Goal: Task Accomplishment & Management: Manage account settings

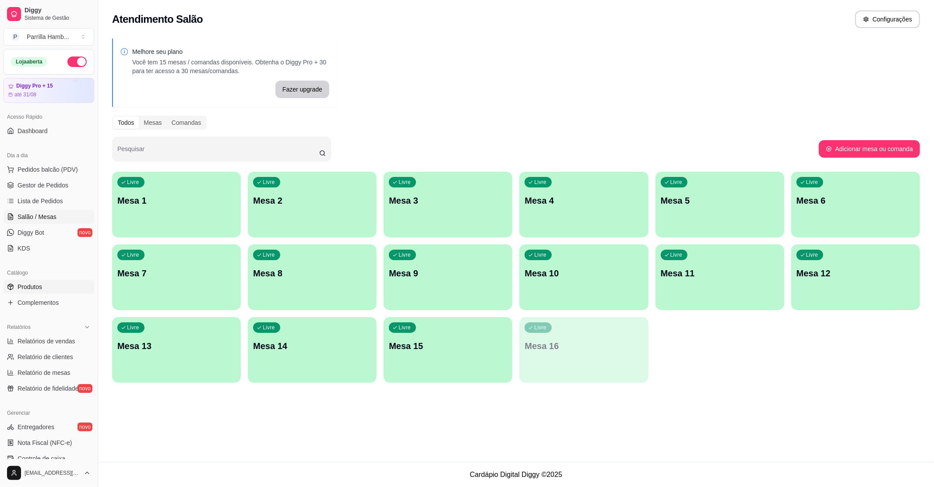
click at [39, 289] on span "Produtos" at bounding box center [30, 286] width 25 height 9
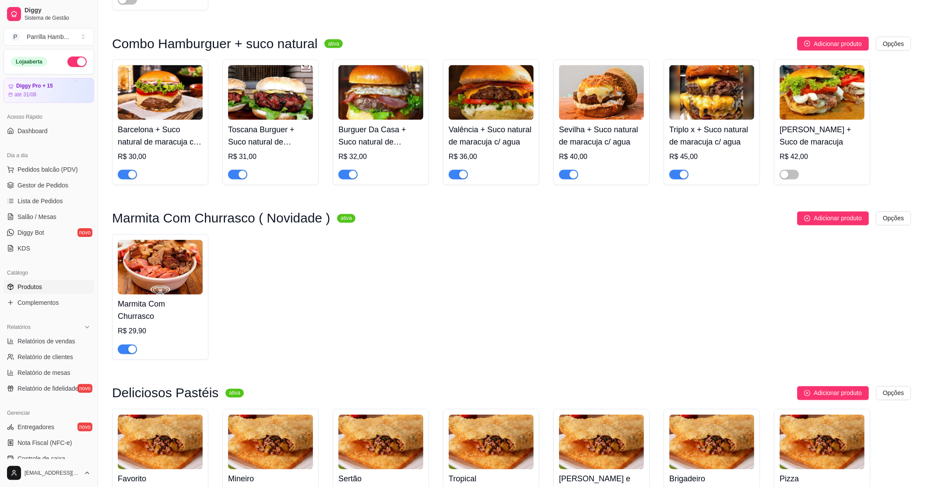
scroll to position [1167, 0]
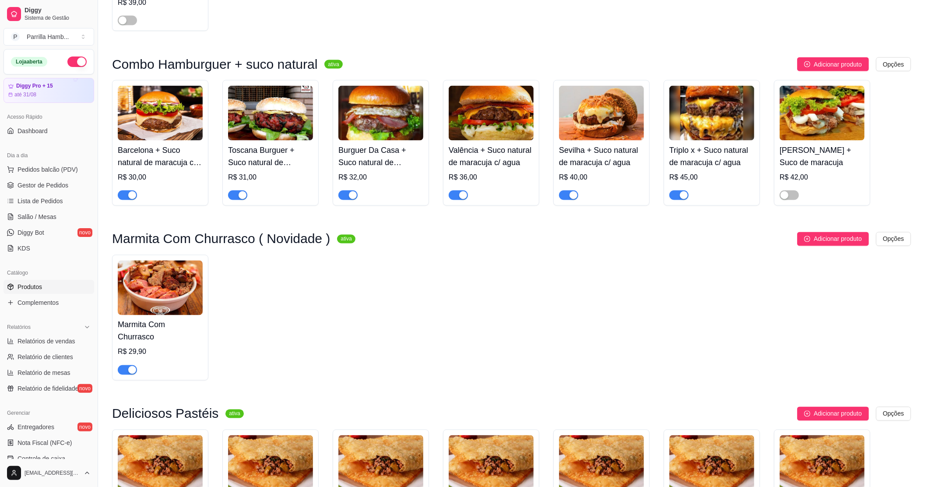
click at [44, 141] on div "Acesso Rápido Dashboard" at bounding box center [49, 123] width 98 height 35
click at [42, 137] on link "Dashboard" at bounding box center [49, 131] width 91 height 14
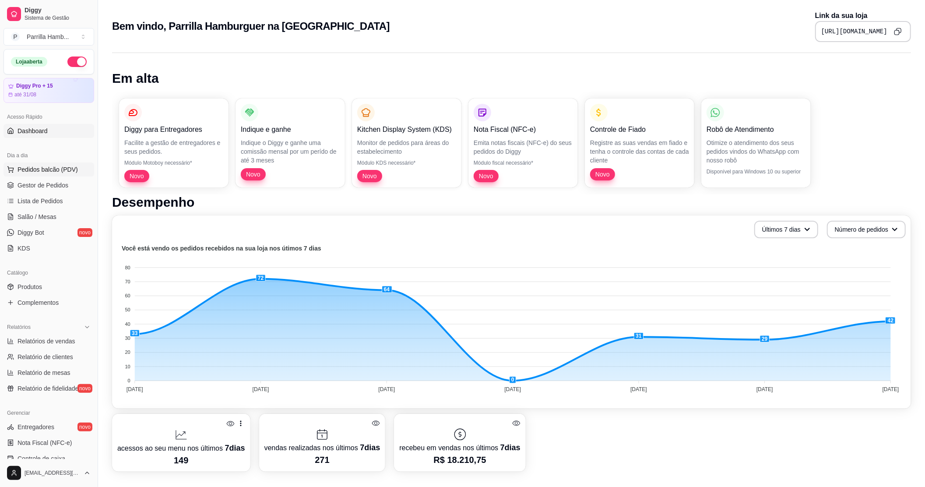
click at [29, 175] on button "Pedidos balcão (PDV)" at bounding box center [49, 169] width 91 height 14
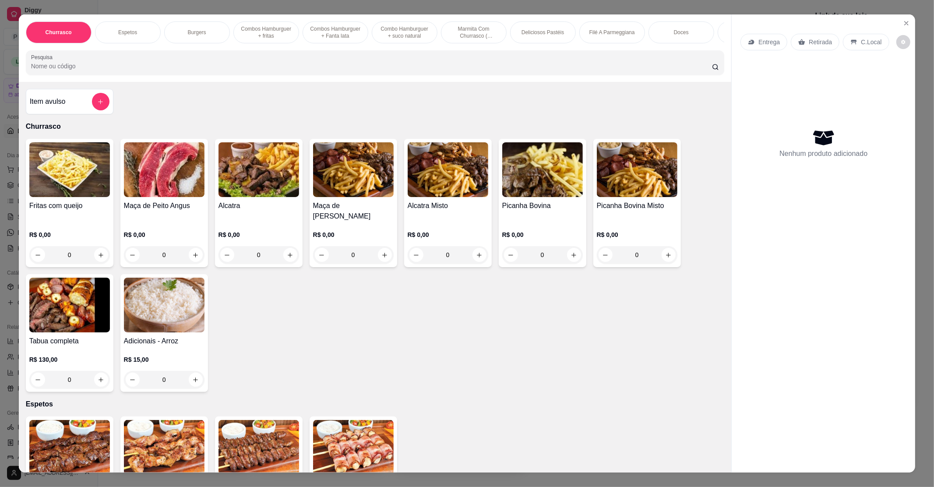
click at [12, 218] on div "Churrasco Espetos Burgers Combos Hamburguer + fritas Combos Hamburguer + Fanta …" at bounding box center [467, 243] width 934 height 487
click at [0, 204] on div "Churrasco Espetos Burgers Combos Hamburguer + fritas Combos Hamburguer + Fanta …" at bounding box center [467, 243] width 934 height 487
click at [899, 24] on button "Close" at bounding box center [906, 23] width 14 height 14
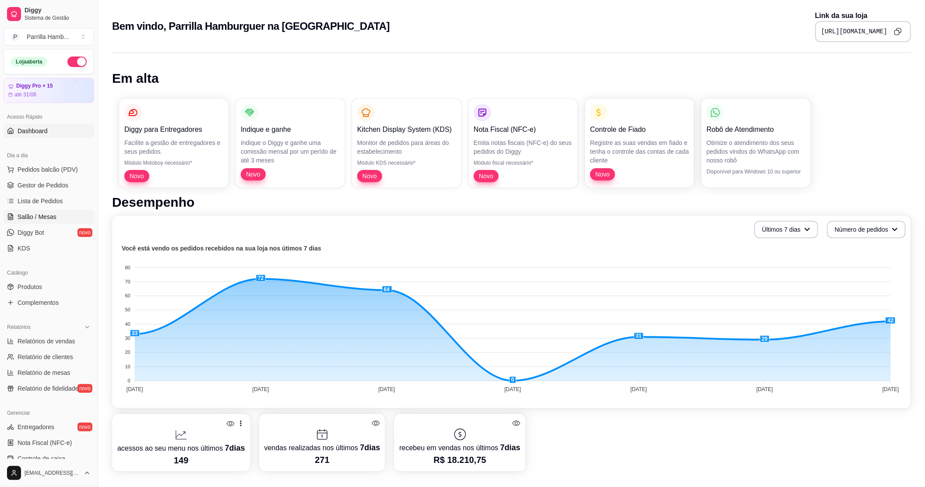
click at [48, 214] on span "Salão / Mesas" at bounding box center [37, 216] width 39 height 9
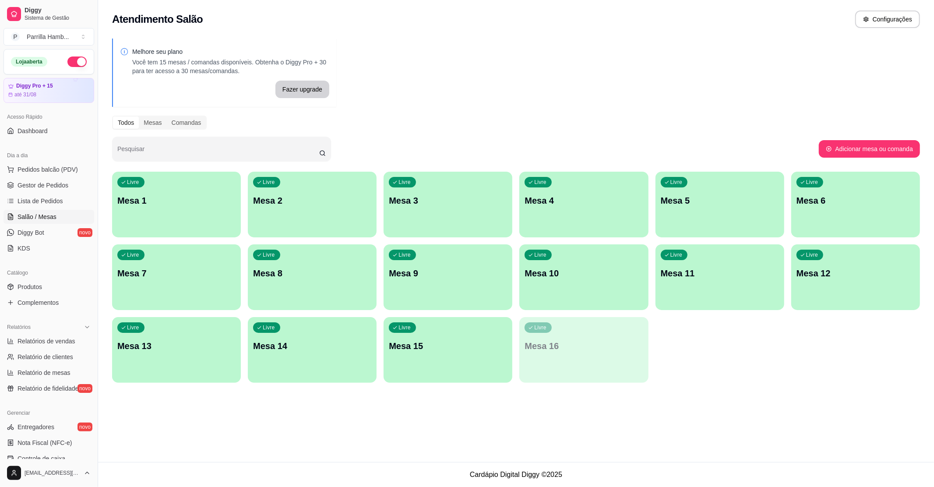
click at [423, 208] on div "Livre Mesa 3" at bounding box center [448, 199] width 129 height 55
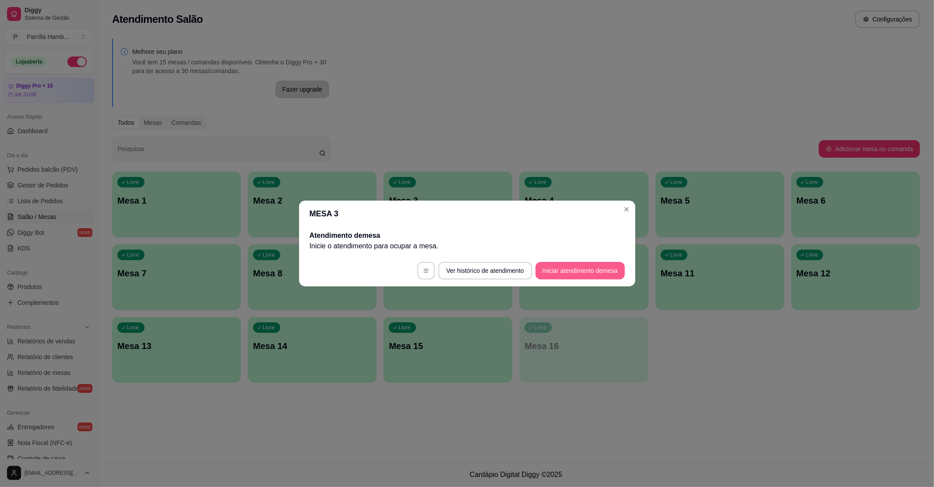
click at [576, 263] on button "Iniciar atendimento de mesa" at bounding box center [579, 271] width 89 height 18
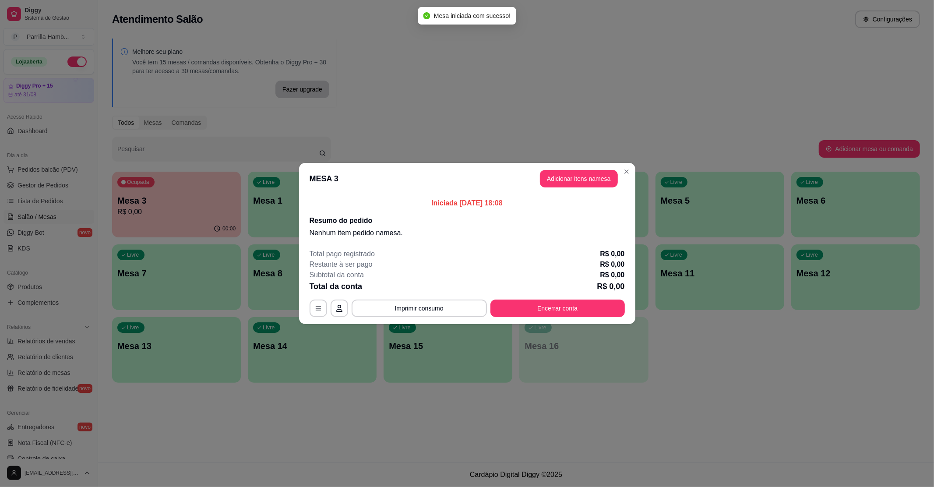
click at [590, 181] on button "Adicionar itens na mesa" at bounding box center [579, 179] width 78 height 18
click at [131, 70] on input "Pesquisa" at bounding box center [371, 66] width 681 height 9
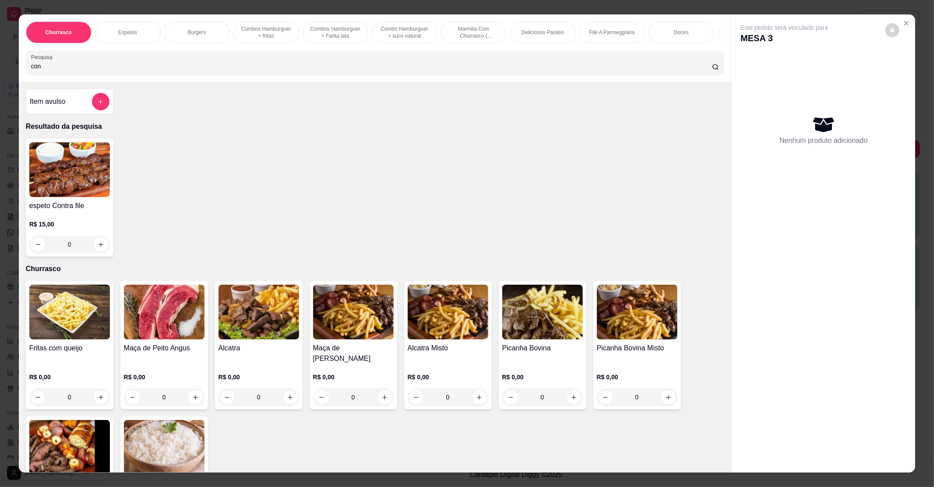
type input "con"
click at [43, 197] on img at bounding box center [69, 169] width 81 height 55
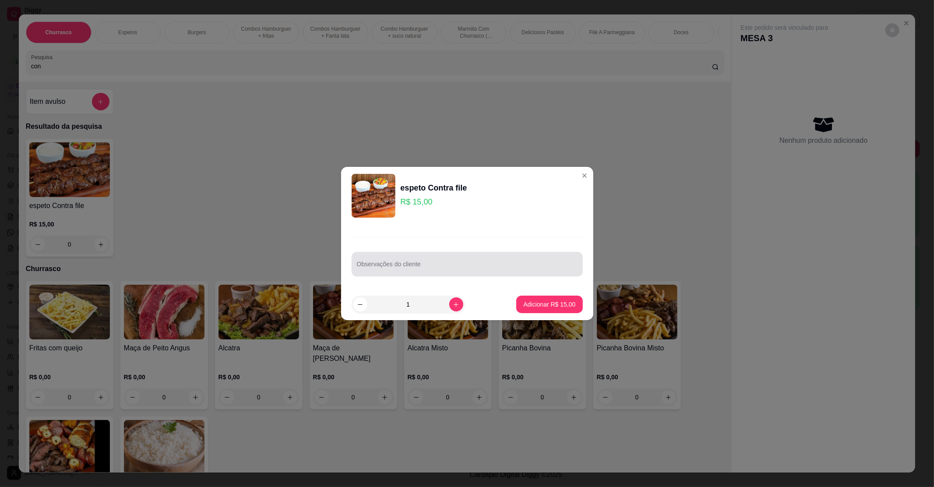
click at [458, 263] on input "Observações do cliente" at bounding box center [467, 267] width 221 height 9
type input "sem farofa"
click at [533, 301] on p "Adicionar R$ 15,00" at bounding box center [549, 304] width 51 height 8
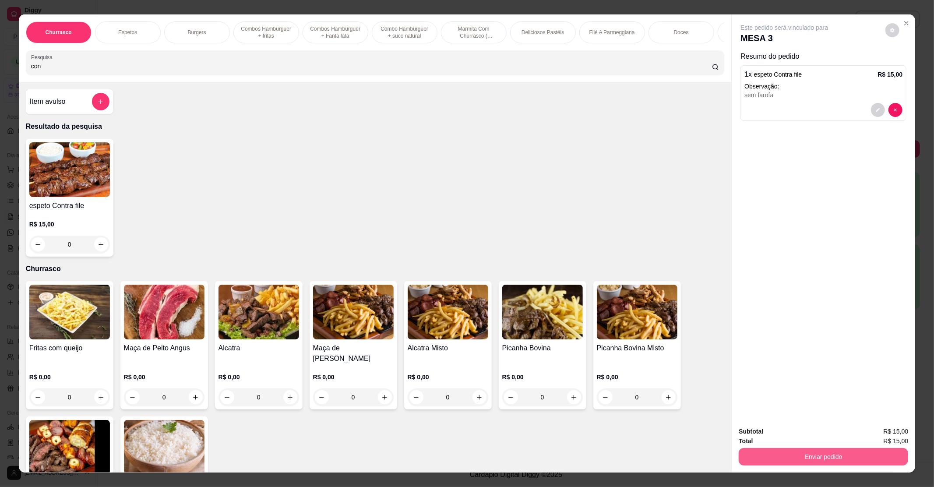
click at [830, 452] on button "Enviar pedido" at bounding box center [823, 457] width 169 height 18
click at [812, 440] on button "Não registrar e enviar pedido" at bounding box center [794, 434] width 88 height 16
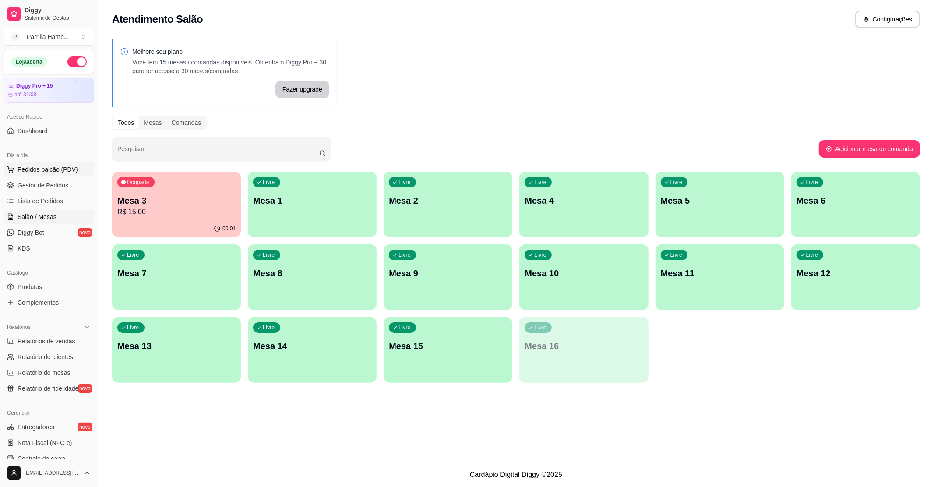
click at [32, 170] on span "Pedidos balcão (PDV)" at bounding box center [48, 169] width 60 height 9
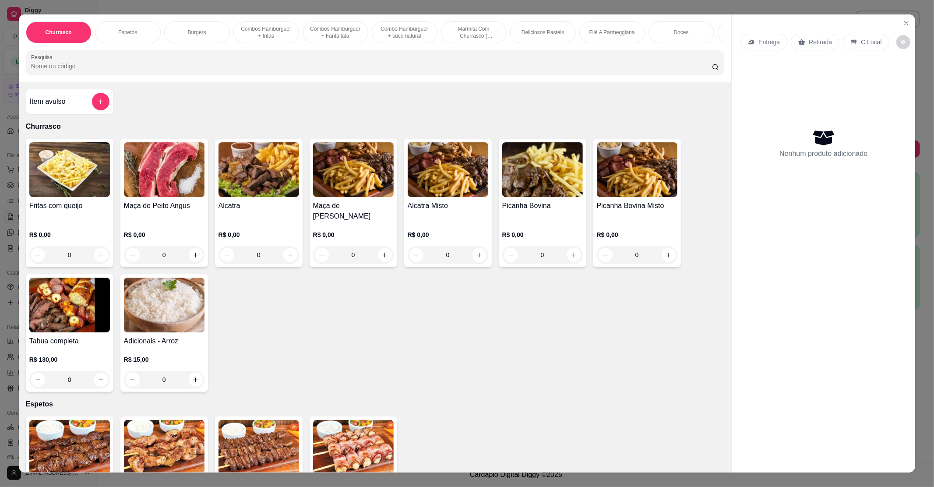
click at [768, 39] on p "Entrega" at bounding box center [768, 42] width 21 height 9
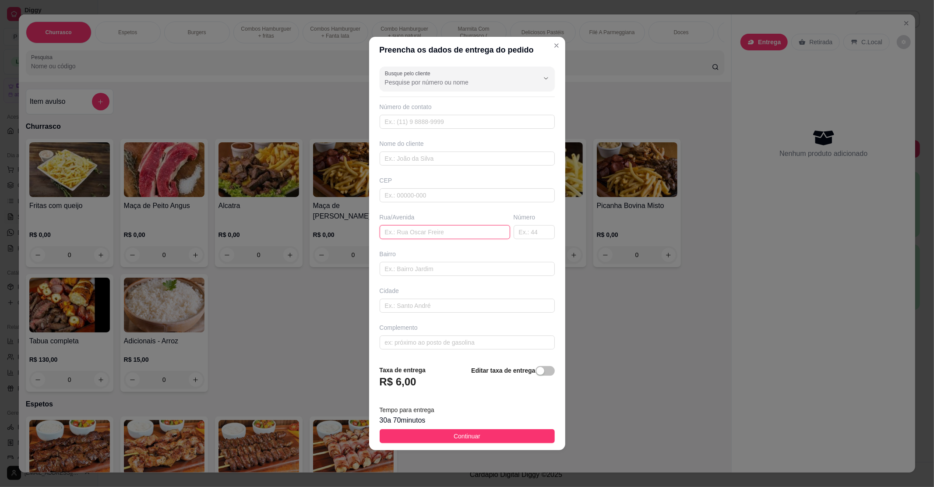
click at [392, 233] on input "text" at bounding box center [445, 232] width 130 height 14
paste input "Rua Dom Pedro Primeiro 197"
type input "Rua Dom Pedro Primeiro 197"
click at [486, 442] on button "Continuar" at bounding box center [467, 436] width 175 height 14
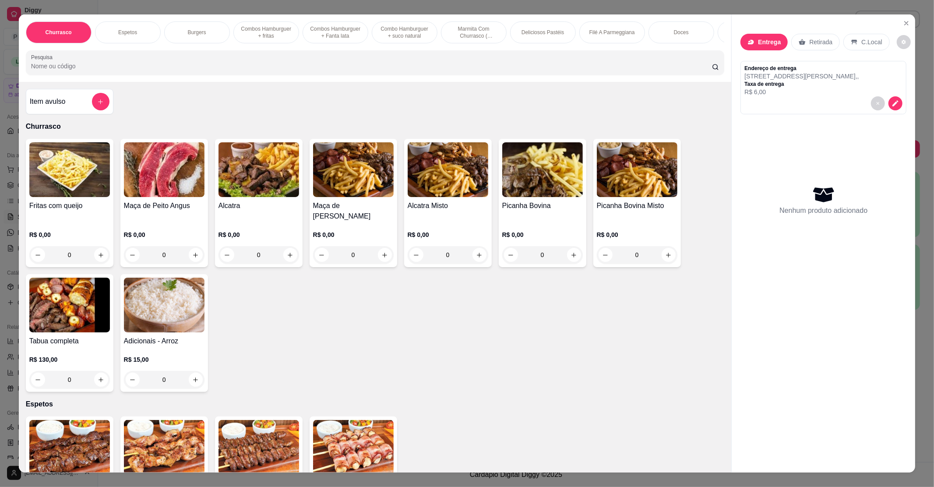
click at [153, 55] on div "Churrasco Espetos Burgers Combos Hamburguer + fritas Combos Hamburguer + Fanta …" at bounding box center [375, 47] width 713 height 67
click at [151, 70] on input "Pesquisa" at bounding box center [371, 66] width 681 height 9
click at [92, 102] on div at bounding box center [101, 102] width 18 height 18
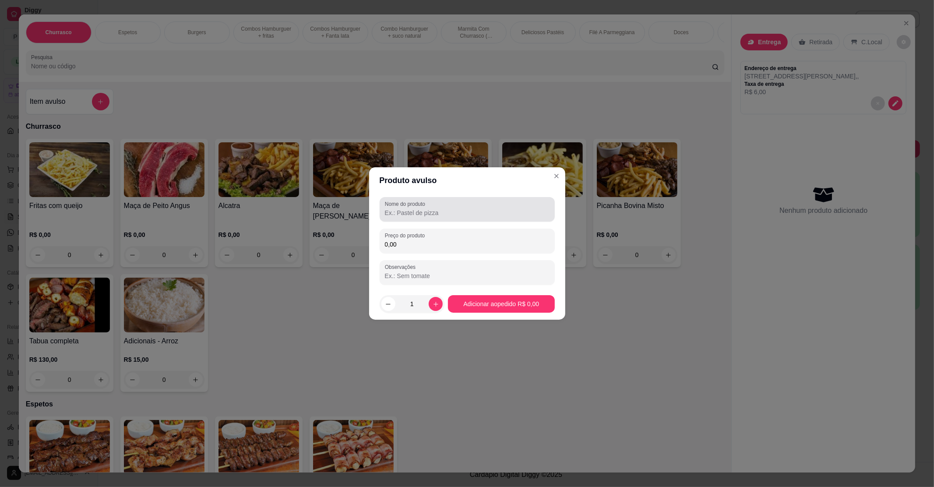
click at [417, 219] on div "Nome do produto" at bounding box center [467, 209] width 175 height 25
type input "va"
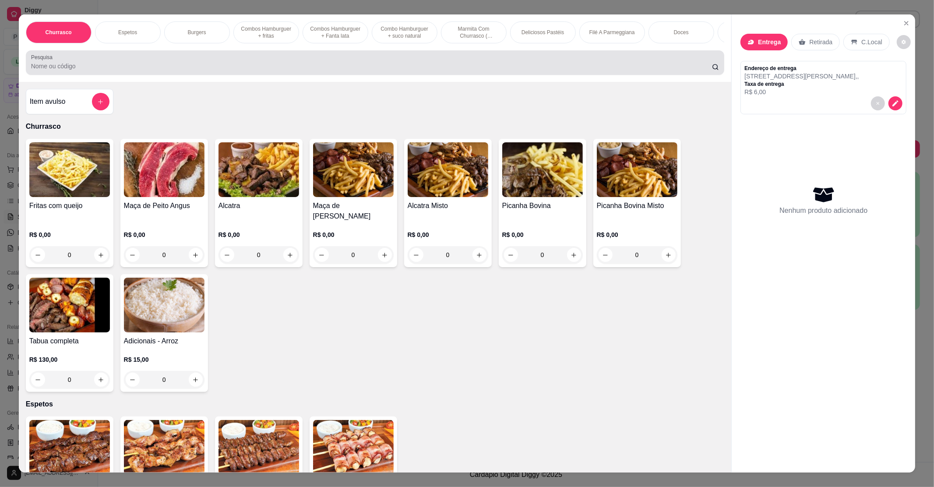
click at [81, 70] on div at bounding box center [375, 63] width 688 height 18
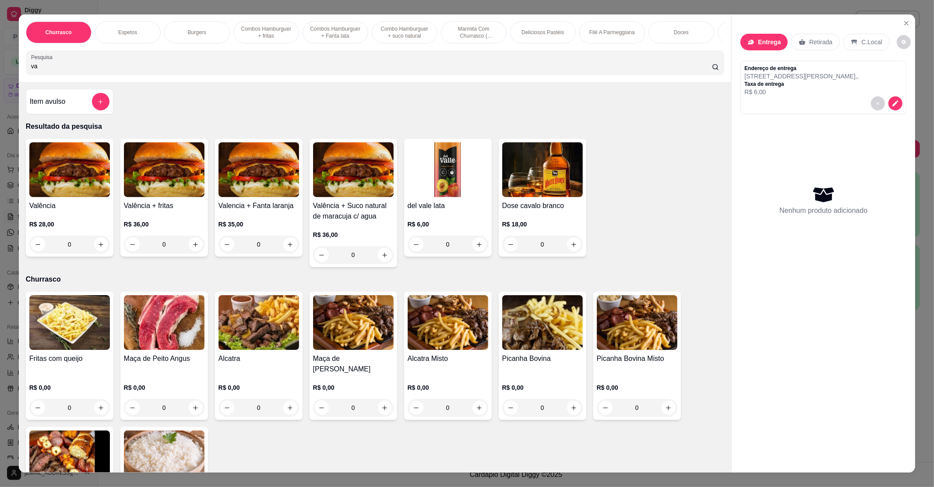
type input "va"
click at [79, 176] on img at bounding box center [69, 169] width 81 height 55
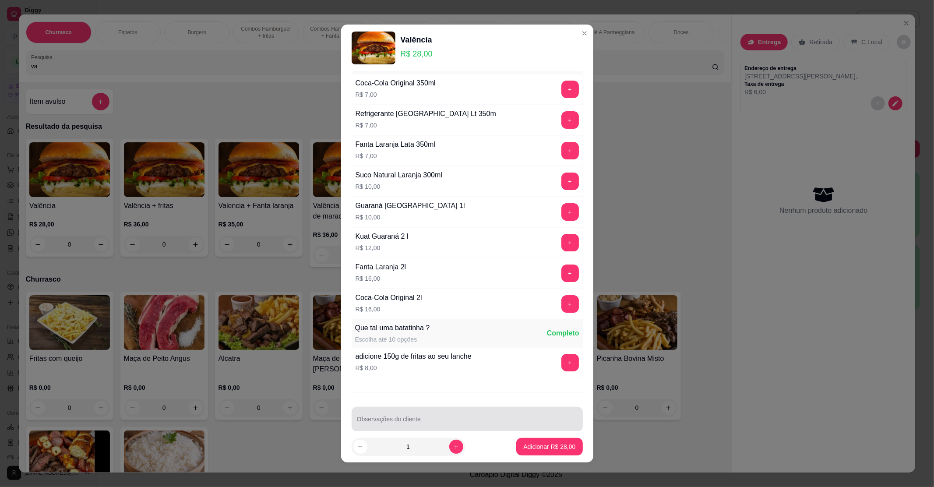
scroll to position [46, 0]
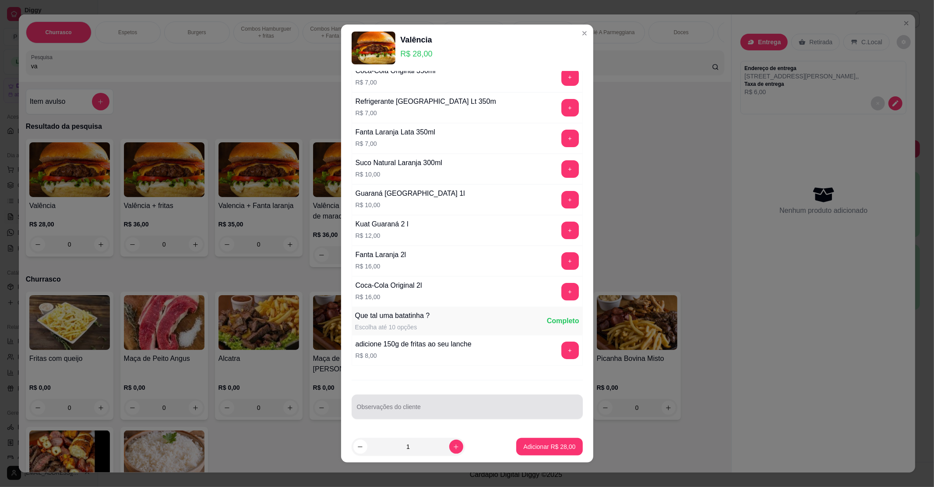
click at [405, 408] on input "Observações do cliente" at bounding box center [467, 410] width 221 height 9
type input "com mussarela"
click at [556, 440] on button "Adicionar R$ 28,00" at bounding box center [549, 446] width 64 height 17
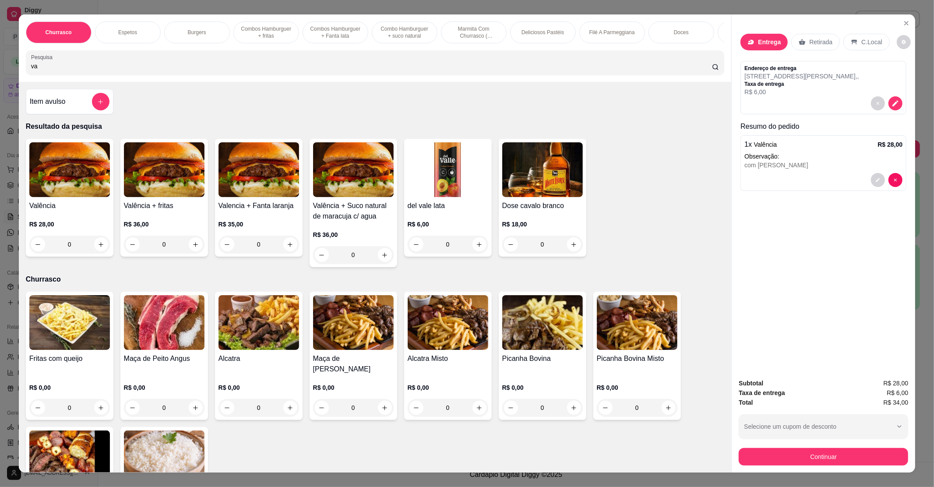
drag, startPoint x: 81, startPoint y: 79, endPoint x: 0, endPoint y: 80, distance: 81.4
click at [0, 81] on div "Churrasco Espetos Burgers Combos Hamburguer + fritas Combos Hamburguer + Fanta …" at bounding box center [467, 243] width 934 height 487
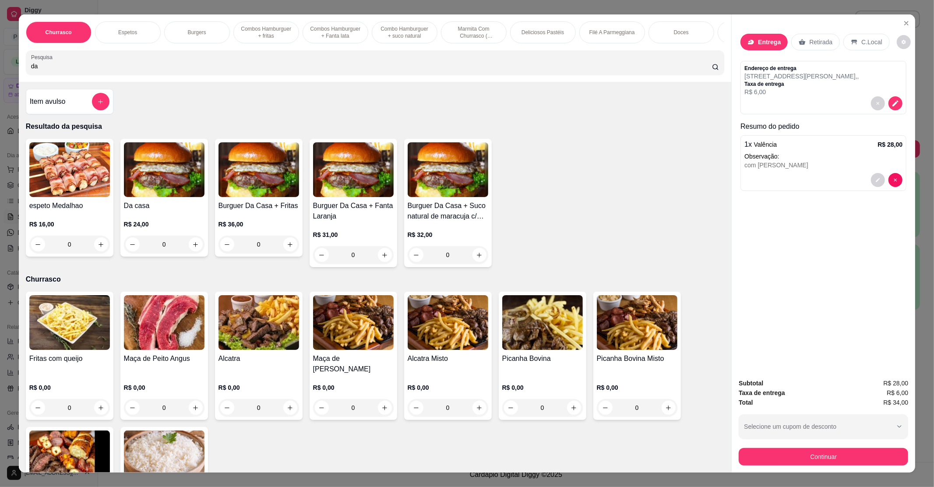
type input "da"
click at [194, 253] on div "0" at bounding box center [164, 245] width 81 height 18
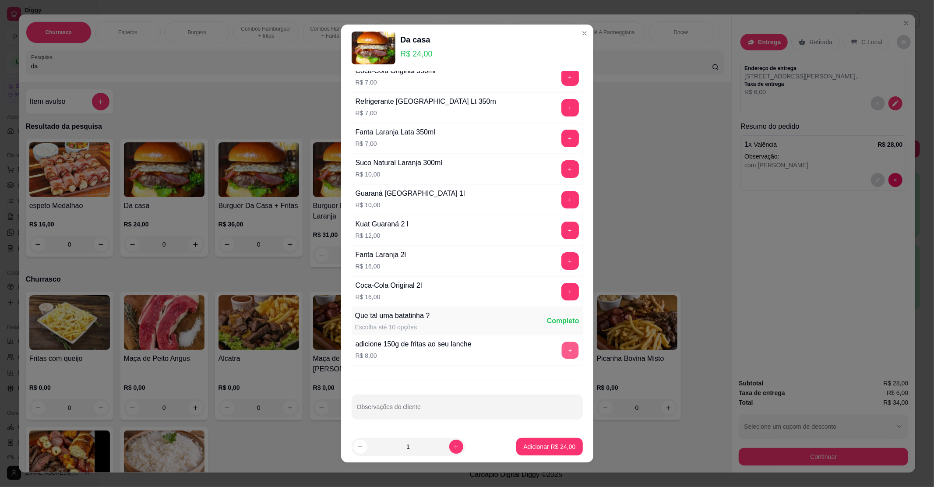
click at [561, 348] on button "+" at bounding box center [569, 349] width 17 height 17
click at [539, 439] on button "Adicionar R$ 32,00" at bounding box center [549, 446] width 64 height 17
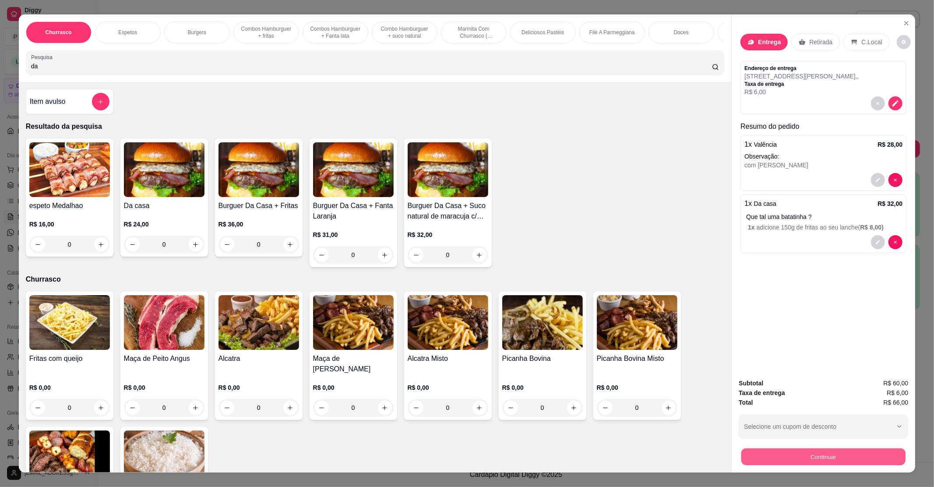
click at [764, 454] on button "Continuar" at bounding box center [823, 456] width 164 height 17
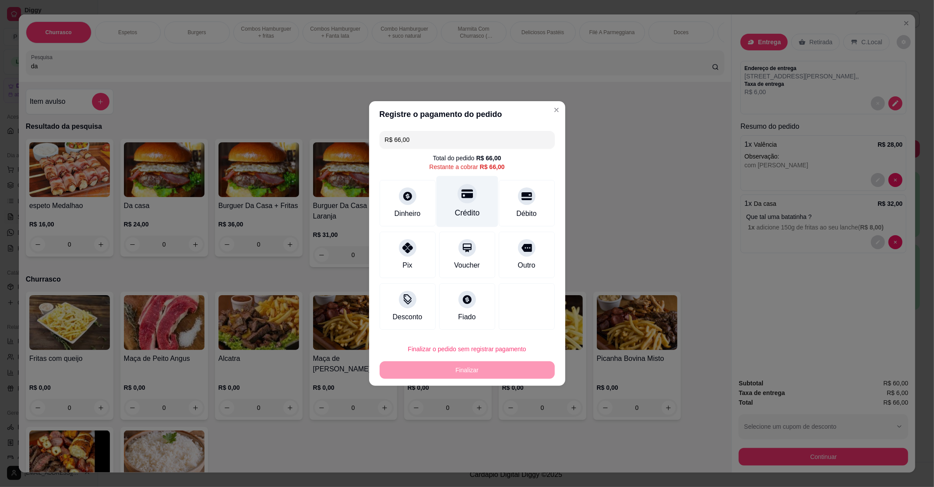
click at [471, 194] on div at bounding box center [467, 193] width 19 height 19
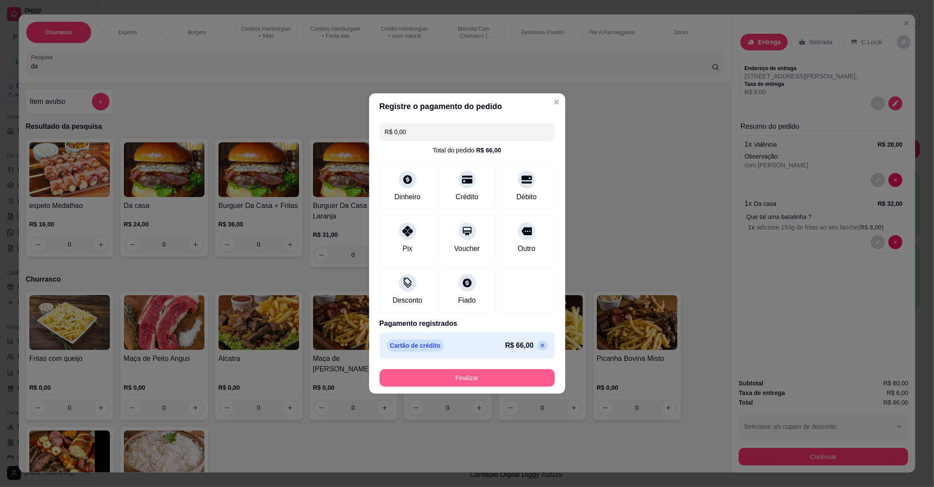
click at [519, 385] on button "Finalizar" at bounding box center [467, 378] width 175 height 18
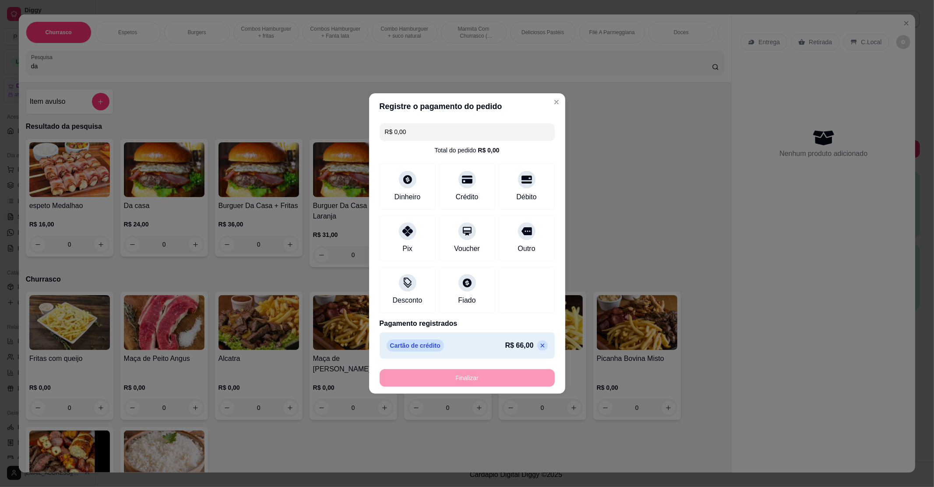
type input "-R$ 66,00"
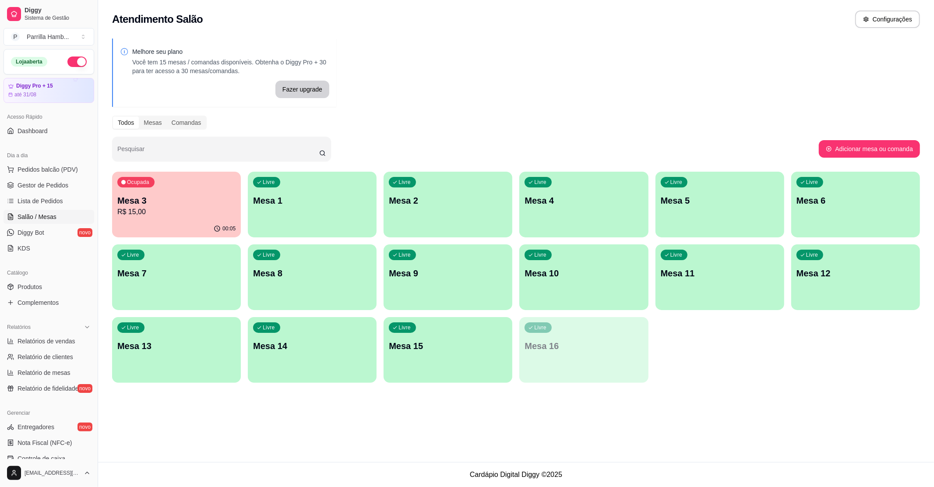
click at [260, 355] on div "Livre Mesa 14" at bounding box center [312, 344] width 129 height 55
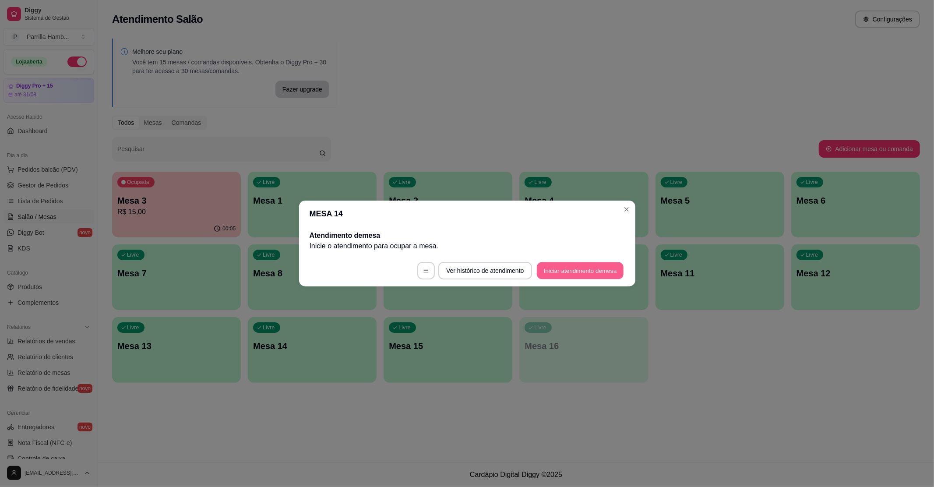
click at [540, 265] on button "Iniciar atendimento de mesa" at bounding box center [580, 270] width 87 height 17
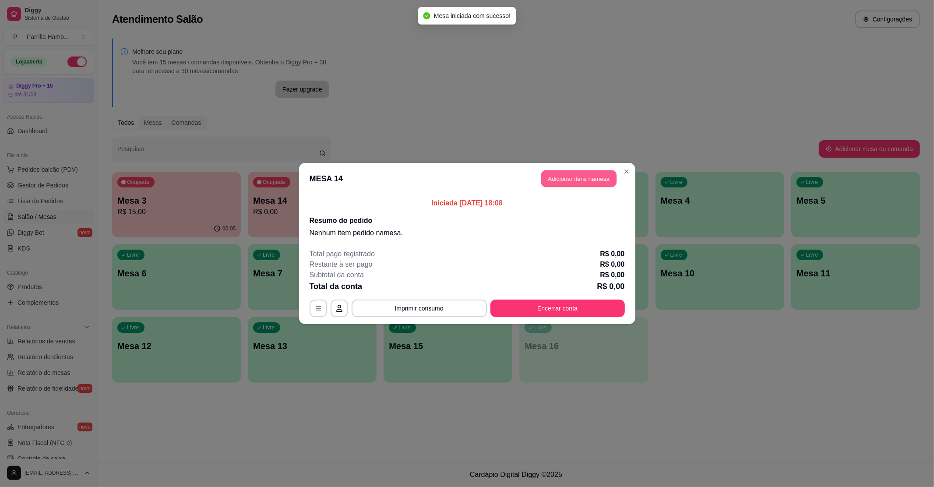
click at [578, 180] on button "Adicionar itens na mesa" at bounding box center [578, 178] width 75 height 17
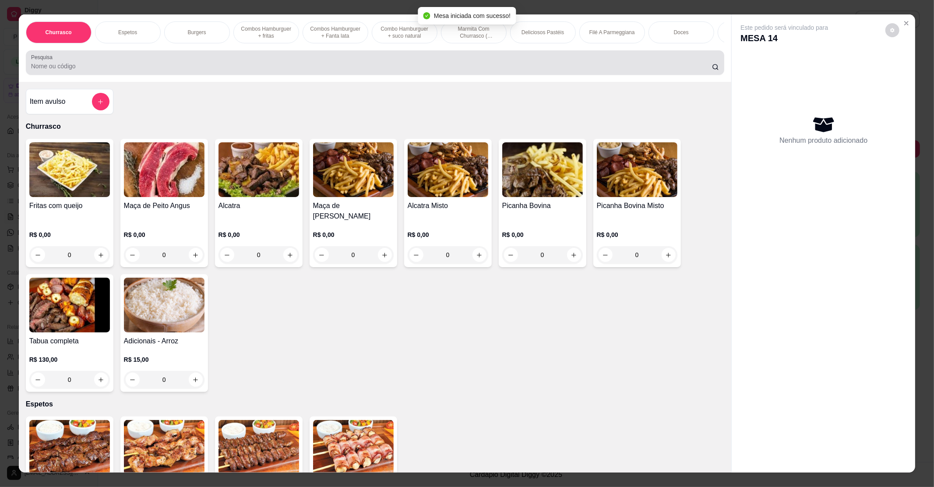
click at [228, 67] on div at bounding box center [375, 63] width 688 height 18
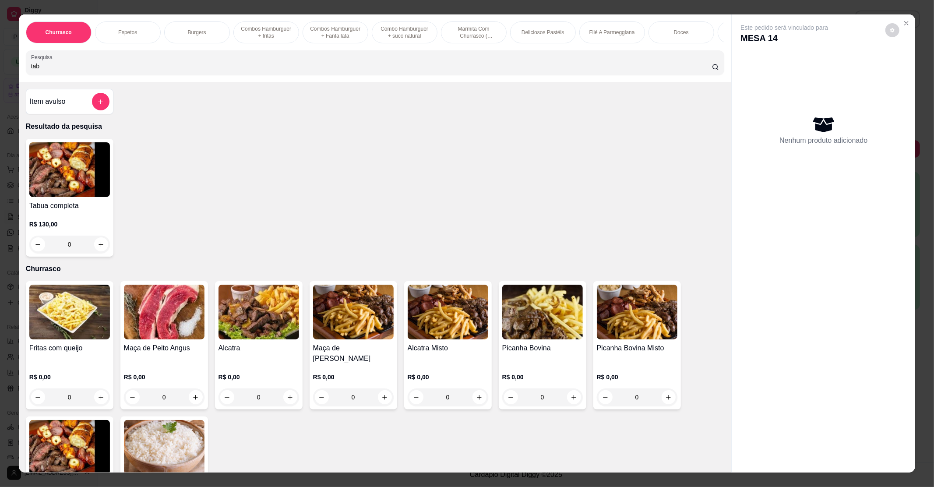
type input "tab"
click at [97, 253] on div "0" at bounding box center [69, 245] width 81 height 18
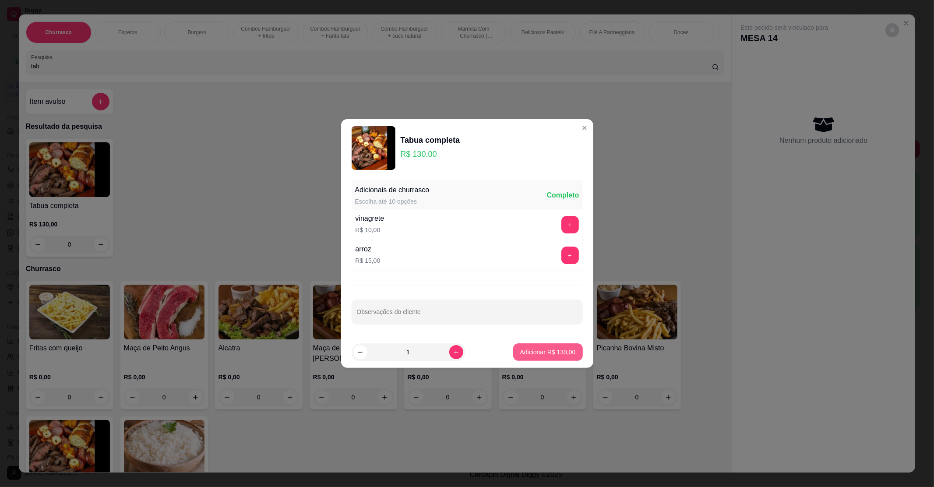
click at [513, 348] on button "Adicionar R$ 130,00" at bounding box center [548, 352] width 70 height 18
type input "1"
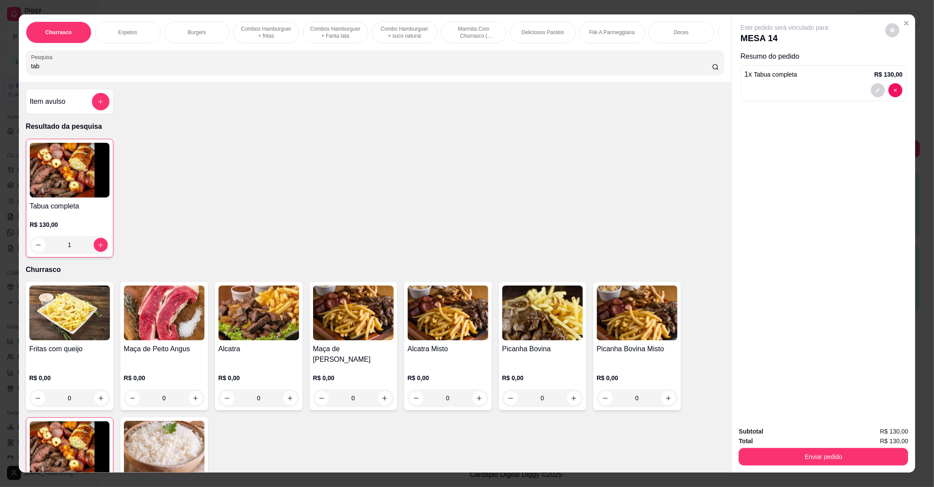
drag, startPoint x: 164, startPoint y: 67, endPoint x: 4, endPoint y: 83, distance: 160.7
click at [4, 83] on div "Churrasco Espetos Burgers Combos Hamburguer + fritas Combos Hamburguer + Fanta …" at bounding box center [467, 243] width 934 height 487
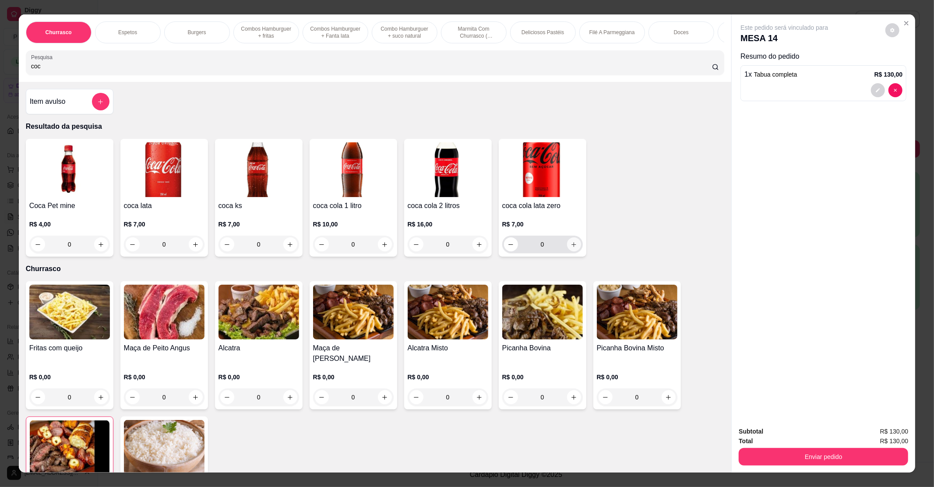
type input "coc"
click at [570, 248] on icon "increase-product-quantity" at bounding box center [573, 244] width 7 height 7
click at [571, 247] on icon "increase-product-quantity" at bounding box center [573, 244] width 5 height 5
type input "2"
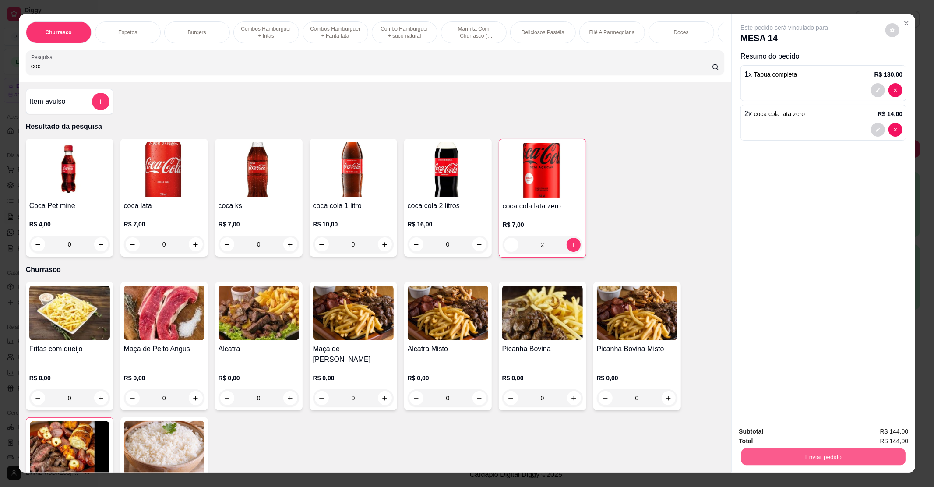
click at [774, 454] on button "Enviar pedido" at bounding box center [823, 456] width 164 height 17
click at [778, 436] on button "Não registrar e enviar pedido" at bounding box center [793, 435] width 91 height 17
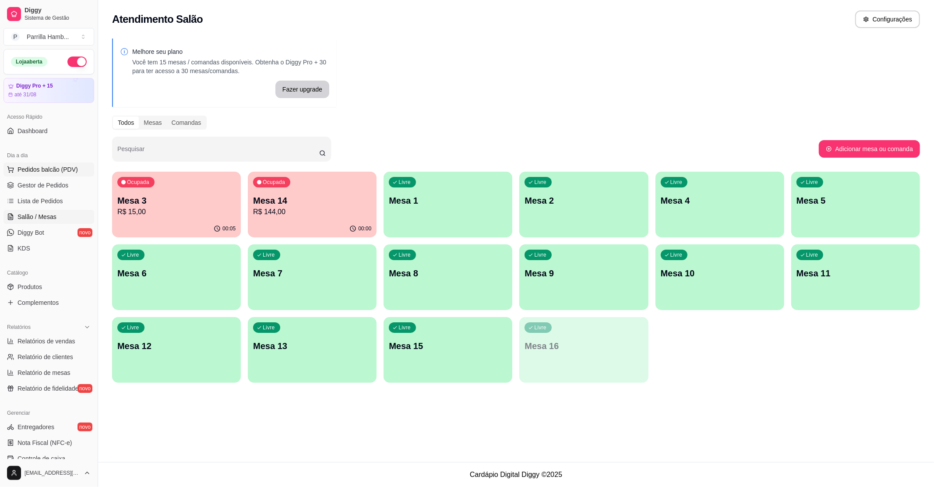
click at [50, 170] on span "Pedidos balcão (PDV)" at bounding box center [48, 169] width 60 height 9
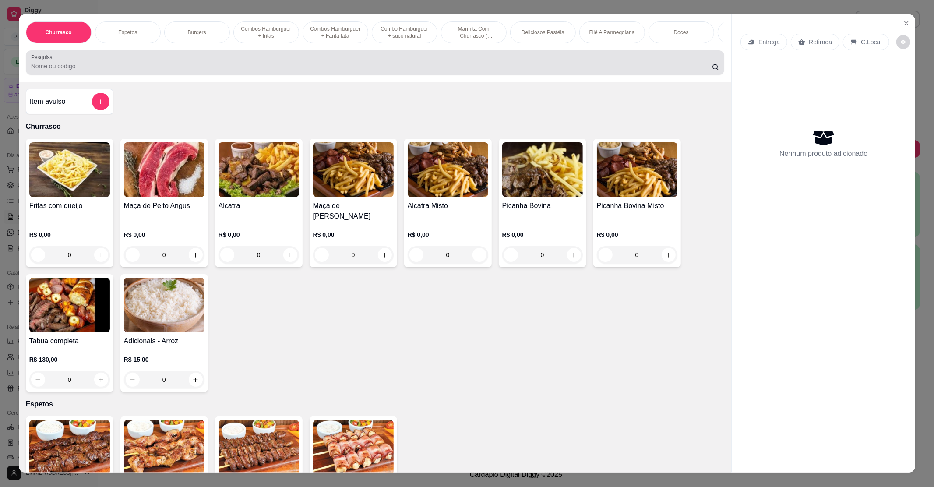
click at [397, 70] on input "Pesquisa" at bounding box center [371, 66] width 681 height 9
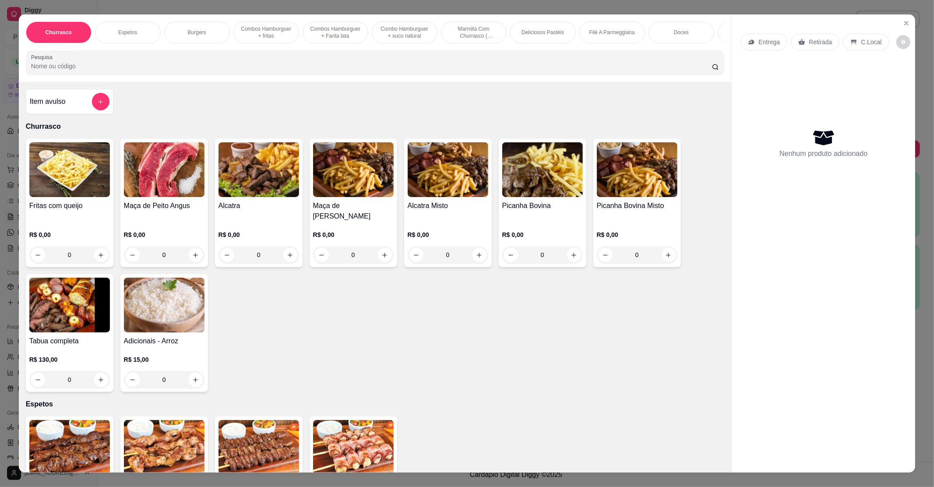
click at [773, 39] on p "Entrega" at bounding box center [768, 42] width 21 height 9
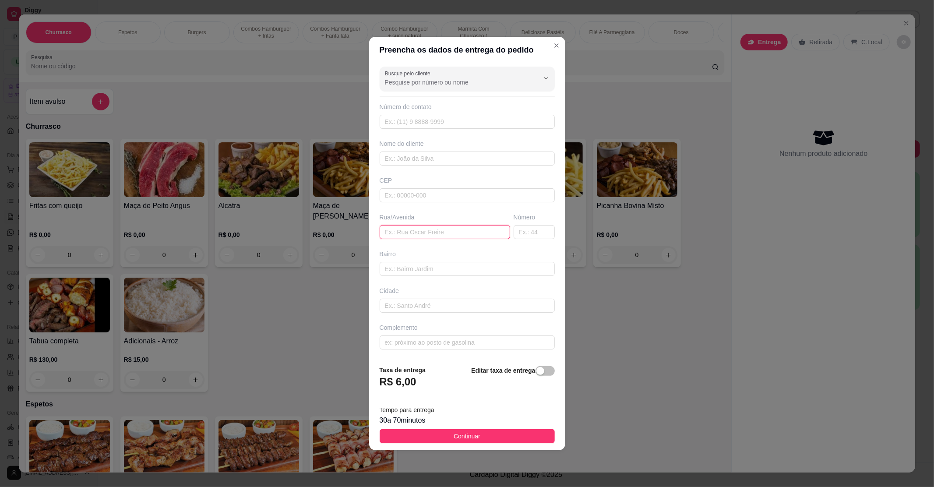
click at [397, 229] on input "text" at bounding box center [445, 232] width 130 height 14
paste input "Rua Japão 215"
type input "Rua Japão 215"
click at [464, 431] on button "Continuar" at bounding box center [467, 436] width 175 height 14
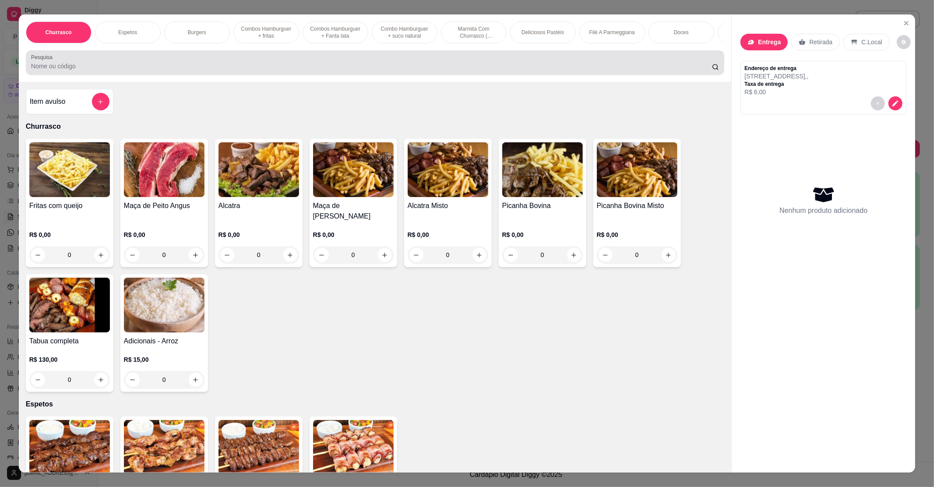
click at [81, 70] on input "Pesquisa" at bounding box center [371, 66] width 681 height 9
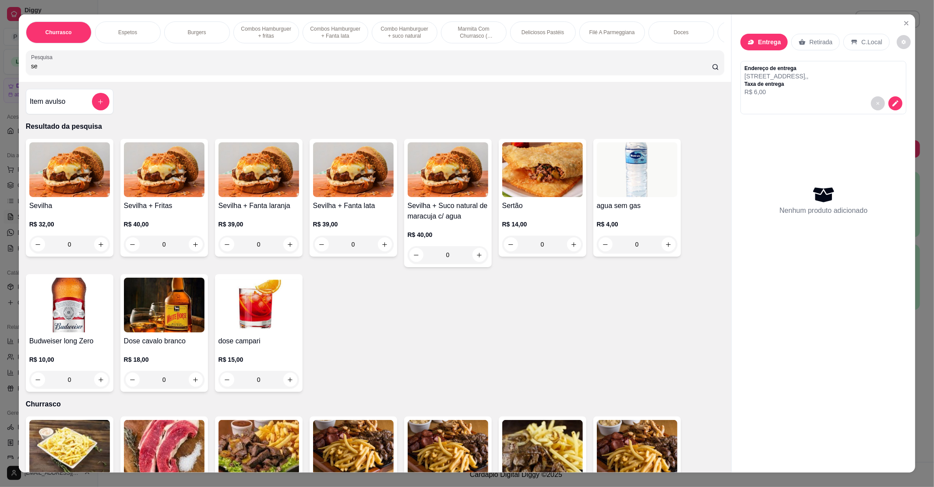
click at [80, 211] on h4 "Sevilha" at bounding box center [69, 206] width 81 height 11
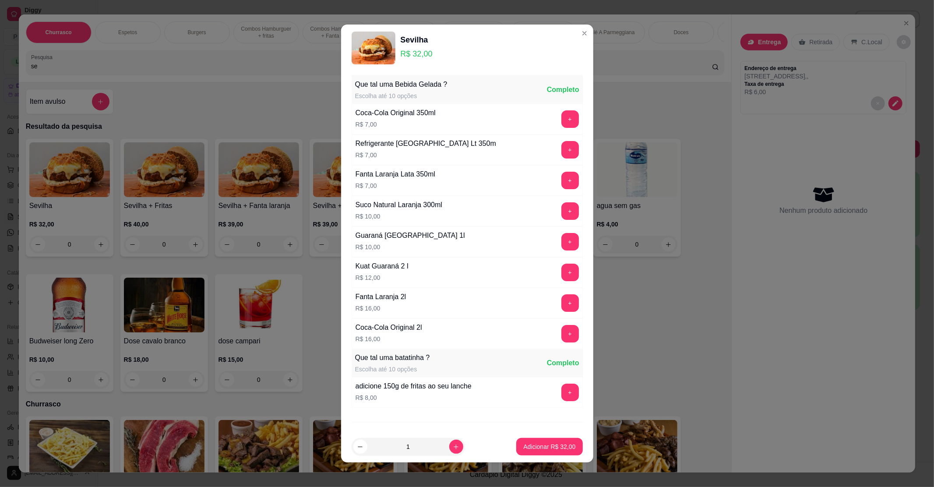
click at [561, 391] on button "+" at bounding box center [570, 393] width 18 height 18
click at [540, 442] on p "Adicionar R$ 40,00" at bounding box center [549, 446] width 52 height 9
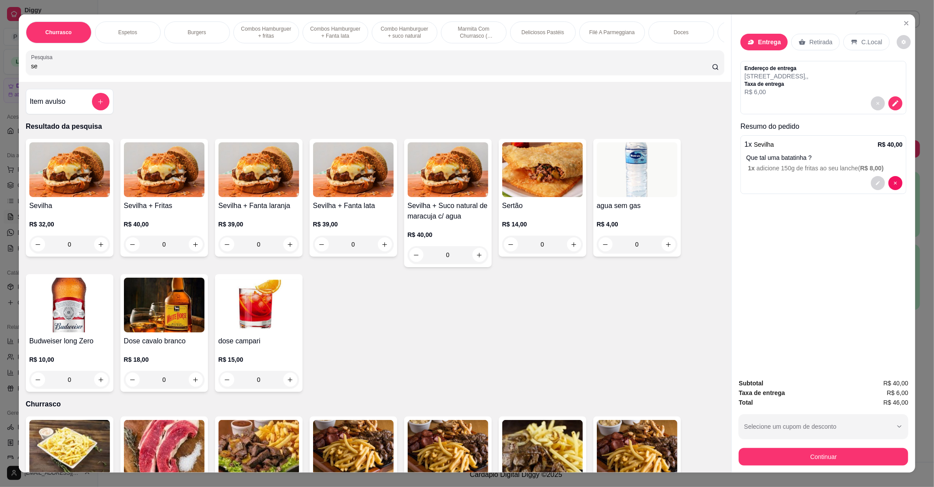
click at [87, 187] on img at bounding box center [69, 169] width 81 height 55
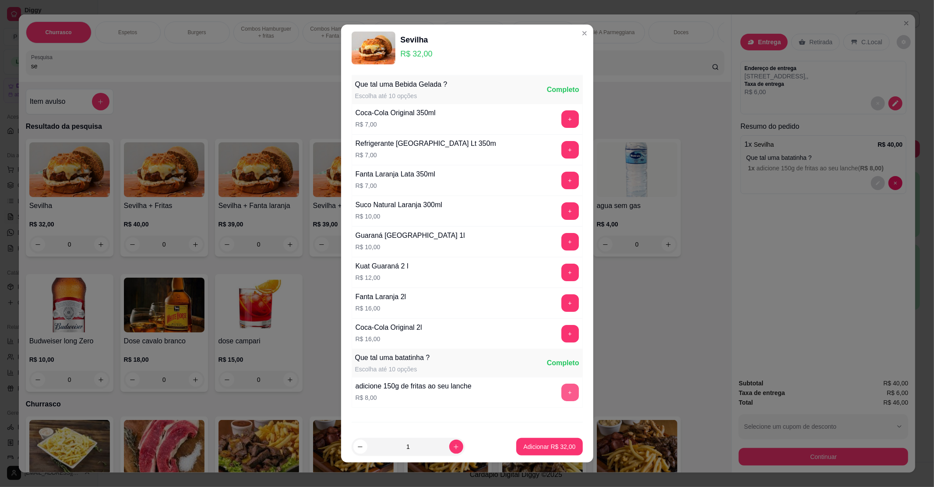
click at [561, 393] on button "+" at bounding box center [570, 393] width 18 height 18
click at [555, 446] on p "Adicionar R$ 40,00" at bounding box center [549, 446] width 52 height 9
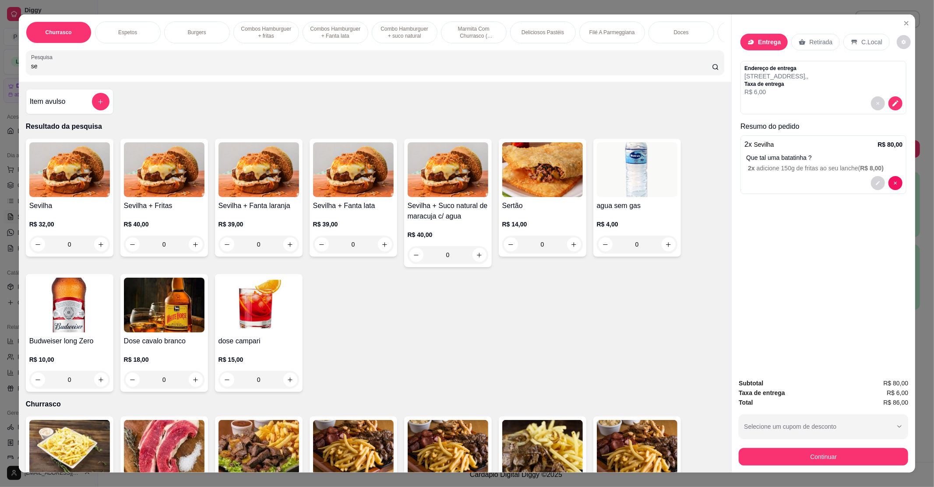
drag, startPoint x: 173, startPoint y: 73, endPoint x: 38, endPoint y: 72, distance: 135.7
click at [38, 70] on input "se" at bounding box center [371, 66] width 681 height 9
drag, startPoint x: 38, startPoint y: 72, endPoint x: 0, endPoint y: 72, distance: 37.7
click at [0, 72] on div "Churrasco Espetos Burgers Combos Hamburguer + fritas Combos Hamburguer + Fanta …" at bounding box center [467, 243] width 934 height 487
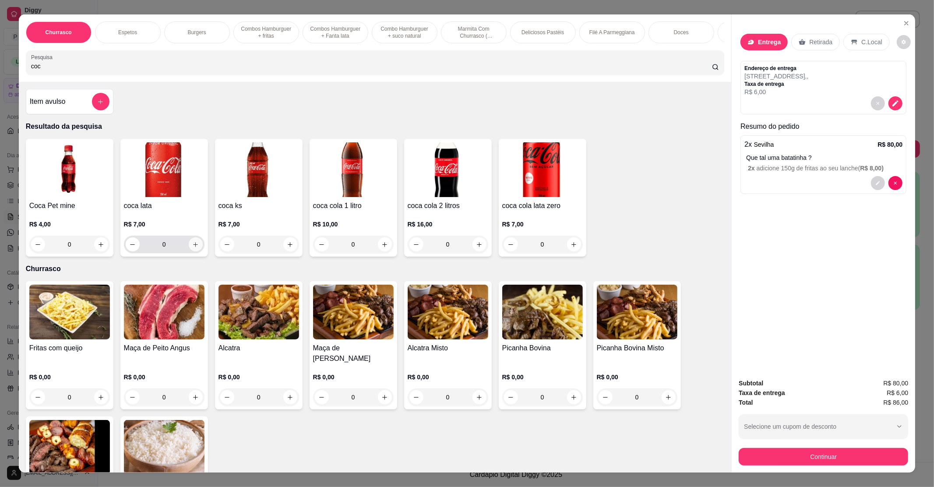
type input "coc"
click at [192, 248] on icon "increase-product-quantity" at bounding box center [195, 244] width 7 height 7
type input "1"
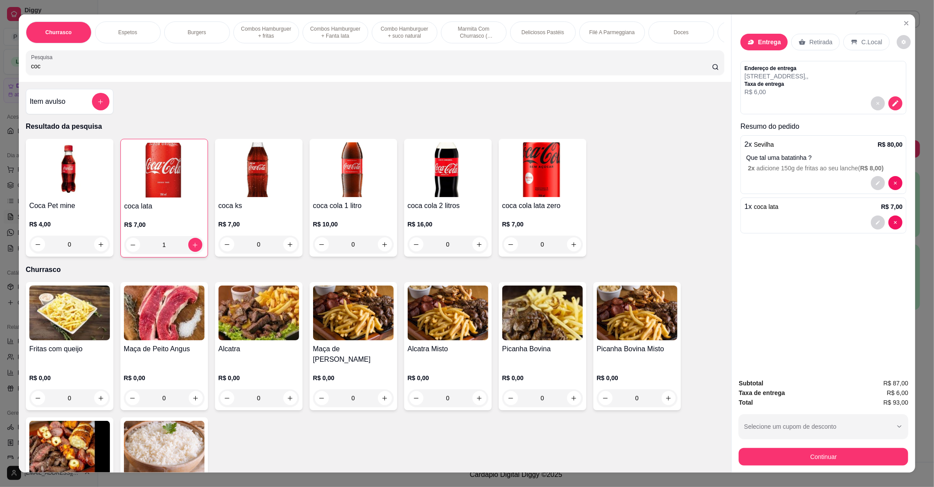
drag, startPoint x: 76, startPoint y: 76, endPoint x: 0, endPoint y: 79, distance: 76.2
click at [0, 79] on div "Churrasco Espetos Burgers Combos Hamburguer + fritas Combos Hamburguer + Fanta …" at bounding box center [467, 243] width 934 height 487
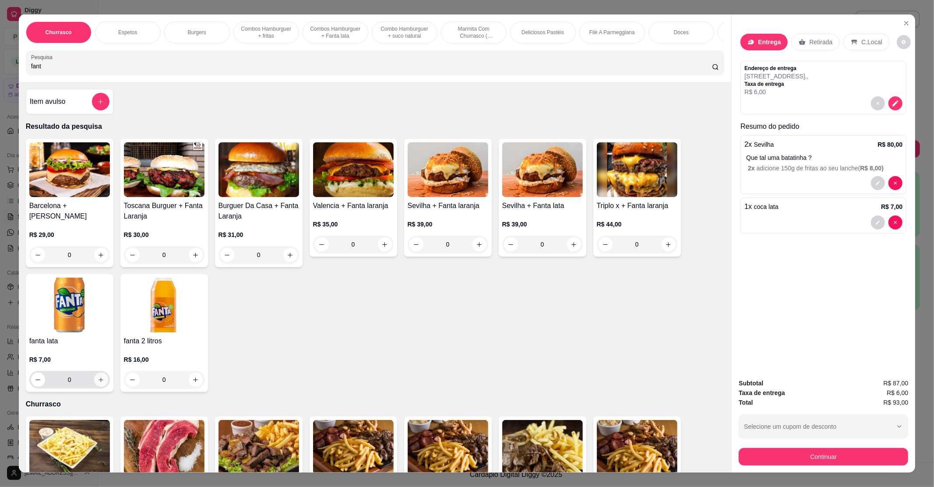
type input "fant"
click at [94, 384] on button "increase-product-quantity" at bounding box center [101, 380] width 14 height 14
type input "1"
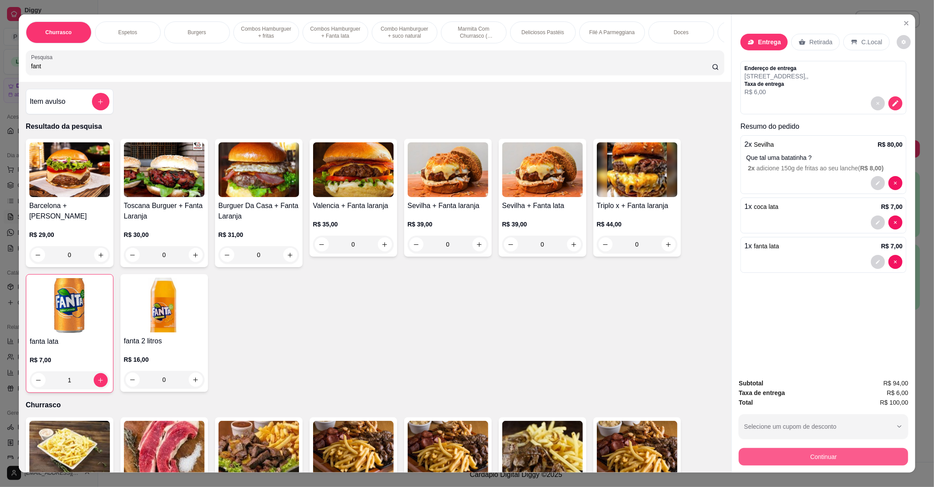
click at [787, 454] on button "Continuar" at bounding box center [823, 457] width 169 height 18
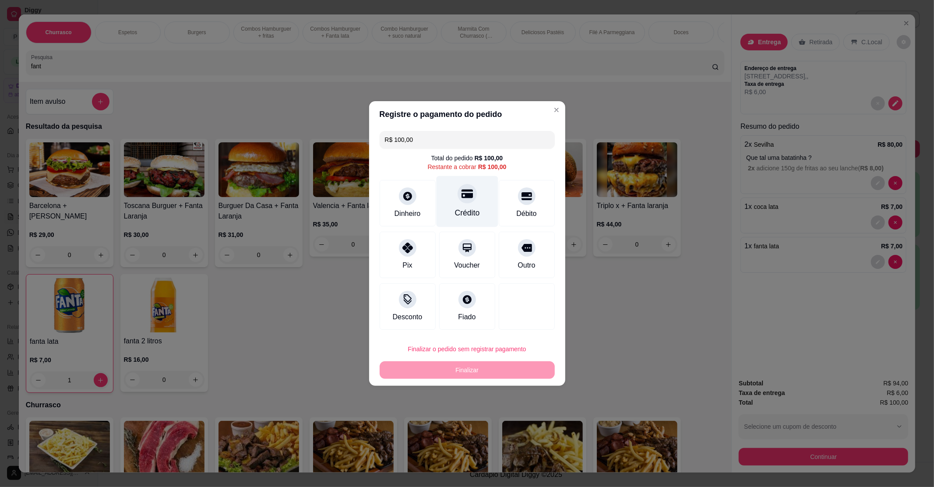
click at [454, 206] on div "Crédito" at bounding box center [467, 201] width 62 height 51
type input "R$ 0,00"
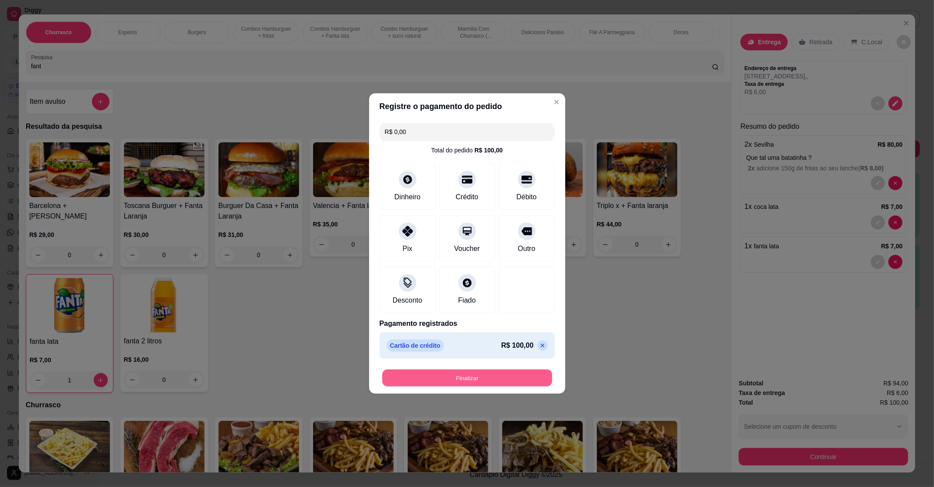
click at [452, 384] on button "Finalizar" at bounding box center [467, 378] width 170 height 17
type input "0"
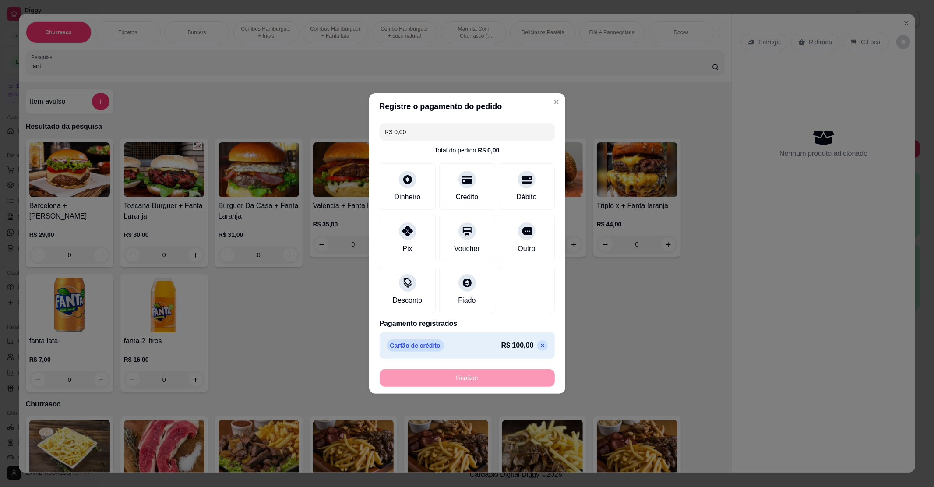
type input "-R$ 100,00"
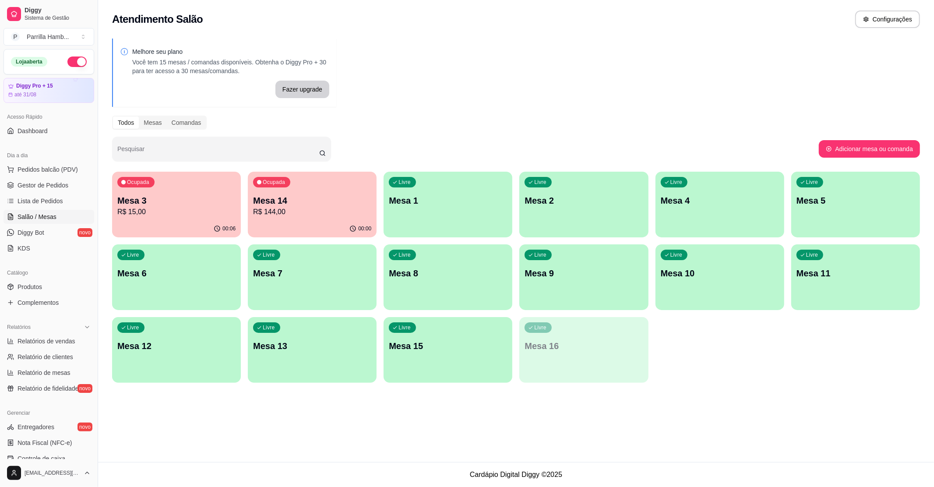
click at [686, 356] on div "Ocupada Mesa 3 R$ 15,00 00:06 Ocupada Mesa 14 R$ 144,00 00:00 Livre Mesa 1 Livr…" at bounding box center [516, 277] width 808 height 211
click at [454, 264] on div "Livre Mesa 8" at bounding box center [448, 271] width 129 height 55
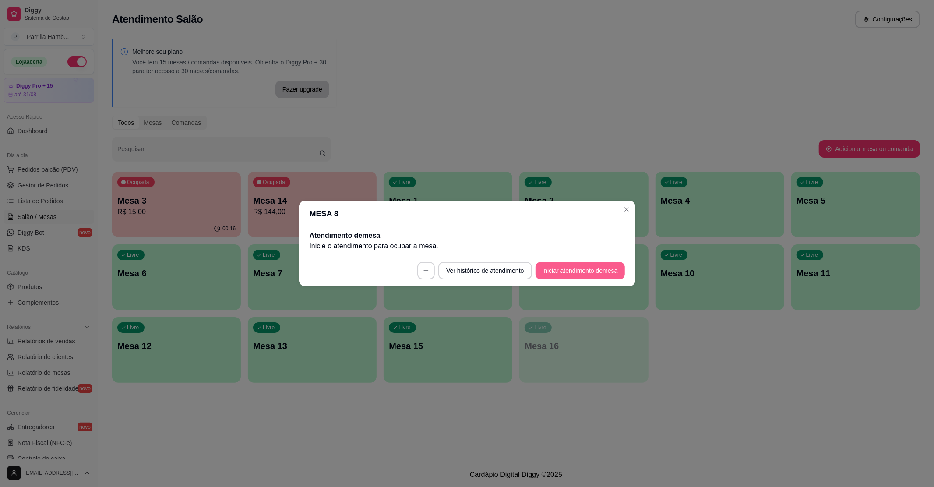
click at [545, 268] on button "Iniciar atendimento de mesa" at bounding box center [579, 271] width 89 height 18
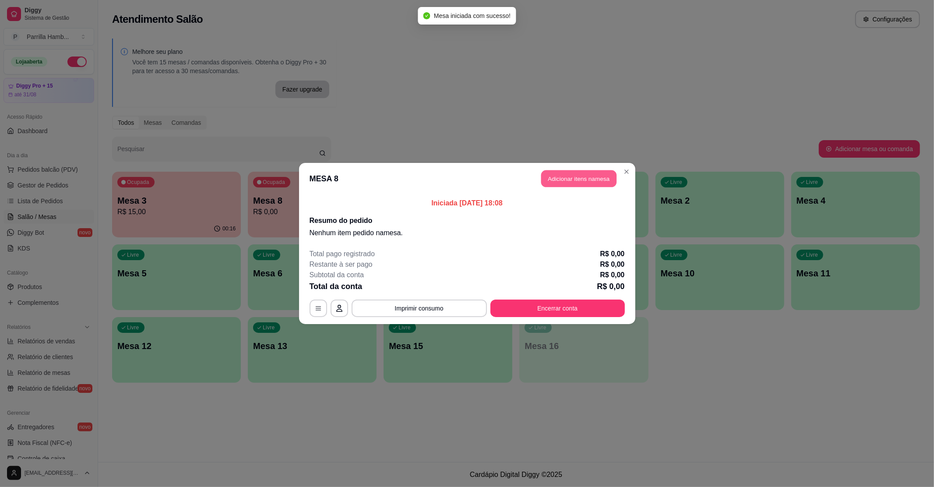
click at [588, 180] on button "Adicionar itens na mesa" at bounding box center [578, 178] width 75 height 17
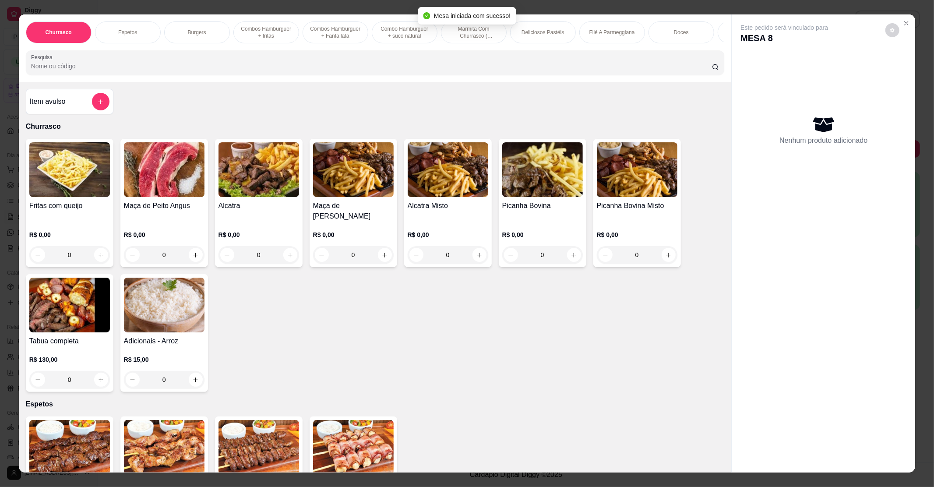
click at [67, 169] on img at bounding box center [69, 169] width 81 height 55
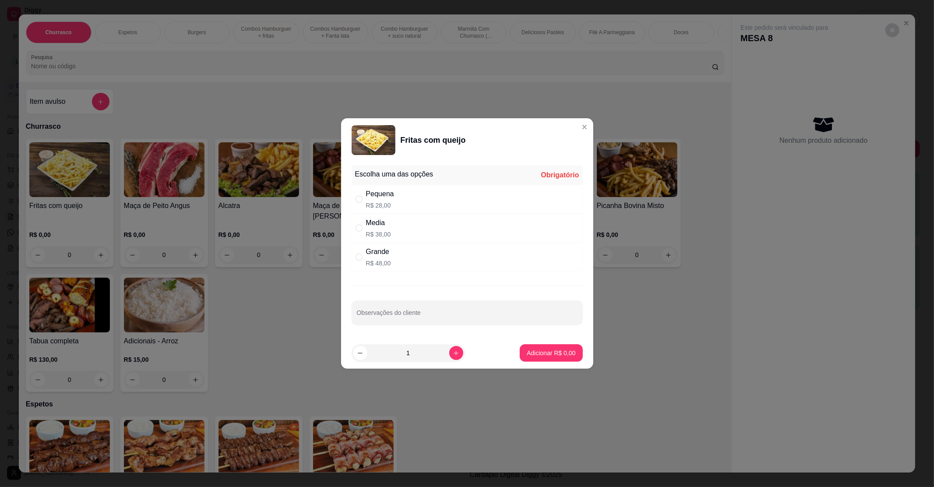
click at [414, 208] on div "Pequena R$ 28,00" at bounding box center [467, 199] width 231 height 29
radio input "true"
click at [424, 313] on input "Observações do cliente" at bounding box center [467, 316] width 221 height 9
type input "sem queijo"
click at [552, 359] on button "Adicionar R$ 28,00" at bounding box center [549, 353] width 64 height 17
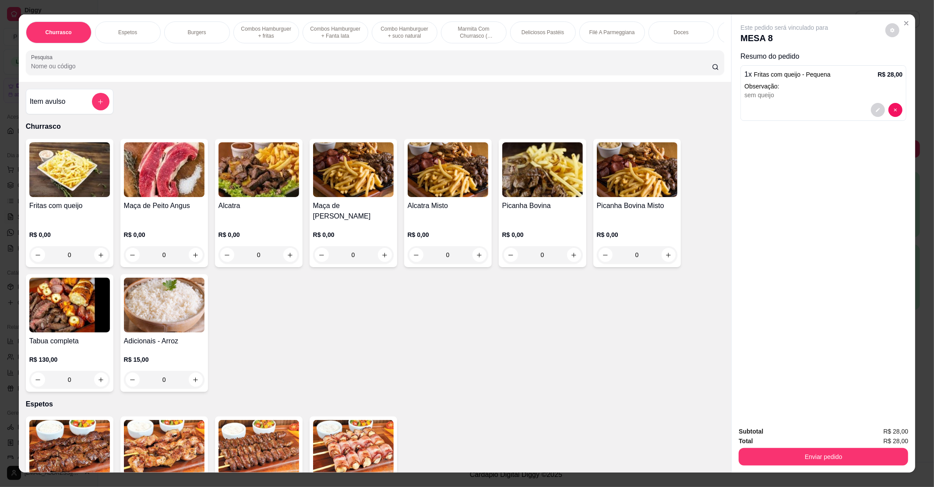
click at [780, 447] on div "Enviar pedido" at bounding box center [823, 456] width 169 height 20
click at [783, 436] on div "Total R$ 28,00" at bounding box center [823, 441] width 169 height 10
click at [781, 461] on button "Enviar pedido" at bounding box center [823, 456] width 164 height 17
click at [785, 435] on button "Não registrar e enviar pedido" at bounding box center [793, 435] width 91 height 17
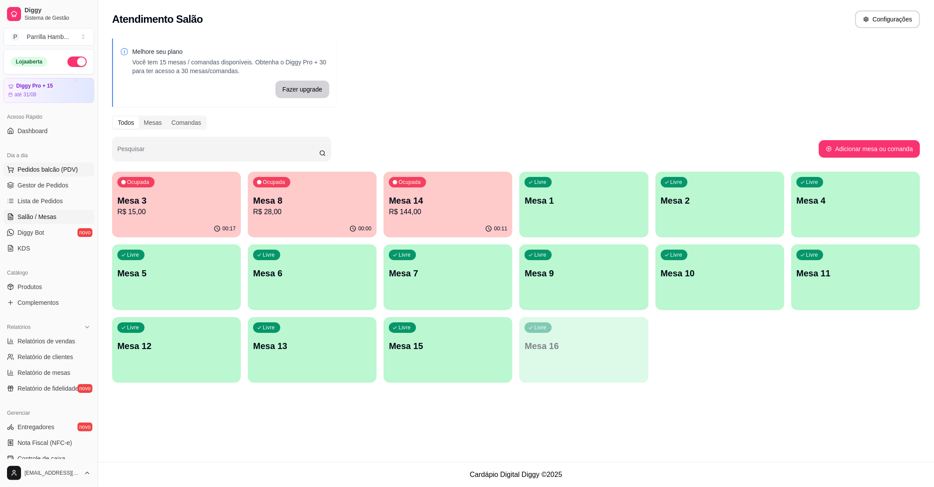
click at [32, 167] on span "Pedidos balcão (PDV)" at bounding box center [48, 169] width 60 height 9
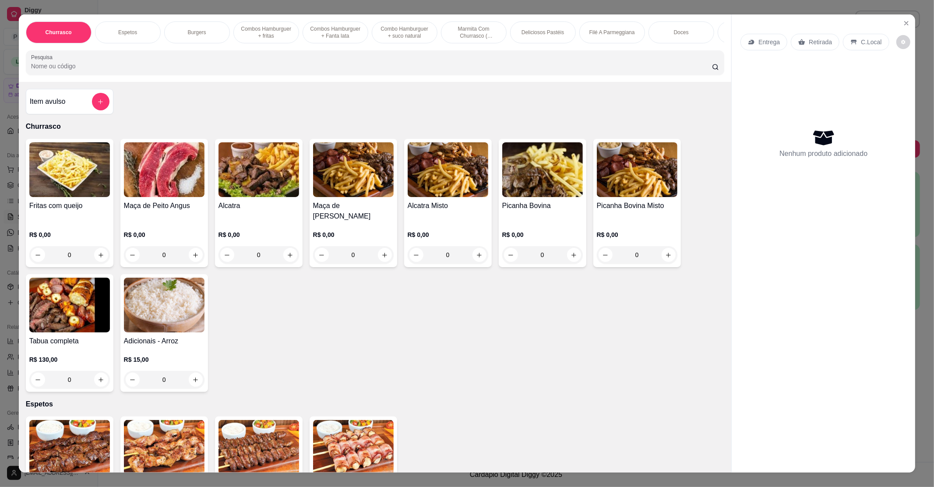
click at [770, 41] on p "Entrega" at bounding box center [768, 42] width 21 height 9
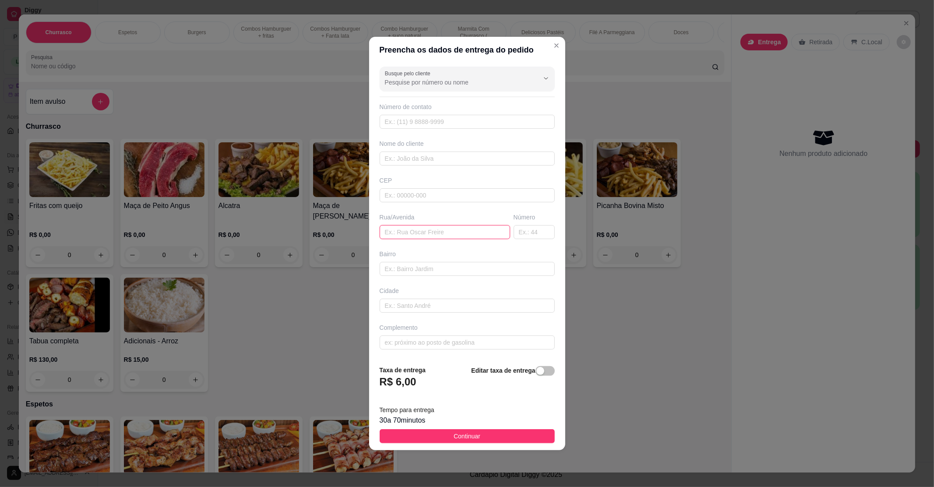
click at [419, 225] on input "text" at bounding box center [445, 232] width 130 height 14
click at [419, 228] on input "text" at bounding box center [445, 232] width 130 height 14
paste input "Rua México 326"
type input "Rua México 326"
click at [482, 433] on button "Continuar" at bounding box center [467, 436] width 175 height 14
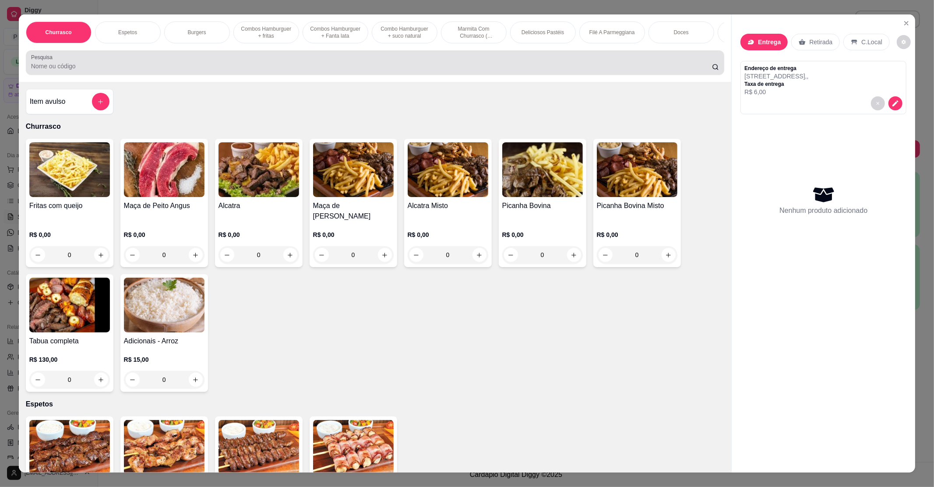
click at [201, 70] on input "Pesquisa" at bounding box center [371, 66] width 681 height 9
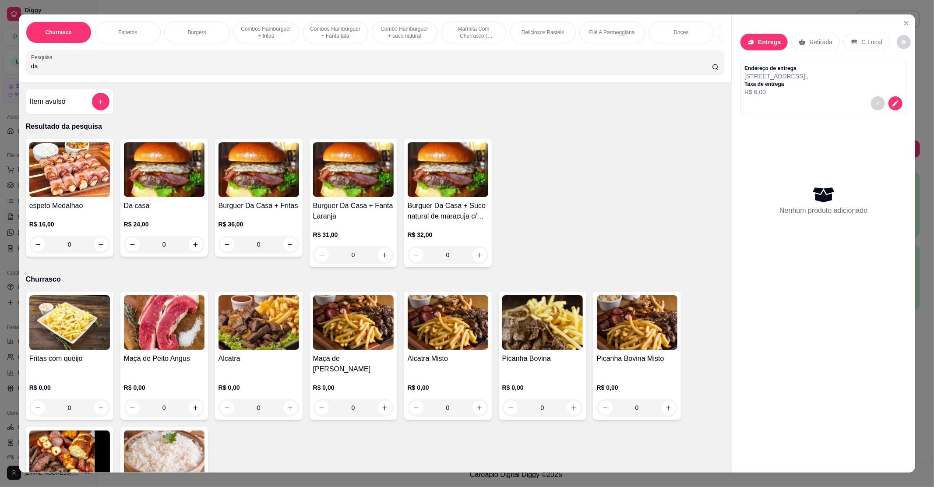
type input "da"
click at [190, 253] on div "0" at bounding box center [164, 245] width 81 height 18
click at [150, 208] on div "Da casa R$ 24,00 0" at bounding box center [164, 198] width 88 height 118
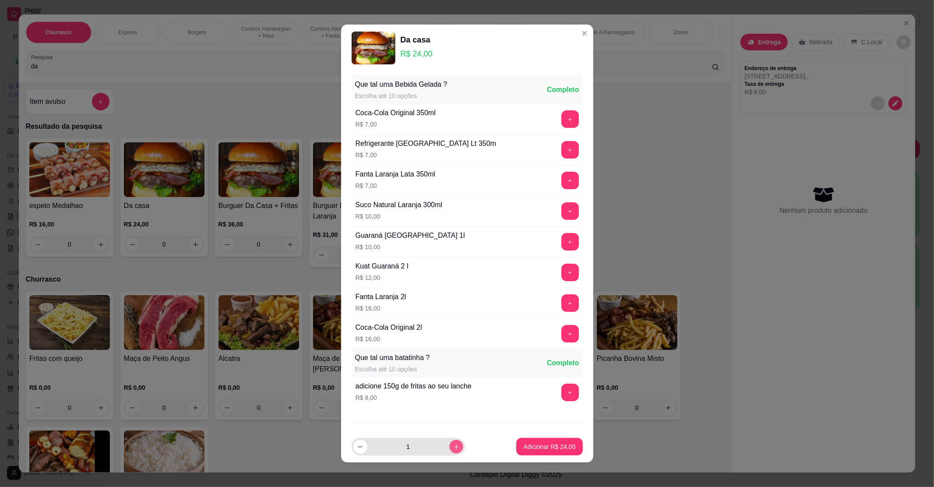
click at [451, 443] on button "increase-product-quantity" at bounding box center [456, 447] width 14 height 14
type input "2"
click at [523, 442] on p "Adicionar R$ 48,00" at bounding box center [549, 446] width 52 height 9
type input "2"
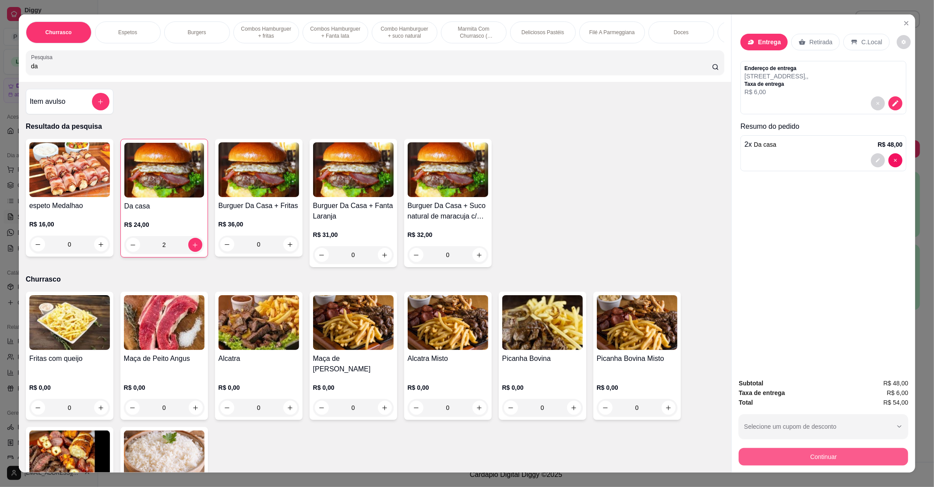
click at [777, 457] on button "Continuar" at bounding box center [823, 457] width 169 height 18
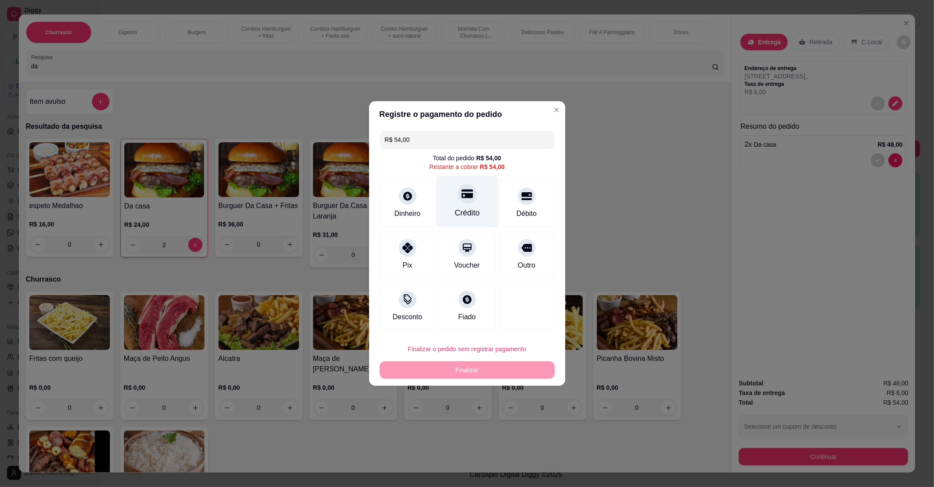
click at [461, 194] on icon at bounding box center [466, 194] width 11 height 9
type input "R$ 0,00"
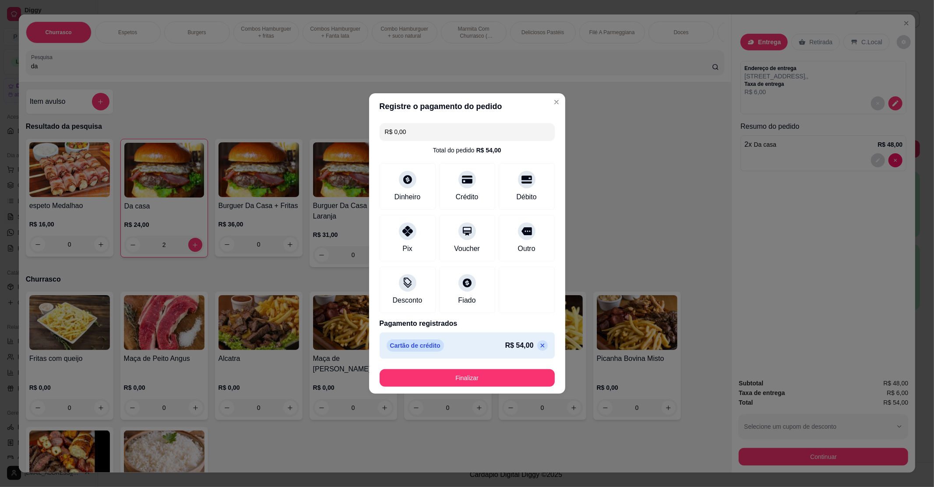
click at [465, 370] on footer "Finalizar" at bounding box center [467, 378] width 196 height 32
click at [465, 370] on button "Finalizar" at bounding box center [467, 378] width 175 height 18
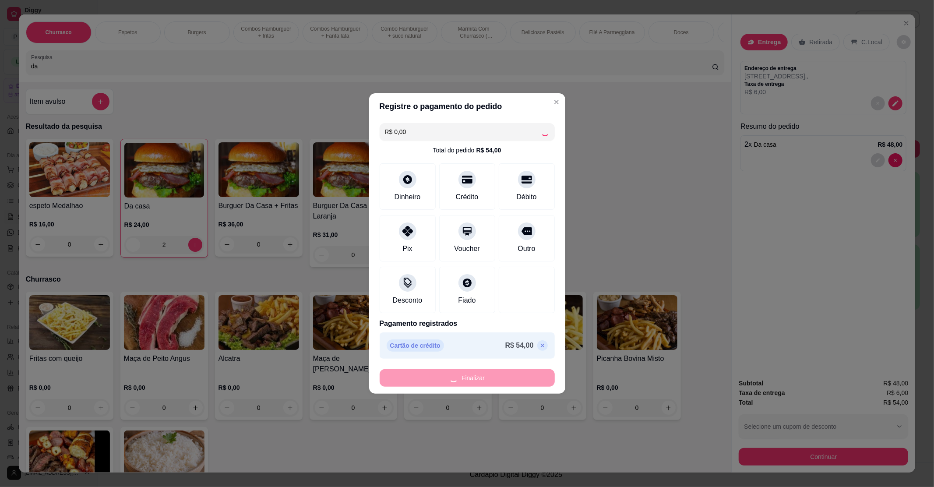
type input "0"
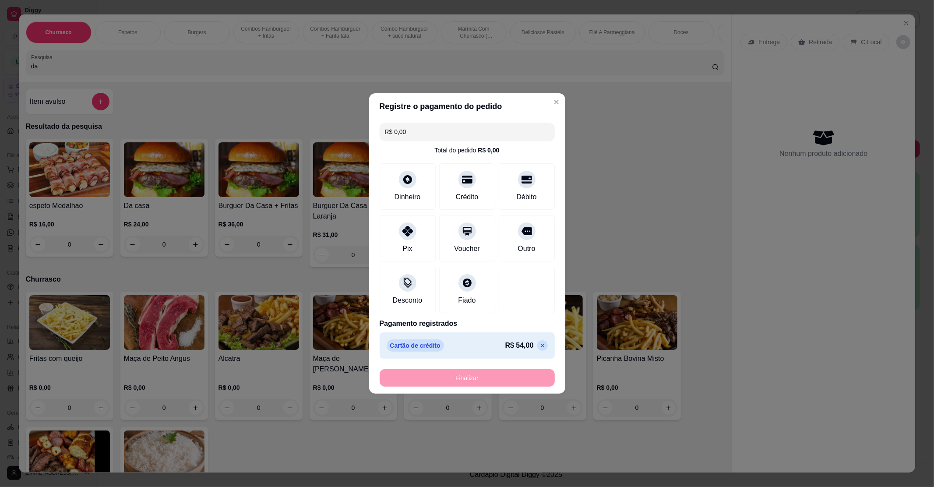
type input "-R$ 54,00"
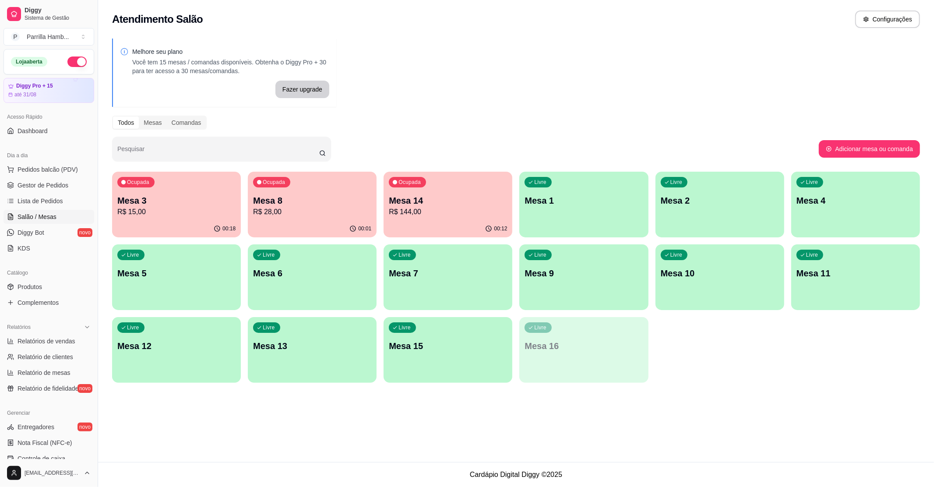
click at [347, 209] on p "R$ 28,00" at bounding box center [312, 212] width 118 height 11
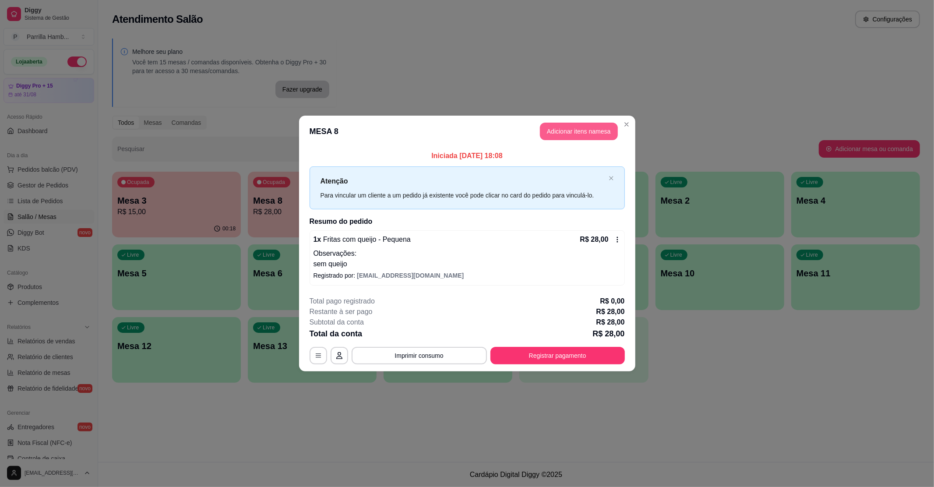
click at [578, 130] on button "Adicionar itens na mesa" at bounding box center [579, 132] width 78 height 18
click at [209, 70] on div at bounding box center [375, 63] width 688 height 18
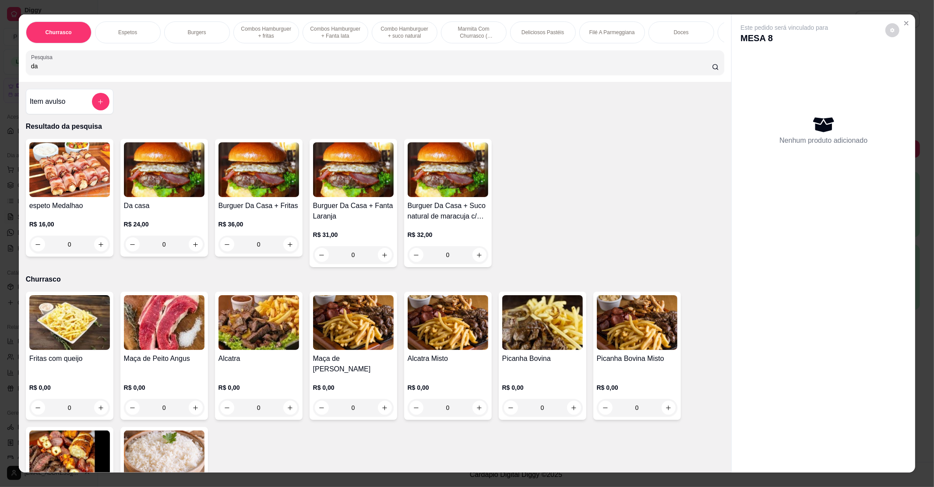
type input "da"
click at [195, 253] on div "0" at bounding box center [164, 245] width 81 height 18
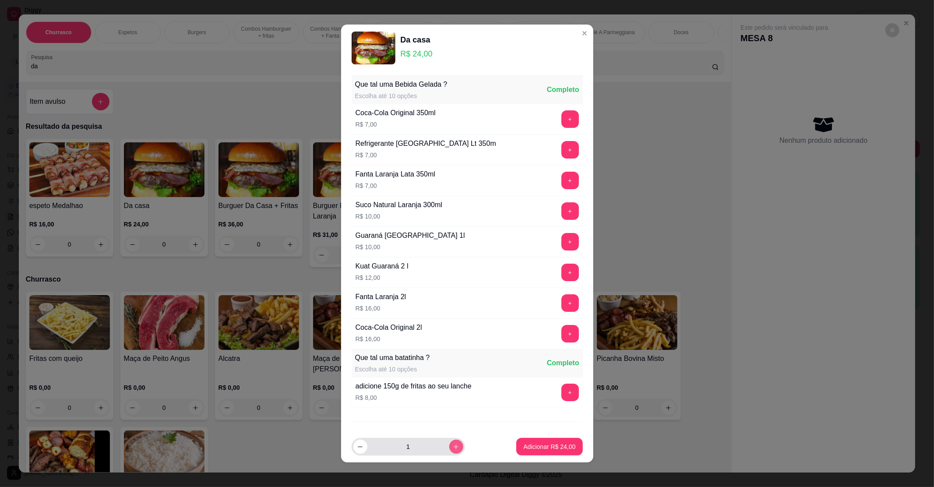
click at [449, 442] on button "increase-product-quantity" at bounding box center [456, 447] width 14 height 14
type input "3"
click at [529, 440] on button "Adicionar R$ 72,00" at bounding box center [549, 447] width 66 height 18
type input "3"
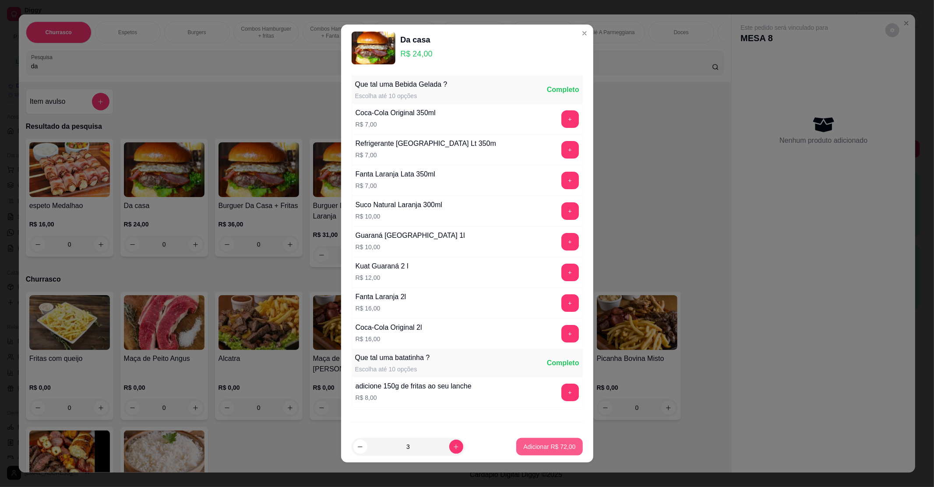
type input "3"
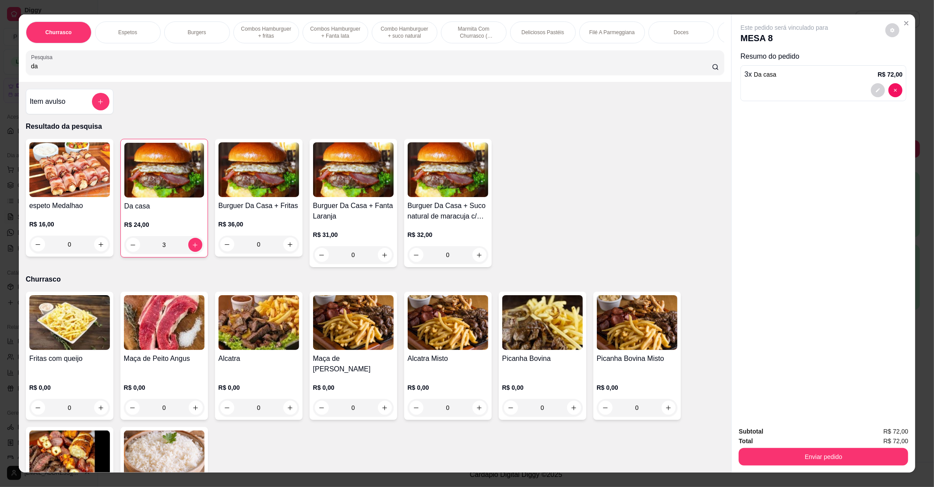
drag, startPoint x: 149, startPoint y: 72, endPoint x: 0, endPoint y: 74, distance: 149.3
click at [0, 74] on div "Churrasco Espetos Burgers Combos Hamburguer + fritas Combos Hamburguer + Fanta …" at bounding box center [467, 243] width 934 height 487
type input "b"
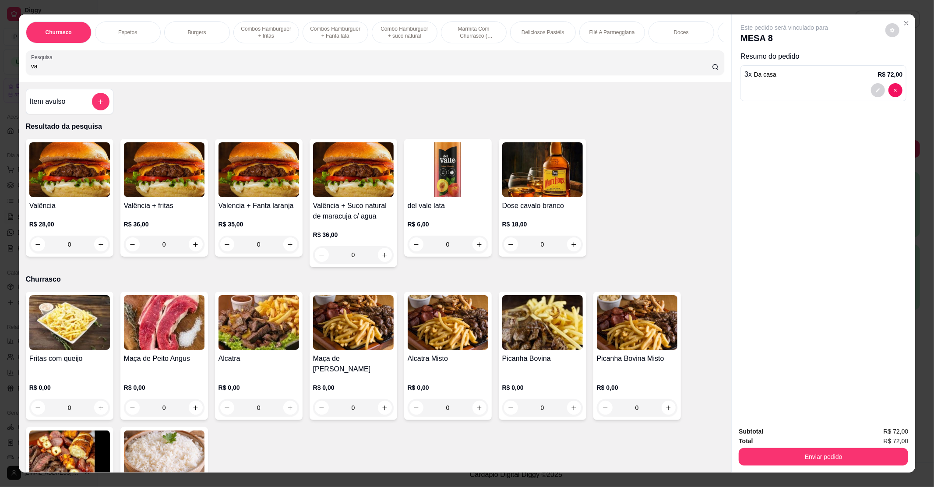
type input "va"
click at [96, 253] on div "0" at bounding box center [69, 245] width 81 height 18
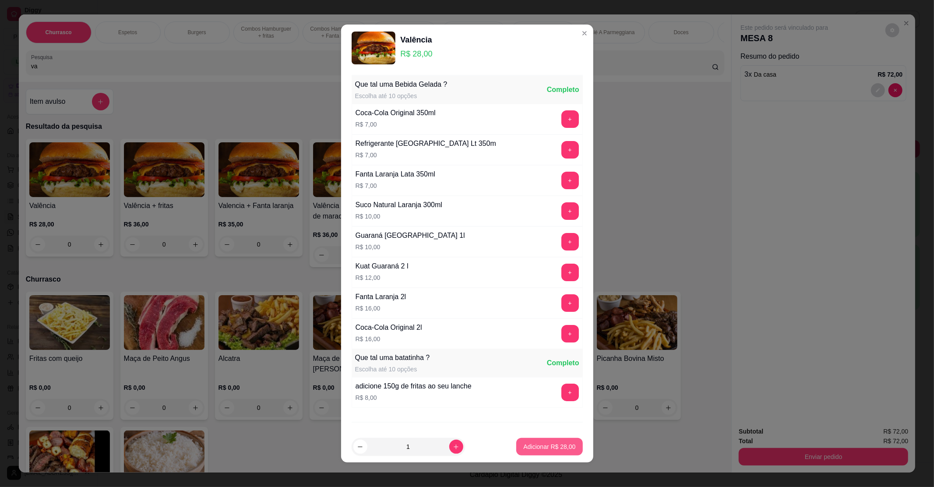
click at [524, 443] on p "Adicionar R$ 28,00" at bounding box center [549, 446] width 52 height 9
type input "1"
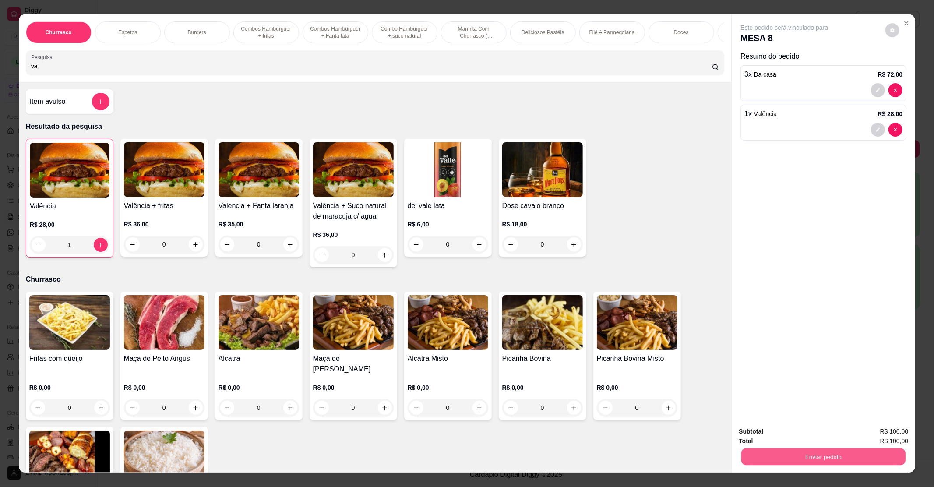
click at [829, 451] on button "Enviar pedido" at bounding box center [823, 456] width 164 height 17
click at [799, 428] on button "Não registrar e enviar pedido" at bounding box center [794, 435] width 88 height 16
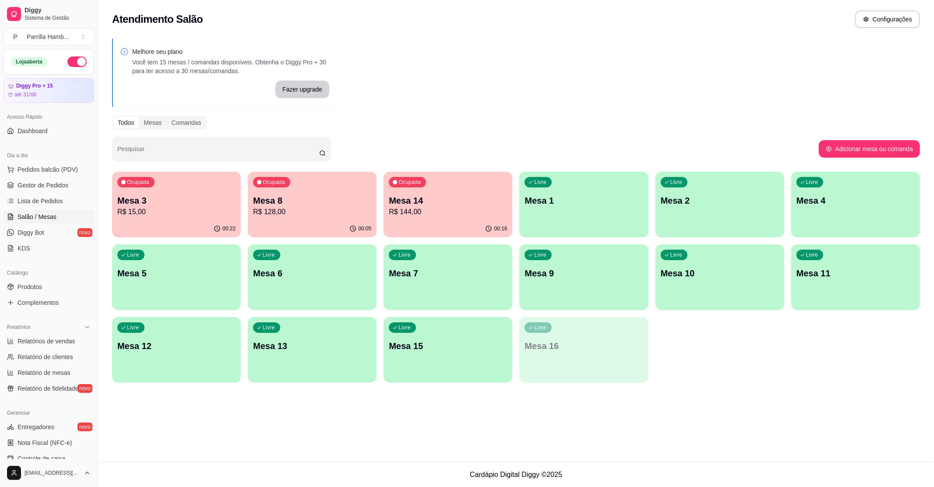
click at [365, 202] on p "Mesa 8" at bounding box center [312, 200] width 118 height 12
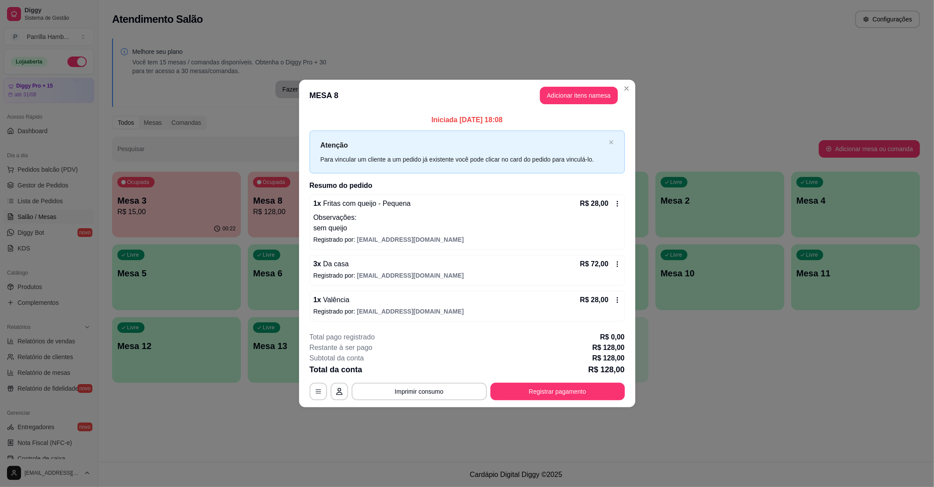
click at [555, 83] on header "MESA 8 Adicionar itens na mesa" at bounding box center [467, 96] width 336 height 32
click at [556, 95] on button "Adicionar itens na mesa" at bounding box center [578, 95] width 75 height 17
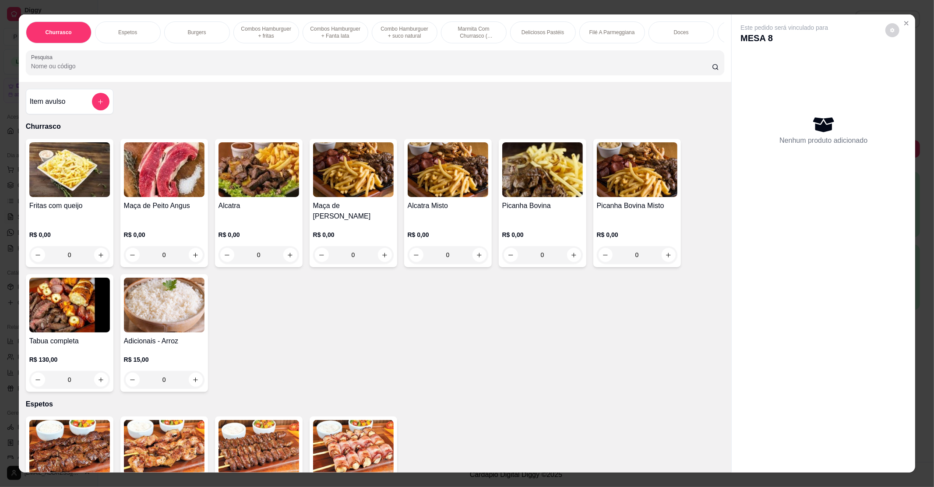
click at [163, 70] on input "Pesquisa" at bounding box center [371, 66] width 681 height 9
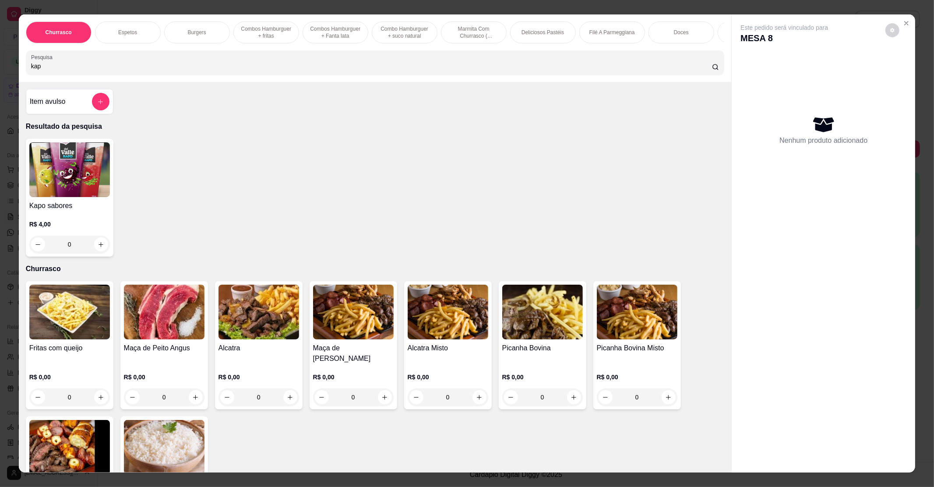
type input "kap"
click at [99, 246] on icon "increase-product-quantity" at bounding box center [101, 244] width 4 height 4
type input "1"
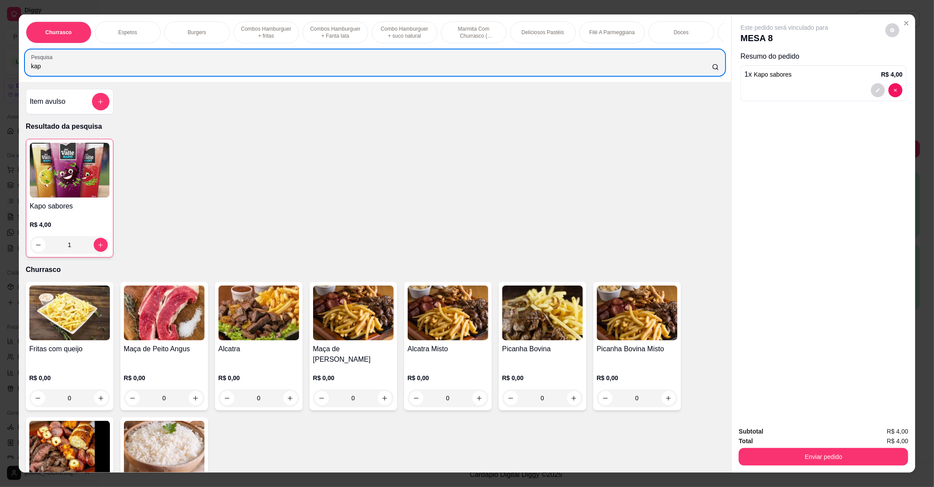
drag, startPoint x: 58, startPoint y: 81, endPoint x: 6, endPoint y: 79, distance: 52.1
click at [6, 79] on div "Churrasco Espetos Burgers Combos Hamburguer + fritas Combos Hamburguer + Fanta …" at bounding box center [467, 243] width 934 height 487
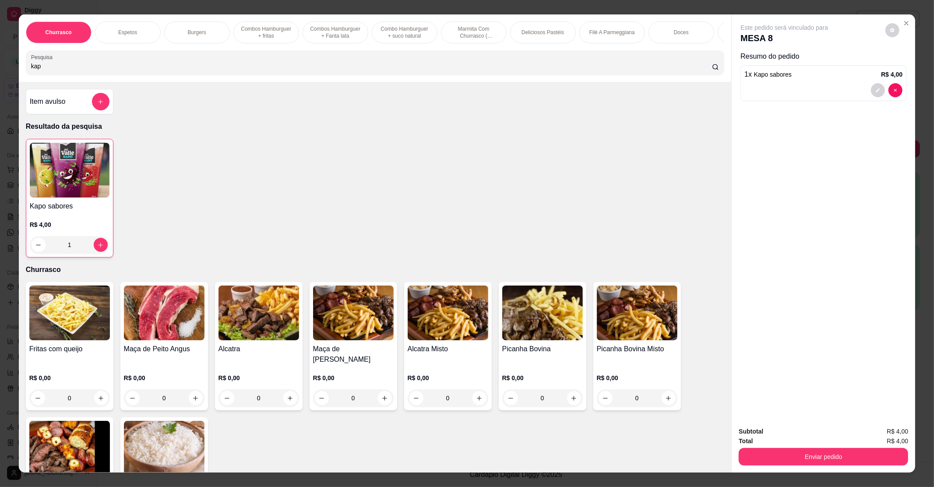
drag, startPoint x: 44, startPoint y: 78, endPoint x: 0, endPoint y: 78, distance: 43.8
click at [0, 78] on div "Churrasco Espetos Burgers Combos Hamburguer + fritas Combos Hamburguer + Fanta …" at bounding box center [467, 243] width 934 height 487
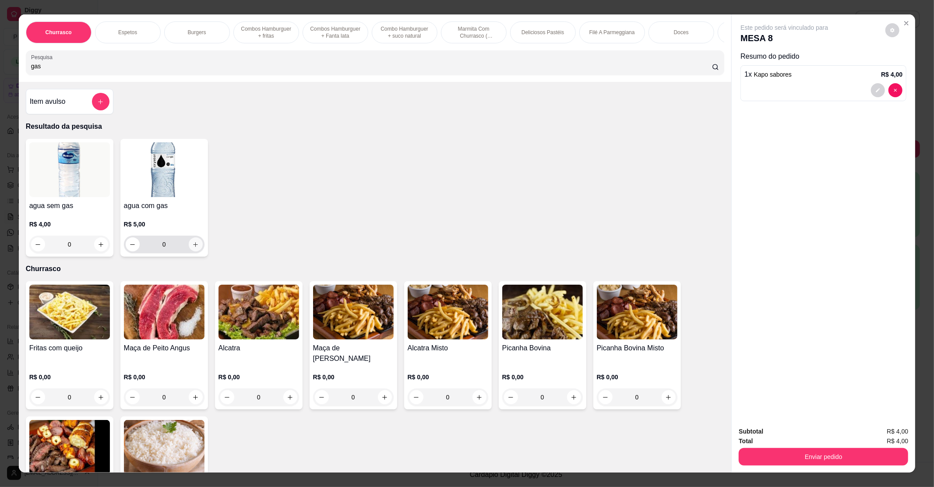
type input "gas"
click at [189, 251] on button "increase-product-quantity" at bounding box center [196, 244] width 14 height 14
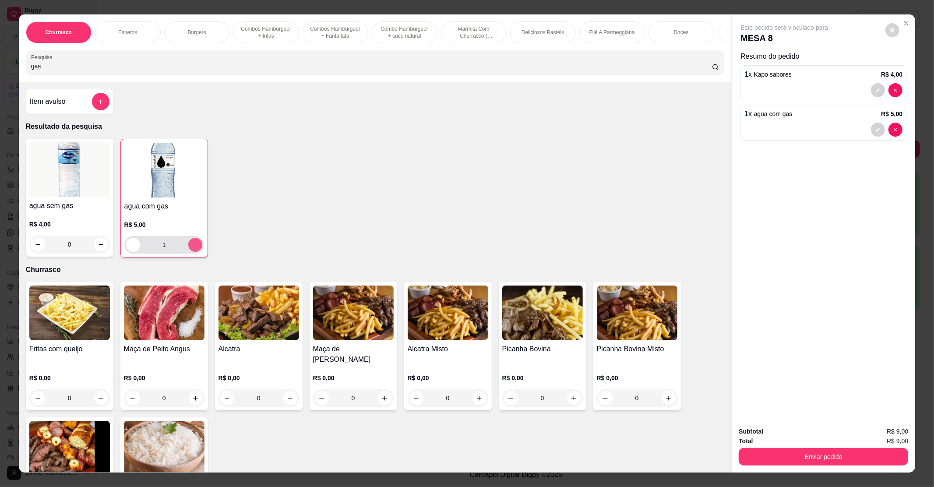
type input "1"
click at [840, 459] on button "Enviar pedido" at bounding box center [823, 457] width 169 height 18
click at [816, 433] on button "Não registrar e enviar pedido" at bounding box center [794, 435] width 88 height 16
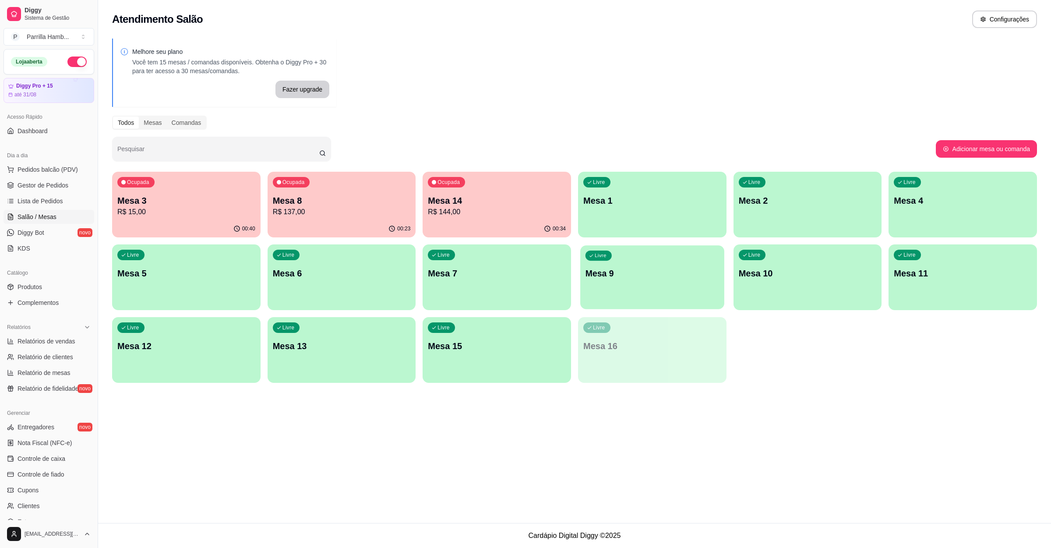
click at [638, 271] on p "Mesa 9" at bounding box center [652, 274] width 134 height 12
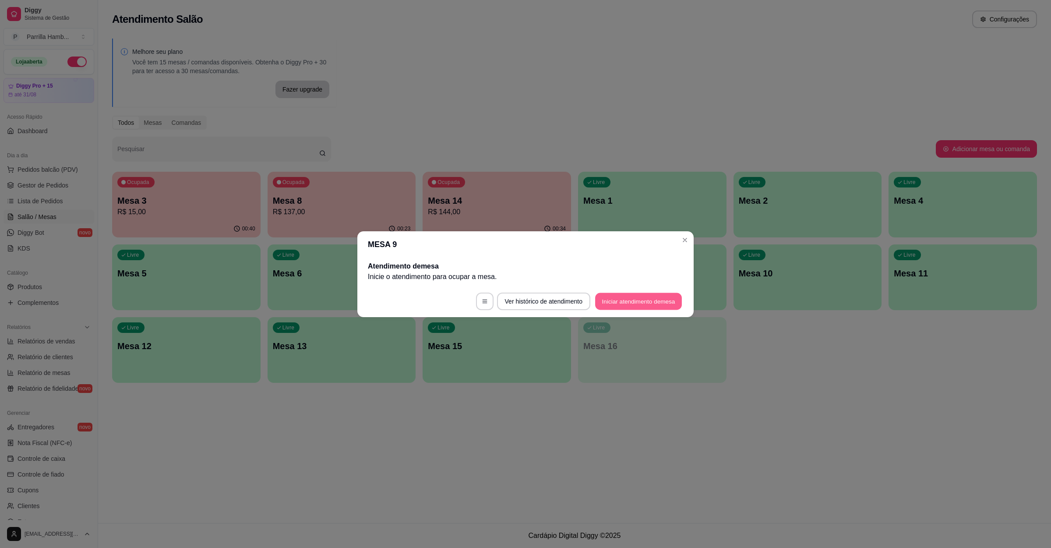
click at [624, 305] on button "Iniciar atendimento de mesa" at bounding box center [638, 300] width 87 height 17
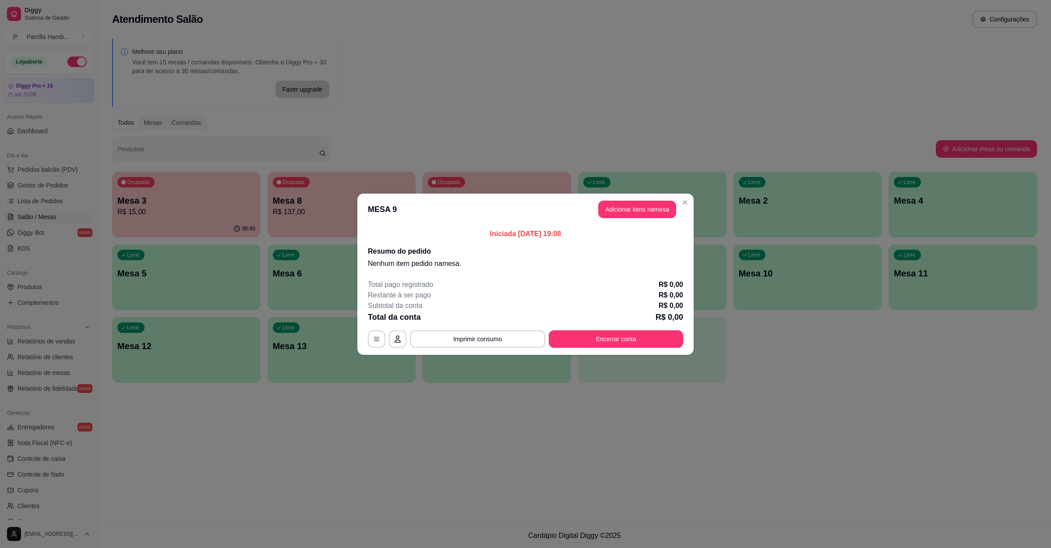
click at [650, 217] on button "Adicionar itens na mesa" at bounding box center [637, 210] width 78 height 18
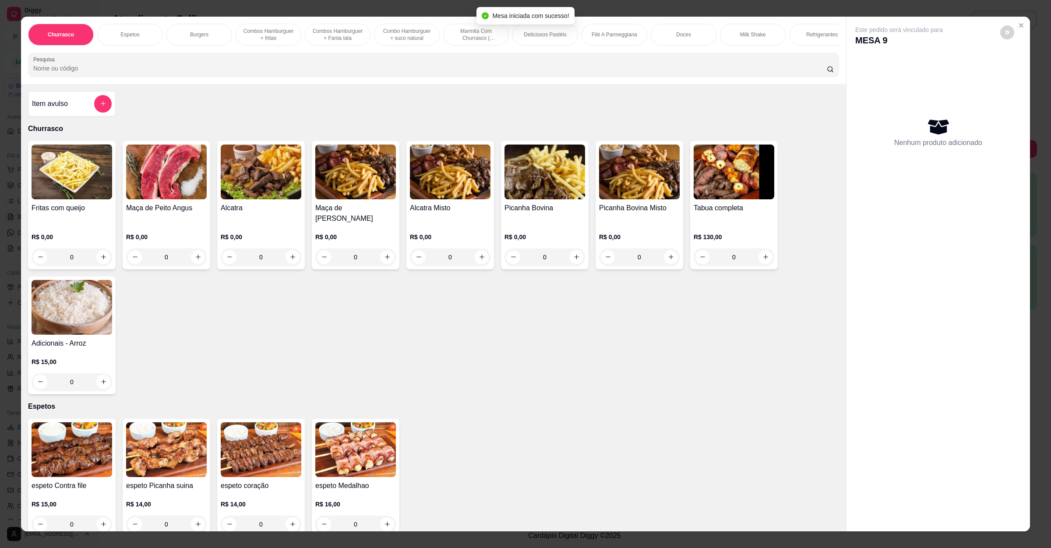
click at [131, 73] on input "Pesquisa" at bounding box center [429, 68] width 793 height 9
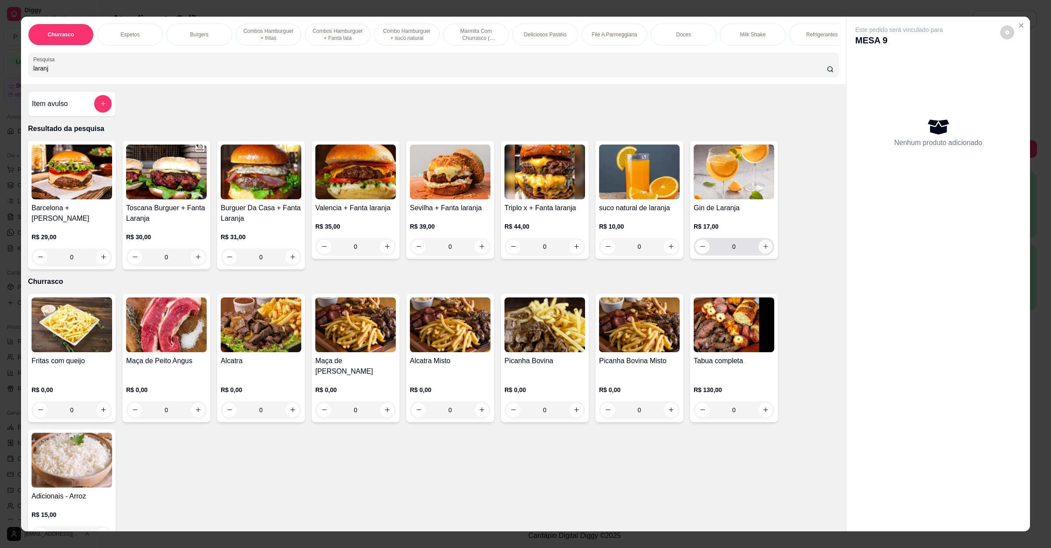
type input "laranj"
click at [762, 250] on icon "increase-product-quantity" at bounding box center [765, 246] width 7 height 7
type input "1"
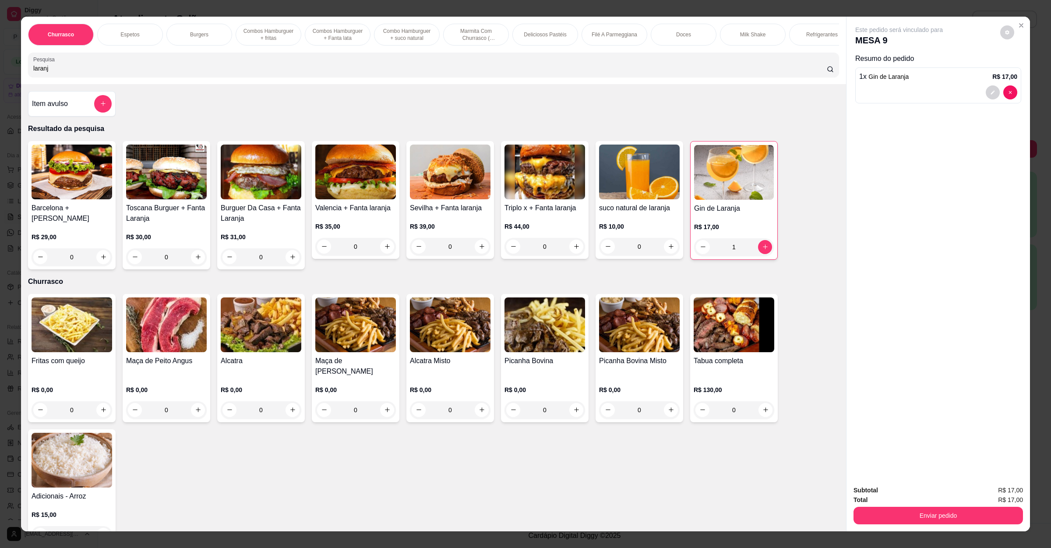
drag, startPoint x: 75, startPoint y: 79, endPoint x: 0, endPoint y: 72, distance: 75.6
click at [0, 72] on div "Churrasco Espetos Burgers Combos Hamburguer + fritas Combos Hamburguer + Fanta …" at bounding box center [525, 274] width 1051 height 548
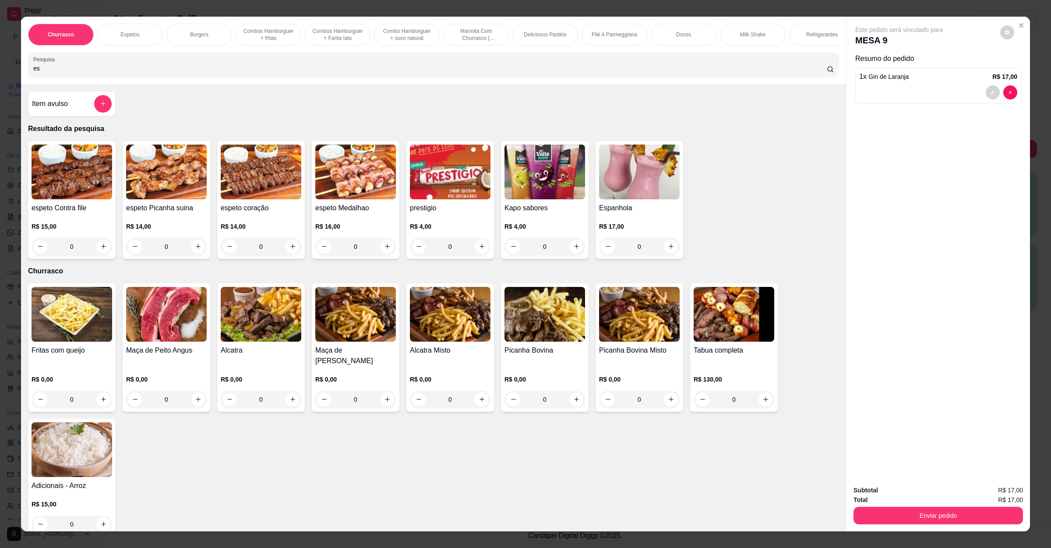
type input "e"
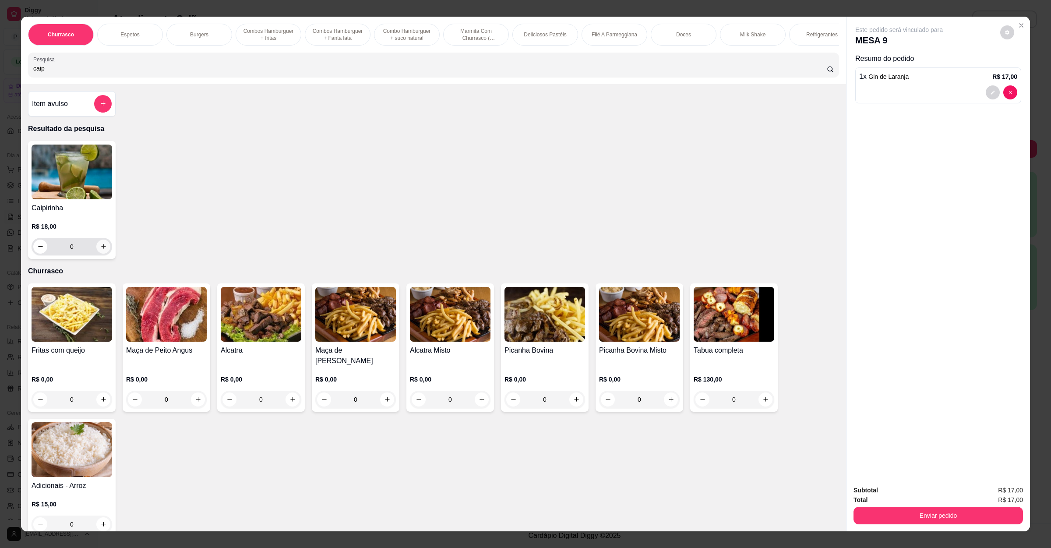
type input "caip"
click at [100, 250] on icon "increase-product-quantity" at bounding box center [103, 246] width 7 height 7
type input "1"
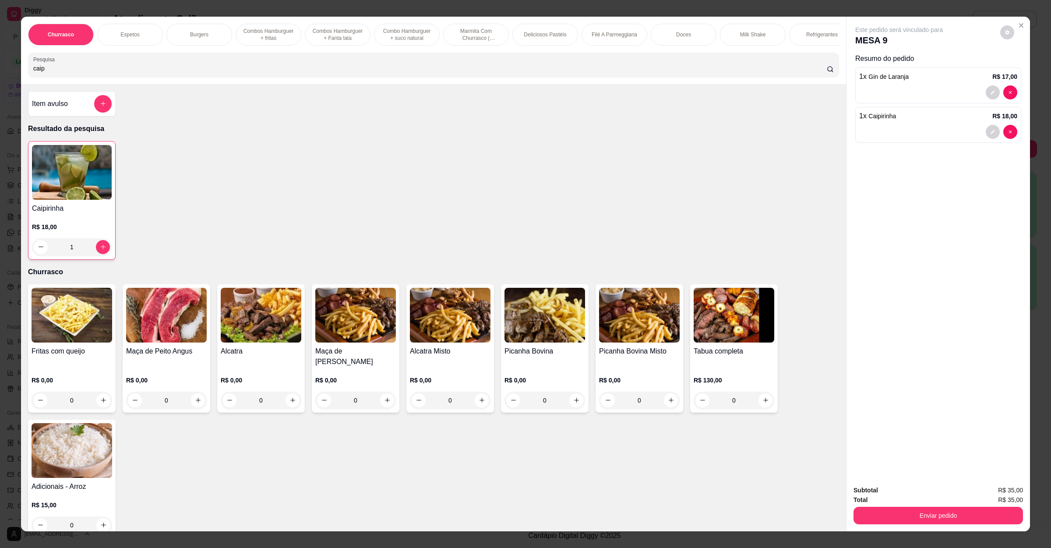
click at [867, 486] on div "Enviar pedido" at bounding box center [937, 514] width 169 height 20
click at [876, 486] on button "Enviar pedido" at bounding box center [937, 516] width 169 height 18
click at [889, 486] on button "Não registrar e enviar pedido" at bounding box center [907, 494] width 88 height 16
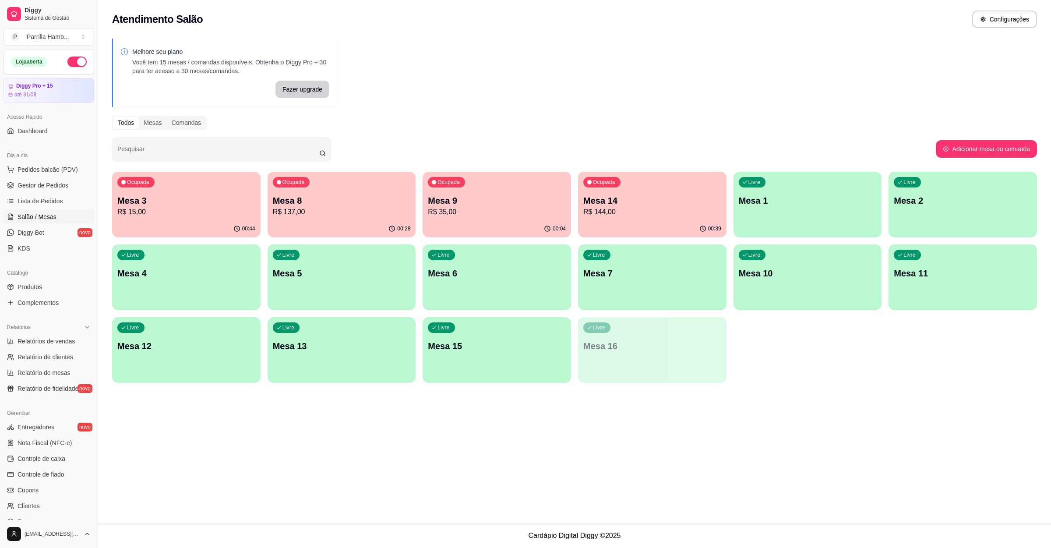
click at [526, 199] on p "Mesa 9" at bounding box center [497, 200] width 138 height 12
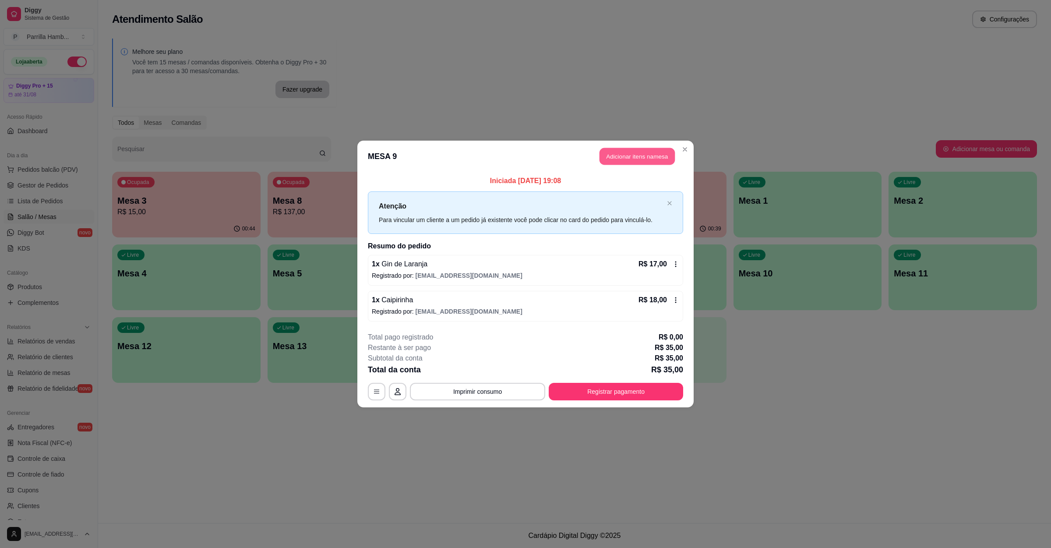
click at [616, 164] on button "Adicionar itens na mesa" at bounding box center [636, 156] width 75 height 17
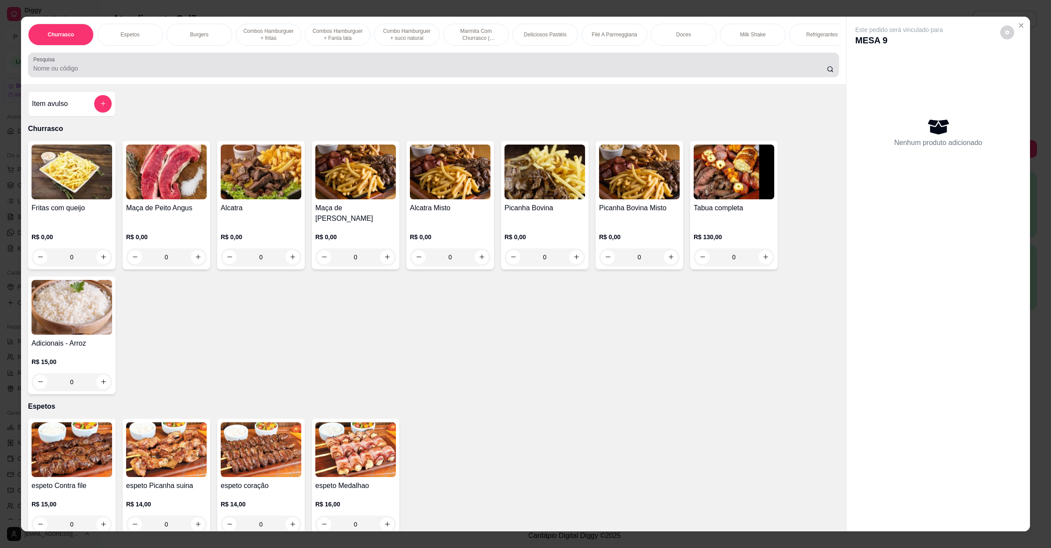
click at [108, 73] on input "Pesquisa" at bounding box center [429, 68] width 793 height 9
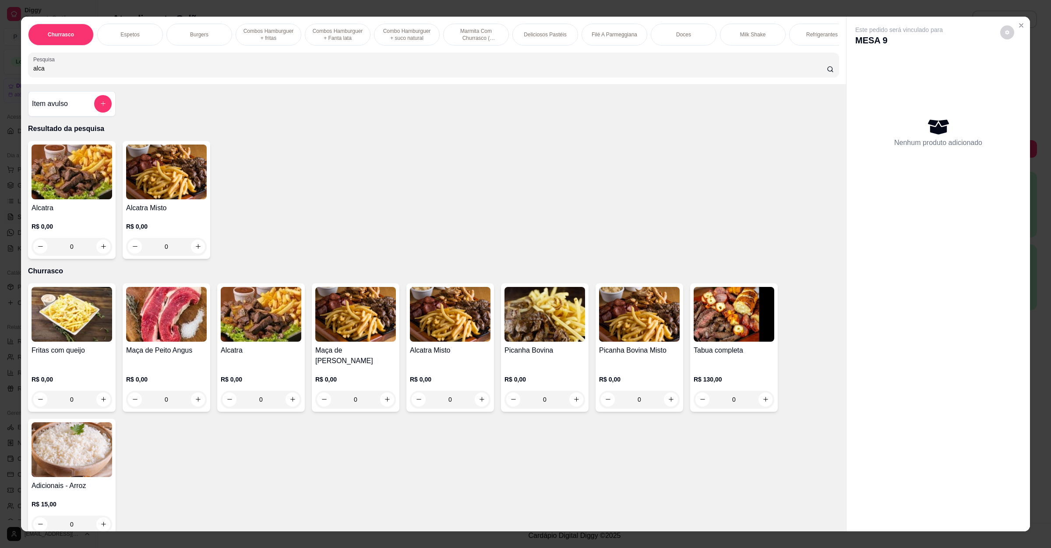
type input "alca"
click at [76, 199] on img at bounding box center [72, 171] width 81 height 55
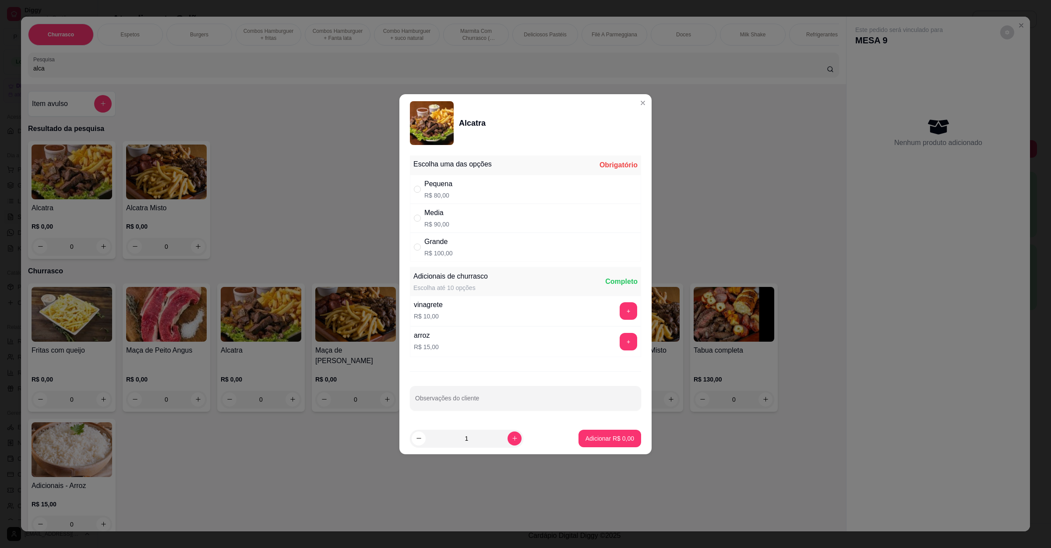
click at [457, 222] on div "Media R$ 90,00" at bounding box center [525, 218] width 231 height 29
radio input "true"
click at [432, 402] on input "Observações do cliente" at bounding box center [525, 401] width 221 height 9
type input "bem passada"
click at [590, 430] on div "Adicionar R$ 90,00" at bounding box center [608, 438] width 66 height 18
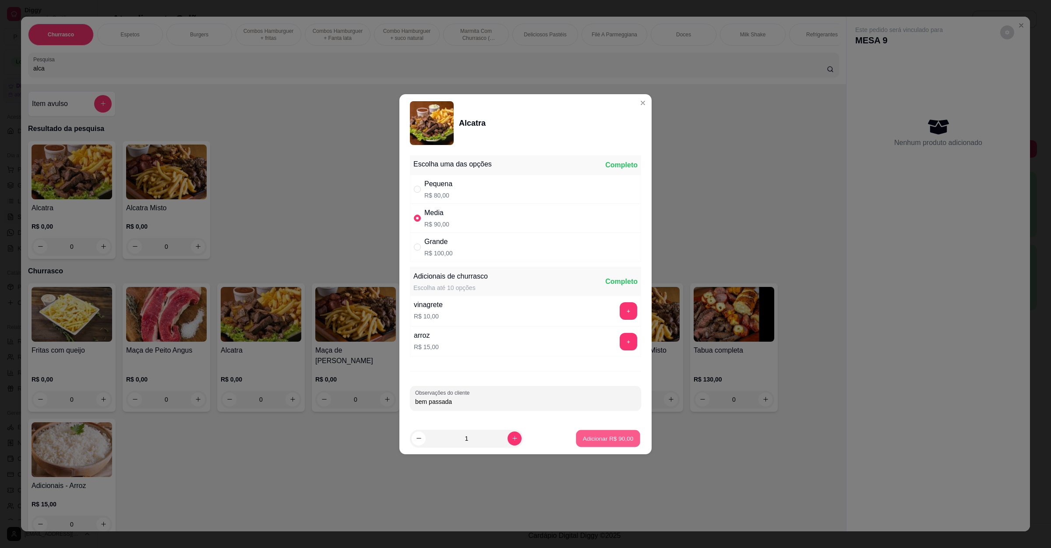
click at [615, 433] on button "Adicionar R$ 90,00" at bounding box center [608, 437] width 64 height 17
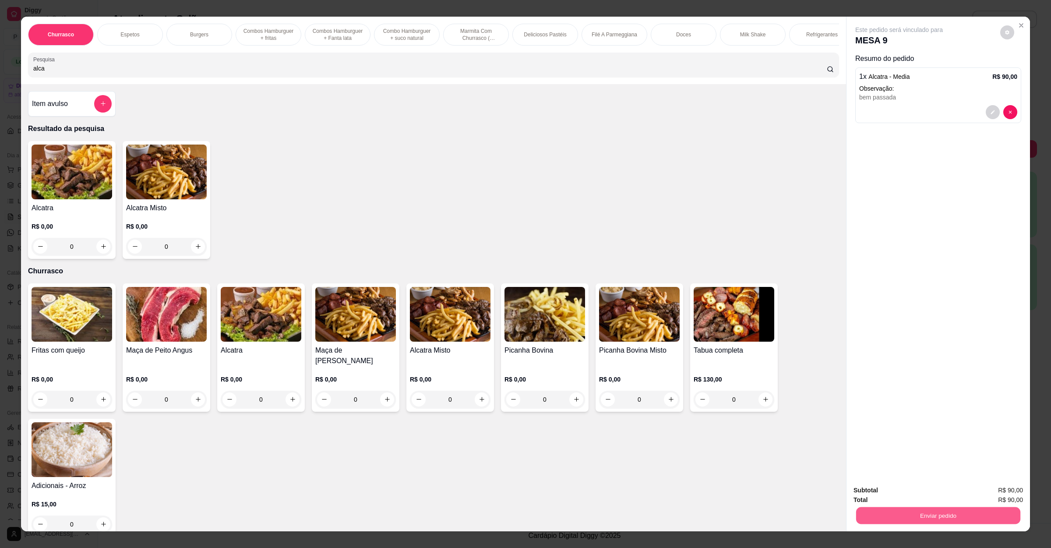
click at [919, 486] on button "Enviar pedido" at bounding box center [938, 515] width 164 height 17
click at [919, 486] on button "Não registrar e enviar pedido" at bounding box center [907, 494] width 91 height 17
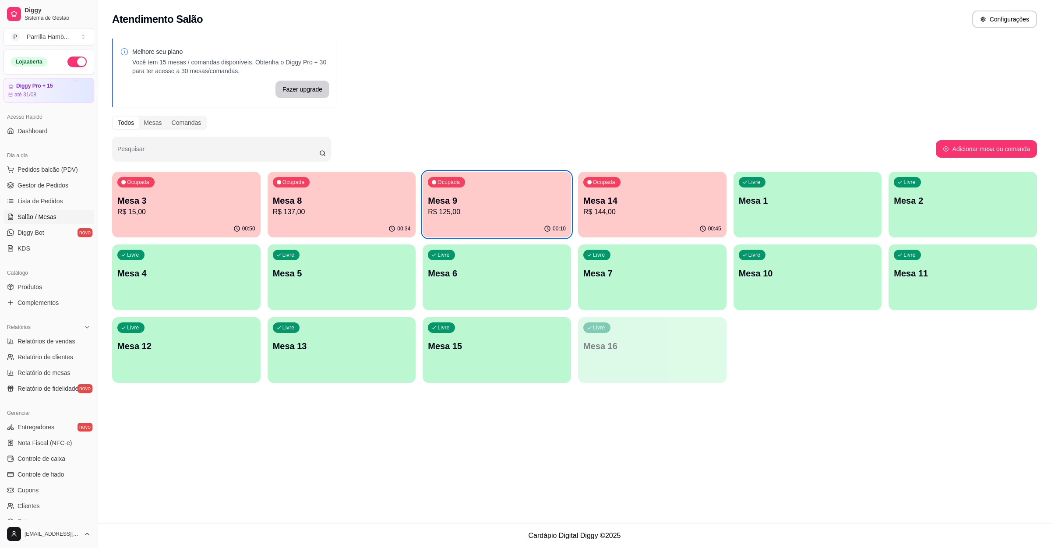
click at [491, 285] on div "Livre Mesa 6" at bounding box center [496, 271] width 148 height 55
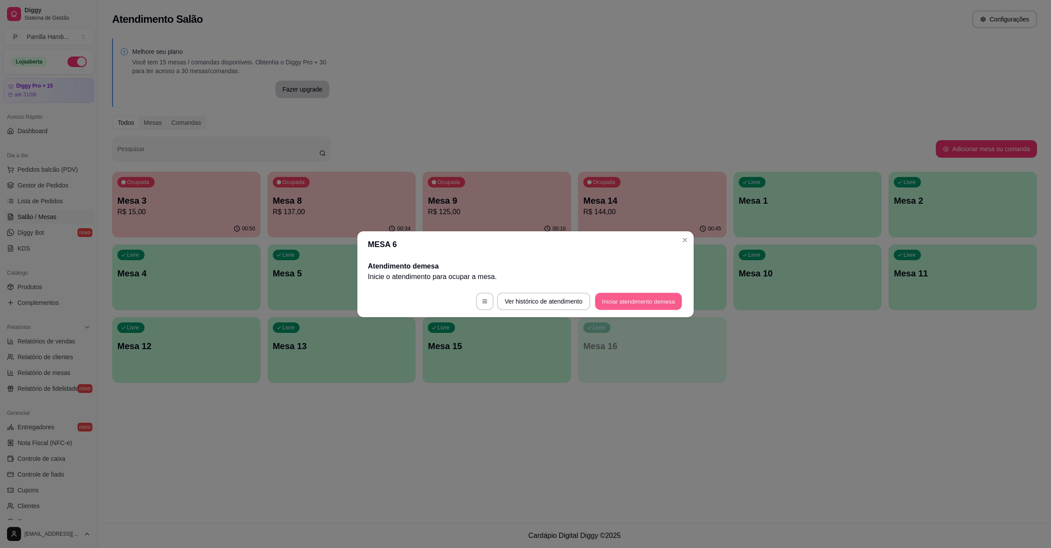
click at [615, 299] on button "Iniciar atendimento de mesa" at bounding box center [638, 300] width 87 height 17
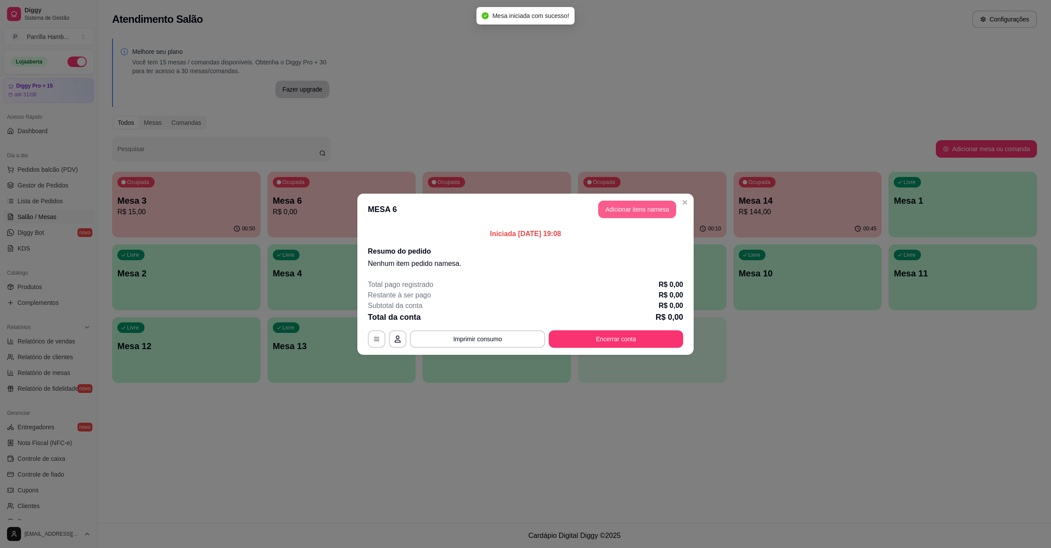
click at [648, 215] on button "Adicionar itens na mesa" at bounding box center [637, 210] width 78 height 18
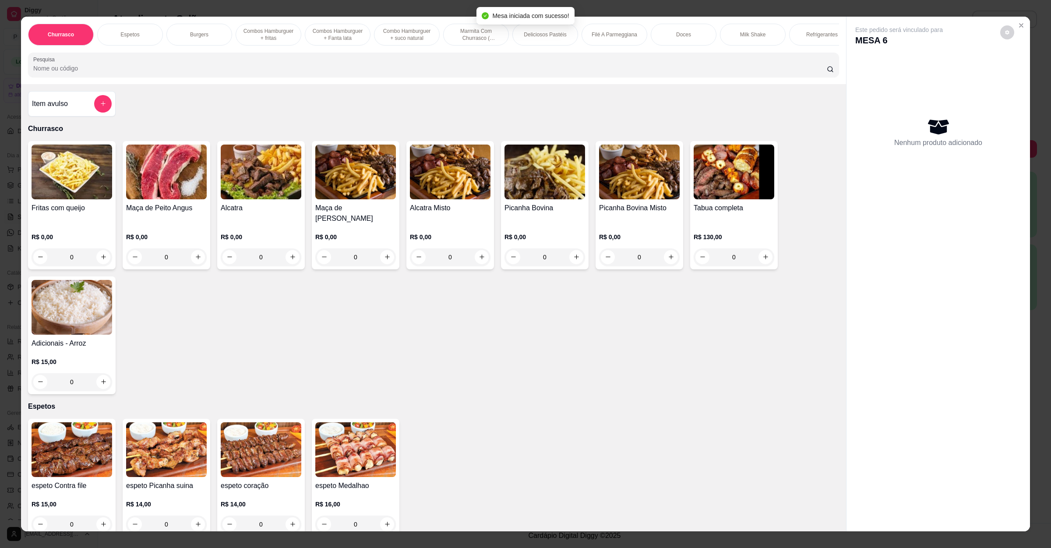
click at [318, 84] on div "Churrasco Espetos Burgers Combos Hamburguer + fritas Combos Hamburguer + Fanta …" at bounding box center [433, 50] width 825 height 67
click at [323, 73] on input "Pesquisa" at bounding box center [429, 68] width 793 height 9
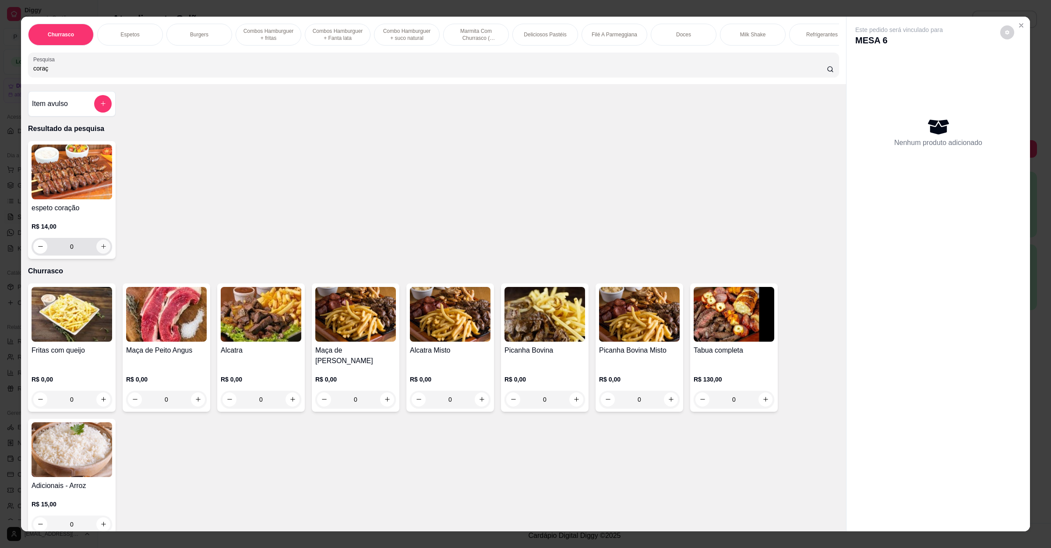
type input "coraç"
click at [99, 253] on button "increase-product-quantity" at bounding box center [103, 246] width 14 height 14
type input "1"
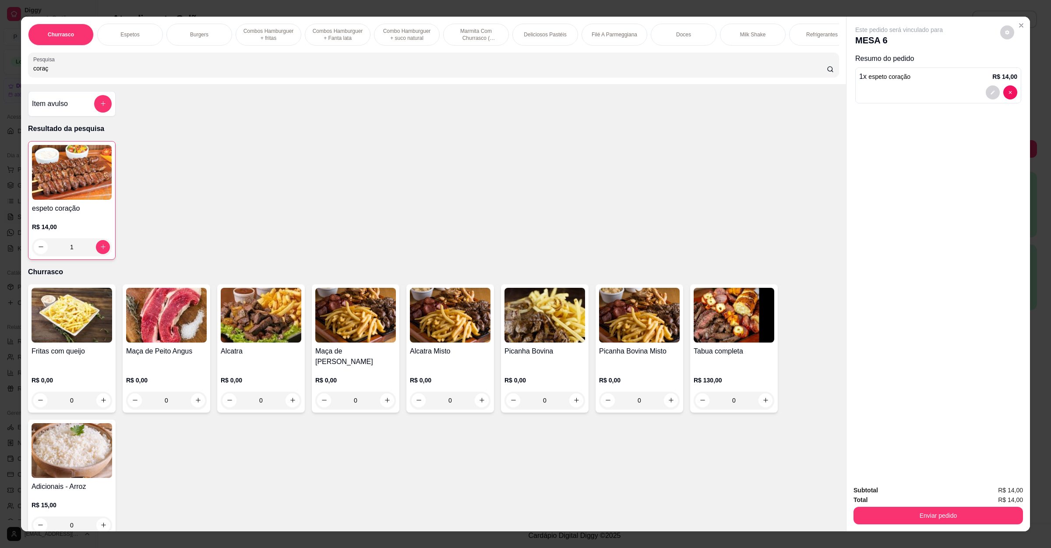
drag, startPoint x: 53, startPoint y: 77, endPoint x: 0, endPoint y: 77, distance: 52.5
click at [0, 77] on div "Churrasco Espetos Burgers Combos Hamburguer + fritas Combos Hamburguer + Fanta …" at bounding box center [525, 274] width 1051 height 548
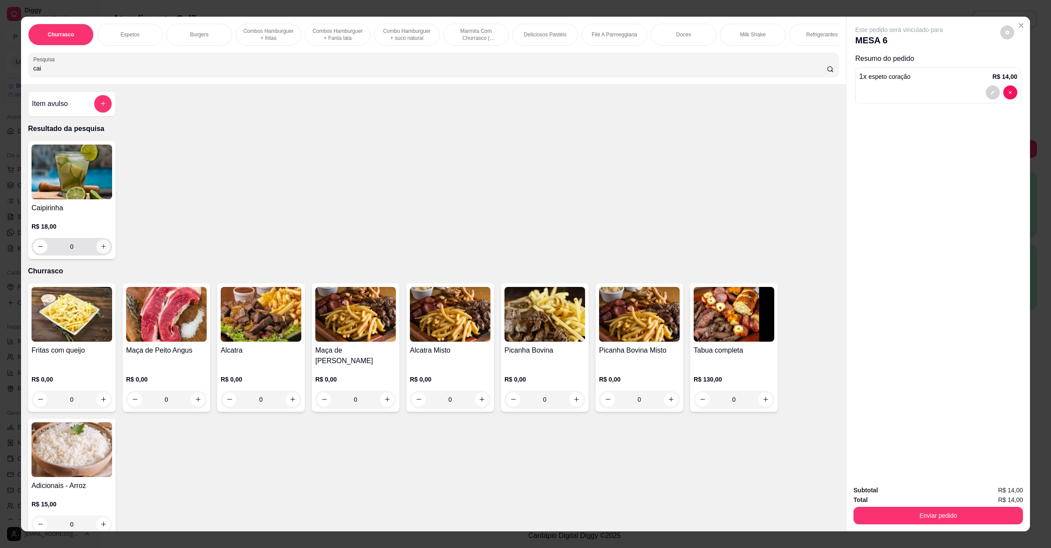
type input "cai"
click at [96, 253] on button "increase-product-quantity" at bounding box center [103, 246] width 14 height 14
type input "1"
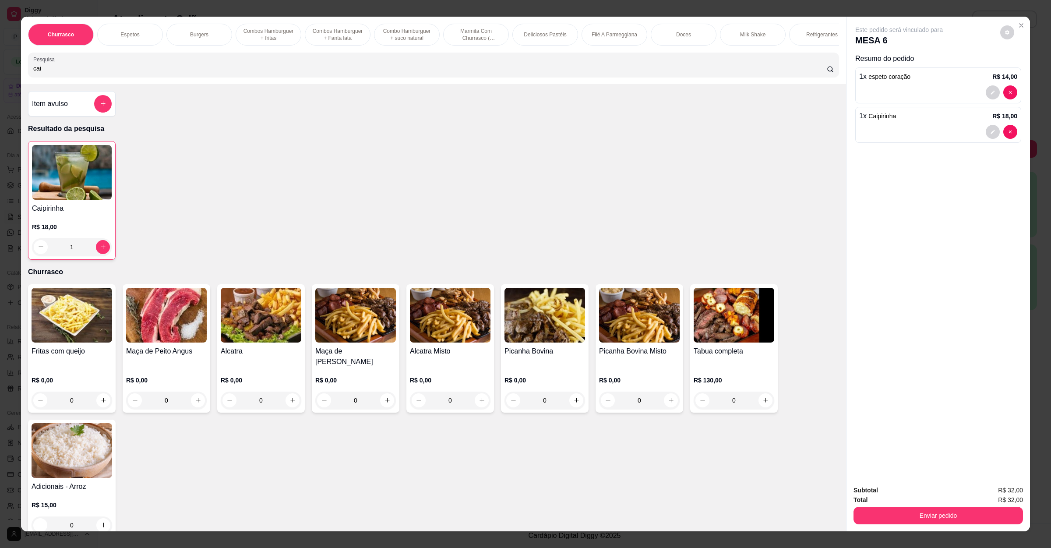
drag, startPoint x: 58, startPoint y: 75, endPoint x: 0, endPoint y: 74, distance: 58.3
click at [0, 74] on div "Churrasco Espetos Burgers Combos Hamburguer + fritas Combos Hamburguer + Fanta …" at bounding box center [525, 274] width 1051 height 548
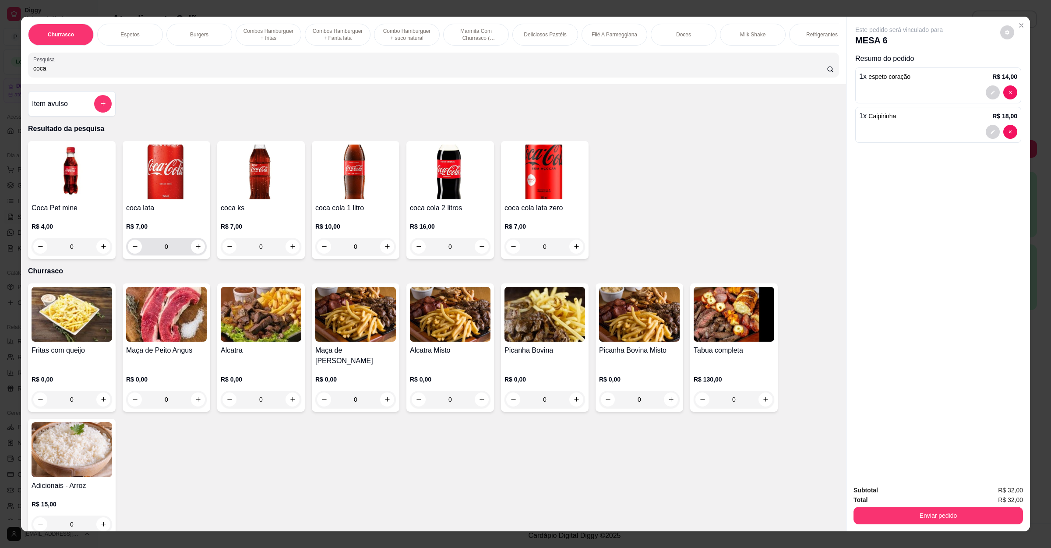
type input "coca"
click at [195, 250] on icon "increase-product-quantity" at bounding box center [198, 246] width 7 height 7
type input "1"
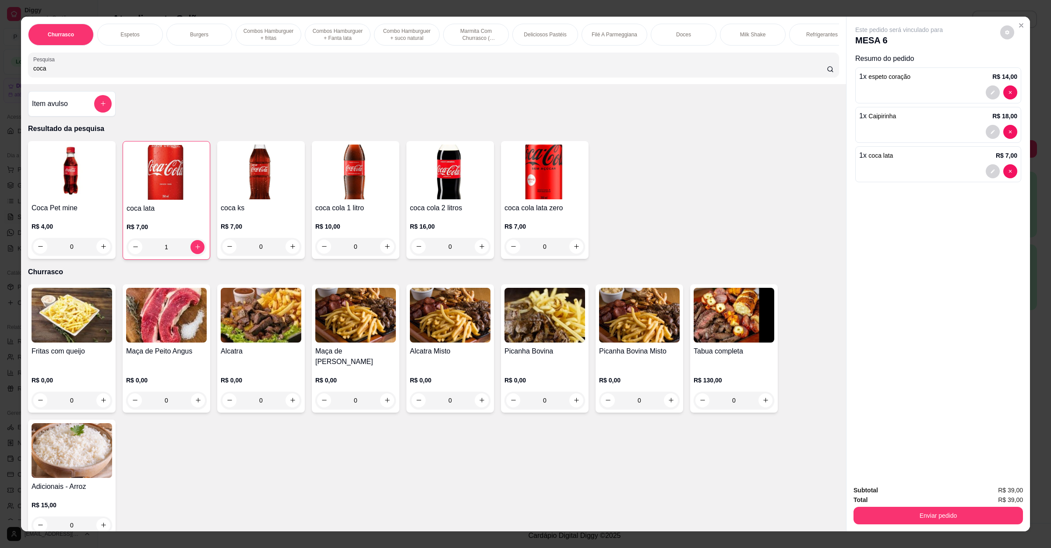
drag, startPoint x: 55, startPoint y: 74, endPoint x: 0, endPoint y: 73, distance: 55.2
click at [0, 74] on div "Churrasco Espetos Burgers Combos Hamburguer + fritas Combos Hamburguer + Fanta …" at bounding box center [525, 274] width 1051 height 548
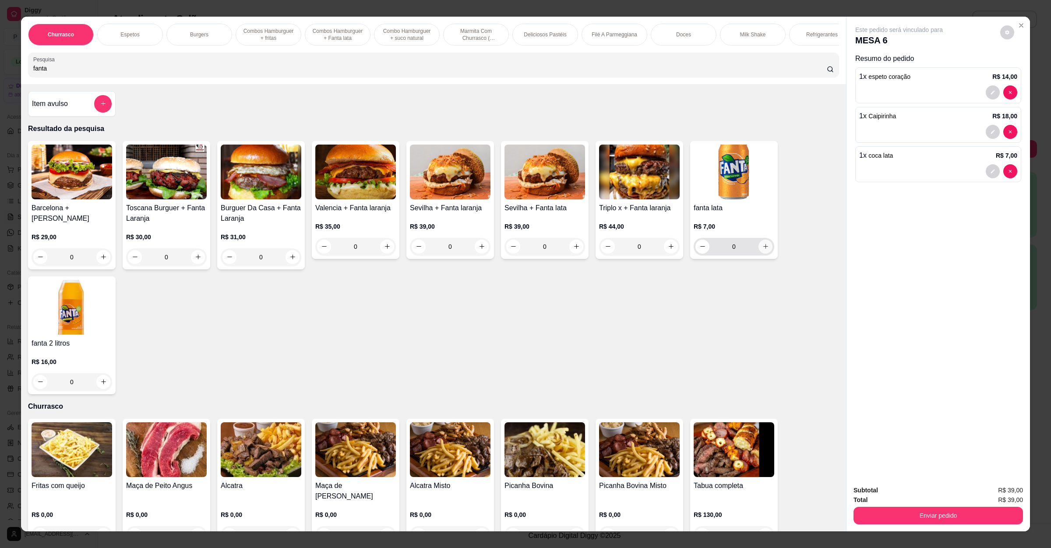
type input "fanta"
click at [763, 250] on icon "increase-product-quantity" at bounding box center [765, 246] width 7 height 7
type input "1"
click at [933, 486] on button "Enviar pedido" at bounding box center [937, 516] width 169 height 18
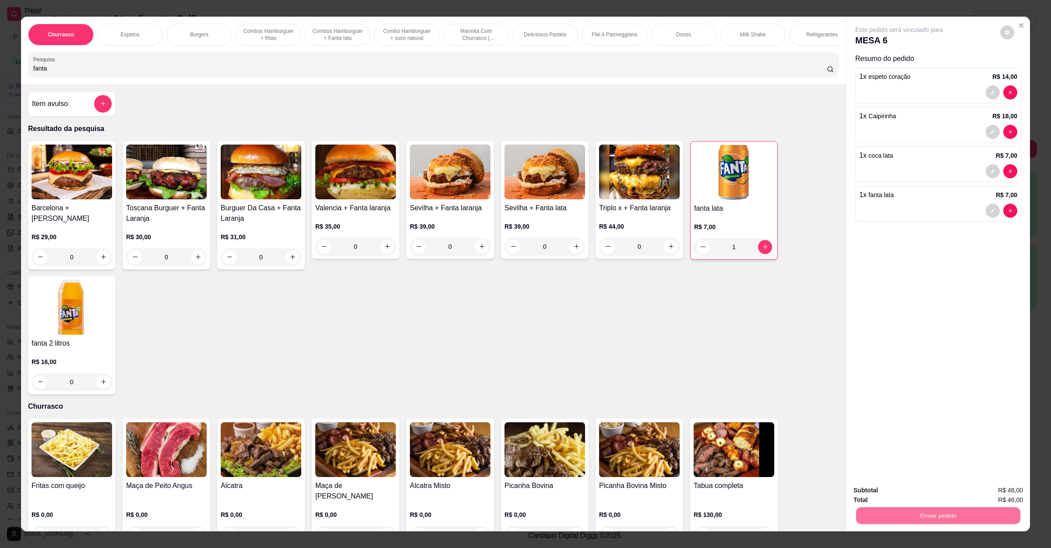
click at [919, 486] on button "Não registrar e enviar pedido" at bounding box center [907, 494] width 88 height 16
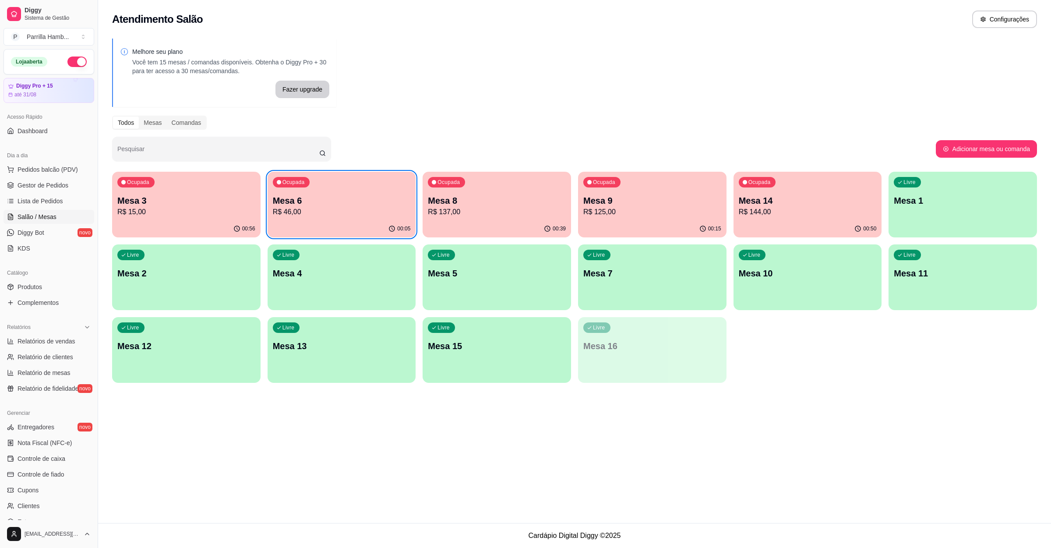
click at [530, 213] on p "R$ 137,00" at bounding box center [497, 212] width 138 height 11
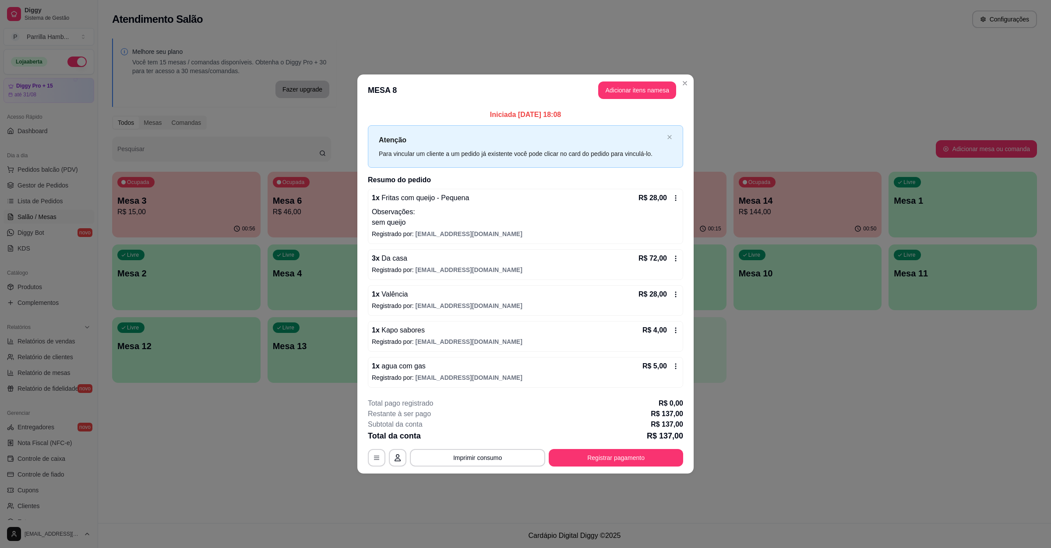
click at [631, 85] on button "Adicionar itens na mesa" at bounding box center [637, 90] width 78 height 18
click at [308, 77] on div "Pesquisa" at bounding box center [433, 65] width 811 height 25
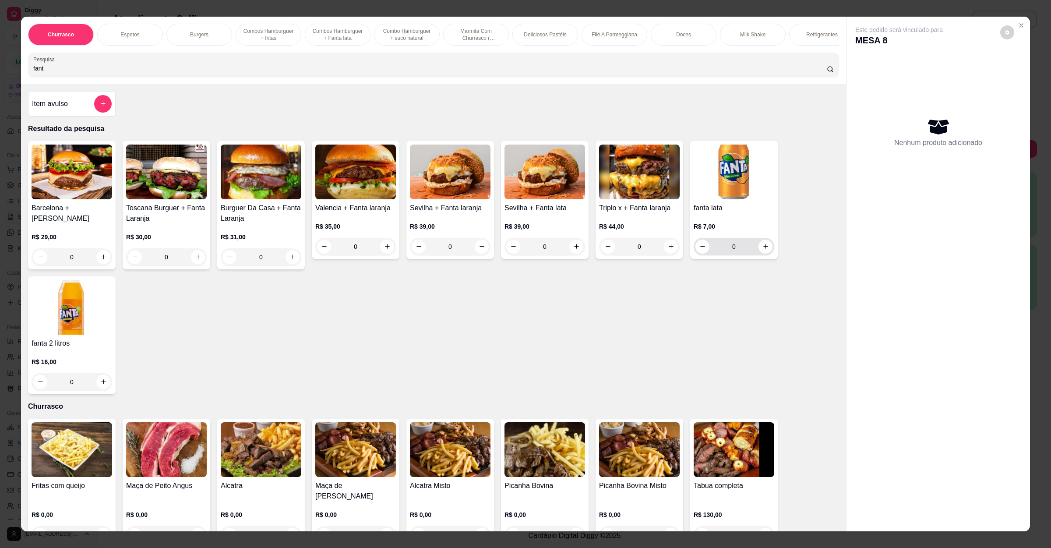
type input "fant"
click at [762, 250] on icon "increase-product-quantity" at bounding box center [765, 246] width 7 height 7
type input "1"
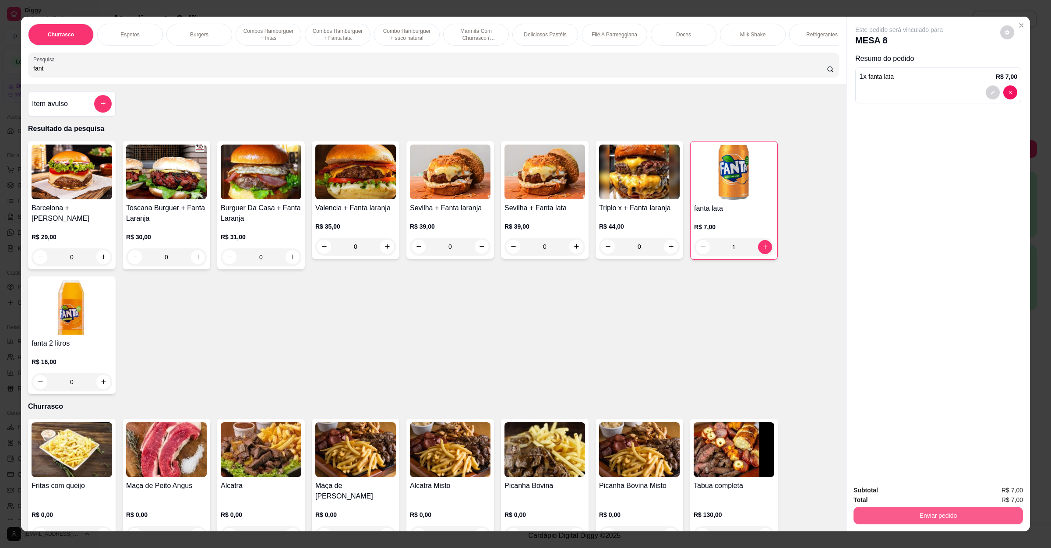
click at [901, 486] on button "Enviar pedido" at bounding box center [937, 516] width 169 height 18
click at [904, 486] on button "Não registrar e enviar pedido" at bounding box center [907, 494] width 88 height 16
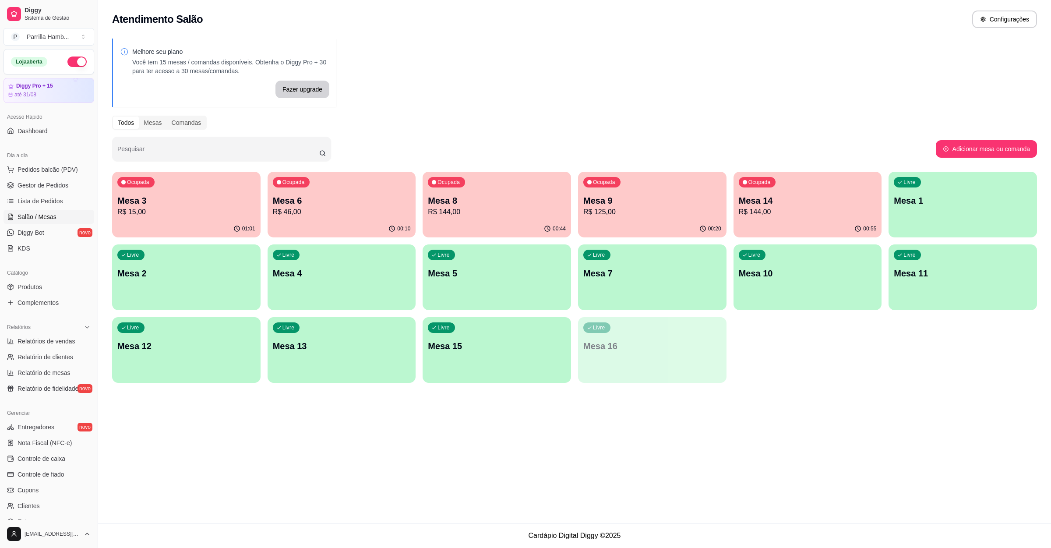
click at [465, 210] on p "R$ 144,00" at bounding box center [497, 212] width 138 height 11
click at [184, 200] on p "Mesa 3" at bounding box center [186, 200] width 138 height 12
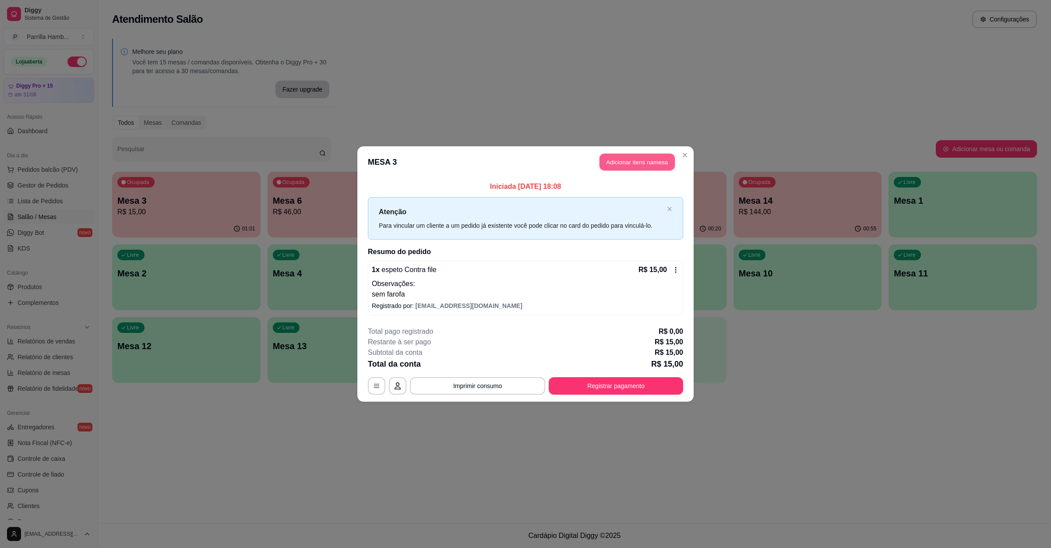
click at [621, 155] on button "Adicionar itens na mesa" at bounding box center [636, 162] width 75 height 17
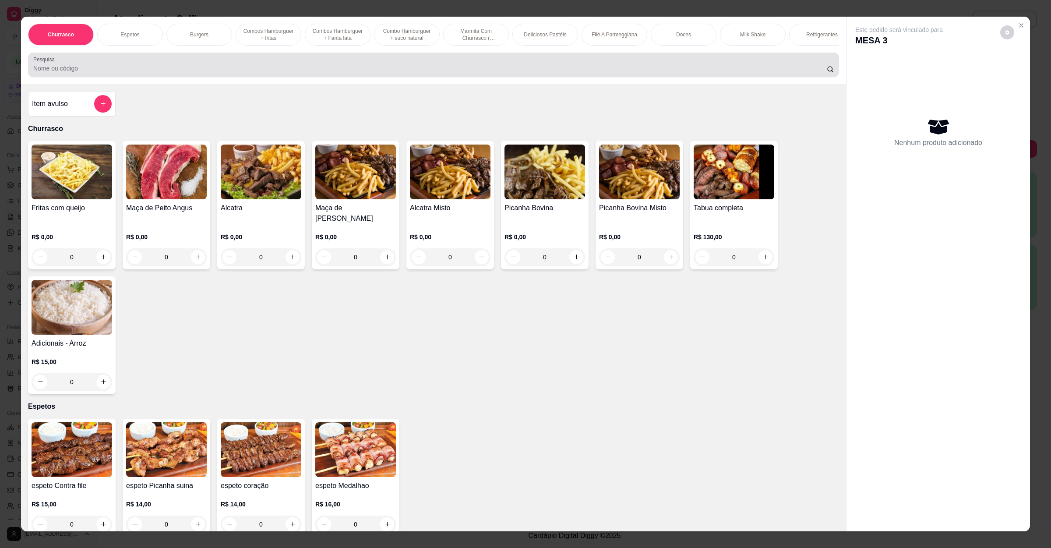
click at [238, 66] on div at bounding box center [433, 65] width 800 height 18
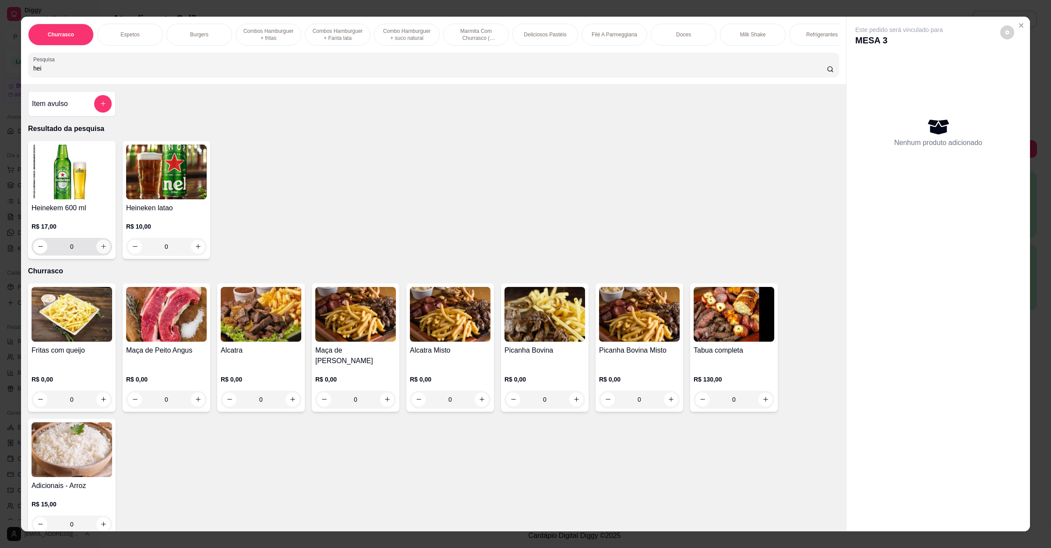
type input "hei"
click at [102, 253] on button "increase-product-quantity" at bounding box center [103, 246] width 14 height 14
type input "2"
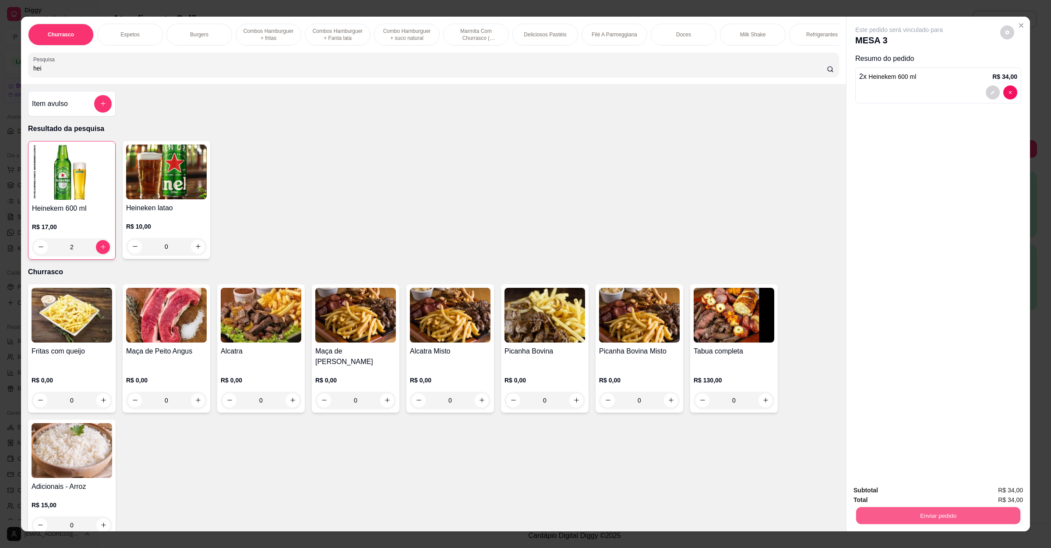
click at [868, 486] on button "Enviar pedido" at bounding box center [938, 515] width 164 height 17
click at [879, 486] on button "Não registrar e enviar pedido" at bounding box center [907, 494] width 91 height 17
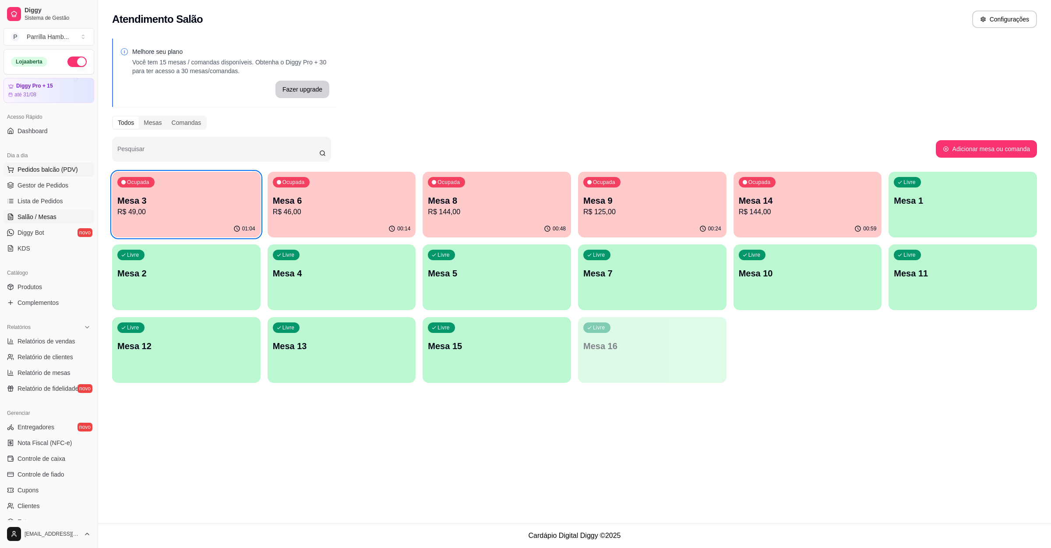
click at [37, 163] on button "Pedidos balcão (PDV)" at bounding box center [49, 169] width 91 height 14
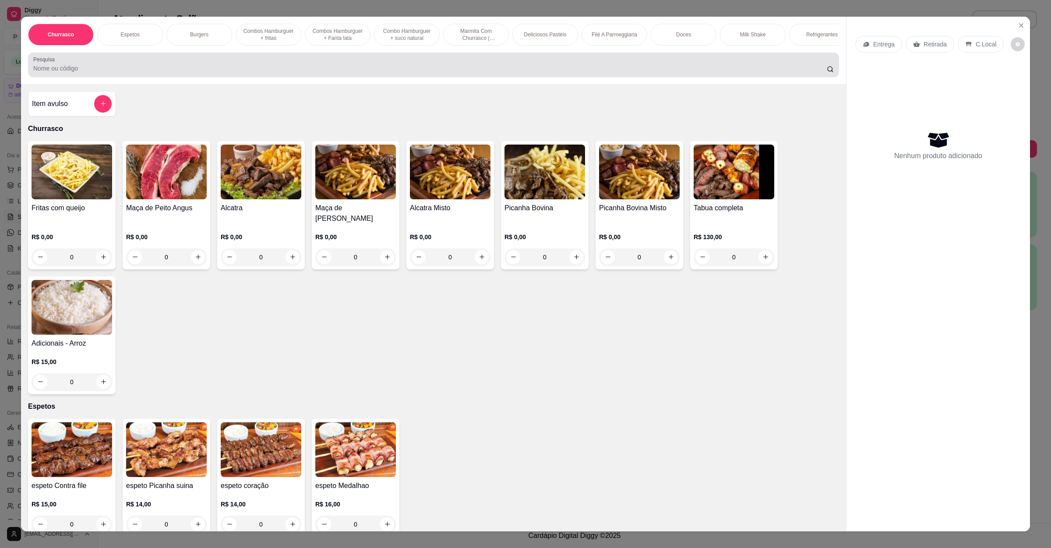
click at [208, 73] on input "Pesquisa" at bounding box center [429, 68] width 793 height 9
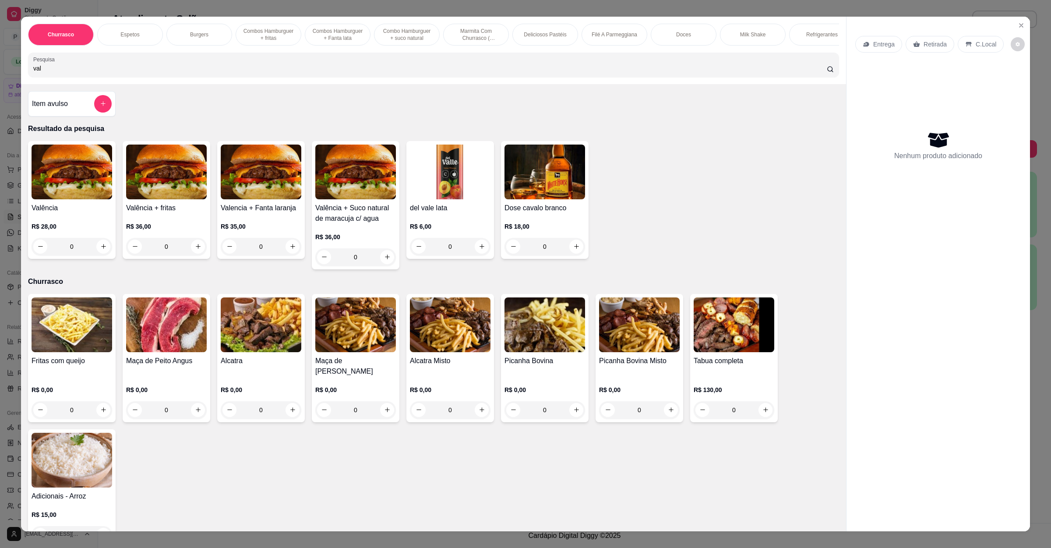
type input "val"
click at [98, 255] on div "0" at bounding box center [72, 247] width 81 height 18
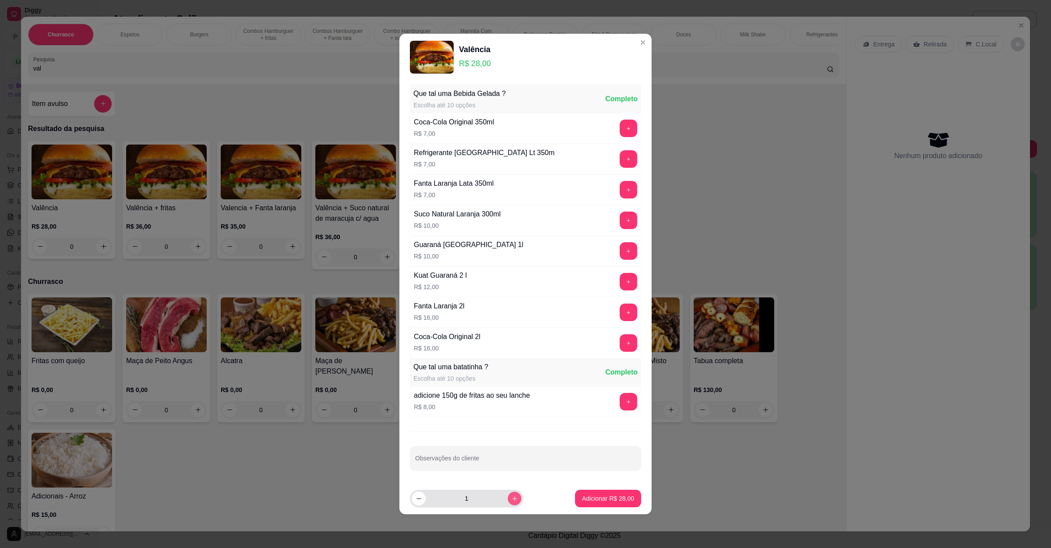
click at [511, 486] on icon "increase-product-quantity" at bounding box center [514, 498] width 7 height 7
type input "2"
click at [502, 461] on input "Observações do cliente" at bounding box center [525, 461] width 221 height 9
type input "1 sem salada"
click at [598, 486] on button "Adicionar R$ 56,00" at bounding box center [608, 498] width 66 height 18
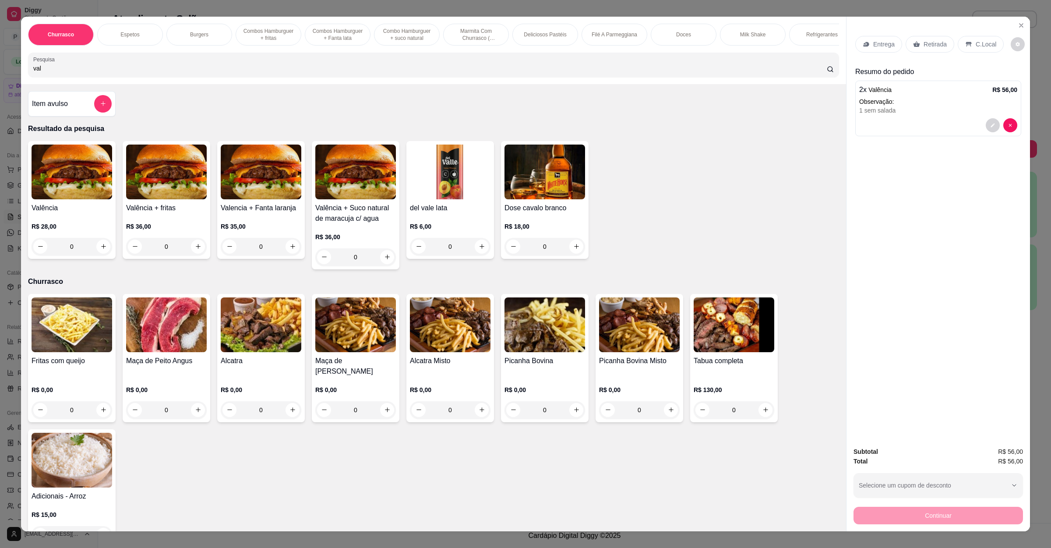
click at [877, 51] on div "Entrega" at bounding box center [878, 44] width 47 height 17
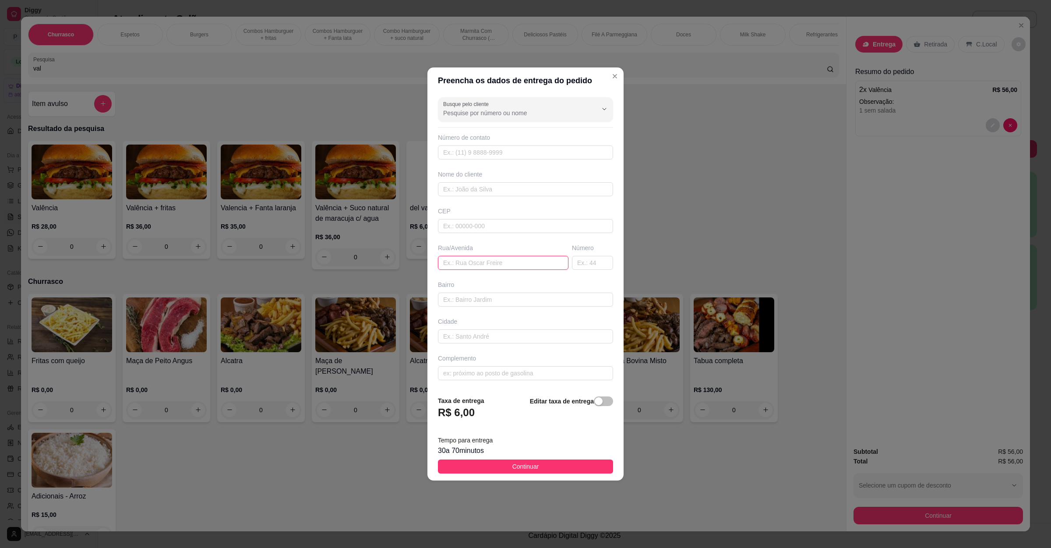
click at [519, 266] on input "text" at bounding box center [503, 263] width 130 height 14
paste input "Avenida Tancredo Neves 325"
type input "Avenida Tancredo Neves 325"
click at [549, 469] on button "Continuar" at bounding box center [525, 466] width 175 height 14
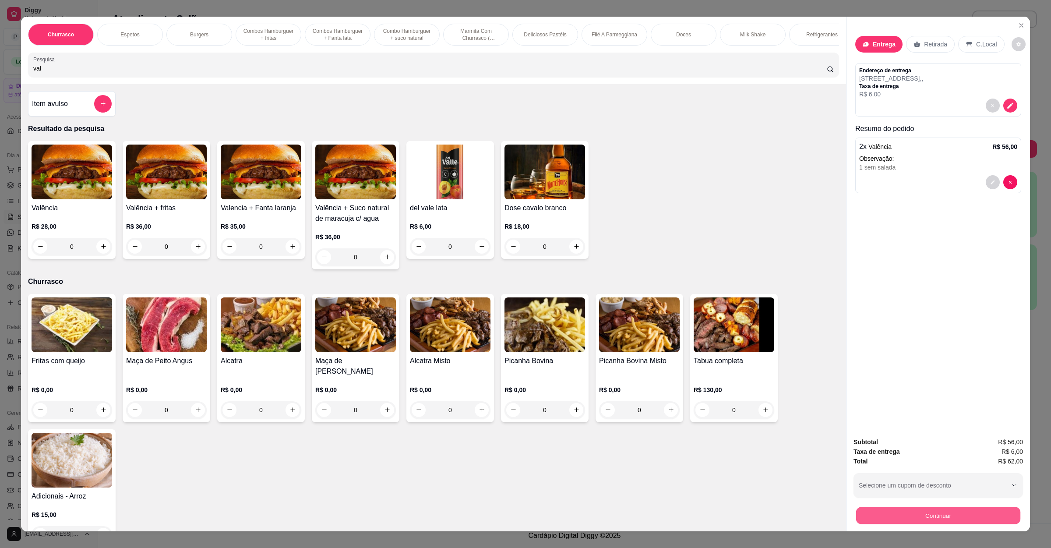
click at [901, 486] on button "Continuar" at bounding box center [938, 515] width 164 height 17
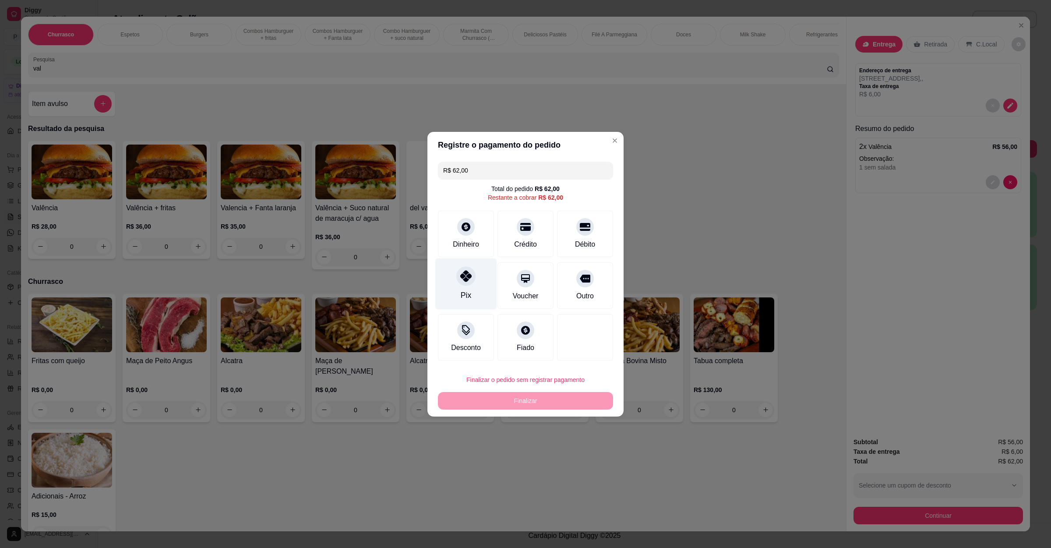
click at [461, 289] on div "Pix" at bounding box center [466, 283] width 62 height 51
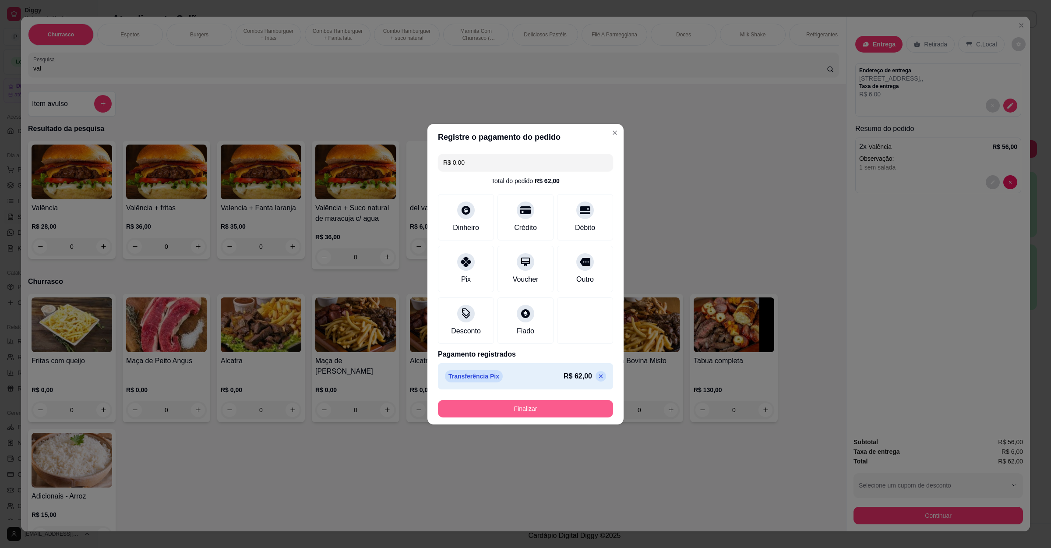
click at [511, 410] on button "Finalizar" at bounding box center [525, 409] width 175 height 18
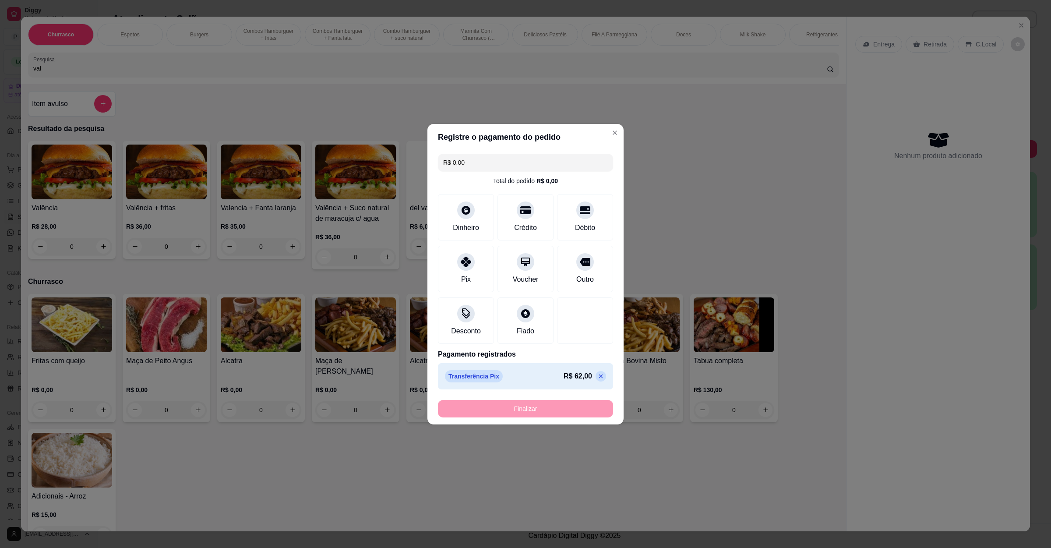
type input "-R$ 62,00"
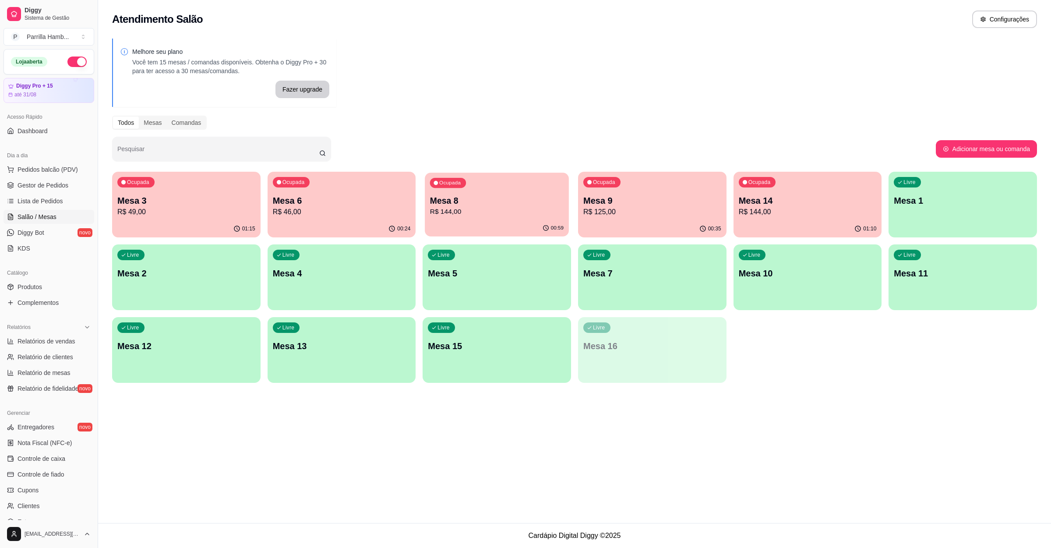
click at [517, 209] on p "R$ 144,00" at bounding box center [497, 212] width 134 height 10
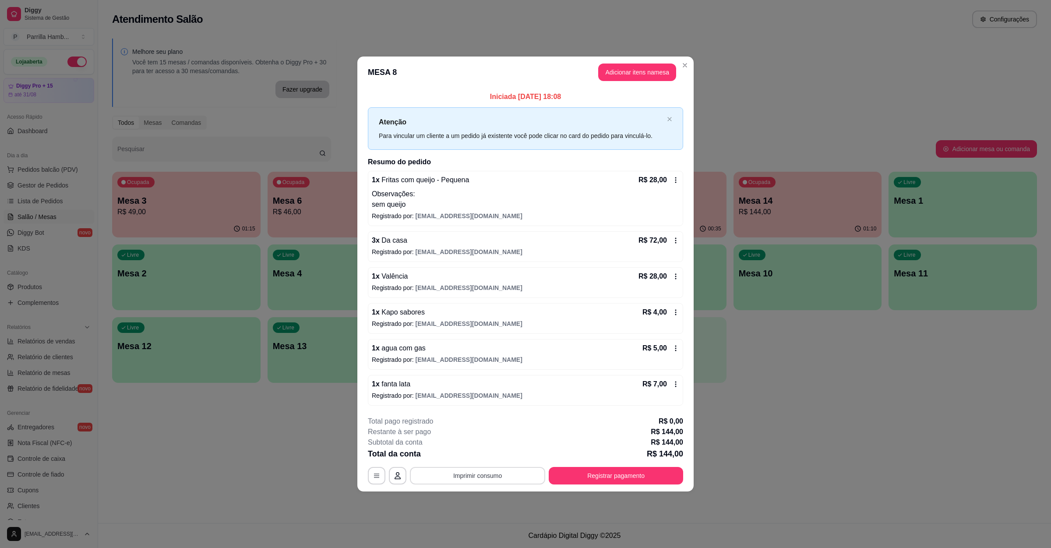
click at [488, 481] on button "Imprimir consumo" at bounding box center [477, 476] width 135 height 18
click at [492, 456] on button "IMPRESSORA" at bounding box center [479, 457] width 63 height 14
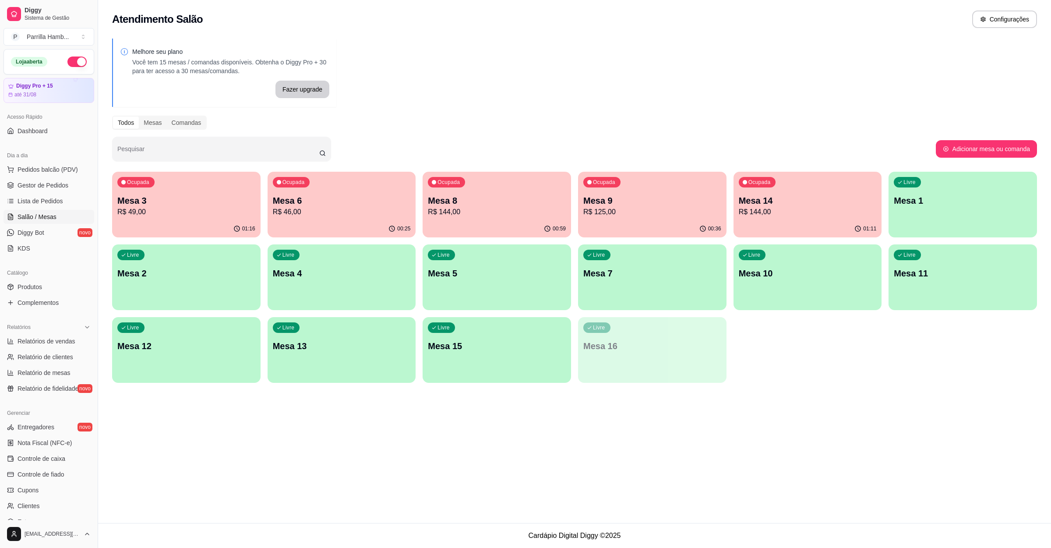
click at [527, 200] on p "Mesa 8" at bounding box center [497, 200] width 138 height 12
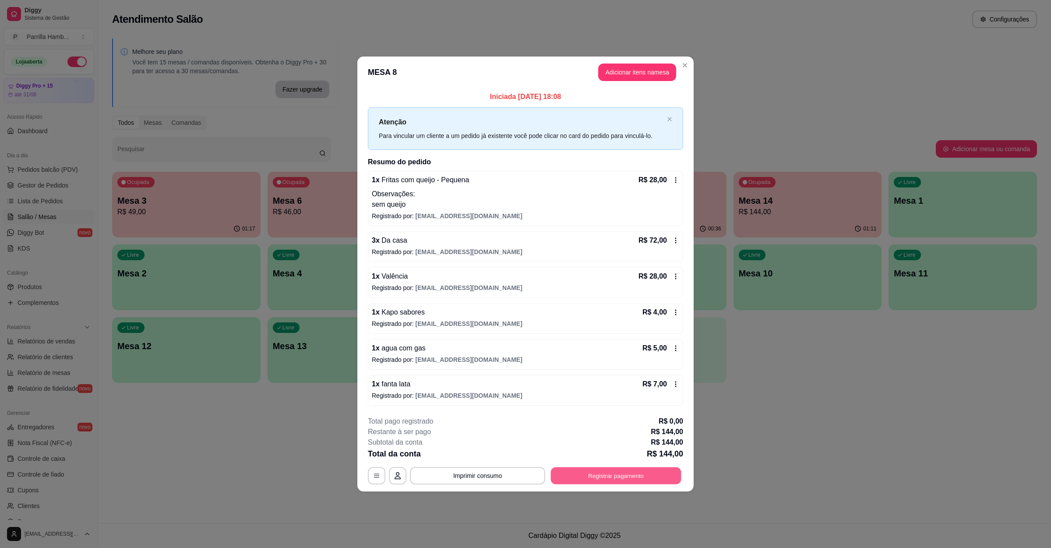
click at [588, 475] on button "Registrar pagamento" at bounding box center [616, 475] width 130 height 17
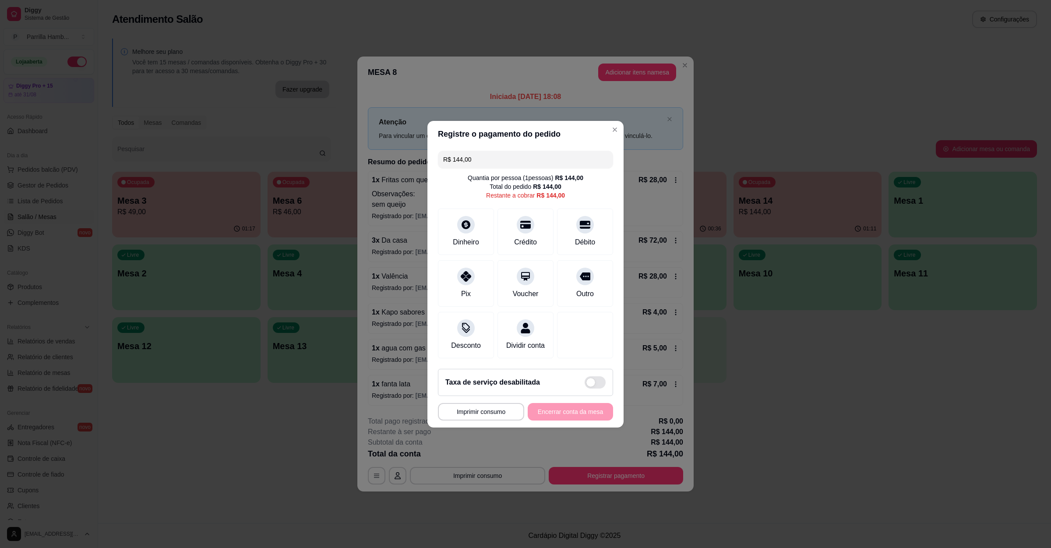
click at [514, 200] on div "R$ 144,00 Quantia por pessoa ( 1 pessoas) R$ 144,00 Total do pedido R$ 144,00 R…" at bounding box center [525, 254] width 196 height 215
click at [520, 216] on icon at bounding box center [525, 221] width 11 height 11
type input "R$ 0,00"
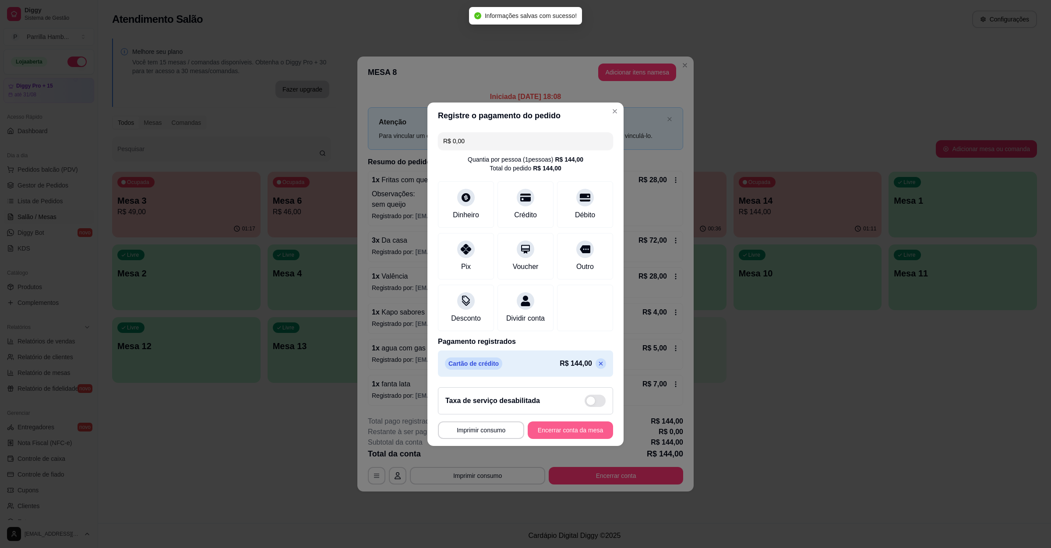
click at [553, 439] on button "Encerrar conta da mesa" at bounding box center [570, 430] width 85 height 18
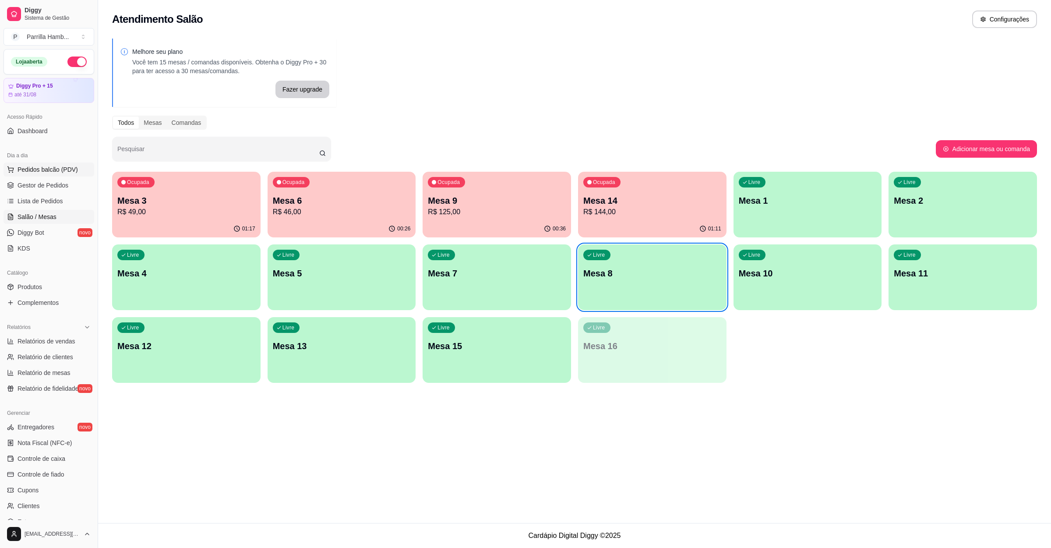
click at [32, 172] on span "Pedidos balcão (PDV)" at bounding box center [48, 169] width 60 height 9
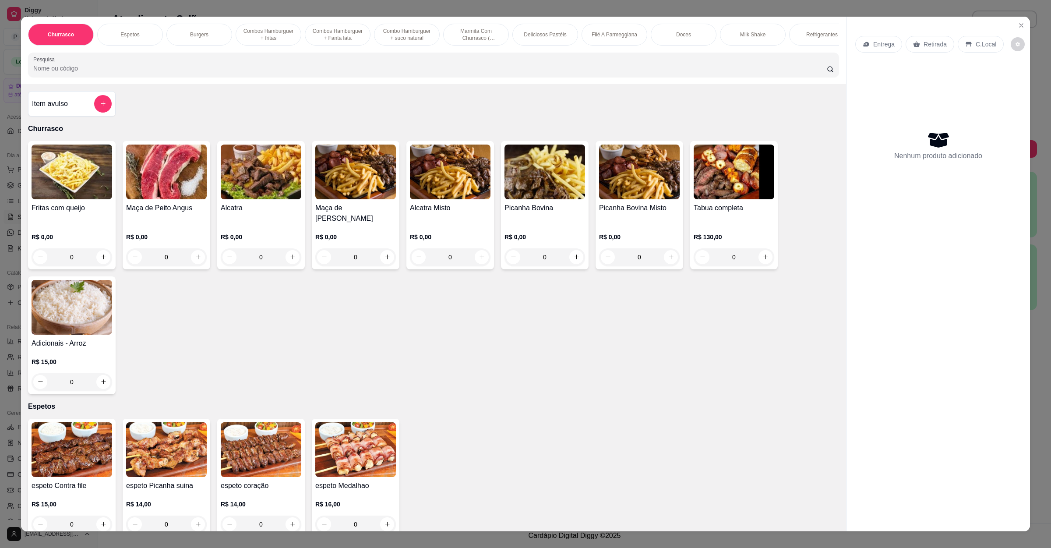
click at [130, 73] on input "Pesquisa" at bounding box center [429, 68] width 793 height 9
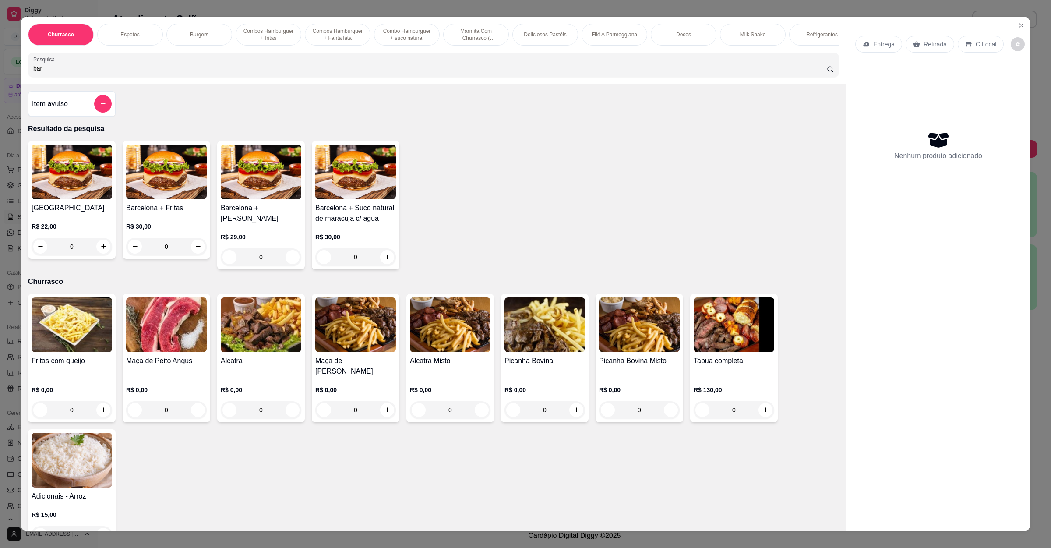
type input "bar"
click at [95, 187] on img at bounding box center [72, 171] width 81 height 55
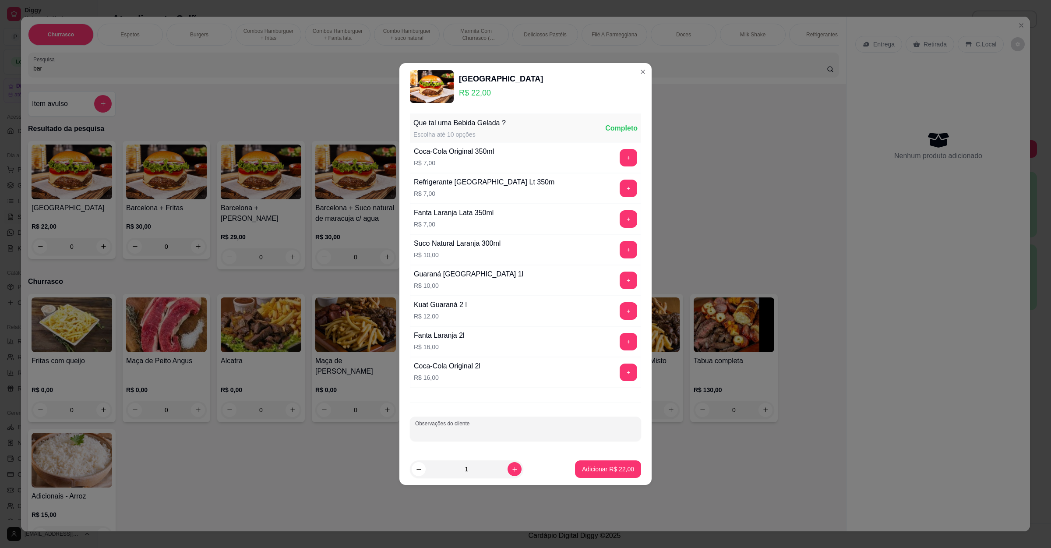
click at [479, 433] on input "Observações do cliente" at bounding box center [525, 432] width 221 height 9
type input "sem salada e add bacon"
click at [586, 473] on p "Adicionar R$ 22,00" at bounding box center [608, 469] width 51 height 8
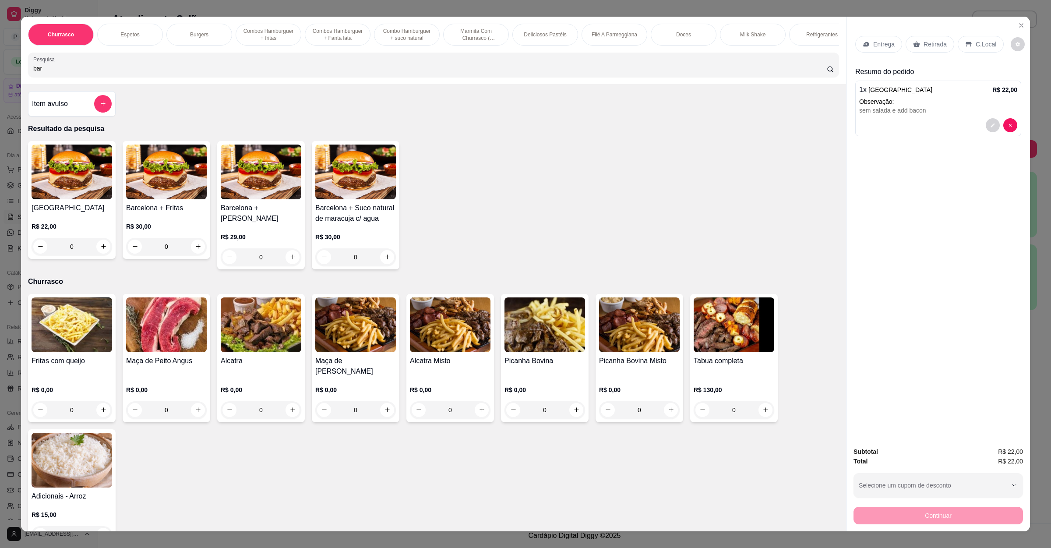
drag, startPoint x: 66, startPoint y: 74, endPoint x: 0, endPoint y: 79, distance: 65.9
click at [0, 79] on div "Churrasco Espetos Burgers Combos [GEOGRAPHIC_DATA] + fritas Combos Hamburguer +…" at bounding box center [525, 274] width 1051 height 548
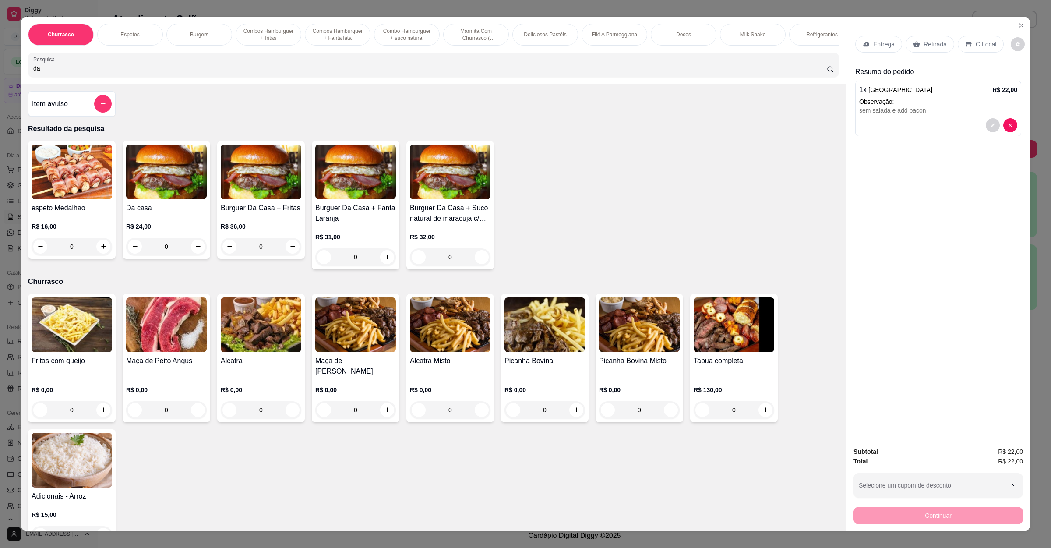
type input "da"
click at [165, 226] on div "R$ 24,00 0" at bounding box center [166, 234] width 81 height 42
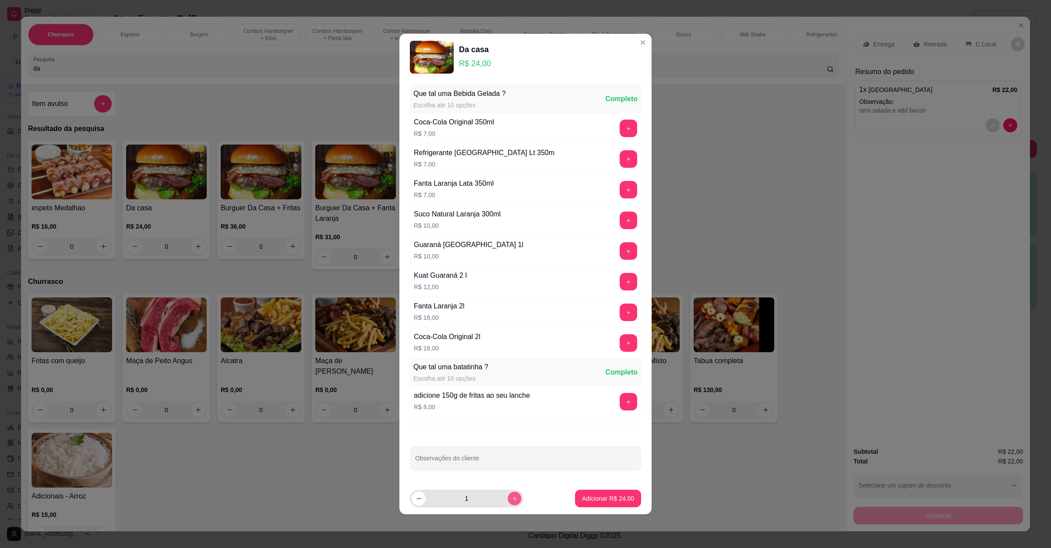
click at [511, 486] on icon "increase-product-quantity" at bounding box center [514, 498] width 7 height 7
type input "2"
click at [501, 473] on div "Que tal uma Bebida Gelada ? Escolha até 10 opções Completo Coca-Cola Original 3…" at bounding box center [525, 282] width 252 height 402
click at [502, 466] on input "Observações do cliente" at bounding box center [525, 461] width 221 height 9
type input "1 sem salada"
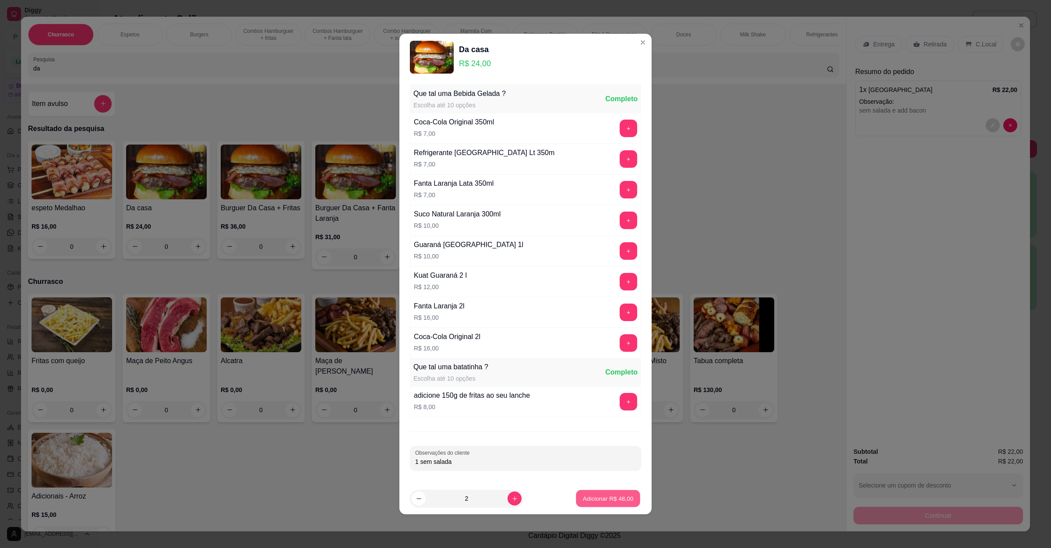
click at [607, 486] on button "Adicionar R$ 48,00" at bounding box center [608, 498] width 64 height 17
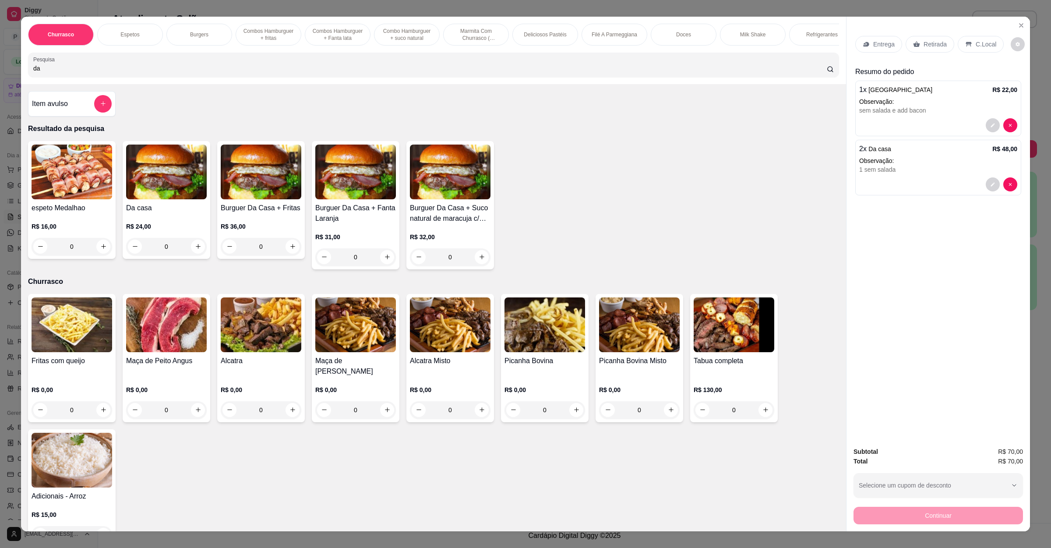
click at [913, 36] on div "Retirada" at bounding box center [929, 44] width 49 height 17
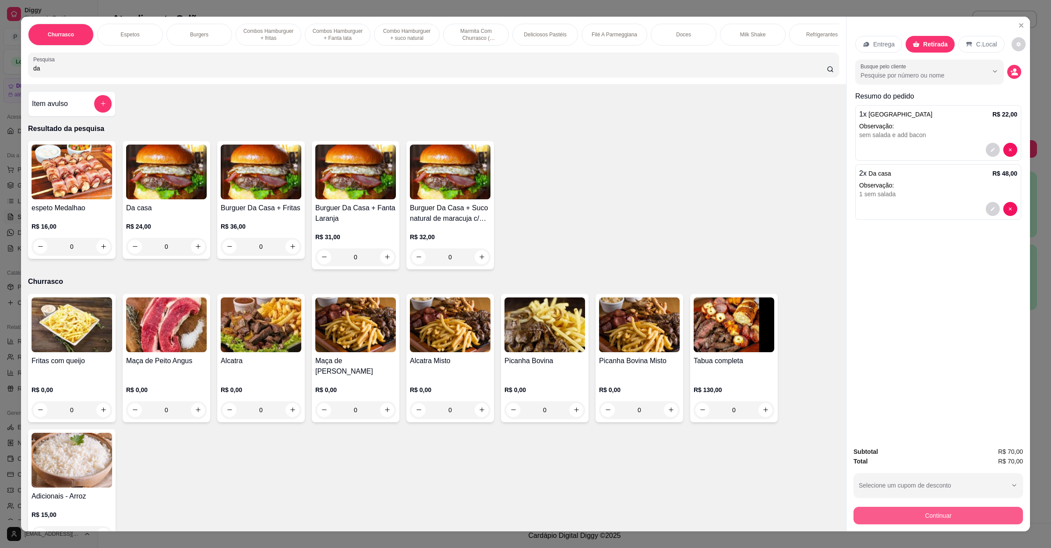
click at [894, 486] on button "Continuar" at bounding box center [937, 516] width 169 height 18
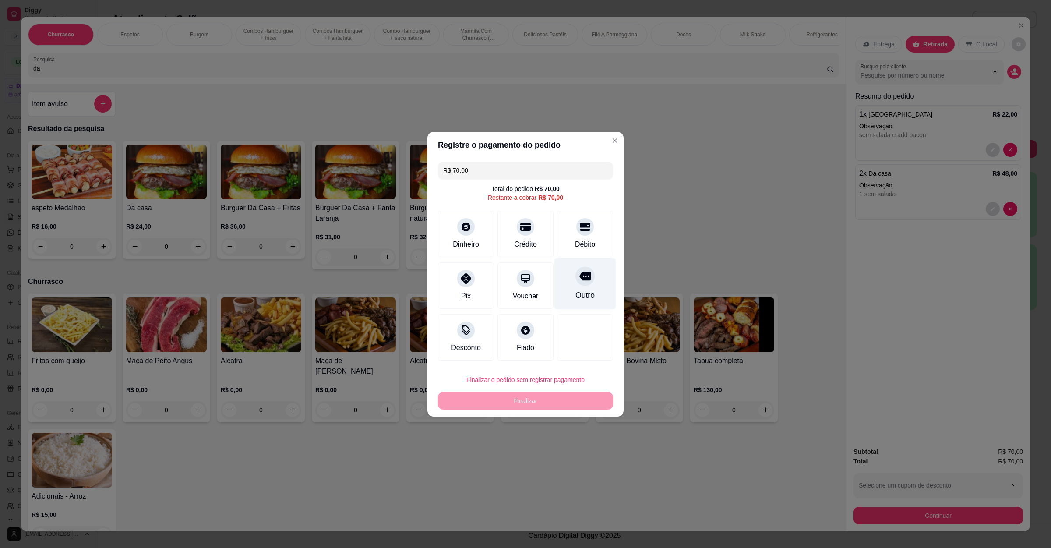
click at [579, 280] on icon at bounding box center [584, 275] width 11 height 11
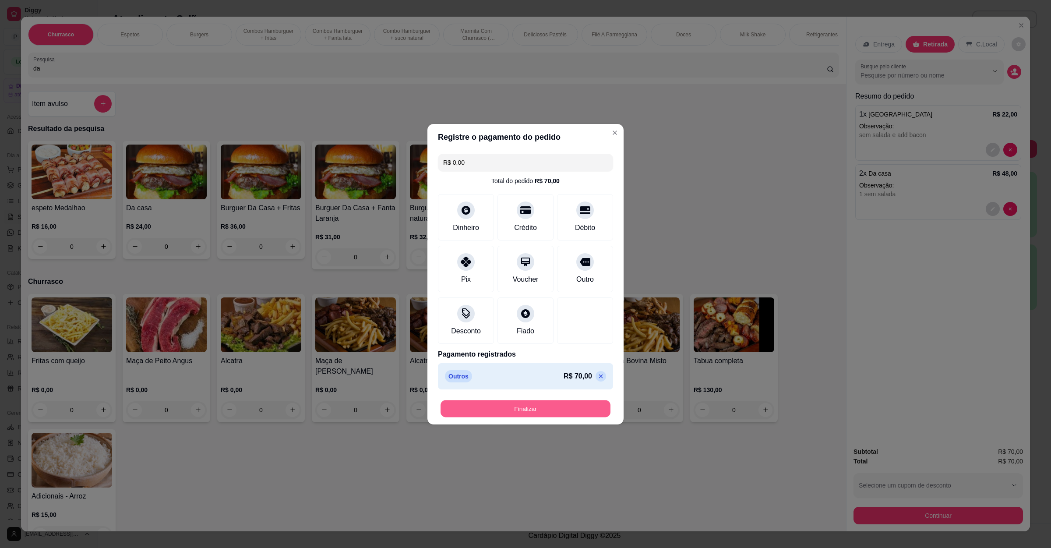
click at [575, 407] on button "Finalizar" at bounding box center [525, 408] width 170 height 17
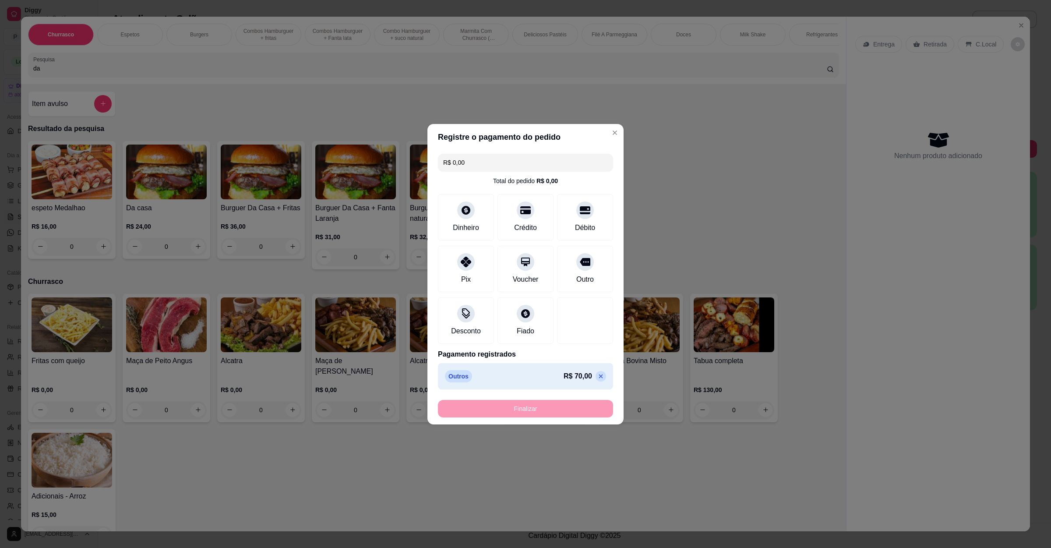
type input "-R$ 70,00"
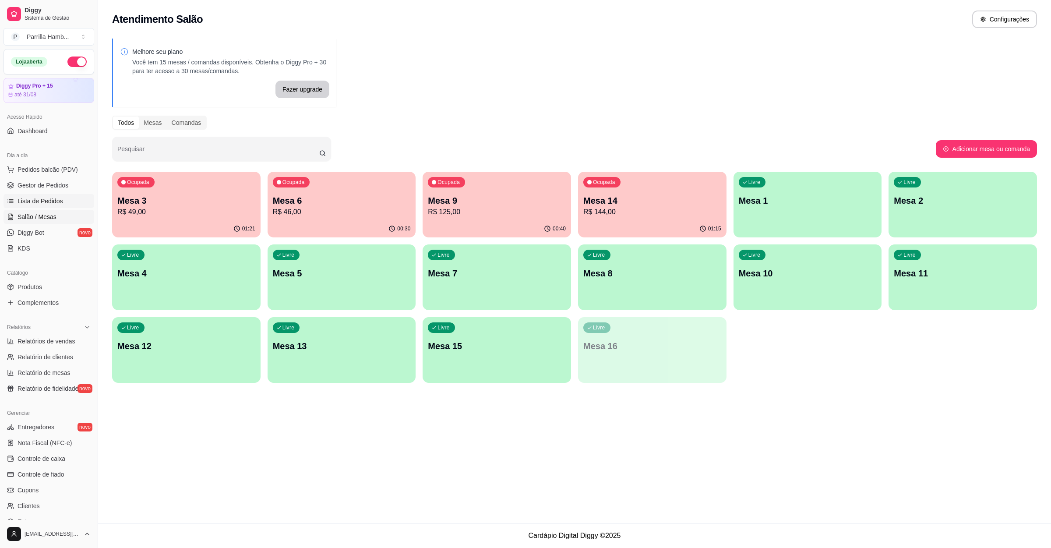
click at [70, 204] on link "Lista de Pedidos" at bounding box center [49, 201] width 91 height 14
click at [32, 204] on span "Lista de Pedidos" at bounding box center [41, 201] width 46 height 9
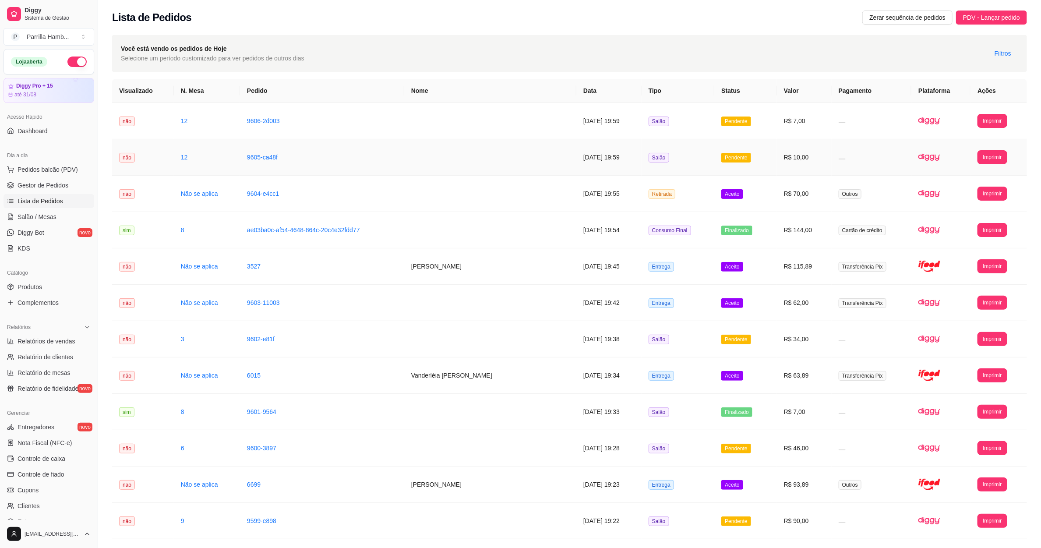
click at [777, 165] on td "R$ 10,00" at bounding box center [804, 157] width 55 height 36
click at [741, 117] on td "Pendente" at bounding box center [745, 121] width 62 height 36
click at [804, 175] on td "R$ 10,00" at bounding box center [804, 157] width 55 height 36
click at [49, 216] on span "Salão / Mesas" at bounding box center [37, 216] width 39 height 9
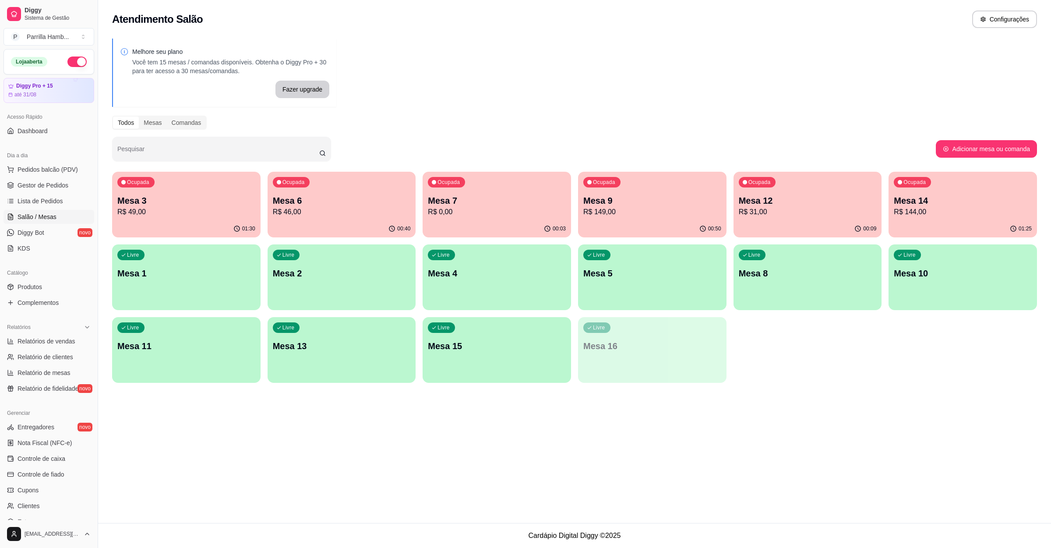
click at [333, 201] on p "Mesa 6" at bounding box center [342, 200] width 138 height 12
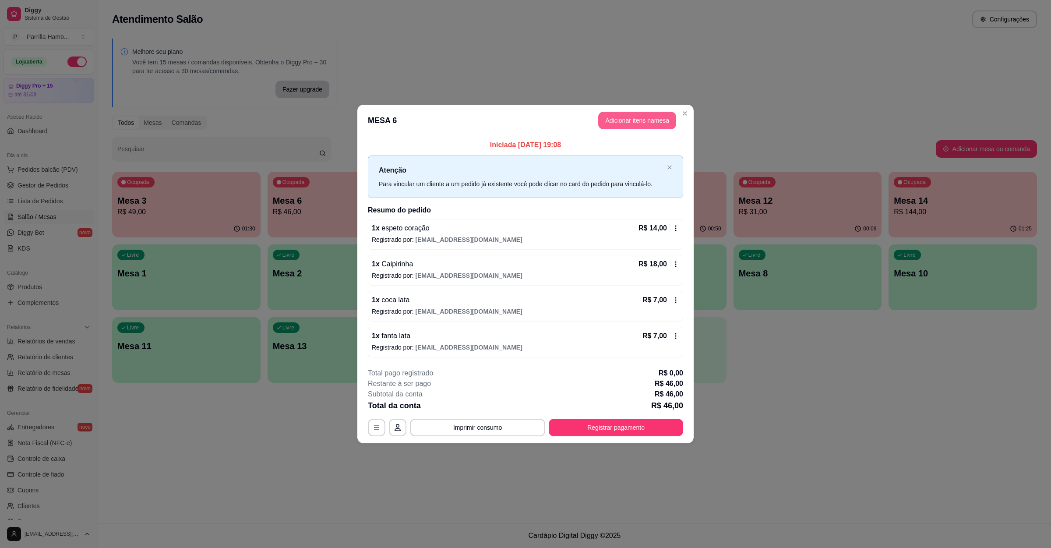
click at [606, 119] on button "Adicionar itens na mesa" at bounding box center [637, 121] width 78 height 18
click at [125, 72] on input "Pesquisa" at bounding box center [429, 67] width 793 height 9
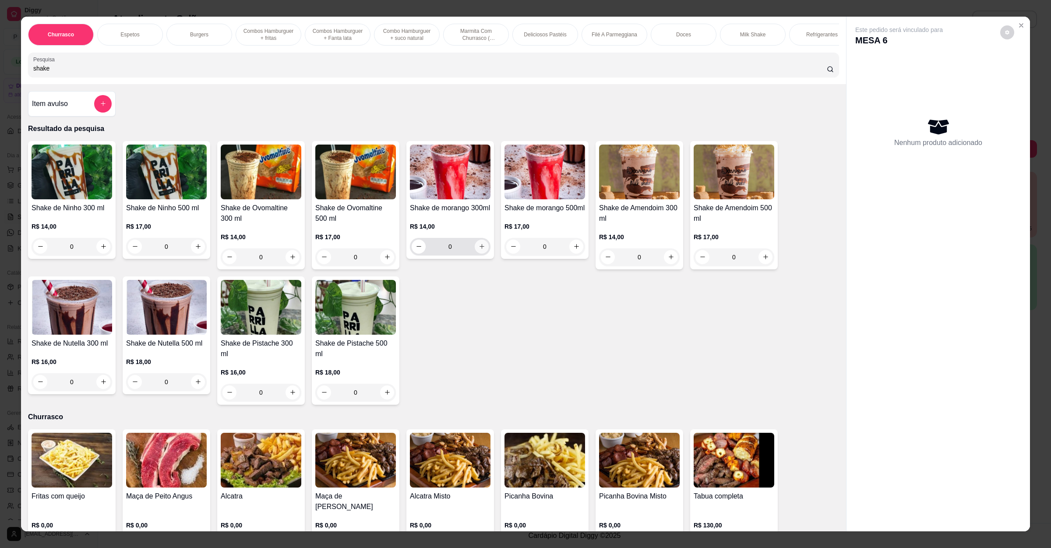
type input "shake"
click at [475, 255] on div "0" at bounding box center [450, 247] width 77 height 18
click at [475, 253] on button "increase-product-quantity" at bounding box center [482, 246] width 14 height 14
type input "1"
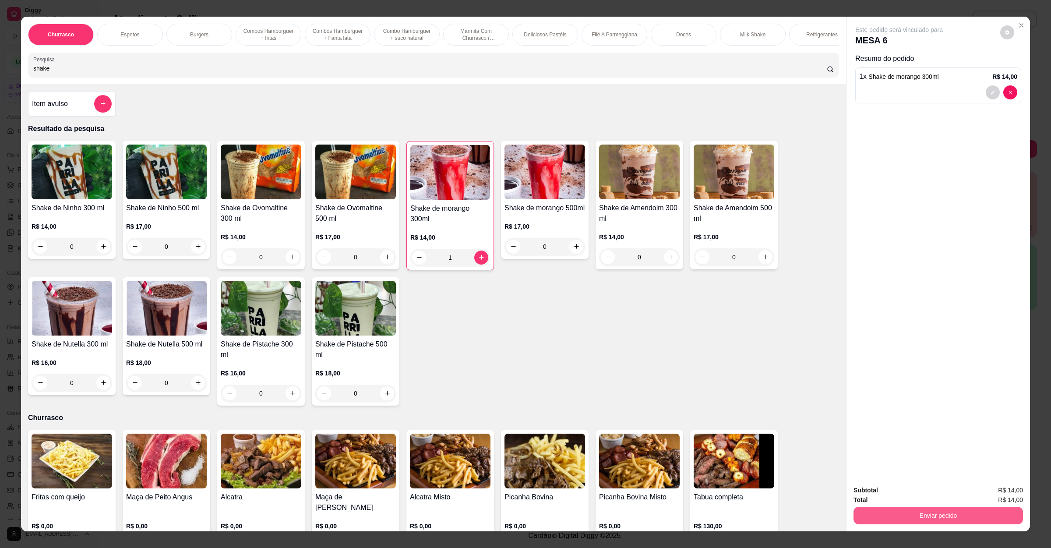
click at [933, 486] on button "Enviar pedido" at bounding box center [937, 516] width 169 height 18
click at [925, 486] on button "Não registrar e enviar pedido" at bounding box center [907, 494] width 88 height 16
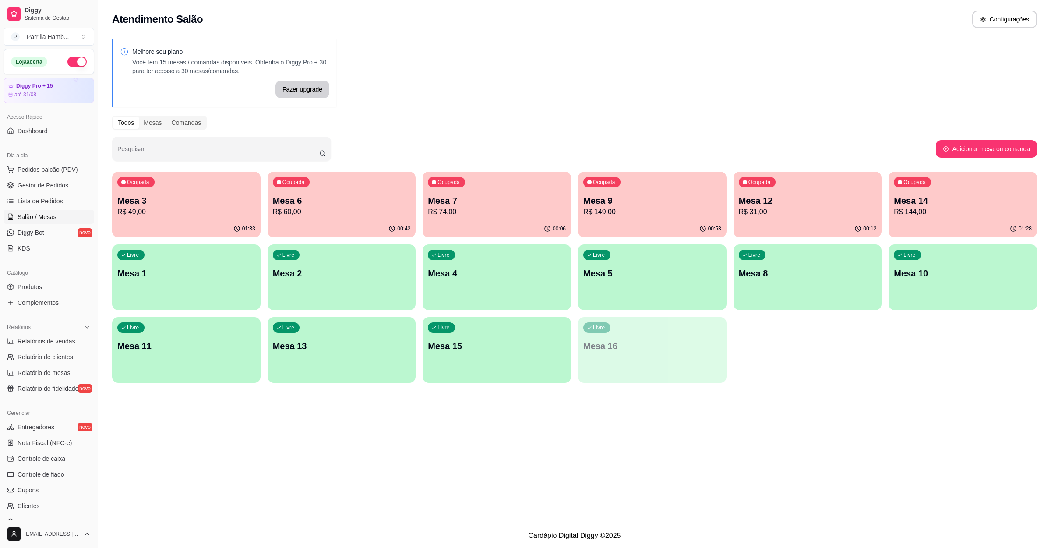
click at [536, 216] on p "R$ 74,00" at bounding box center [497, 212] width 138 height 11
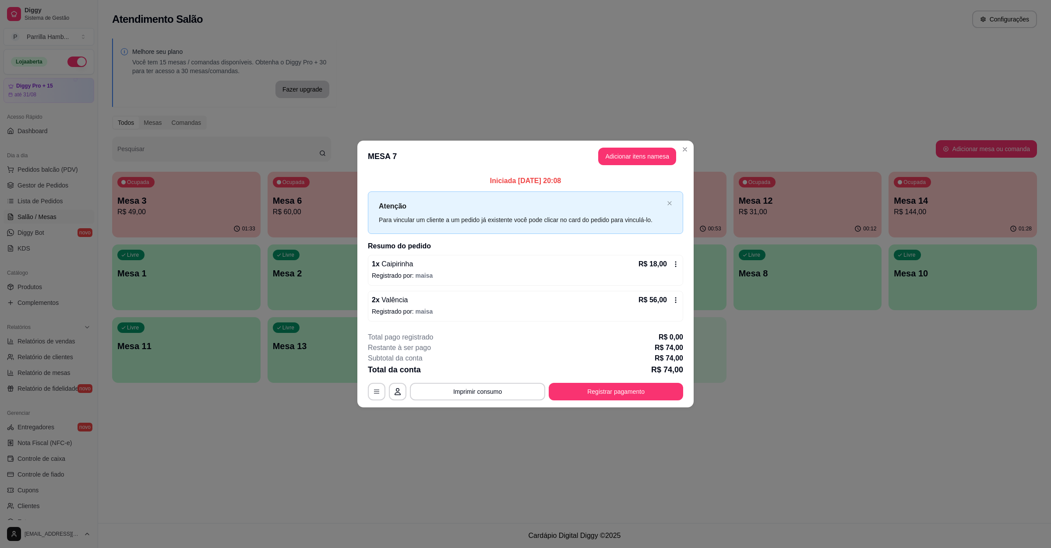
click at [447, 274] on p "Registrado por: maisa" at bounding box center [525, 275] width 307 height 9
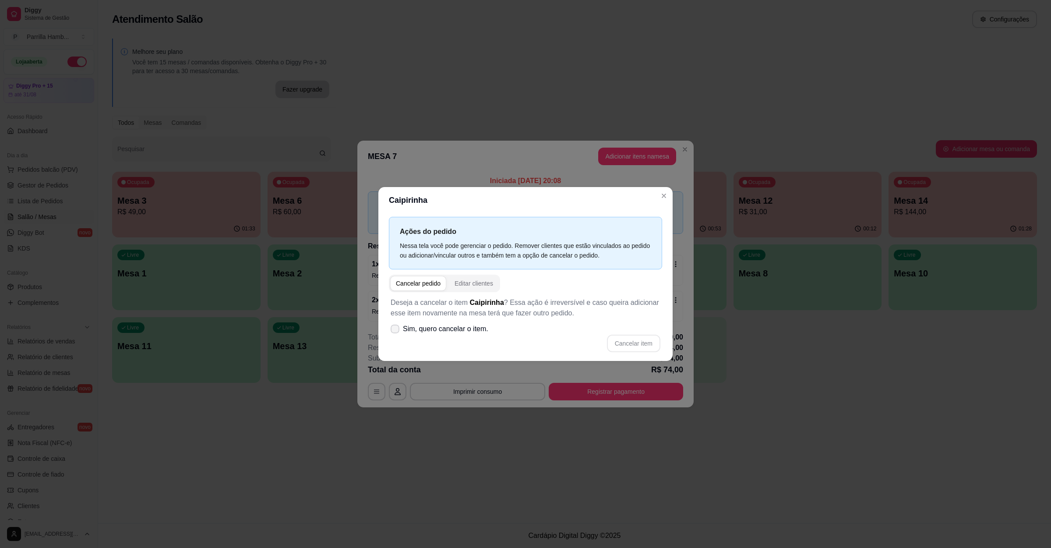
click at [465, 334] on span "Sim, quero cancelar o item." at bounding box center [445, 329] width 85 height 11
click at [396, 334] on input "Sim, quero cancelar o item." at bounding box center [393, 333] width 6 height 6
checkbox input "true"
click at [631, 341] on button "Cancelar item" at bounding box center [633, 342] width 52 height 17
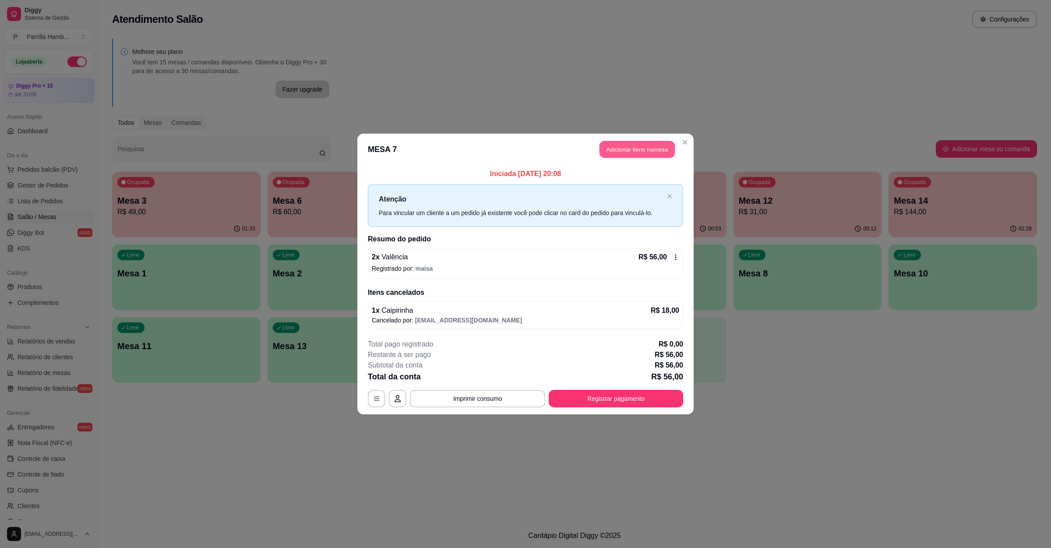
click at [637, 146] on button "Adicionar itens na mesa" at bounding box center [636, 149] width 75 height 17
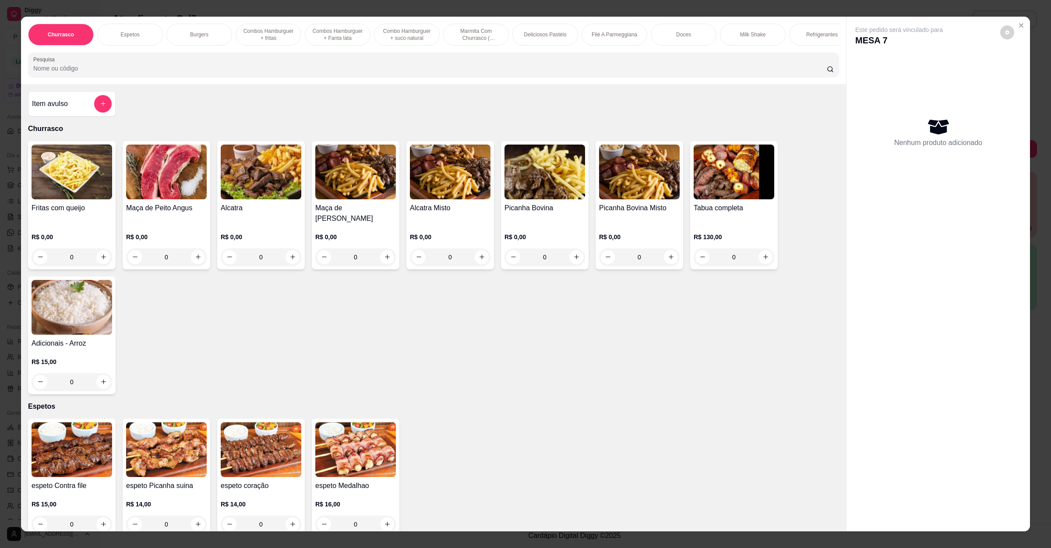
click at [65, 113] on div "Item avulso" at bounding box center [72, 104] width 80 height 18
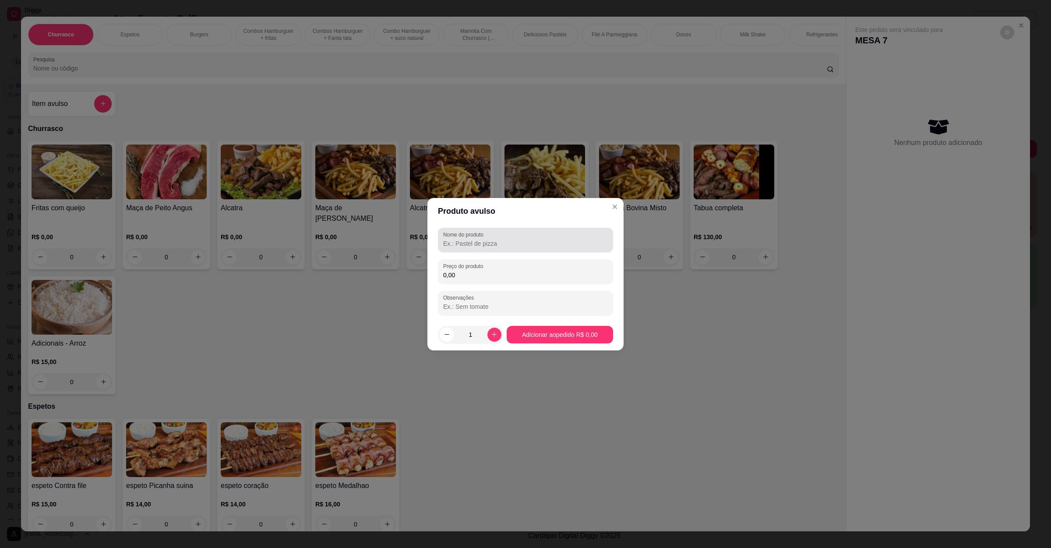
click at [448, 238] on div at bounding box center [525, 240] width 165 height 18
type input "contra file sem adds"
click at [478, 274] on input "0,00" at bounding box center [525, 275] width 165 height 9
type input "11,00"
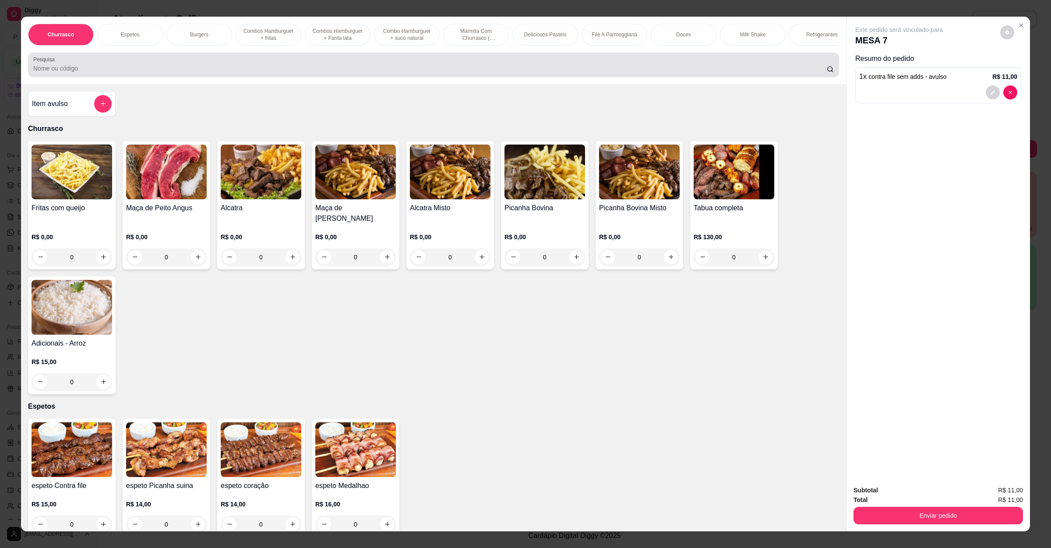
drag, startPoint x: 62, startPoint y: 72, endPoint x: 14, endPoint y: 72, distance: 48.2
click at [14, 72] on div "Churrasco Espetos Burgers Combos Hamburguer + fritas Combos Hamburguer + Fanta …" at bounding box center [525, 274] width 1051 height 548
click at [74, 77] on div "Pesquisa" at bounding box center [433, 65] width 811 height 25
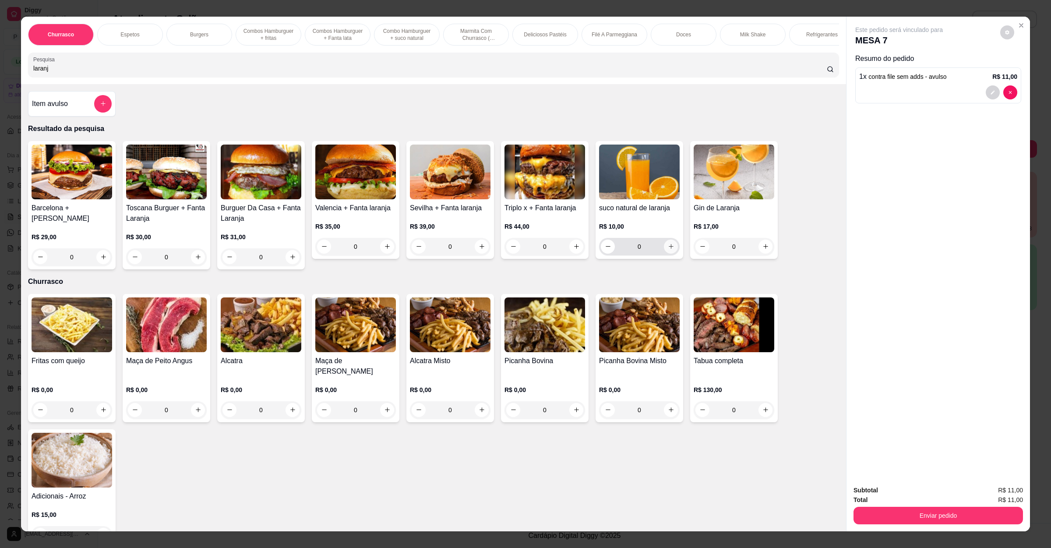
type input "laranj"
click at [668, 250] on icon "increase-product-quantity" at bounding box center [671, 246] width 7 height 7
type input "1"
drag, startPoint x: 95, startPoint y: 74, endPoint x: 0, endPoint y: 77, distance: 94.6
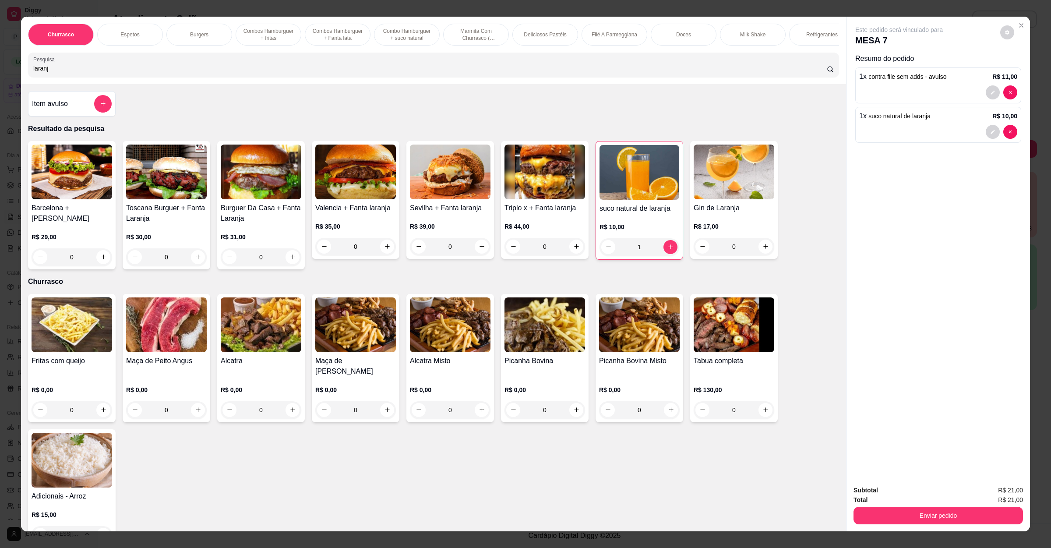
click at [0, 77] on div "Churrasco Espetos Burgers Combos Hamburguer + fritas Combos Hamburguer + Fanta …" at bounding box center [525, 274] width 1051 height 548
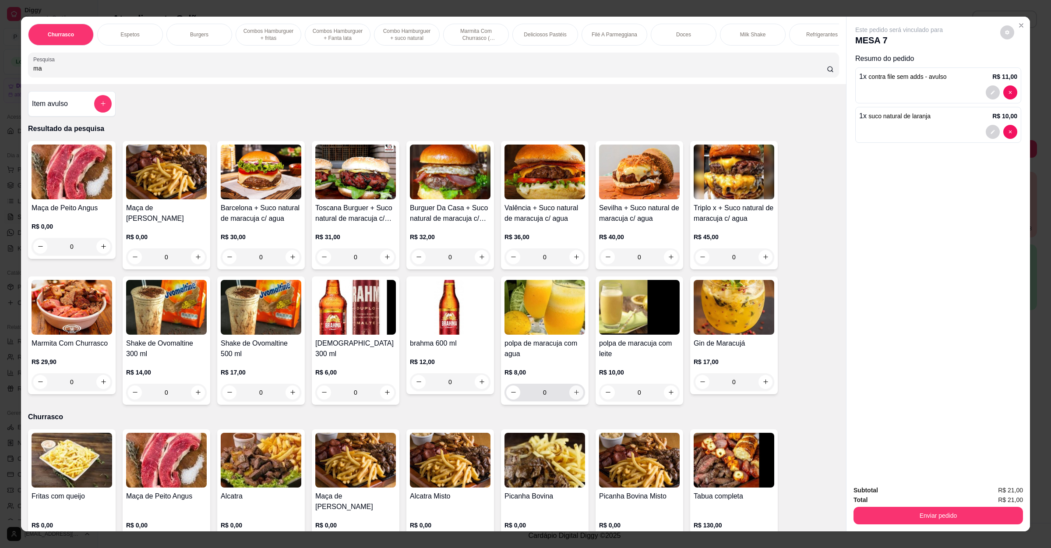
type input "ma"
click at [572, 399] on button "increase-product-quantity" at bounding box center [576, 392] width 14 height 14
type input "1"
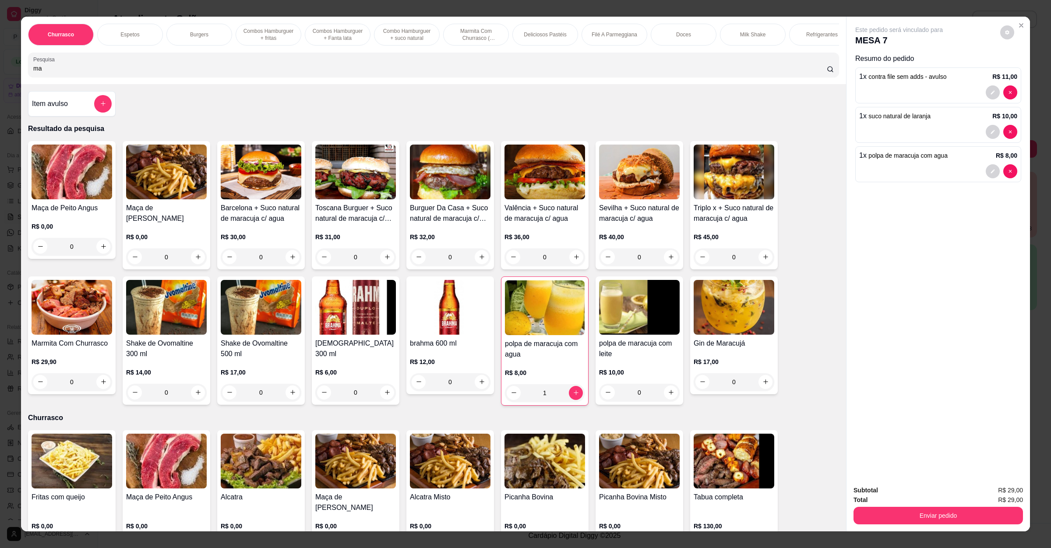
click at [933, 486] on button "Enviar pedido" at bounding box center [937, 516] width 169 height 18
click at [914, 486] on button "Não registrar e enviar pedido" at bounding box center [907, 494] width 91 height 17
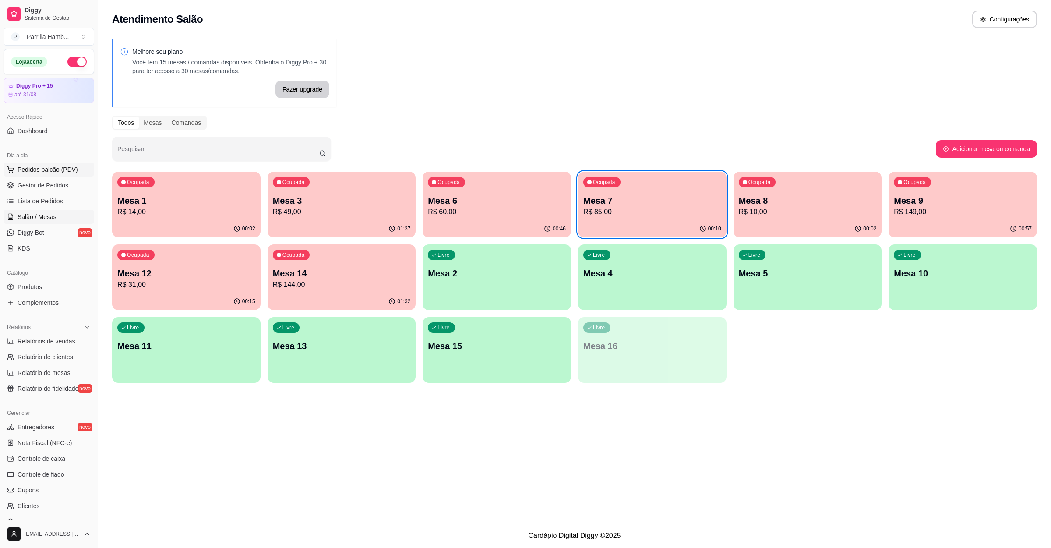
click at [74, 171] on span "Pedidos balcão (PDV)" at bounding box center [48, 169] width 60 height 9
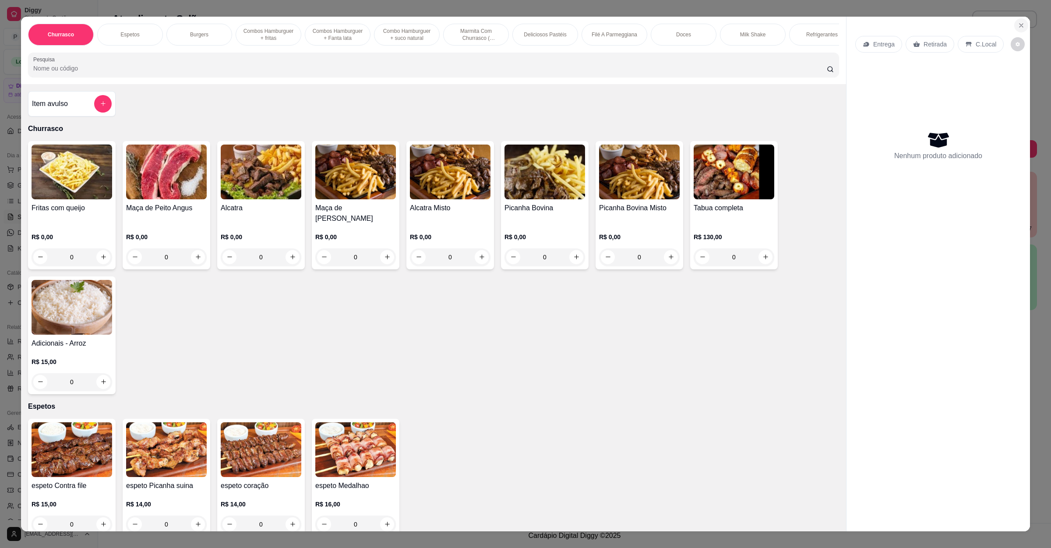
click at [933, 25] on button "Close" at bounding box center [1021, 25] width 14 height 14
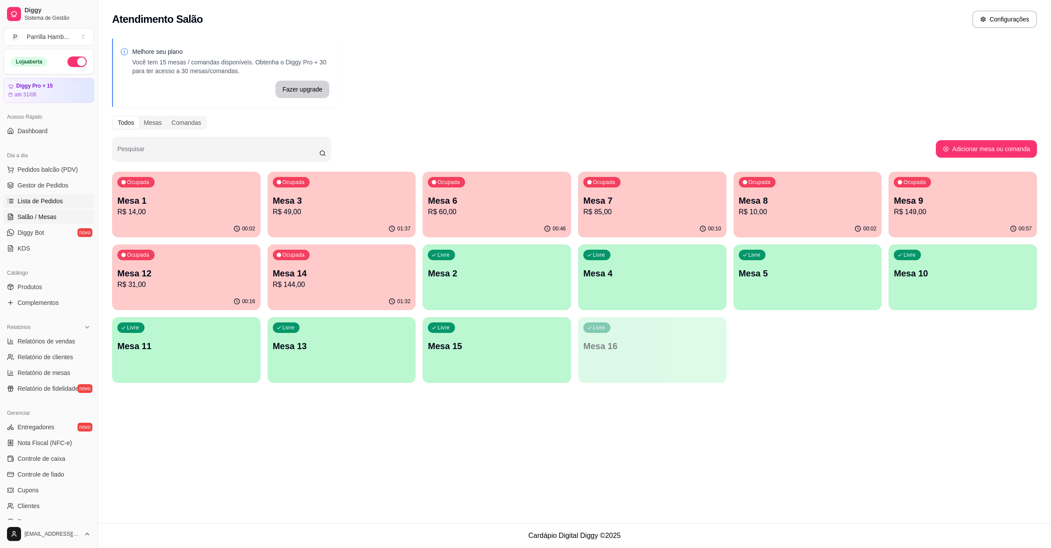
click at [37, 208] on link "Lista de Pedidos" at bounding box center [49, 201] width 91 height 14
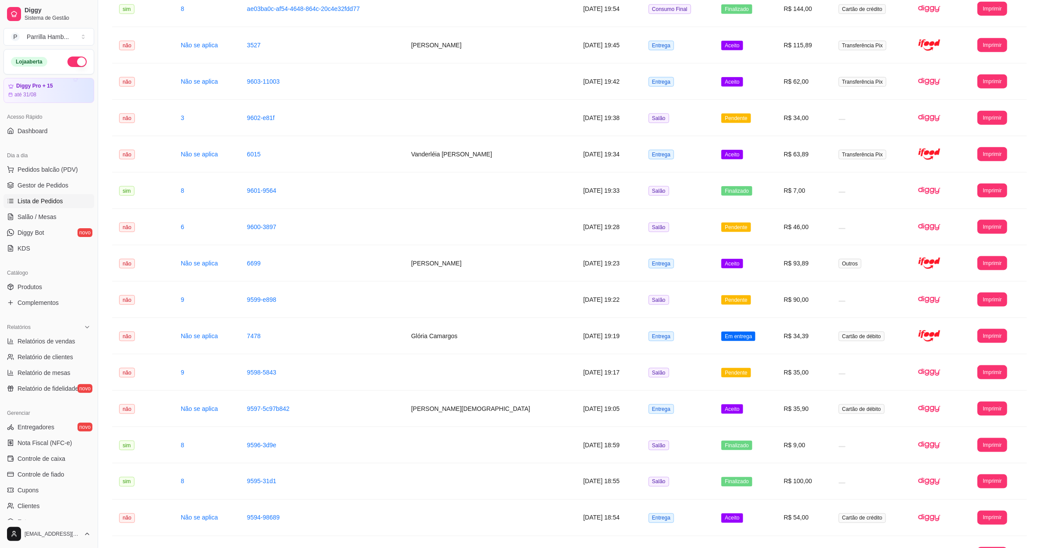
scroll to position [715, 0]
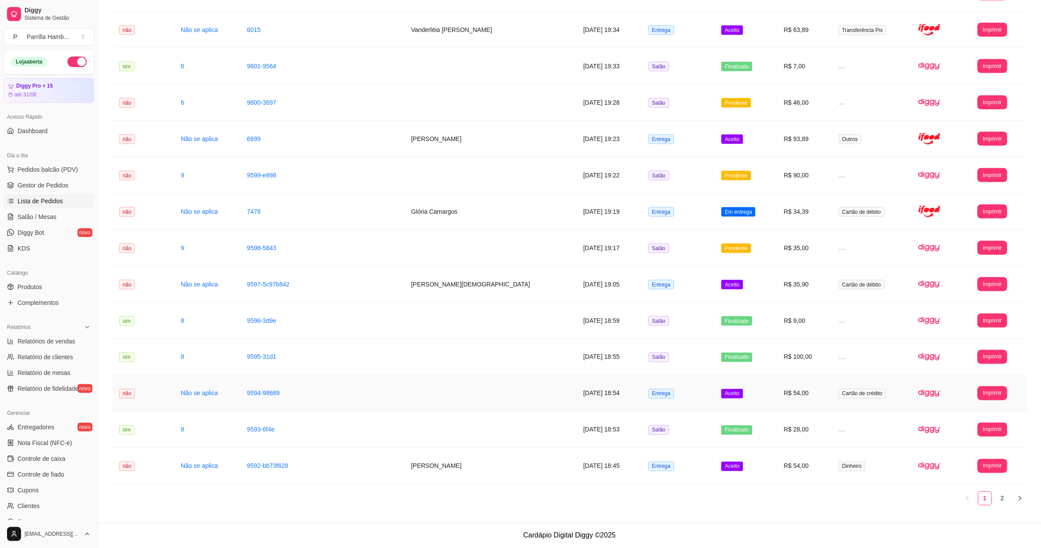
click at [664, 394] on td "Entrega" at bounding box center [677, 393] width 73 height 36
click at [576, 406] on td "[DATE] 18:54" at bounding box center [608, 393] width 65 height 36
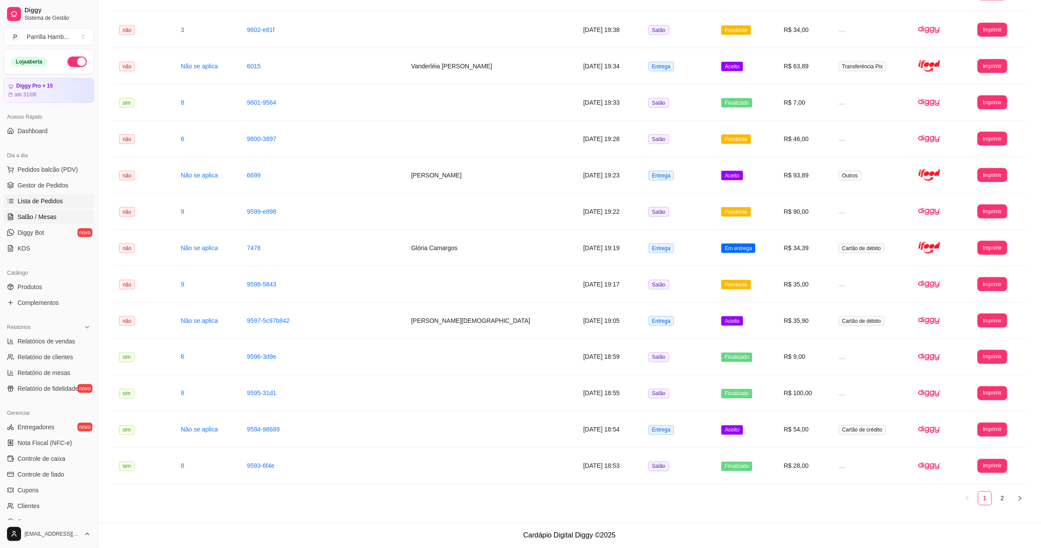
click at [58, 218] on link "Salão / Mesas" at bounding box center [49, 217] width 91 height 14
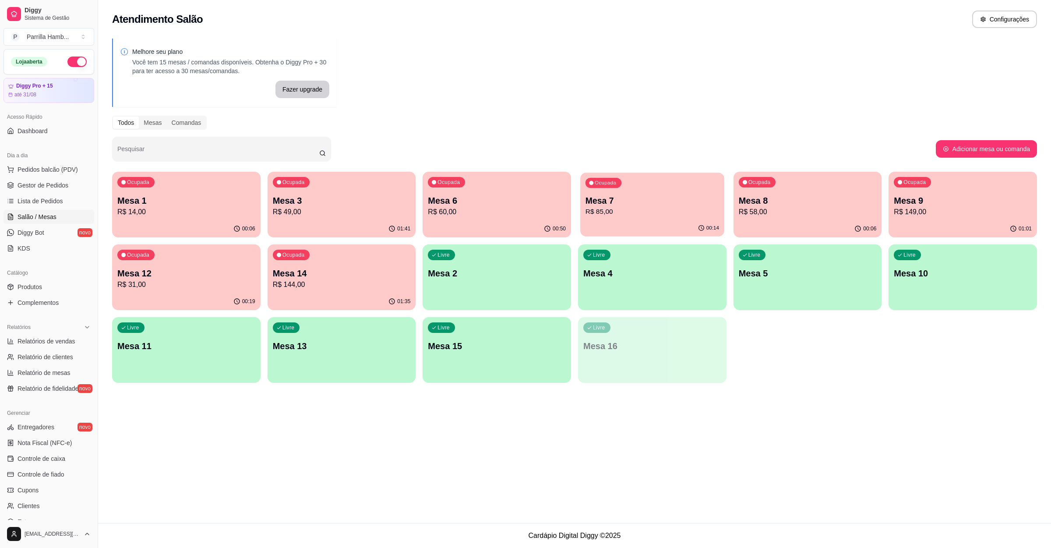
click at [669, 209] on p "R$ 85,00" at bounding box center [652, 212] width 134 height 10
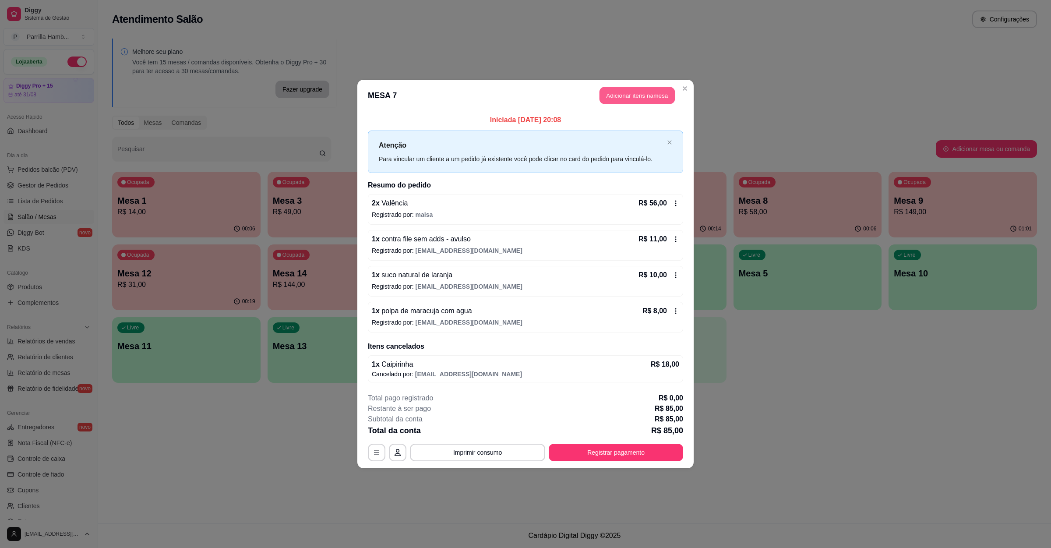
click at [655, 102] on button "Adicionar itens na mesa" at bounding box center [636, 95] width 75 height 17
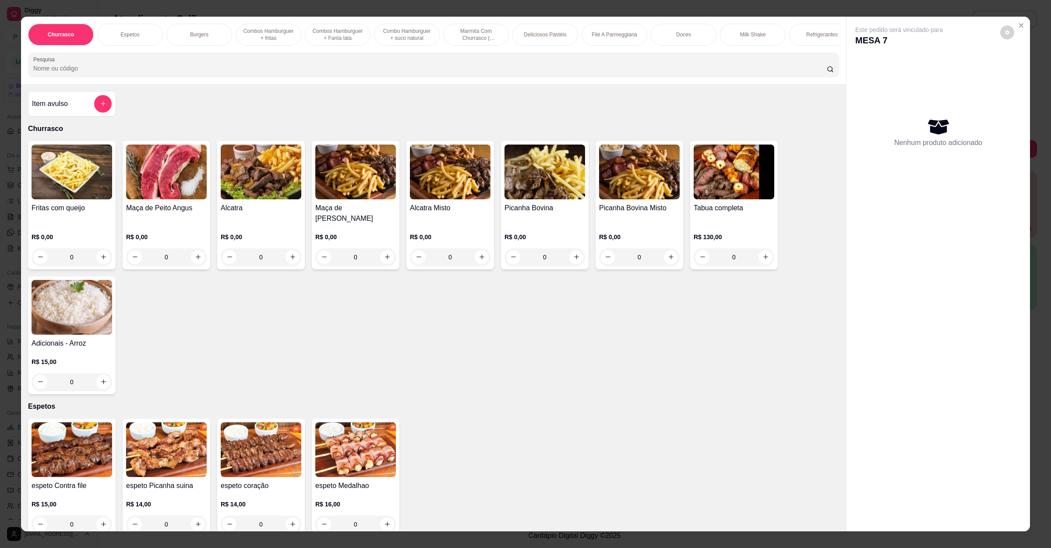
click at [75, 113] on div "Item avulso" at bounding box center [72, 104] width 80 height 18
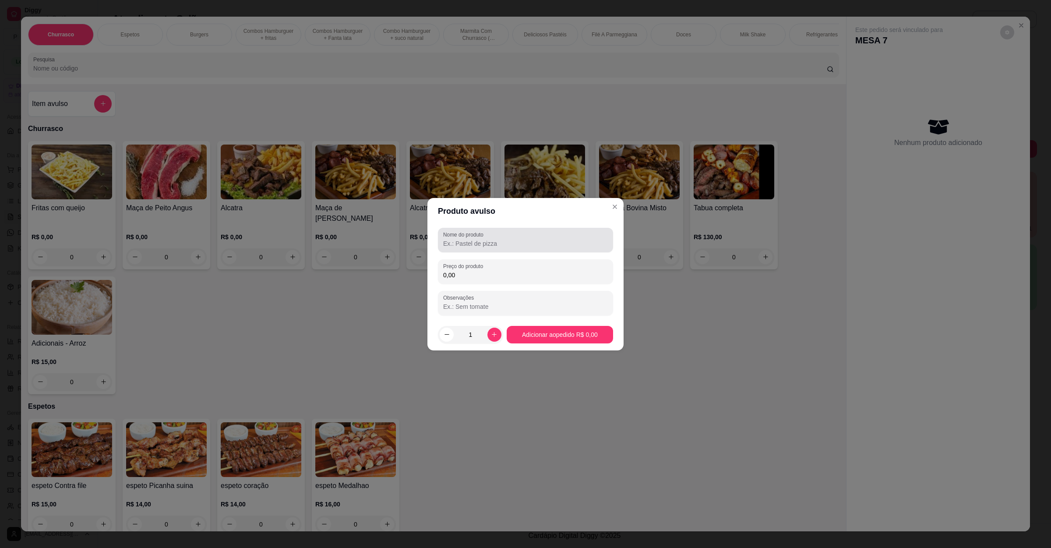
click at [465, 234] on label "Nome do produto" at bounding box center [464, 234] width 43 height 7
click at [465, 239] on input "Nome do produto" at bounding box center [525, 243] width 165 height 9
type input "coraçao"
click at [483, 267] on label "Preço do produto" at bounding box center [464, 265] width 43 height 7
click at [483, 271] on input "0,00" at bounding box center [525, 275] width 165 height 9
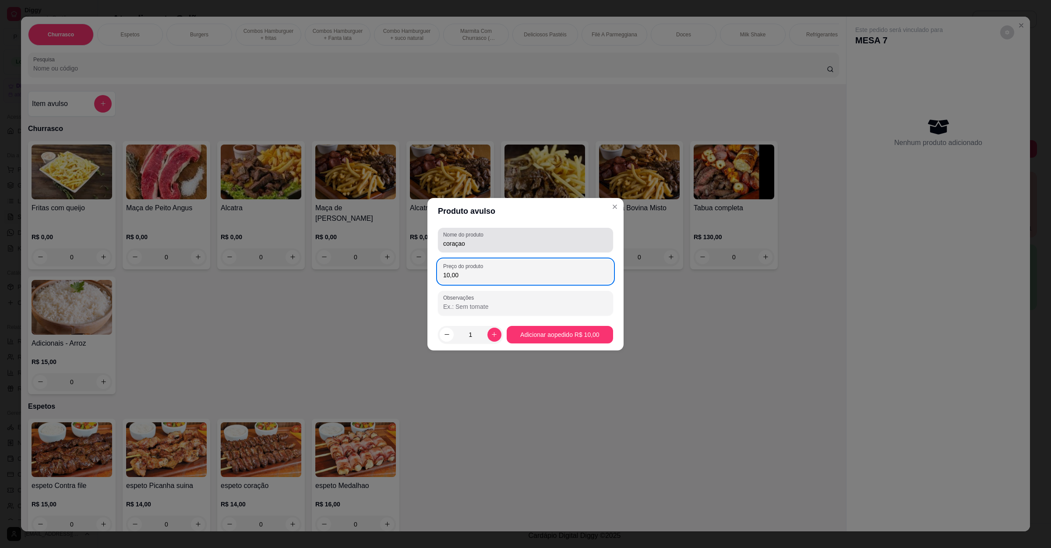
type input "10,00"
click at [490, 242] on input "coraçao" at bounding box center [525, 243] width 165 height 9
type input "coraçao sem adds"
click at [527, 324] on footer "1 Adicionar ao pedido R$ 10,00" at bounding box center [525, 335] width 196 height 32
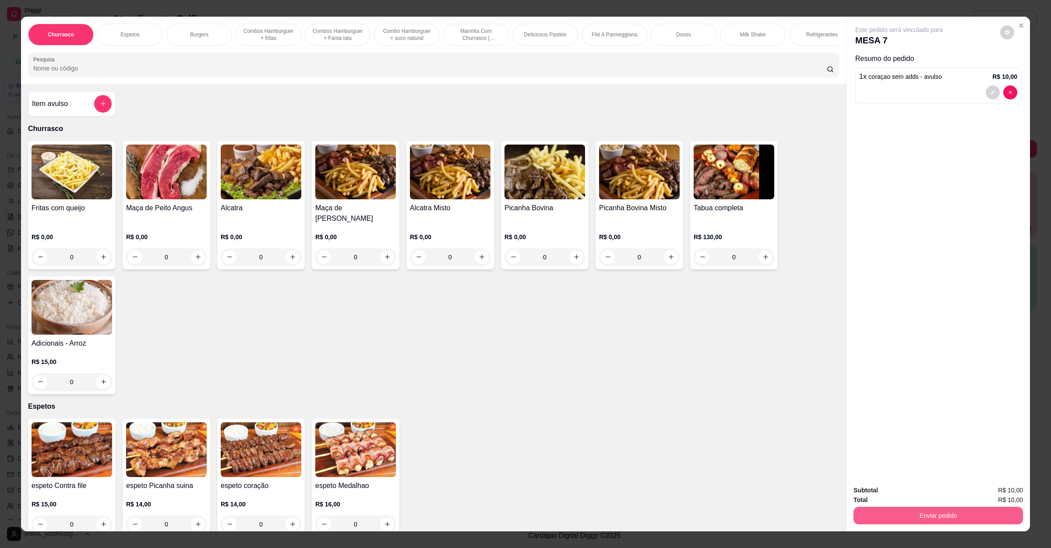
click at [892, 486] on button "Enviar pedido" at bounding box center [937, 516] width 169 height 18
click at [895, 486] on button "Não registrar e enviar pedido" at bounding box center [907, 494] width 88 height 16
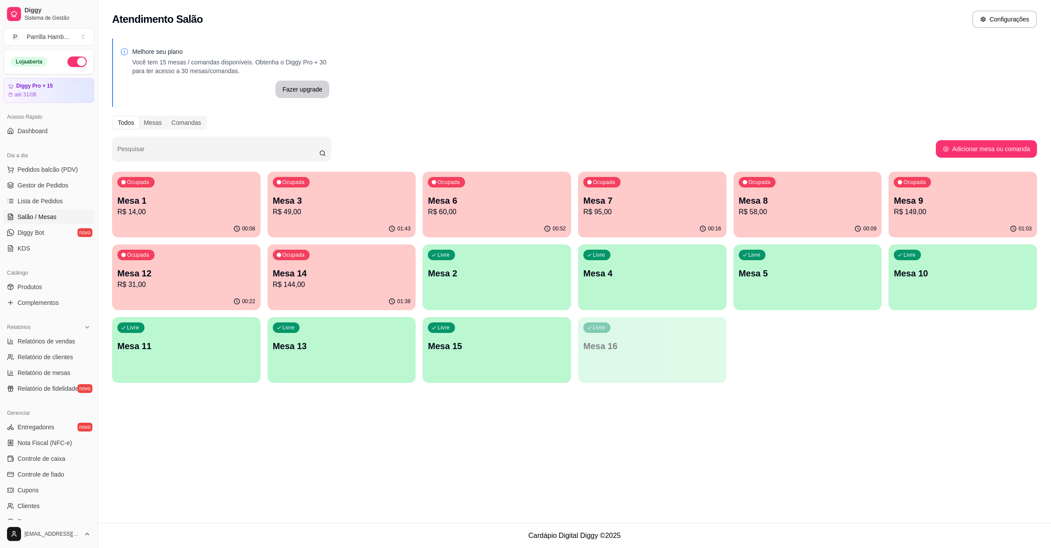
click at [209, 200] on p "Mesa 1" at bounding box center [186, 200] width 138 height 12
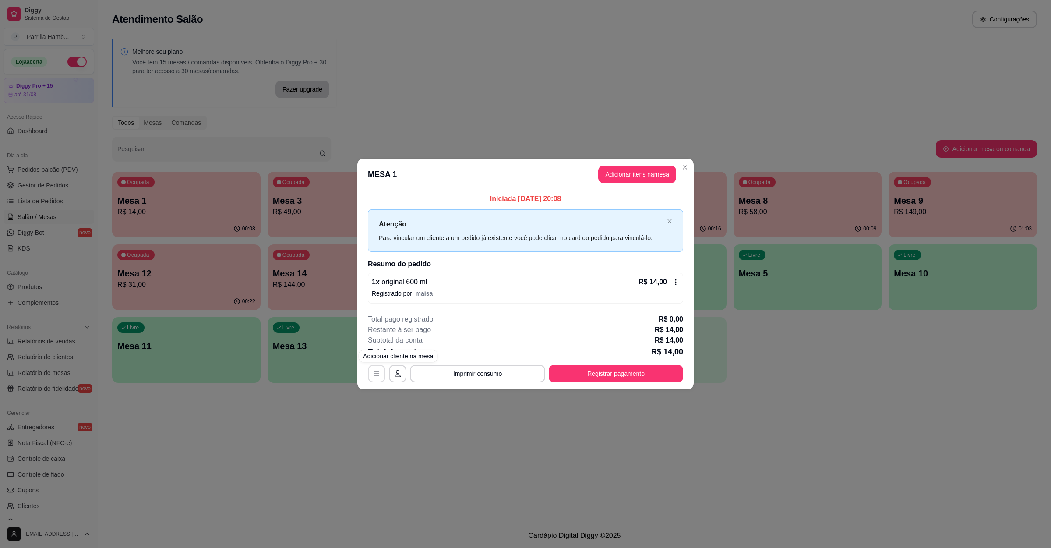
click at [378, 368] on button "button" at bounding box center [377, 374] width 18 height 18
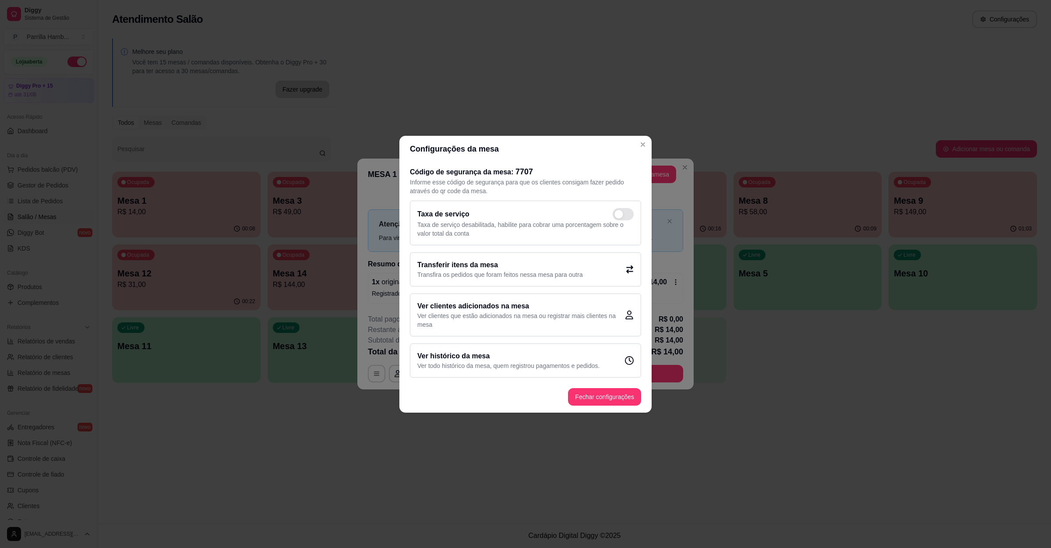
click at [465, 250] on div "Taxa de serviço Taxa de serviço desabilitada, habilite para cobrar uma porcenta…" at bounding box center [525, 289] width 231 height 177
click at [465, 264] on h2 "Transferir itens da mesa" at bounding box center [499, 265] width 165 height 11
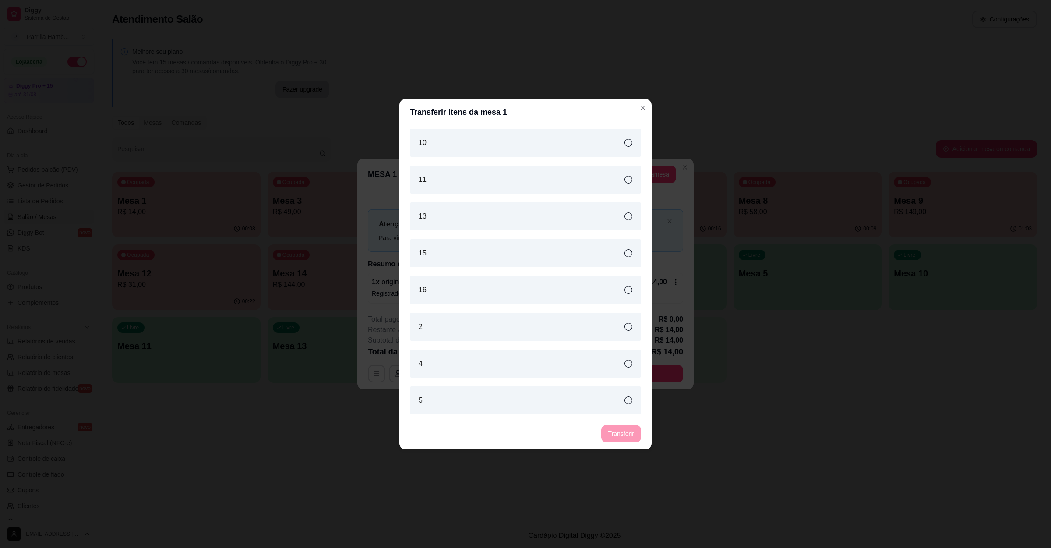
click at [450, 317] on div "2" at bounding box center [525, 327] width 231 height 28
click at [618, 426] on button "Transferir" at bounding box center [621, 434] width 40 height 18
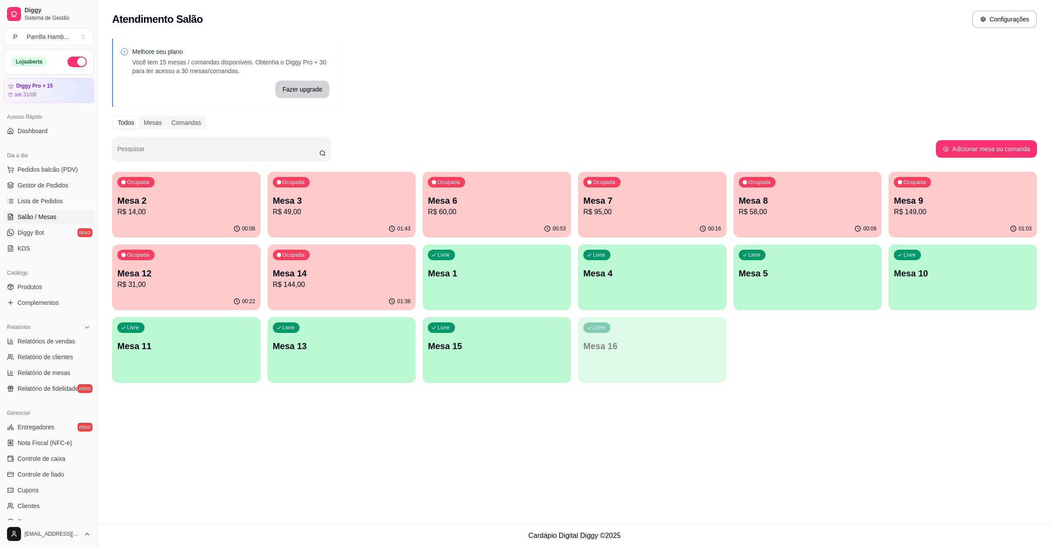
click at [178, 207] on p "R$ 14,00" at bounding box center [186, 212] width 138 height 11
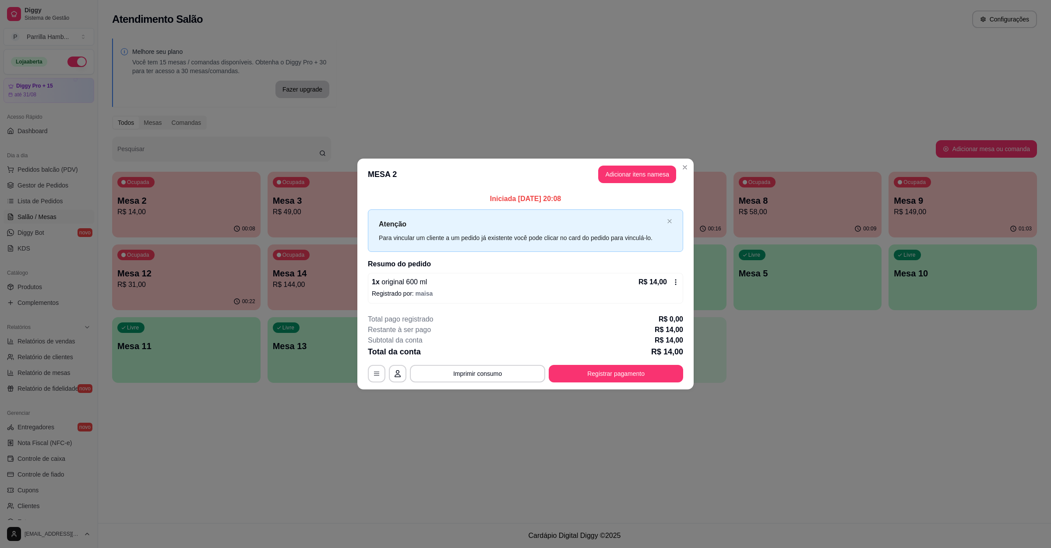
click at [602, 184] on header "MESA 2 Adicionar itens na mesa" at bounding box center [525, 174] width 336 height 32
click at [605, 179] on button "Adicionar itens na mesa" at bounding box center [637, 174] width 78 height 18
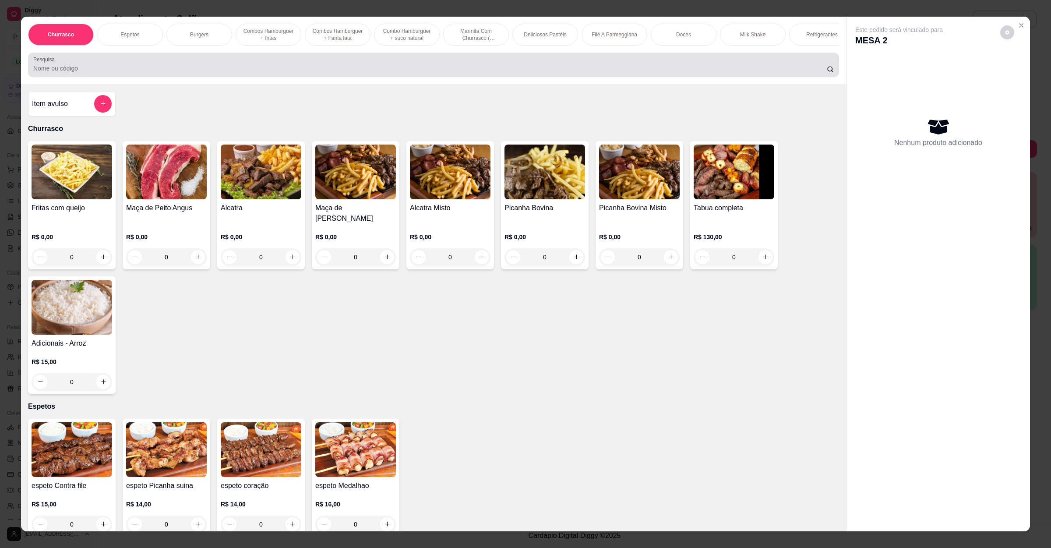
click at [121, 73] on input "Pesquisa" at bounding box center [429, 68] width 793 height 9
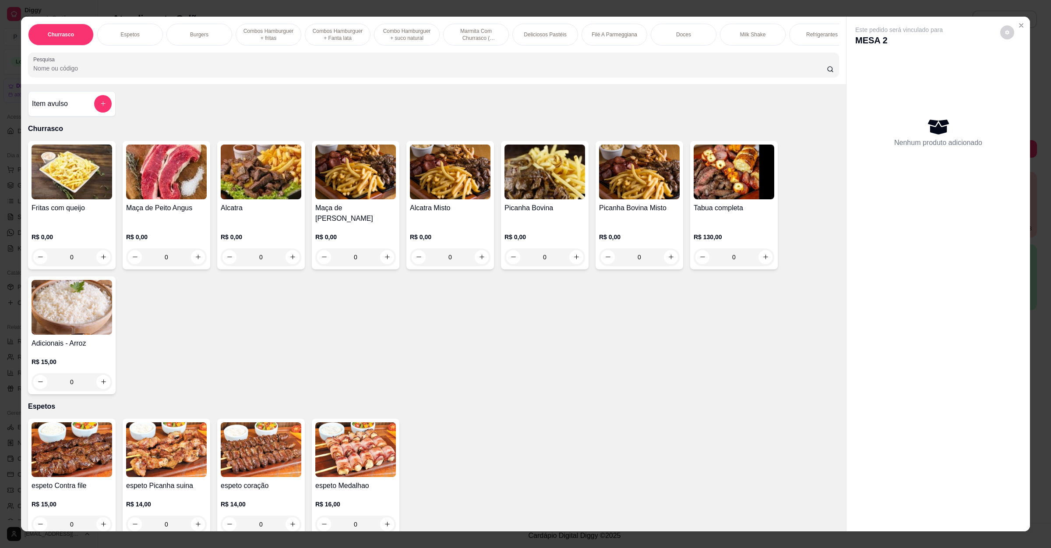
click at [155, 199] on img at bounding box center [166, 171] width 81 height 55
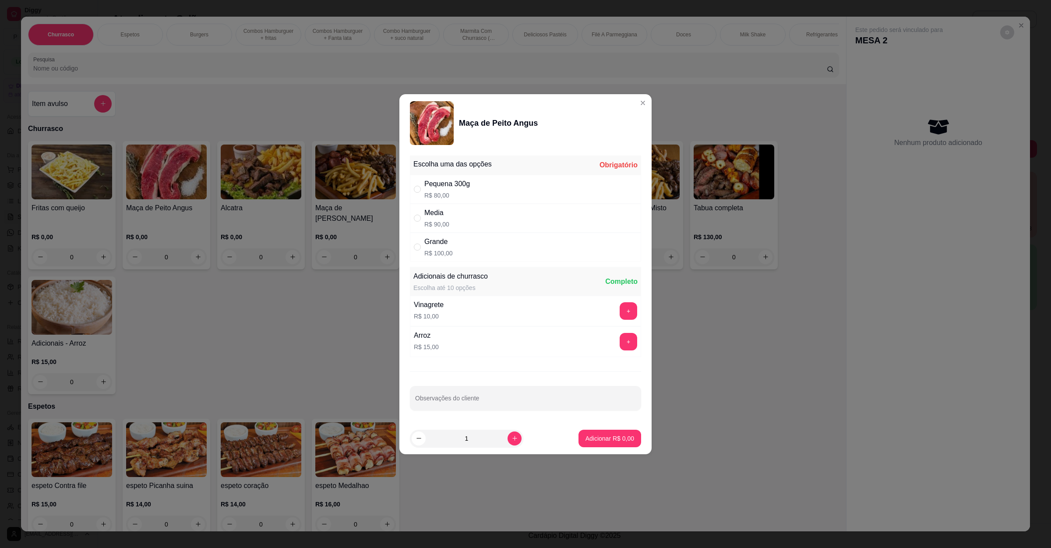
click at [454, 249] on div "Grande R$ 100,00" at bounding box center [525, 246] width 231 height 29
radio input "true"
click at [598, 439] on p "Adicionar R$ 100,00" at bounding box center [606, 438] width 54 height 8
type input "1"
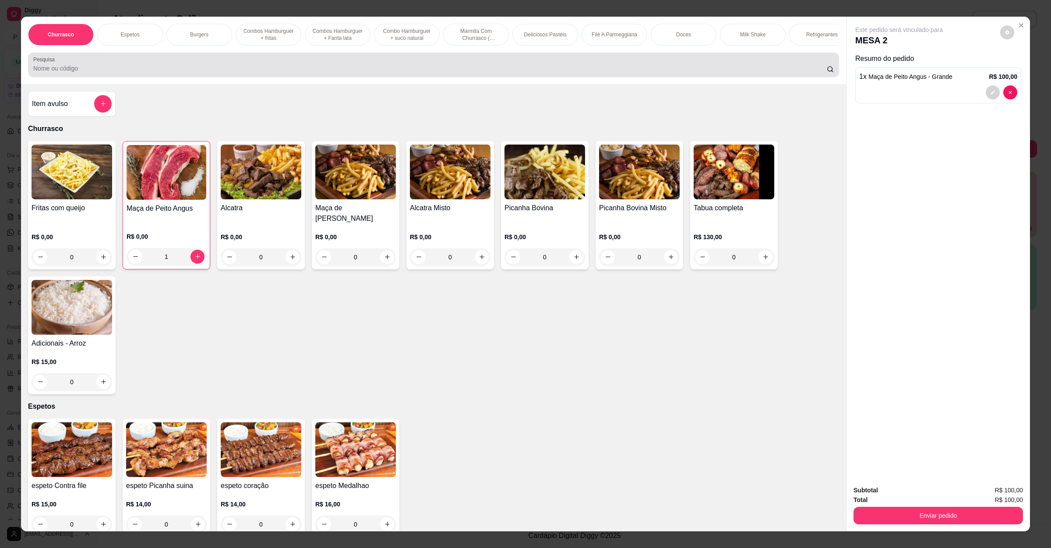
click at [64, 73] on input "Pesquisa" at bounding box center [429, 68] width 793 height 9
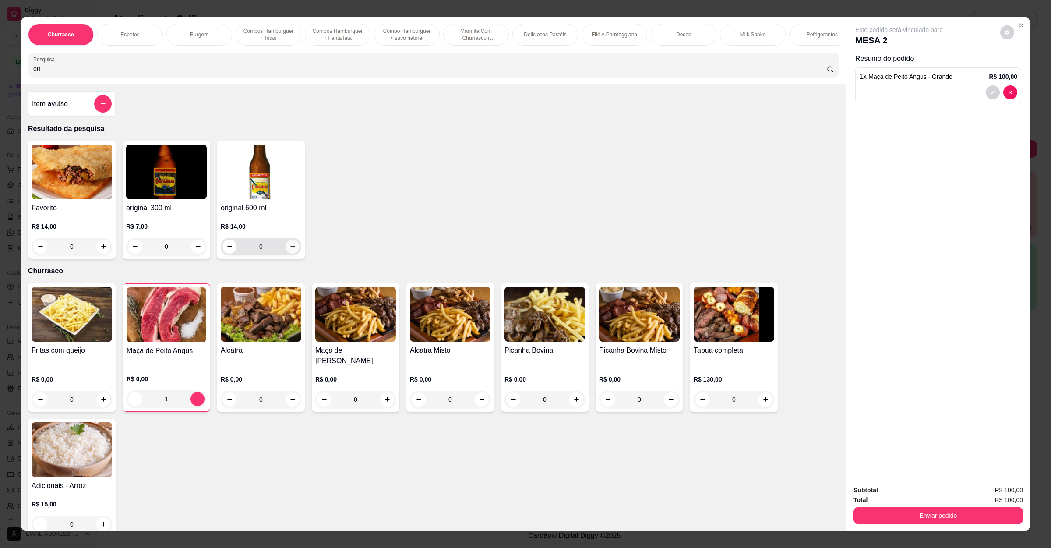
type input "ori"
click at [285, 253] on button "increase-product-quantity" at bounding box center [292, 246] width 14 height 14
type input "1"
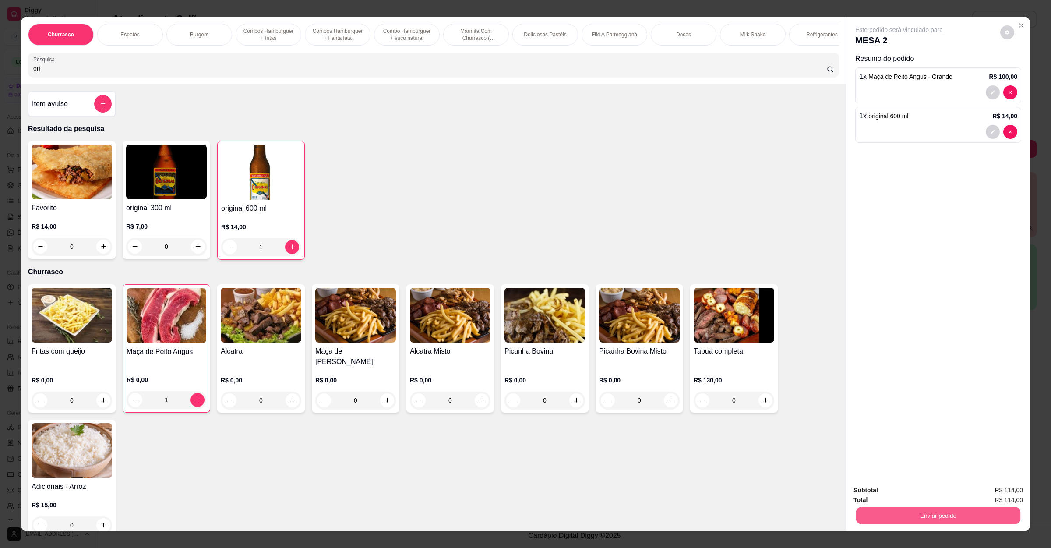
click at [892, 486] on button "Enviar pedido" at bounding box center [938, 515] width 164 height 17
click at [898, 486] on button "Não registrar e enviar pedido" at bounding box center [907, 494] width 88 height 16
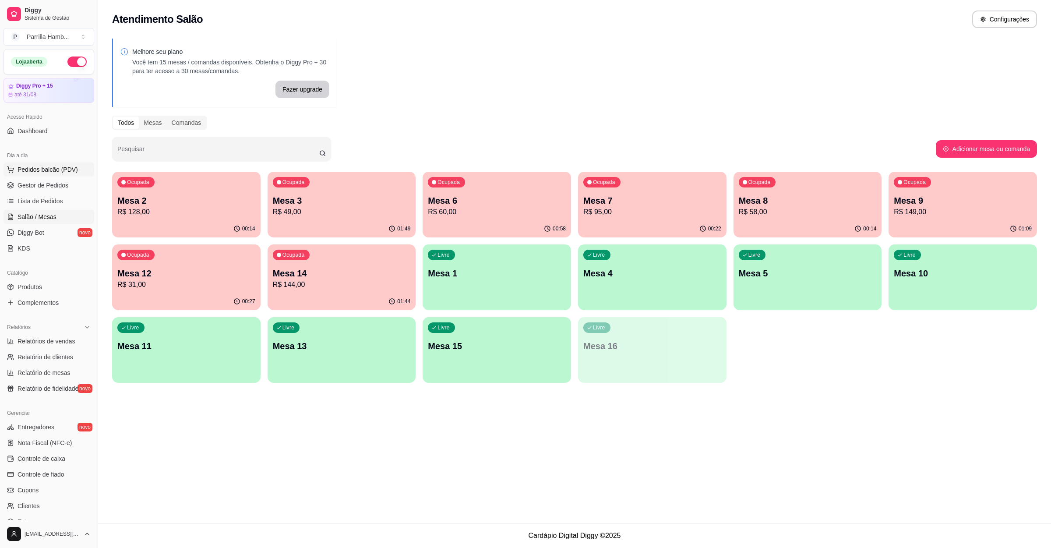
click at [62, 172] on span "Pedidos balcão (PDV)" at bounding box center [48, 169] width 60 height 9
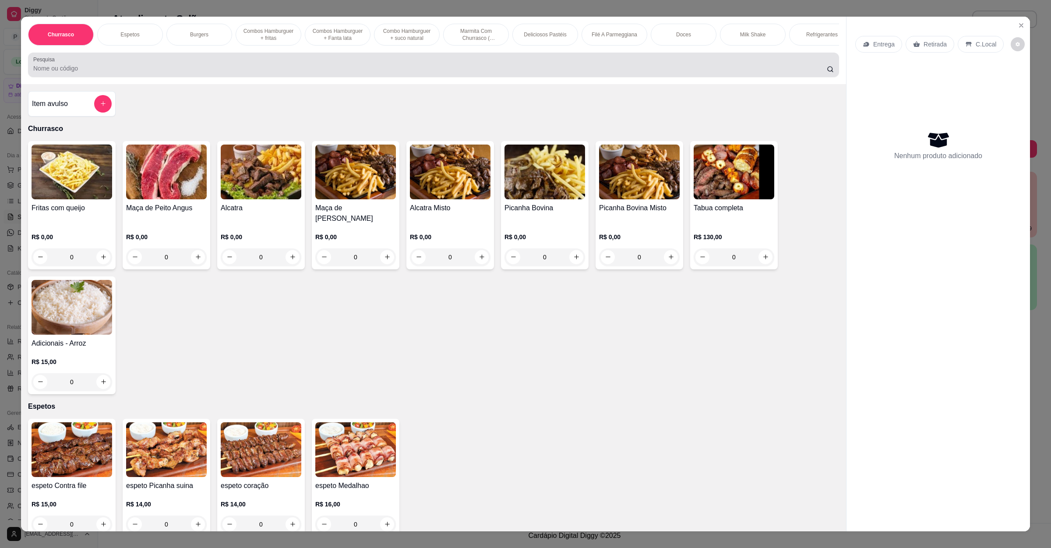
click at [158, 77] on div "Pesquisa" at bounding box center [433, 65] width 811 height 25
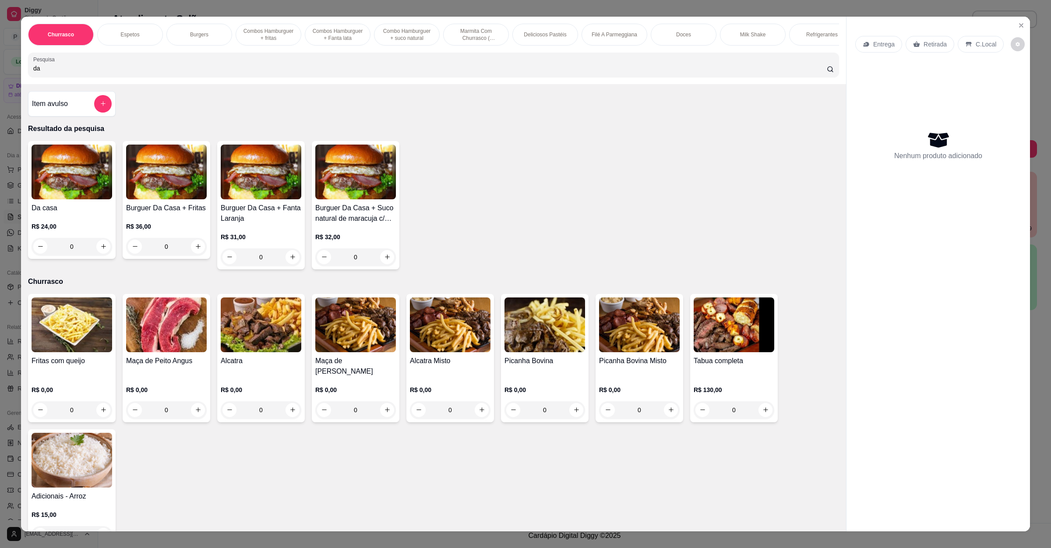
type input "da"
click at [102, 252] on div "0" at bounding box center [72, 247] width 81 height 18
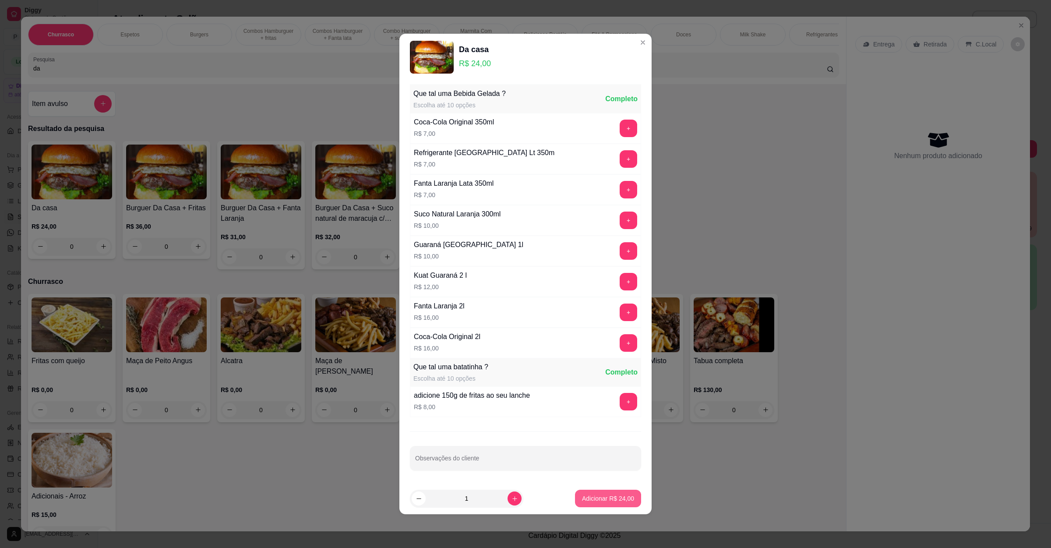
click at [591, 486] on p "Adicionar R$ 24,00" at bounding box center [608, 498] width 52 height 9
type input "1"
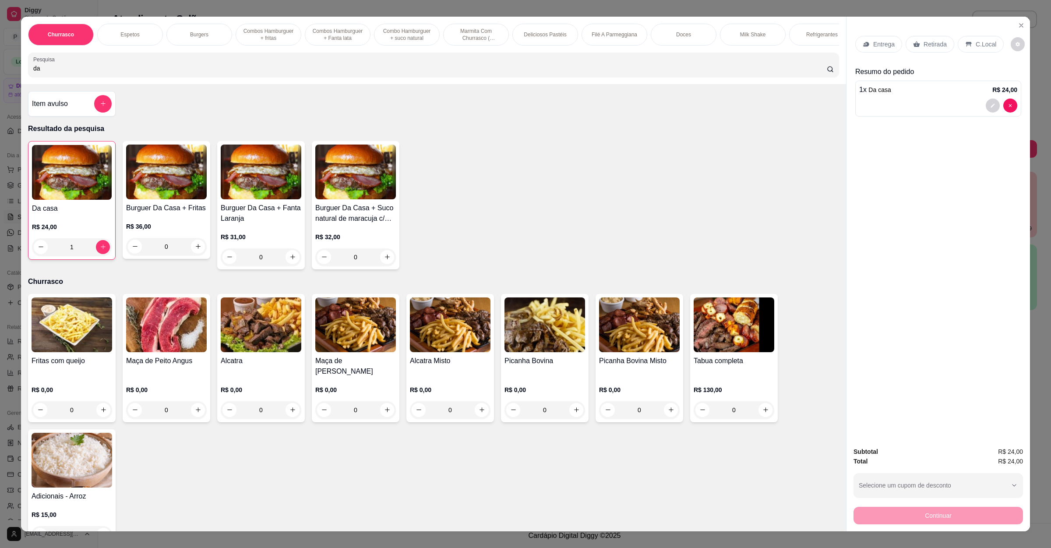
click at [923, 43] on p "Retirada" at bounding box center [934, 44] width 23 height 9
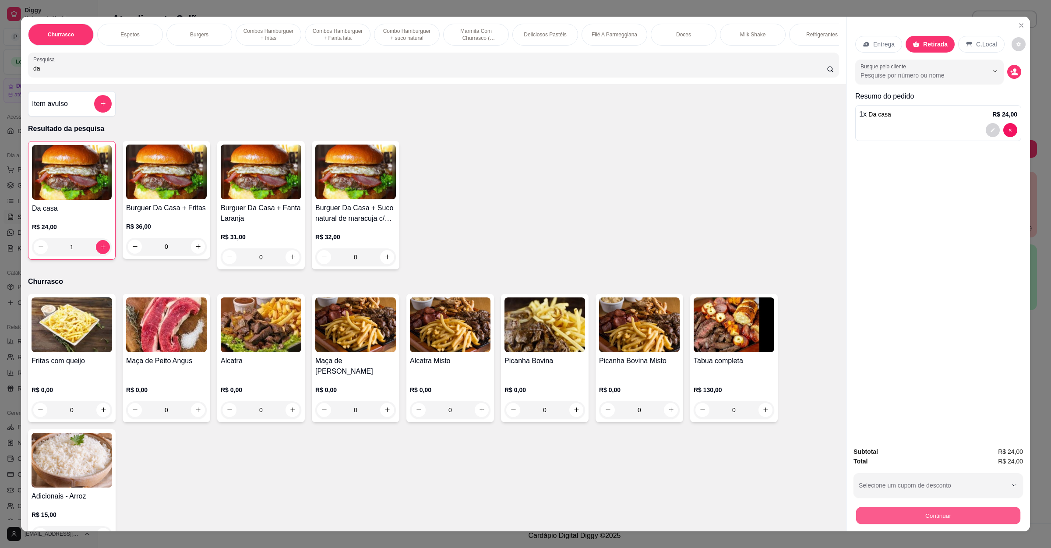
click at [873, 486] on button "Continuar" at bounding box center [938, 515] width 164 height 17
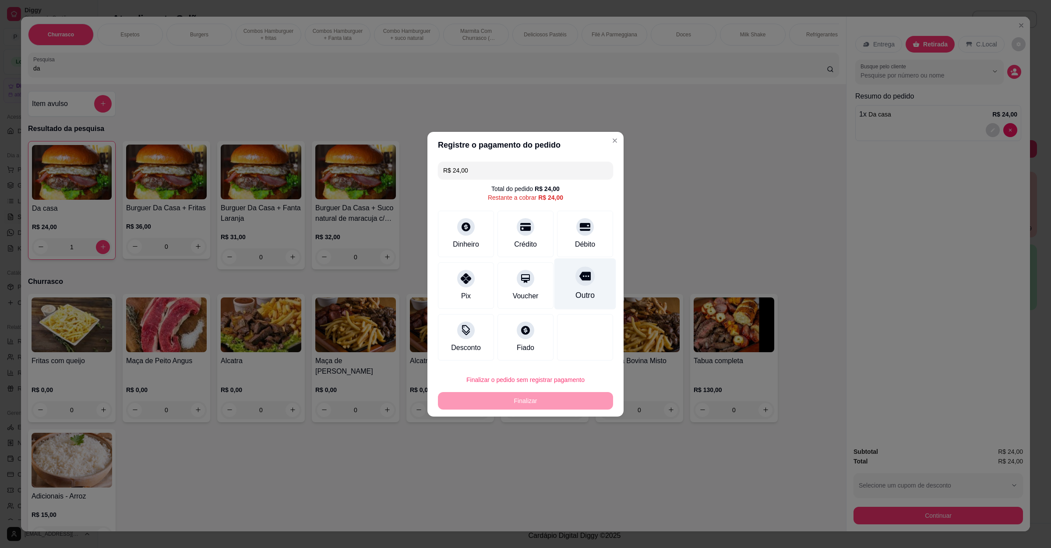
click at [579, 279] on icon at bounding box center [584, 275] width 11 height 9
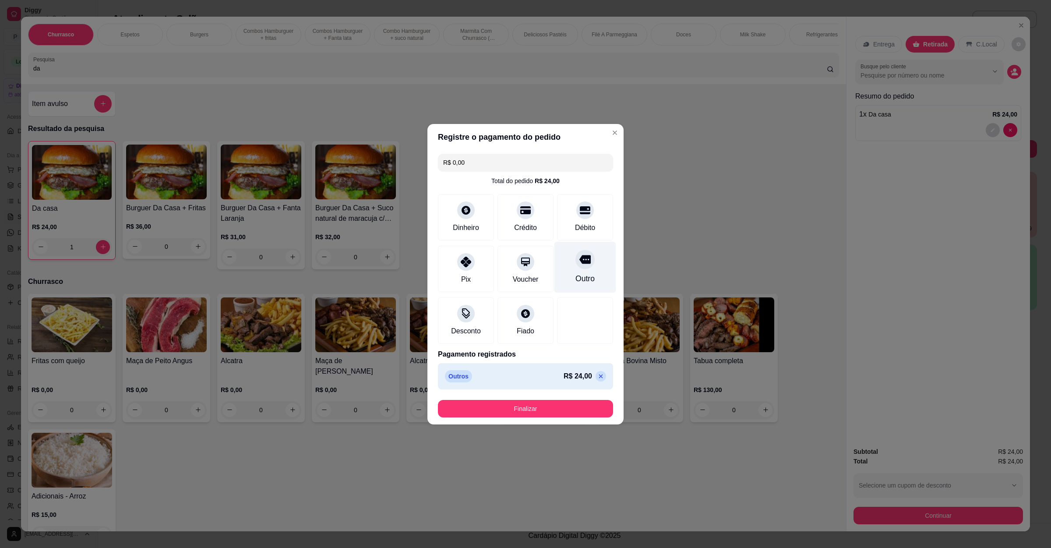
type input "R$ 0,00"
click at [546, 406] on button "Finalizar" at bounding box center [525, 409] width 175 height 18
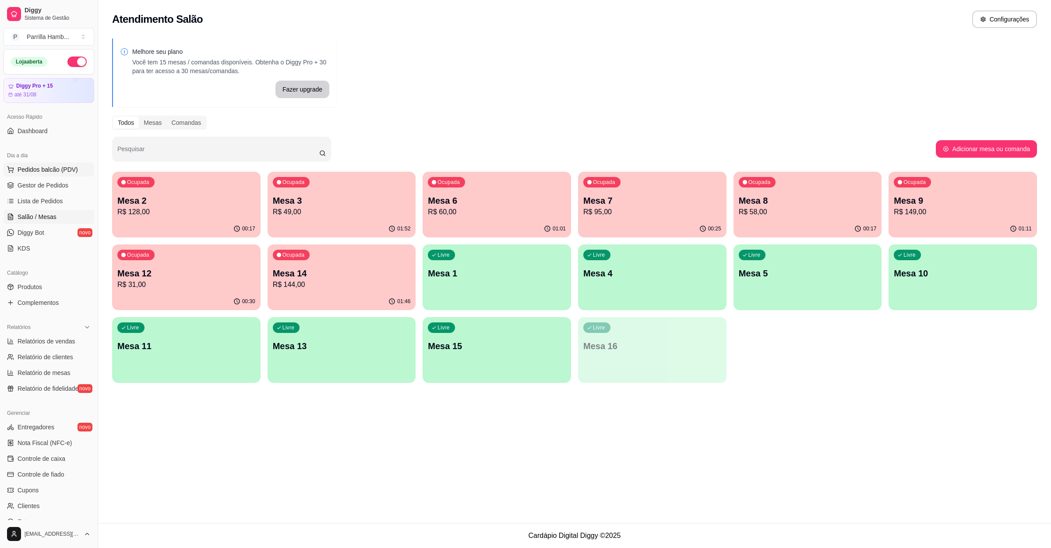
click at [37, 168] on span "Pedidos balcão (PDV)" at bounding box center [48, 169] width 60 height 9
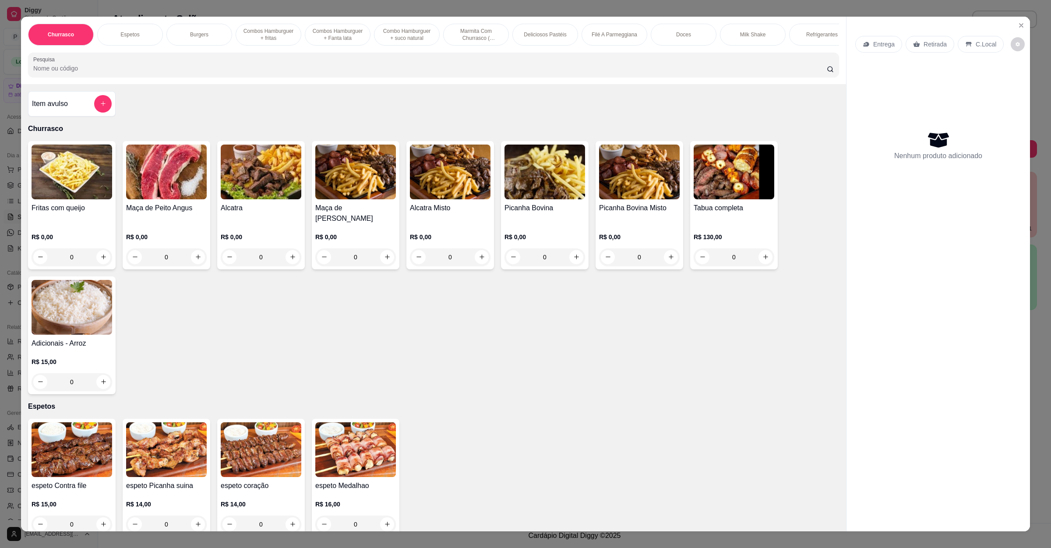
click at [883, 37] on div "Entrega" at bounding box center [878, 44] width 47 height 17
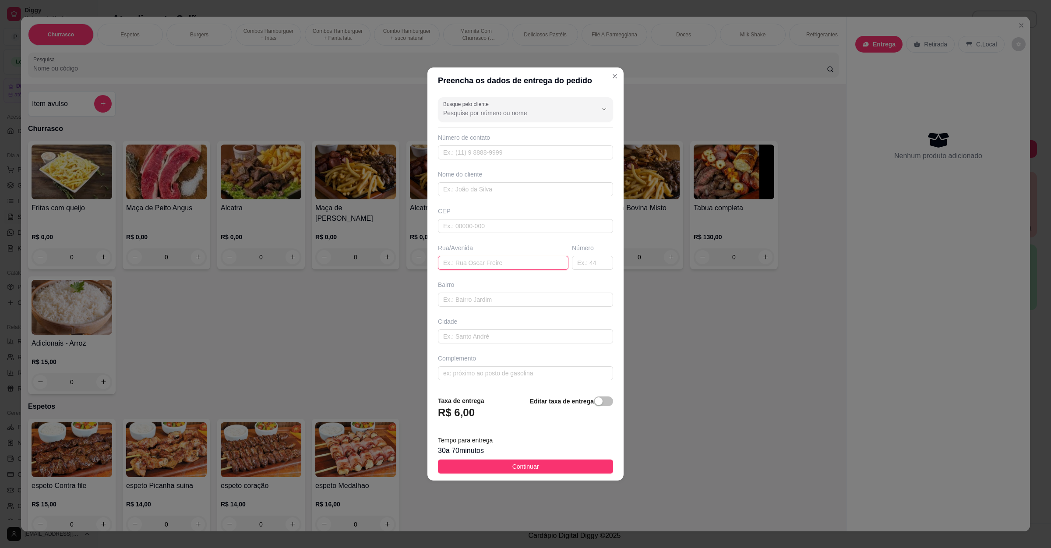
click at [486, 261] on input "text" at bounding box center [503, 263] width 130 height 14
paste input "Avenida diamante 995 borbom"
type input "Avenida diamante 995 borbom"
click at [528, 469] on span "Continuar" at bounding box center [525, 466] width 27 height 10
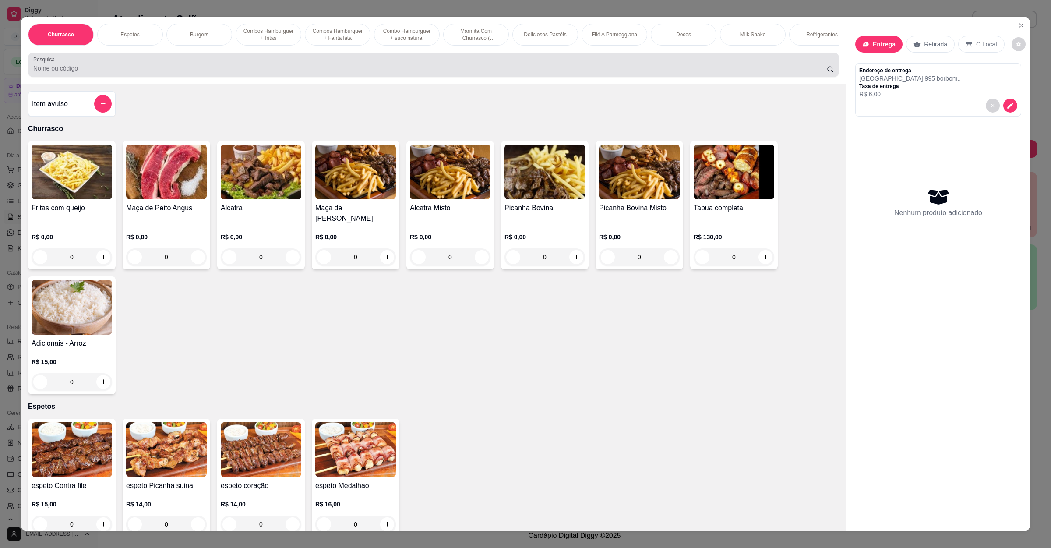
click at [159, 71] on div at bounding box center [433, 65] width 800 height 18
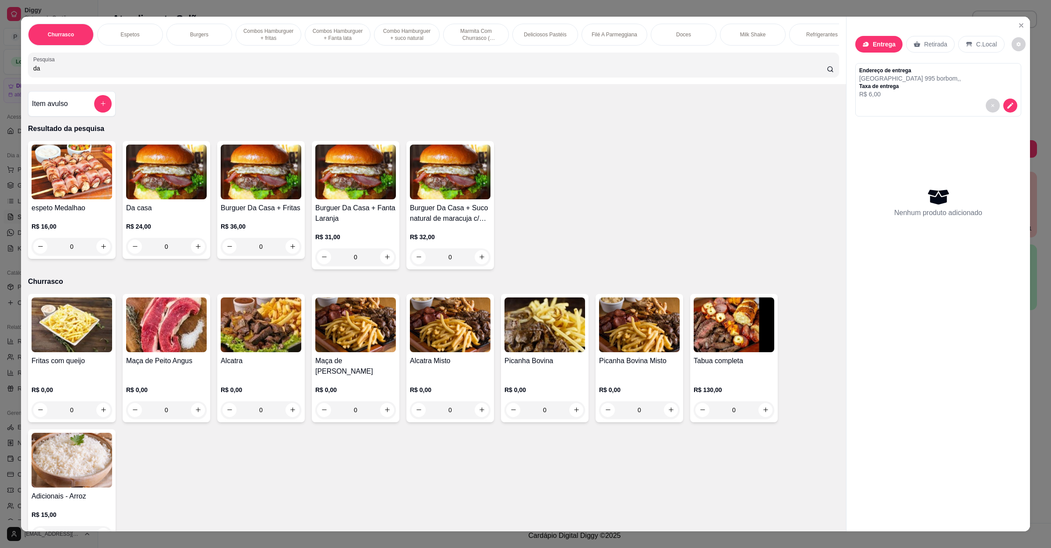
type input "da"
click at [188, 255] on div "0" at bounding box center [166, 247] width 81 height 18
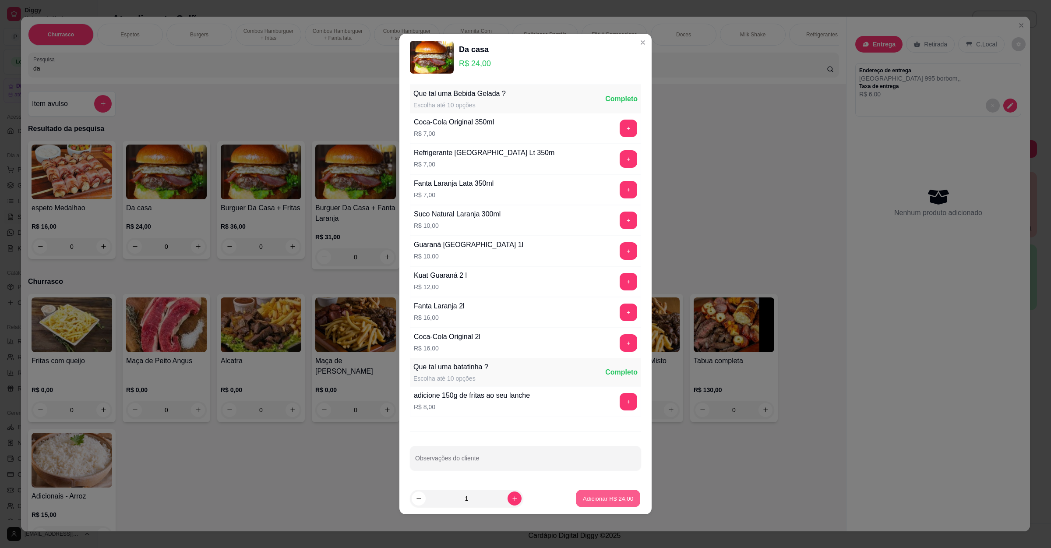
click at [590, 486] on p "Adicionar R$ 24,00" at bounding box center [608, 498] width 51 height 8
type input "1"
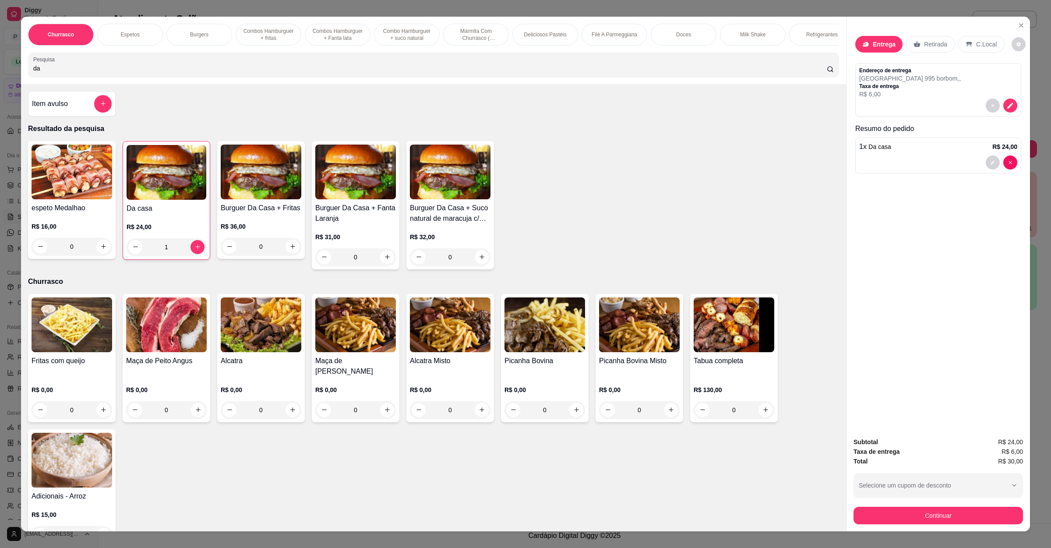
click at [190, 211] on div "Da casa R$ 24,00 1" at bounding box center [167, 200] width 88 height 119
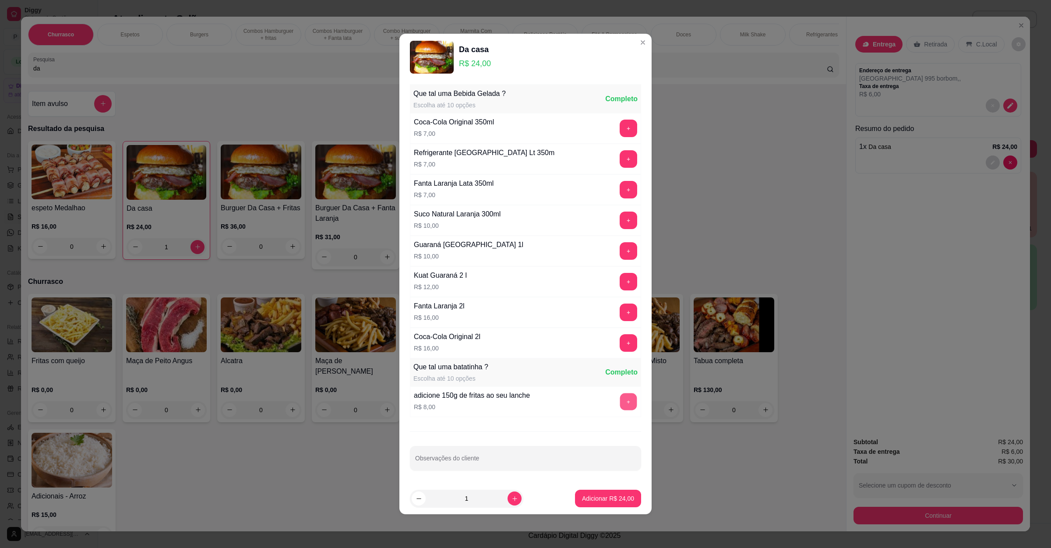
click at [620, 405] on button "+" at bounding box center [628, 401] width 17 height 17
click at [611, 486] on p "Adicionar R$ 32,00" at bounding box center [608, 498] width 52 height 9
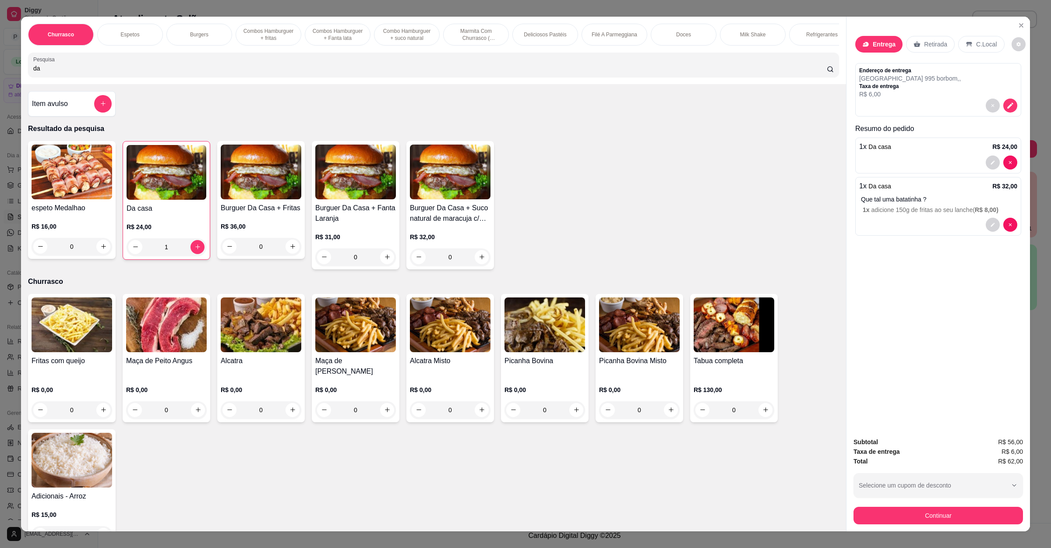
drag, startPoint x: 159, startPoint y: 80, endPoint x: 18, endPoint y: 75, distance: 141.5
click at [21, 75] on div "Churrasco Espetos Burgers Combos Hamburguer + fritas Combos Hamburguer + Fanta …" at bounding box center [433, 50] width 825 height 67
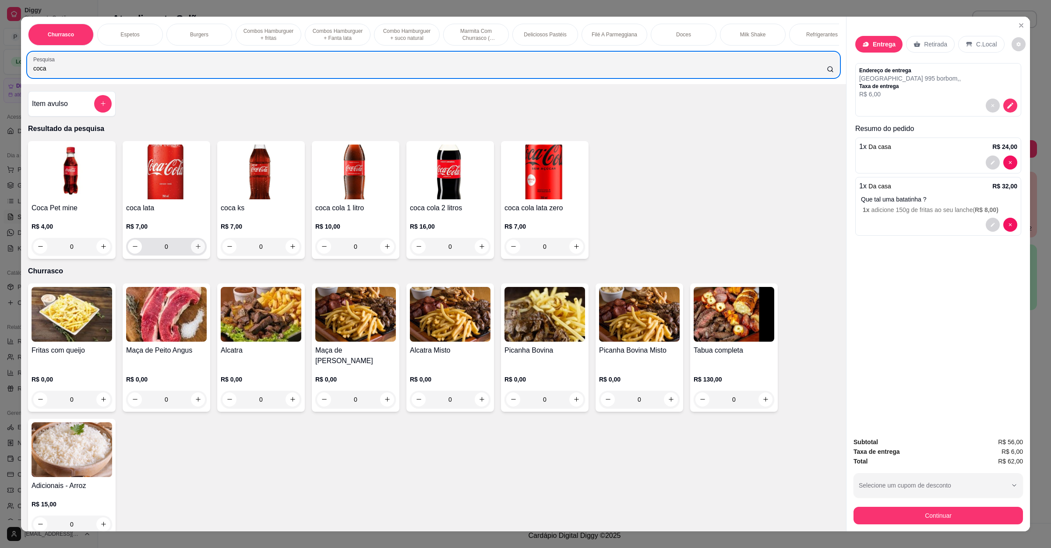
type input "coca"
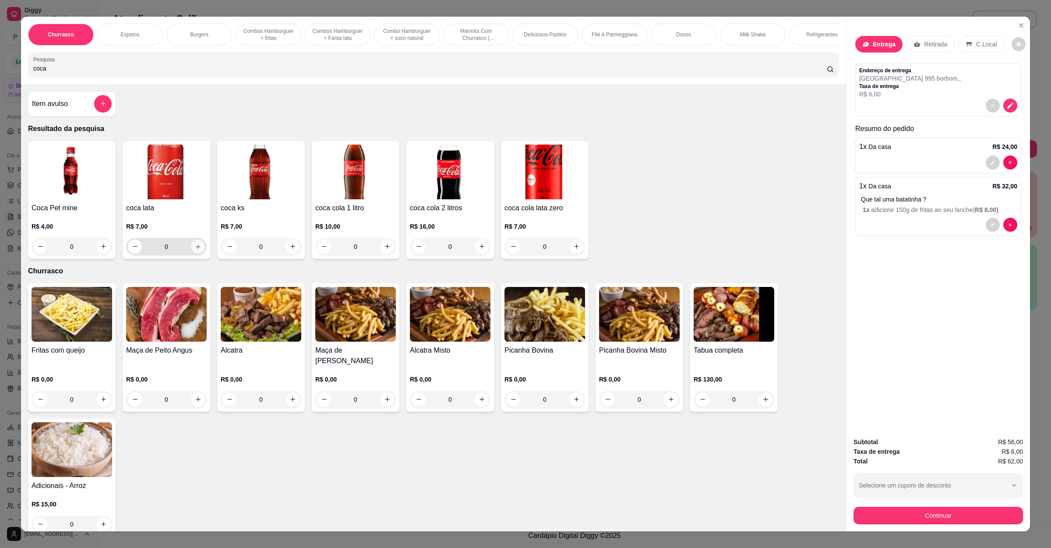
click at [191, 253] on button "increase-product-quantity" at bounding box center [198, 246] width 14 height 14
type input "1"
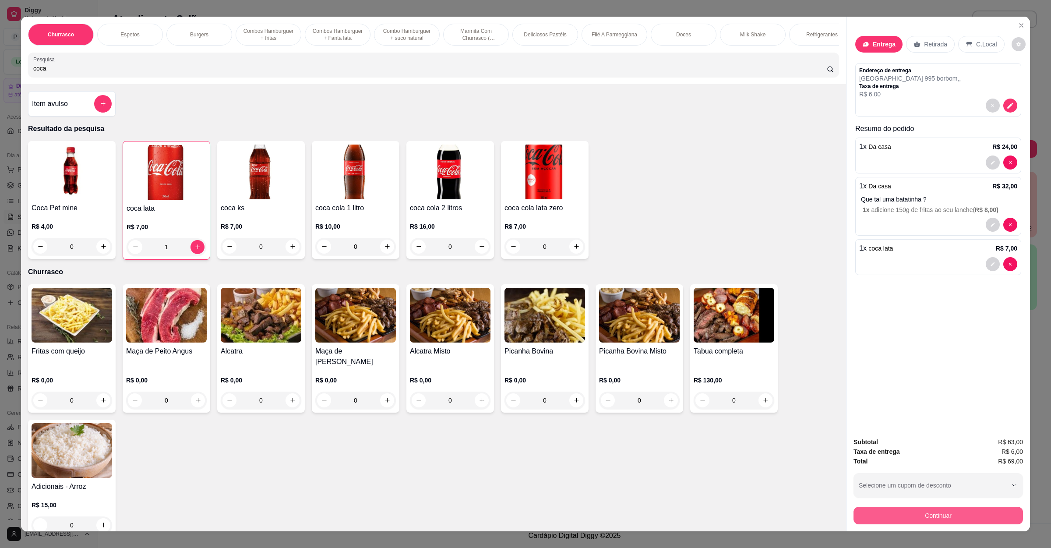
click at [933, 486] on button "Continuar" at bounding box center [937, 516] width 169 height 18
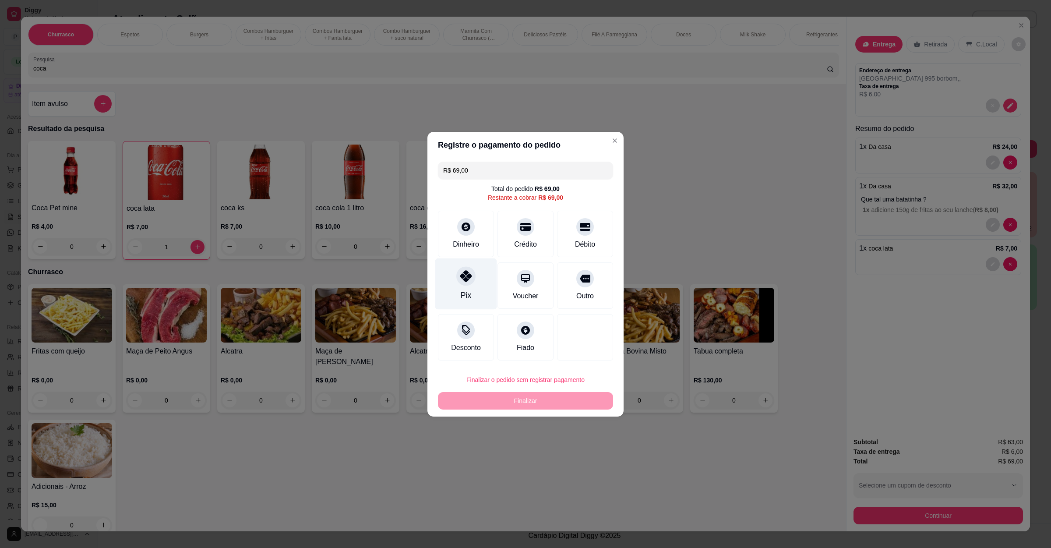
click at [481, 281] on div "Pix" at bounding box center [466, 283] width 62 height 51
type input "R$ 0,00"
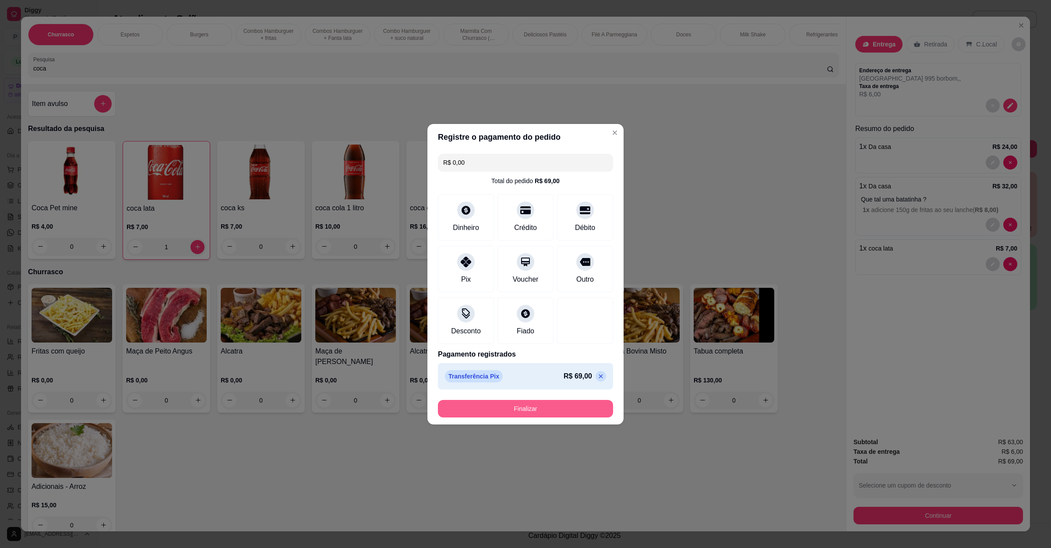
click at [532, 402] on button "Finalizar" at bounding box center [525, 409] width 175 height 18
type input "0"
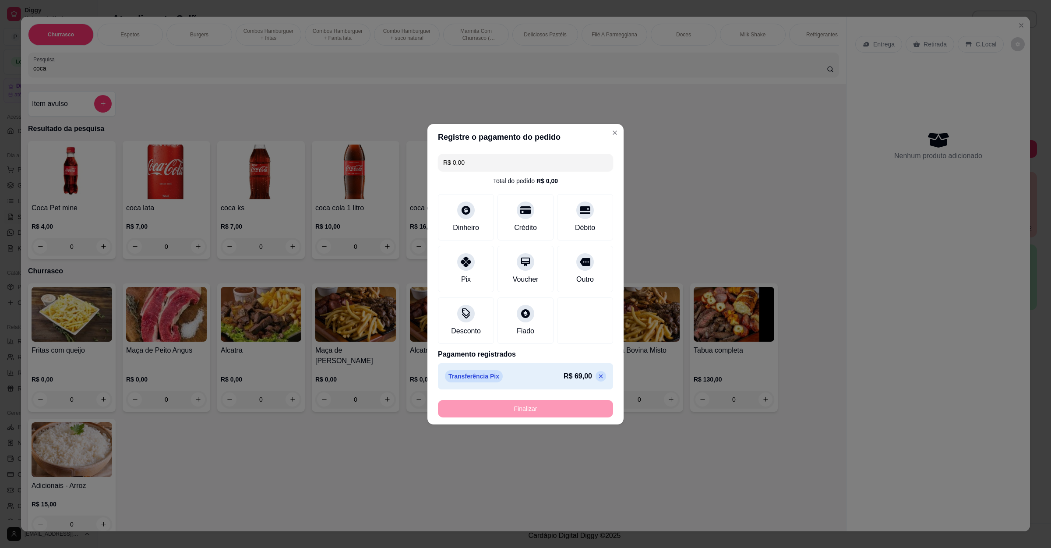
type input "-R$ 69,00"
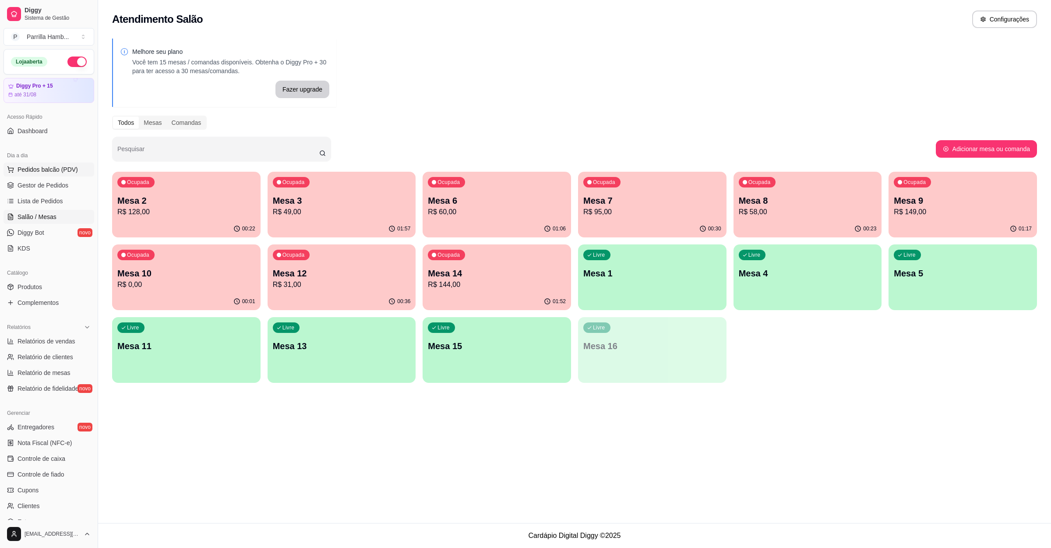
click at [37, 176] on button "Pedidos balcão (PDV)" at bounding box center [49, 169] width 91 height 14
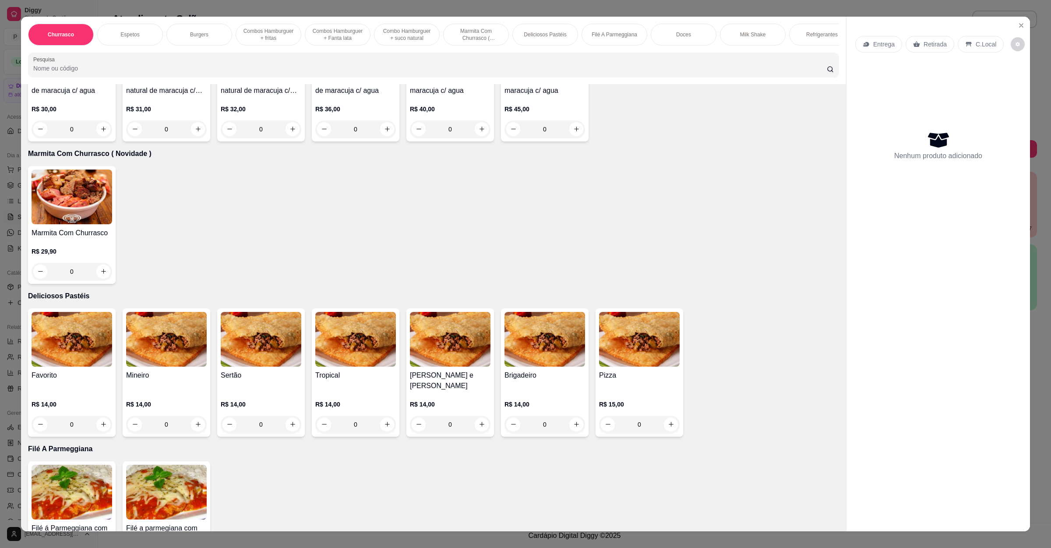
scroll to position [1182, 0]
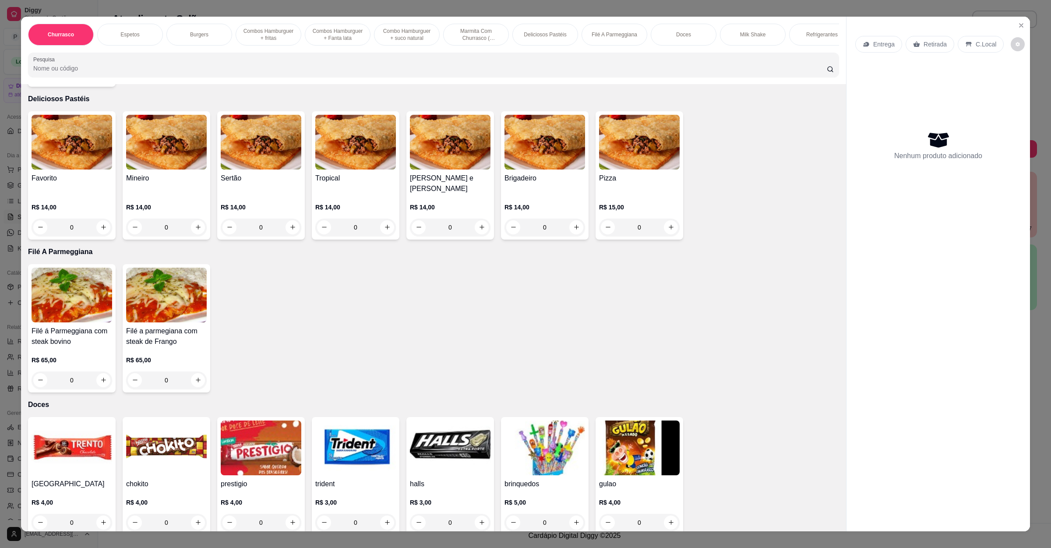
click at [99, 218] on div "0" at bounding box center [72, 227] width 81 height 18
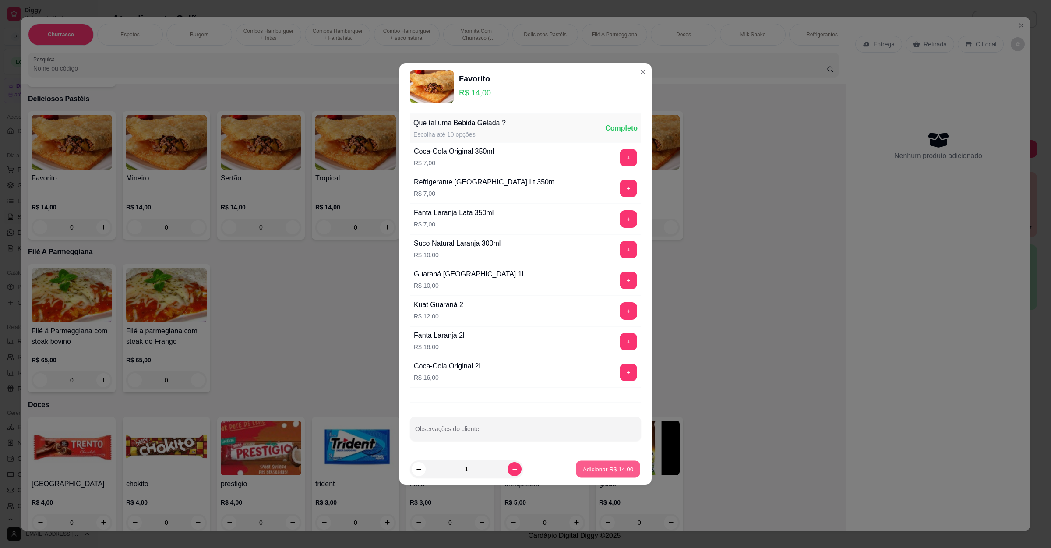
click at [585, 470] on p "Adicionar R$ 14,00" at bounding box center [608, 469] width 51 height 8
type input "1"
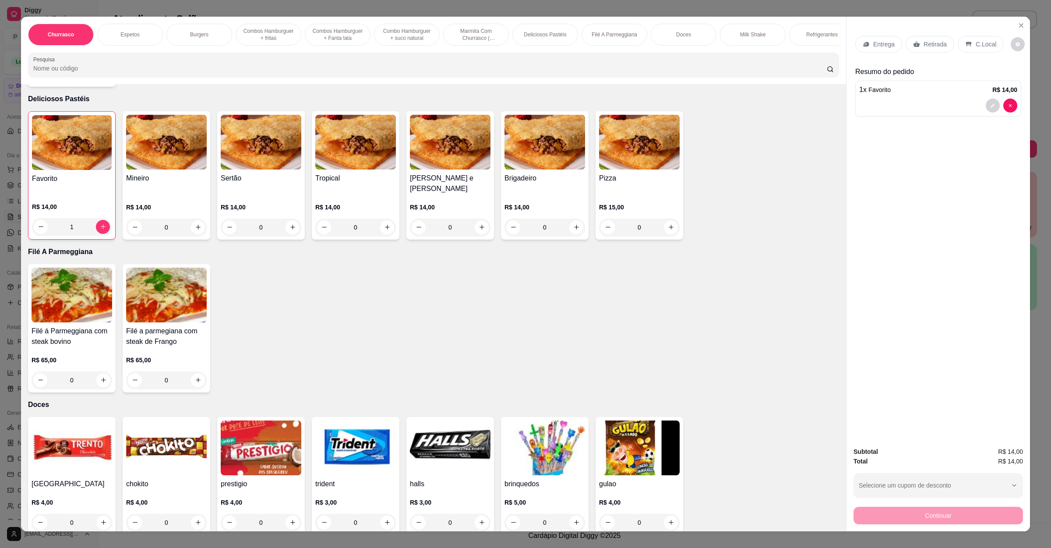
click at [286, 221] on div "0" at bounding box center [261, 227] width 81 height 18
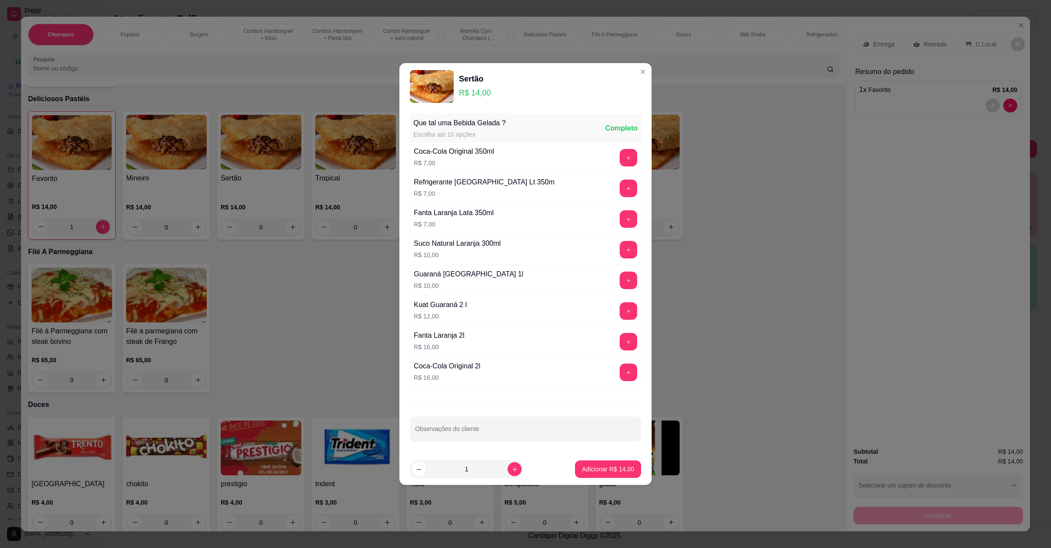
click at [582, 473] on p "Adicionar R$ 14,00" at bounding box center [608, 469] width 52 height 9
type input "1"
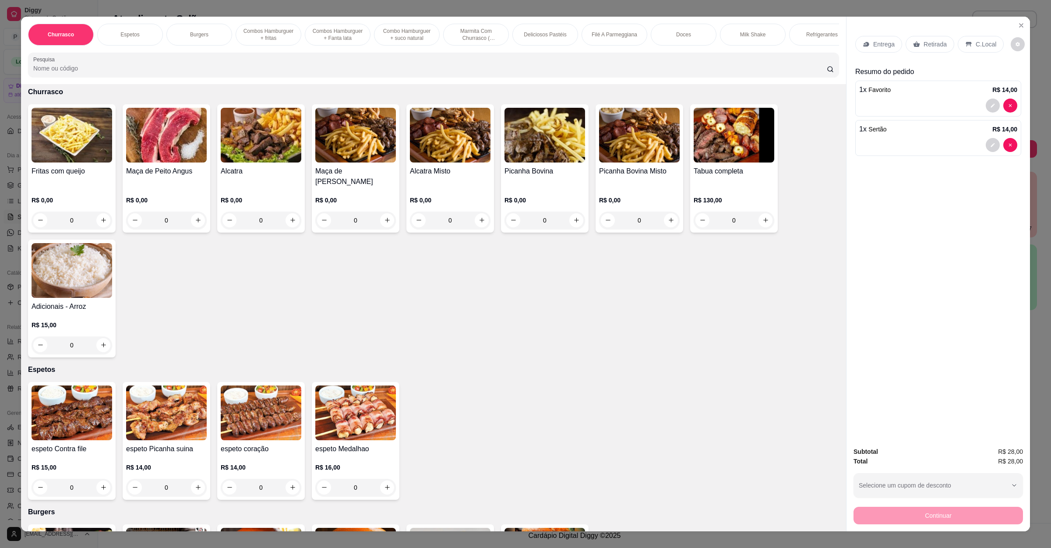
scroll to position [0, 0]
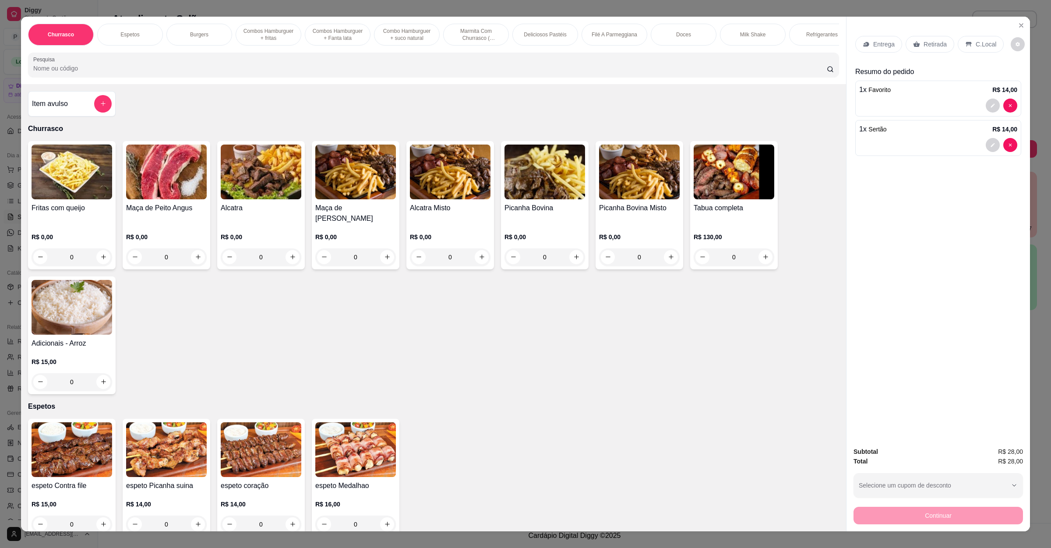
click at [76, 102] on div "Item avulso" at bounding box center [72, 103] width 88 height 25
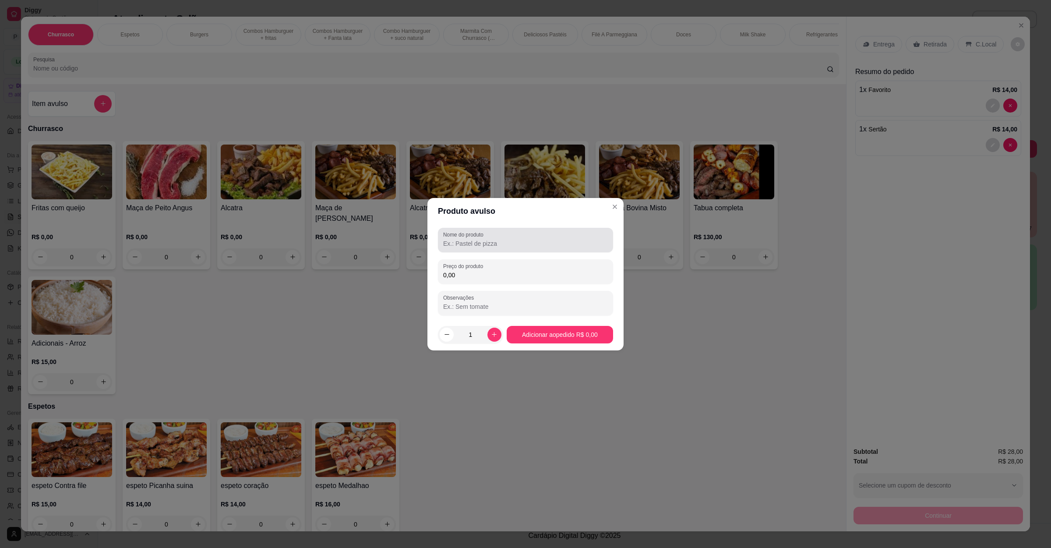
click at [500, 250] on div "Nome do produto" at bounding box center [525, 240] width 175 height 25
type input "mussarella"
click at [502, 277] on input "0,00" at bounding box center [525, 275] width 165 height 9
type input "14,00"
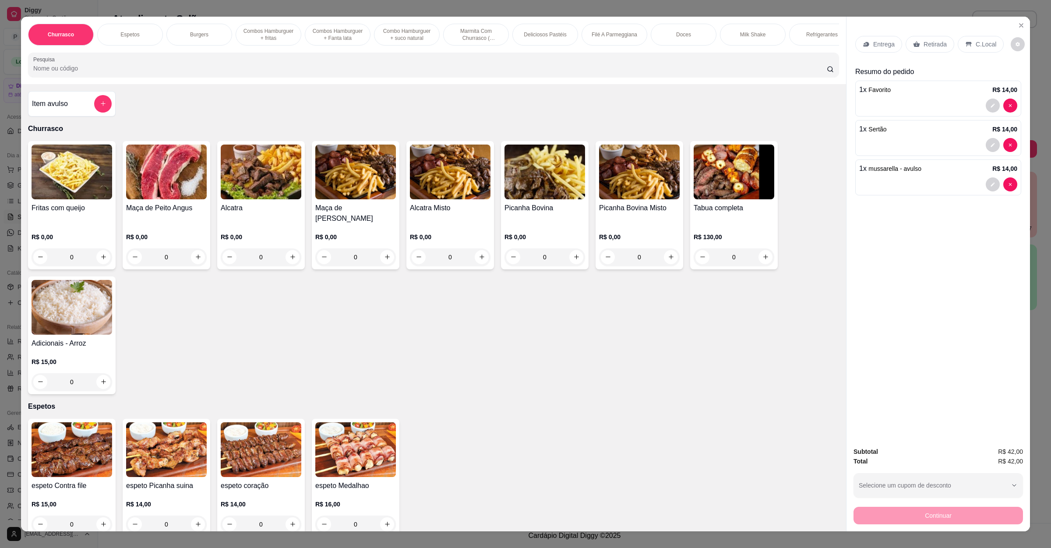
click at [878, 42] on p "Entrega" at bounding box center [883, 44] width 21 height 9
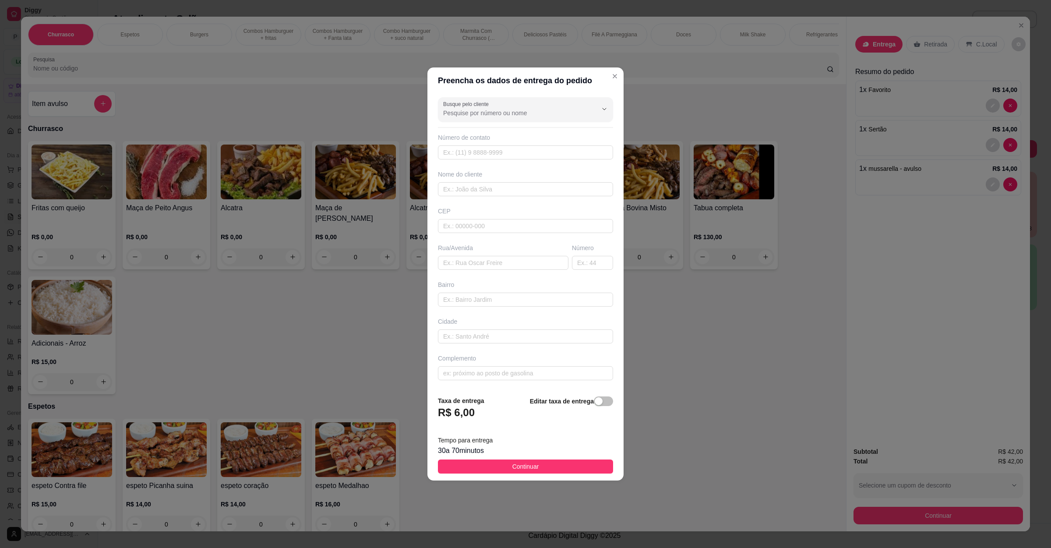
click at [478, 255] on div "Rua/Avenida" at bounding box center [503, 256] width 134 height 26
click at [478, 263] on input "text" at bounding box center [503, 263] width 130 height 14
paste input "Rua São João n 305 bairro Maria Batista Soares Santos"
type input "Rua São João n 305 bairro Maria Batista Soares Santos"
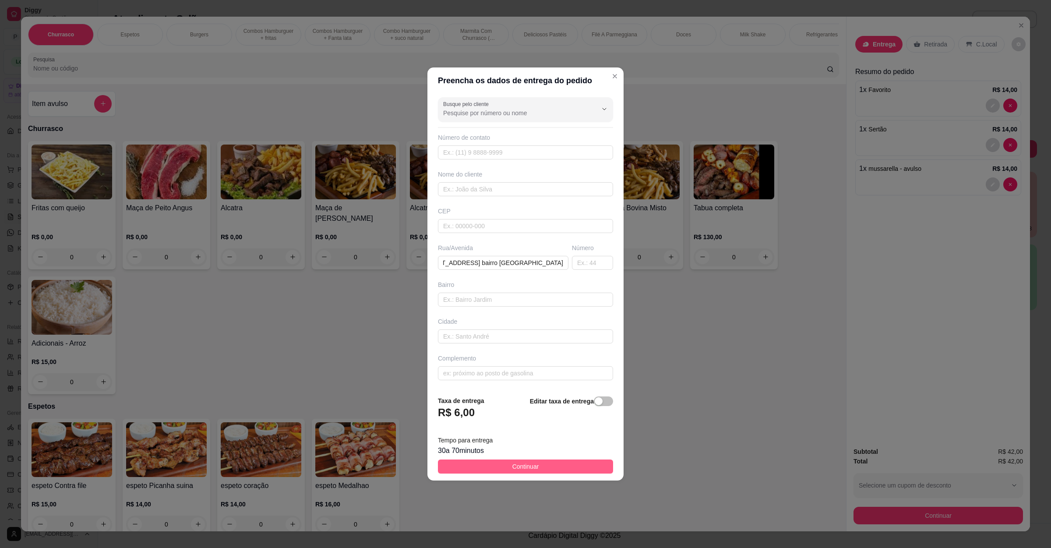
click at [527, 468] on span "Continuar" at bounding box center [525, 466] width 27 height 10
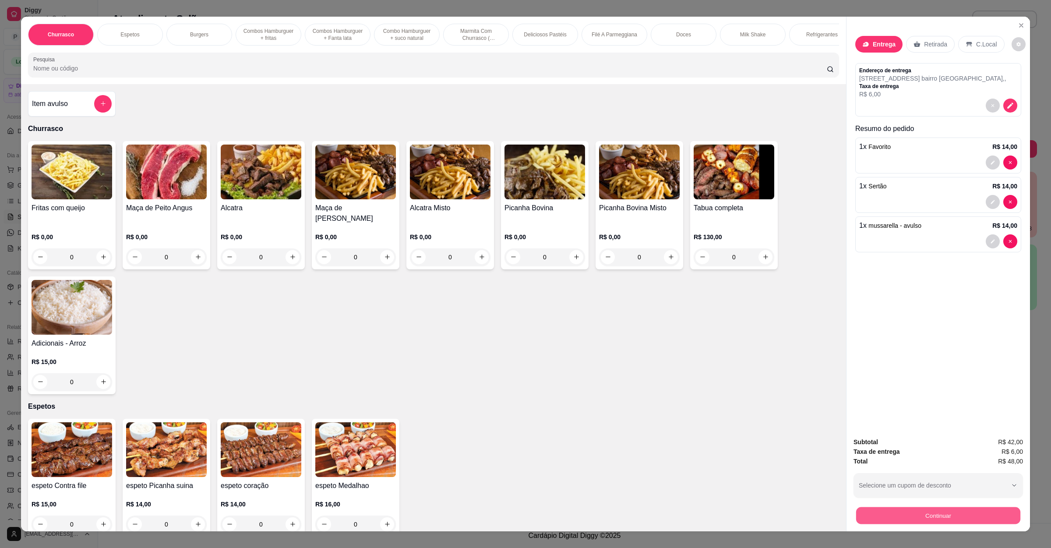
click at [909, 486] on button "Continuar" at bounding box center [938, 515] width 164 height 17
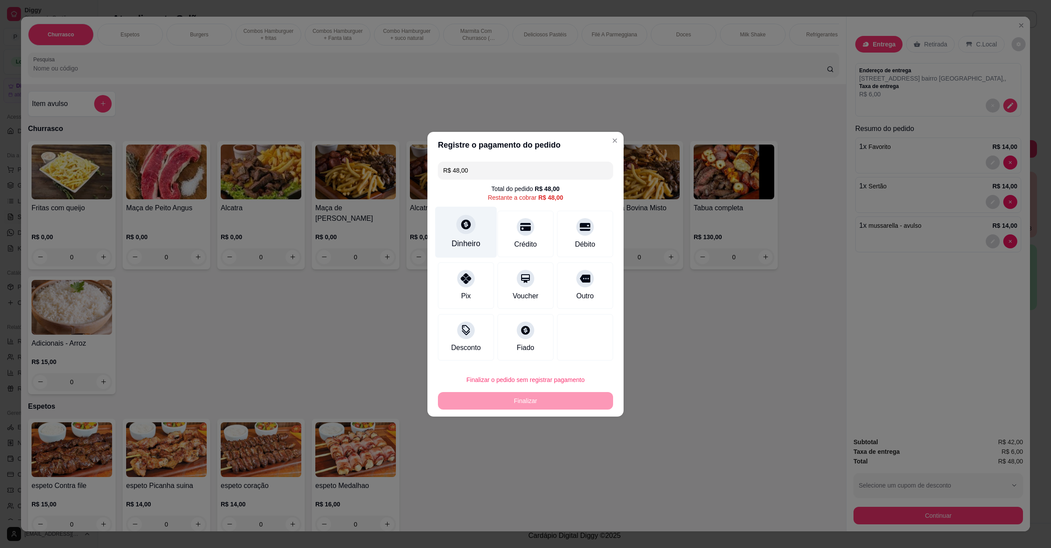
click at [479, 226] on div "Dinheiro" at bounding box center [466, 231] width 62 height 51
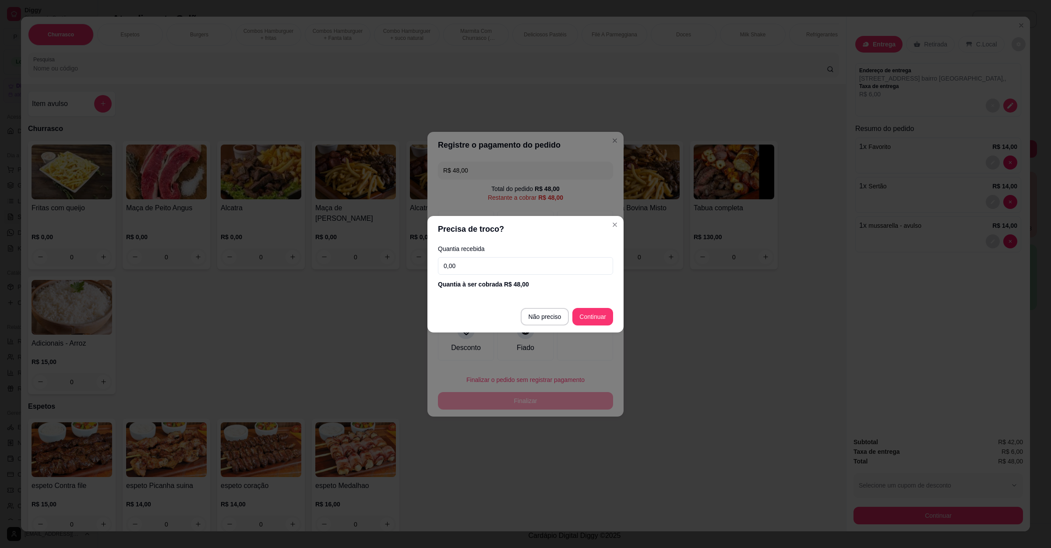
click at [488, 260] on input "0,00" at bounding box center [525, 266] width 175 height 18
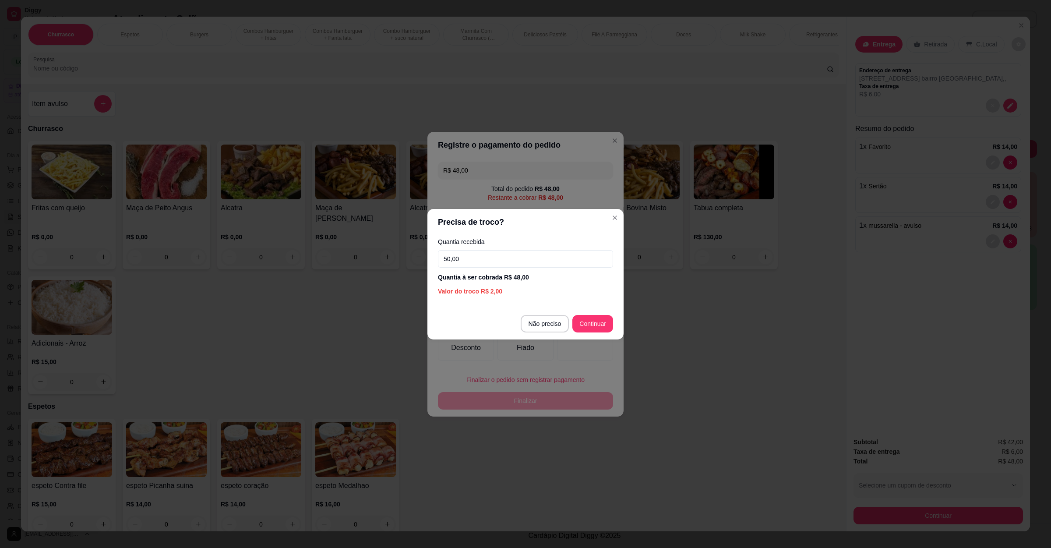
type input "50,00"
type input "R$ 0,00"
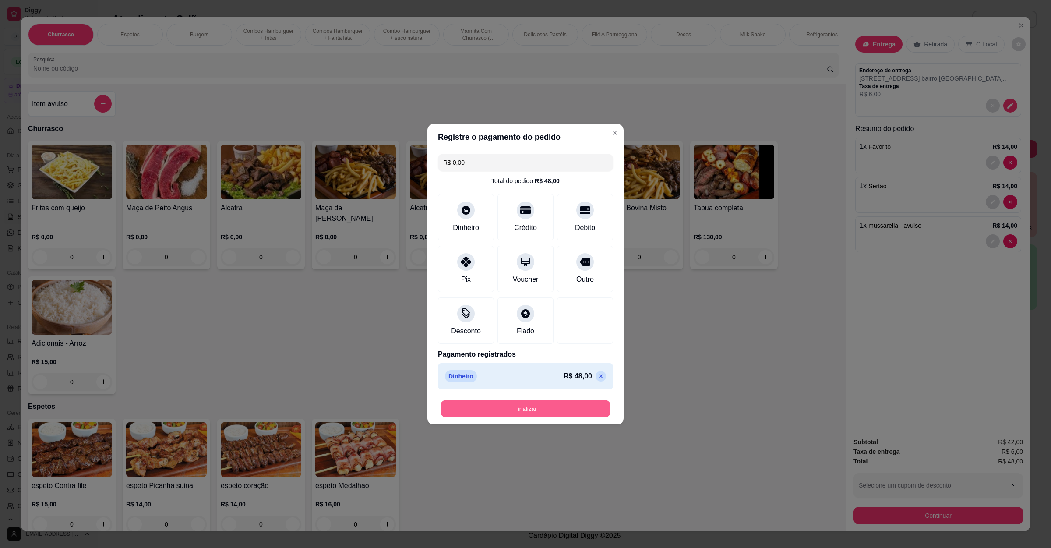
click at [489, 412] on button "Finalizar" at bounding box center [525, 408] width 170 height 17
type input "0"
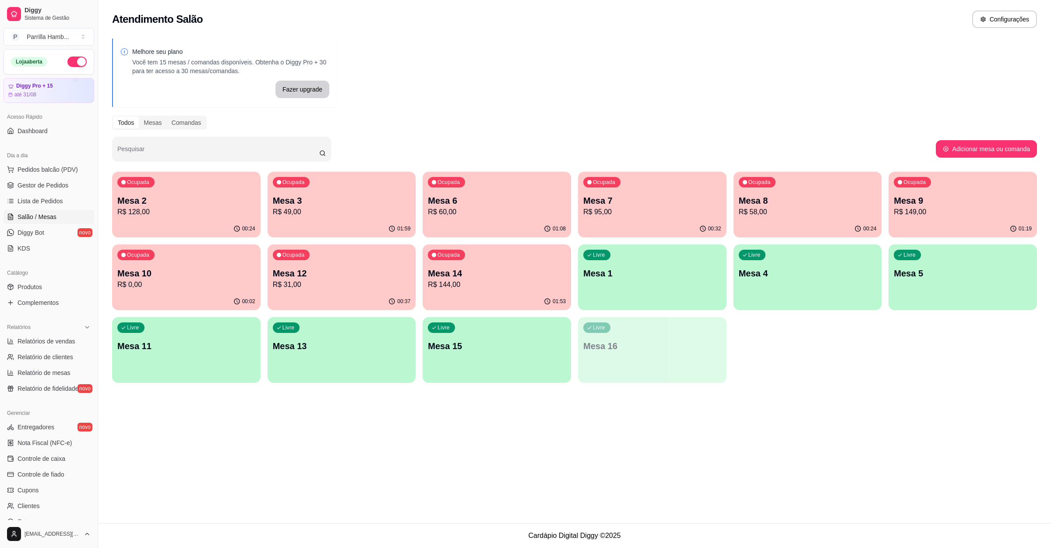
click at [347, 219] on div "Ocupada Mesa 3 R$ 49,00" at bounding box center [342, 196] width 148 height 49
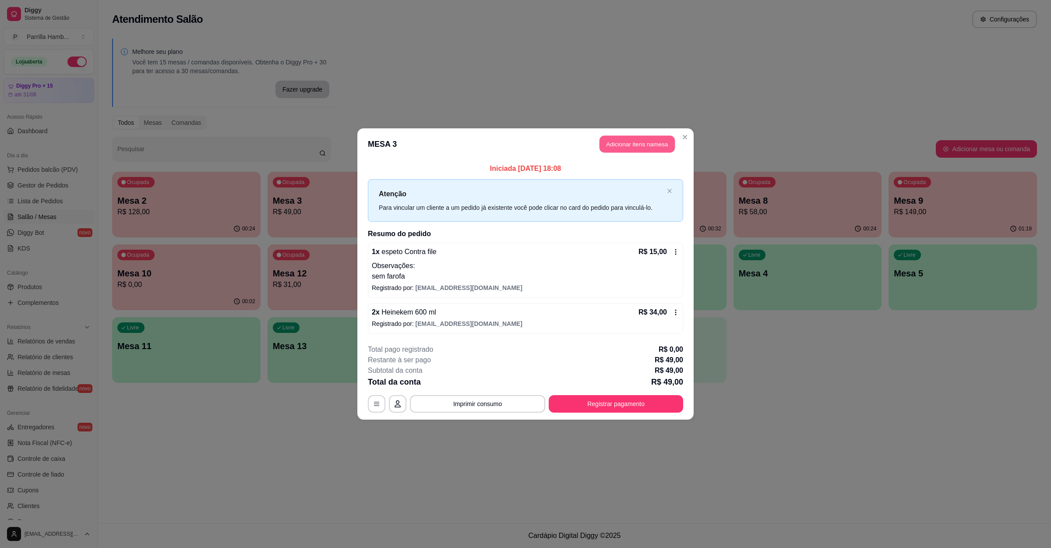
click at [654, 138] on button "Adicionar itens na mesa" at bounding box center [636, 144] width 75 height 17
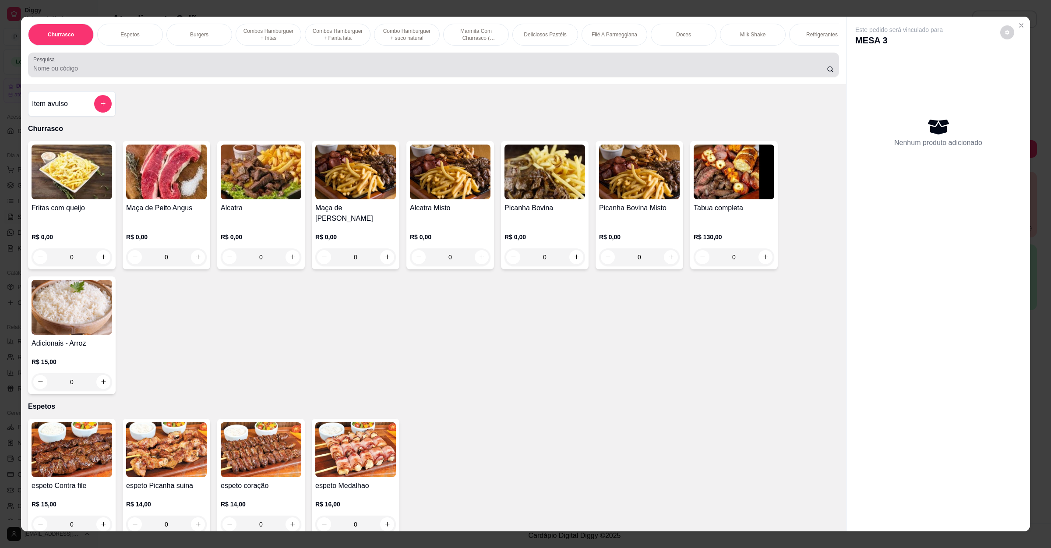
click at [268, 73] on input "Pesquisa" at bounding box center [429, 68] width 793 height 9
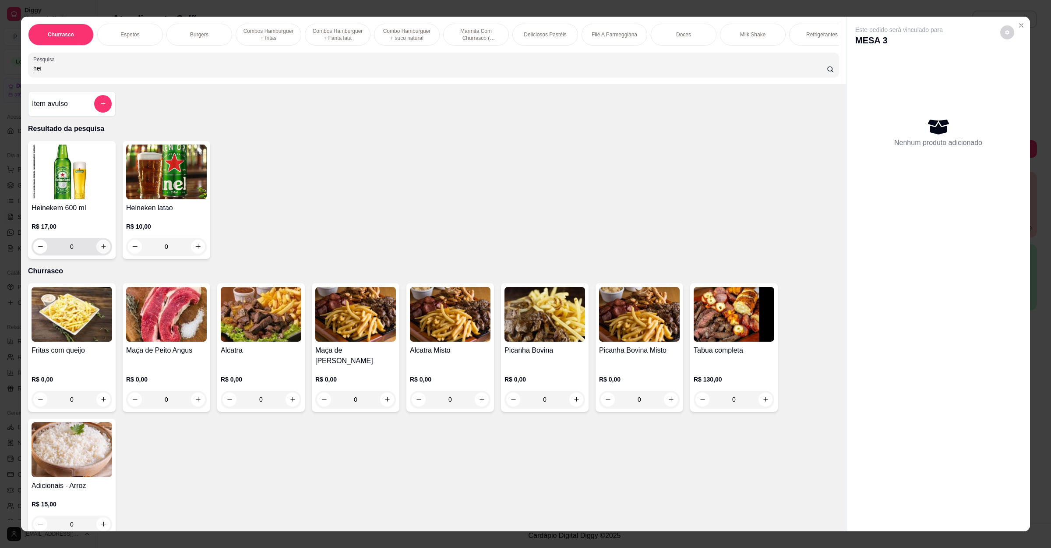
type input "hei"
click at [99, 251] on button "increase-product-quantity" at bounding box center [103, 246] width 14 height 14
type input "1"
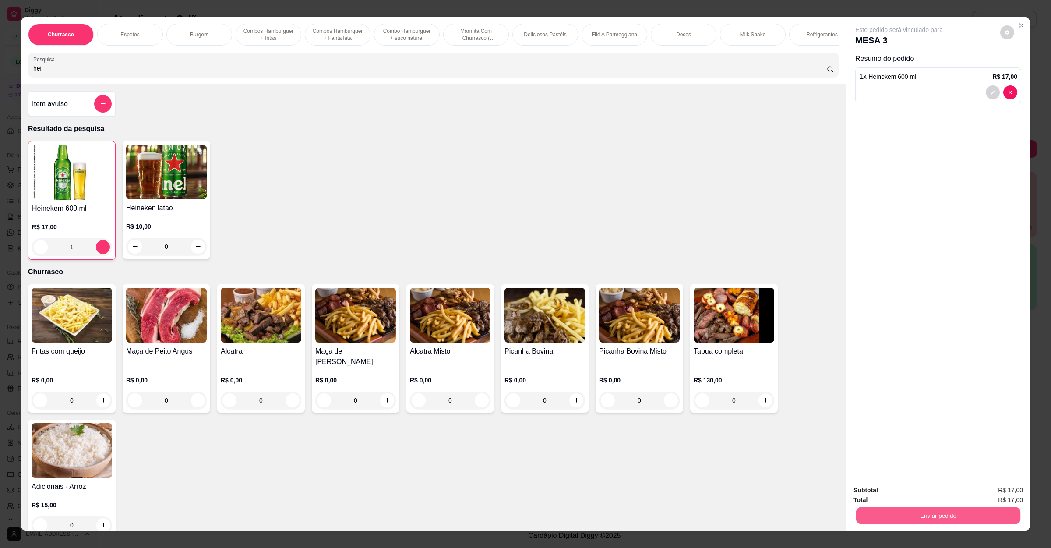
click at [877, 486] on button "Enviar pedido" at bounding box center [938, 515] width 164 height 17
click at [888, 486] on button "Não registrar e enviar pedido" at bounding box center [907, 494] width 88 height 16
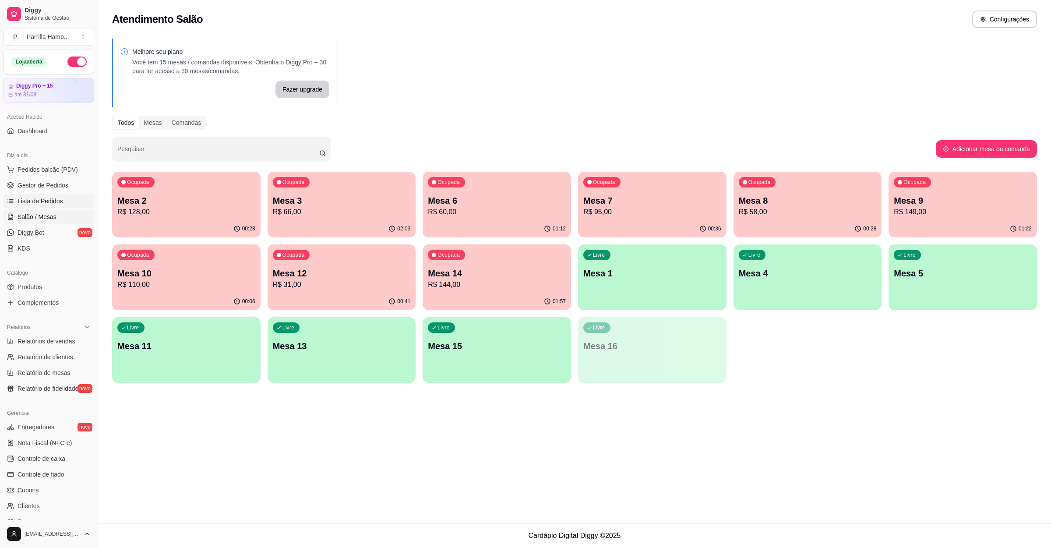
click at [25, 205] on span "Lista de Pedidos" at bounding box center [41, 201] width 46 height 9
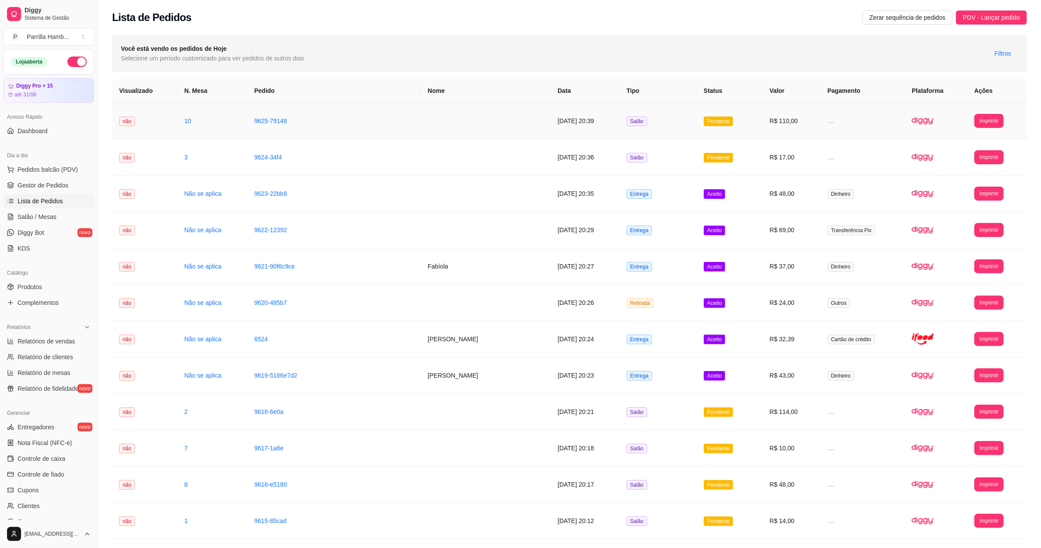
click at [933, 113] on td "**********" at bounding box center [997, 121] width 60 height 36
click at [933, 127] on button "Imprimir" at bounding box center [988, 121] width 29 height 14
click at [933, 146] on button "IMPRESSORA" at bounding box center [973, 152] width 61 height 14
click at [44, 219] on span "Salão / Mesas" at bounding box center [37, 216] width 39 height 9
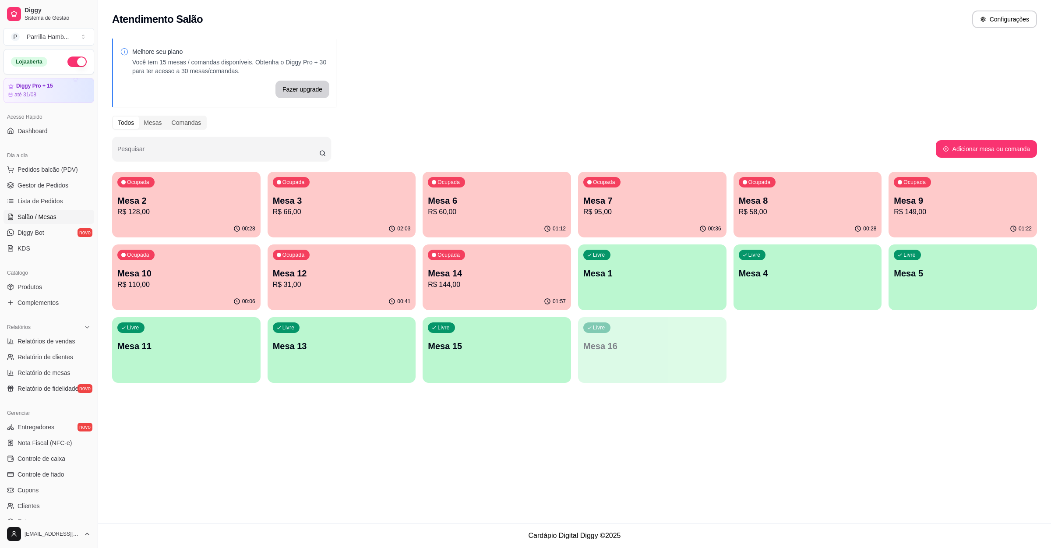
click at [54, 178] on ul "Pedidos balcão (PDV) Gestor de Pedidos Lista de Pedidos Salão / Mesas Diggy Bot…" at bounding box center [49, 208] width 91 height 93
click at [54, 171] on span "Pedidos balcão (PDV)" at bounding box center [48, 169] width 60 height 9
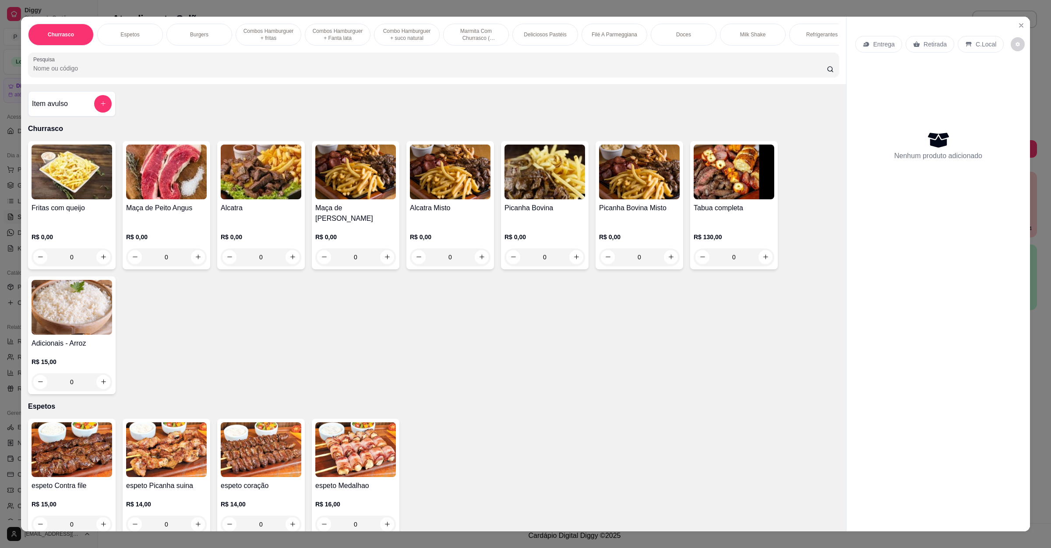
click at [863, 46] on icon at bounding box center [866, 44] width 6 height 5
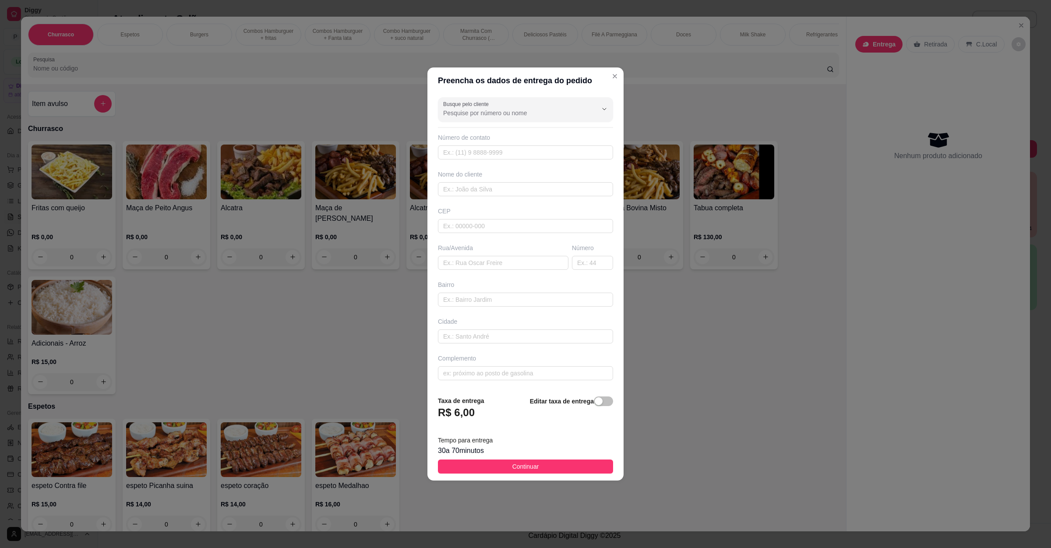
click at [499, 276] on div "Busque pelo cliente Número de contato Nome do cliente CEP Rua/Avenida Número Ba…" at bounding box center [525, 241] width 196 height 295
click at [504, 263] on input "text" at bounding box center [503, 263] width 130 height 14
paste input "Avenida Tancredo Neves 962"
type input "Avenida Tancredo Neves 962"
click at [514, 469] on span "Continuar" at bounding box center [525, 466] width 27 height 10
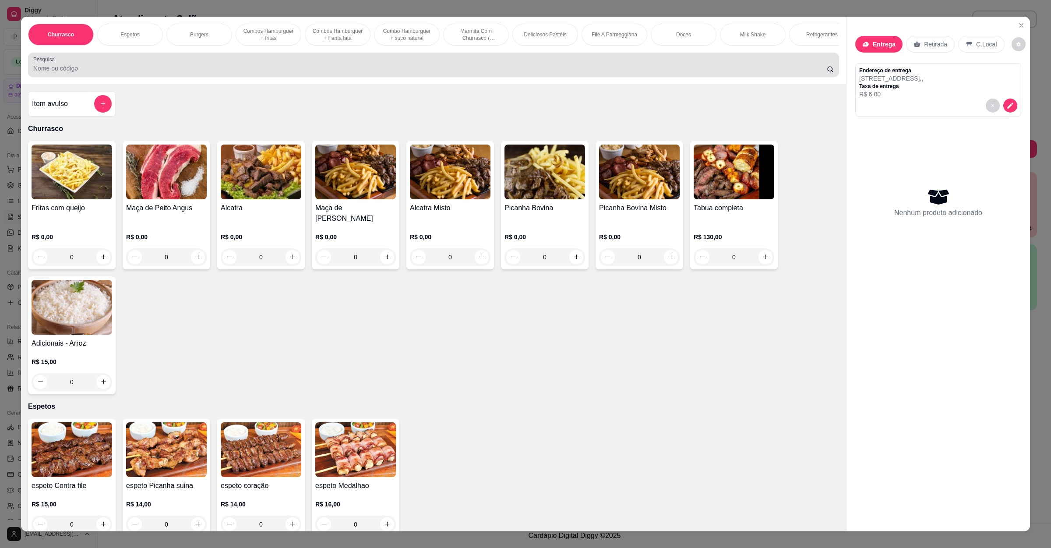
click at [142, 77] on div "Pesquisa" at bounding box center [433, 65] width 811 height 25
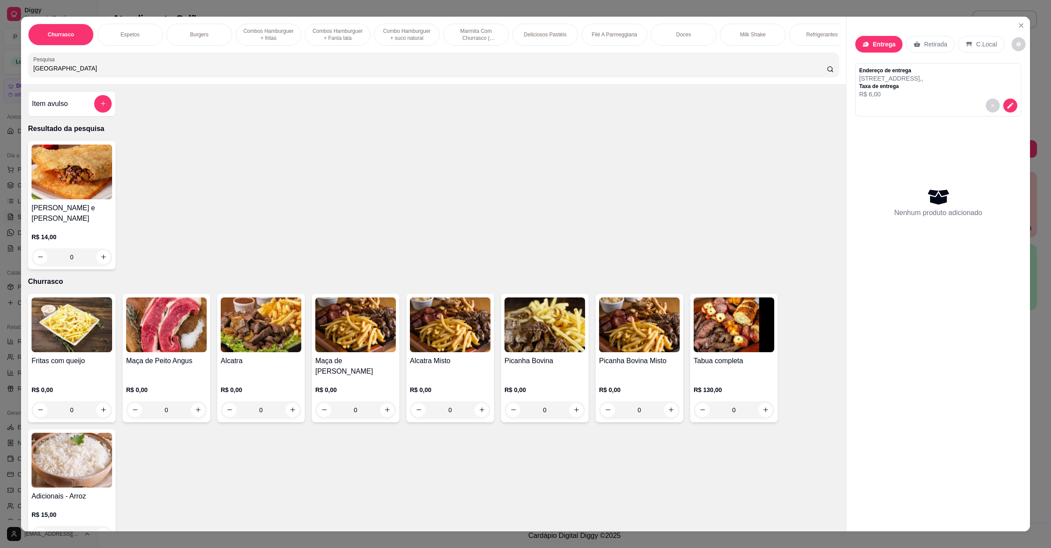
type input "rome"
click at [96, 258] on div "0" at bounding box center [72, 257] width 81 height 18
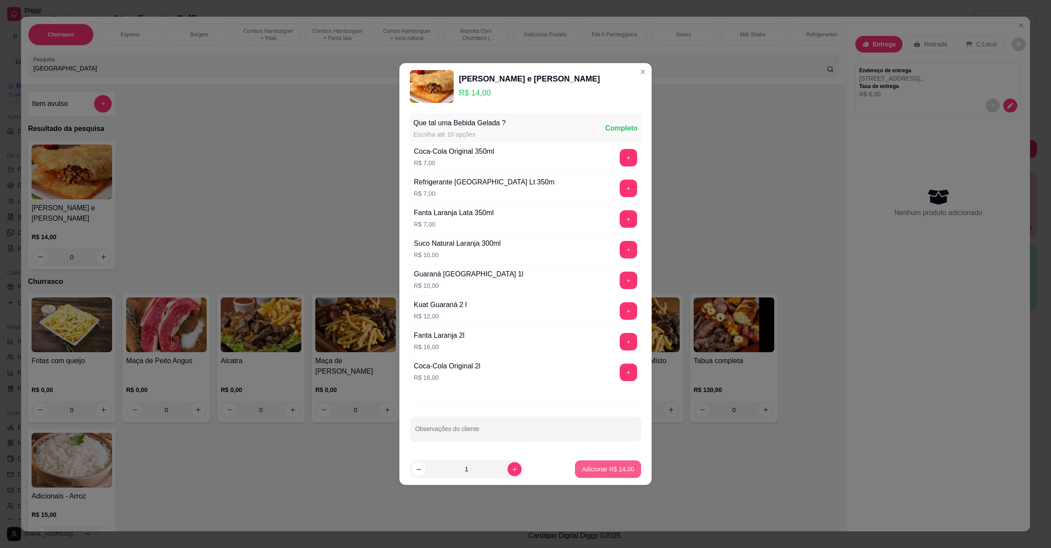
click at [610, 473] on p "Adicionar R$ 14,00" at bounding box center [608, 469] width 52 height 9
type input "1"
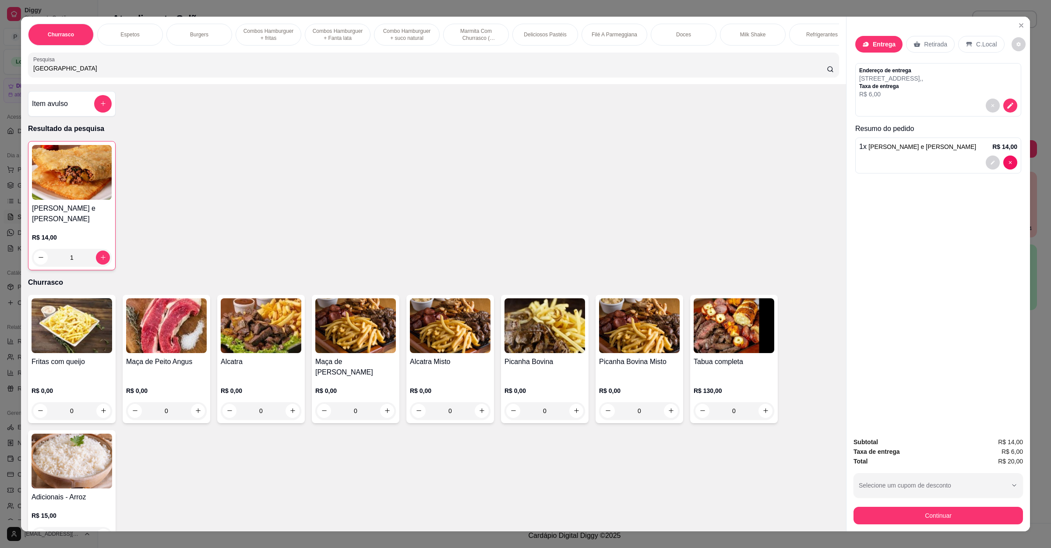
drag, startPoint x: 71, startPoint y: 77, endPoint x: 0, endPoint y: 84, distance: 71.4
click at [0, 84] on div "Churrasco Espetos Burgers Combos Hamburguer + fritas Combos Hamburguer + Fanta …" at bounding box center [525, 274] width 1051 height 548
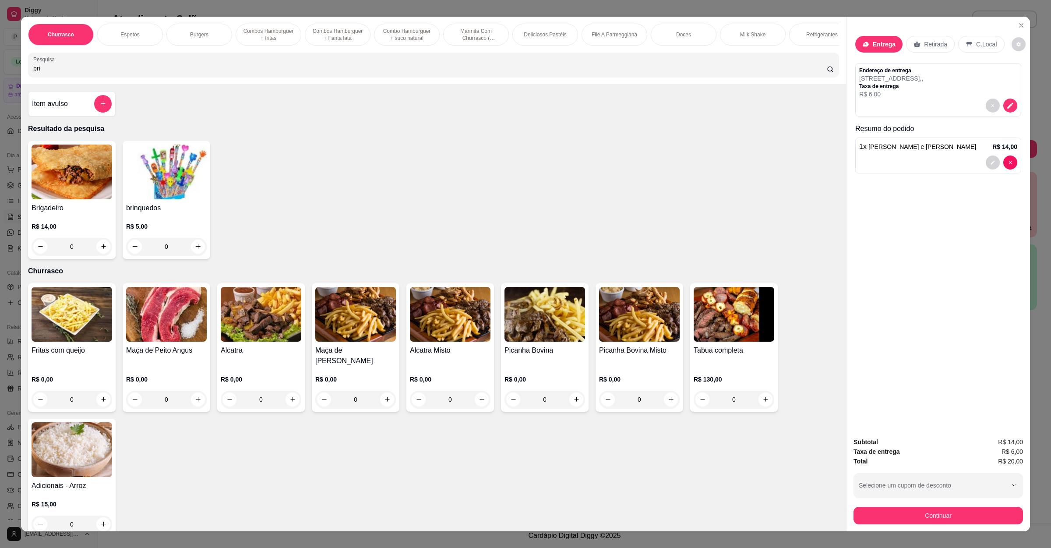
type input "bri"
click at [99, 253] on div "0" at bounding box center [72, 247] width 81 height 18
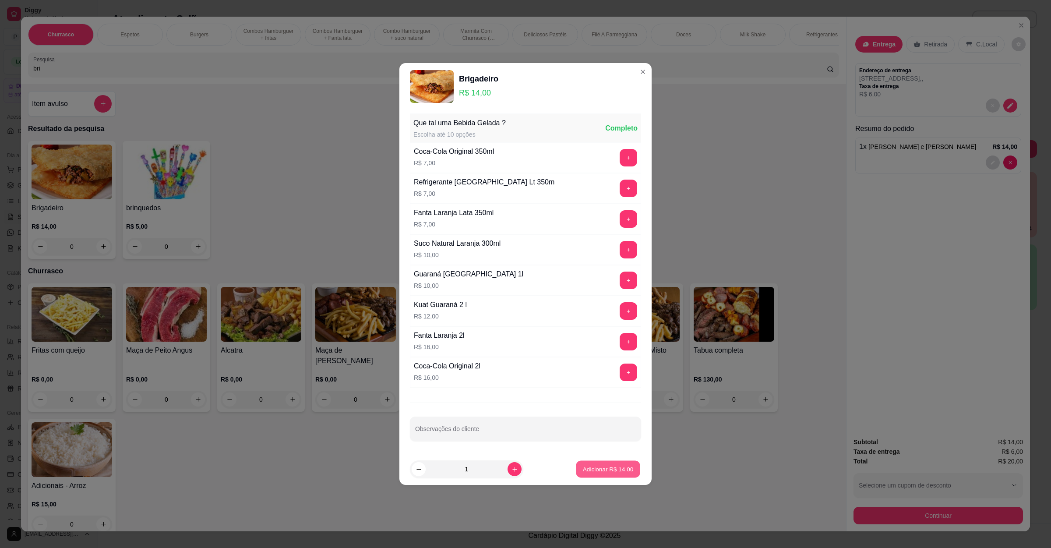
click at [600, 473] on p "Adicionar R$ 14,00" at bounding box center [608, 469] width 51 height 8
type input "1"
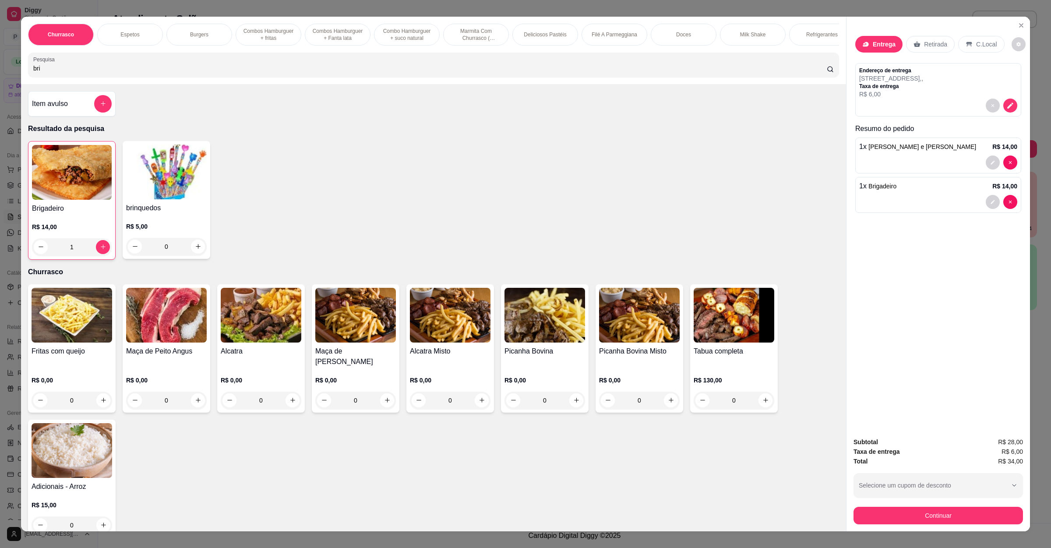
drag, startPoint x: 54, startPoint y: 76, endPoint x: 0, endPoint y: 84, distance: 54.4
click at [0, 84] on div "Churrasco Espetos Burgers Combos Hamburguer + fritas Combos Hamburguer + Fanta …" at bounding box center [525, 274] width 1051 height 548
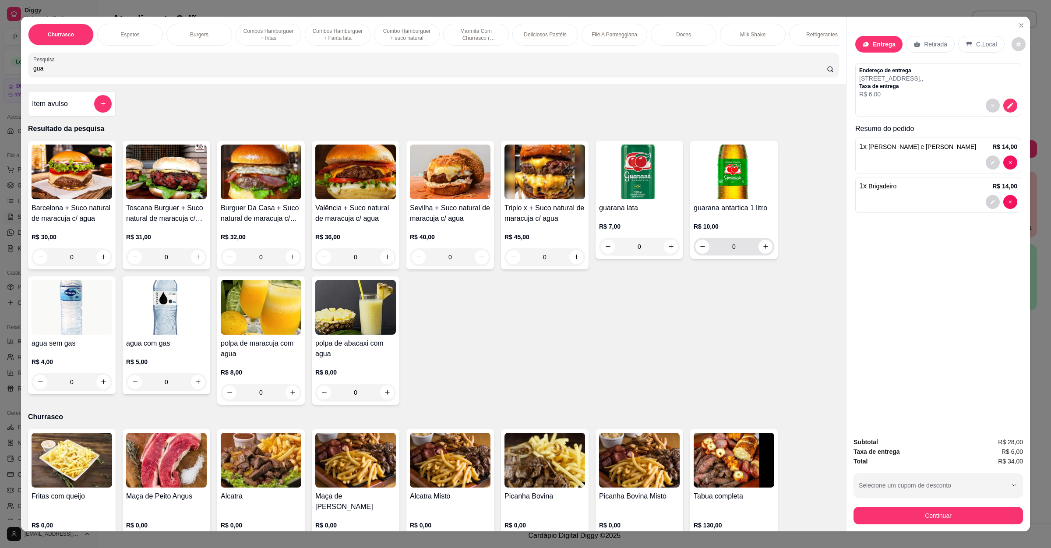
type input "gua"
click at [751, 255] on input "0" at bounding box center [733, 247] width 49 height 18
click at [762, 250] on icon "increase-product-quantity" at bounding box center [765, 246] width 7 height 7
type input "1"
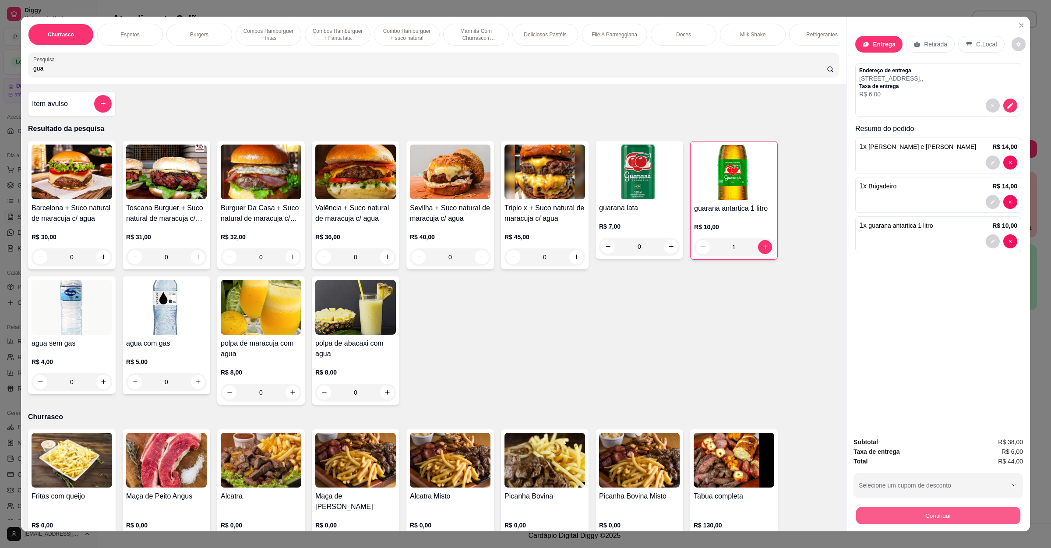
click at [933, 486] on button "Continuar" at bounding box center [938, 515] width 164 height 17
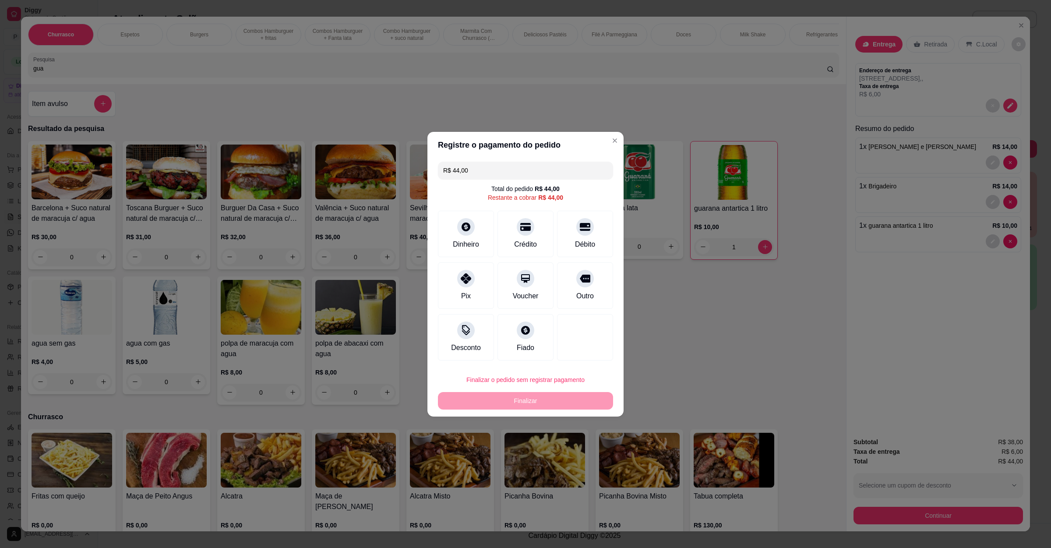
click at [520, 225] on icon at bounding box center [525, 227] width 11 height 8
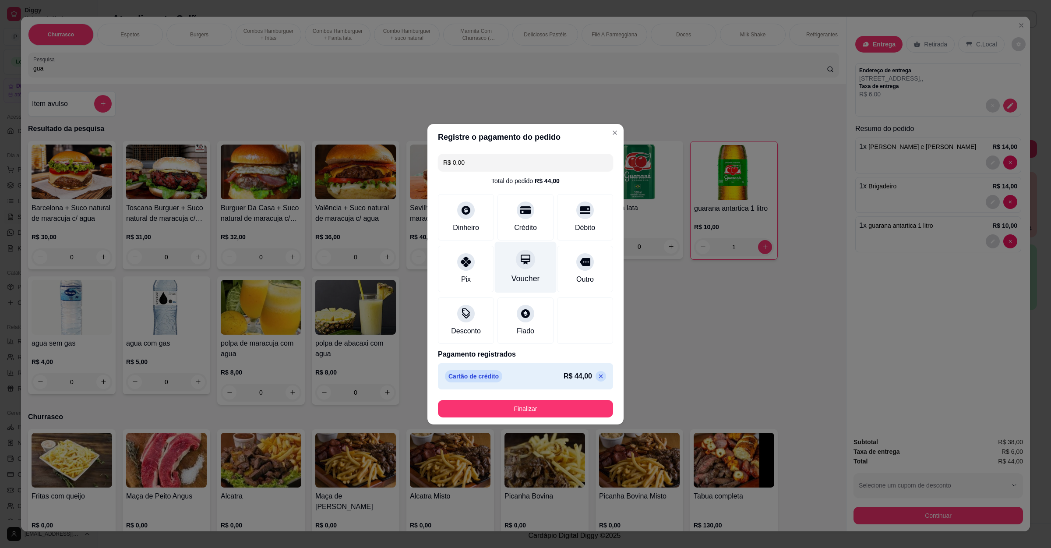
type input "R$ 0,00"
click at [537, 406] on button "Finalizar" at bounding box center [525, 409] width 175 height 18
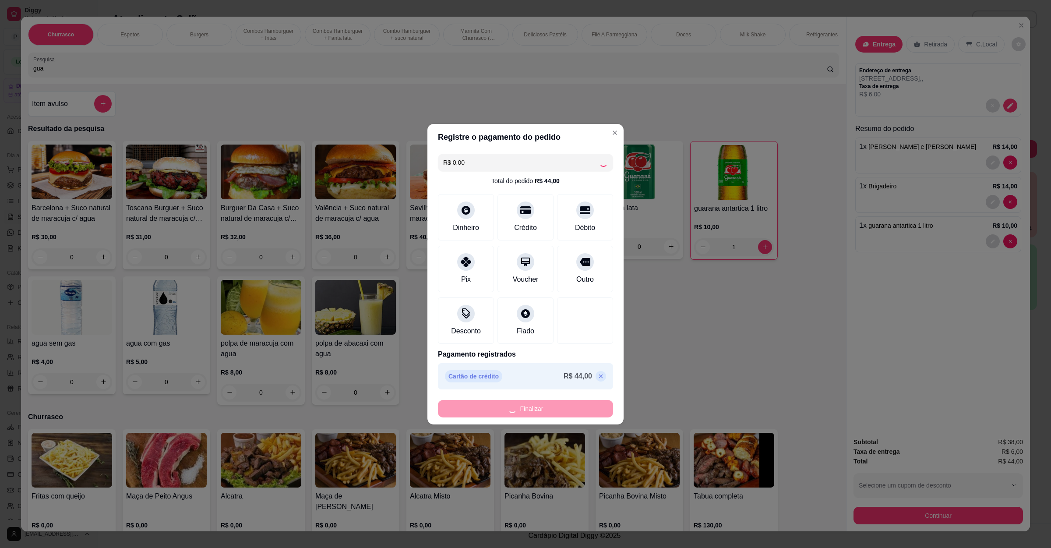
type input "0"
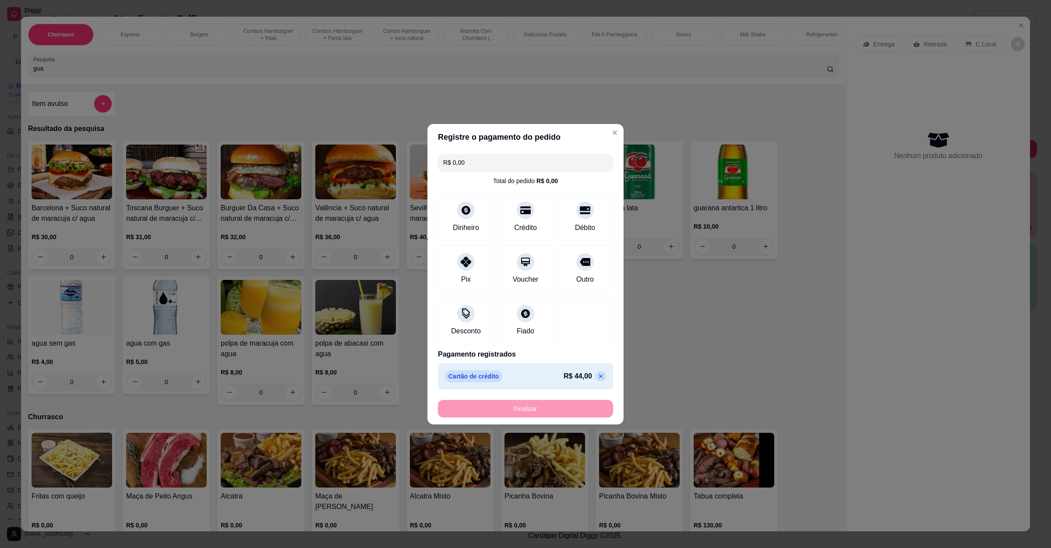
type input "-R$ 44,00"
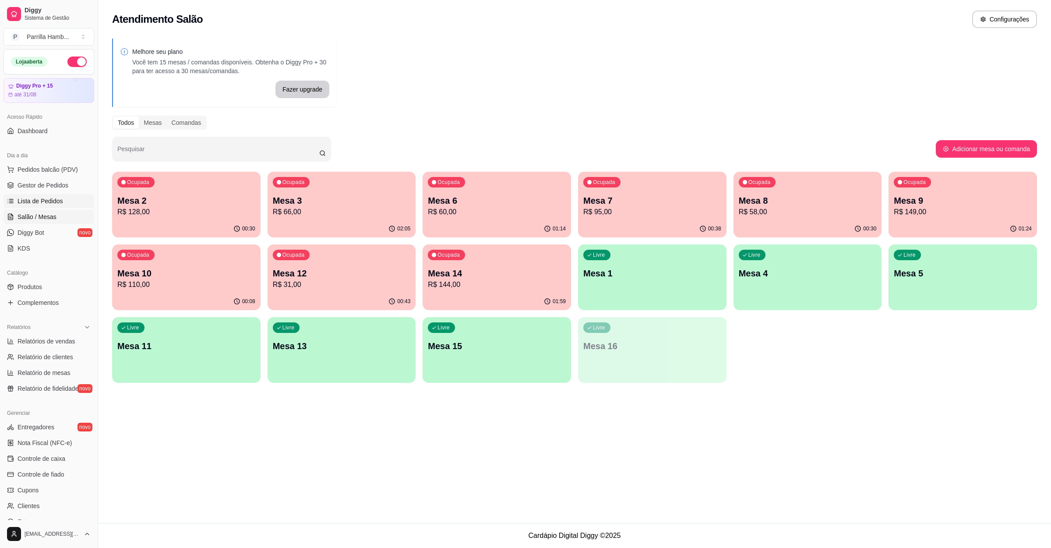
click at [33, 196] on link "Lista de Pedidos" at bounding box center [49, 201] width 91 height 14
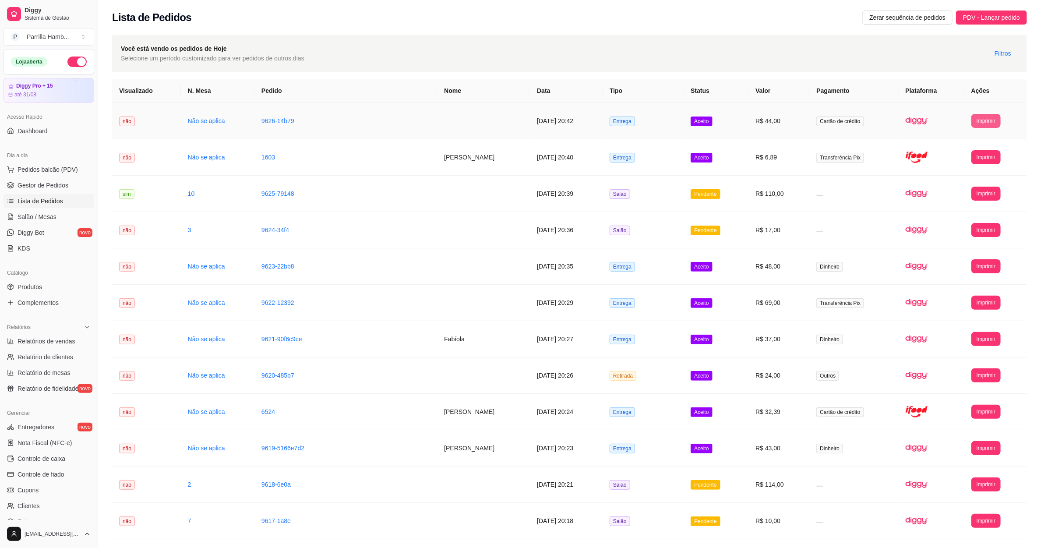
click at [933, 124] on button "Imprimir" at bounding box center [985, 121] width 29 height 14
click at [933, 147] on button "IMPRESSORA" at bounding box center [971, 152] width 63 height 14
click at [49, 213] on span "Salão / Mesas" at bounding box center [37, 216] width 39 height 9
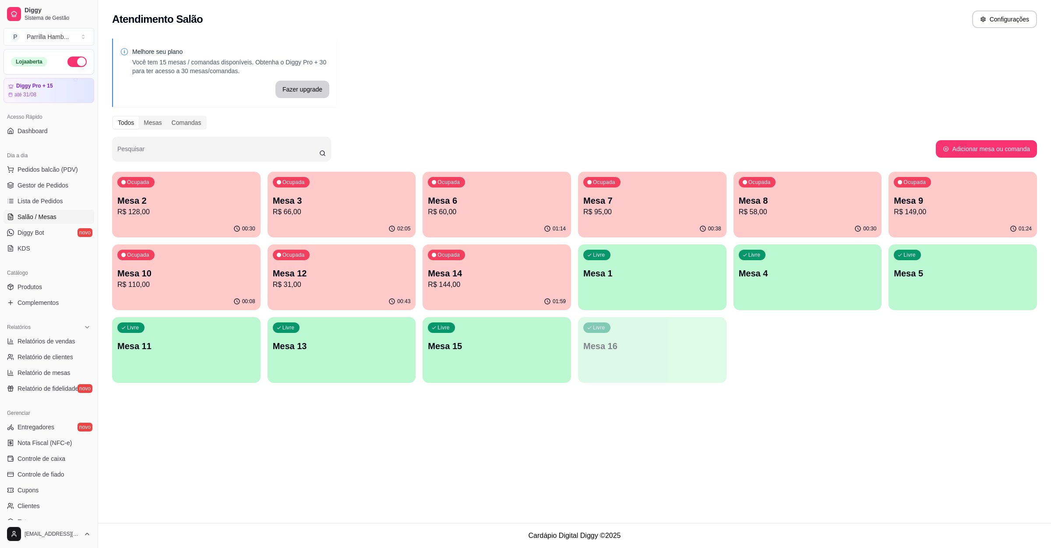
click at [524, 267] on p "Mesa 14" at bounding box center [497, 273] width 138 height 12
click at [514, 208] on p "R$ 60,00" at bounding box center [497, 212] width 138 height 11
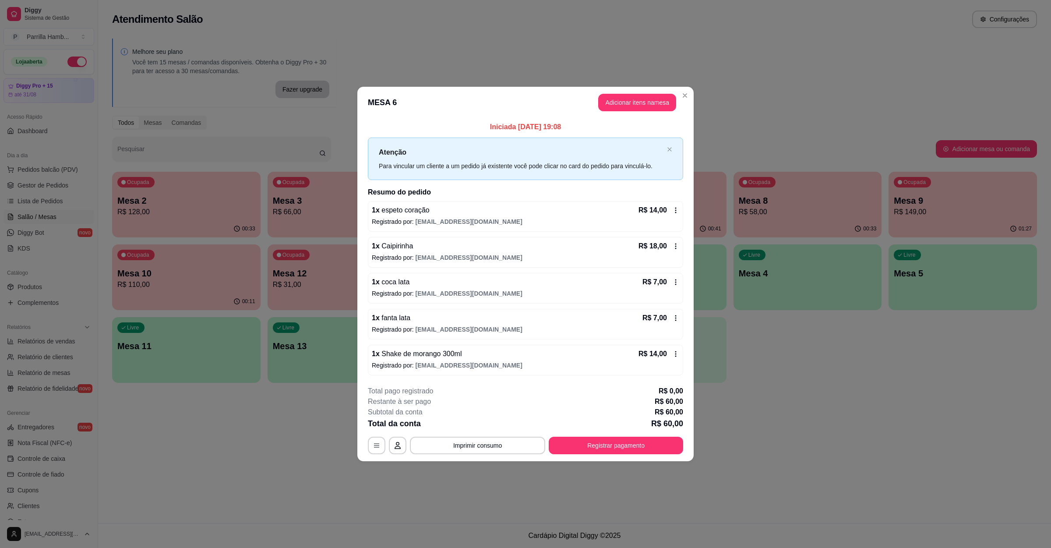
click at [641, 108] on button "Adicionar itens na mesa" at bounding box center [637, 103] width 78 height 18
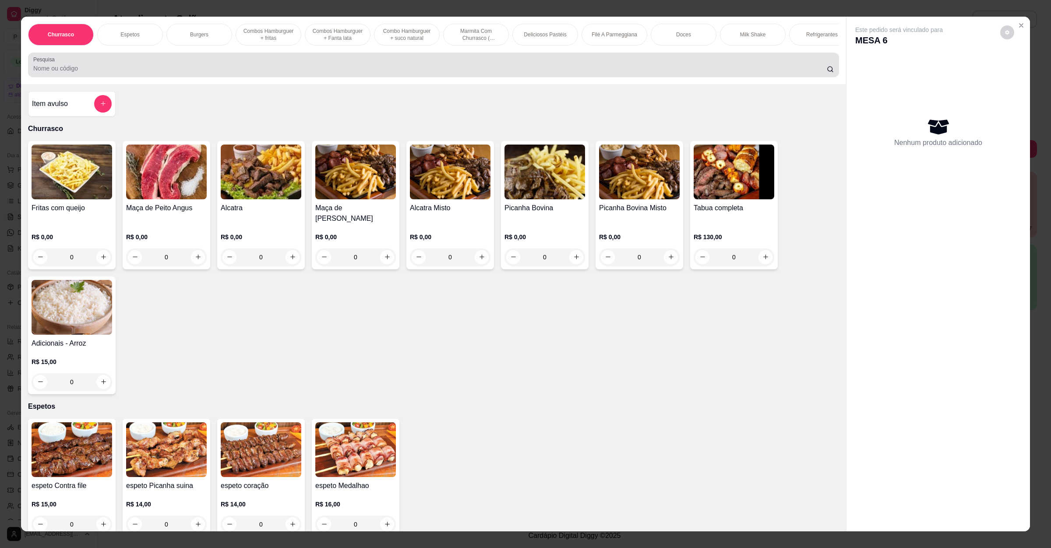
click at [226, 73] on input "Pesquisa" at bounding box center [429, 68] width 793 height 9
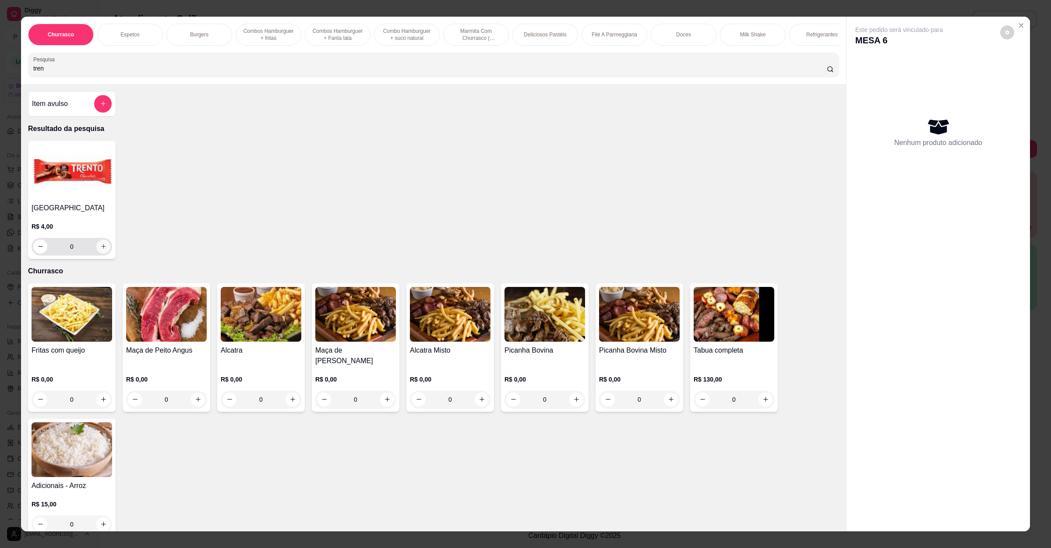
type input "tren"
click at [102, 253] on button "increase-product-quantity" at bounding box center [103, 246] width 14 height 14
type input "3"
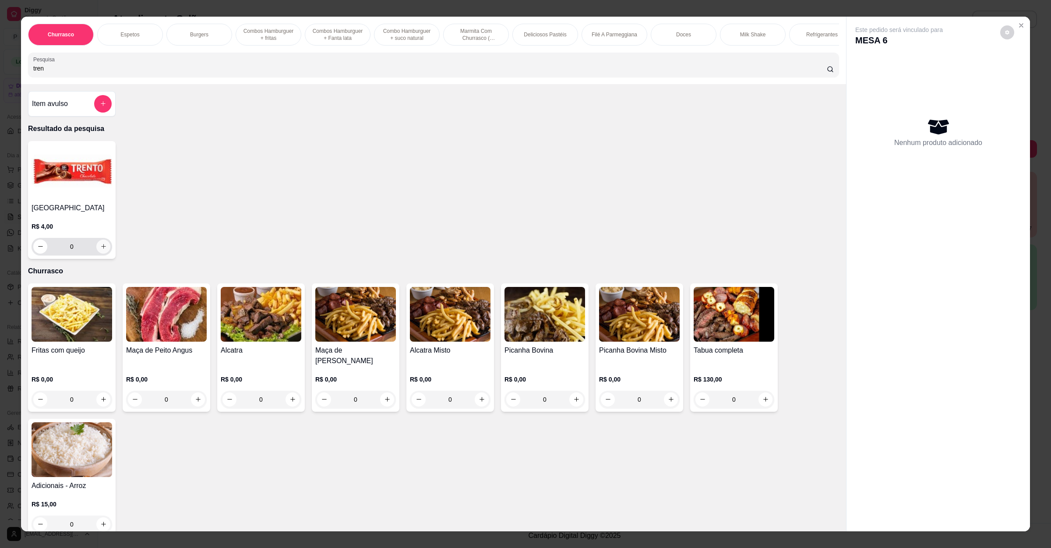
type input "3"
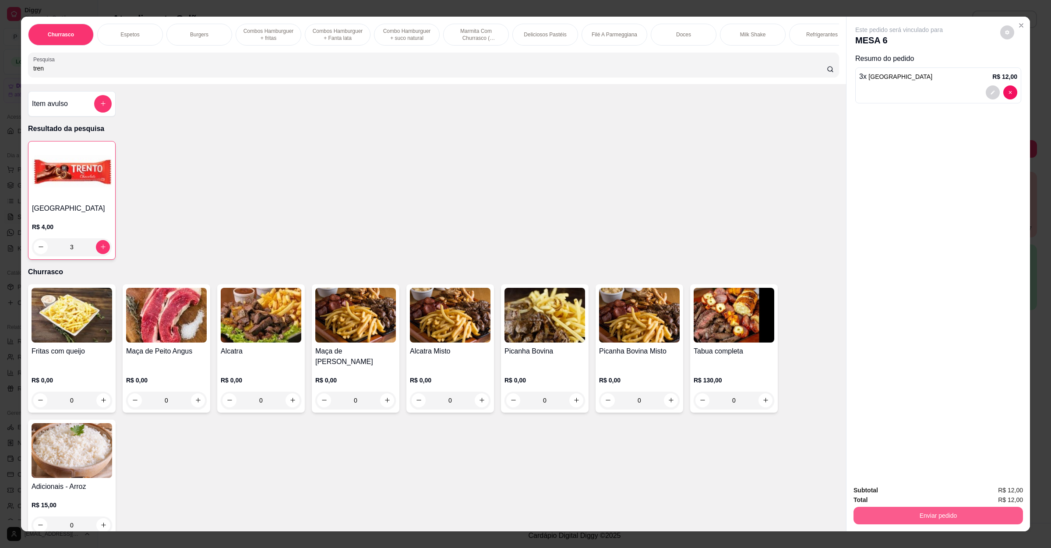
click at [914, 486] on button "Enviar pedido" at bounding box center [937, 516] width 169 height 18
click at [907, 486] on button "Não registrar e enviar pedido" at bounding box center [907, 494] width 88 height 16
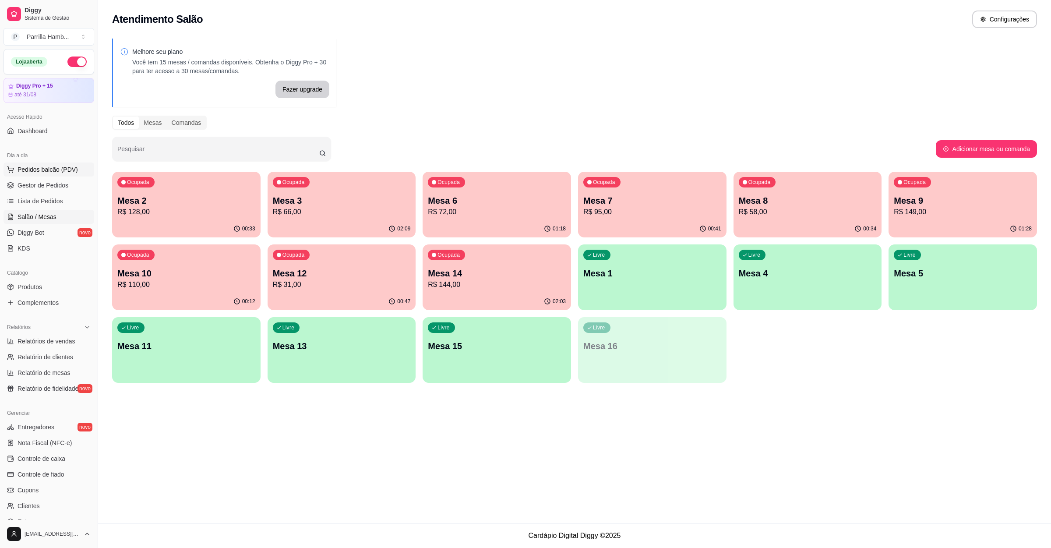
click at [26, 163] on button "Pedidos balcão (PDV)" at bounding box center [49, 169] width 91 height 14
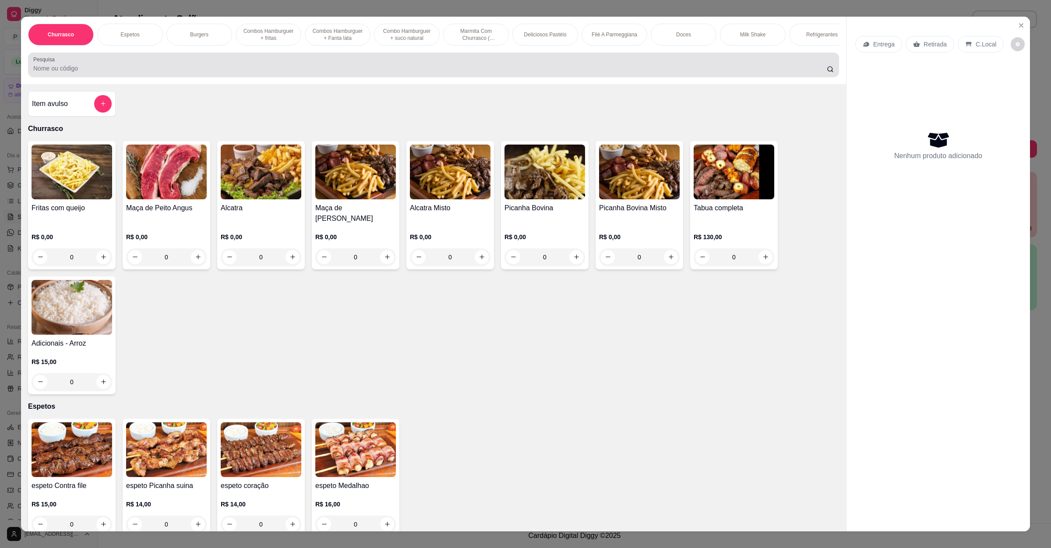
click at [411, 73] on input "Pesquisa" at bounding box center [429, 68] width 793 height 9
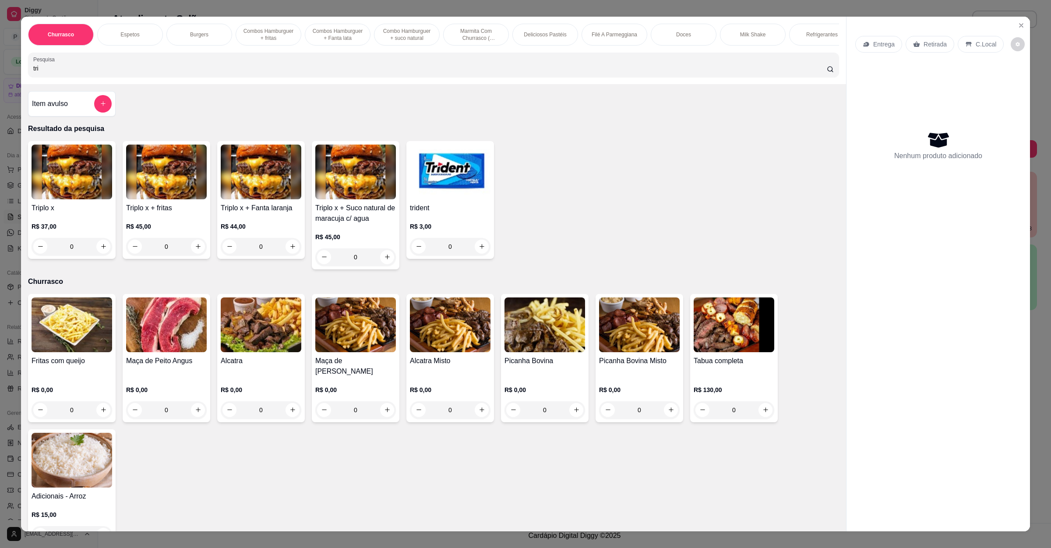
type input "tri"
click at [96, 255] on div "0" at bounding box center [72, 247] width 81 height 18
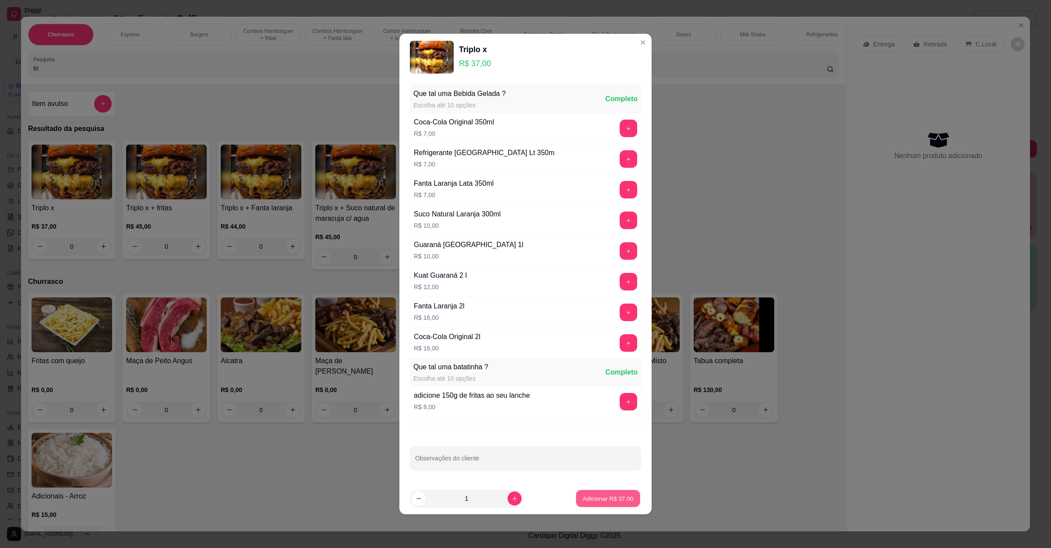
click at [598, 486] on p "Adicionar R$ 37,00" at bounding box center [608, 498] width 51 height 8
type input "1"
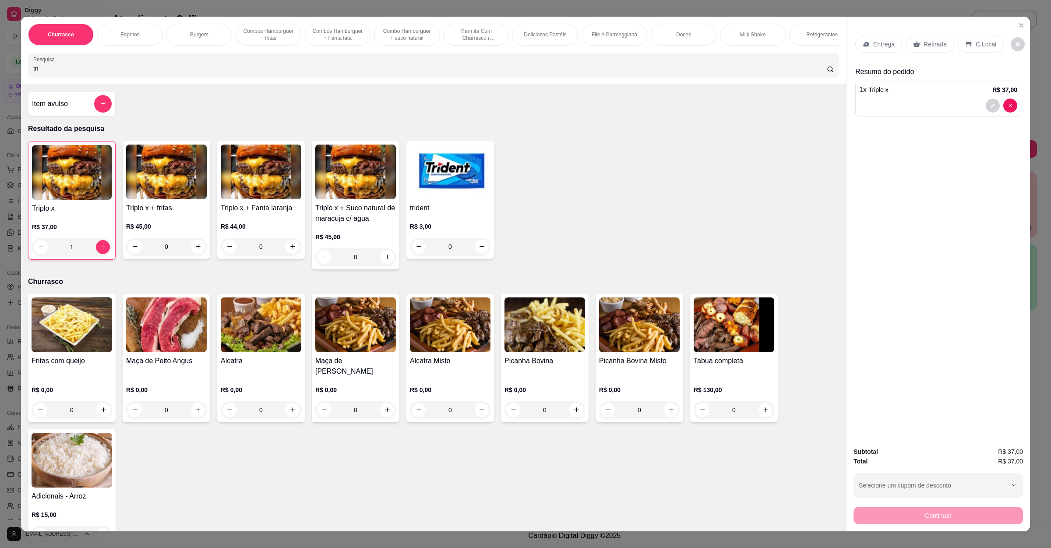
click at [873, 40] on p "Entrega" at bounding box center [883, 44] width 21 height 9
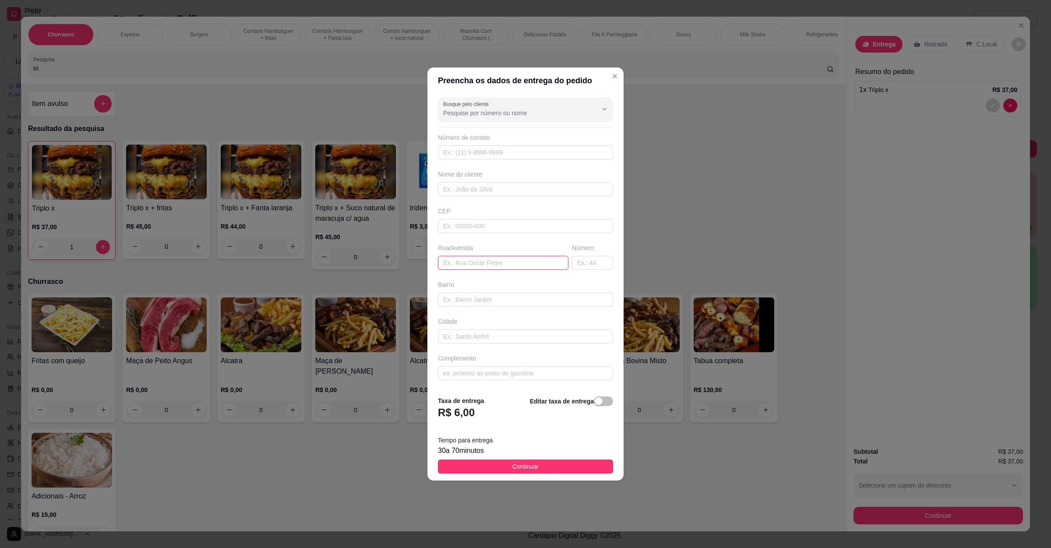
click at [457, 263] on input "text" at bounding box center [503, 263] width 130 height 14
paste input "Apartamento 215"
paste input "Hotel Vilage"
type input "Apartamento 215 Hotel Vilage"
click at [473, 464] on button "Continuar" at bounding box center [525, 466] width 175 height 14
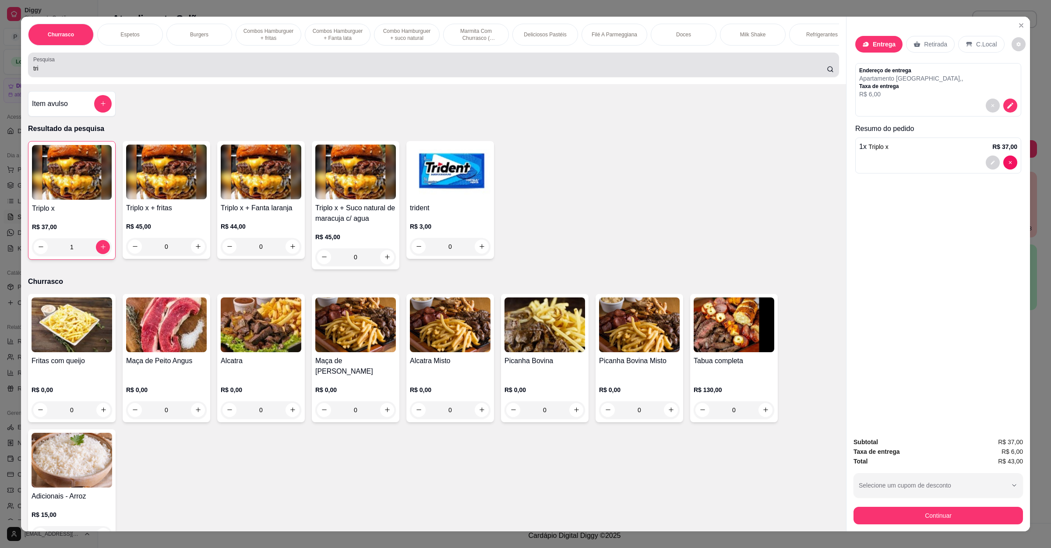
click at [309, 67] on div "tri" at bounding box center [433, 65] width 800 height 18
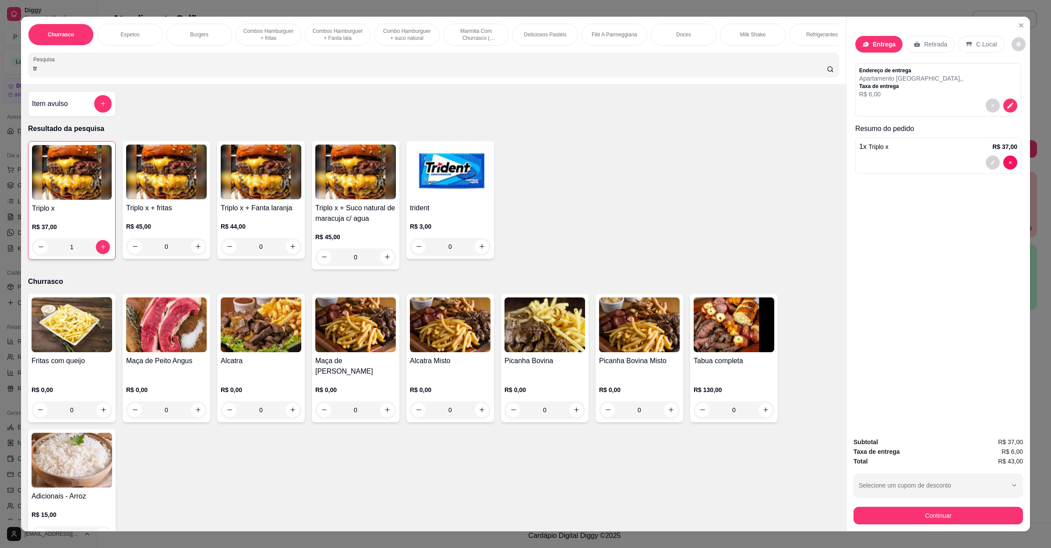
type input "t"
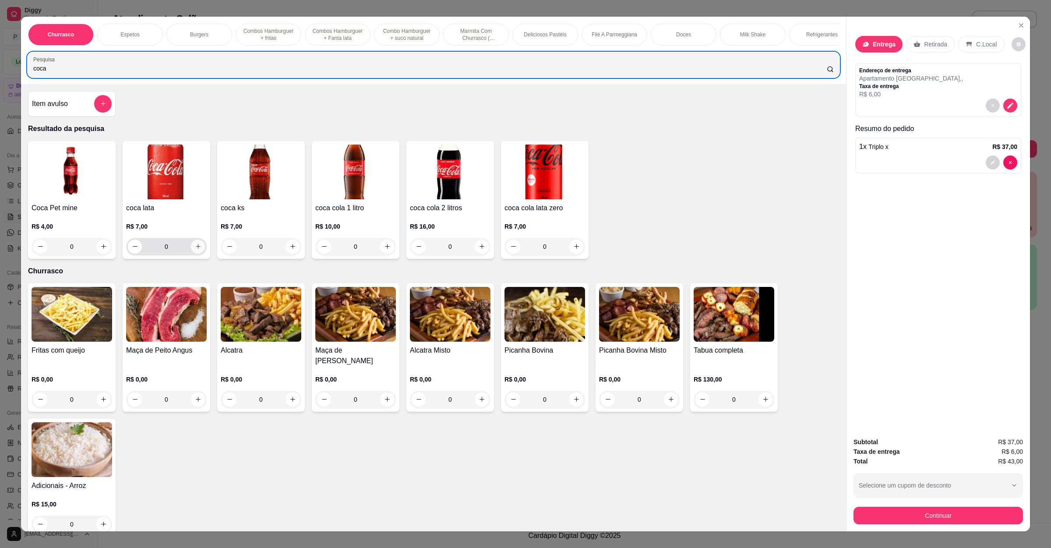
type input "coca"
click at [195, 250] on icon "increase-product-quantity" at bounding box center [198, 246] width 7 height 7
type input "1"
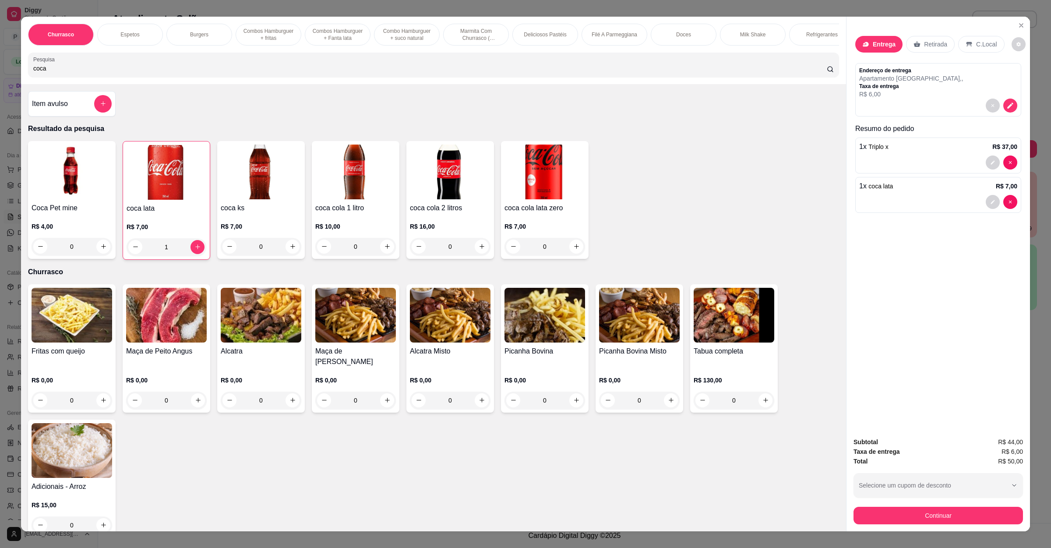
drag, startPoint x: 90, startPoint y: 81, endPoint x: 2, endPoint y: 75, distance: 88.2
click at [2, 75] on div "Churrasco Espetos Burgers Combos Hamburguer + fritas Combos Hamburguer + Fanta …" at bounding box center [525, 274] width 1051 height 548
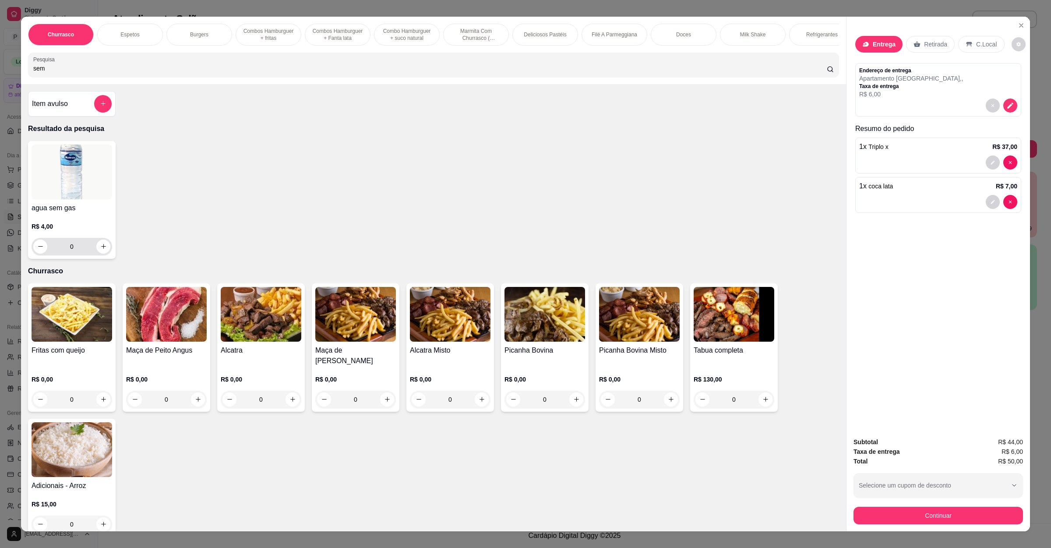
type input "sem"
click at [99, 253] on button "increase-product-quantity" at bounding box center [103, 246] width 14 height 14
type input "1"
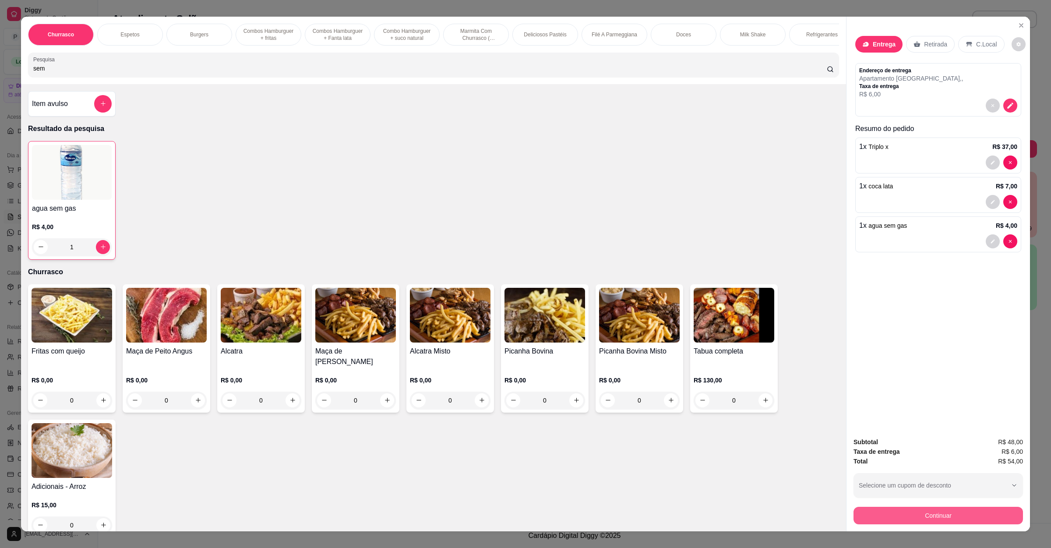
click at [933, 486] on button "Continuar" at bounding box center [937, 516] width 169 height 18
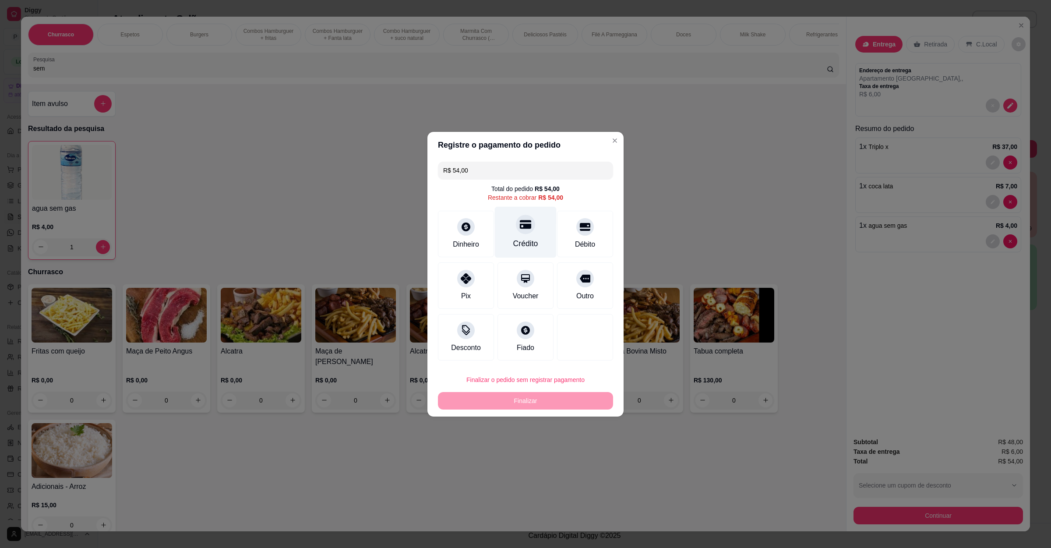
click at [543, 246] on div "Crédito" at bounding box center [526, 231] width 62 height 51
type input "R$ 0,00"
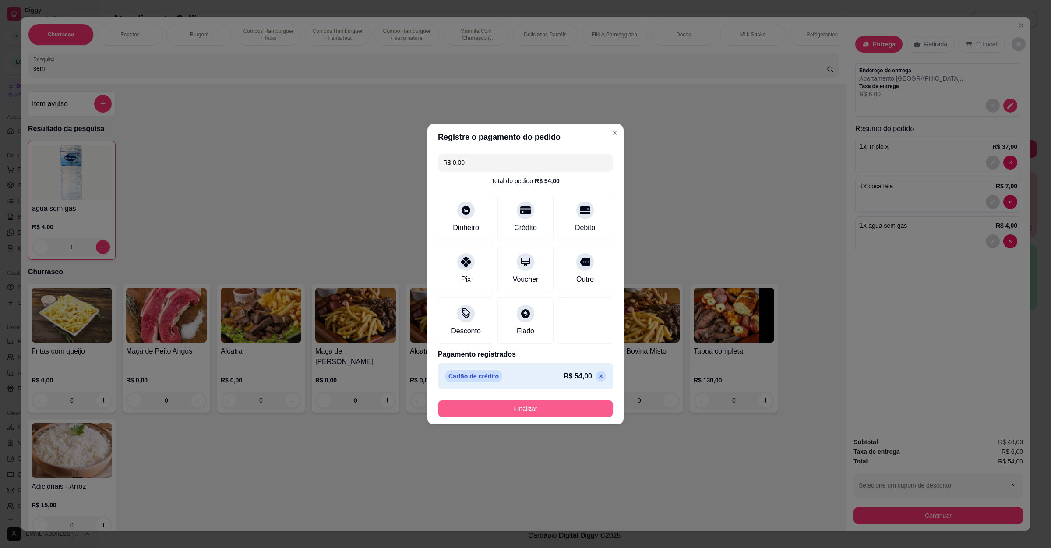
click at [538, 408] on button "Finalizar" at bounding box center [525, 409] width 175 height 18
type input "0"
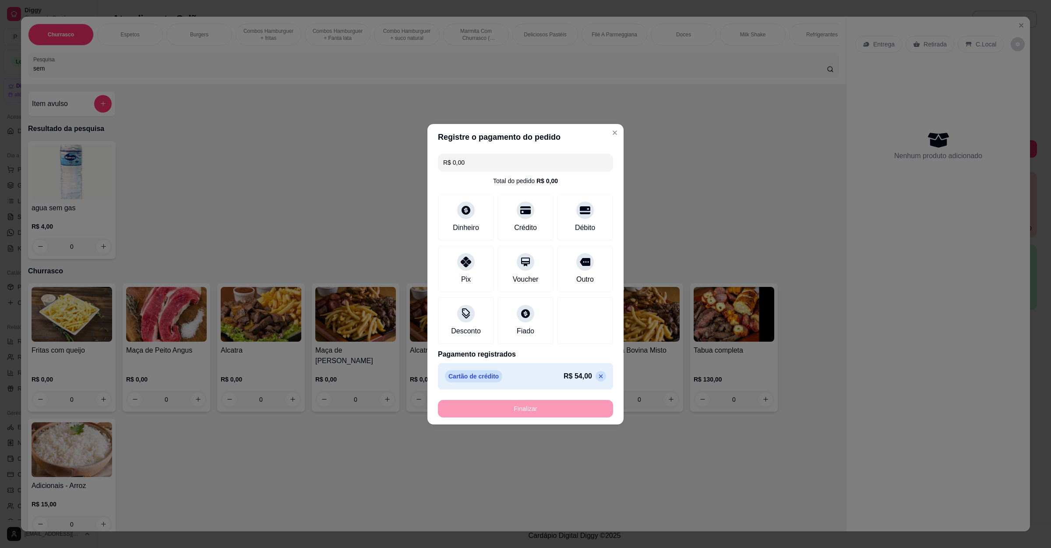
type input "-R$ 54,00"
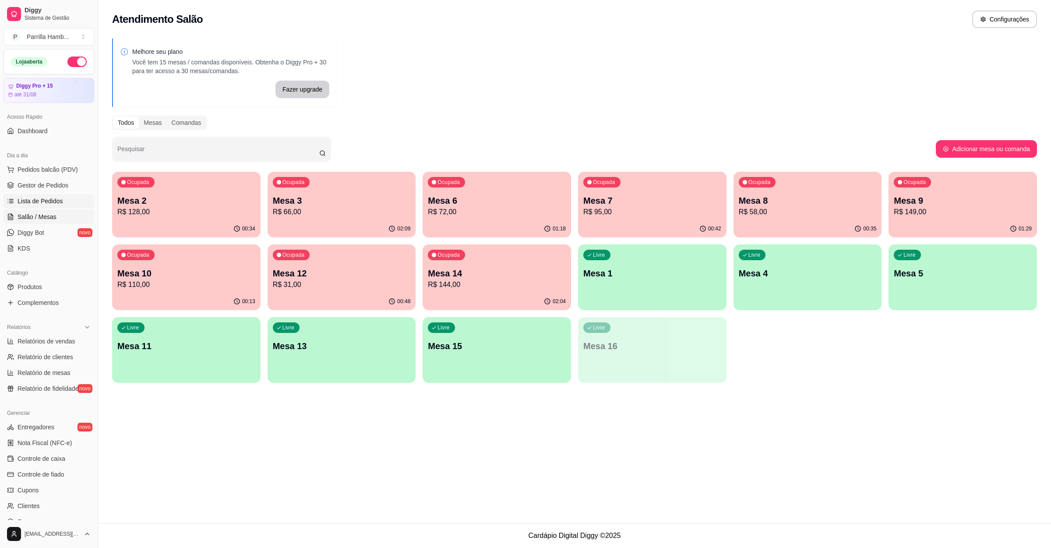
click at [67, 197] on link "Lista de Pedidos" at bounding box center [49, 201] width 91 height 14
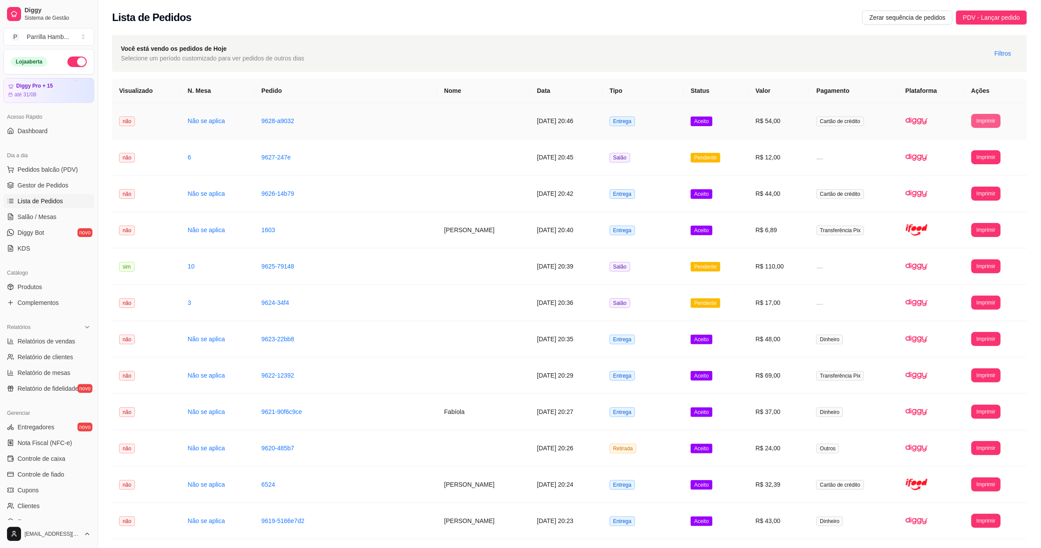
click at [933, 124] on button "Imprimir" at bounding box center [985, 121] width 29 height 14
click at [933, 150] on button "IMPRESSORA" at bounding box center [971, 152] width 63 height 14
click at [51, 212] on link "Salão / Mesas" at bounding box center [49, 217] width 91 height 14
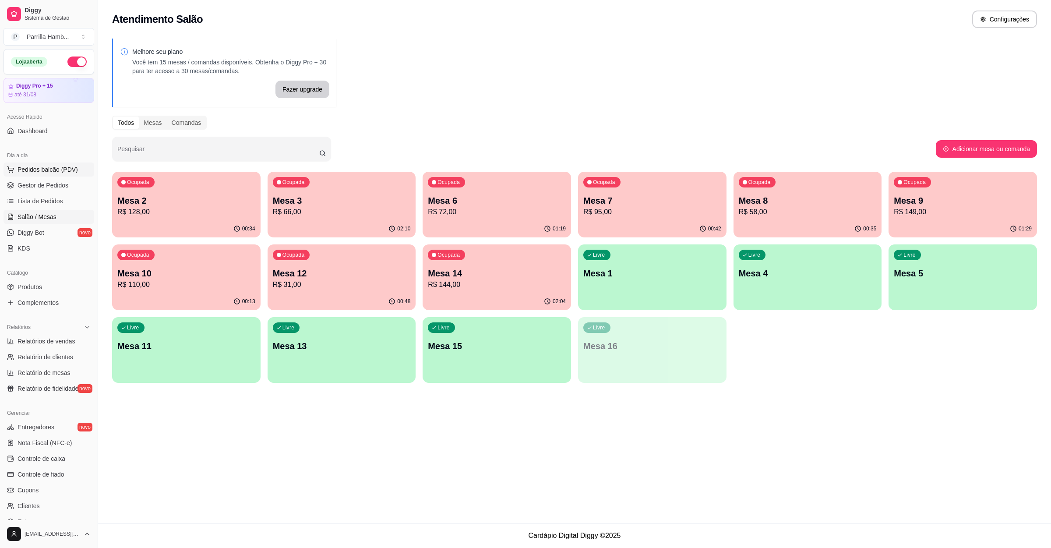
click at [43, 172] on span "Pedidos balcão (PDV)" at bounding box center [48, 169] width 60 height 9
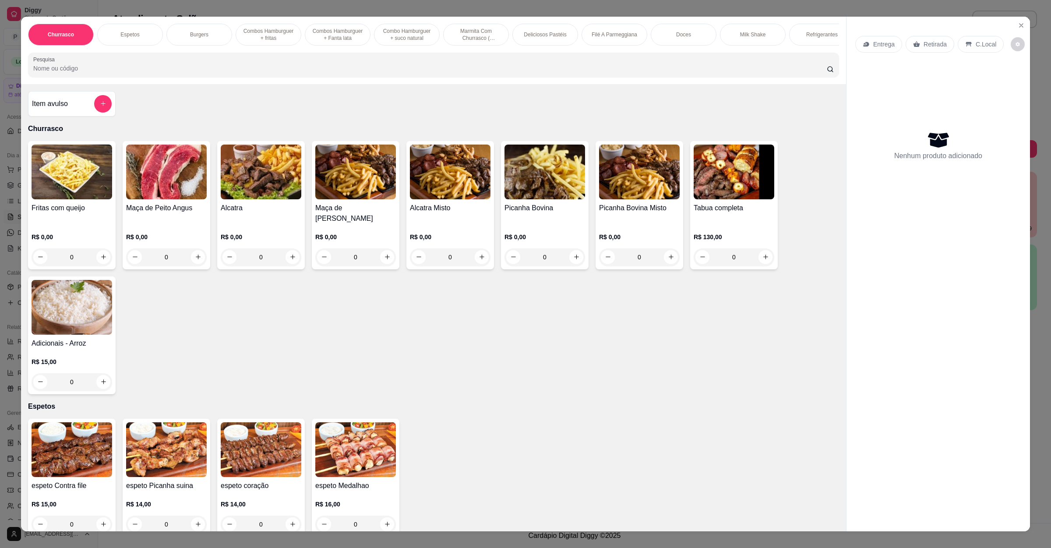
click at [878, 43] on p "Entrega" at bounding box center [883, 44] width 21 height 9
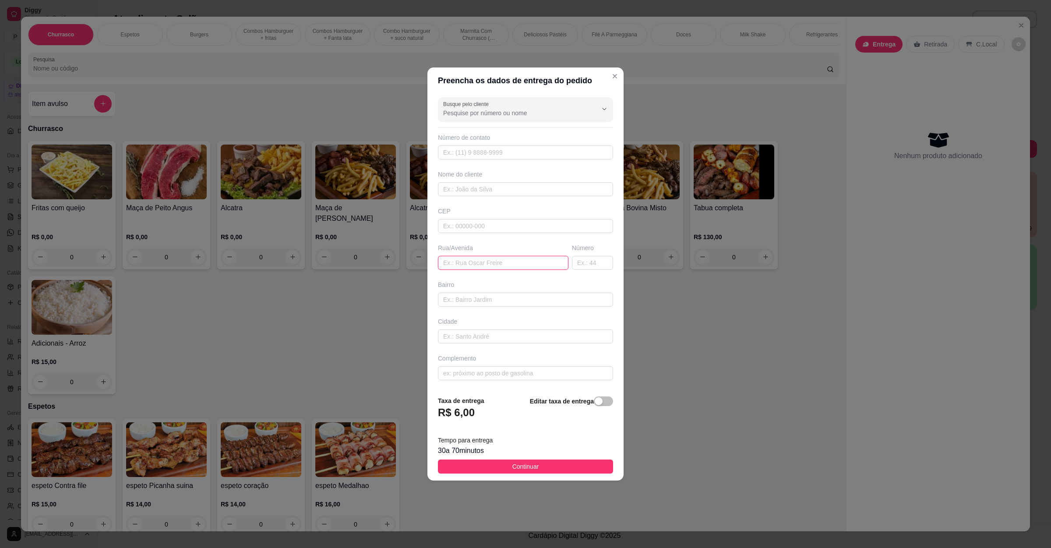
click at [458, 261] on input "text" at bounding box center [503, 263] width 130 height 14
paste input "Av trancredo de Almeida Neves"
paste input "Aqui na obra do supermercado cordeiro"
drag, startPoint x: 541, startPoint y: 263, endPoint x: 659, endPoint y: 267, distance: 118.3
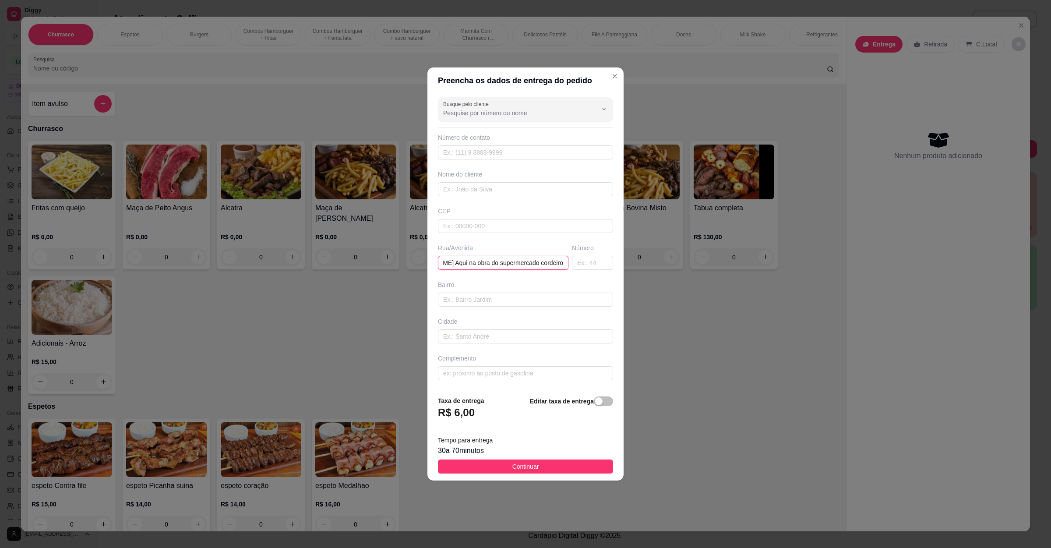
click at [659, 267] on div "Preencha os dados de entrega do pedido Busque pelo cliente Número de contato No…" at bounding box center [525, 274] width 1051 height 548
click at [554, 268] on input "Av trancredo de Almeida Neves Aqui na obra do supermercado cordeiro" at bounding box center [503, 263] width 130 height 14
paste input "Tem um carro branco na porta"
type input "Av trancredo de Almeida Neves Aqui na obra do supermercado cordeiro Tem um carr…"
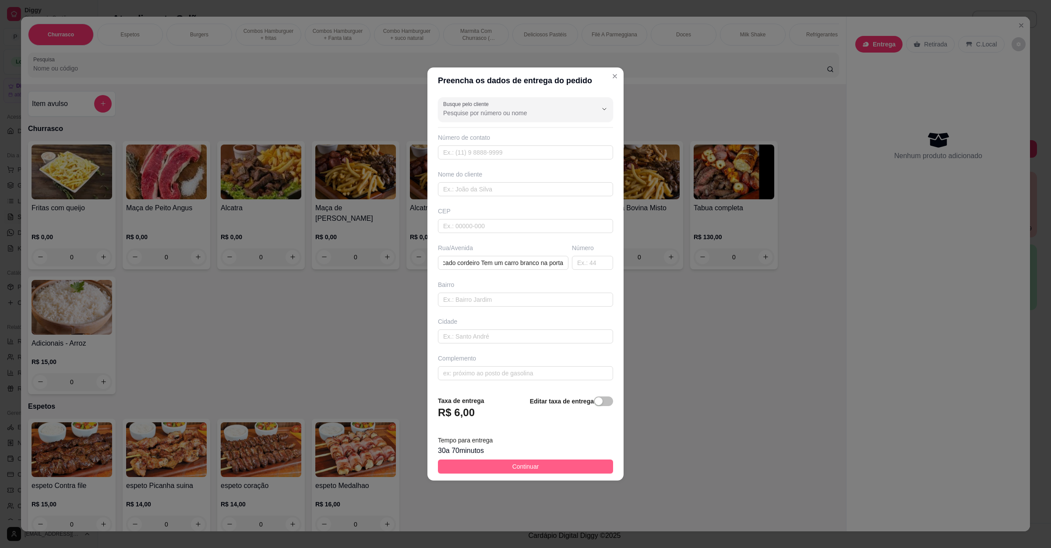
click at [516, 468] on span "Continuar" at bounding box center [525, 466] width 27 height 10
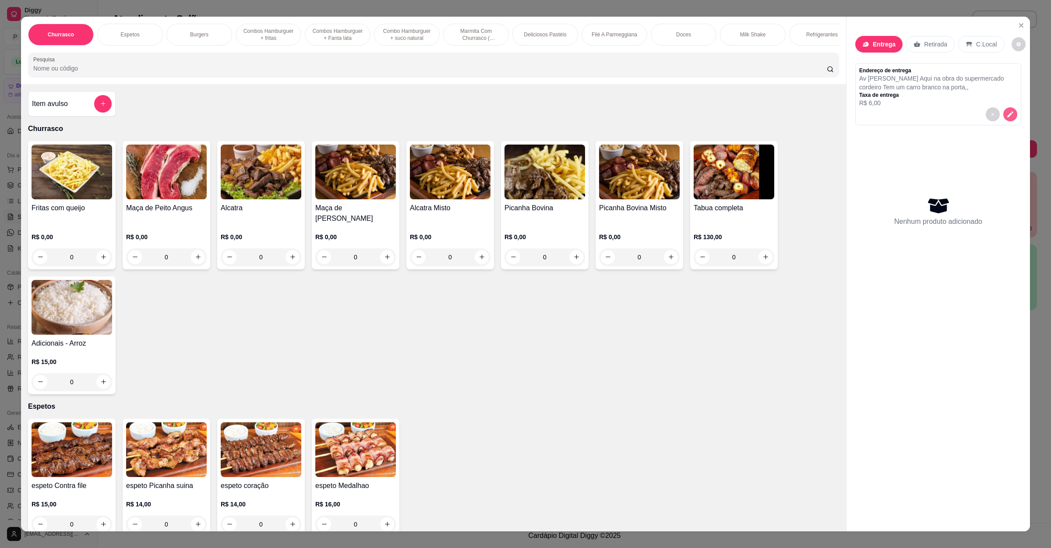
click at [933, 120] on button "decrease-product-quantity" at bounding box center [1010, 114] width 14 height 14
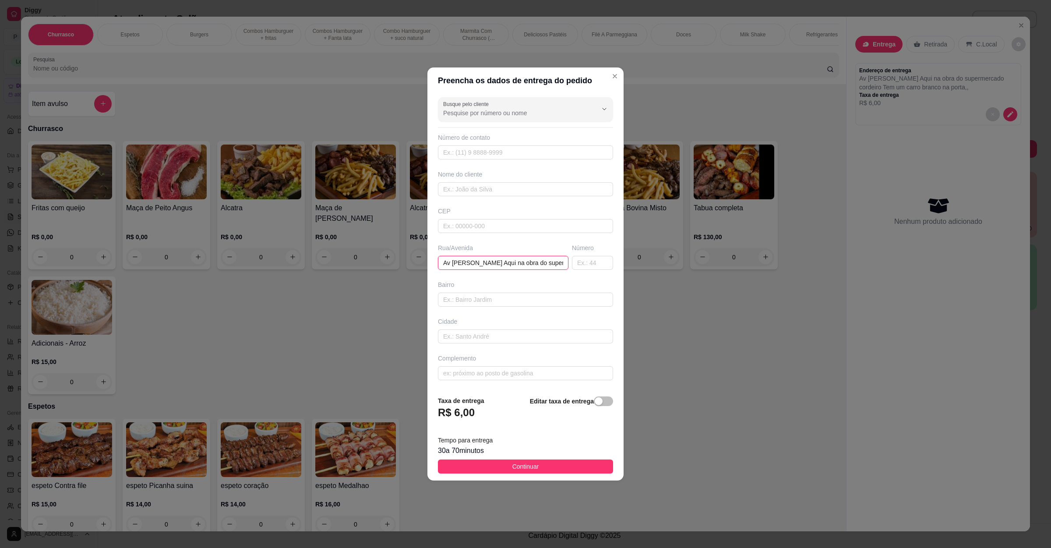
scroll to position [0, 168]
drag, startPoint x: 440, startPoint y: 266, endPoint x: 1050, endPoint y: 344, distance: 614.9
click at [933, 344] on div "Preencha os dados de entrega do pedido Busque pelo cliente Número de contato No…" at bounding box center [525, 274] width 1051 height 548
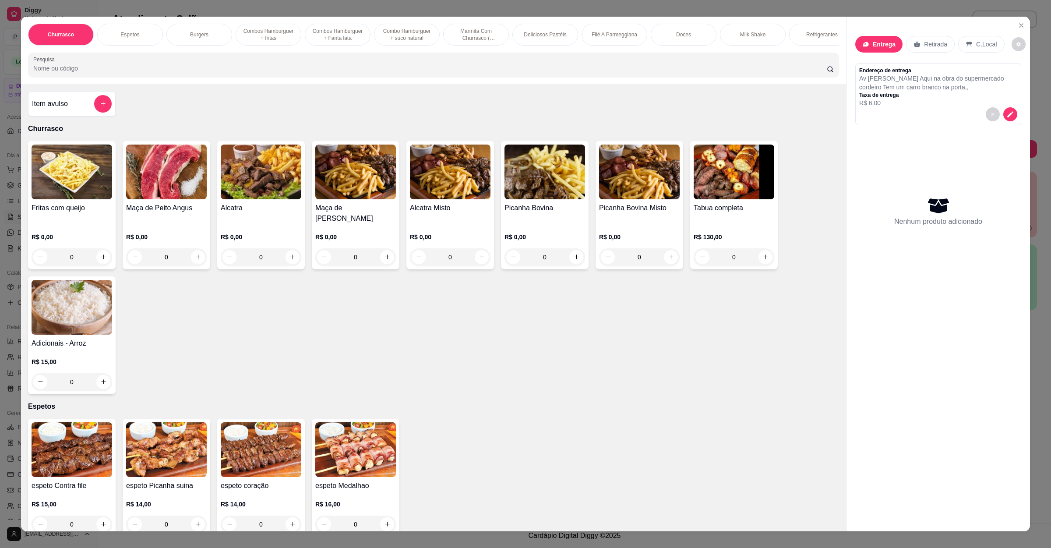
click at [933, 314] on div "Churrasco Espetos Burgers Combos Hamburguer + fritas Combos Hamburguer + Fanta …" at bounding box center [525, 274] width 1051 height 548
click at [933, 24] on icon "Close" at bounding box center [1021, 26] width 4 height 4
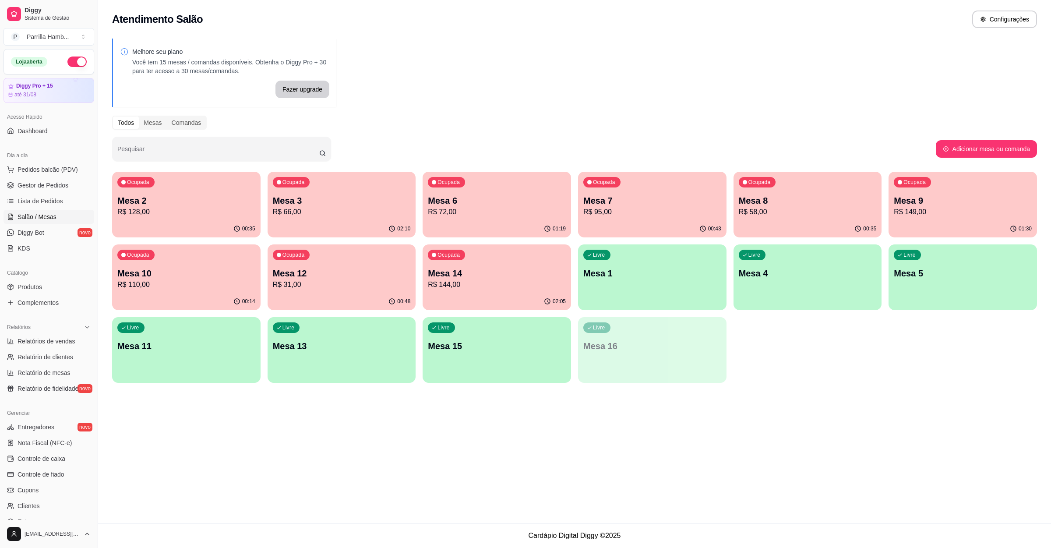
click at [493, 187] on div "Ocupada Mesa 6 R$ 72,00" at bounding box center [496, 196] width 148 height 49
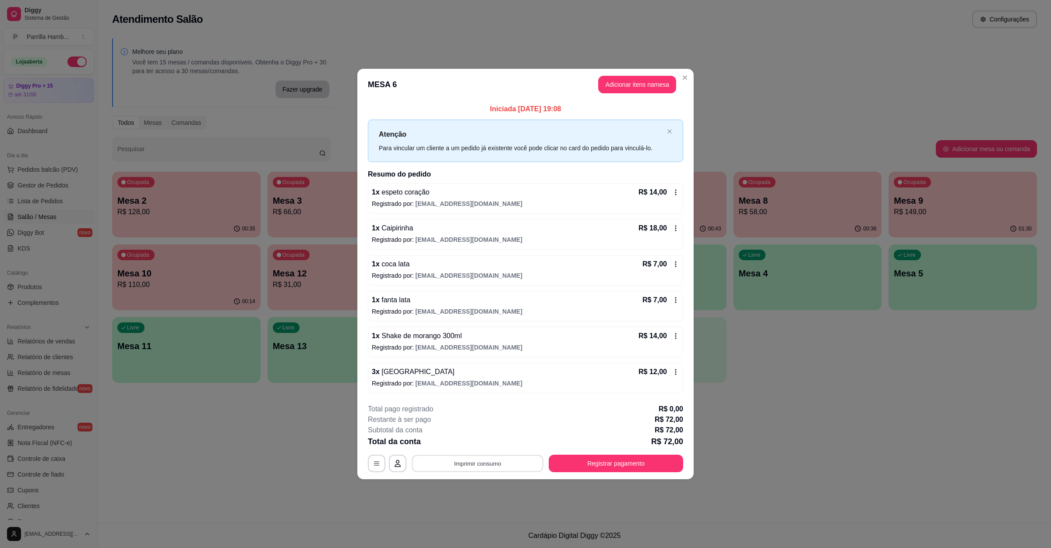
click at [465, 460] on button "Imprimir consumo" at bounding box center [477, 463] width 131 height 17
click at [475, 447] on button "IMPRESSORA" at bounding box center [480, 445] width 51 height 11
click at [591, 472] on button "Registrar pagamento" at bounding box center [616, 463] width 134 height 18
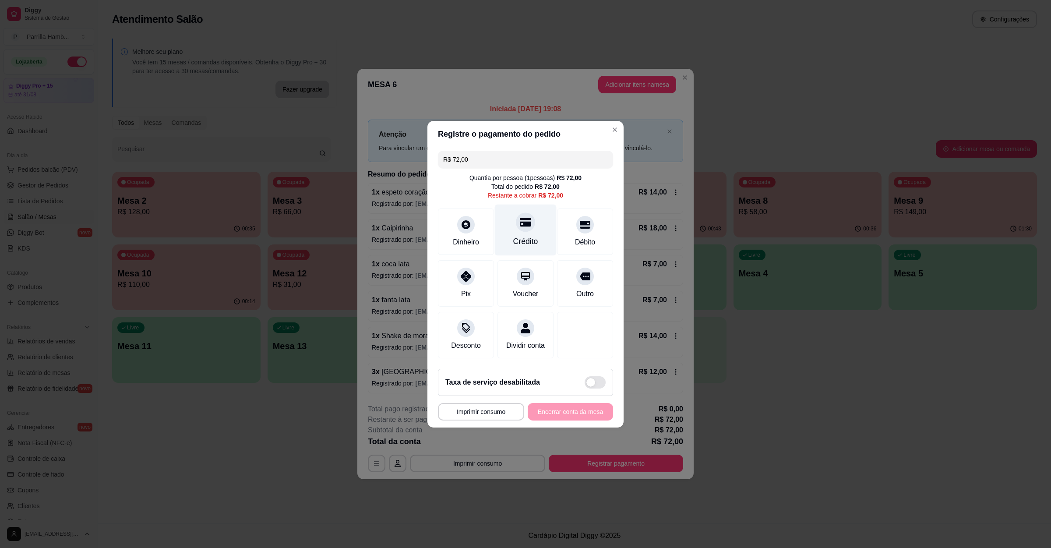
click at [527, 222] on div at bounding box center [525, 221] width 19 height 19
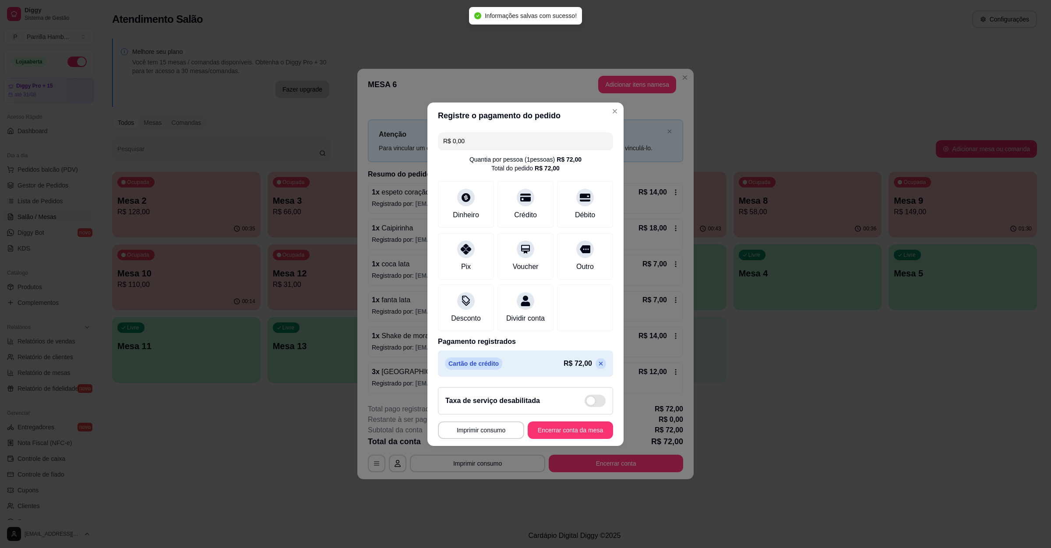
type input "R$ 0,00"
click at [584, 433] on button "Encerrar conta da mesa" at bounding box center [570, 430] width 85 height 18
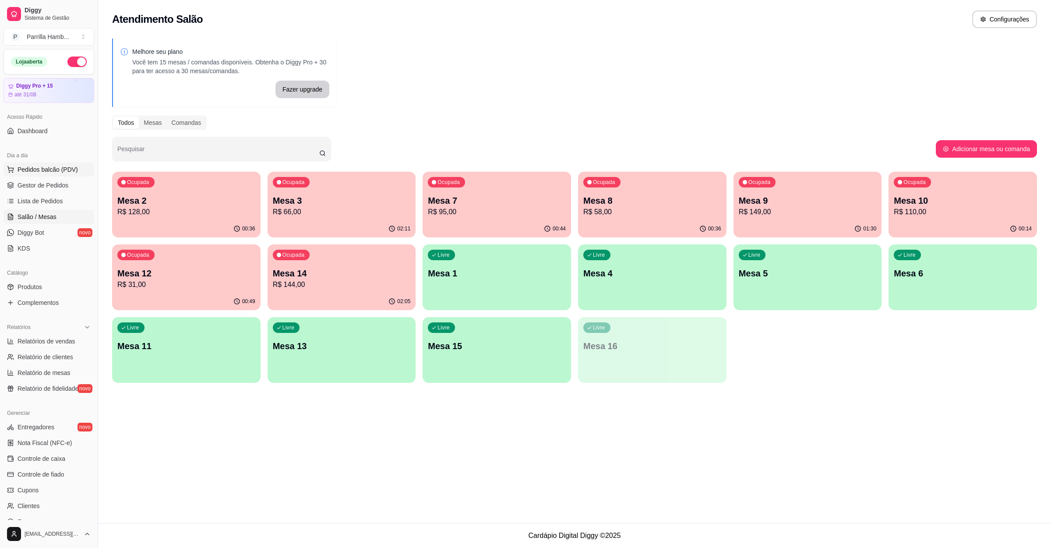
click at [46, 166] on span "Pedidos balcão (PDV)" at bounding box center [48, 169] width 60 height 9
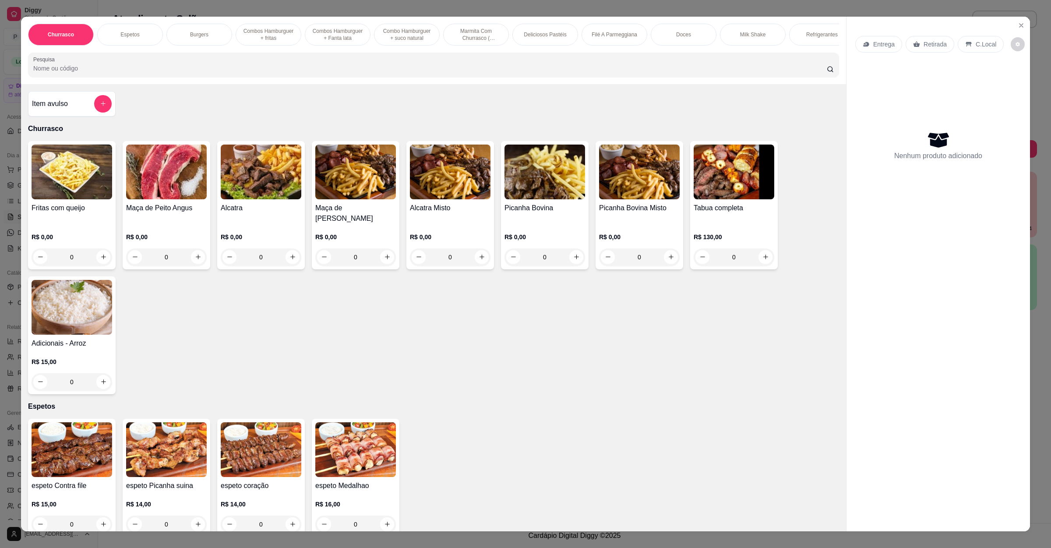
click at [873, 45] on p "Entrega" at bounding box center [883, 44] width 21 height 9
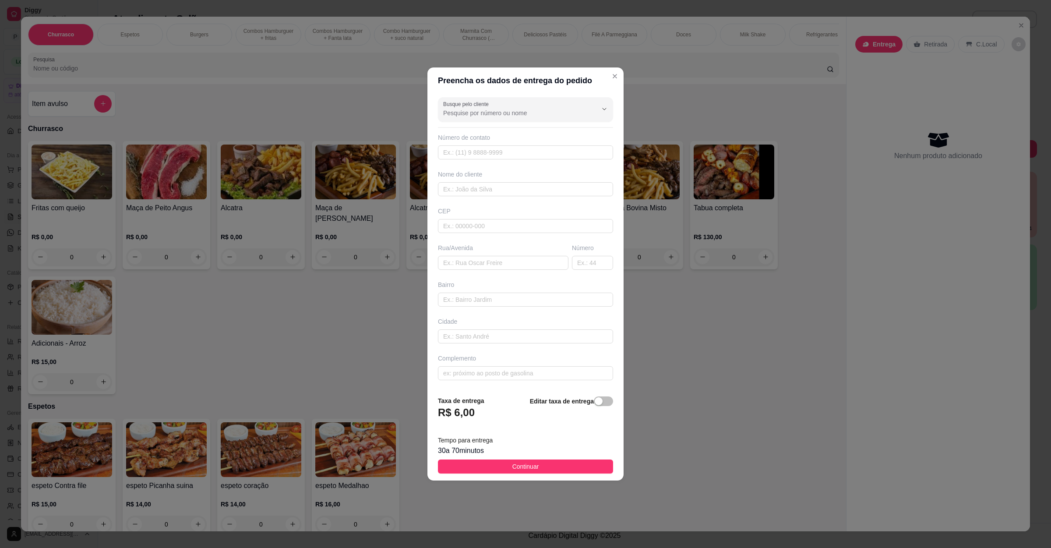
click at [506, 270] on div "Busque pelo cliente Número de contato Nome do cliente CEP Rua/Avenida Número Ba…" at bounding box center [525, 241] width 196 height 295
click at [506, 268] on input "text" at bounding box center [503, 263] width 130 height 14
paste input "Av trancredo de Almeida Neves Aqui na obra do supermercado cordeiro Tem um carr…"
type input "Av trancredo de Almeida Neves Aqui na obra do supermercado cordeiro Tem um carr…"
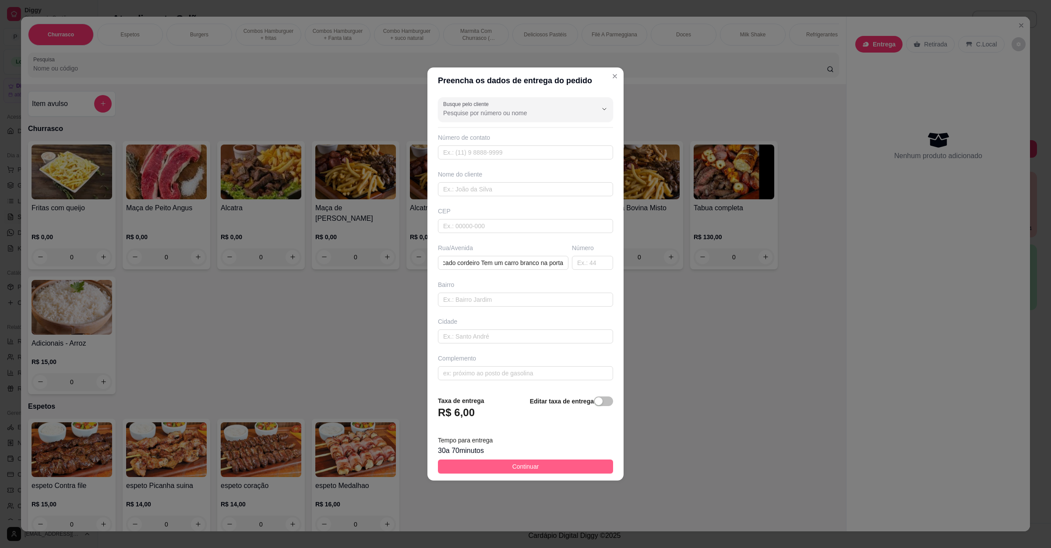
click at [490, 462] on button "Continuar" at bounding box center [525, 466] width 175 height 14
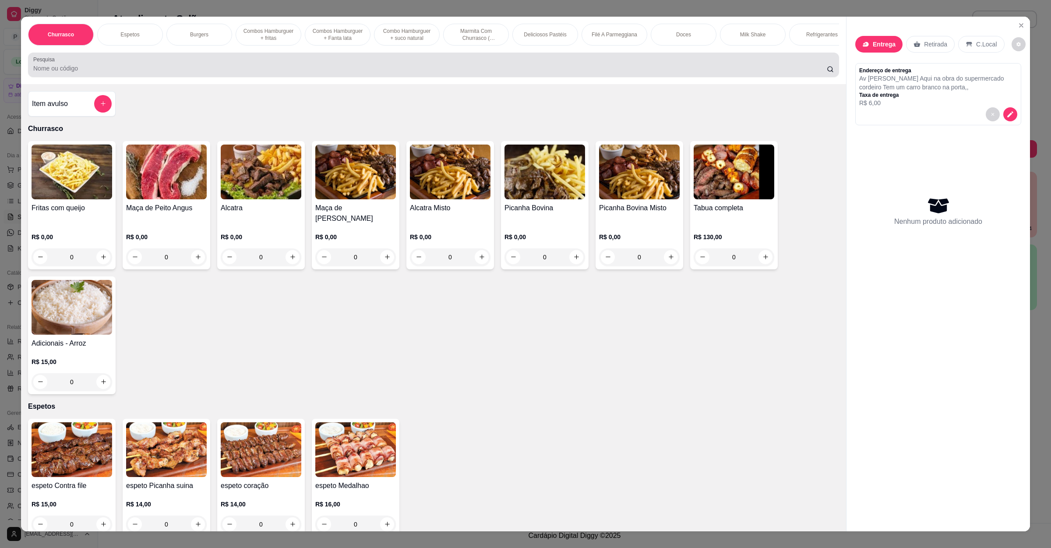
click at [196, 73] on input "Pesquisa" at bounding box center [429, 68] width 793 height 9
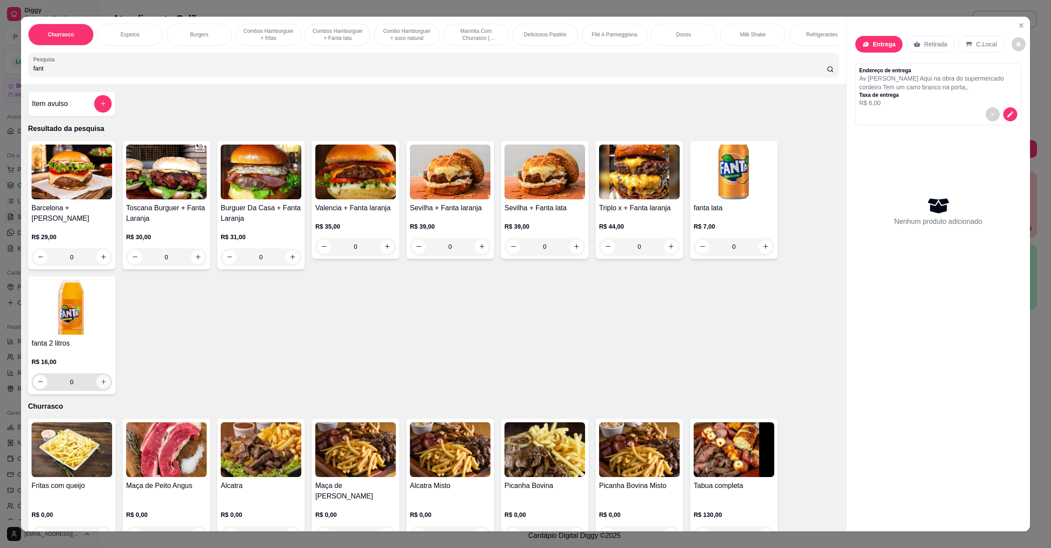
type input "fant"
click at [100, 385] on icon "increase-product-quantity" at bounding box center [103, 381] width 7 height 7
type input "1"
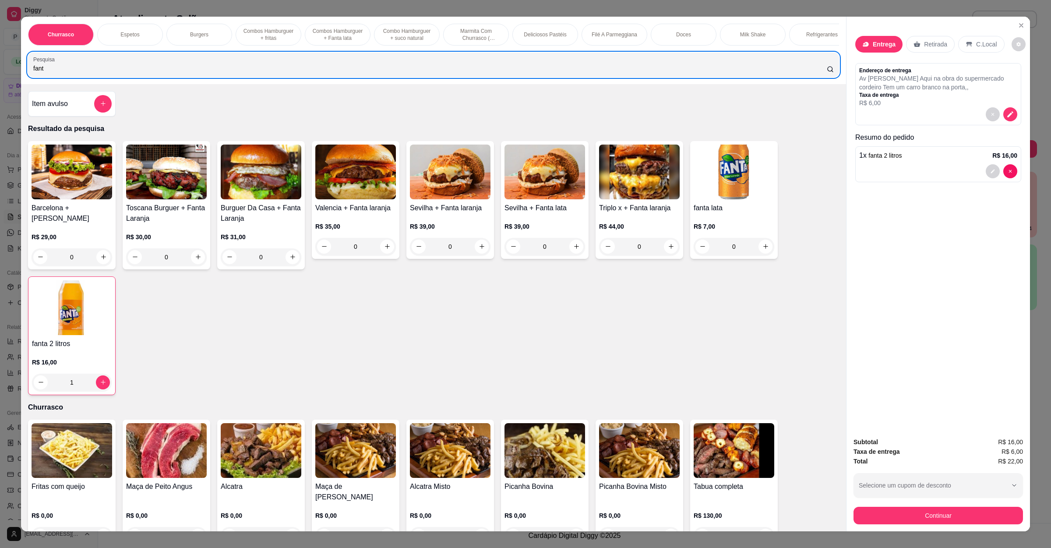
drag, startPoint x: 87, startPoint y: 70, endPoint x: 0, endPoint y: 88, distance: 88.6
click at [0, 88] on div "Churrasco Espetos Burgers Combos Hamburguer + fritas Combos Hamburguer + Fanta …" at bounding box center [525, 274] width 1051 height 548
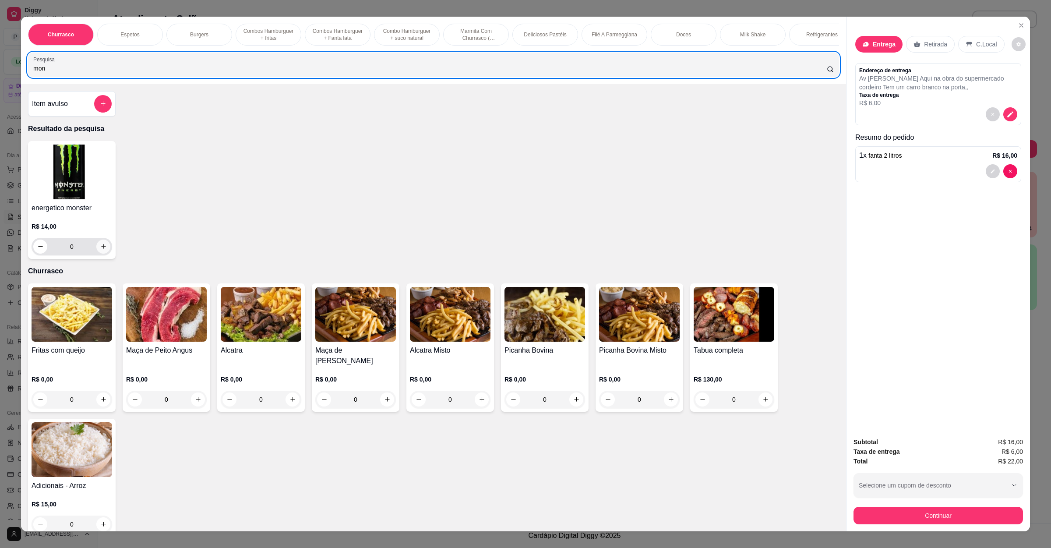
type input "mon"
click at [100, 250] on icon "increase-product-quantity" at bounding box center [103, 246] width 7 height 7
type input "2"
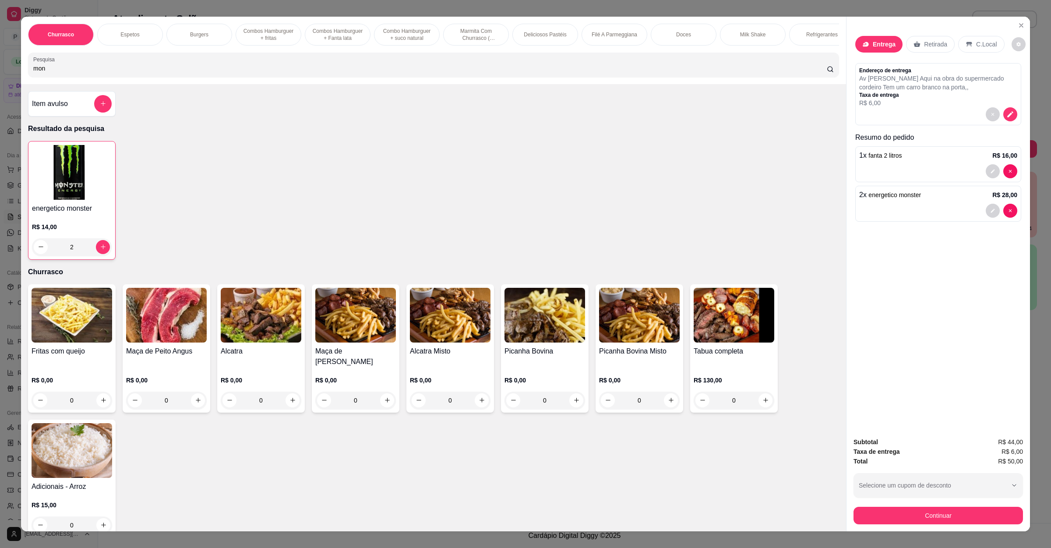
drag, startPoint x: 67, startPoint y: 81, endPoint x: 0, endPoint y: 74, distance: 67.4
click at [0, 74] on div "Churrasco Espetos Burgers Combos Hamburguer + fritas Combos Hamburguer + Fanta …" at bounding box center [525, 274] width 1051 height 548
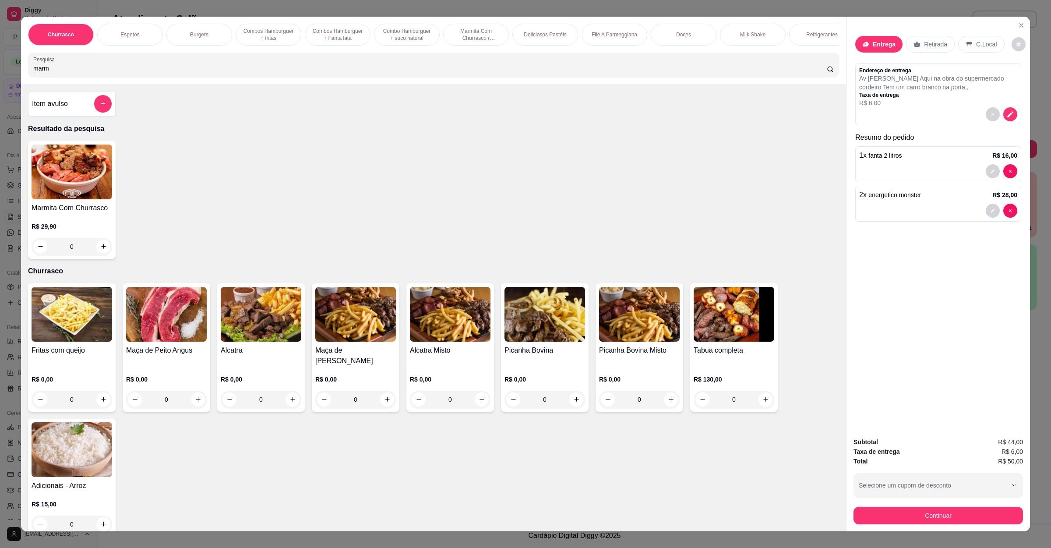
click at [96, 253] on div "0" at bounding box center [72, 247] width 81 height 18
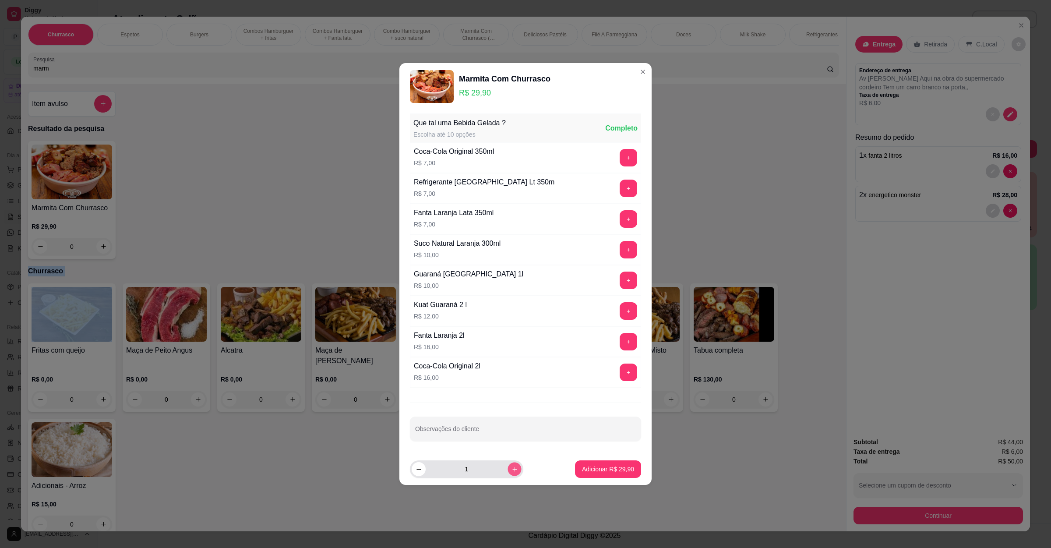
click at [507, 467] on button "increase-product-quantity" at bounding box center [514, 469] width 14 height 14
click at [511, 467] on icon "increase-product-quantity" at bounding box center [514, 469] width 7 height 7
click at [591, 473] on p "Adicionar R$ 89,70" at bounding box center [608, 469] width 52 height 9
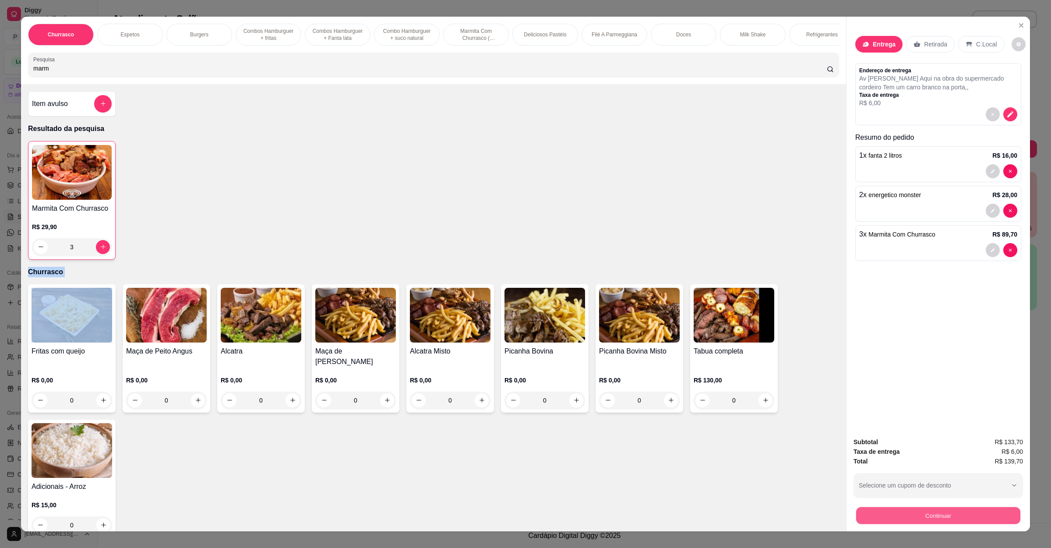
click at [902, 486] on button "Continuar" at bounding box center [938, 515] width 164 height 17
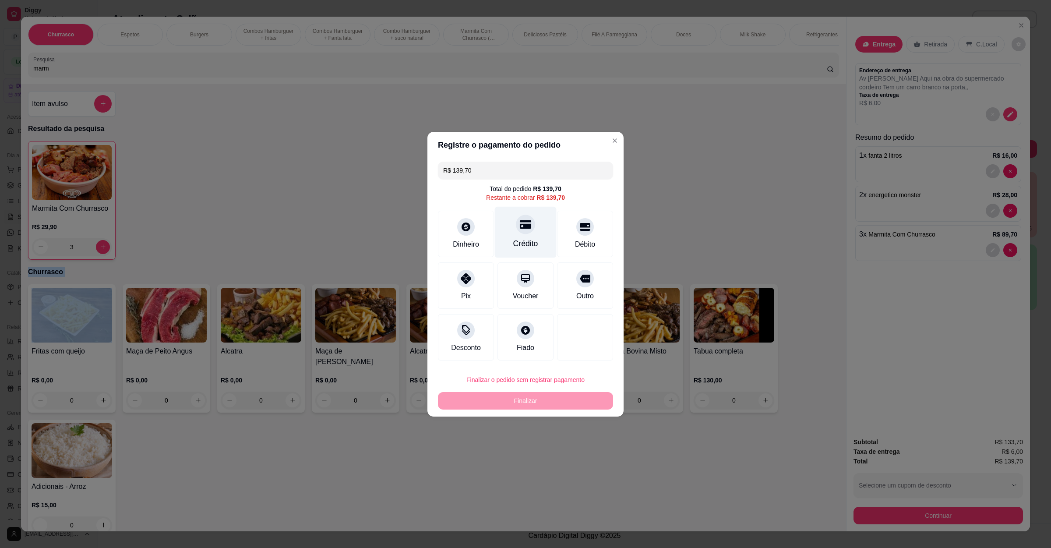
click at [513, 238] on div "Crédito" at bounding box center [525, 243] width 25 height 11
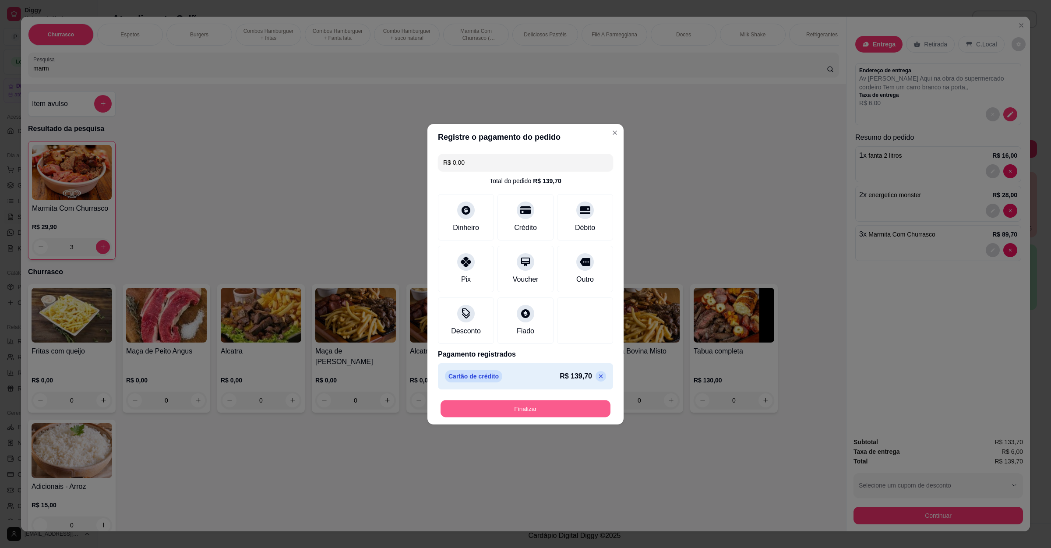
click at [498, 404] on button "Finalizar" at bounding box center [525, 408] width 170 height 17
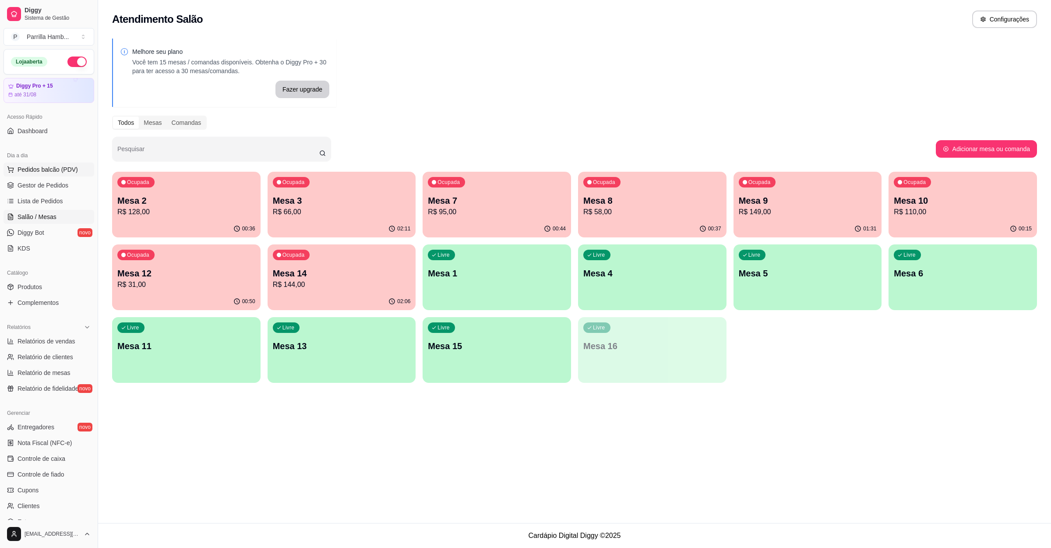
click at [50, 176] on button "Pedidos balcão (PDV)" at bounding box center [49, 169] width 91 height 14
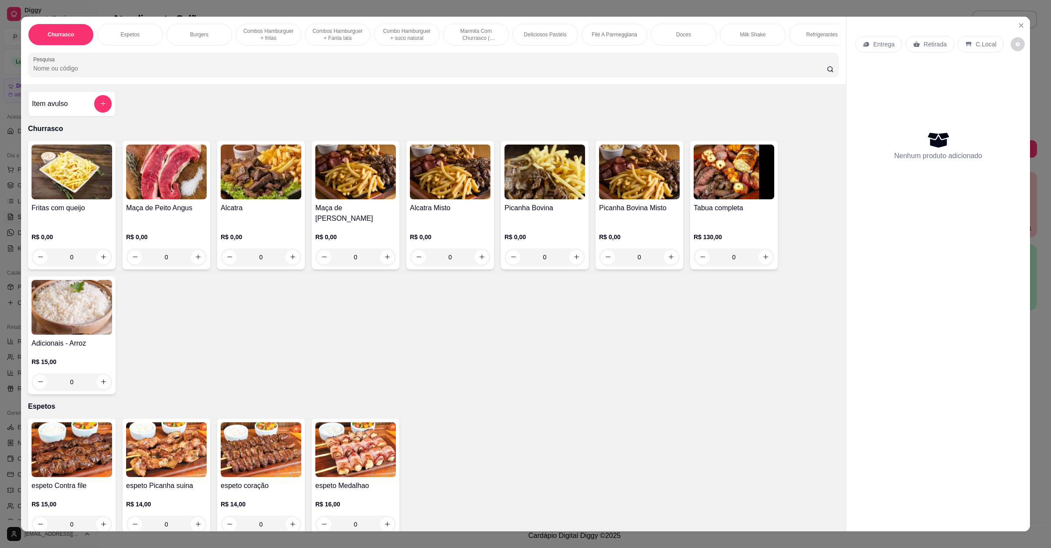
click at [893, 46] on div "Entrega" at bounding box center [878, 44] width 47 height 17
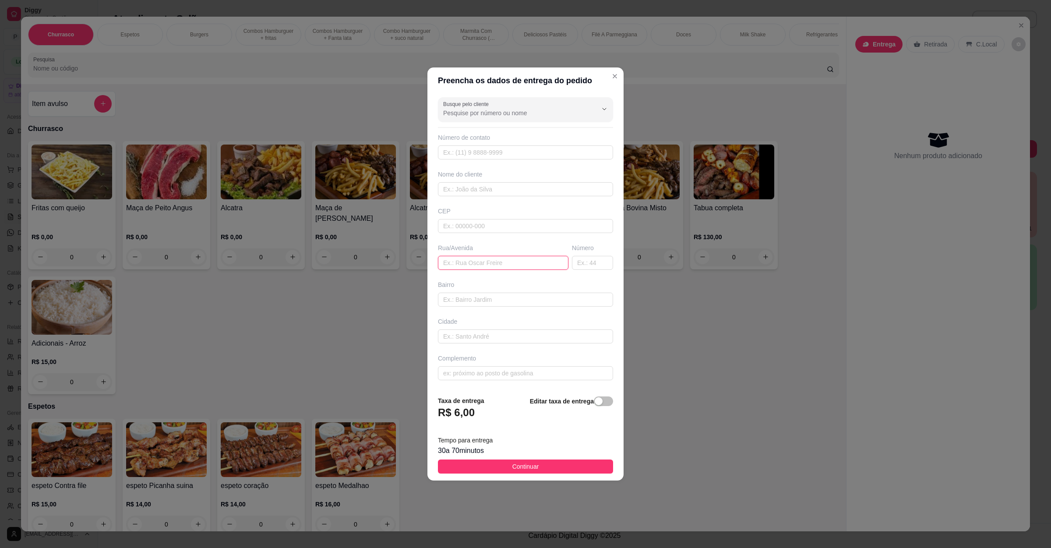
click at [532, 266] on input "text" at bounding box center [503, 263] width 130 height 14
paste input "Rua Irlanda 515"
click at [563, 467] on button "Continuar" at bounding box center [525, 466] width 175 height 14
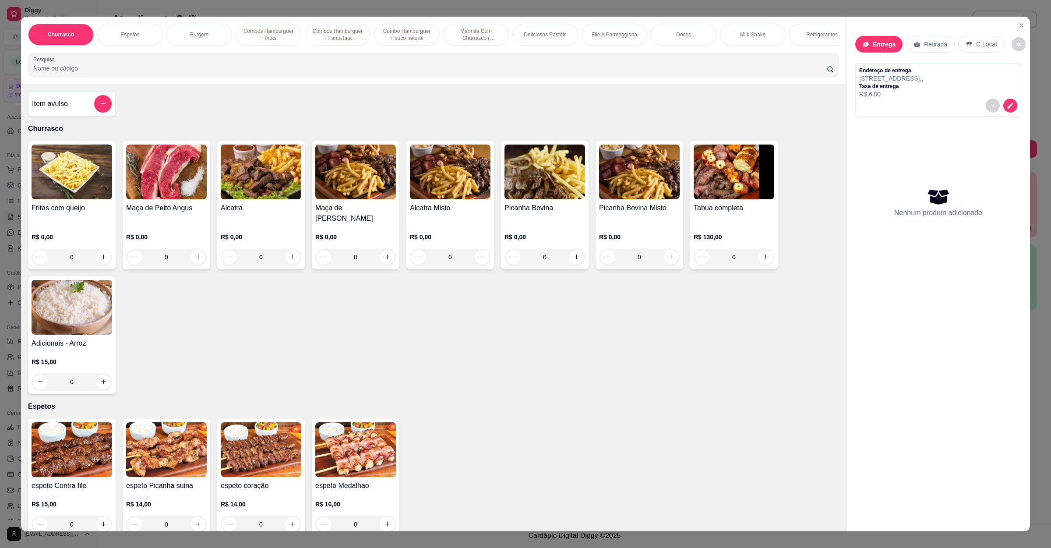
click at [137, 84] on div "Churrasco Espetos Burgers Combos Hamburguer + fritas Combos Hamburguer + Fanta …" at bounding box center [433, 50] width 825 height 67
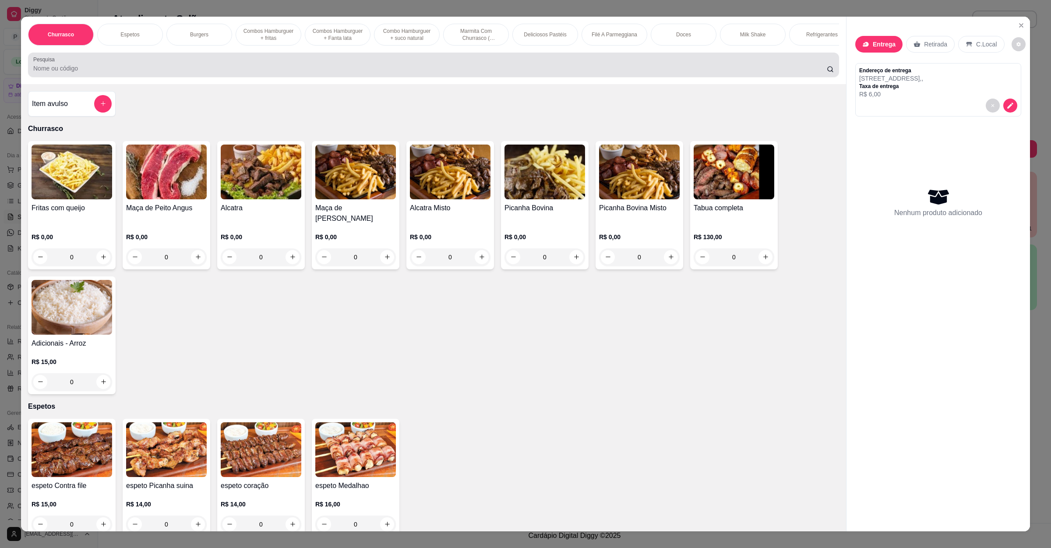
click at [138, 77] on div "Pesquisa" at bounding box center [433, 65] width 811 height 25
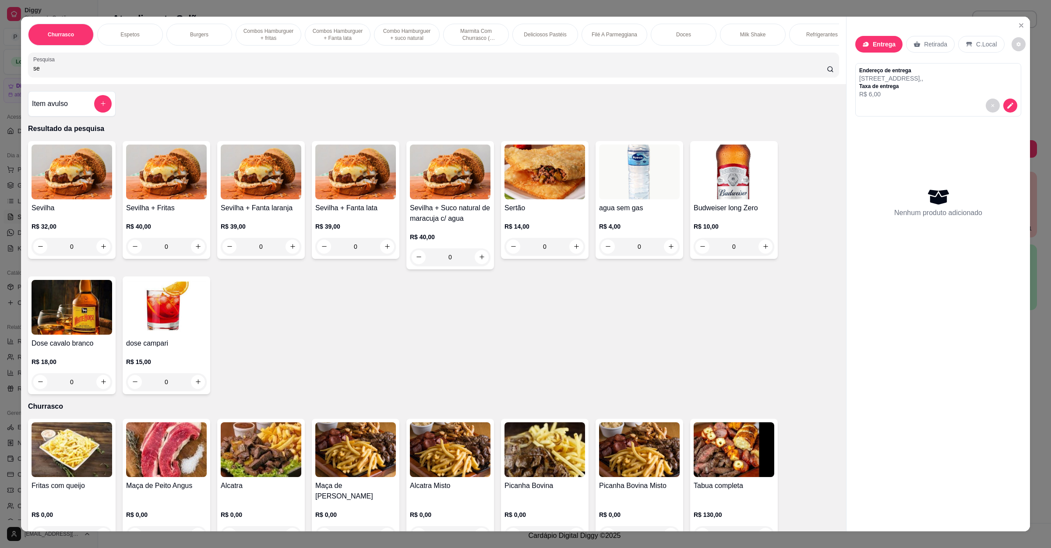
click at [100, 255] on div "0" at bounding box center [72, 247] width 81 height 18
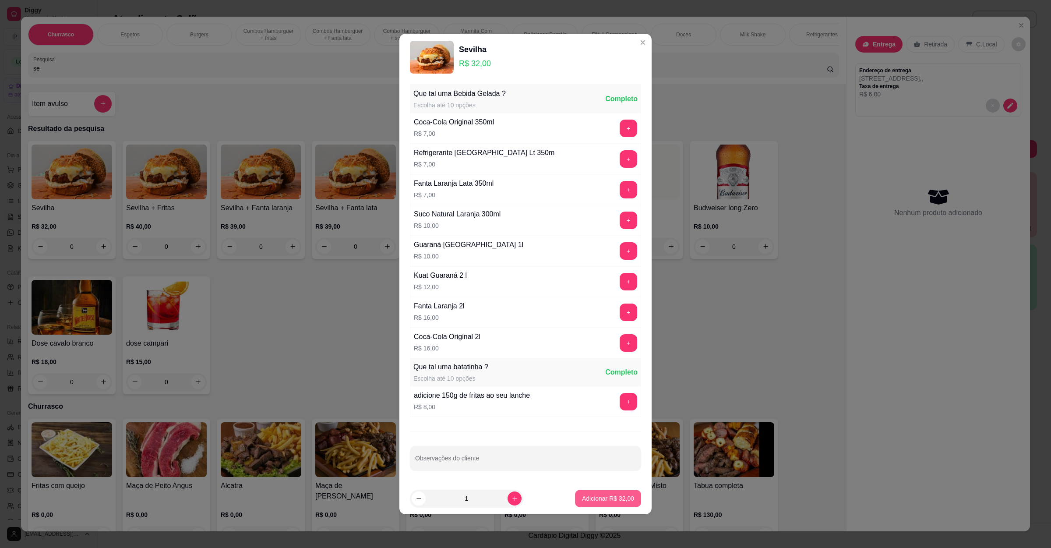
click at [601, 486] on p "Adicionar R$ 32,00" at bounding box center [608, 498] width 52 height 9
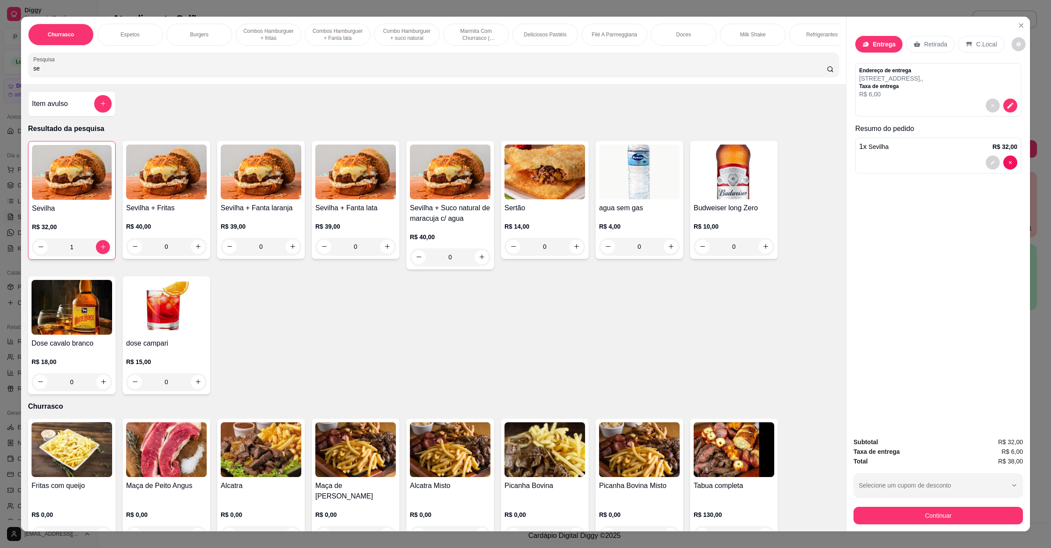
drag, startPoint x: 87, startPoint y: 76, endPoint x: 0, endPoint y: 74, distance: 87.2
click at [0, 74] on div "Churrasco Espetos Burgers Combos Hamburguer + fritas Combos Hamburguer + Fanta …" at bounding box center [525, 274] width 1051 height 548
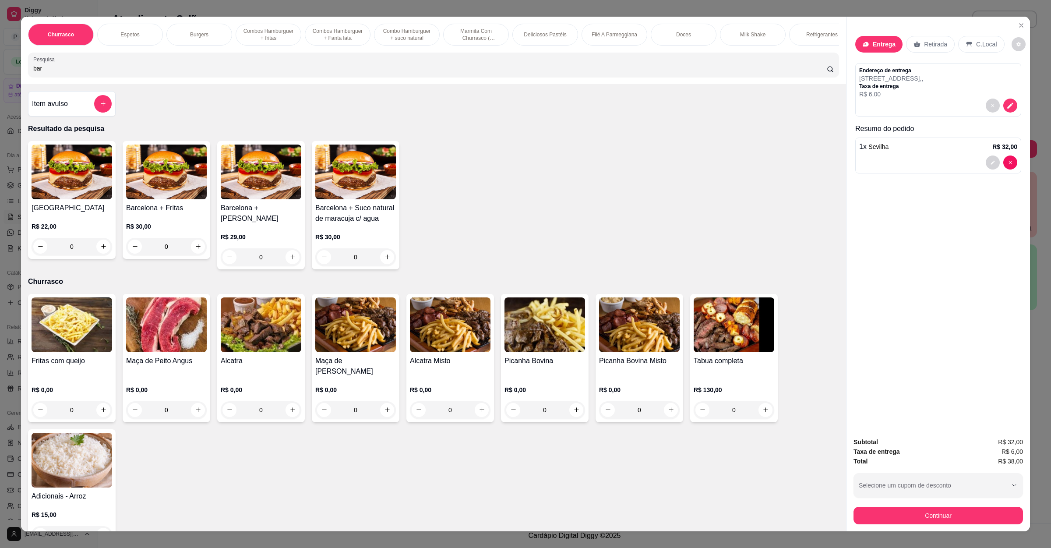
click at [80, 250] on div "0" at bounding box center [72, 247] width 81 height 18
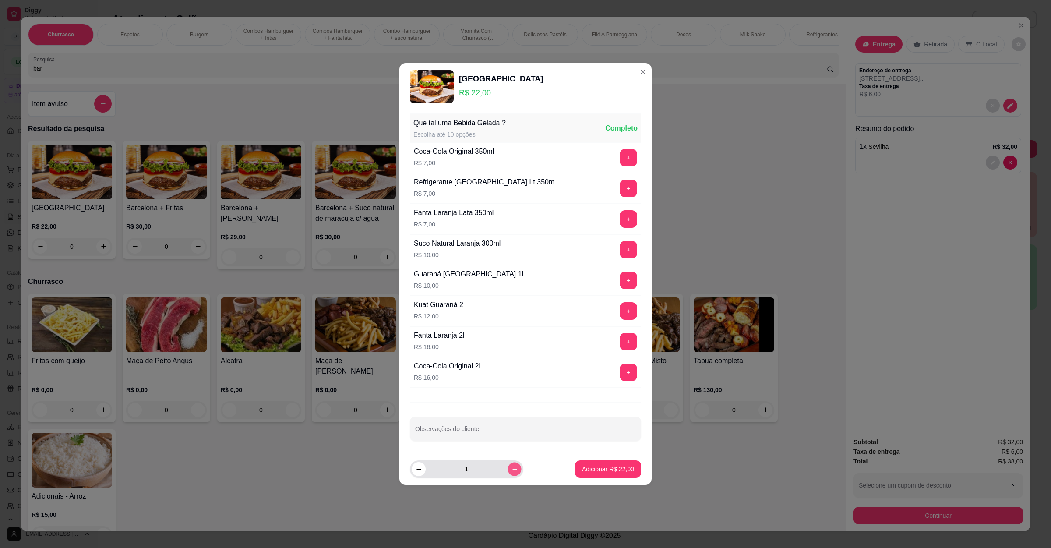
click at [511, 472] on icon "increase-product-quantity" at bounding box center [514, 469] width 7 height 7
click at [582, 471] on p "Adicionar R$ 44,00" at bounding box center [608, 469] width 52 height 9
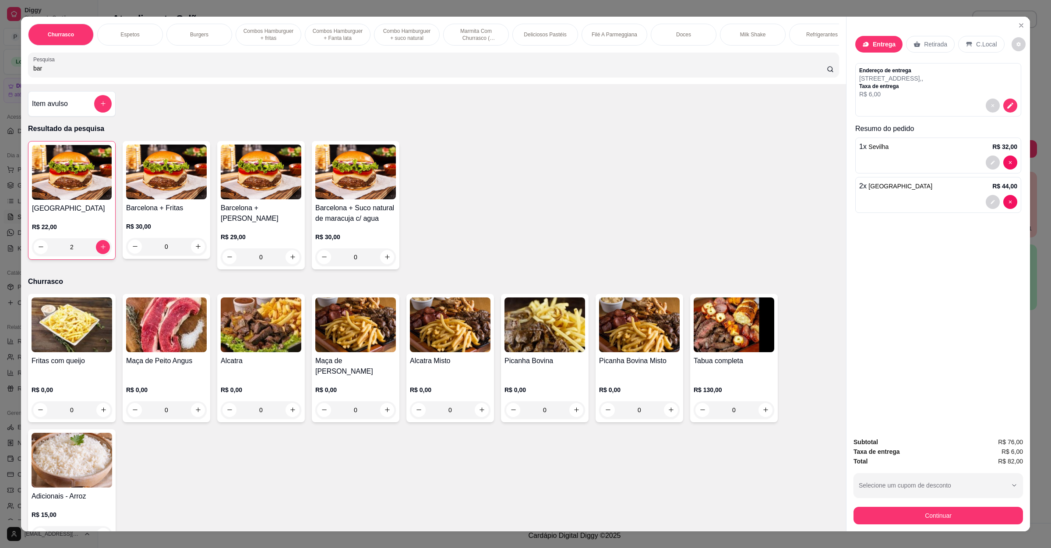
click at [95, 113] on button "add-separate-item" at bounding box center [103, 104] width 18 height 18
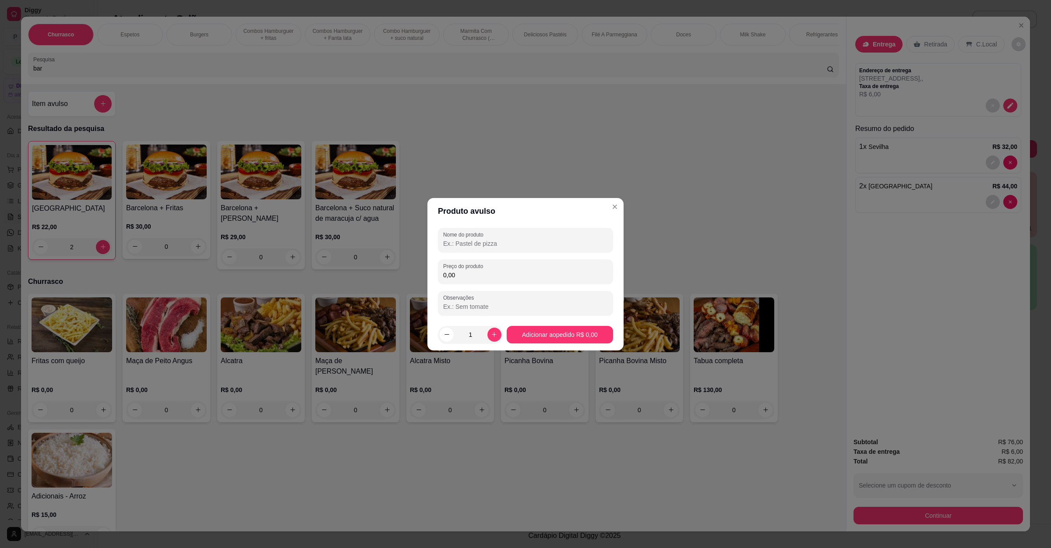
click at [578, 244] on input "Nome do produto" at bounding box center [525, 243] width 165 height 9
click at [552, 271] on input "0,00" at bounding box center [525, 275] width 165 height 9
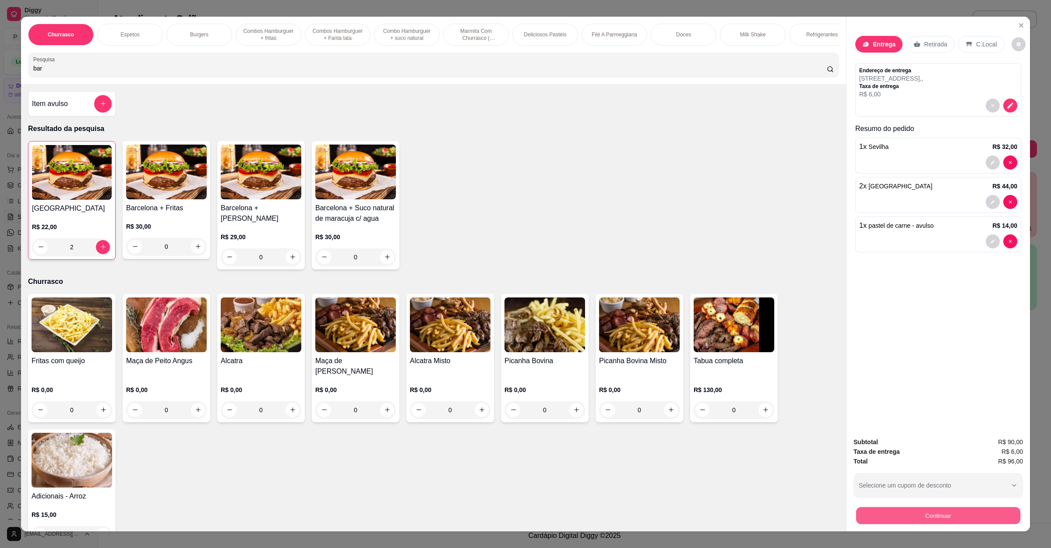
click at [883, 486] on button "Continuar" at bounding box center [938, 515] width 164 height 17
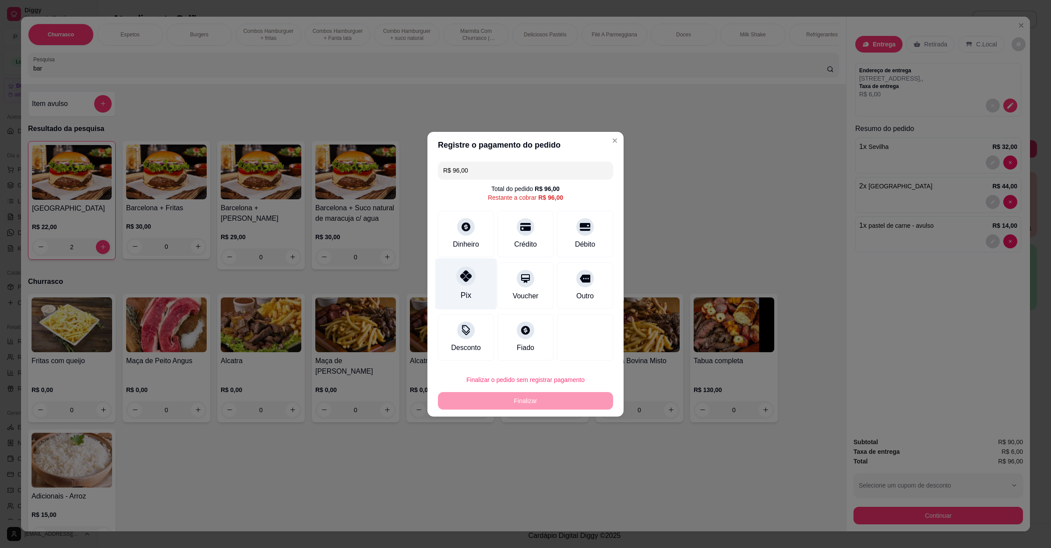
click at [454, 283] on div "Pix" at bounding box center [466, 283] width 62 height 51
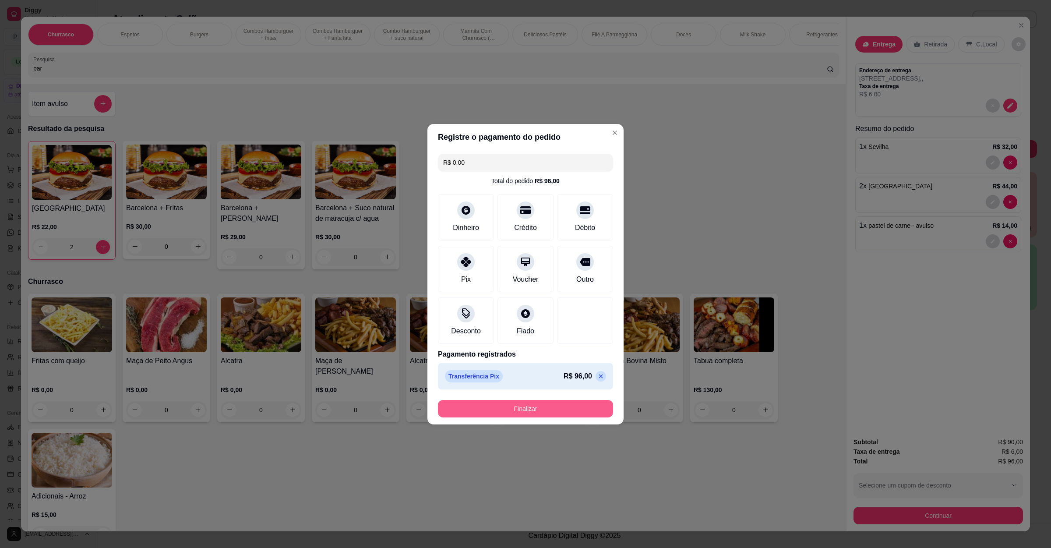
click at [476, 403] on button "Finalizar" at bounding box center [525, 409] width 175 height 18
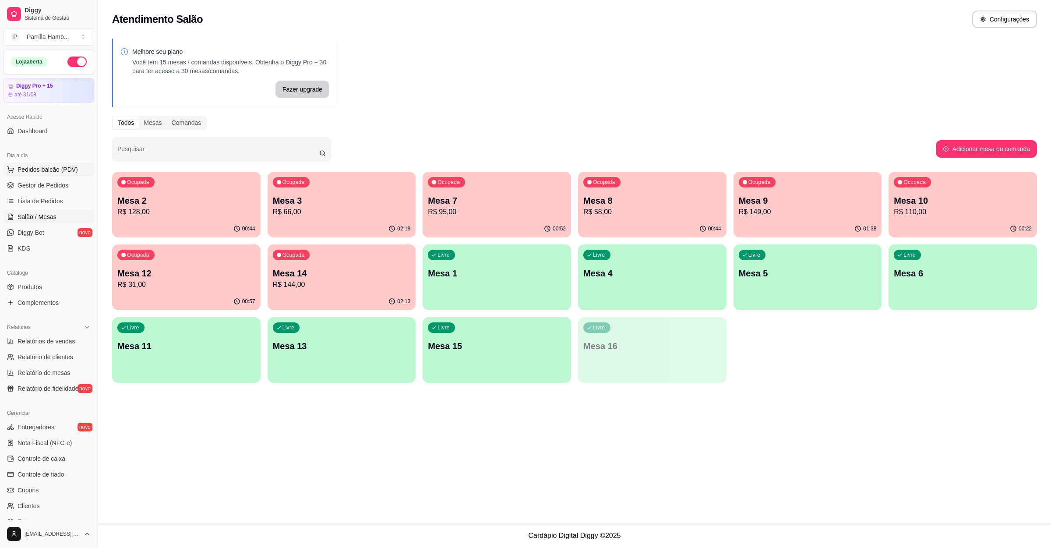
click at [67, 171] on span "Pedidos balcão (PDV)" at bounding box center [48, 169] width 60 height 9
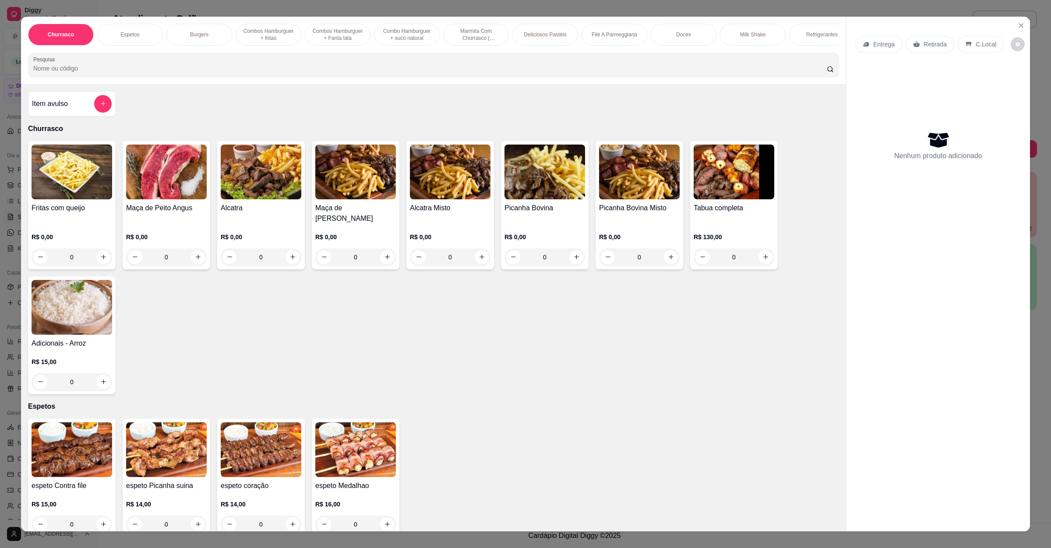
click at [888, 41] on p "Entrega" at bounding box center [883, 44] width 21 height 9
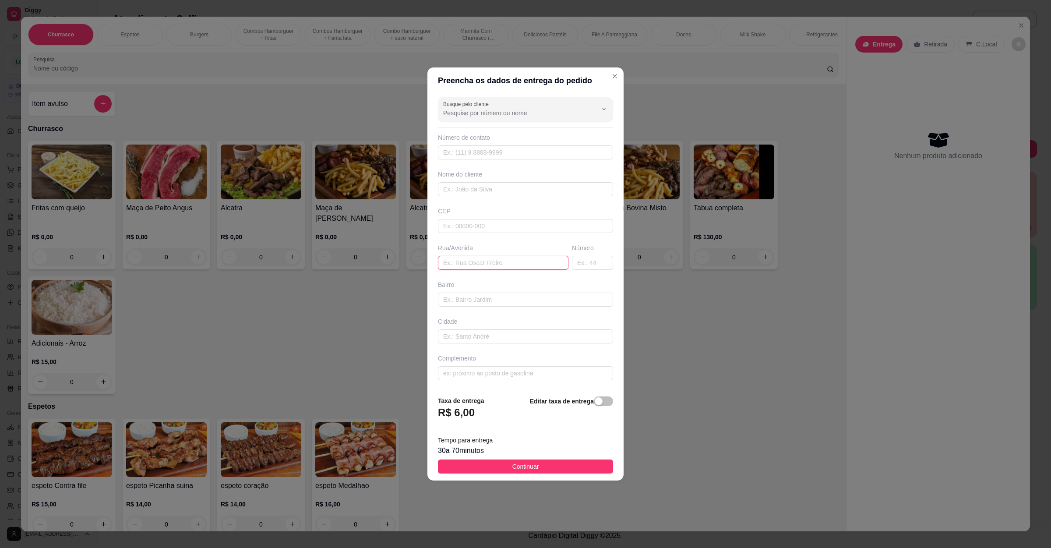
click at [479, 263] on input "text" at bounding box center [503, 263] width 130 height 14
paste input "Travessa [GEOGRAPHIC_DATA] 80"
click at [535, 465] on button "Continuar" at bounding box center [525, 466] width 175 height 14
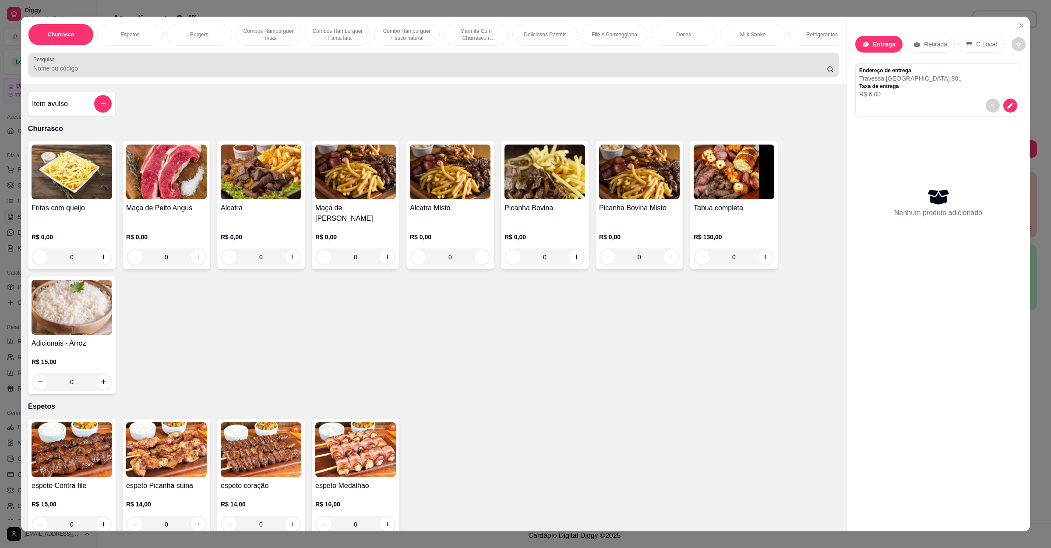
click at [123, 77] on div "Pesquisa" at bounding box center [433, 65] width 811 height 25
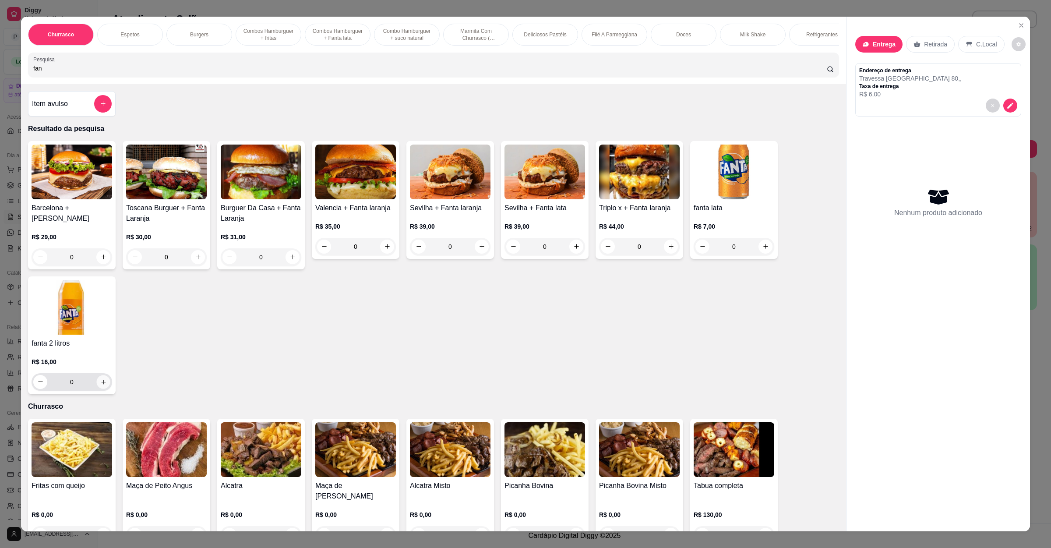
click at [100, 387] on button "increase-product-quantity" at bounding box center [103, 382] width 14 height 14
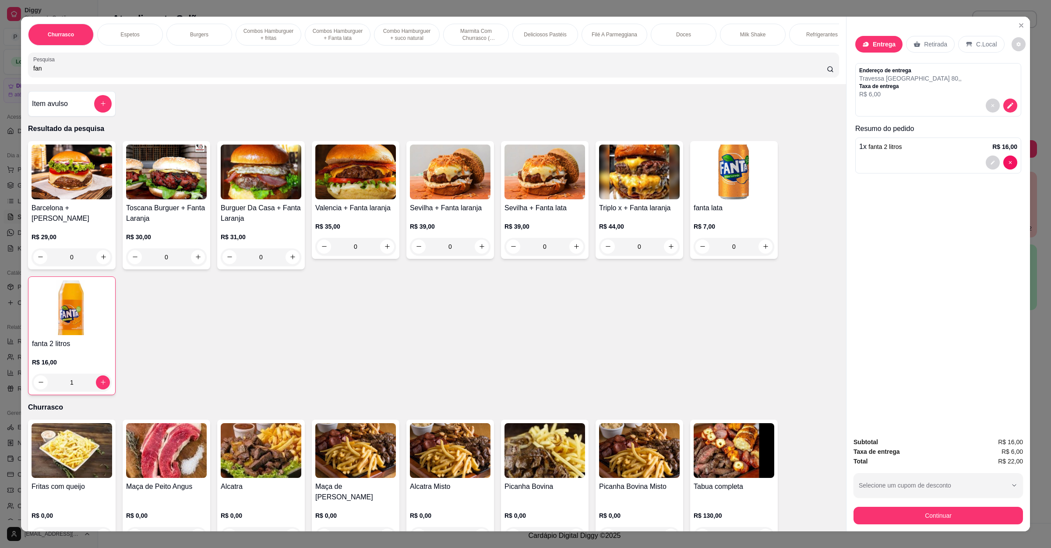
drag, startPoint x: 86, startPoint y: 77, endPoint x: 0, endPoint y: 77, distance: 85.8
click at [0, 77] on div "Churrasco Espetos Burgers Combos Hamburguer + fritas Combos Hamburguer + Fanta …" at bounding box center [525, 274] width 1051 height 548
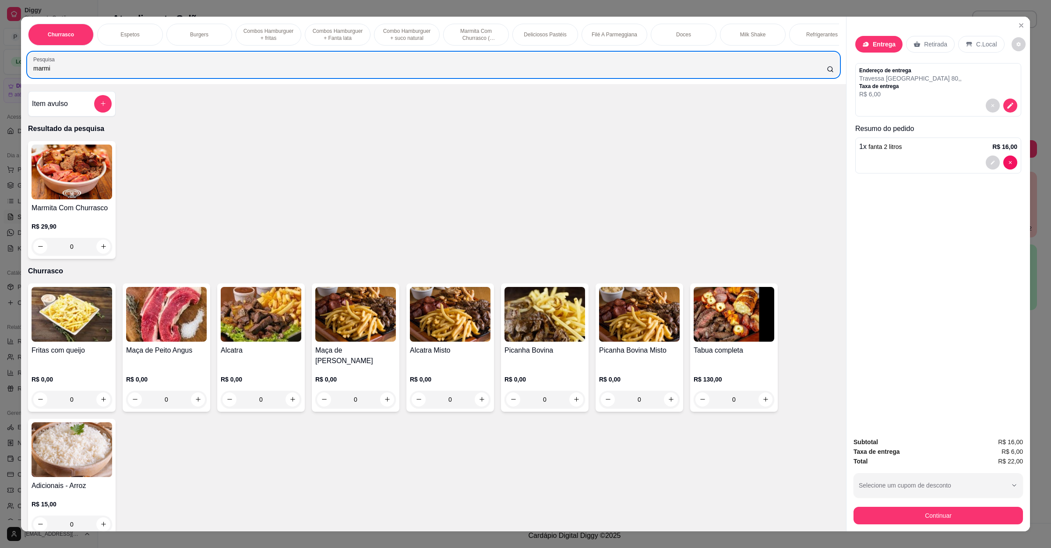
click at [93, 255] on div "0" at bounding box center [72, 247] width 81 height 18
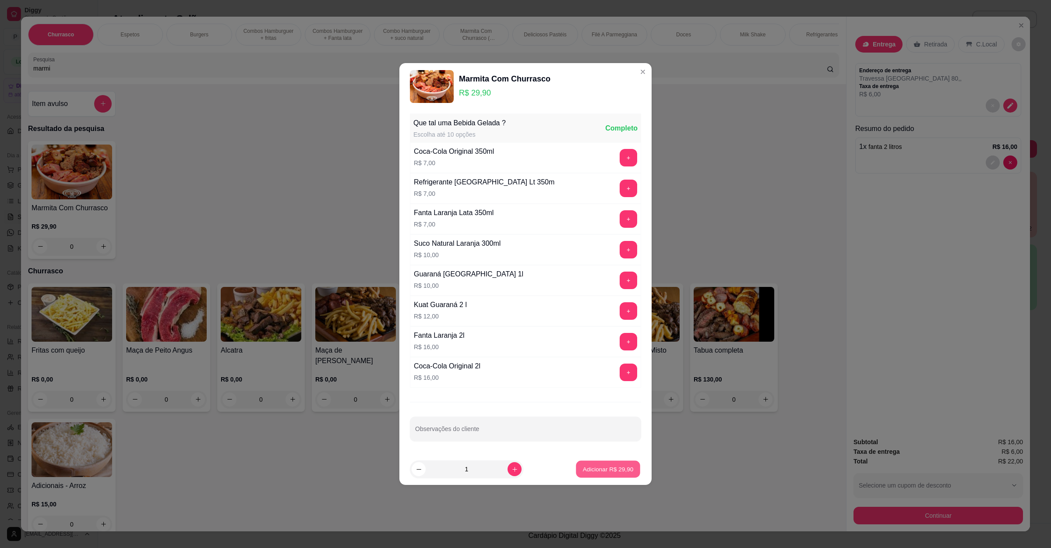
click at [594, 468] on p "Adicionar R$ 29,90" at bounding box center [608, 469] width 51 height 8
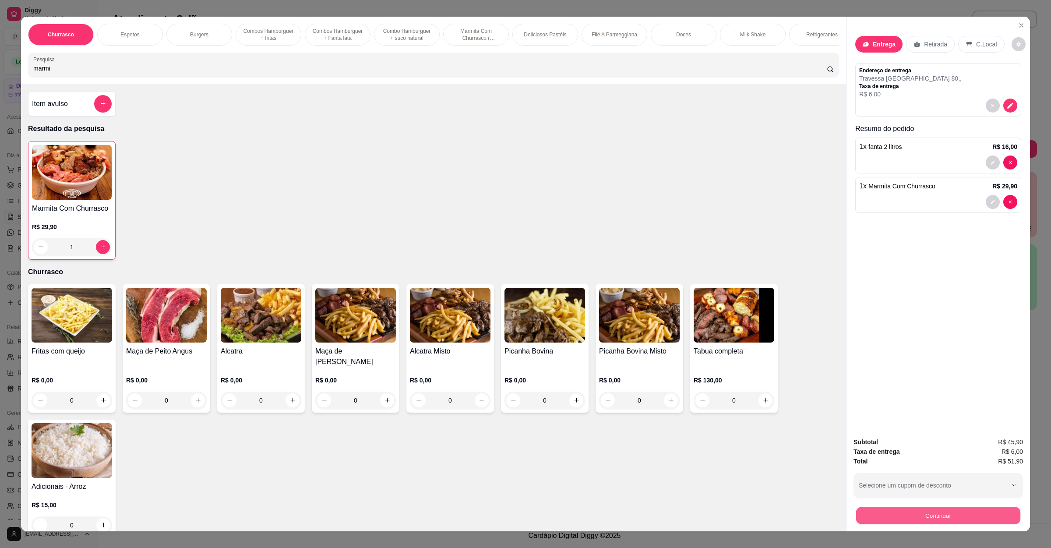
click at [922, 486] on button "Continuar" at bounding box center [938, 515] width 164 height 17
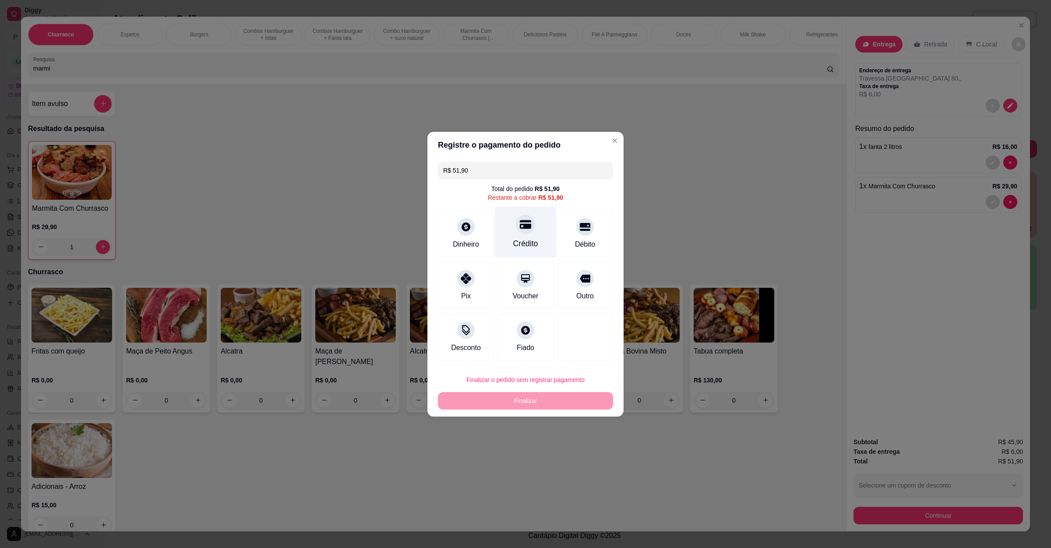
click at [528, 238] on div "Crédito" at bounding box center [525, 243] width 25 height 11
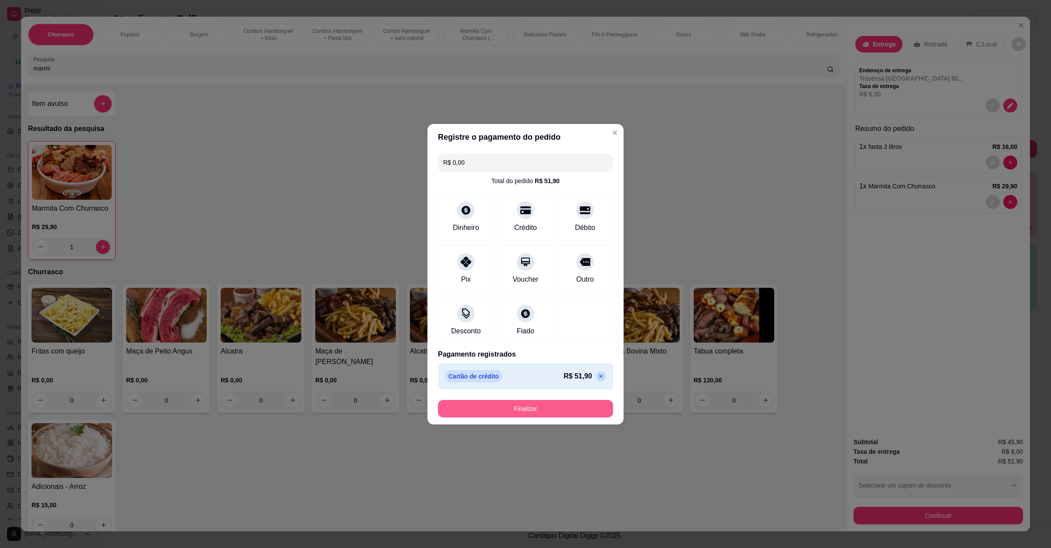
click at [557, 403] on button "Finalizar" at bounding box center [525, 409] width 175 height 18
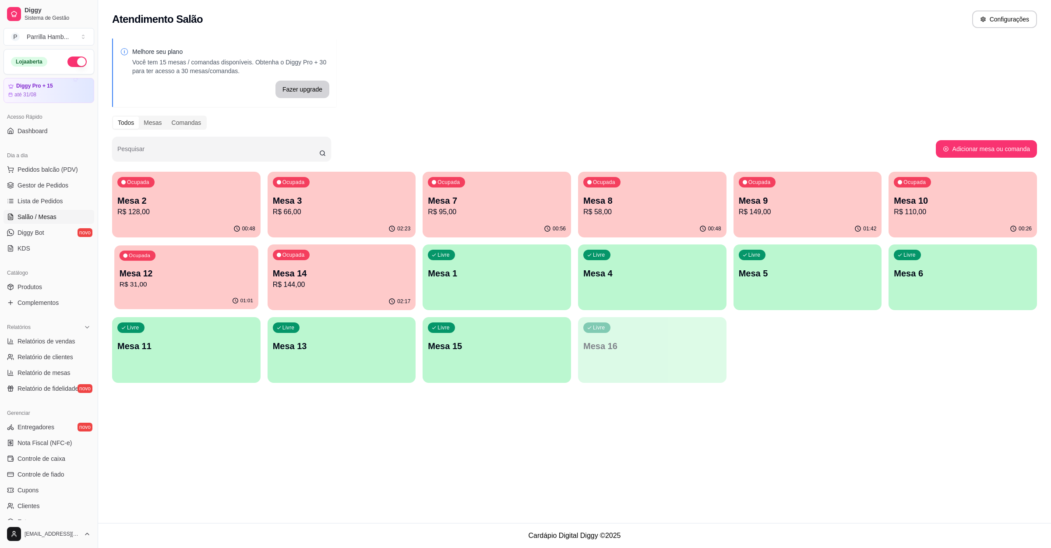
click at [230, 271] on p "Mesa 12" at bounding box center [187, 274] width 134 height 12
click at [297, 270] on p "Mesa 14" at bounding box center [342, 274] width 134 height 12
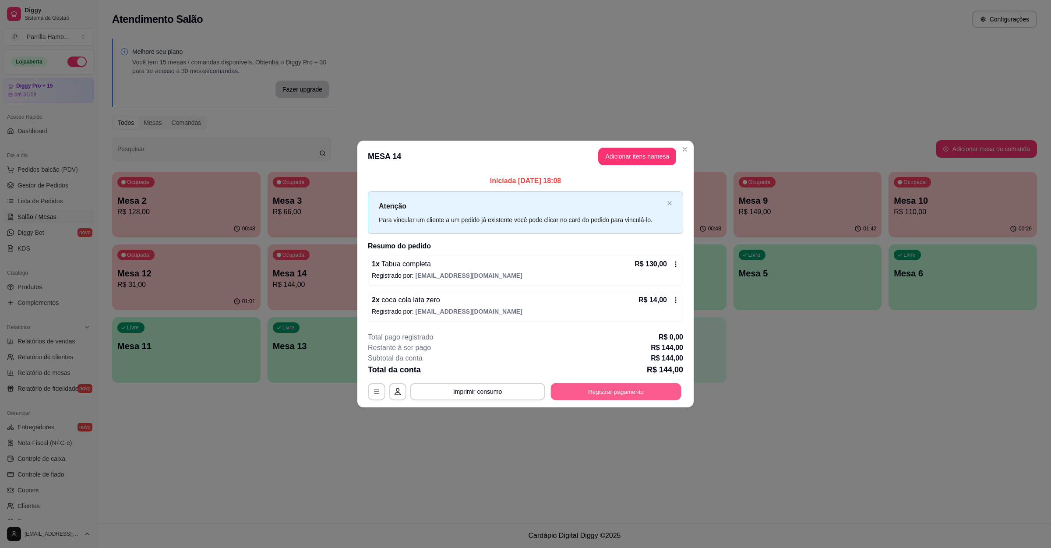
click at [645, 395] on button "Registrar pagamento" at bounding box center [616, 391] width 130 height 17
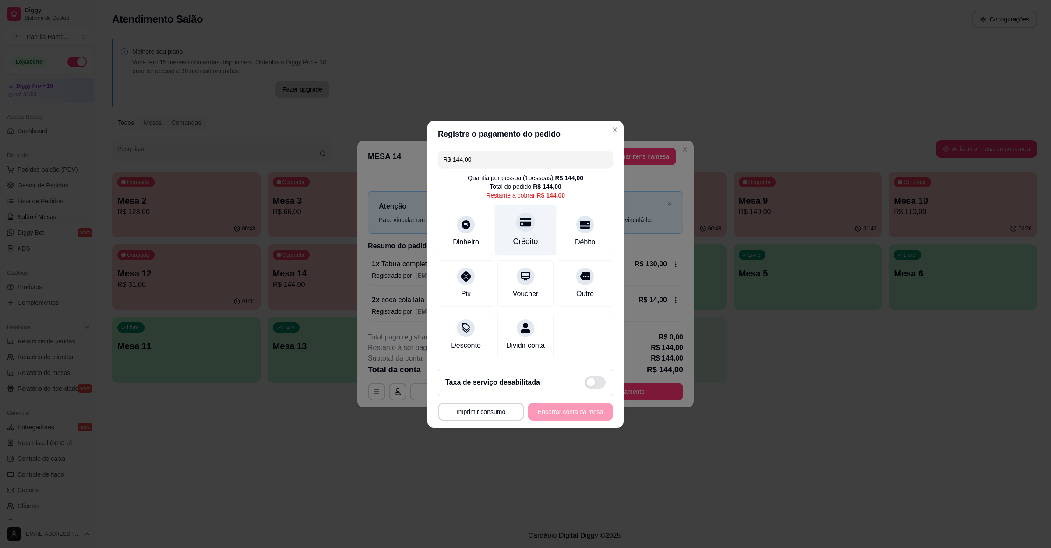
click at [524, 222] on icon at bounding box center [525, 221] width 11 height 11
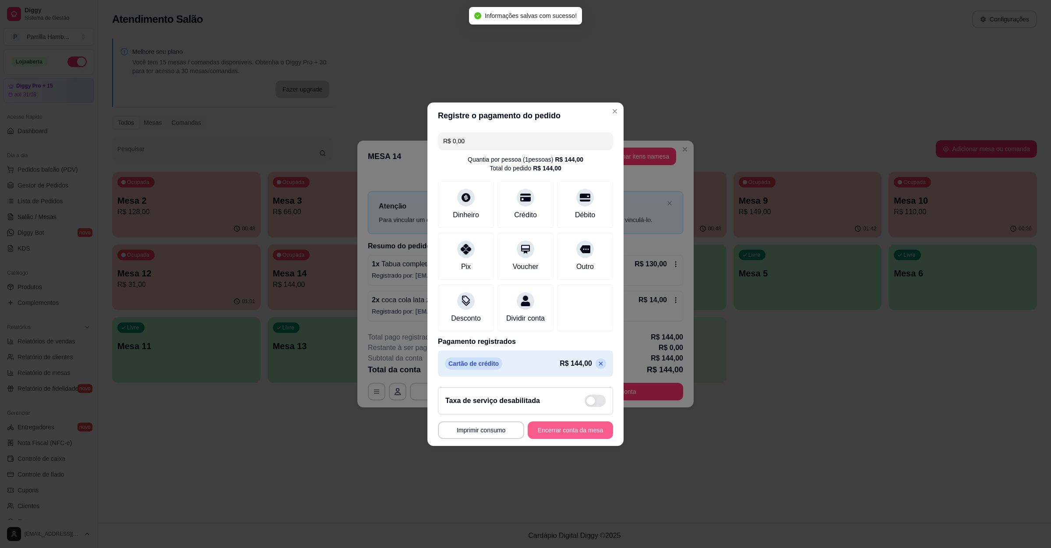
click at [543, 436] on button "Encerrar conta da mesa" at bounding box center [570, 430] width 85 height 18
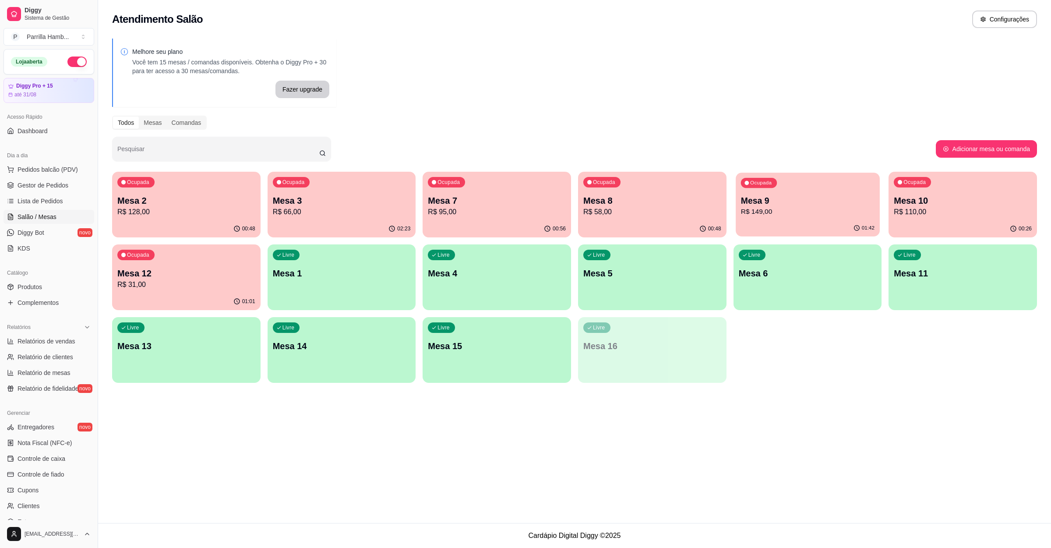
click at [785, 216] on p "R$ 149,00" at bounding box center [807, 212] width 134 height 10
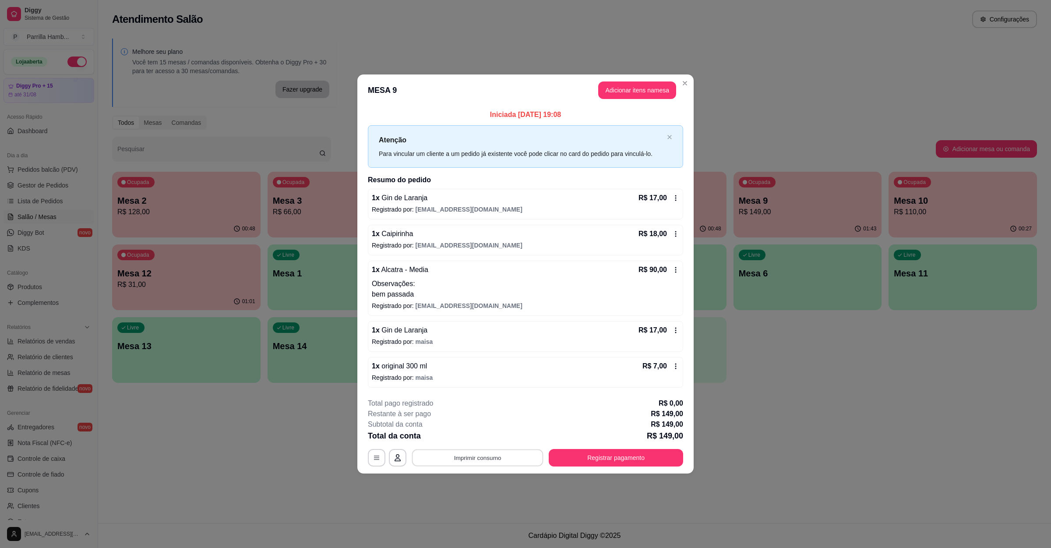
click at [526, 454] on button "Imprimir consumo" at bounding box center [477, 457] width 131 height 17
click at [495, 436] on button "IMPRESSORA" at bounding box center [479, 439] width 61 height 14
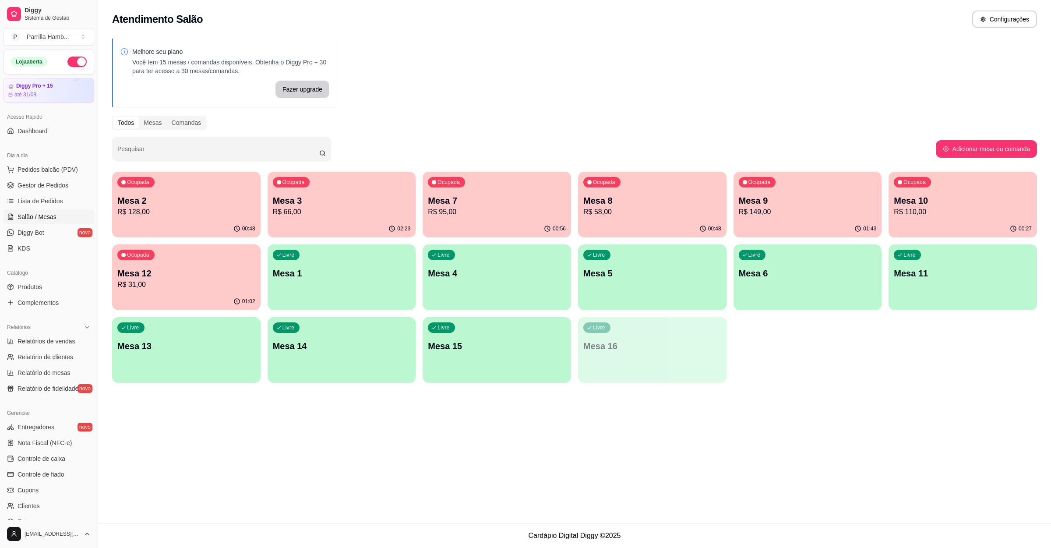
click at [228, 299] on div "01:02" at bounding box center [186, 301] width 148 height 17
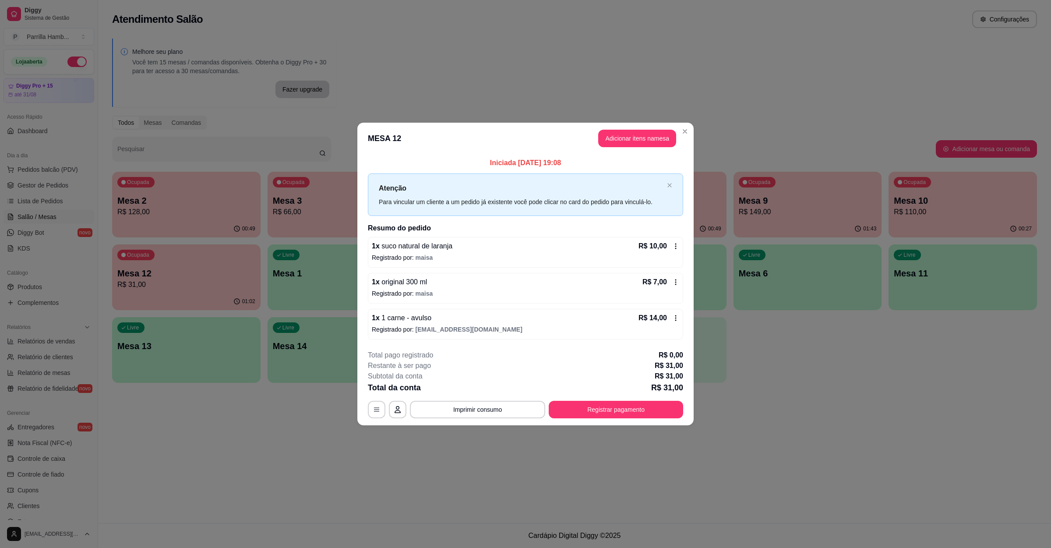
click at [638, 123] on header "MESA 12 Adicionar itens na mesa" at bounding box center [525, 139] width 336 height 32
click at [638, 134] on button "Adicionar itens na mesa" at bounding box center [637, 139] width 78 height 18
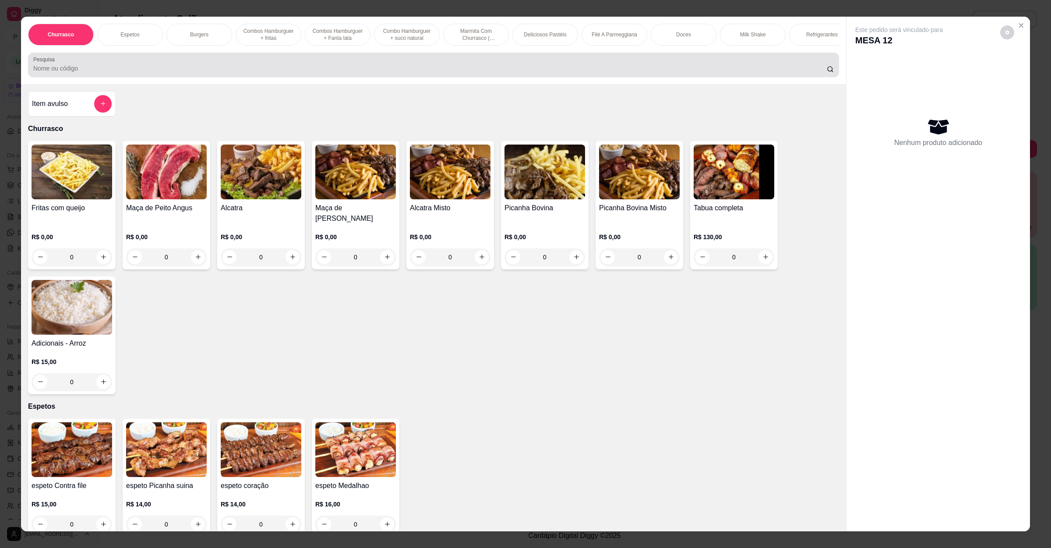
click at [288, 69] on div at bounding box center [433, 65] width 800 height 18
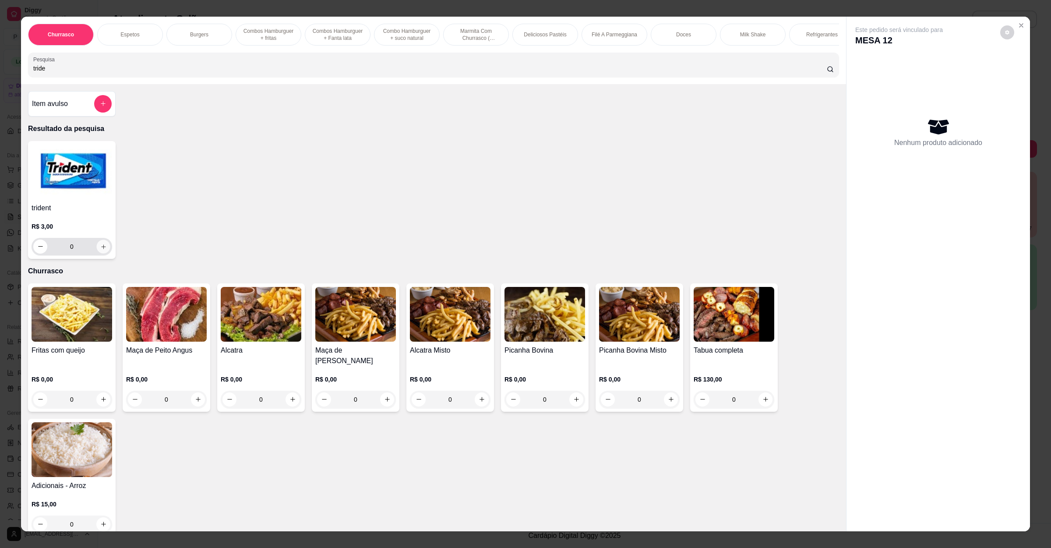
click at [102, 251] on button "increase-product-quantity" at bounding box center [103, 246] width 14 height 14
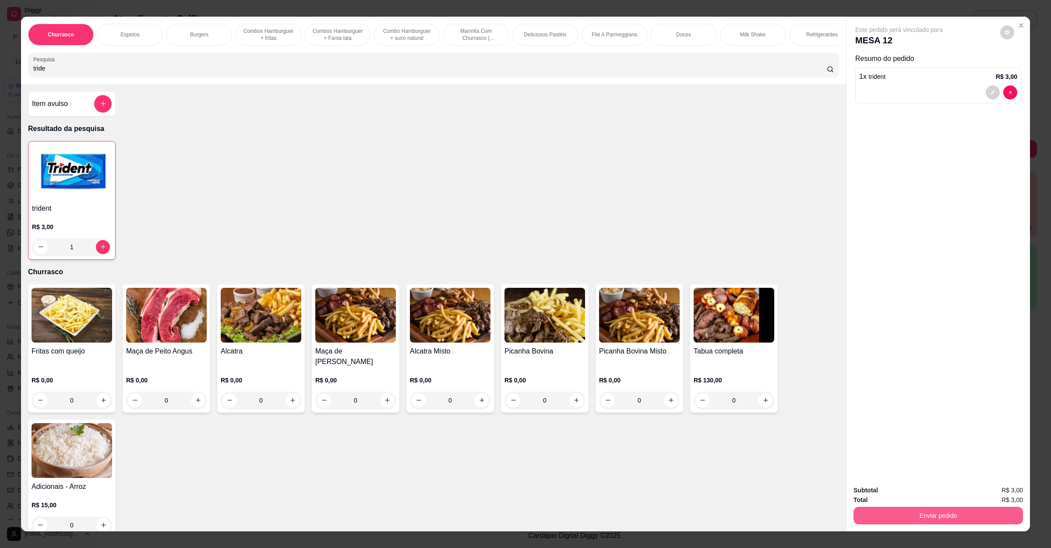
click at [913, 486] on button "Enviar pedido" at bounding box center [937, 516] width 169 height 18
click at [908, 486] on button "Não registrar e enviar pedido" at bounding box center [907, 494] width 88 height 16
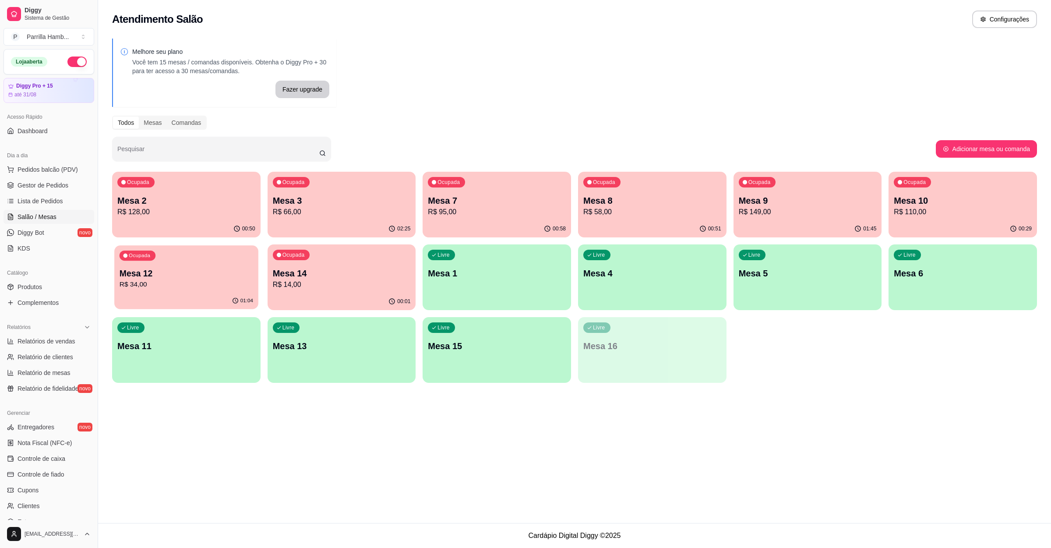
click at [215, 285] on p "R$ 34,00" at bounding box center [187, 284] width 134 height 10
click at [31, 201] on span "Lista de Pedidos" at bounding box center [41, 201] width 46 height 9
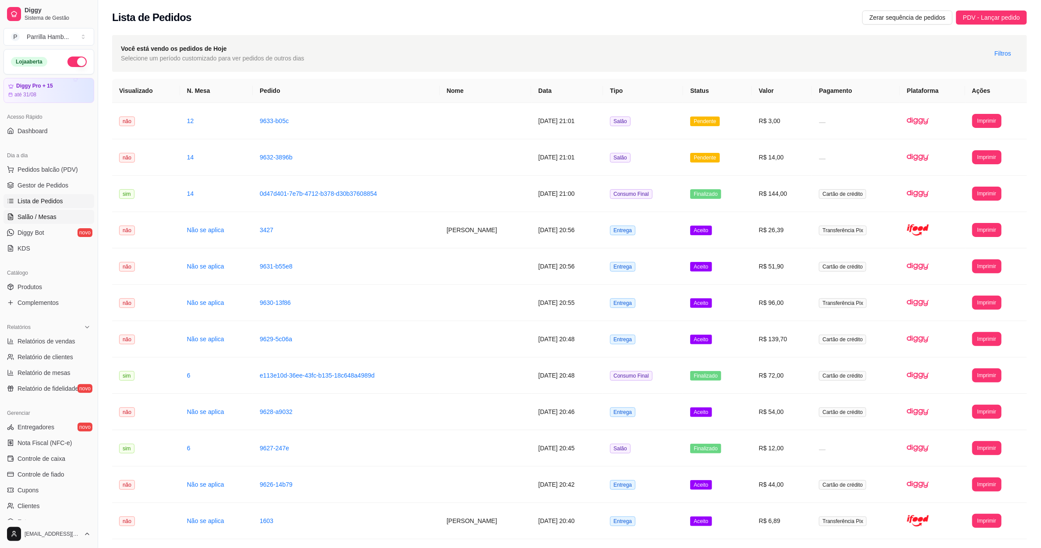
click at [24, 217] on span "Salão / Mesas" at bounding box center [37, 216] width 39 height 9
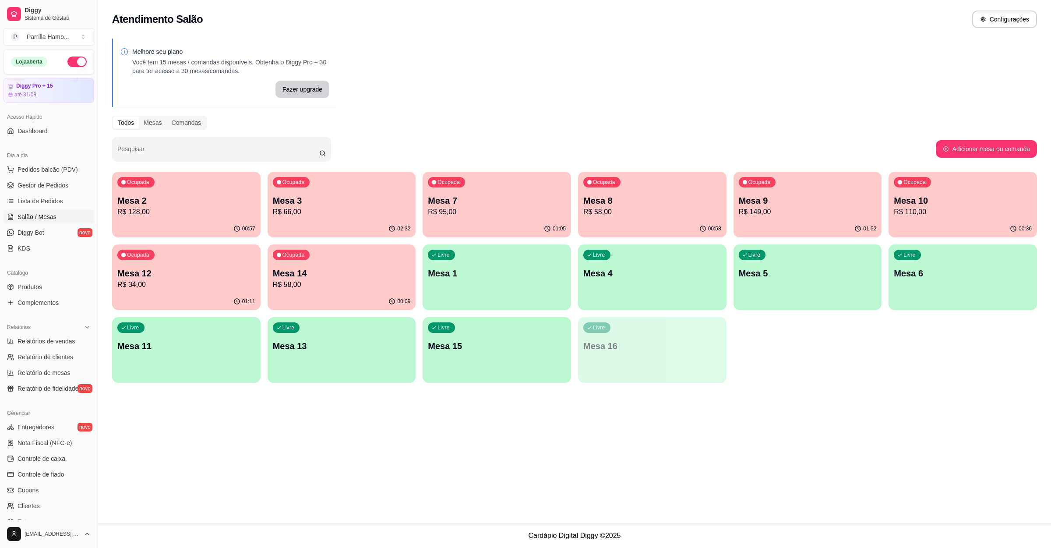
click at [507, 192] on div "Ocupada Mesa 7 R$ 95,00" at bounding box center [496, 196] width 148 height 49
click at [612, 223] on div "00:58" at bounding box center [652, 228] width 148 height 17
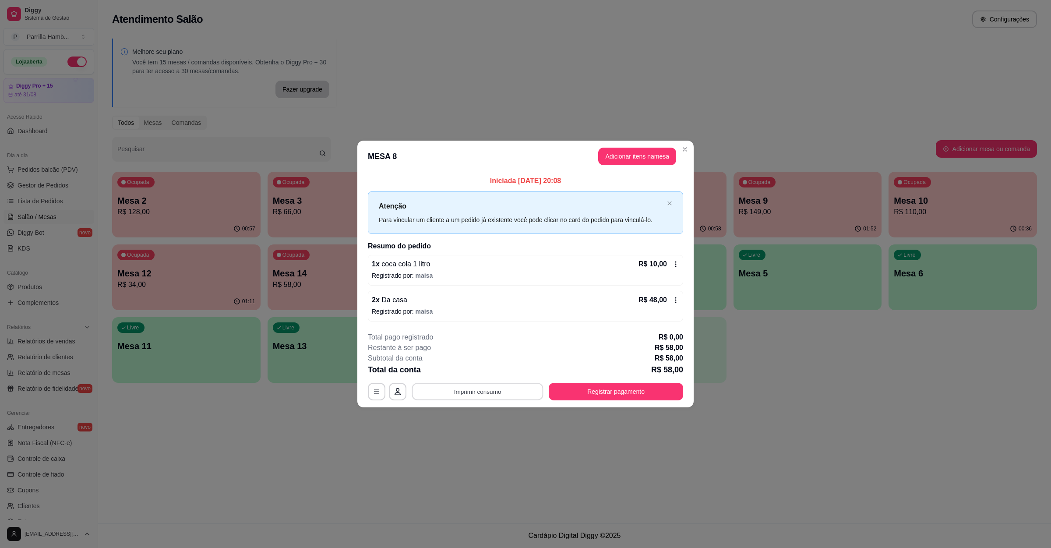
click at [482, 386] on button "Imprimir consumo" at bounding box center [477, 391] width 131 height 17
click at [481, 367] on button "IMPRESSORA" at bounding box center [479, 372] width 61 height 14
click at [586, 397] on button "Registrar pagamento" at bounding box center [616, 391] width 130 height 17
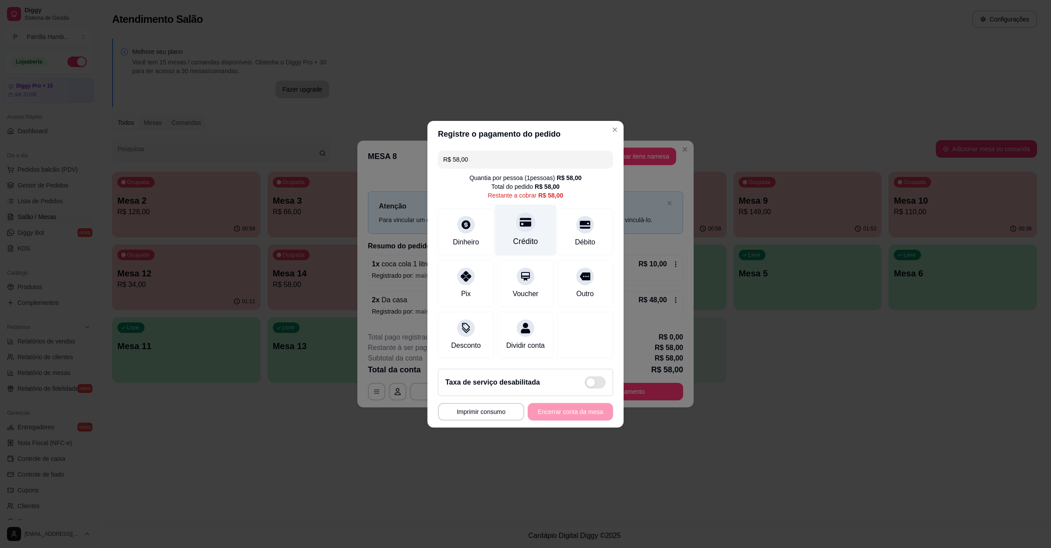
click at [527, 223] on div "Crédito" at bounding box center [526, 229] width 62 height 51
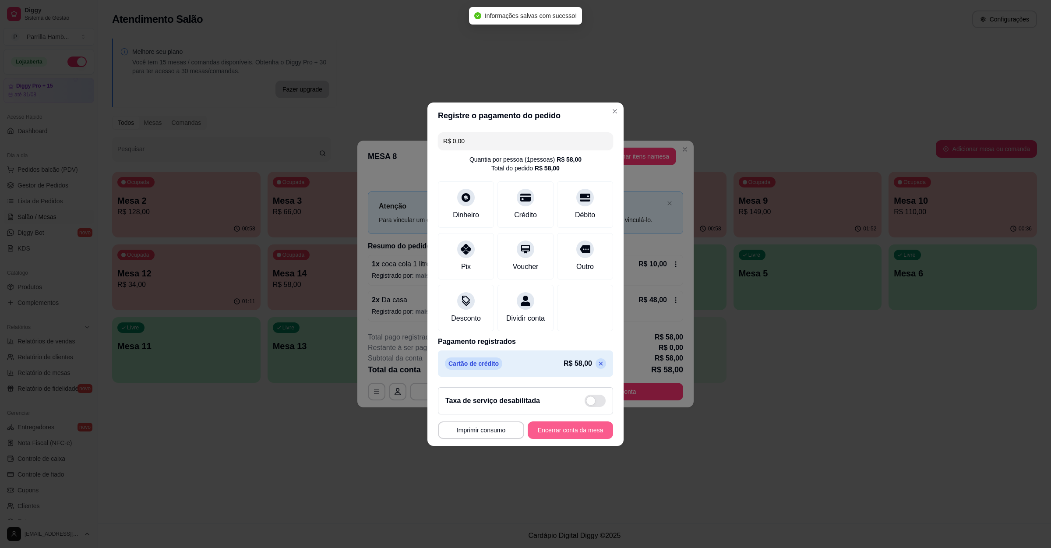
click at [548, 428] on button "Encerrar conta da mesa" at bounding box center [570, 430] width 85 height 18
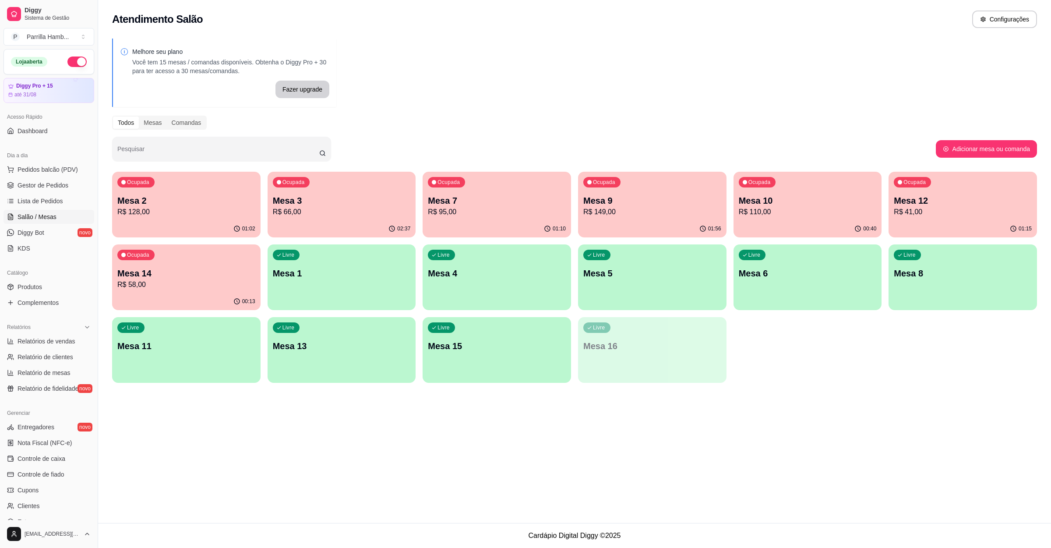
click at [194, 263] on div "Ocupada Mesa 14 R$ 58,00" at bounding box center [186, 268] width 148 height 49
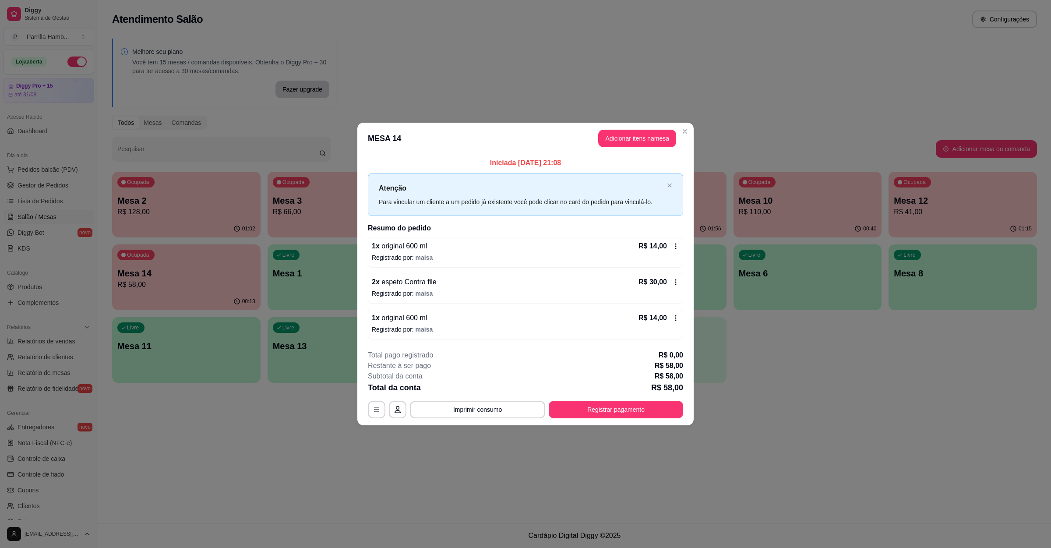
click at [628, 152] on header "MESA 14 Adicionar itens na mesa" at bounding box center [525, 139] width 336 height 32
click at [628, 144] on button "Adicionar itens na mesa" at bounding box center [637, 139] width 78 height 18
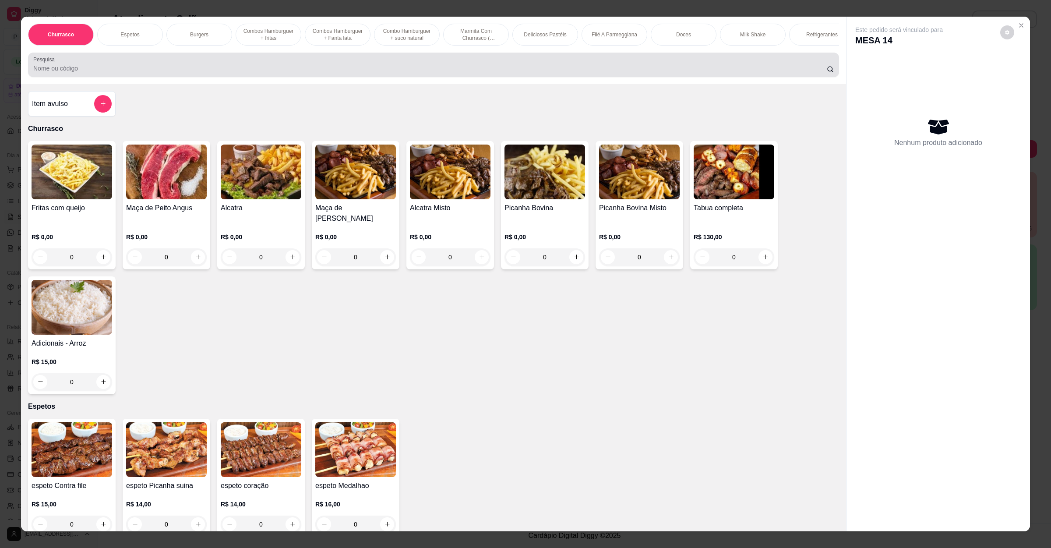
click at [421, 73] on input "Pesquisa" at bounding box center [429, 68] width 793 height 9
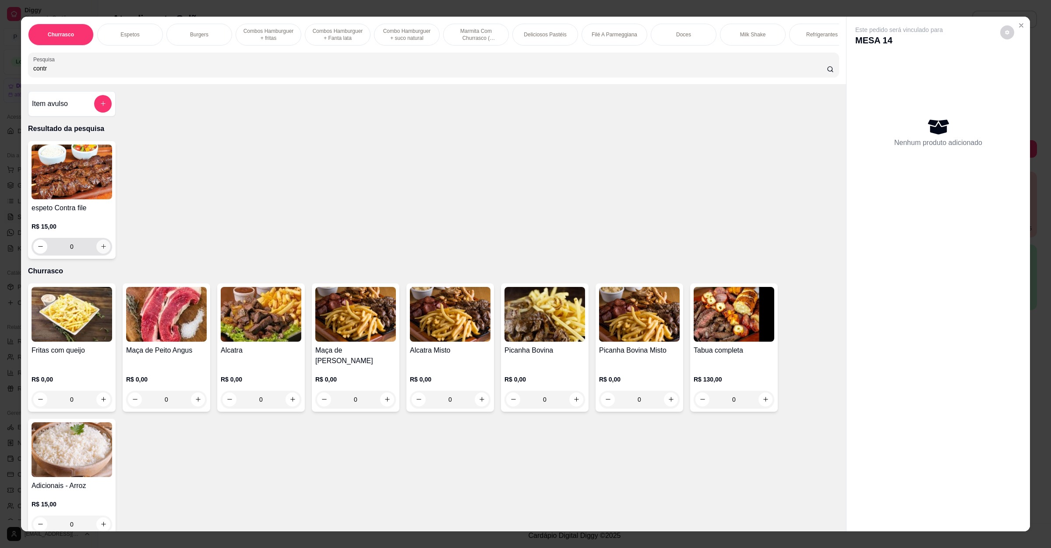
click at [100, 250] on icon "increase-product-quantity" at bounding box center [103, 246] width 7 height 7
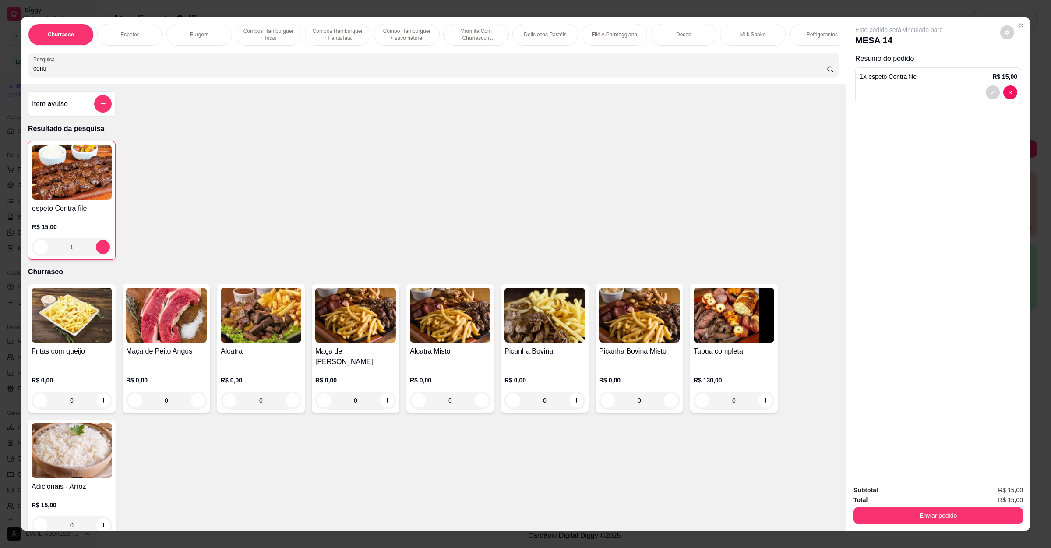
click at [913, 486] on div "Enviar pedido" at bounding box center [937, 514] width 169 height 20
click at [910, 486] on button "Enviar pedido" at bounding box center [937, 516] width 169 height 18
click at [908, 486] on button "Não registrar e enviar pedido" at bounding box center [907, 494] width 88 height 16
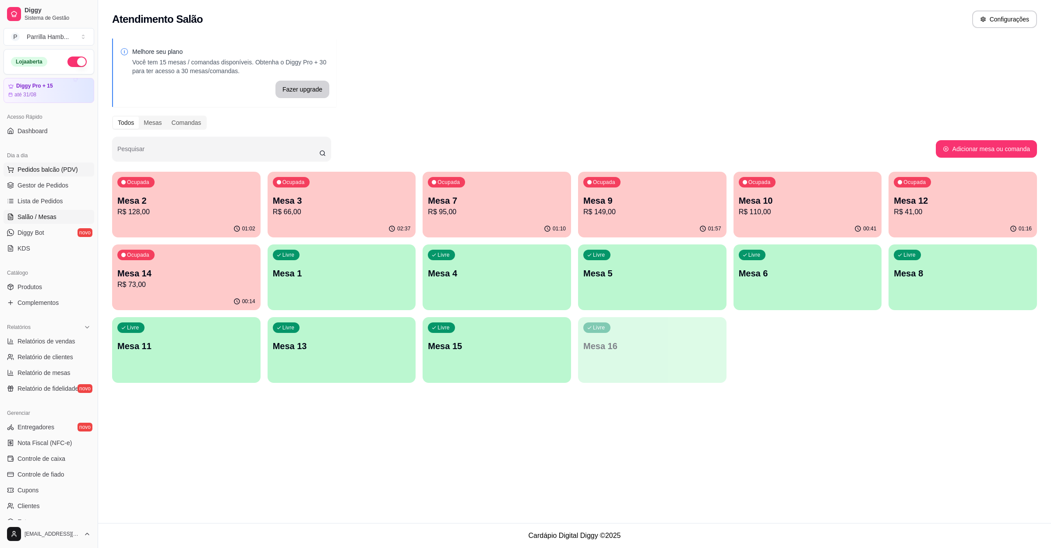
click at [40, 163] on button "Pedidos balcão (PDV)" at bounding box center [49, 169] width 91 height 14
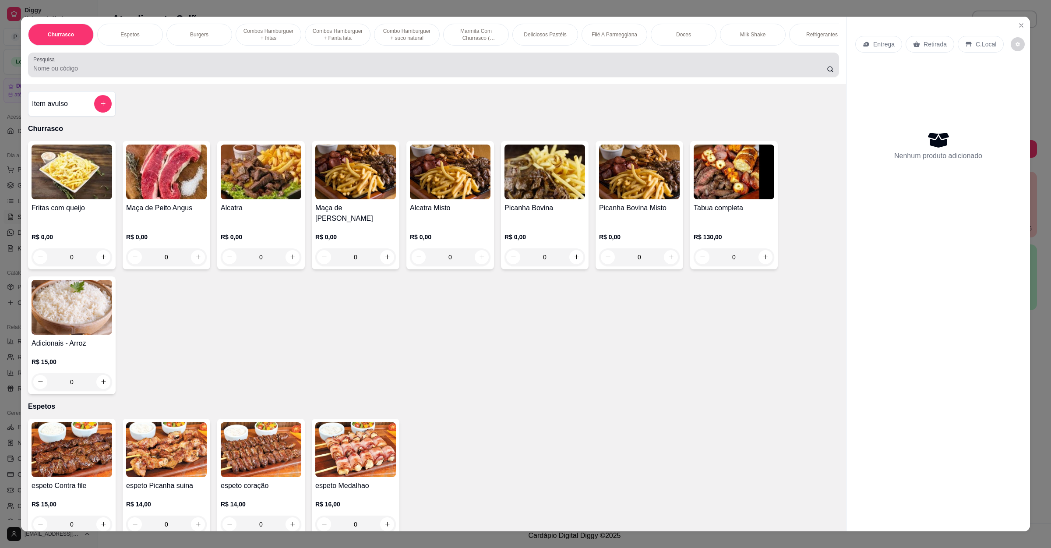
click at [204, 67] on div at bounding box center [433, 65] width 800 height 18
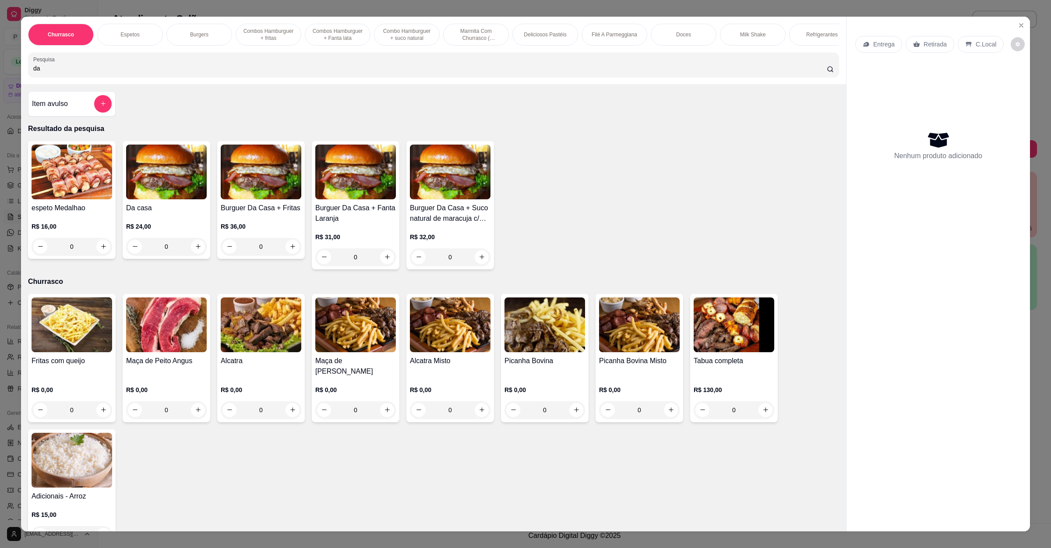
click at [190, 255] on div "0" at bounding box center [166, 247] width 81 height 18
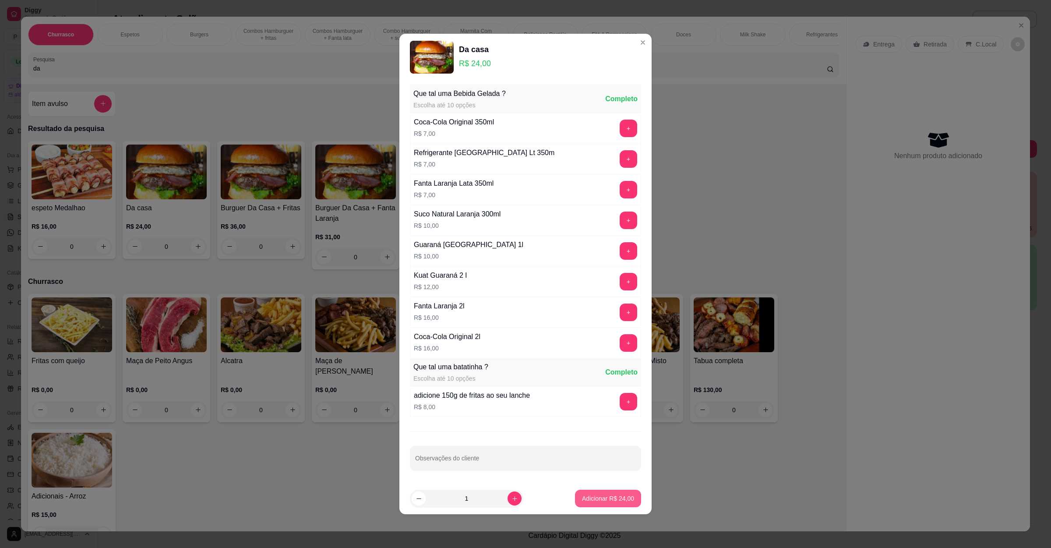
click at [594, 486] on p "Adicionar R$ 24,00" at bounding box center [608, 498] width 52 height 9
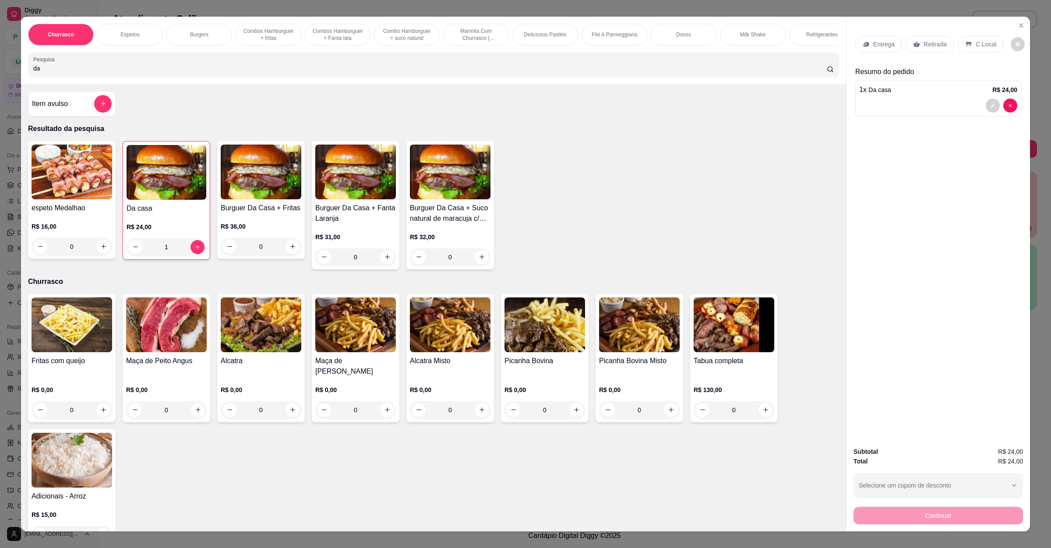
click at [923, 42] on p "Retirada" at bounding box center [934, 44] width 23 height 9
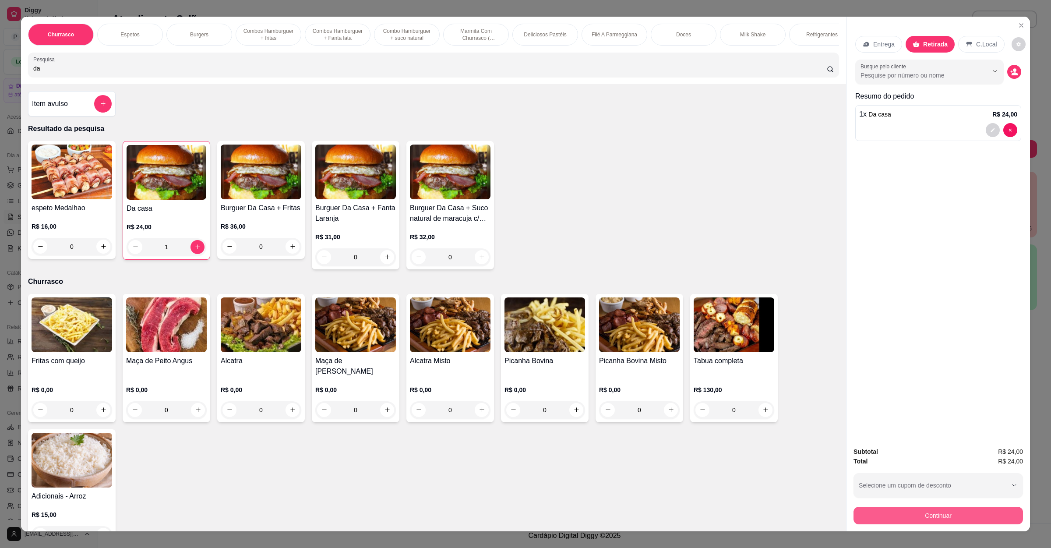
click at [886, 486] on button "Continuar" at bounding box center [937, 516] width 169 height 18
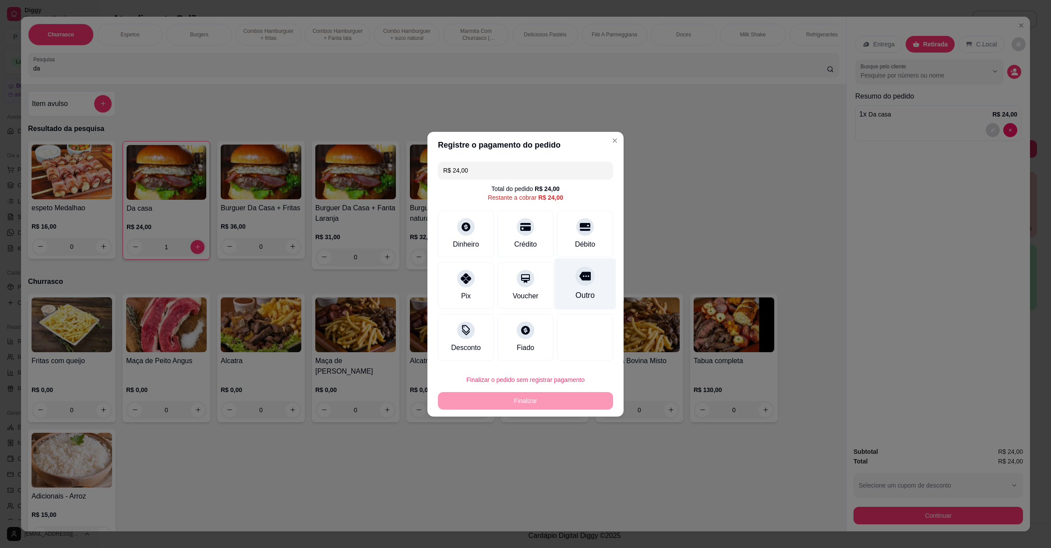
click at [565, 289] on div "Outro" at bounding box center [585, 283] width 62 height 51
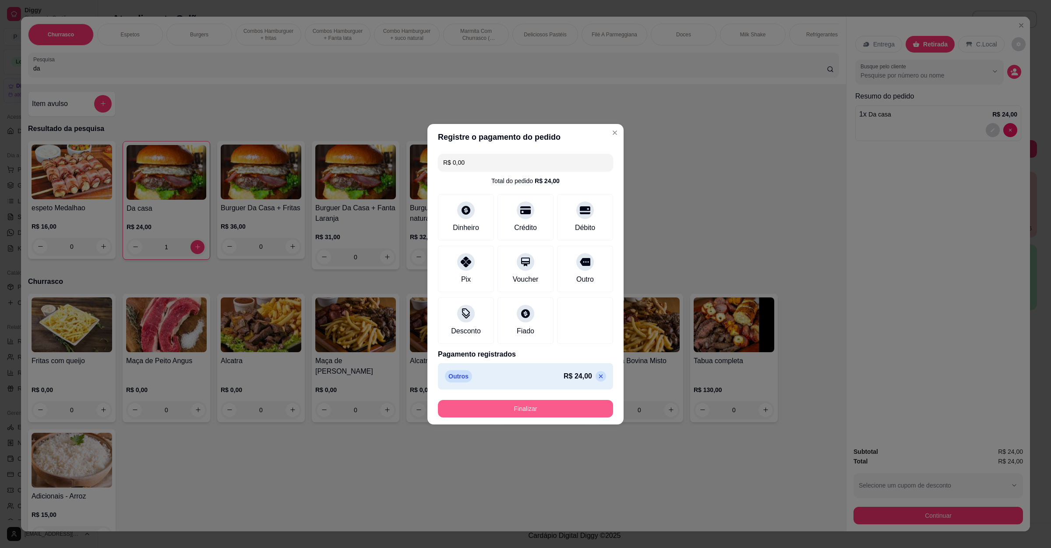
click at [516, 405] on button "Finalizar" at bounding box center [525, 409] width 175 height 18
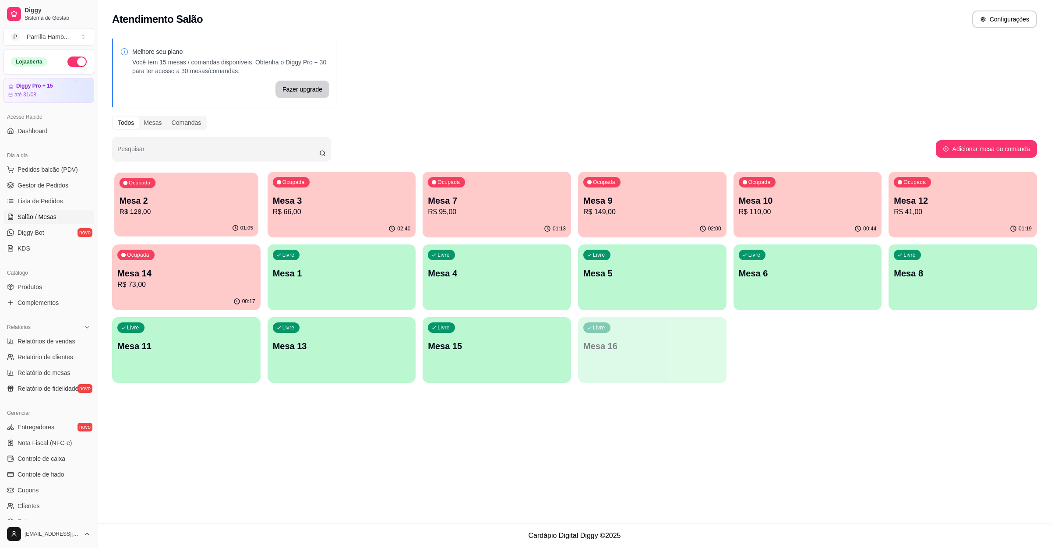
click at [184, 196] on p "Mesa 2" at bounding box center [187, 201] width 134 height 12
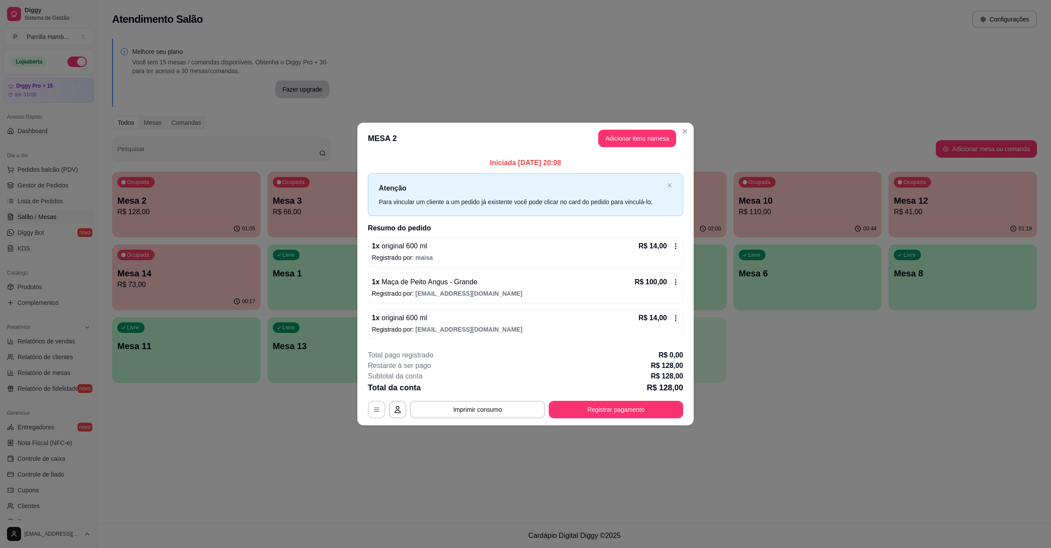
click at [380, 402] on button "button" at bounding box center [377, 410] width 18 height 18
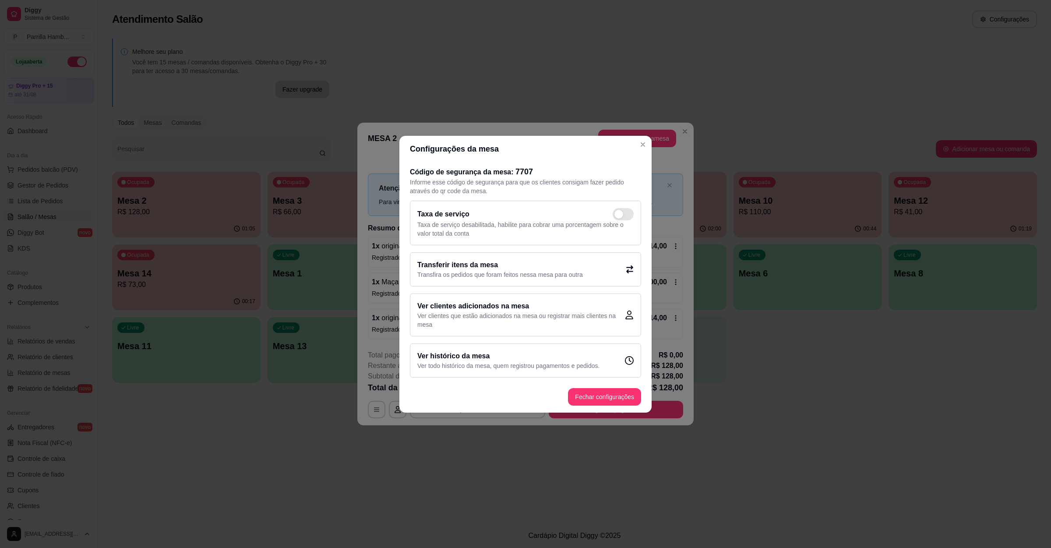
click at [458, 273] on p "Transfira os pedidos que foram feitos nessa mesa para outra" at bounding box center [499, 274] width 165 height 9
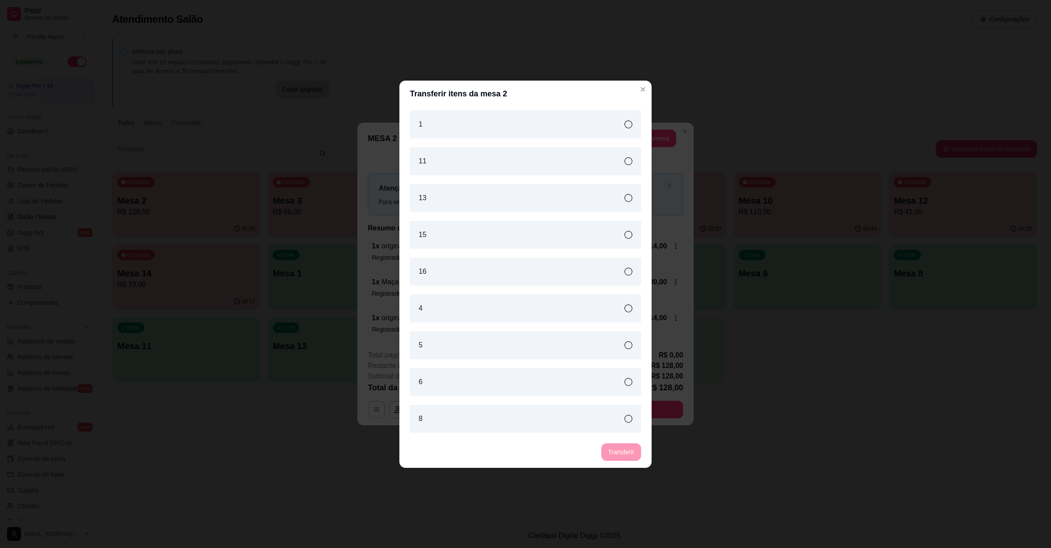
click at [464, 377] on div "6" at bounding box center [525, 382] width 231 height 28
click at [611, 448] on button "Transferir" at bounding box center [621, 451] width 39 height 17
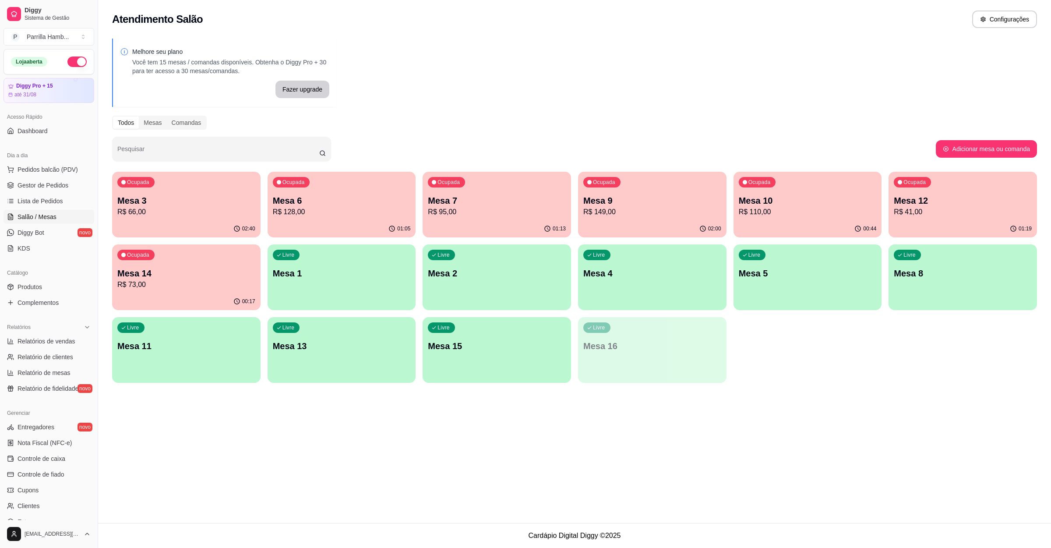
click at [453, 273] on p "Mesa 2" at bounding box center [497, 273] width 138 height 12
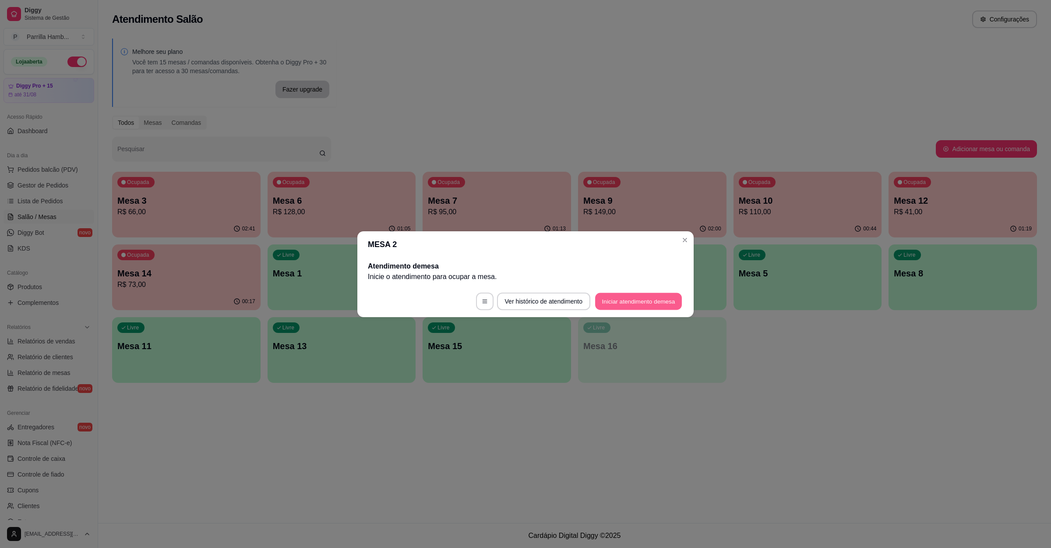
click at [637, 305] on button "Iniciar atendimento de mesa" at bounding box center [638, 300] width 87 height 17
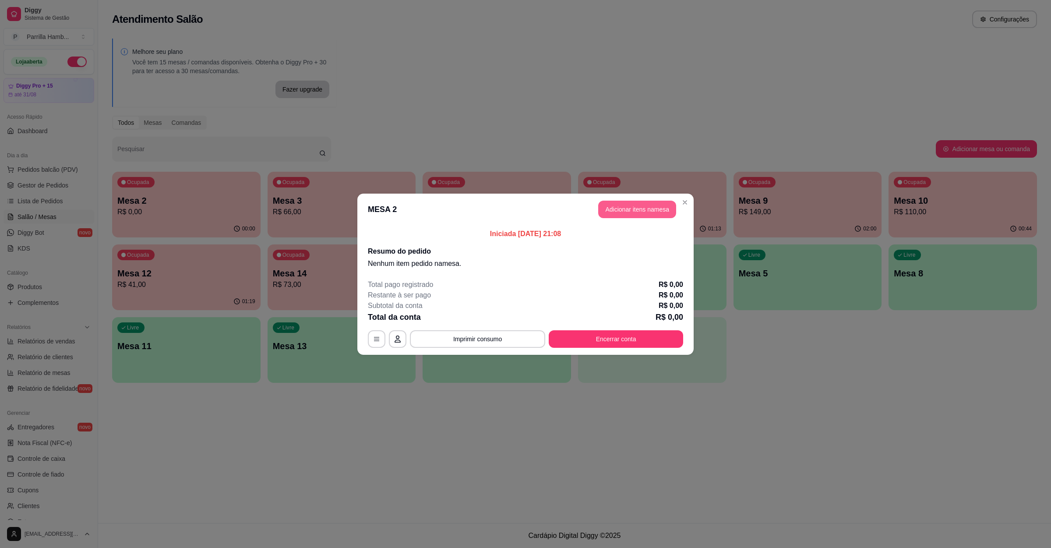
click at [630, 213] on button "Adicionar itens na mesa" at bounding box center [637, 210] width 78 height 18
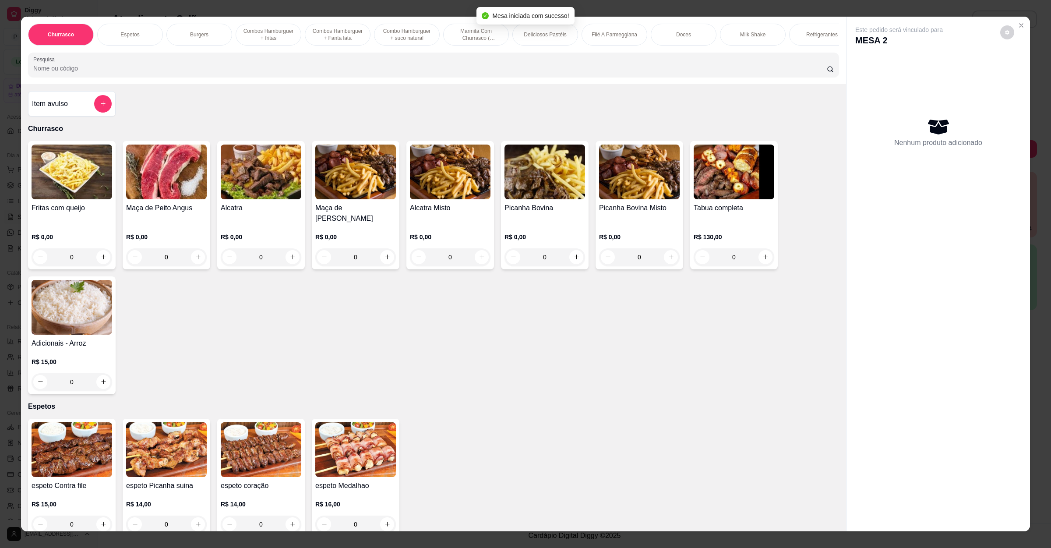
click at [304, 84] on div "Churrasco Espetos Burgers Combos Hamburguer + fritas Combos Hamburguer + Fanta …" at bounding box center [433, 50] width 825 height 67
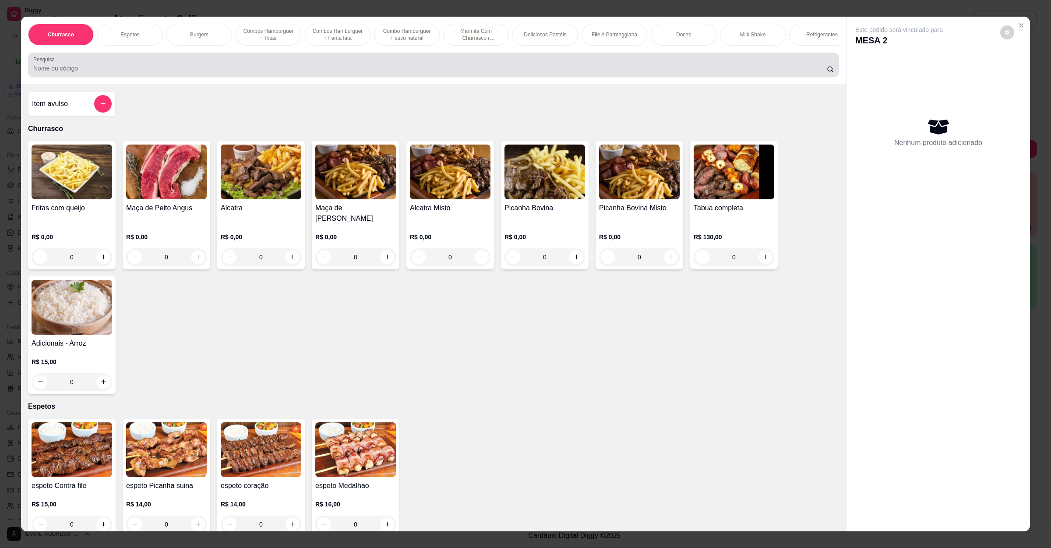
click at [306, 73] on input "Pesquisa" at bounding box center [429, 68] width 793 height 9
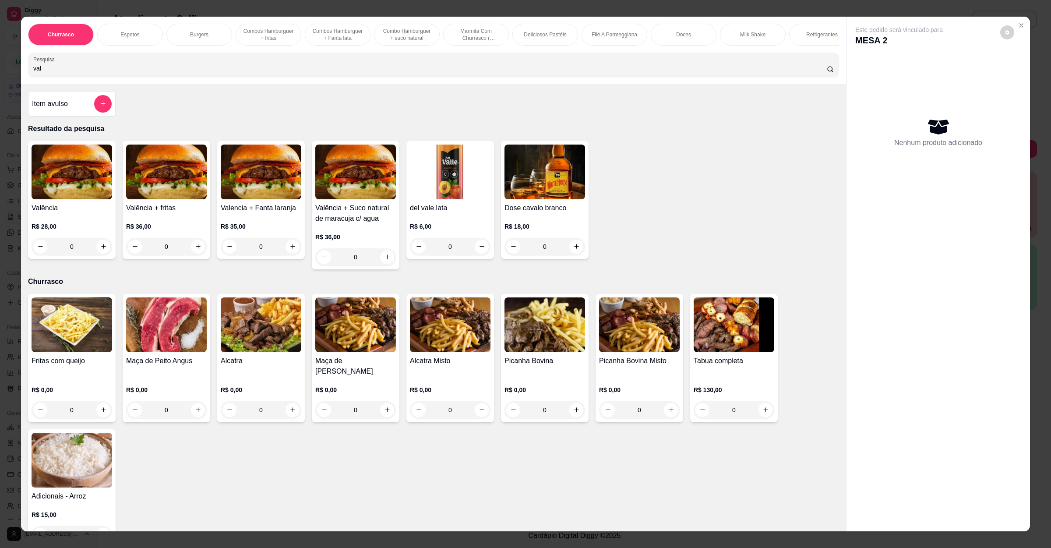
click at [92, 253] on div "0" at bounding box center [72, 247] width 81 height 18
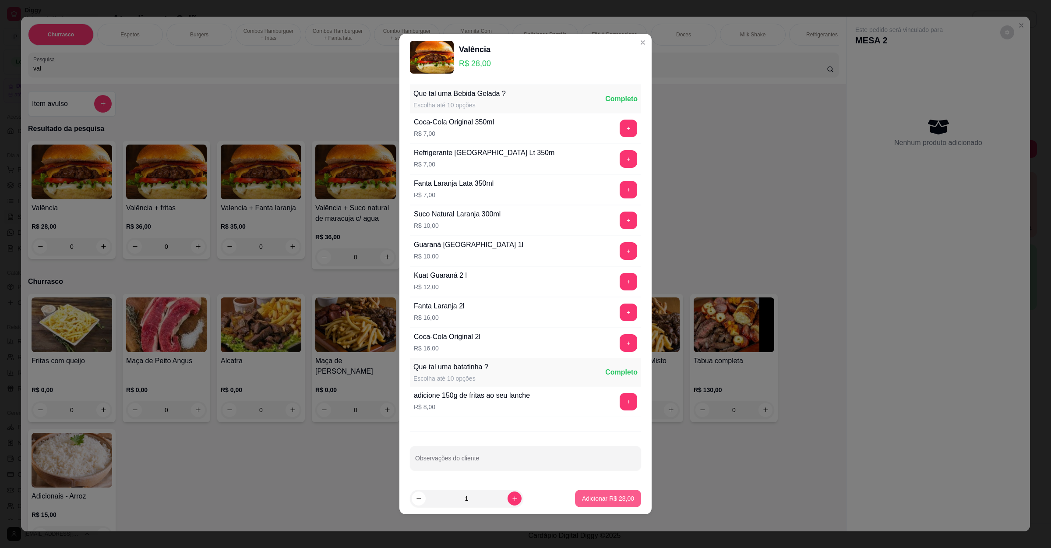
click at [582, 486] on p "Adicionar R$ 28,00" at bounding box center [608, 498] width 52 height 9
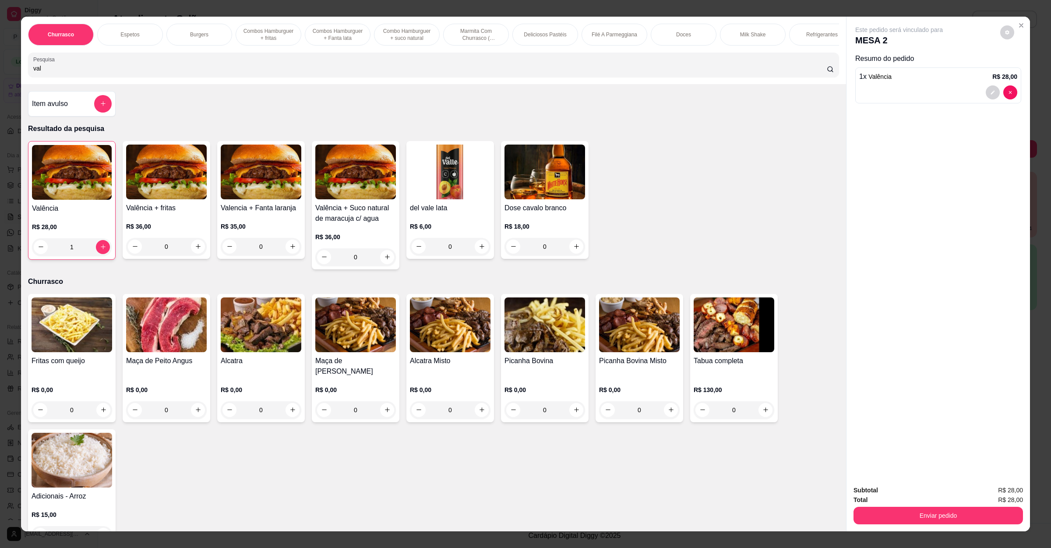
drag, startPoint x: 145, startPoint y: 77, endPoint x: 0, endPoint y: 100, distance: 146.8
click at [0, 100] on div "Churrasco Espetos Burgers Combos Hamburguer + fritas Combos Hamburguer + Fanta …" at bounding box center [525, 274] width 1051 height 548
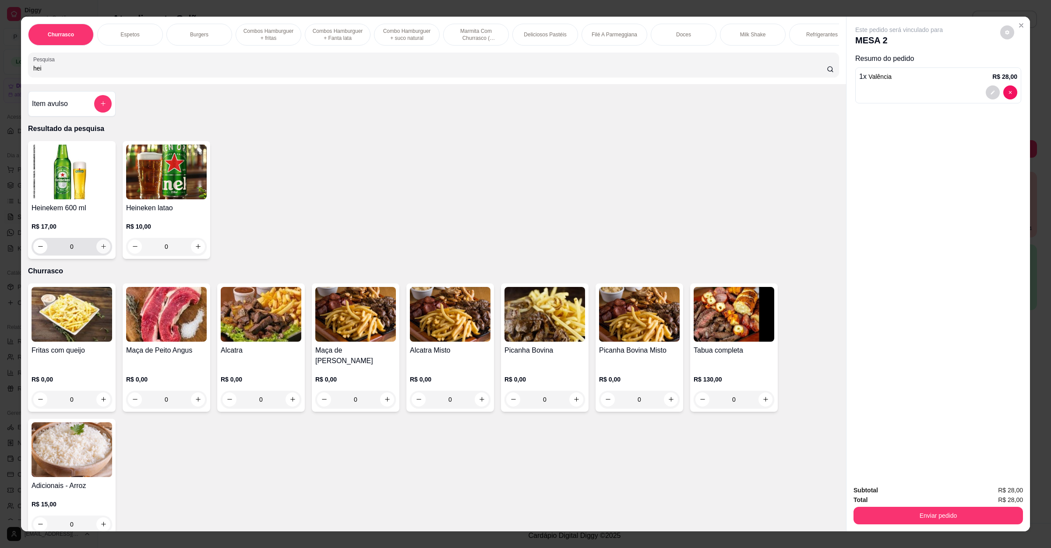
click at [98, 253] on button "increase-product-quantity" at bounding box center [103, 246] width 14 height 14
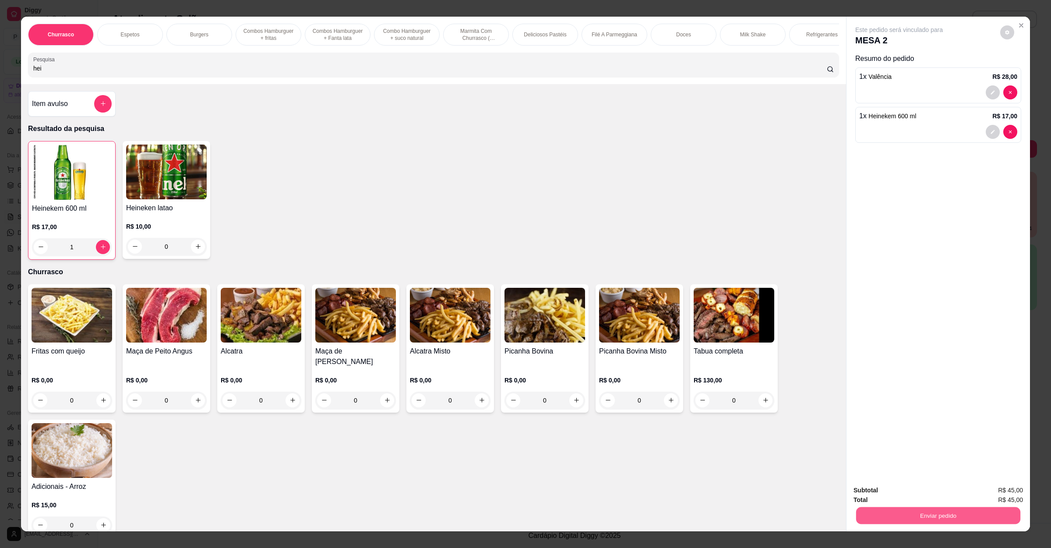
click at [933, 486] on button "Enviar pedido" at bounding box center [938, 515] width 164 height 17
click at [915, 486] on button "Não registrar e enviar pedido" at bounding box center [907, 494] width 91 height 17
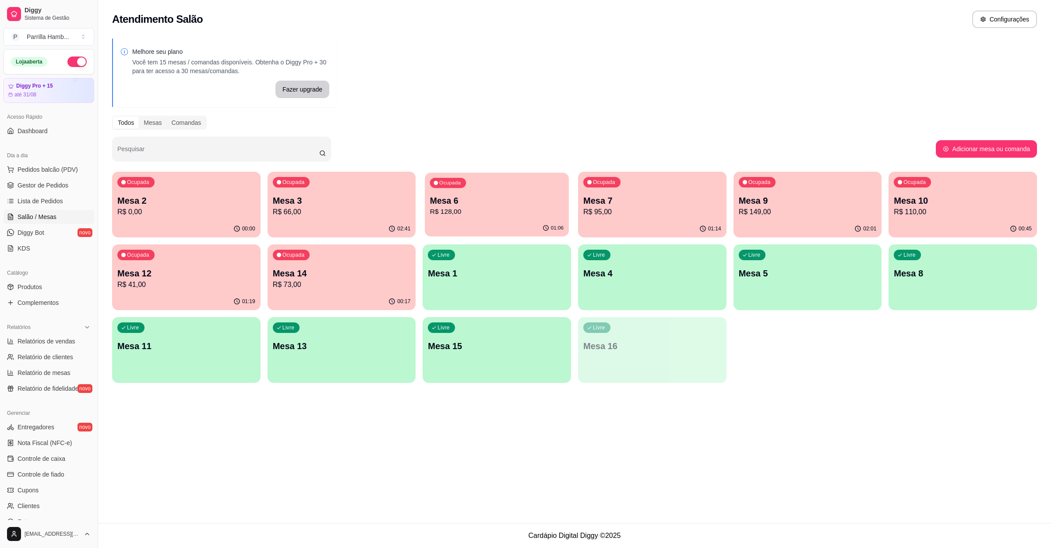
click at [475, 205] on p "Mesa 6" at bounding box center [497, 201] width 134 height 12
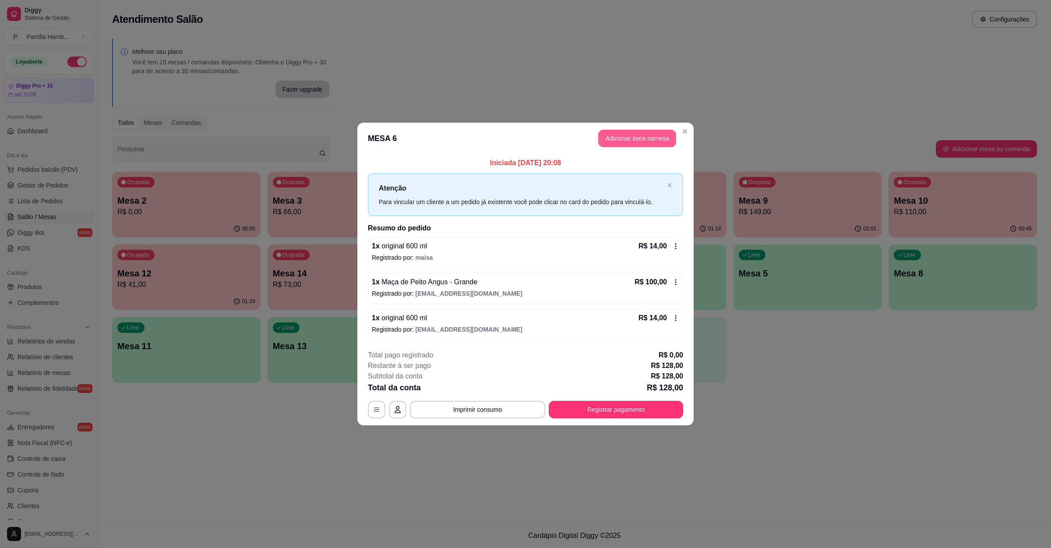
click at [641, 131] on button "Adicionar itens na mesa" at bounding box center [637, 139] width 78 height 18
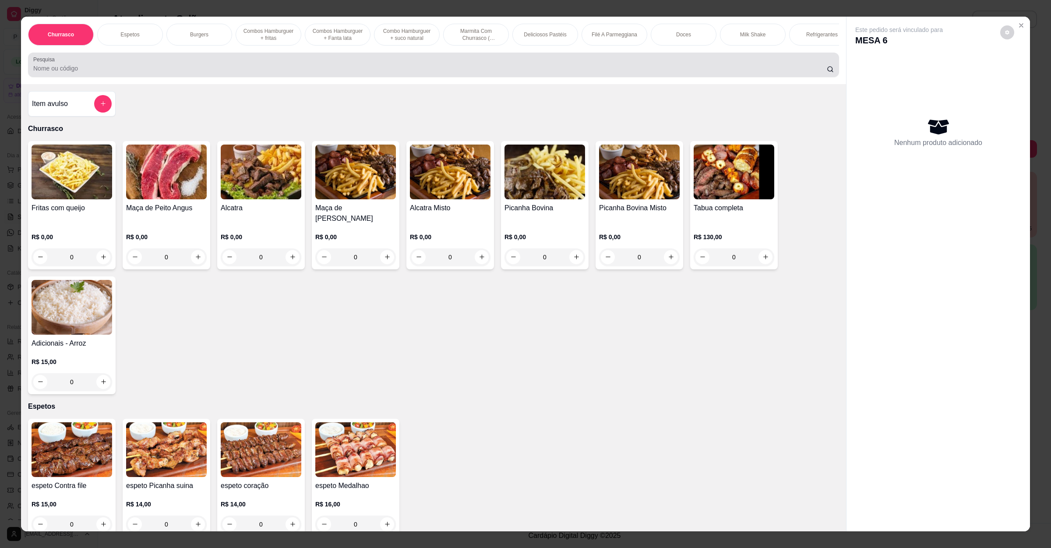
click at [286, 73] on input "Pesquisa" at bounding box center [429, 68] width 793 height 9
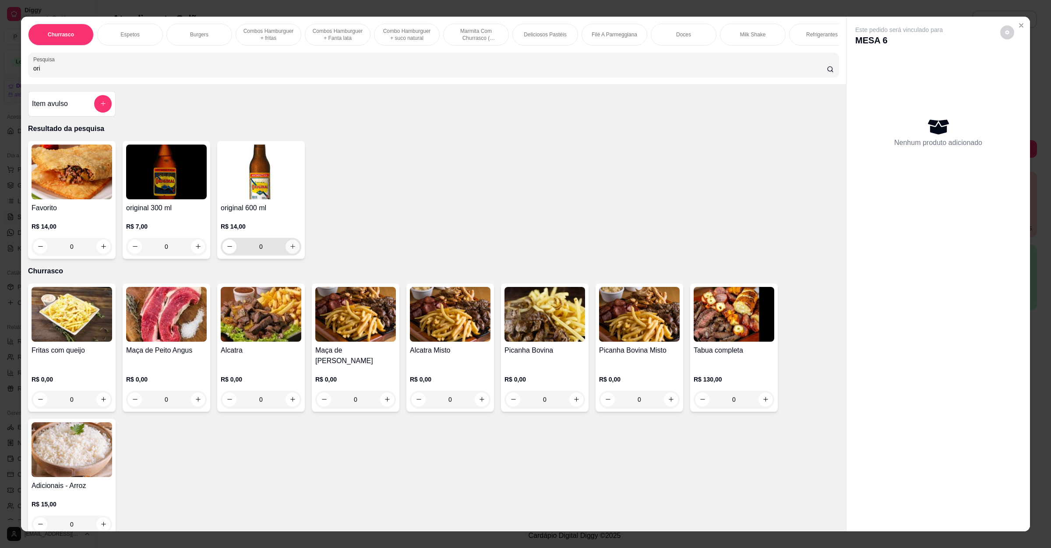
click at [292, 253] on button "increase-product-quantity" at bounding box center [292, 246] width 14 height 14
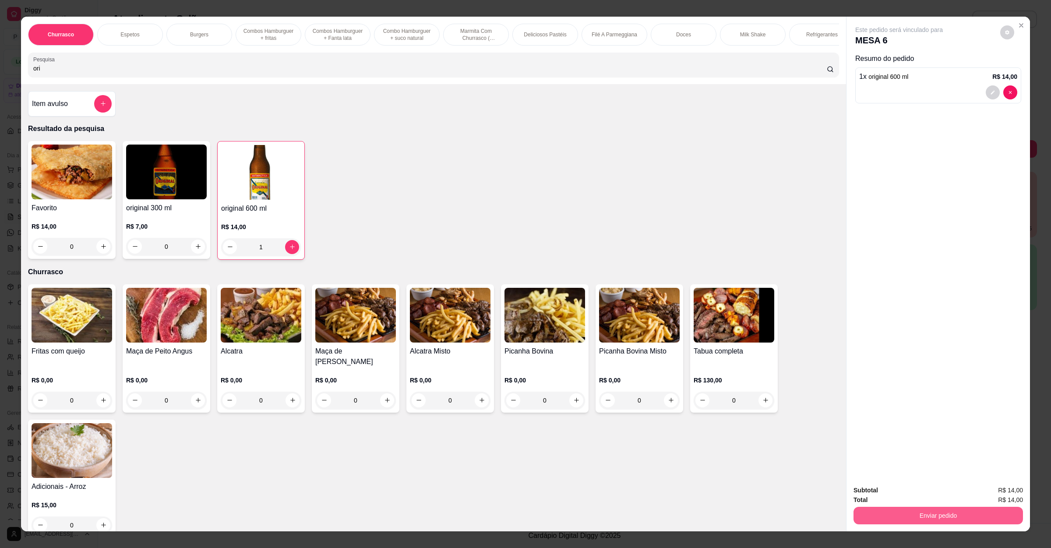
click at [853, 486] on button "Enviar pedido" at bounding box center [937, 516] width 169 height 18
click at [885, 486] on button "Não registrar e enviar pedido" at bounding box center [907, 494] width 91 height 17
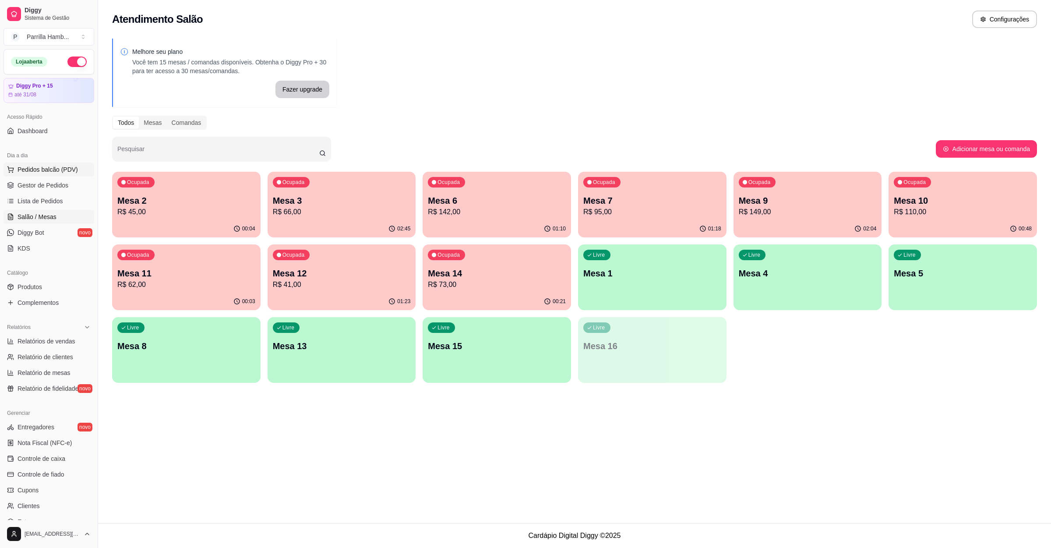
click at [11, 176] on button "Pedidos balcão (PDV)" at bounding box center [49, 169] width 91 height 14
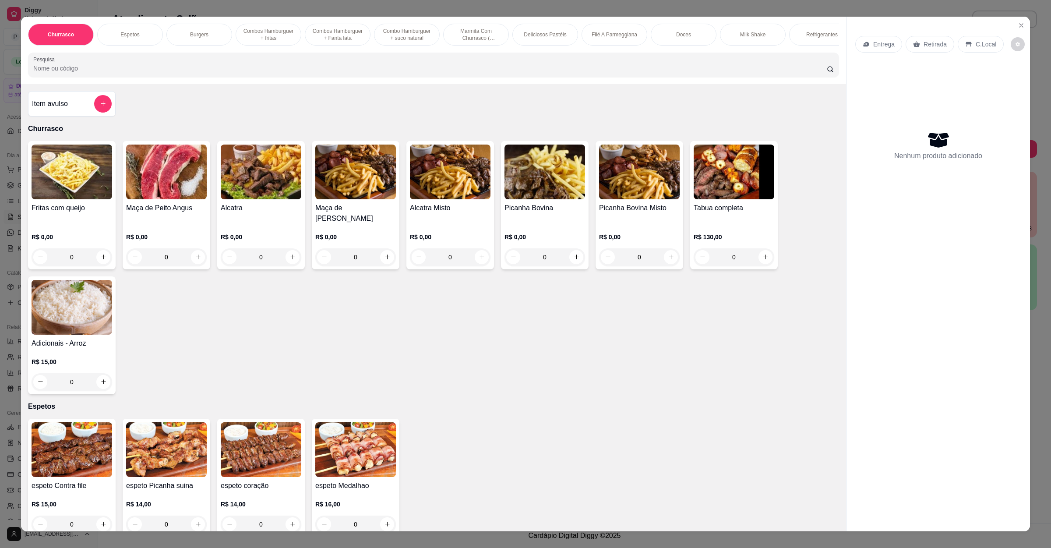
click at [202, 84] on div "Churrasco Espetos Burgers Combos Hamburguer + fritas Combos Hamburguer + Fanta …" at bounding box center [433, 50] width 825 height 67
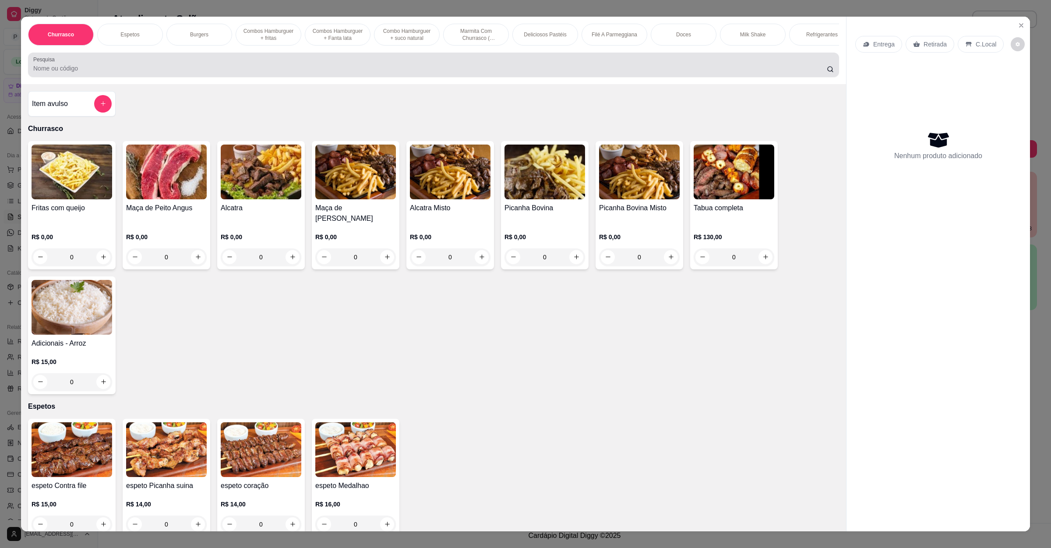
click at [200, 73] on input "Pesquisa" at bounding box center [429, 68] width 793 height 9
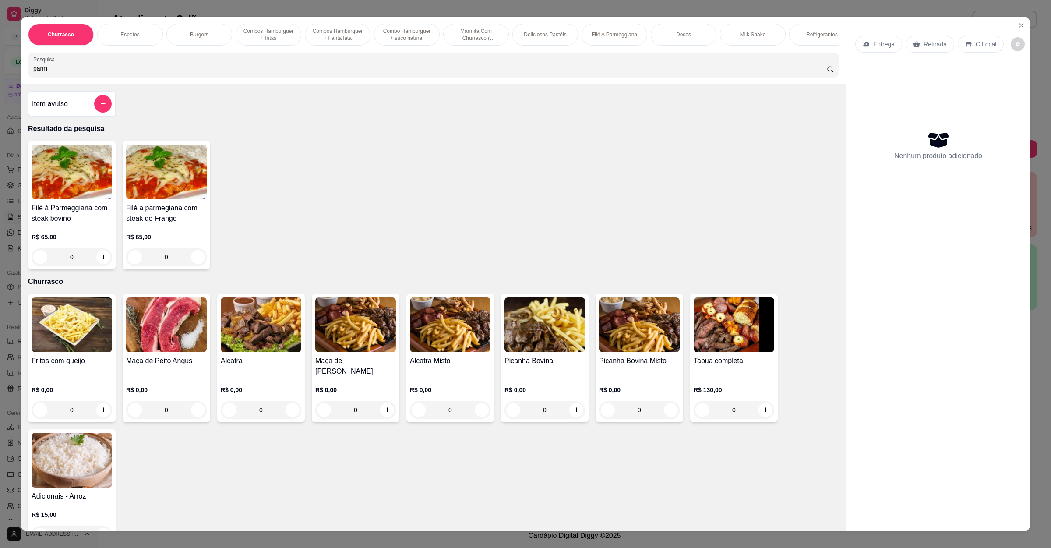
click at [95, 266] on div "0" at bounding box center [72, 257] width 81 height 18
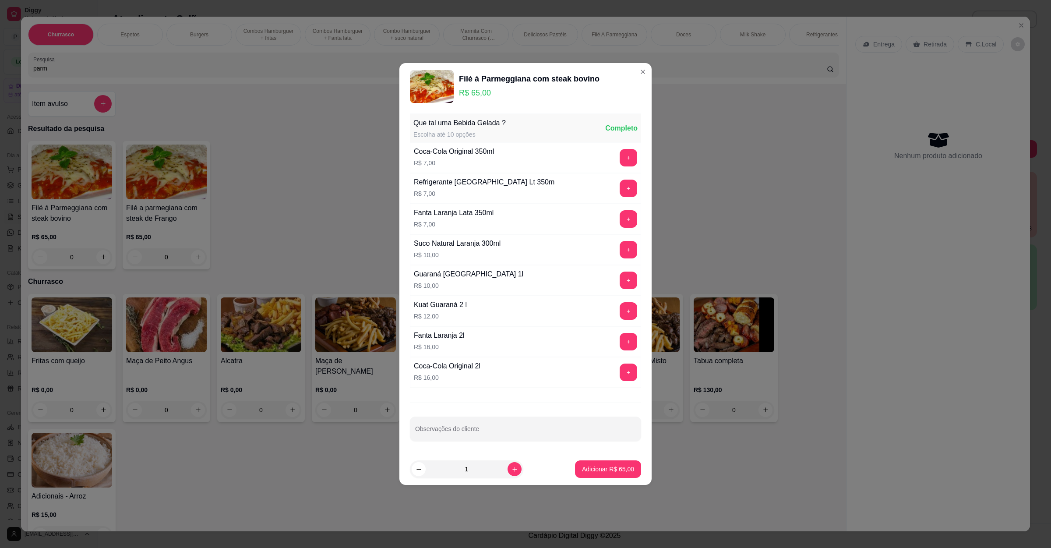
click at [577, 481] on footer "1 Adicionar R$ 65,00" at bounding box center [525, 469] width 252 height 32
click at [581, 478] on button "Adicionar R$ 65,00" at bounding box center [608, 469] width 66 height 18
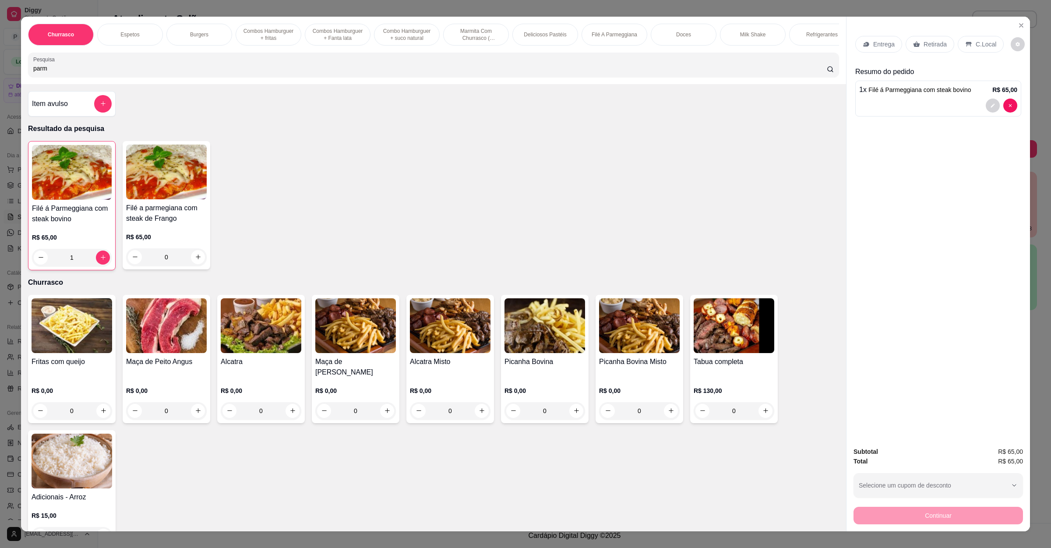
click at [582, 468] on div "Fritas com queijo R$ 0,00 0 Maça de Peito Angus R$ 0,00 0 Alcatra R$ 0,00 0 Maç…" at bounding box center [433, 421] width 811 height 253
click at [904, 32] on div "Entrega Retirada C.Local" at bounding box center [938, 44] width 166 height 31
click at [905, 41] on div "Retirada" at bounding box center [929, 44] width 49 height 17
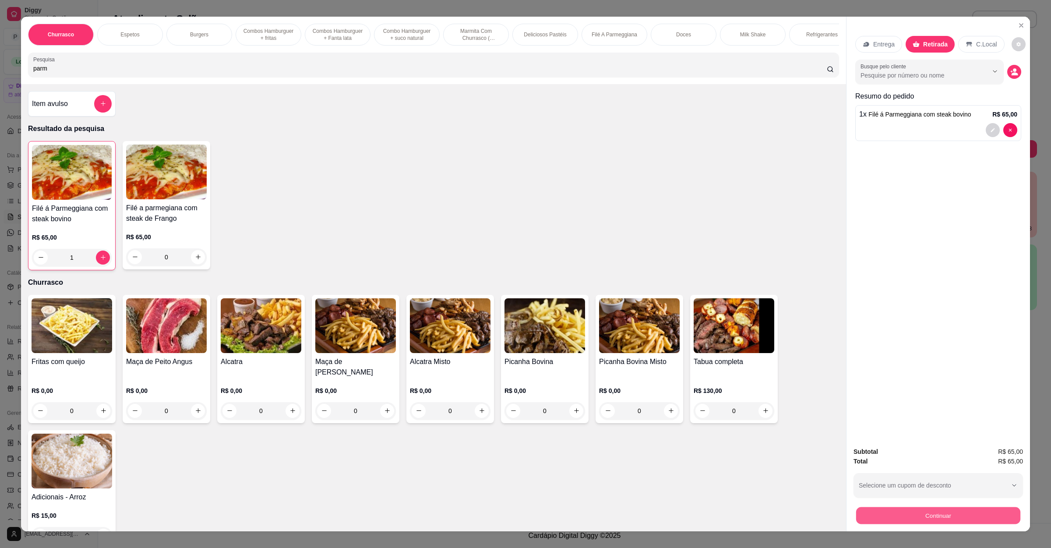
click at [909, 486] on button "Continuar" at bounding box center [938, 515] width 164 height 17
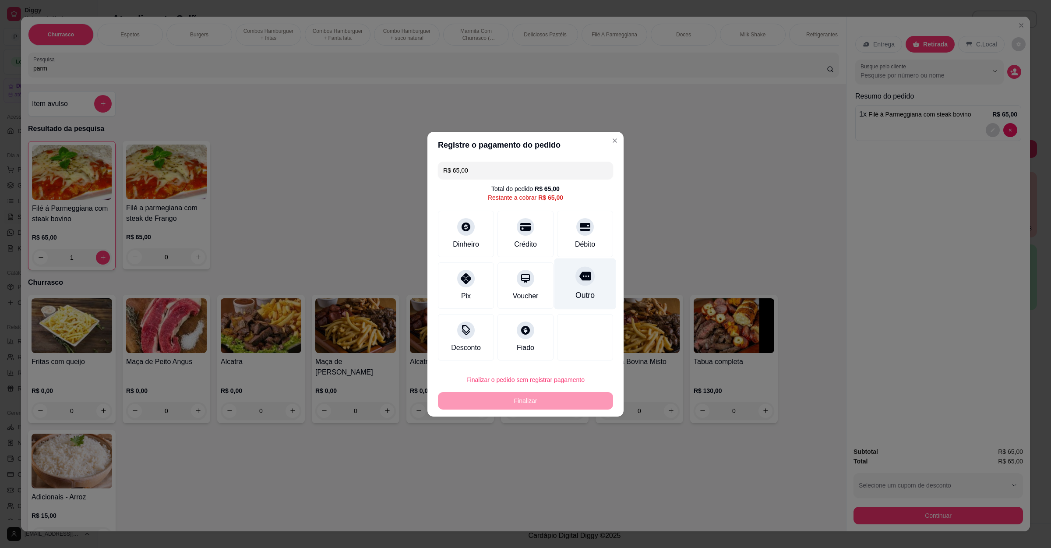
click at [581, 280] on icon at bounding box center [584, 275] width 11 height 9
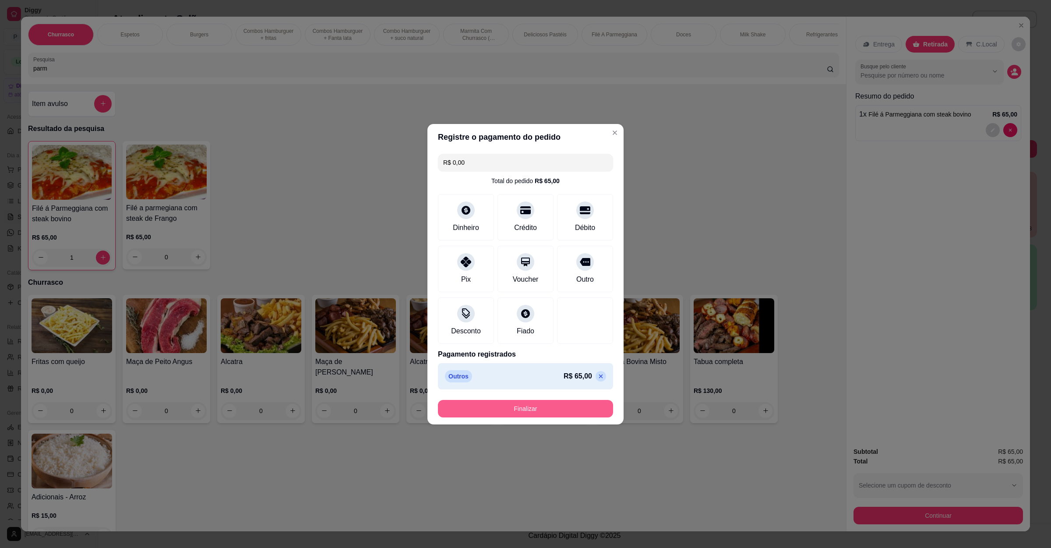
click at [538, 410] on button "Finalizar" at bounding box center [525, 409] width 175 height 18
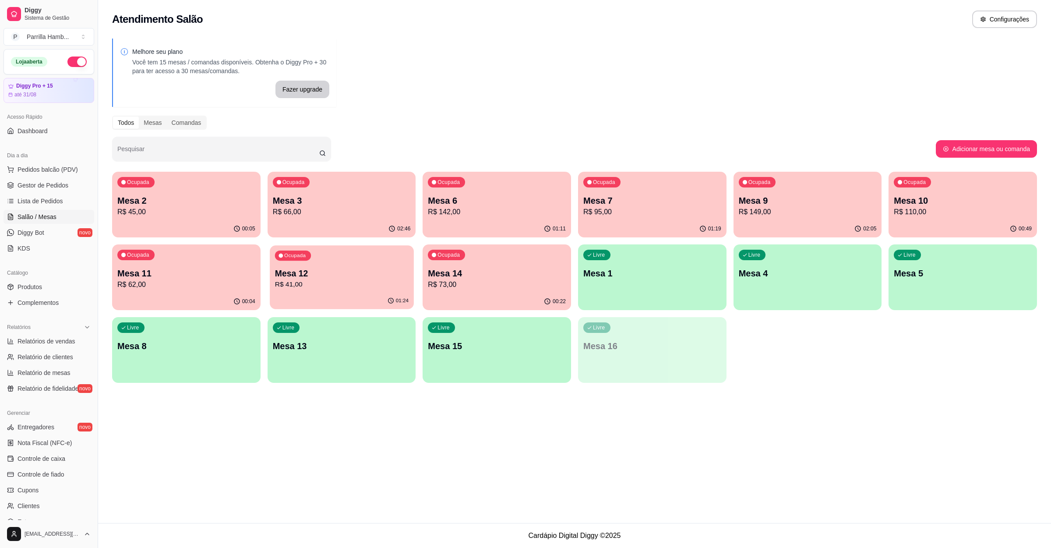
click at [337, 282] on p "R$ 41,00" at bounding box center [342, 284] width 134 height 10
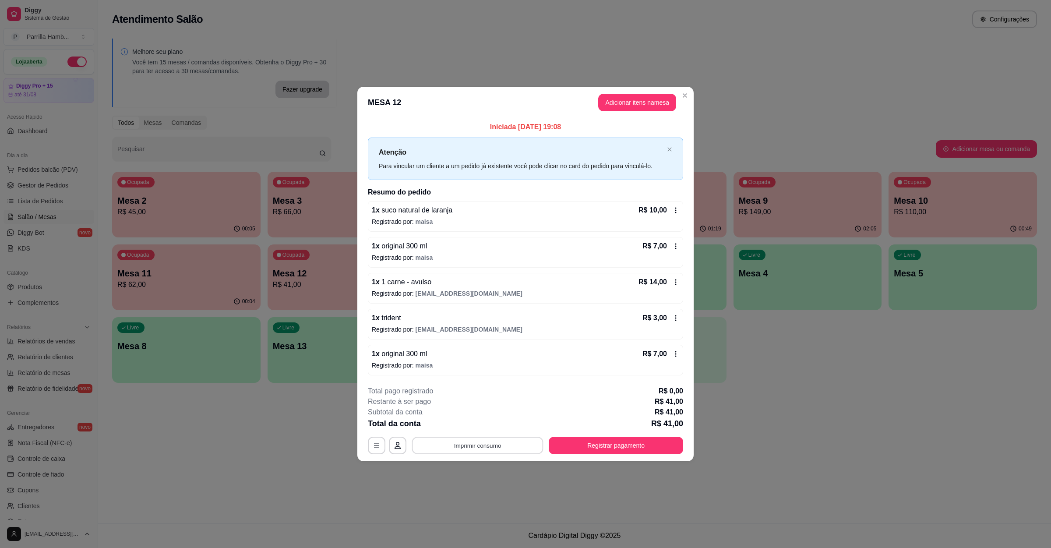
click at [490, 440] on button "Imprimir consumo" at bounding box center [477, 445] width 131 height 17
click at [496, 426] on button "IMPRESSORA" at bounding box center [480, 427] width 51 height 11
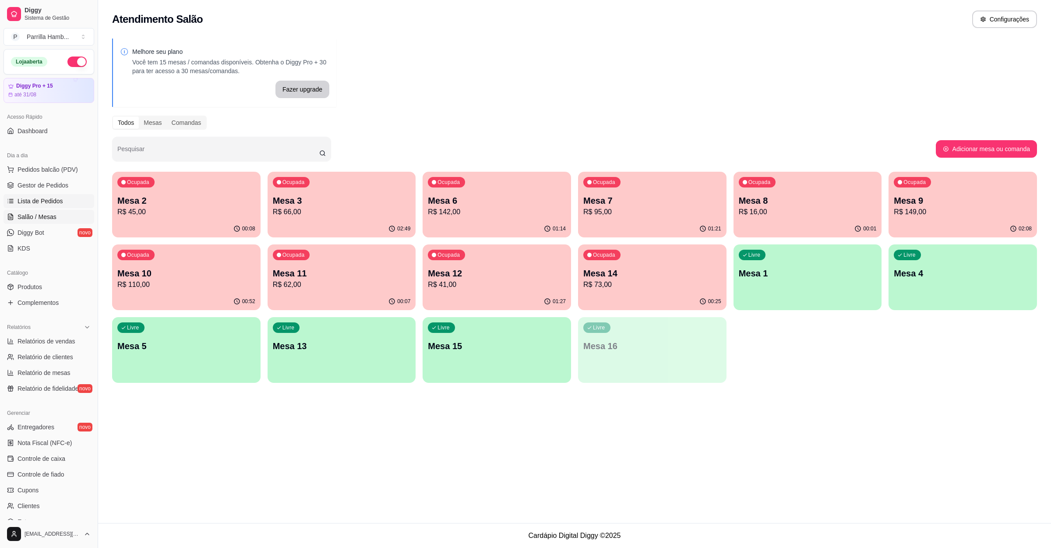
click at [49, 205] on span "Lista de Pedidos" at bounding box center [41, 201] width 46 height 9
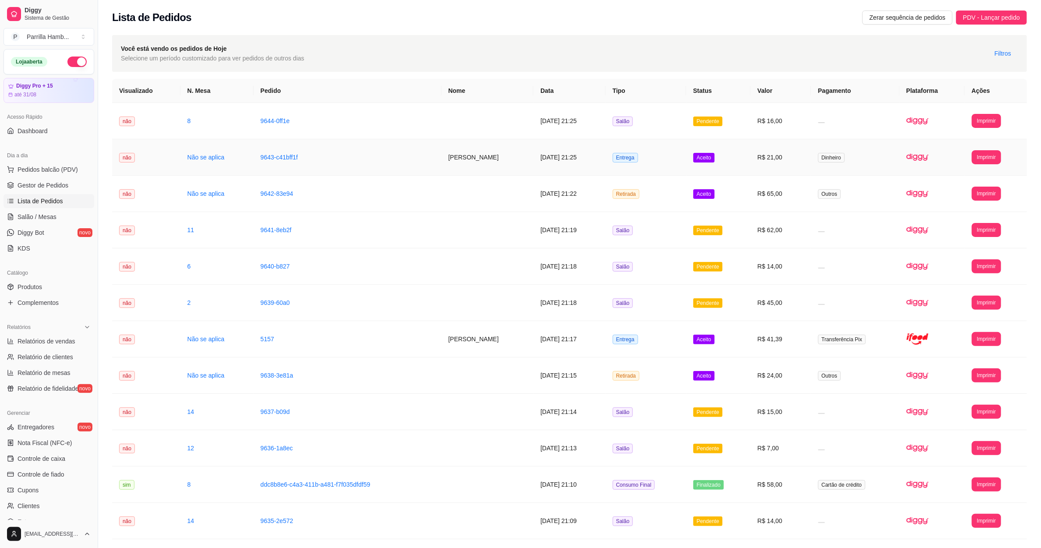
click at [933, 150] on button "Imprimir" at bounding box center [985, 157] width 29 height 14
click at [933, 162] on button "Imprimir" at bounding box center [985, 157] width 29 height 14
click at [933, 190] on button "IMPRESSORA" at bounding box center [970, 188] width 63 height 14
click at [42, 211] on link "Salão / Mesas" at bounding box center [49, 217] width 91 height 14
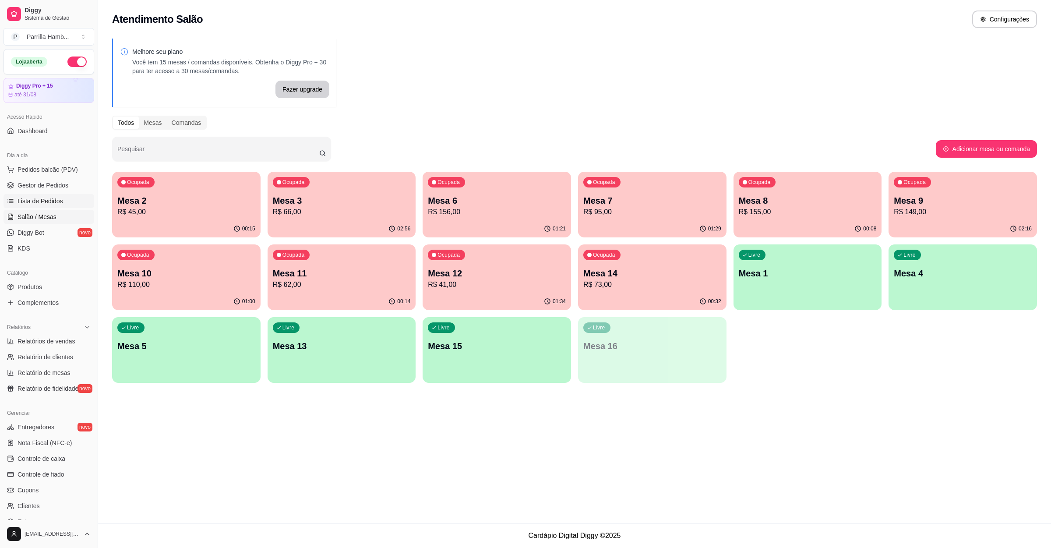
click at [33, 204] on span "Lista de Pedidos" at bounding box center [41, 201] width 46 height 9
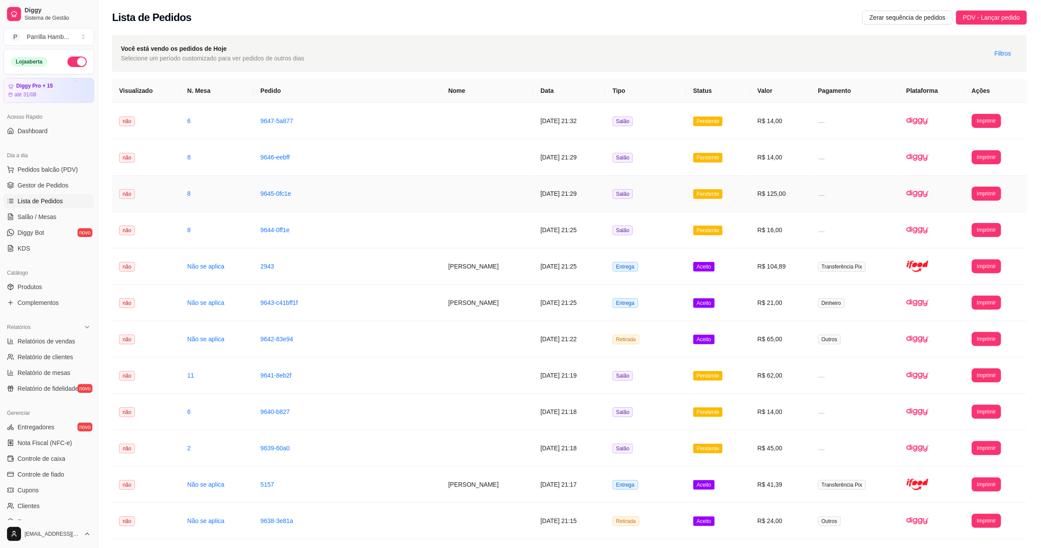
click at [933, 186] on td "**********" at bounding box center [995, 194] width 62 height 36
click at [933, 194] on button "Imprimir" at bounding box center [985, 194] width 29 height 14
click at [933, 219] on button "IMPRESSORA" at bounding box center [970, 225] width 61 height 14
click at [24, 212] on link "Salão / Mesas" at bounding box center [49, 217] width 91 height 14
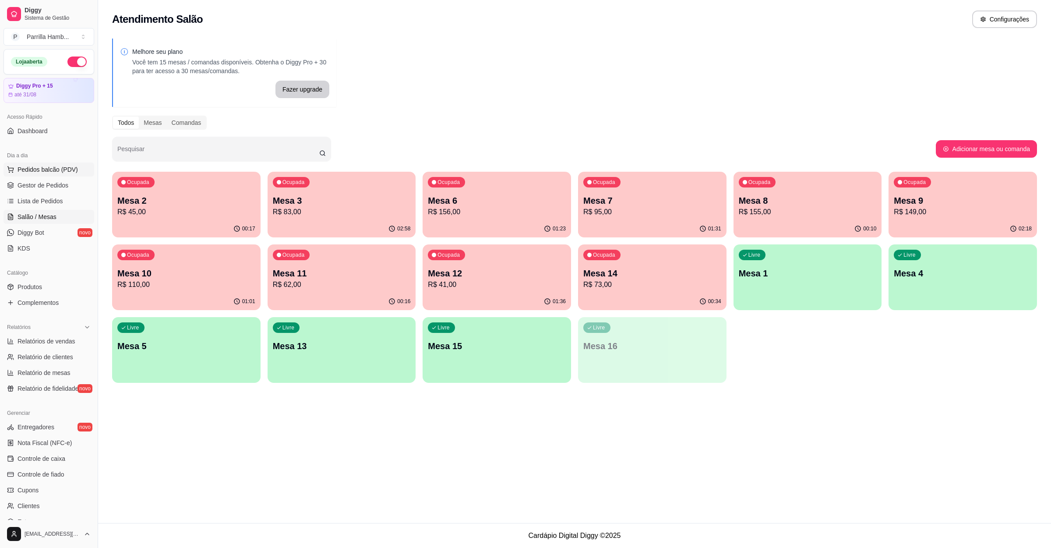
click at [71, 163] on button "Pedidos balcão (PDV)" at bounding box center [49, 169] width 91 height 14
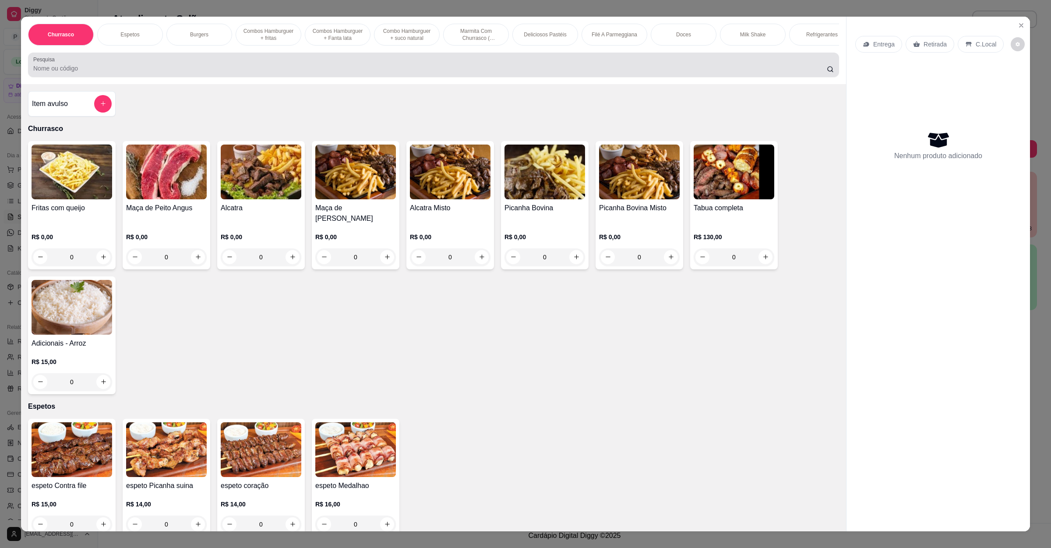
click at [208, 73] on input "Pesquisa" at bounding box center [429, 68] width 793 height 9
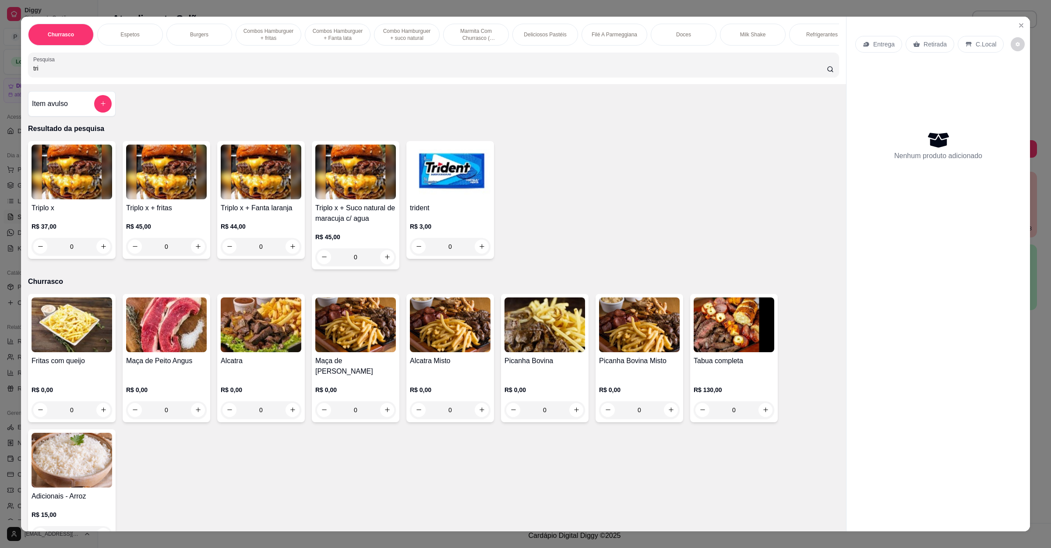
click at [96, 252] on div "0" at bounding box center [72, 247] width 81 height 18
click at [3, 166] on div "Churrasco Espetos Burgers Combos Hamburguer + fritas Combos Hamburguer + Fanta …" at bounding box center [525, 274] width 1051 height 548
click at [32, 176] on img at bounding box center [72, 171] width 81 height 55
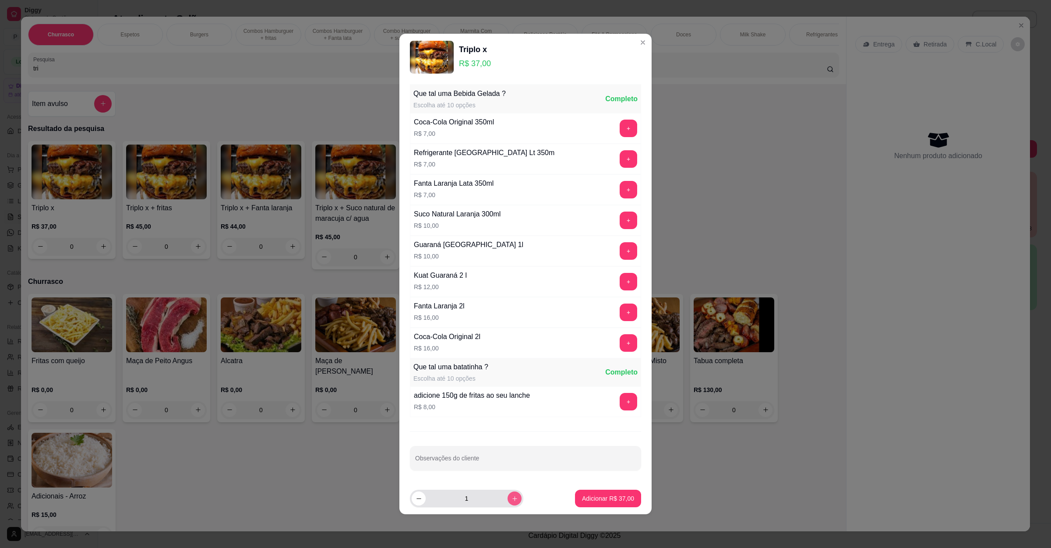
click at [507, 486] on button "increase-product-quantity" at bounding box center [514, 498] width 14 height 14
click at [598, 486] on p "Adicionar R$ 74,00" at bounding box center [608, 498] width 52 height 9
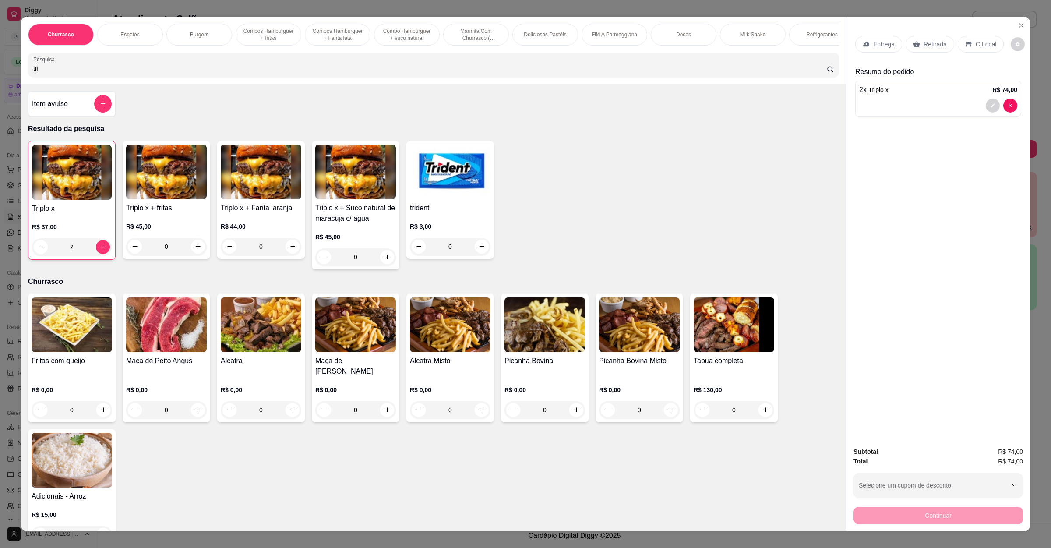
drag, startPoint x: 60, startPoint y: 75, endPoint x: 0, endPoint y: 91, distance: 62.3
click at [0, 91] on div "Churrasco Espetos Burgers Combos Hamburguer + fritas Combos Hamburguer + Fanta …" at bounding box center [525, 274] width 1051 height 548
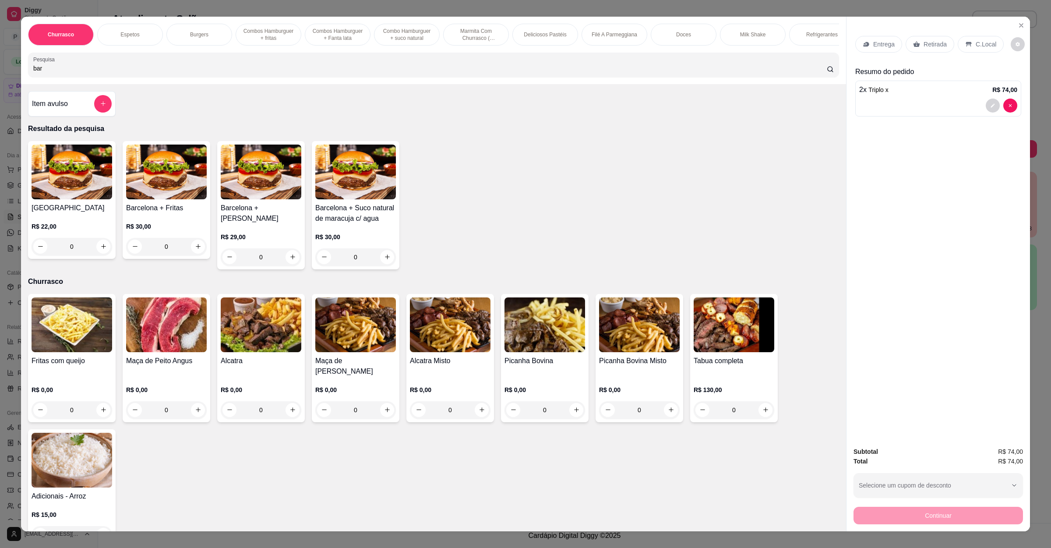
click at [102, 255] on div "0" at bounding box center [72, 247] width 81 height 18
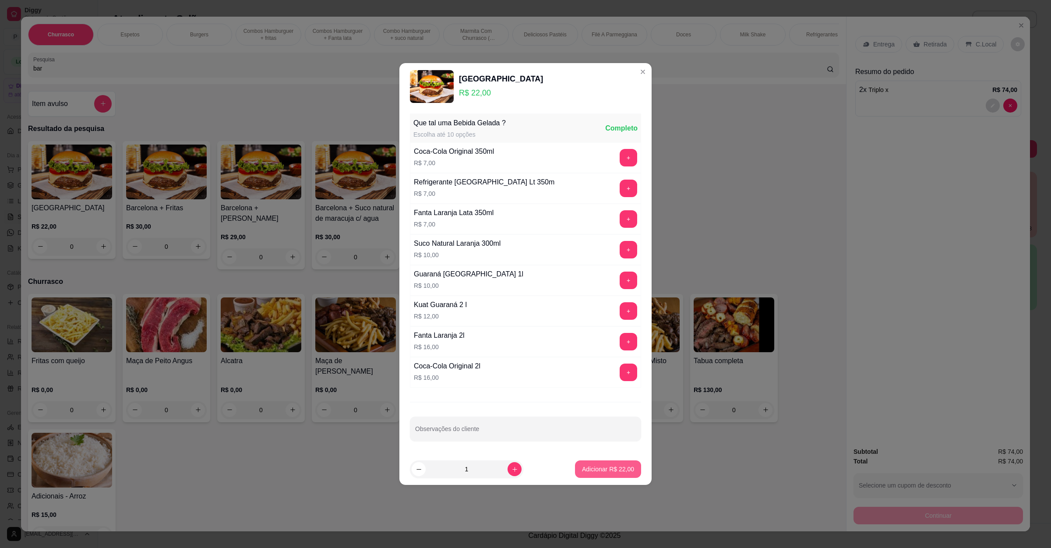
click at [584, 470] on p "Adicionar R$ 22,00" at bounding box center [608, 469] width 52 height 9
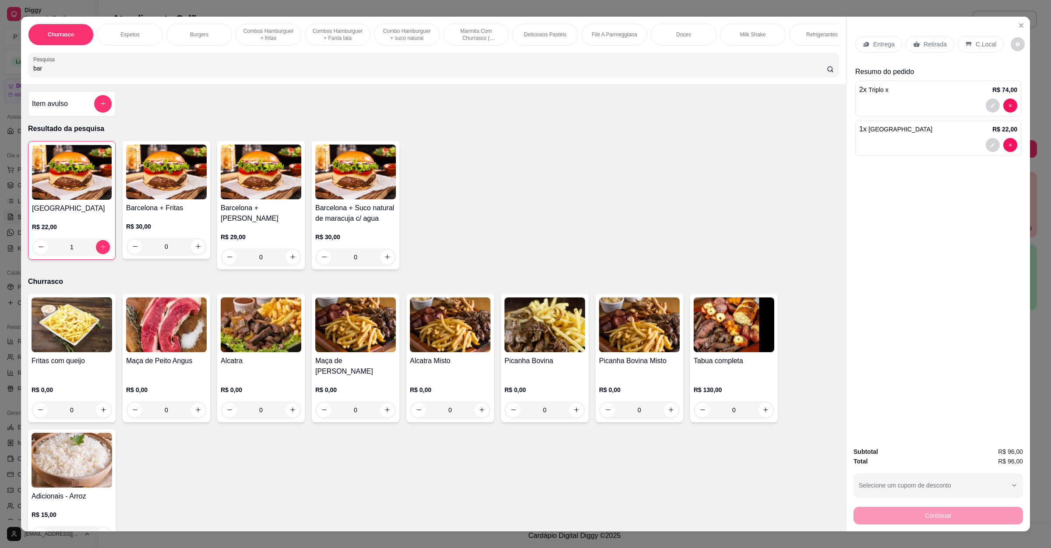
drag, startPoint x: 75, startPoint y: 79, endPoint x: 0, endPoint y: 78, distance: 75.3
click at [0, 78] on div "Churrasco Espetos Burgers Combos Hamburguer + fritas Combos Hamburguer + Fanta …" at bounding box center [525, 274] width 1051 height 548
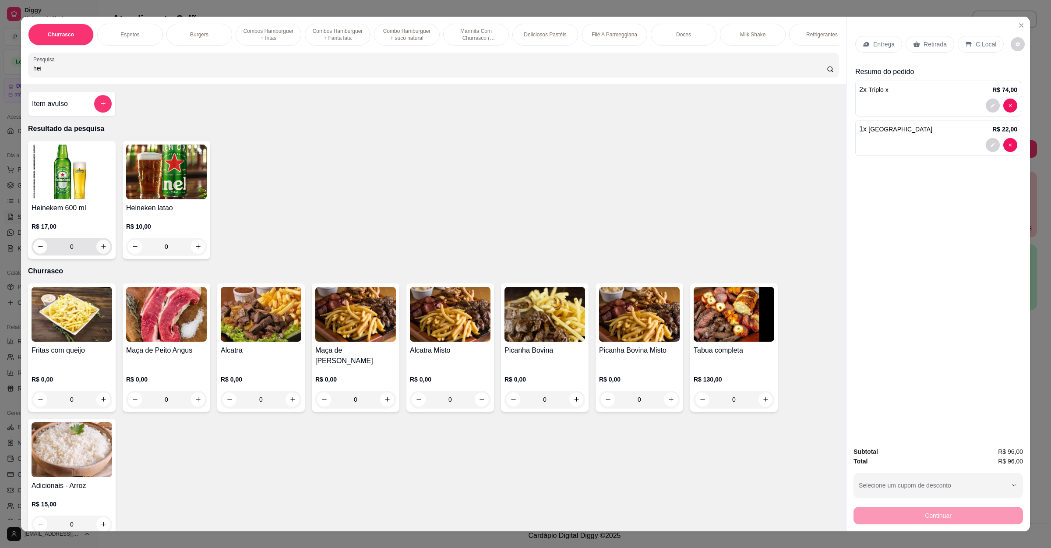
click at [100, 250] on icon "increase-product-quantity" at bounding box center [103, 246] width 7 height 7
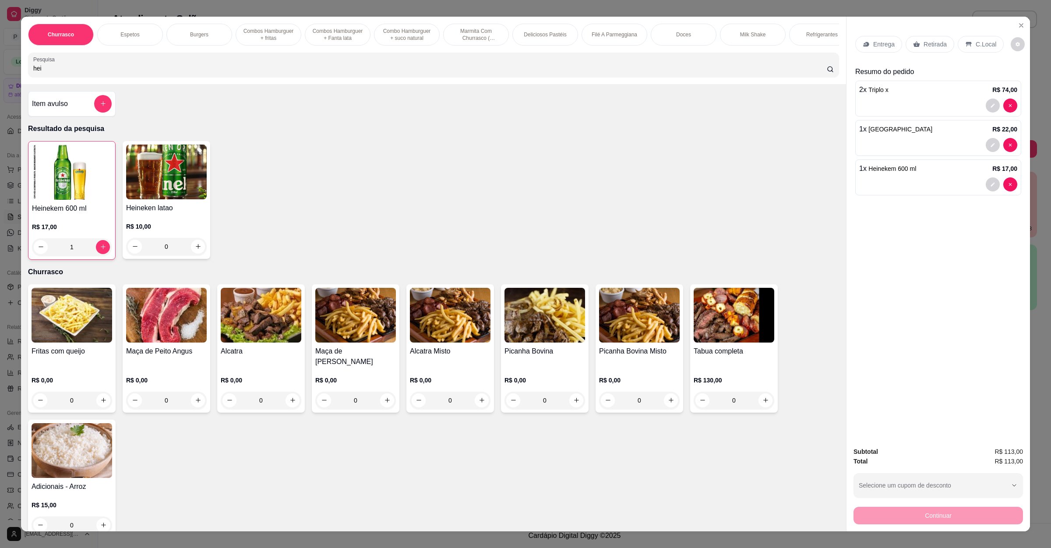
click at [873, 41] on p "Entrega" at bounding box center [883, 44] width 21 height 9
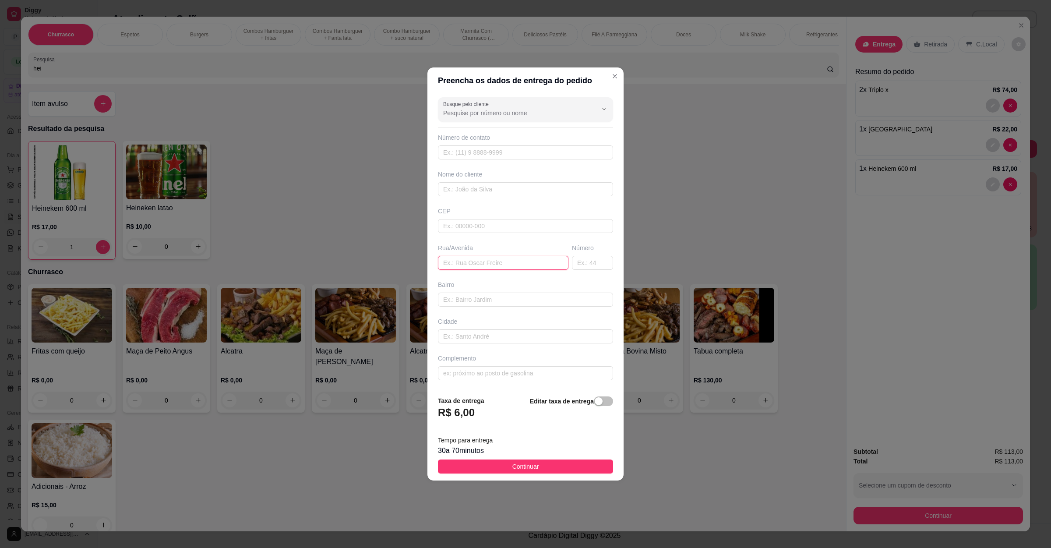
click at [465, 257] on input "text" at bounding box center [503, 263] width 130 height 14
paste input "Bairro bourbon [STREET_ADDRESS]"
click at [526, 468] on span "Continuar" at bounding box center [525, 466] width 27 height 10
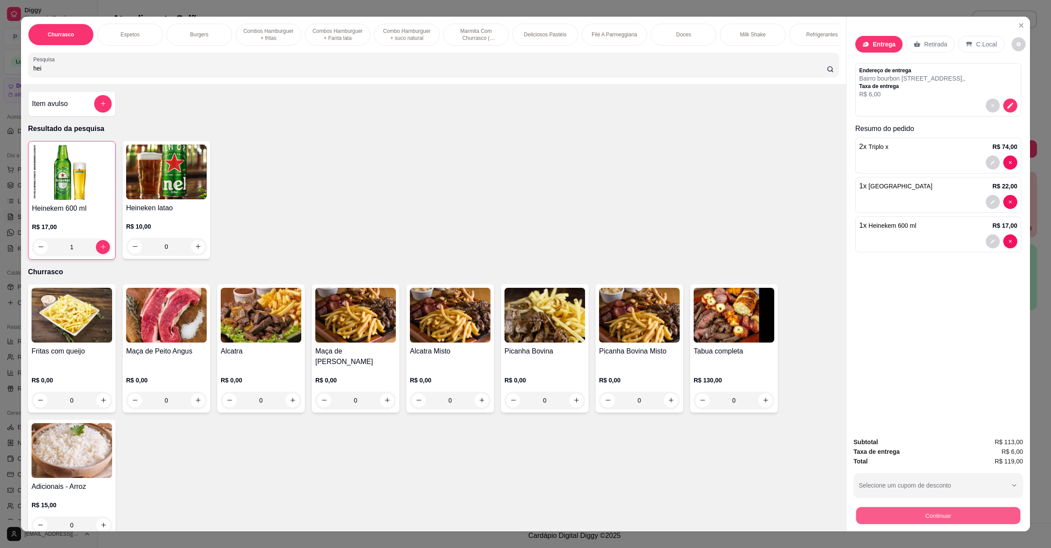
click at [901, 486] on button "Continuar" at bounding box center [938, 515] width 164 height 17
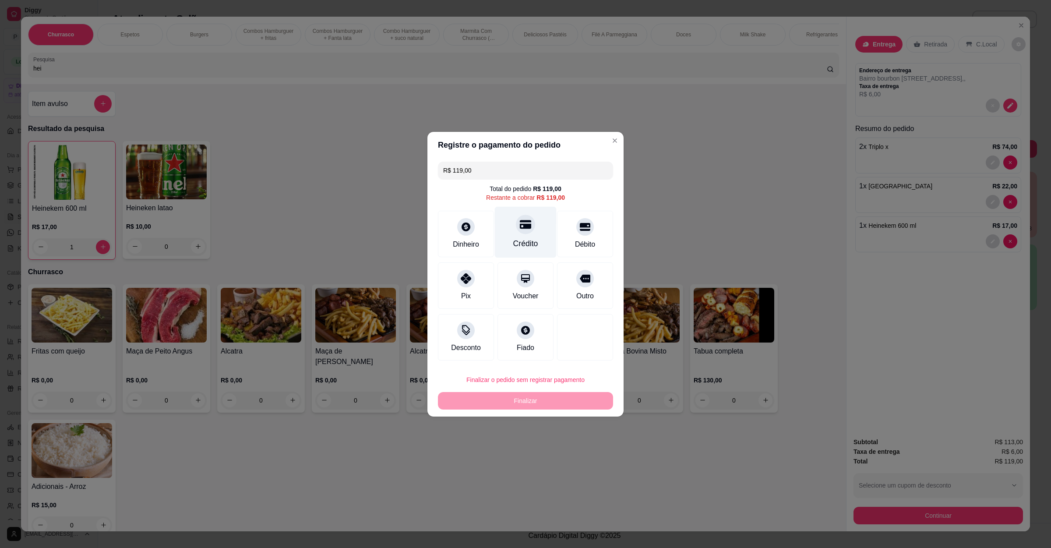
click at [520, 221] on icon at bounding box center [525, 223] width 11 height 11
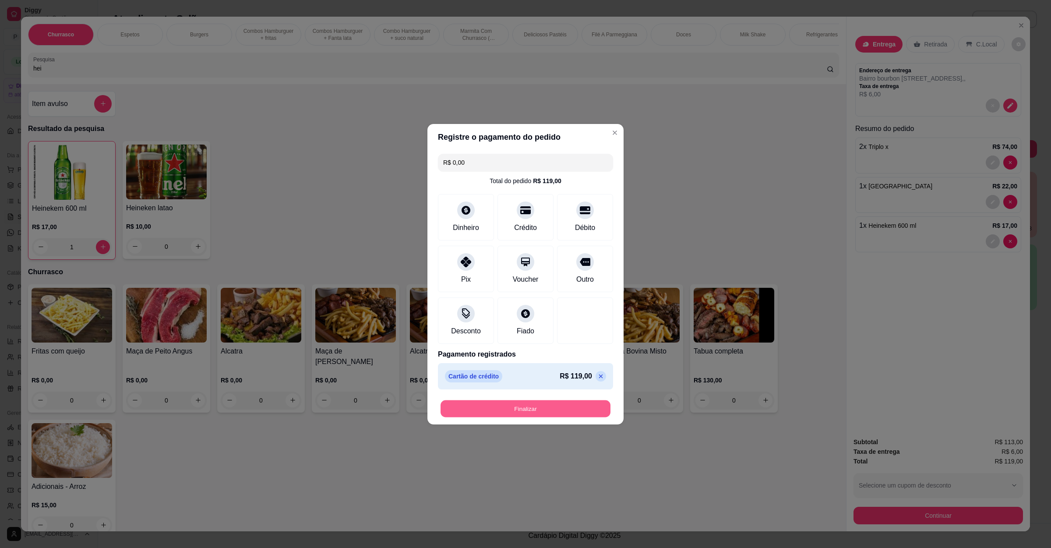
click at [524, 417] on button "Finalizar" at bounding box center [525, 408] width 170 height 17
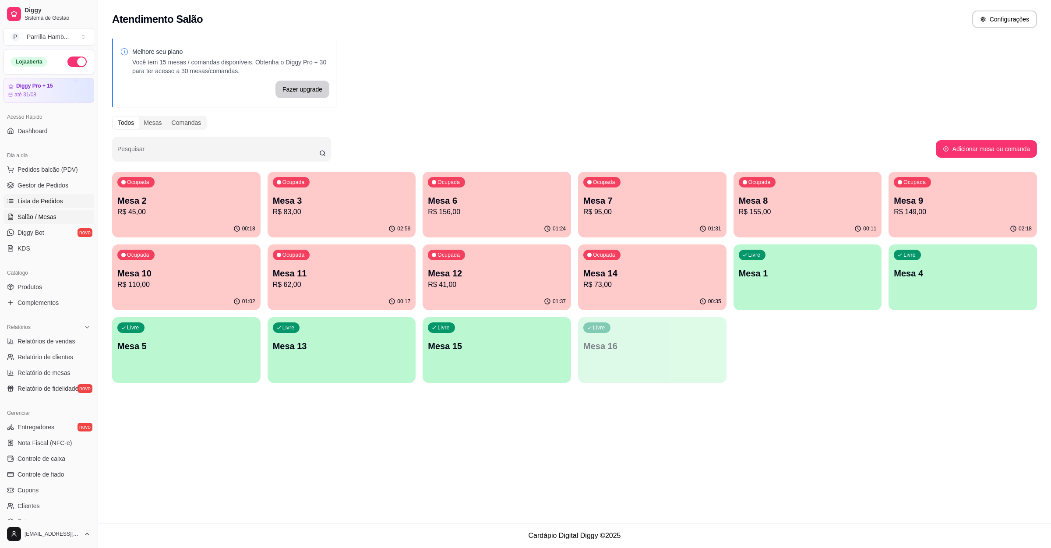
click at [53, 201] on span "Lista de Pedidos" at bounding box center [41, 201] width 46 height 9
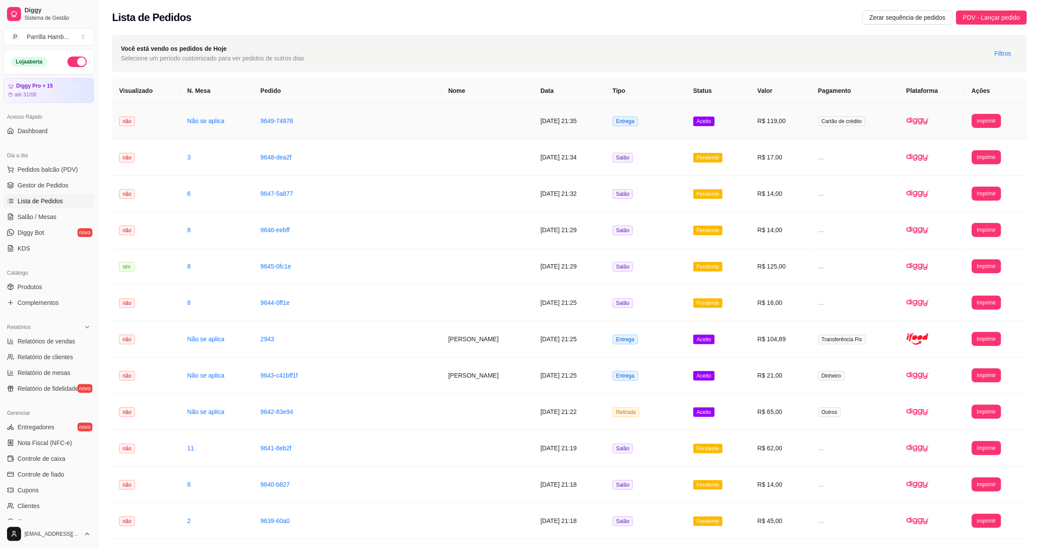
click at [774, 116] on td "R$ 119,00" at bounding box center [780, 121] width 60 height 36
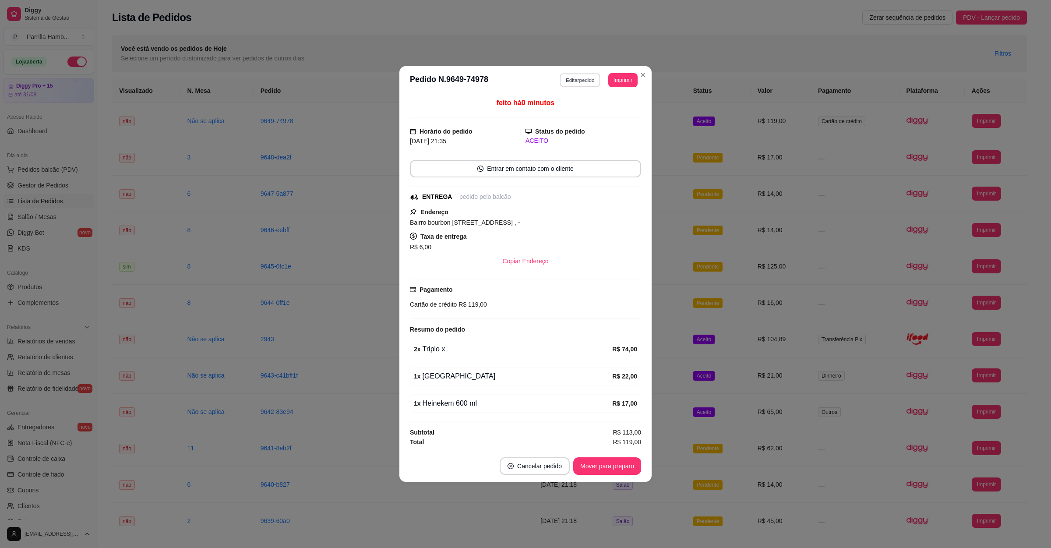
click at [581, 75] on button "Editar pedido" at bounding box center [580, 80] width 41 height 14
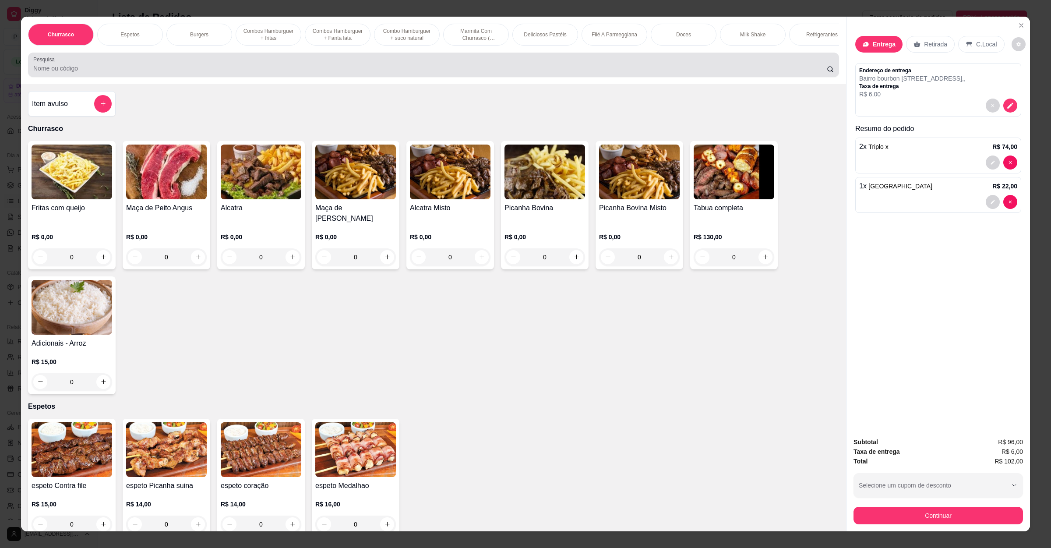
click at [396, 65] on div "Pesquisa" at bounding box center [433, 65] width 811 height 25
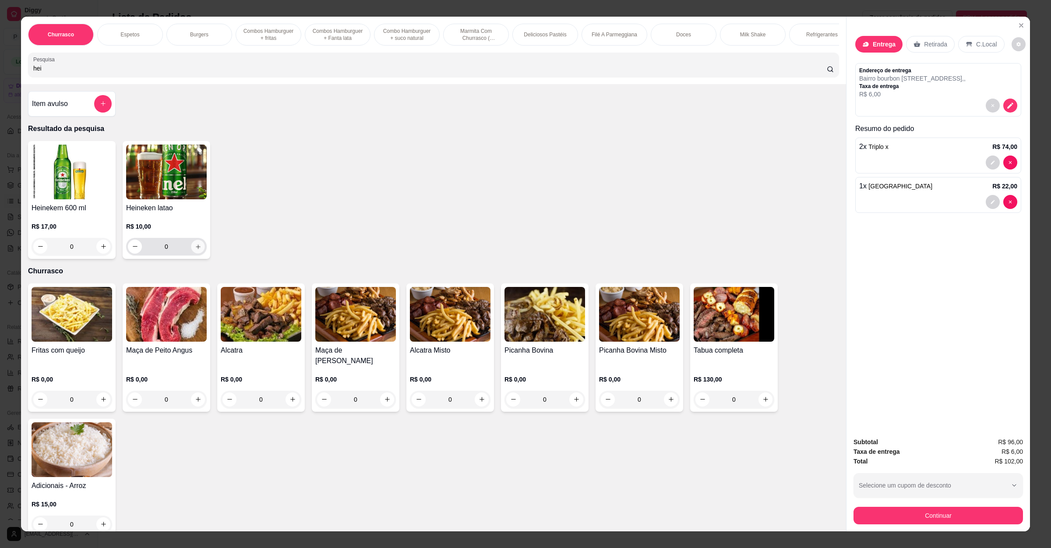
click at [196, 253] on button "increase-product-quantity" at bounding box center [198, 246] width 14 height 14
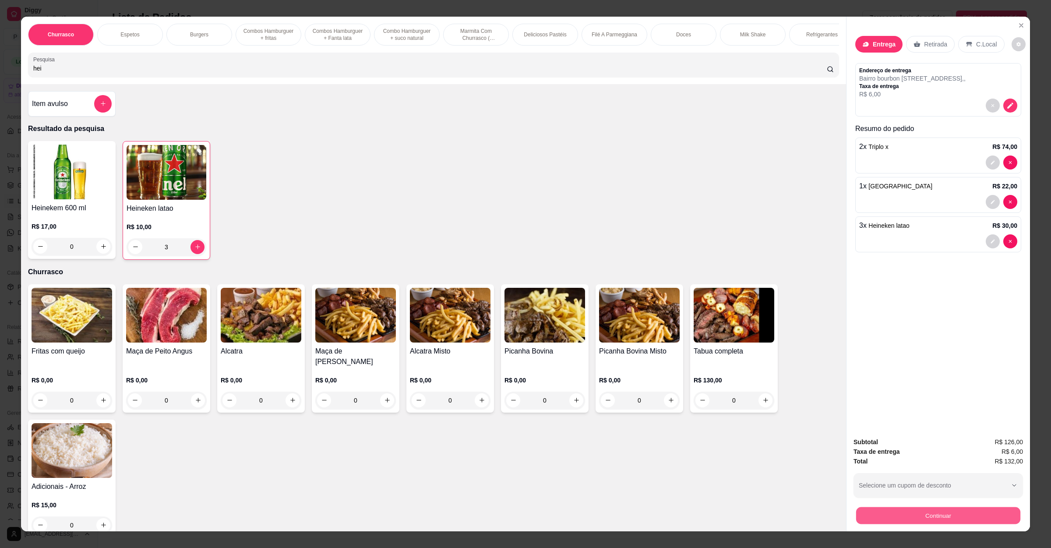
click at [892, 486] on button "Continuar" at bounding box center [938, 515] width 164 height 17
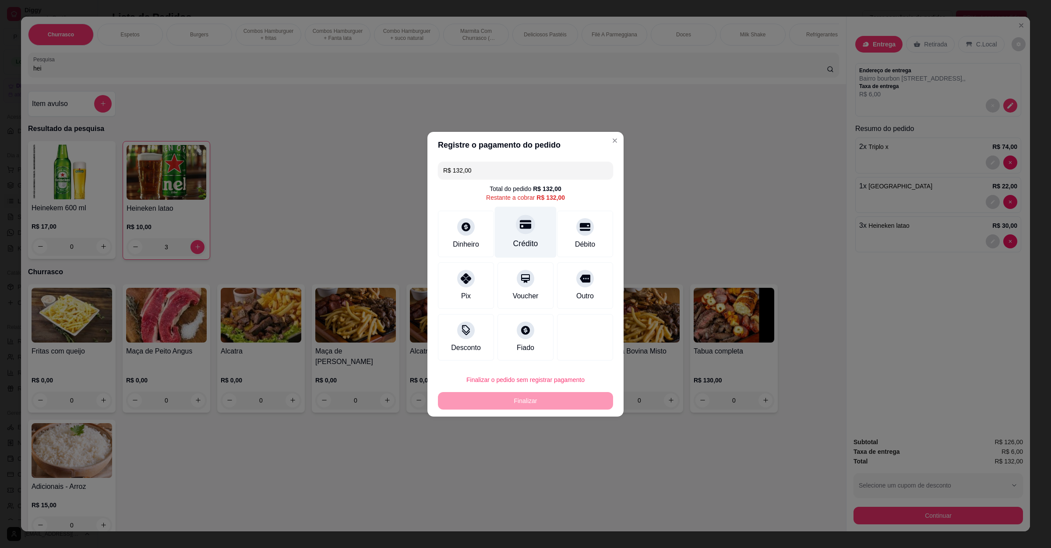
click at [527, 239] on div "Crédito" at bounding box center [525, 243] width 25 height 11
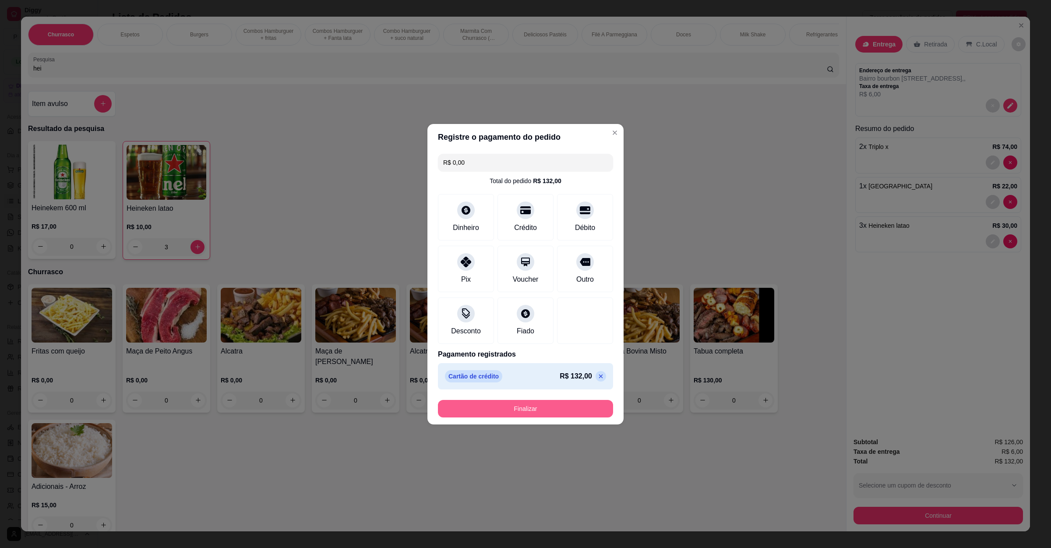
click at [537, 405] on button "Finalizar" at bounding box center [525, 409] width 175 height 18
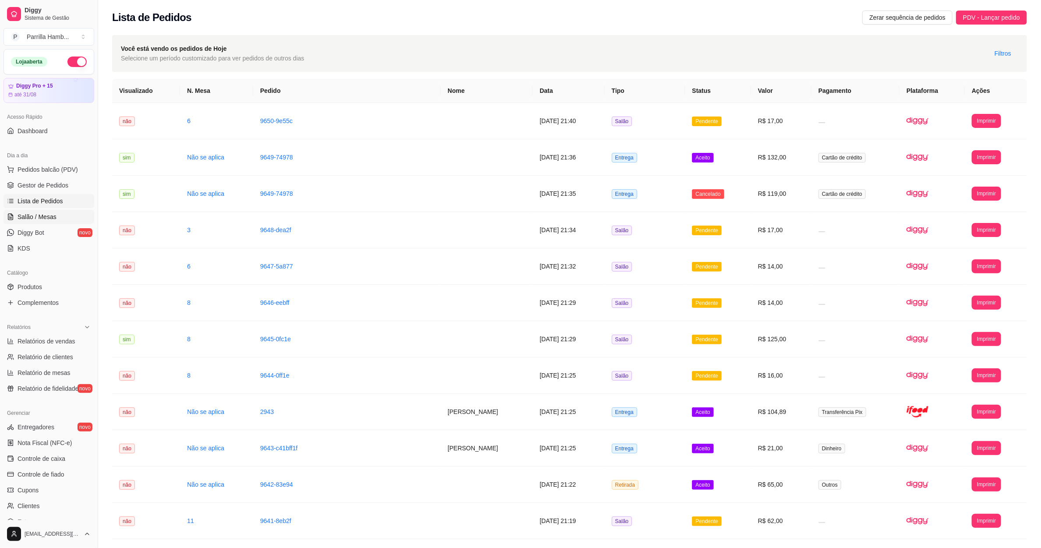
click at [62, 218] on link "Salão / Mesas" at bounding box center [49, 217] width 91 height 14
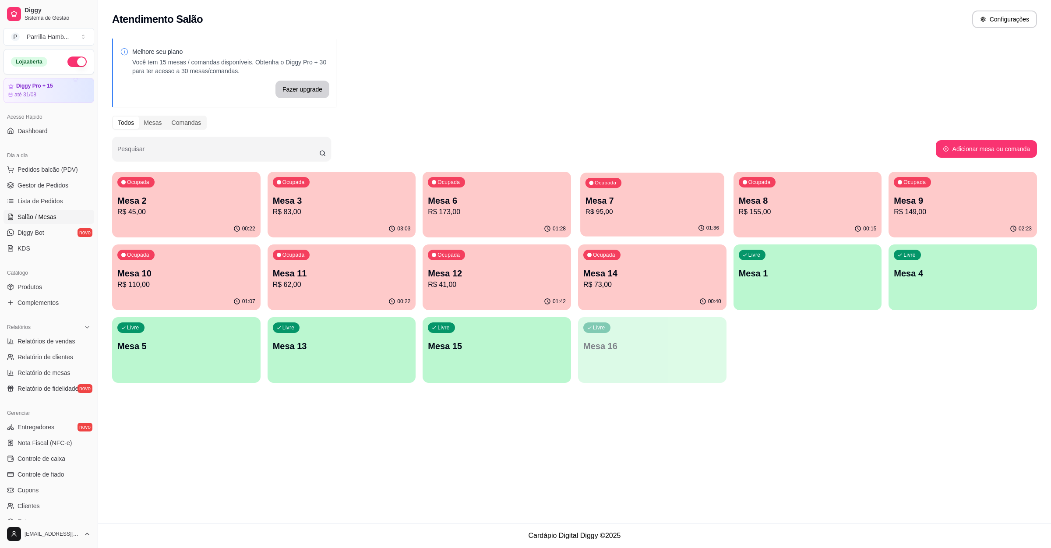
click at [634, 221] on div "01:36" at bounding box center [652, 228] width 144 height 17
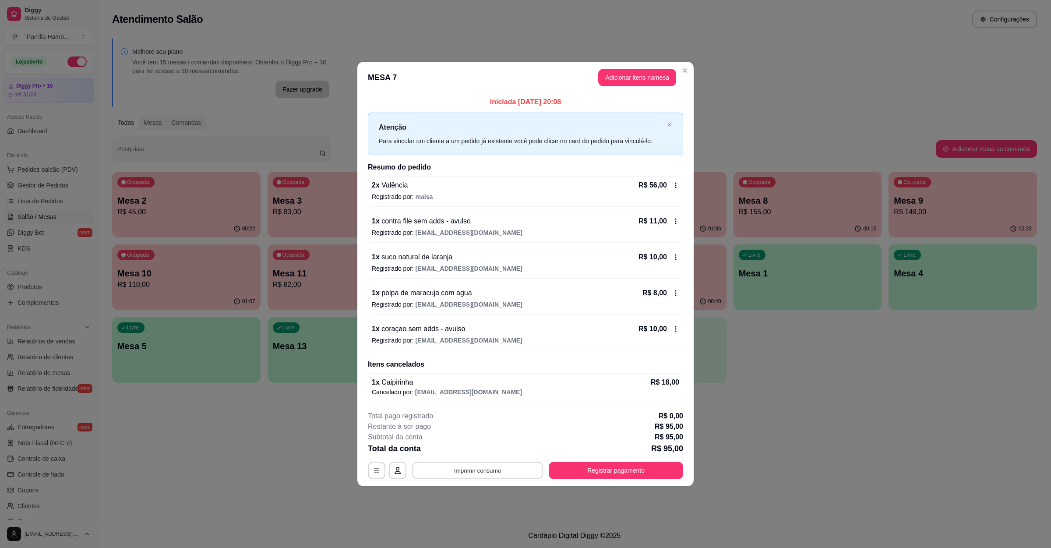
click at [477, 474] on button "Imprimir consumo" at bounding box center [477, 470] width 131 height 17
click at [619, 486] on footer "**********" at bounding box center [525, 445] width 336 height 82
click at [623, 478] on button "Registrar pagamento" at bounding box center [616, 470] width 134 height 18
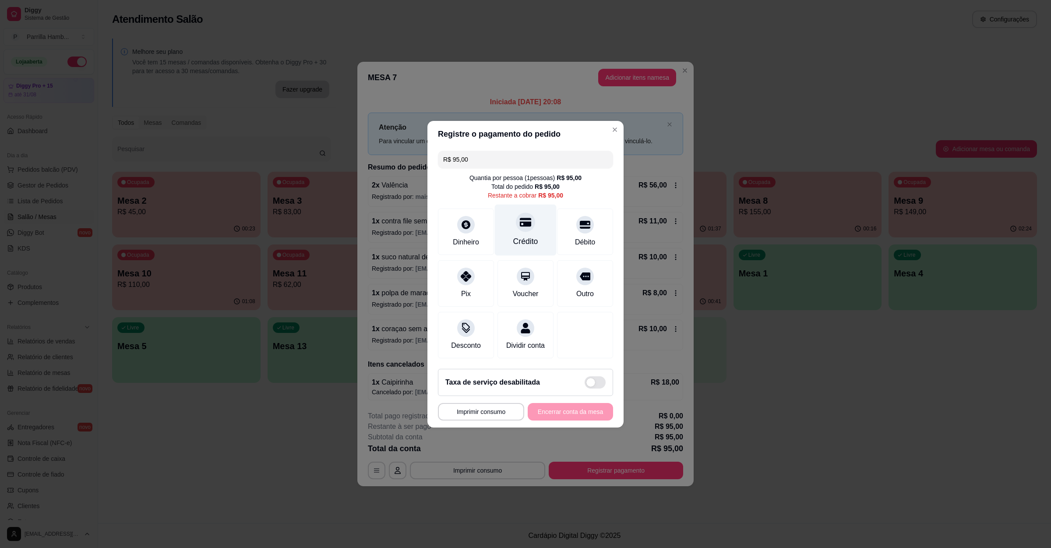
click at [514, 229] on div "Crédito" at bounding box center [526, 229] width 62 height 51
type input "R$ 0,00"
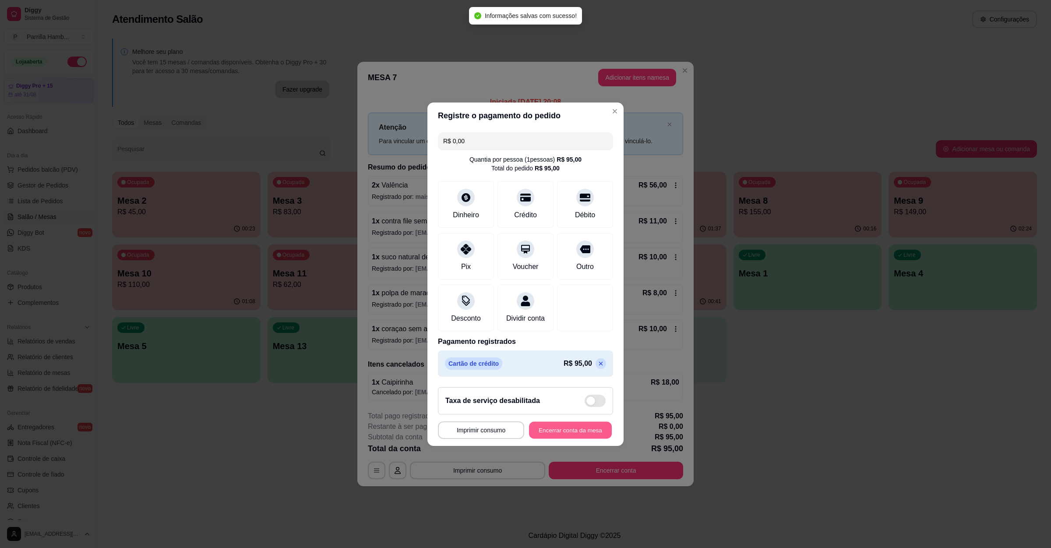
click at [563, 436] on button "Encerrar conta da mesa" at bounding box center [570, 429] width 83 height 17
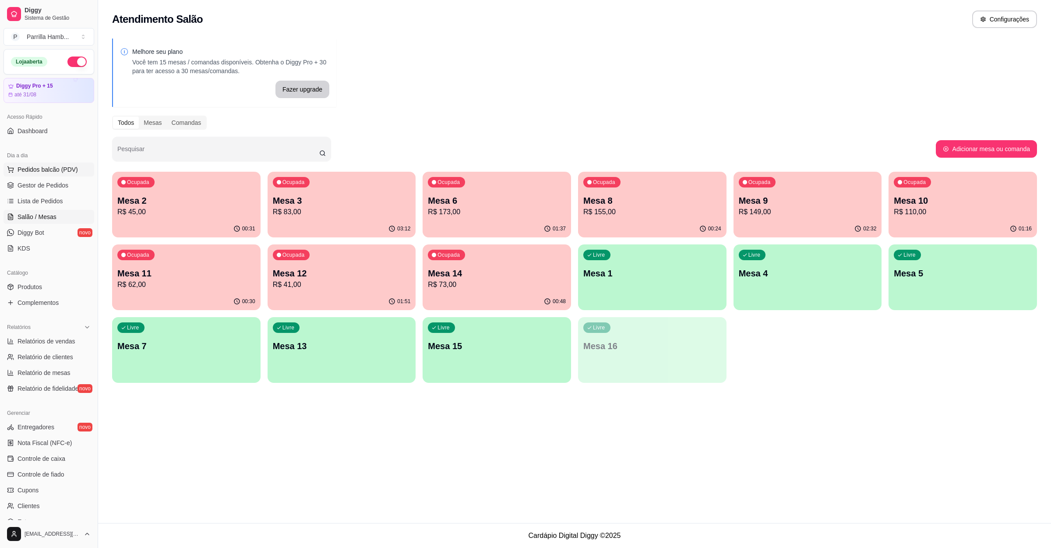
click at [51, 167] on span "Pedidos balcão (PDV)" at bounding box center [48, 169] width 60 height 9
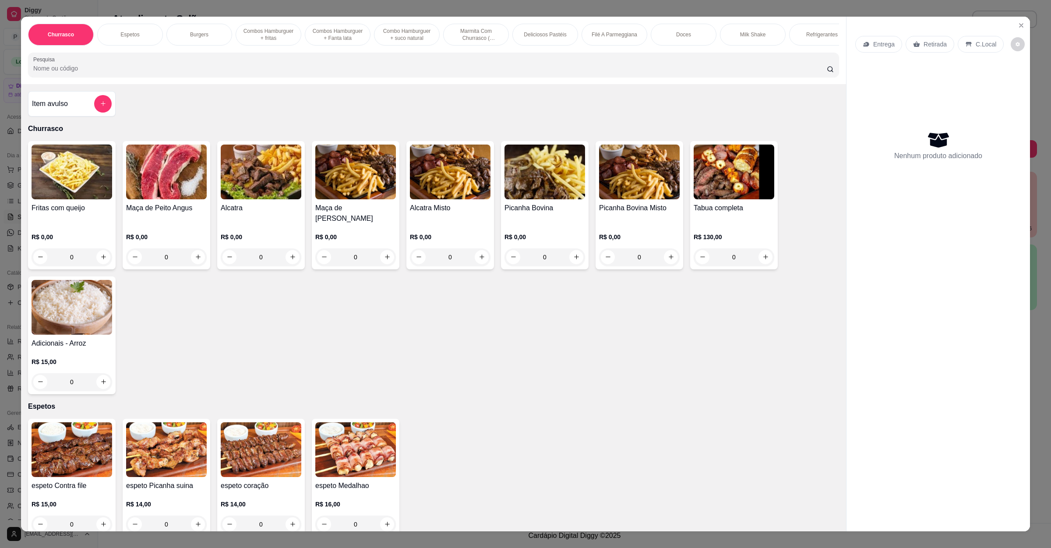
click at [858, 50] on div "Entrega" at bounding box center [878, 44] width 47 height 17
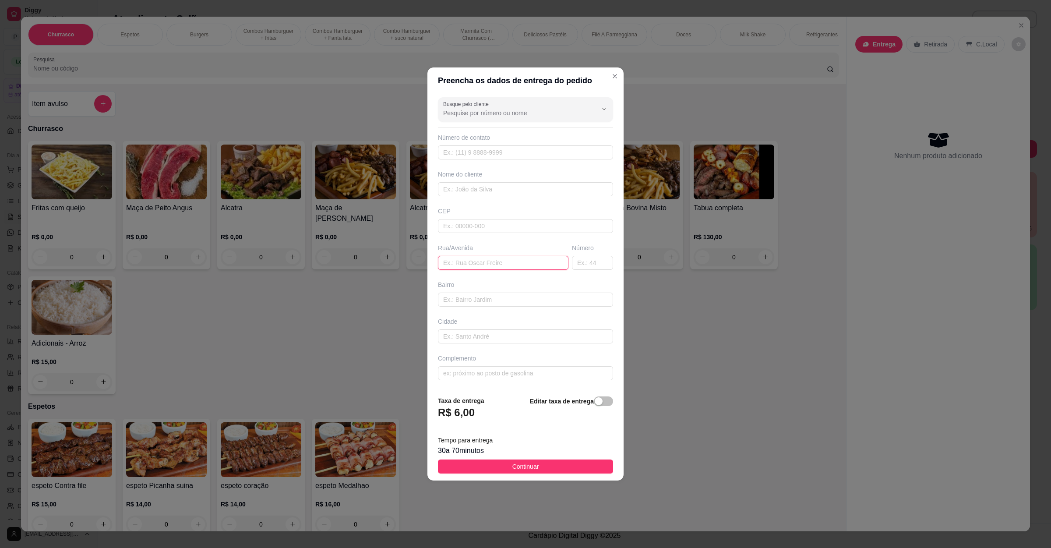
click at [511, 257] on input "text" at bounding box center [503, 263] width 130 height 14
type input "[STREET_ADDRESS][DATE] sibindo a aperam"
click at [540, 469] on button "Continuar" at bounding box center [525, 466] width 175 height 14
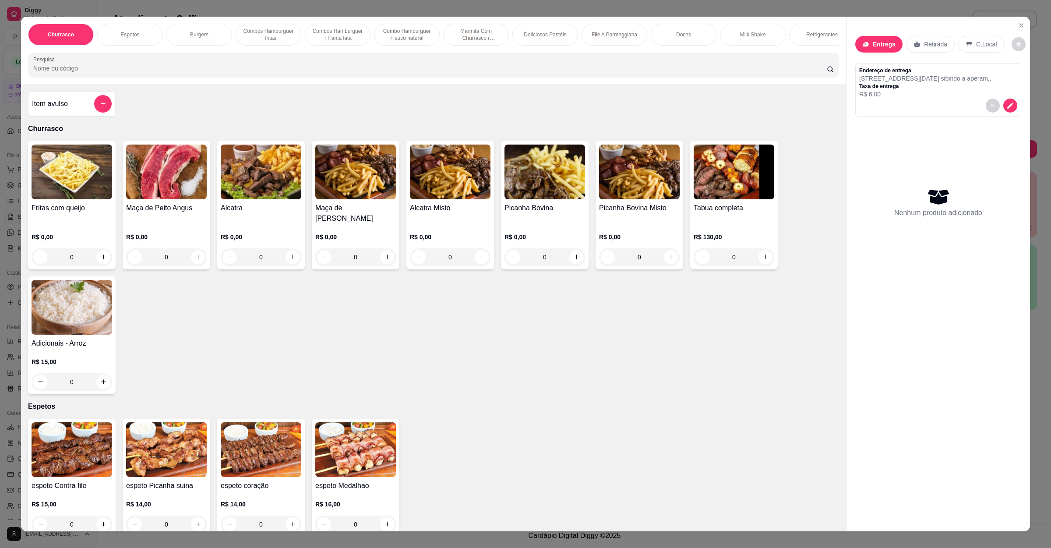
click at [299, 73] on input "Pesquisa" at bounding box center [429, 68] width 793 height 9
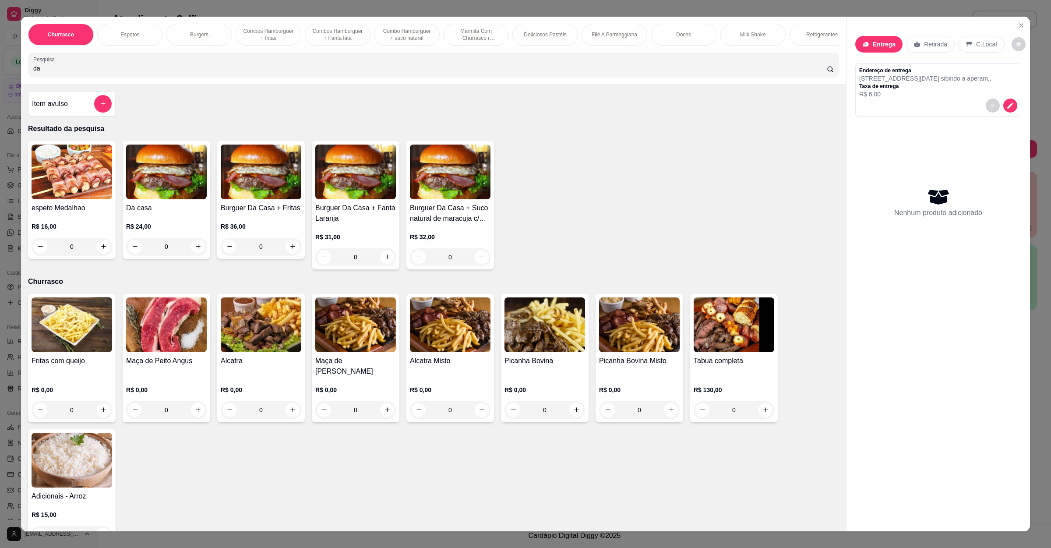
type input "da"
click at [196, 255] on div "0" at bounding box center [166, 247] width 81 height 18
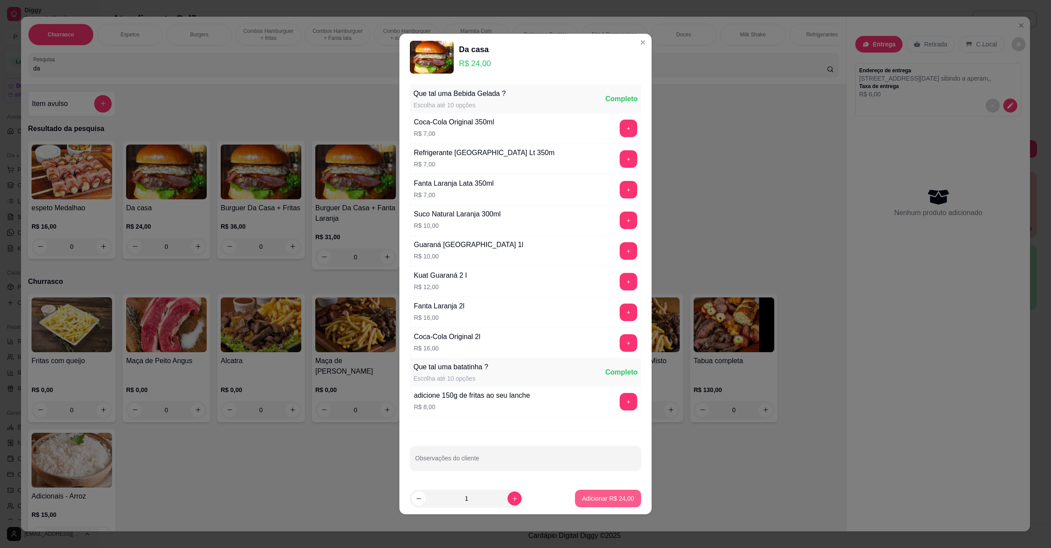
click at [611, 503] on p "Adicionar R$ 24,00" at bounding box center [608, 498] width 52 height 9
type input "1"
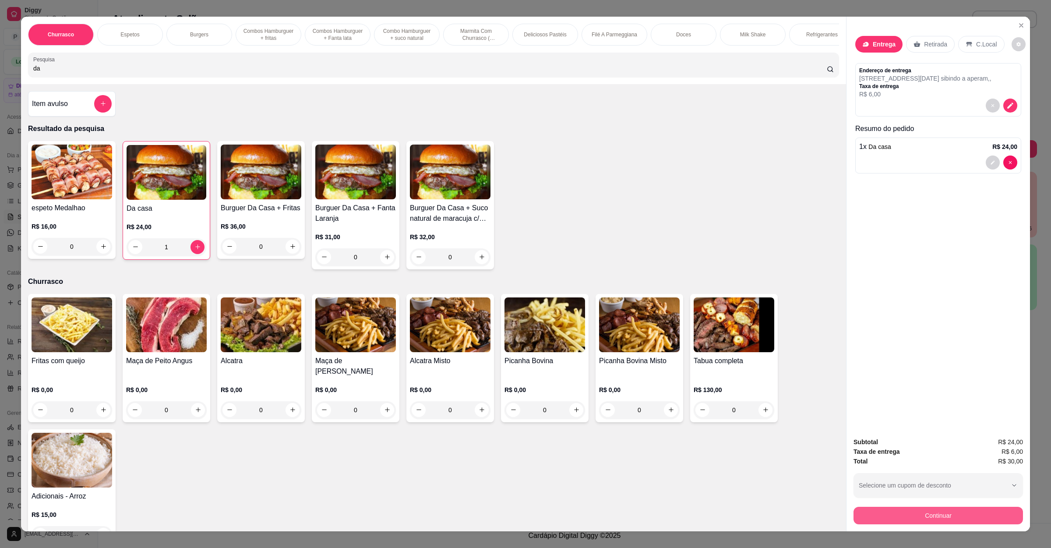
click at [912, 517] on button "Continuar" at bounding box center [937, 516] width 169 height 18
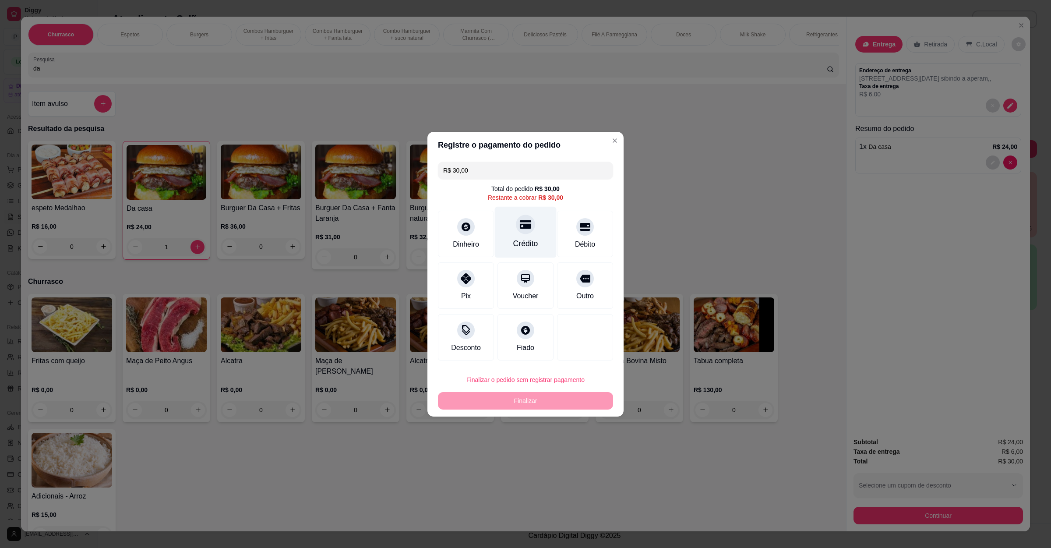
click at [532, 226] on div "Crédito" at bounding box center [526, 231] width 62 height 51
type input "R$ 0,00"
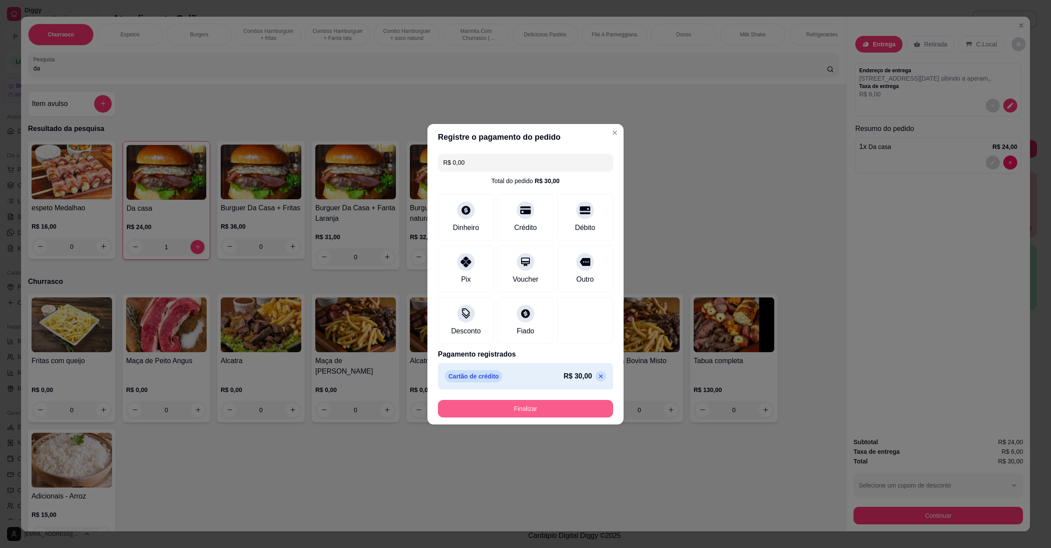
click at [537, 408] on button "Finalizar" at bounding box center [525, 409] width 175 height 18
type input "0"
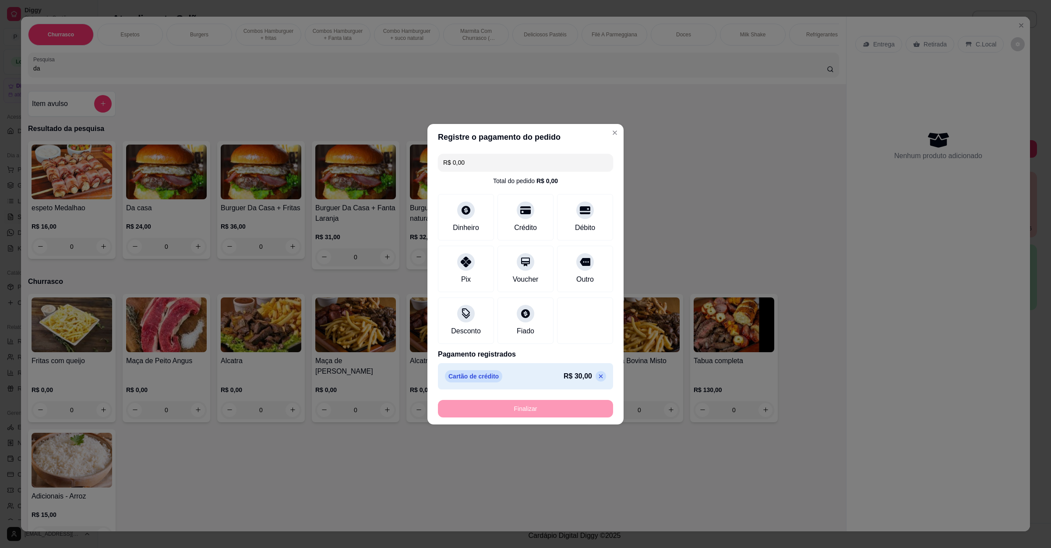
type input "-R$ 30,00"
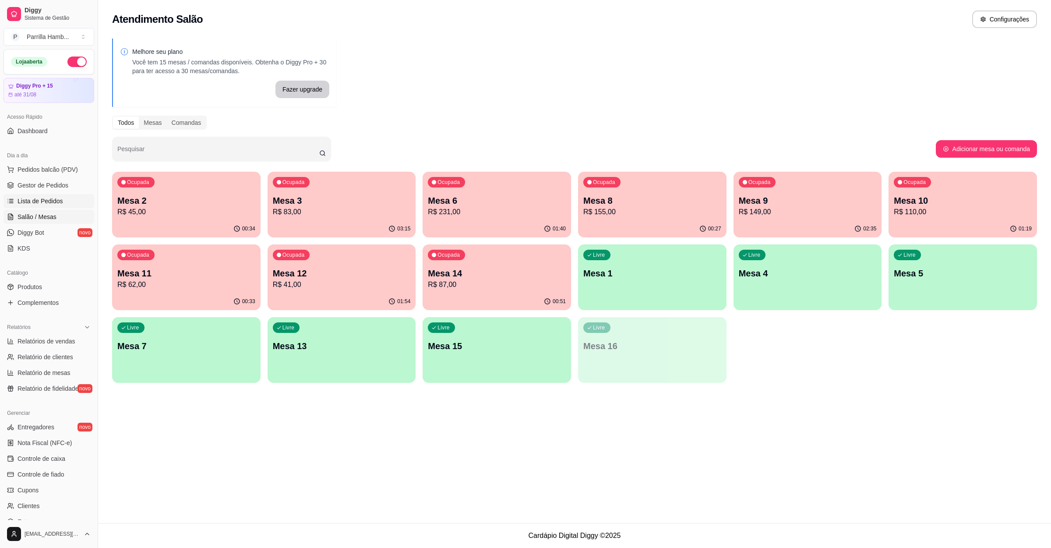
click at [71, 205] on link "Lista de Pedidos" at bounding box center [49, 201] width 91 height 14
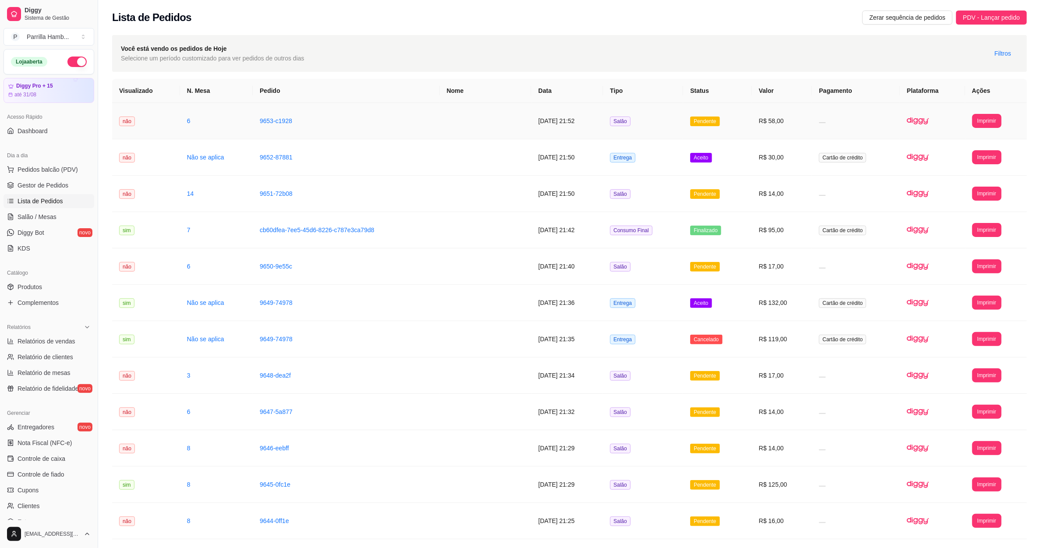
click at [992, 128] on td "**********" at bounding box center [996, 121] width 62 height 36
click at [989, 120] on button "Imprimir" at bounding box center [986, 121] width 28 height 14
click at [952, 150] on button "IMPRESSORA" at bounding box center [970, 152] width 63 height 14
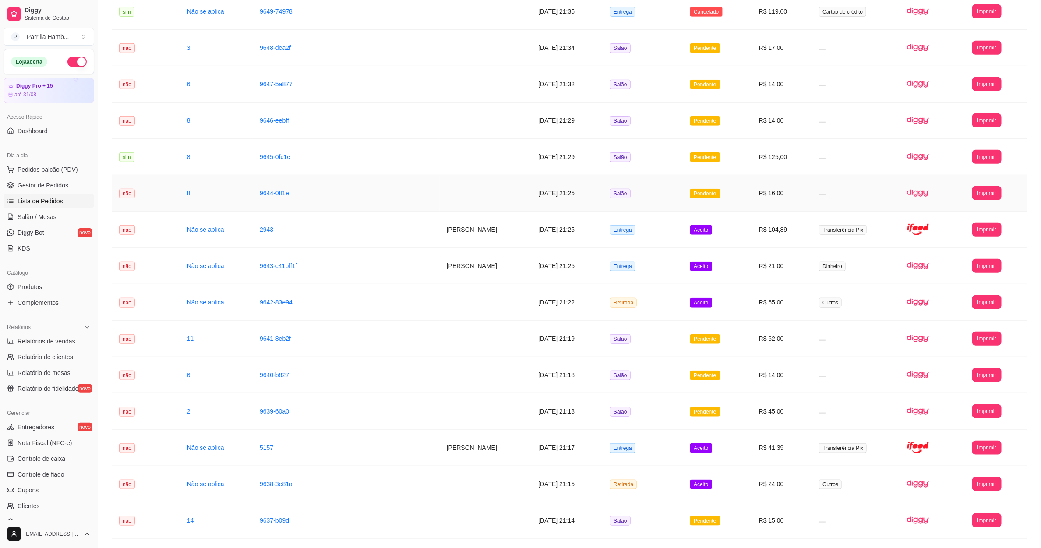
scroll to position [328, 0]
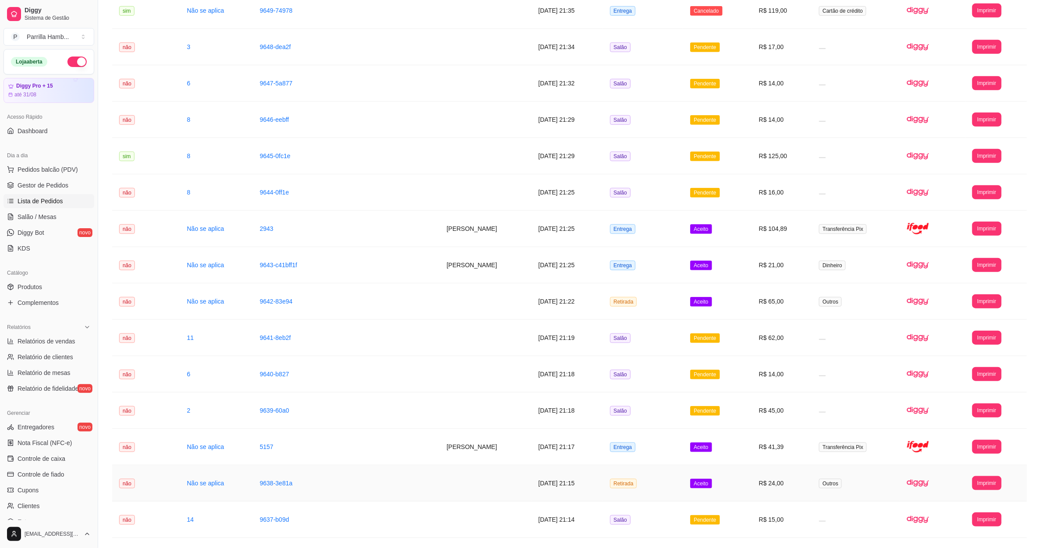
click at [593, 477] on td "[DATE] 21:15" at bounding box center [567, 483] width 72 height 36
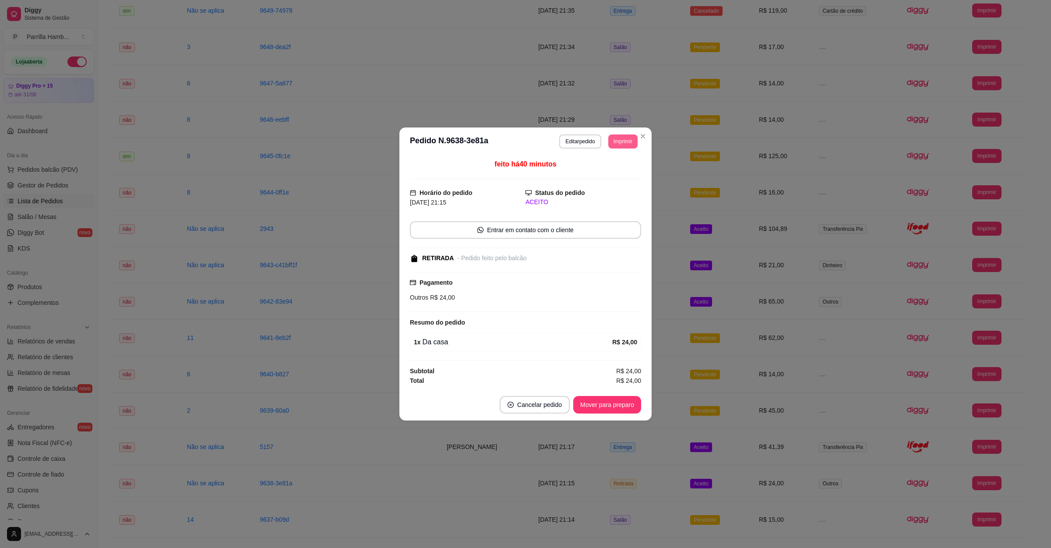
click at [620, 139] on button "Imprimir" at bounding box center [622, 141] width 29 height 14
click at [616, 169] on button "IMPRESSORA" at bounding box center [606, 171] width 63 height 14
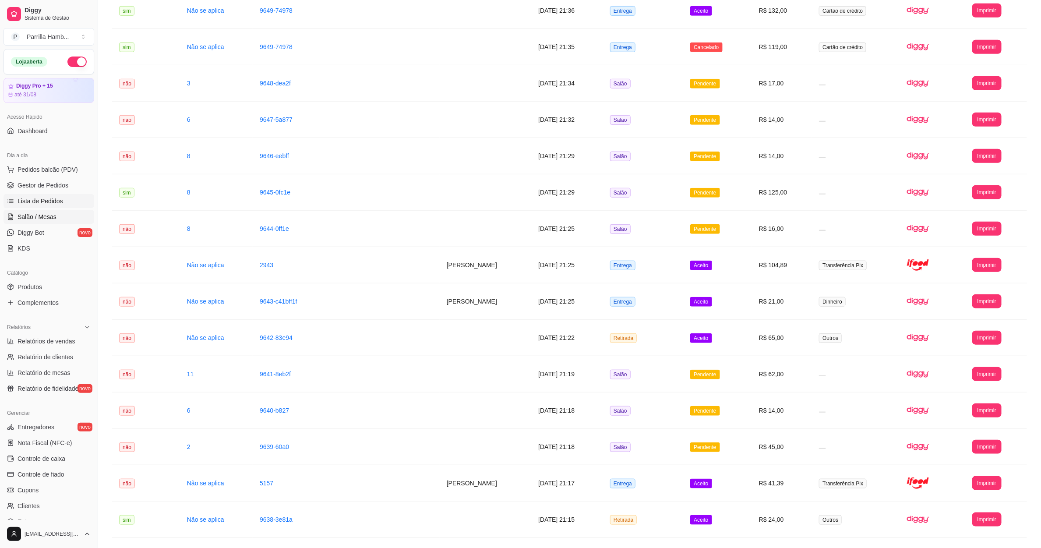
click at [61, 212] on link "Salão / Mesas" at bounding box center [49, 217] width 91 height 14
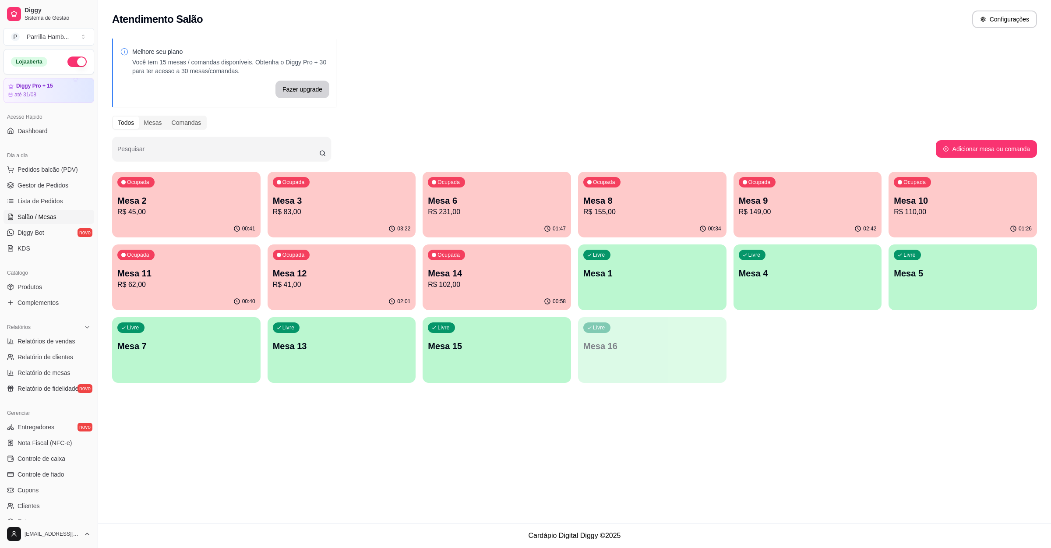
click at [191, 278] on p "Mesa 11" at bounding box center [186, 273] width 138 height 12
click at [35, 197] on span "Lista de Pedidos" at bounding box center [41, 201] width 46 height 9
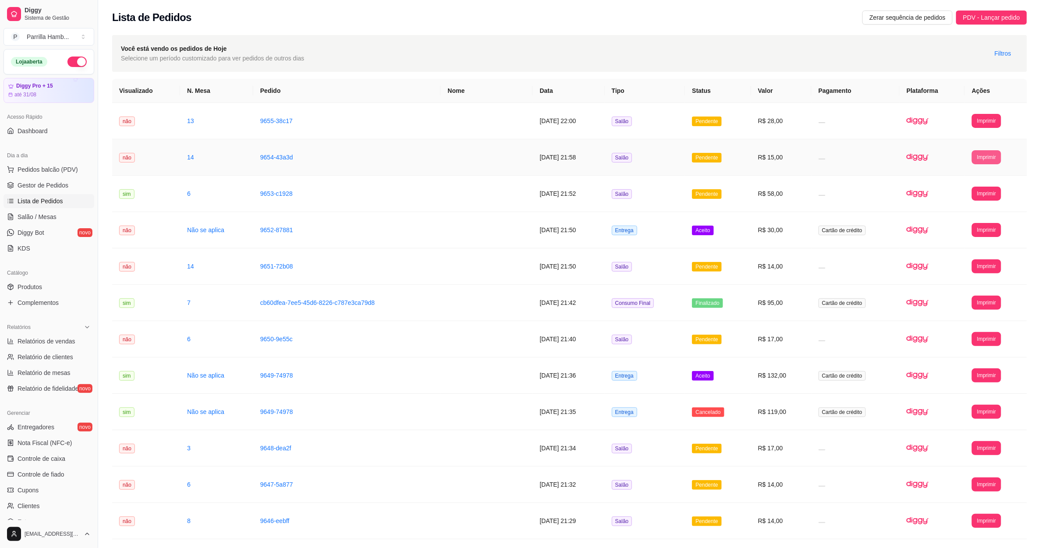
click at [974, 159] on button "Imprimir" at bounding box center [985, 157] width 29 height 14
click at [967, 186] on button "IMPRESSORA" at bounding box center [969, 188] width 61 height 14
click at [62, 215] on link "Salão / Mesas" at bounding box center [49, 217] width 91 height 14
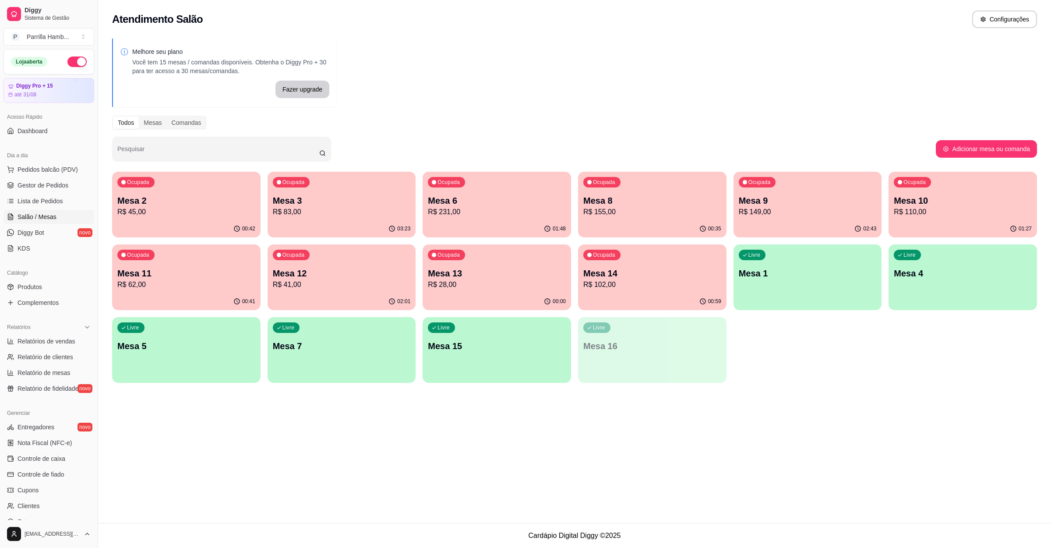
click at [218, 280] on p "R$ 62,00" at bounding box center [186, 284] width 138 height 11
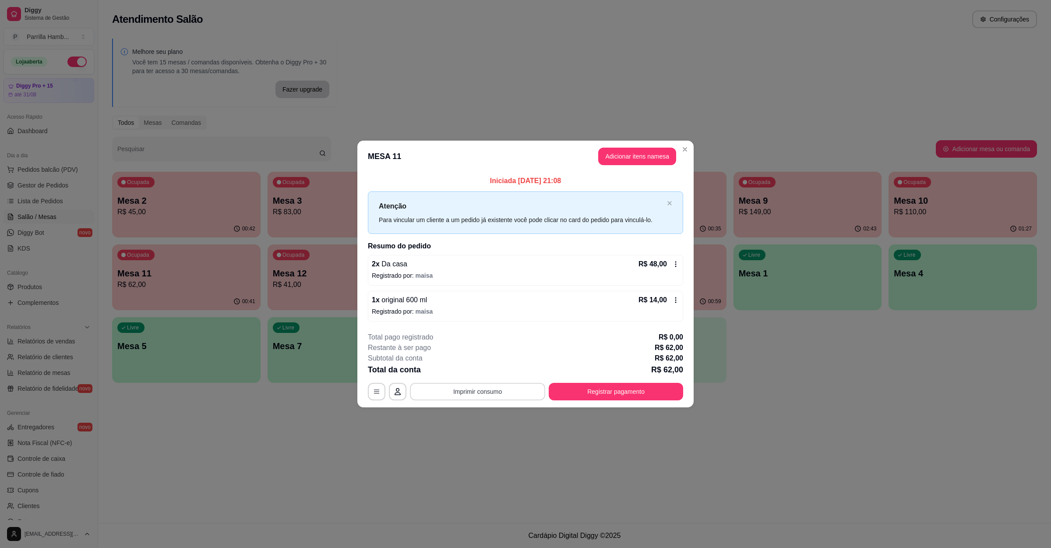
click at [492, 395] on button "Imprimir consumo" at bounding box center [477, 392] width 135 height 18
click at [486, 377] on button "IMPRESSORA" at bounding box center [479, 372] width 61 height 14
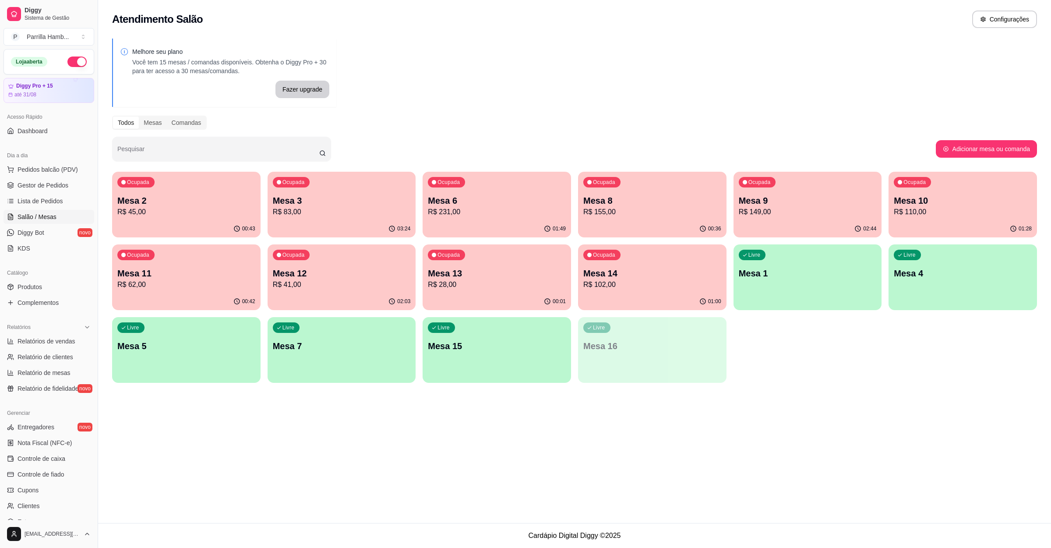
click at [205, 271] on p "Mesa 11" at bounding box center [186, 273] width 138 height 12
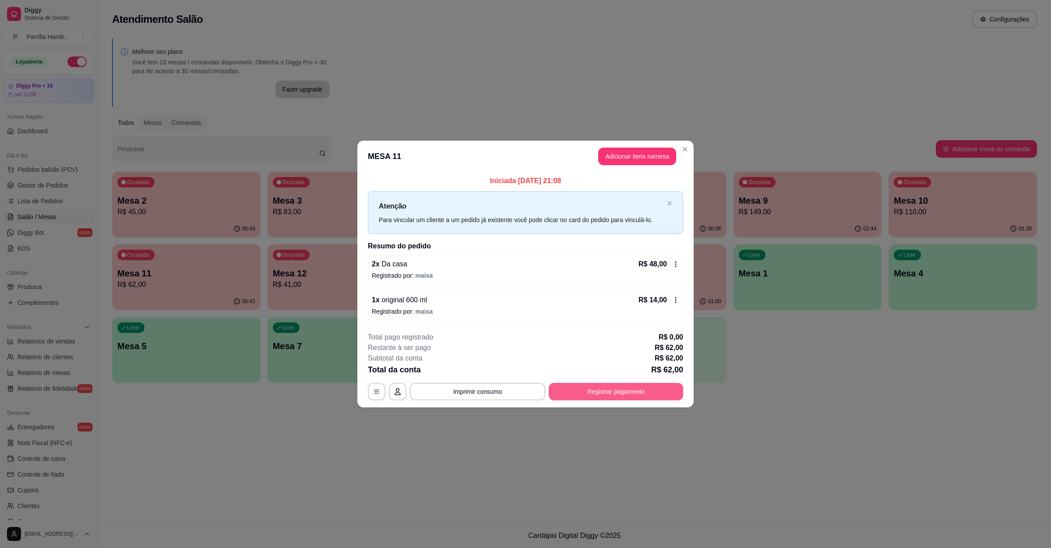
click at [627, 400] on button "Registrar pagamento" at bounding box center [616, 392] width 134 height 18
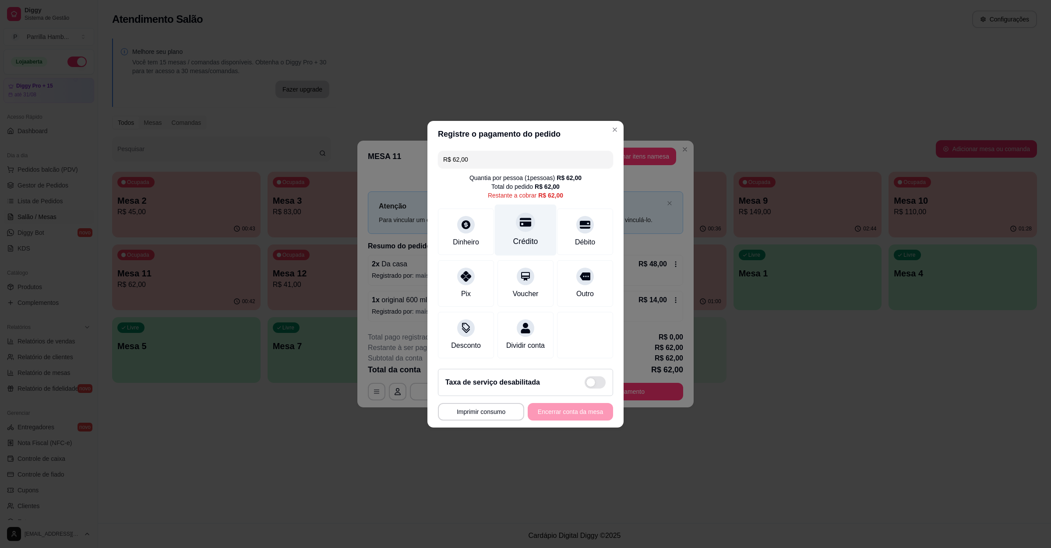
click at [534, 205] on div "Crédito" at bounding box center [526, 229] width 62 height 51
type input "R$ 0,00"
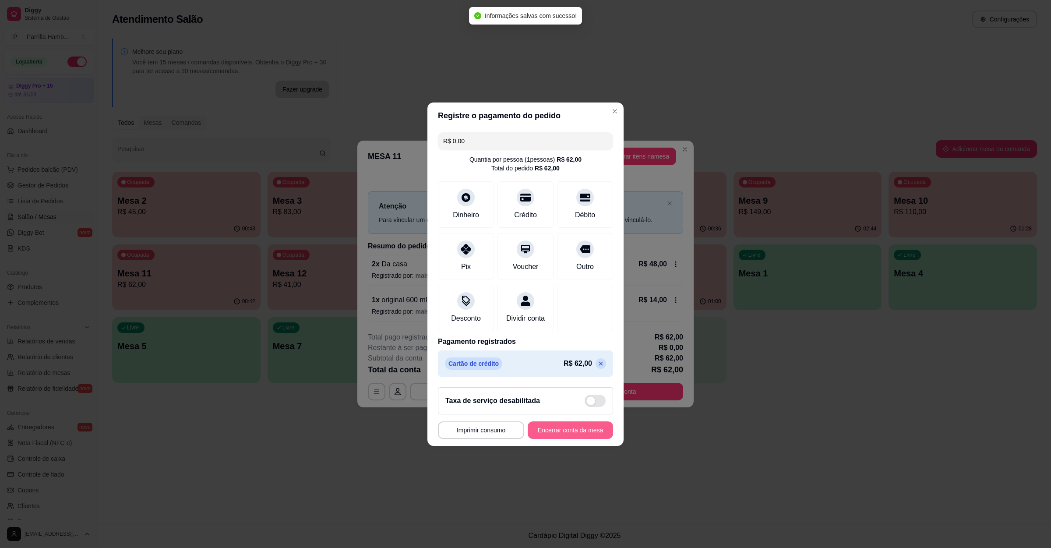
click at [557, 430] on button "Encerrar conta da mesa" at bounding box center [570, 430] width 85 height 18
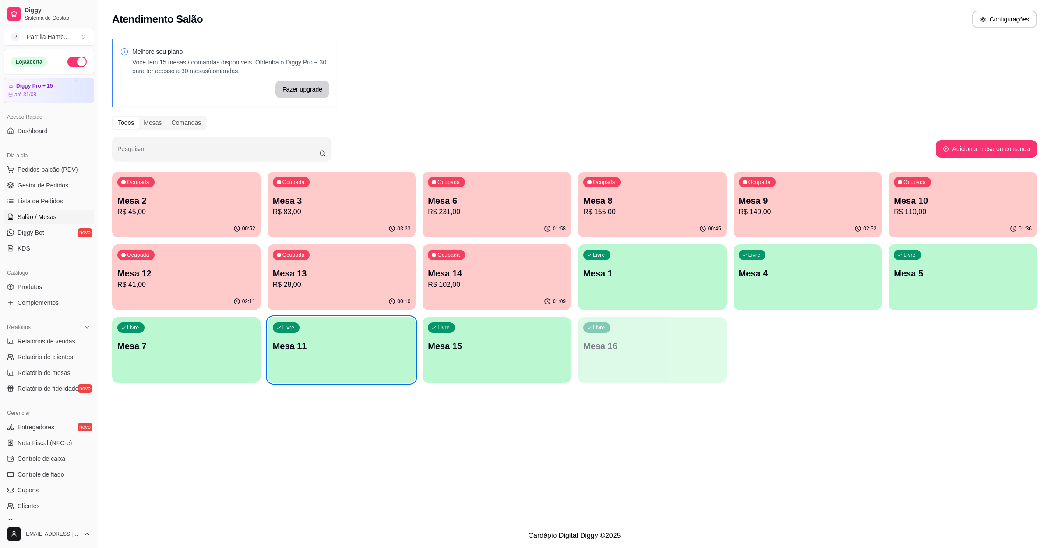
click at [979, 204] on p "Mesa 10" at bounding box center [963, 200] width 138 height 12
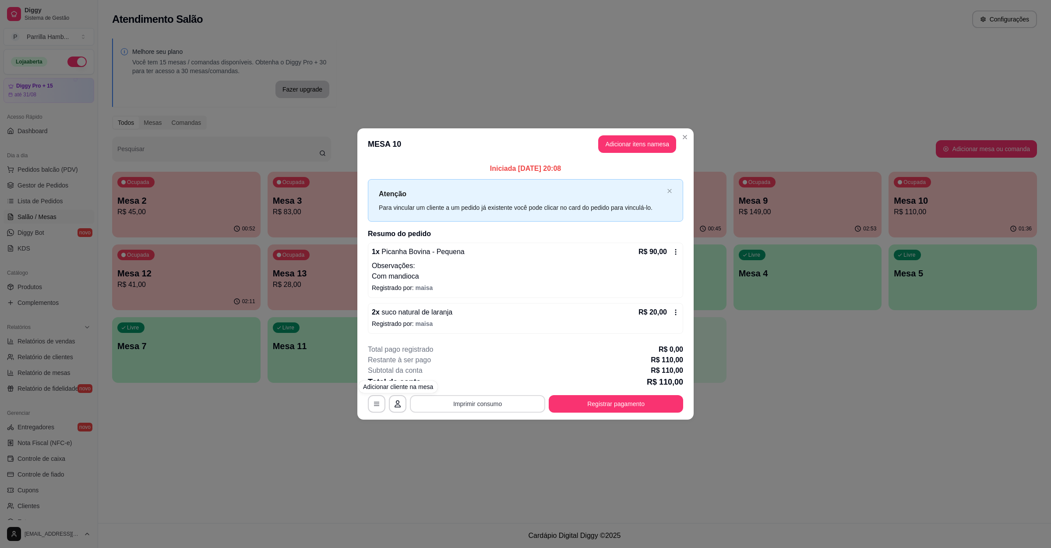
click at [436, 399] on button "Imprimir consumo" at bounding box center [477, 404] width 135 height 18
click at [459, 381] on button "IMPRESSORA" at bounding box center [479, 384] width 63 height 14
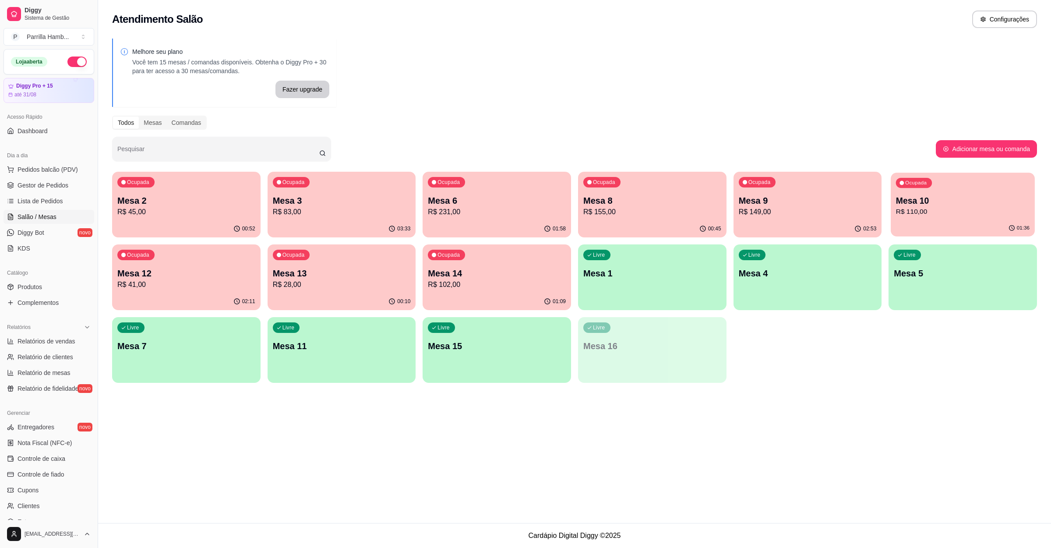
click at [943, 203] on p "Mesa 10" at bounding box center [963, 201] width 134 height 12
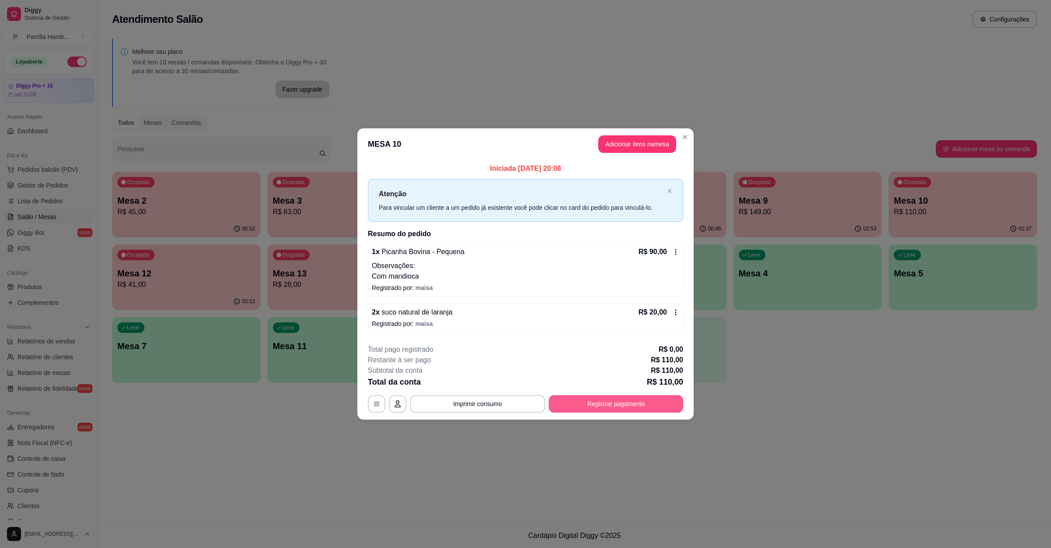
click at [615, 399] on button "Registrar pagamento" at bounding box center [616, 404] width 134 height 18
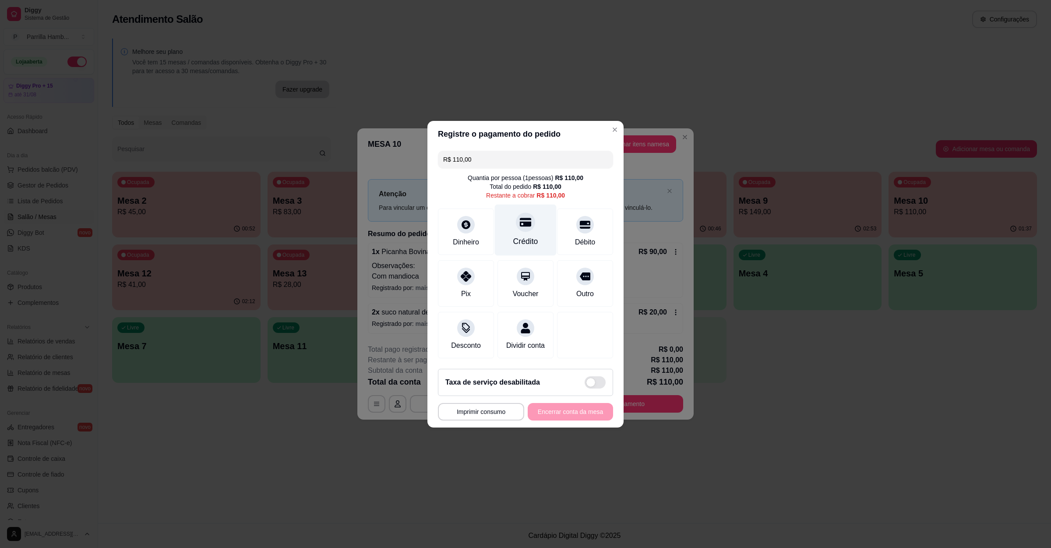
click at [540, 230] on div "Crédito" at bounding box center [526, 229] width 62 height 51
type input "R$ 0,00"
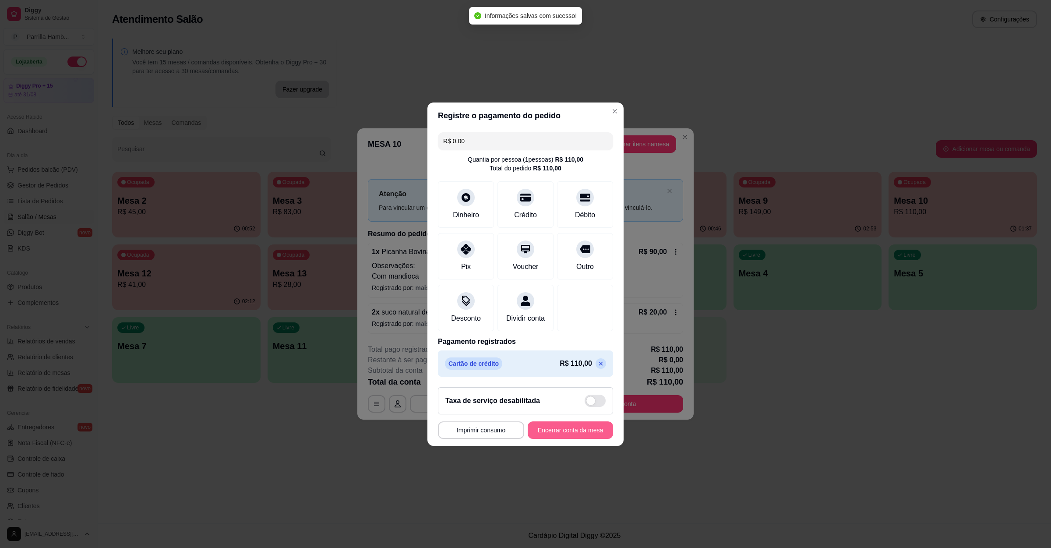
click at [568, 429] on button "Encerrar conta da mesa" at bounding box center [570, 430] width 85 height 18
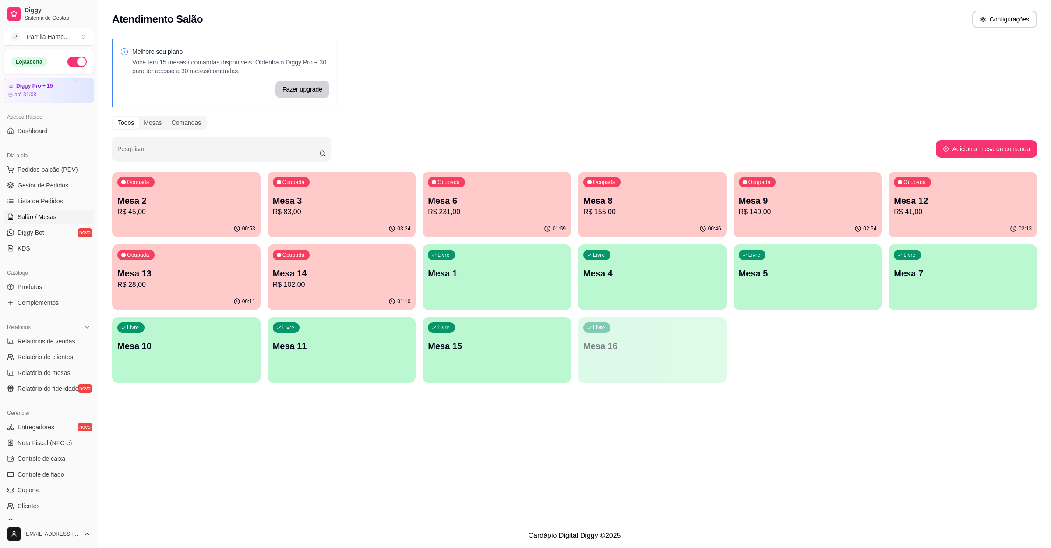
click at [154, 207] on p "R$ 45,00" at bounding box center [186, 212] width 138 height 11
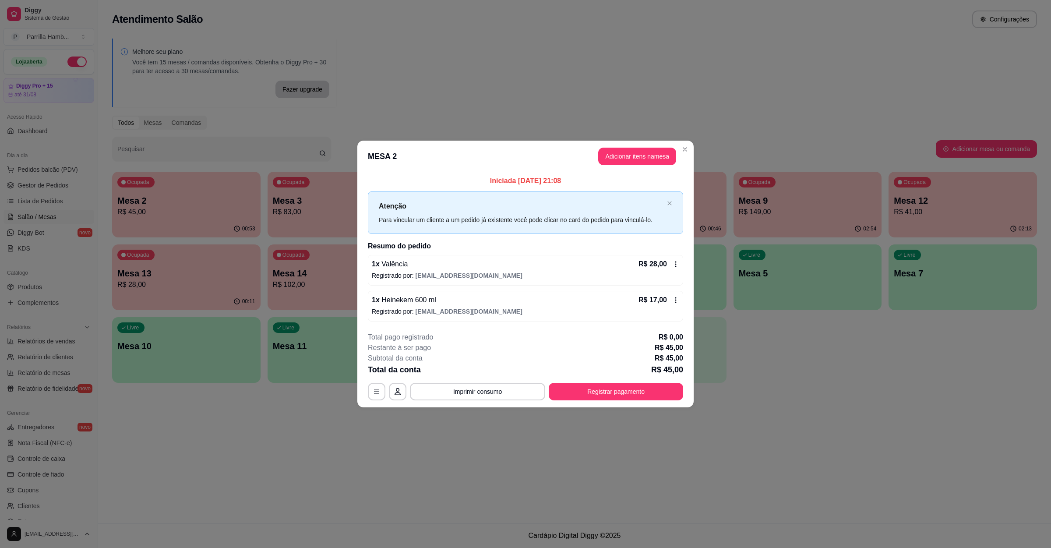
click at [483, 397] on button "Imprimir consumo" at bounding box center [477, 392] width 135 height 18
click at [488, 374] on button "IMPRESSORA" at bounding box center [480, 373] width 51 height 11
click at [572, 389] on button "Registrar pagamento" at bounding box center [616, 392] width 134 height 18
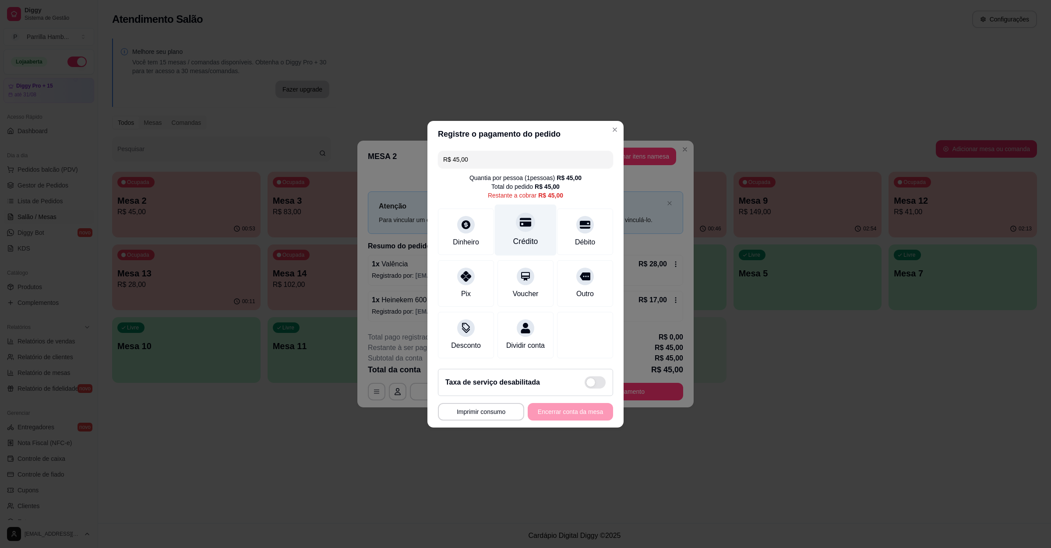
click at [515, 226] on div "Crédito" at bounding box center [526, 229] width 62 height 51
type input "R$ 0,00"
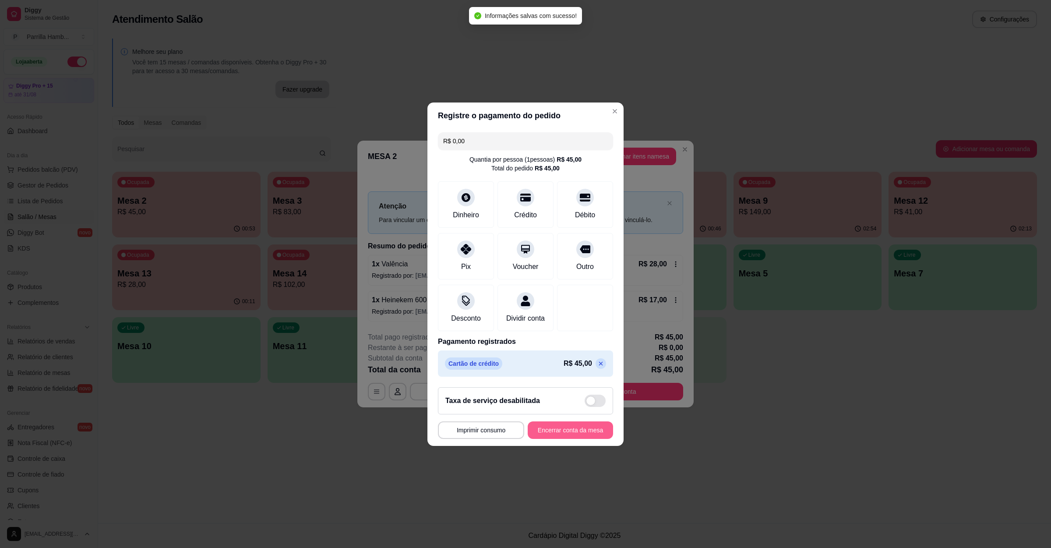
click at [549, 439] on button "Encerrar conta da mesa" at bounding box center [570, 430] width 85 height 18
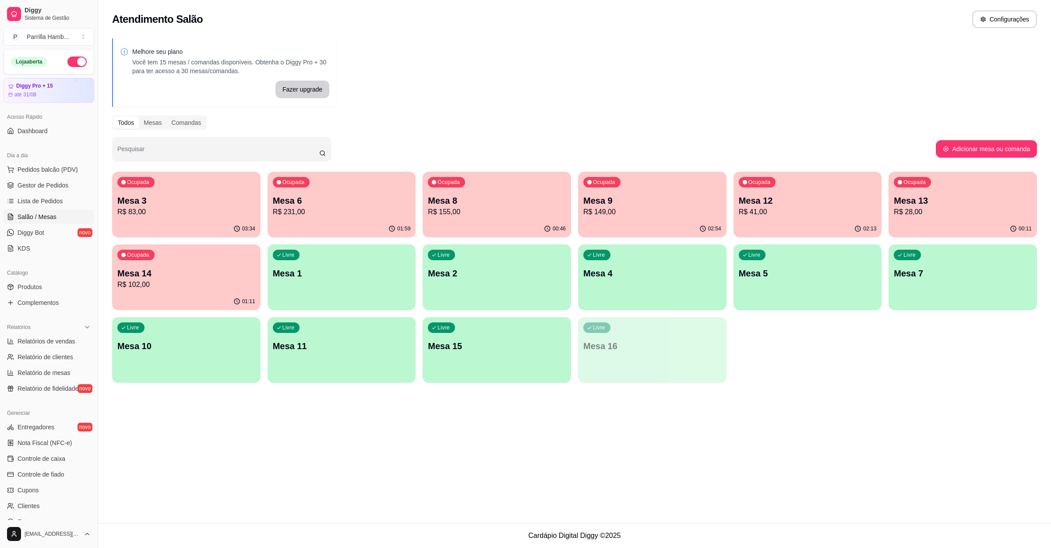
click at [795, 387] on div "Melhore seu plano Você tem 15 mesas / comandas disponíveis. Obtenha o Diggy Pro…" at bounding box center [574, 213] width 953 height 360
click at [795, 202] on p "Mesa 12" at bounding box center [808, 200] width 138 height 12
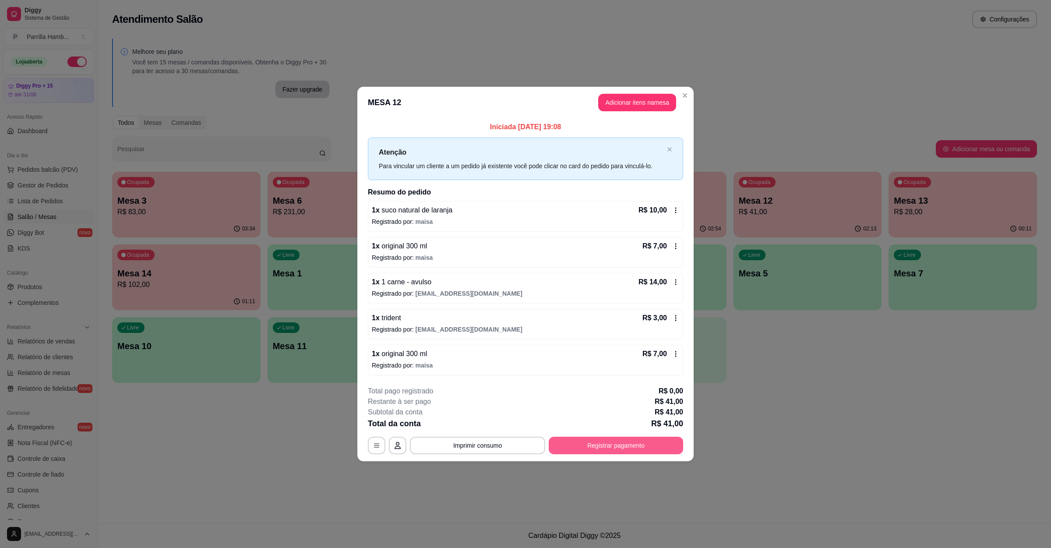
click at [623, 445] on button "Registrar pagamento" at bounding box center [616, 445] width 134 height 18
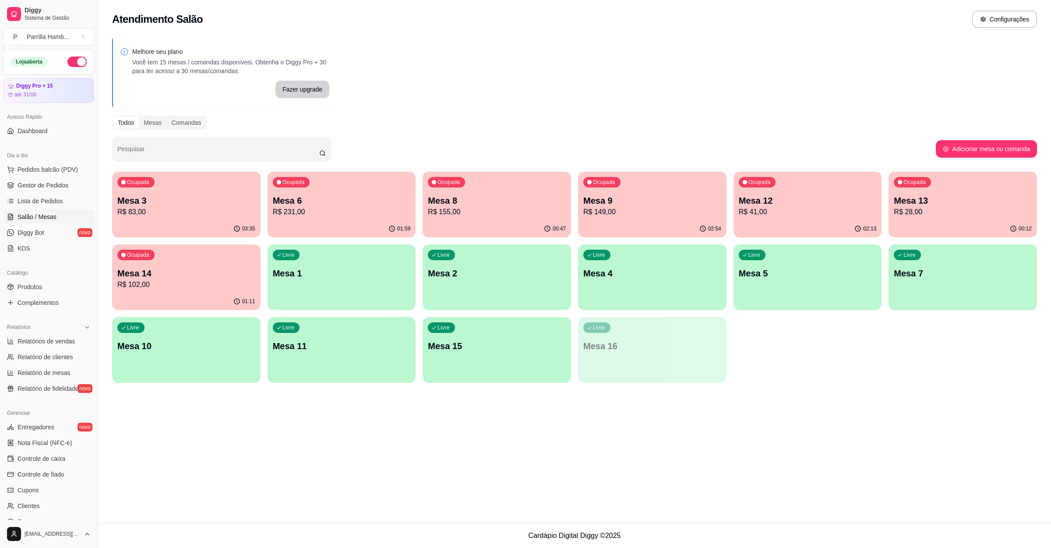
click at [806, 215] on p "R$ 41,00" at bounding box center [808, 212] width 138 height 11
click at [610, 203] on p "Mesa 9" at bounding box center [652, 200] width 138 height 12
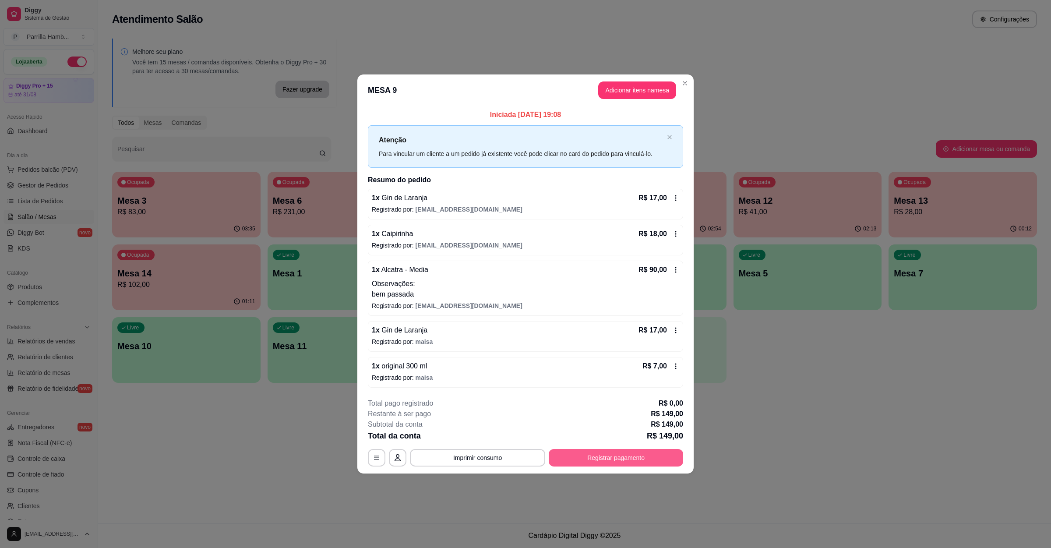
click at [603, 460] on button "Registrar pagamento" at bounding box center [616, 458] width 134 height 18
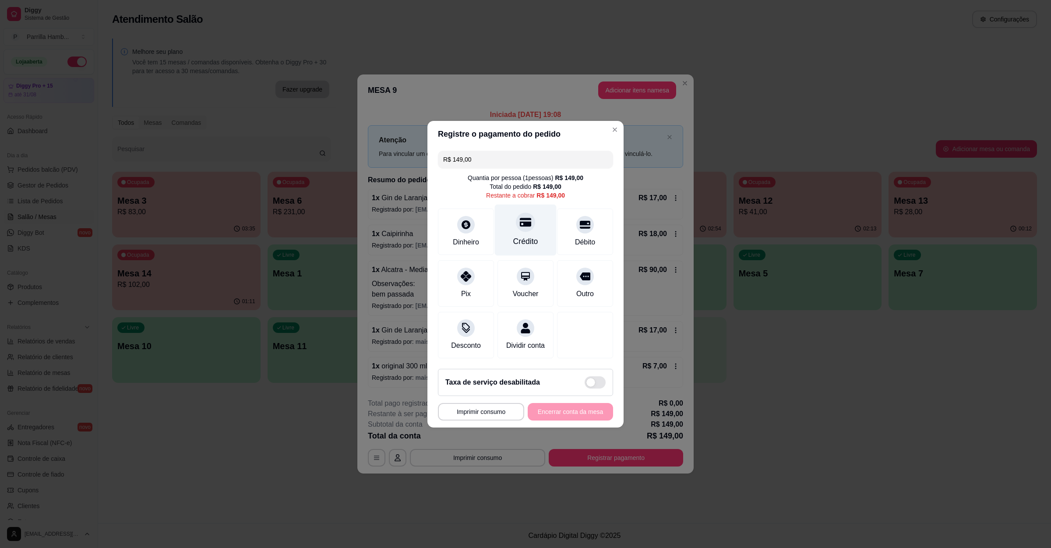
click at [506, 216] on div "Crédito" at bounding box center [526, 229] width 62 height 51
type input "R$ 0,00"
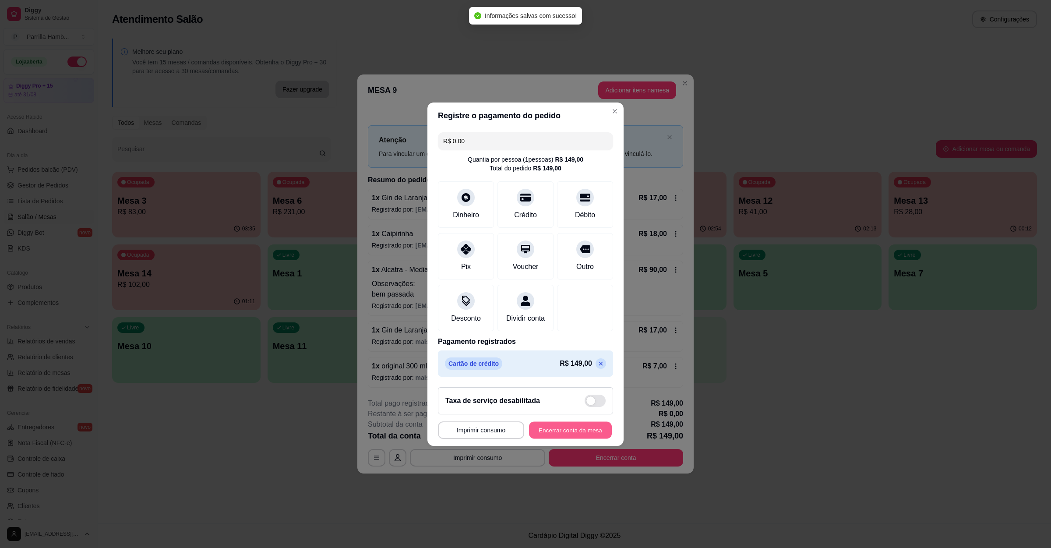
click at [577, 436] on button "Encerrar conta da mesa" at bounding box center [570, 429] width 83 height 17
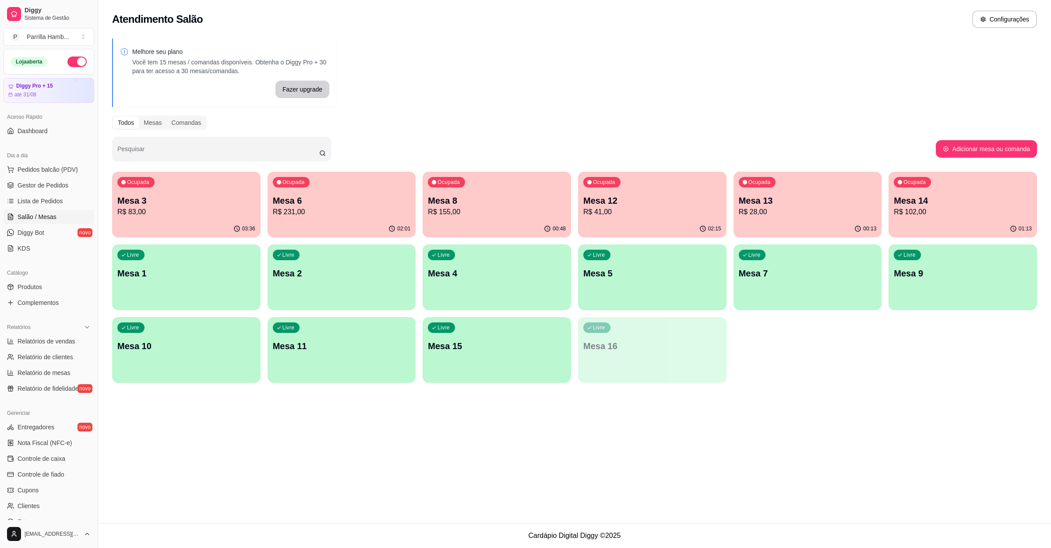
click at [343, 195] on p "Mesa 6" at bounding box center [342, 200] width 138 height 12
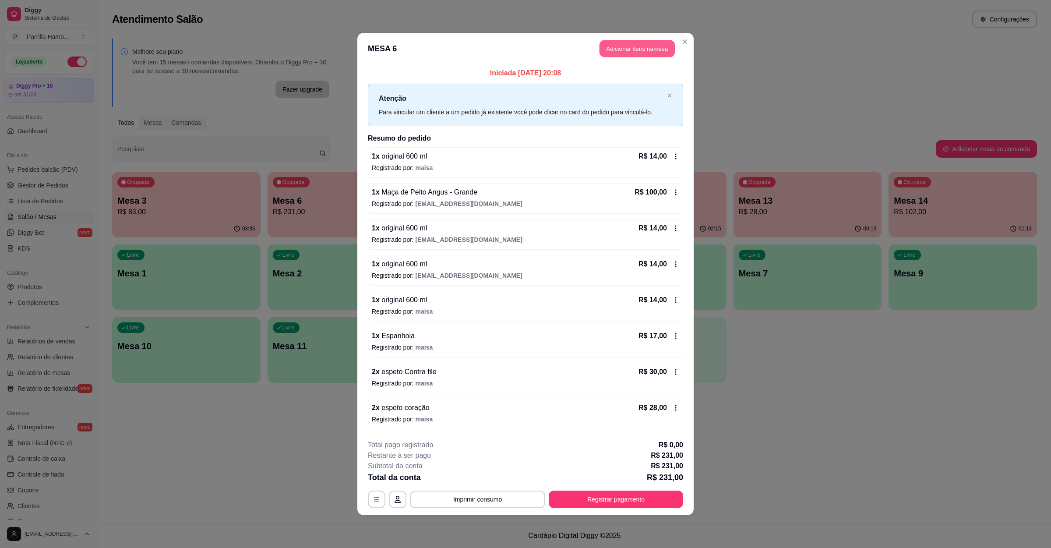
click at [628, 47] on button "Adicionar itens na mesa" at bounding box center [636, 48] width 75 height 17
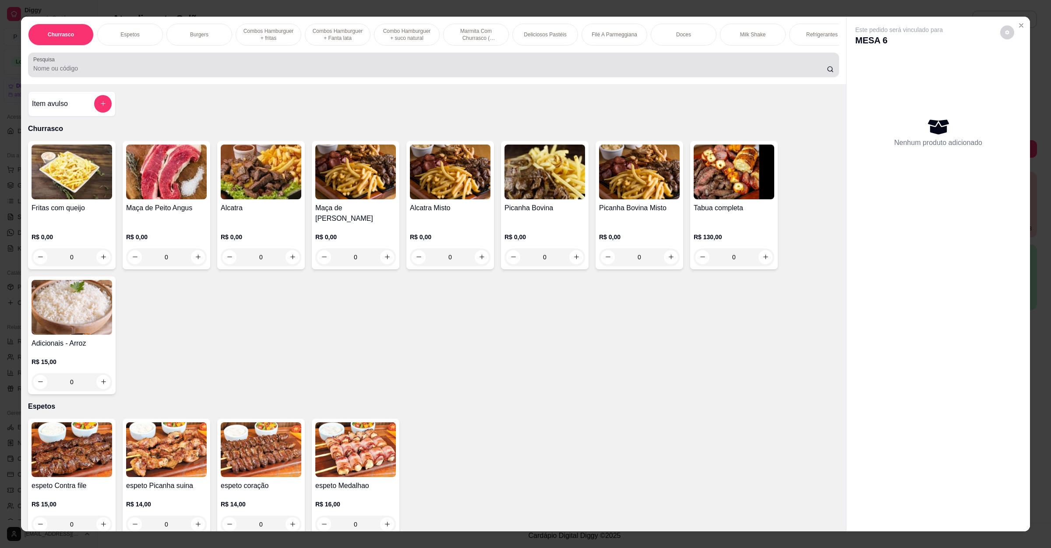
click at [356, 69] on div at bounding box center [433, 65] width 800 height 18
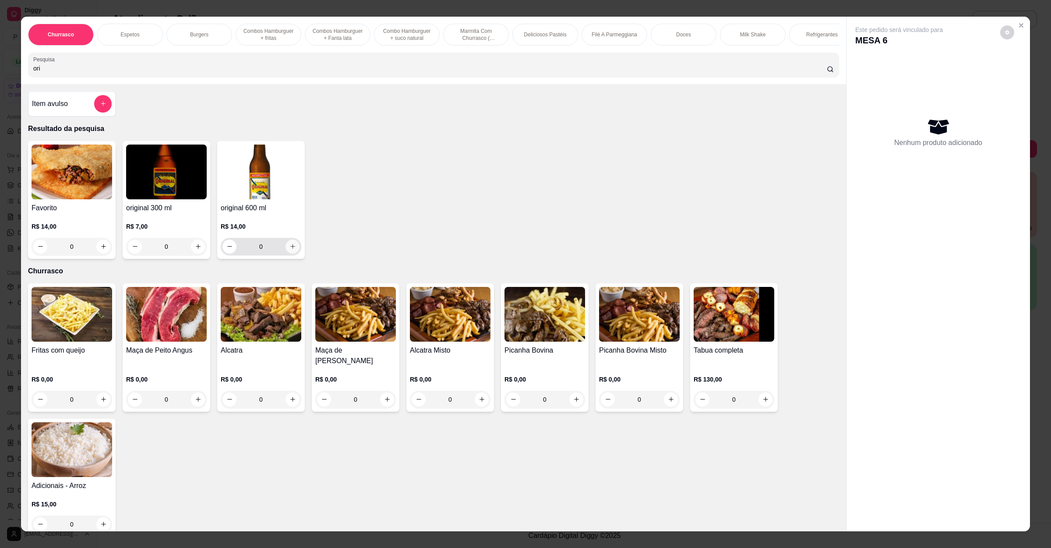
type input "ori"
click at [288, 252] on button "increase-product-quantity" at bounding box center [292, 246] width 14 height 14
type input "1"
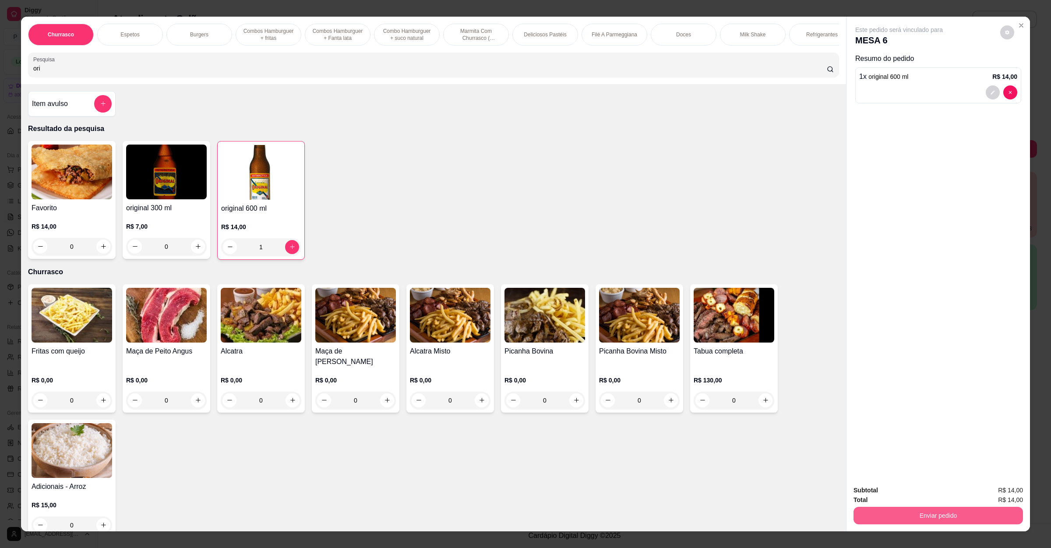
click at [975, 510] on button "Enviar pedido" at bounding box center [937, 516] width 169 height 18
click at [915, 489] on button "Não registrar e enviar pedido" at bounding box center [907, 494] width 88 height 16
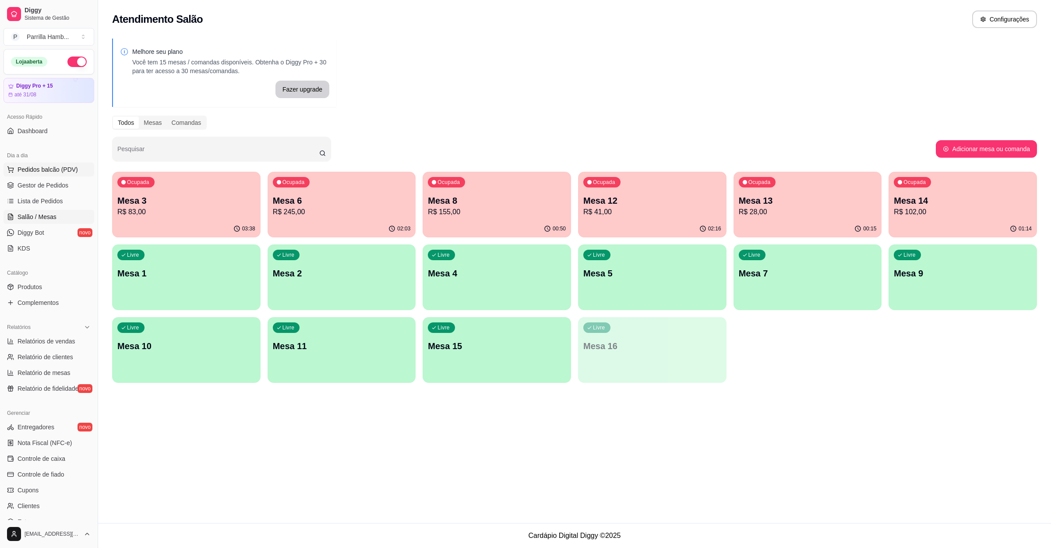
click at [39, 176] on button "Pedidos balcão (PDV)" at bounding box center [49, 169] width 91 height 14
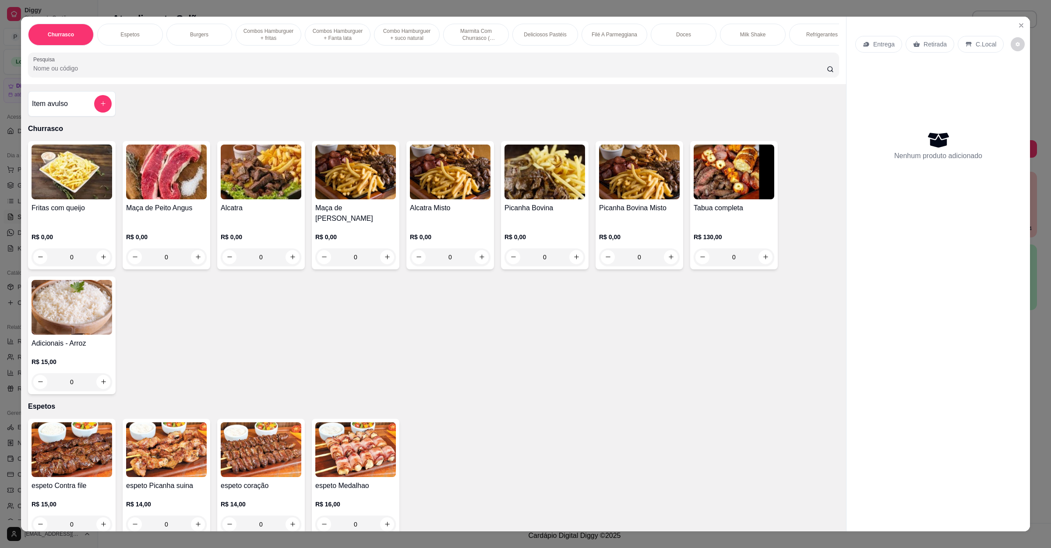
click at [855, 45] on div "Entrega" at bounding box center [878, 44] width 47 height 17
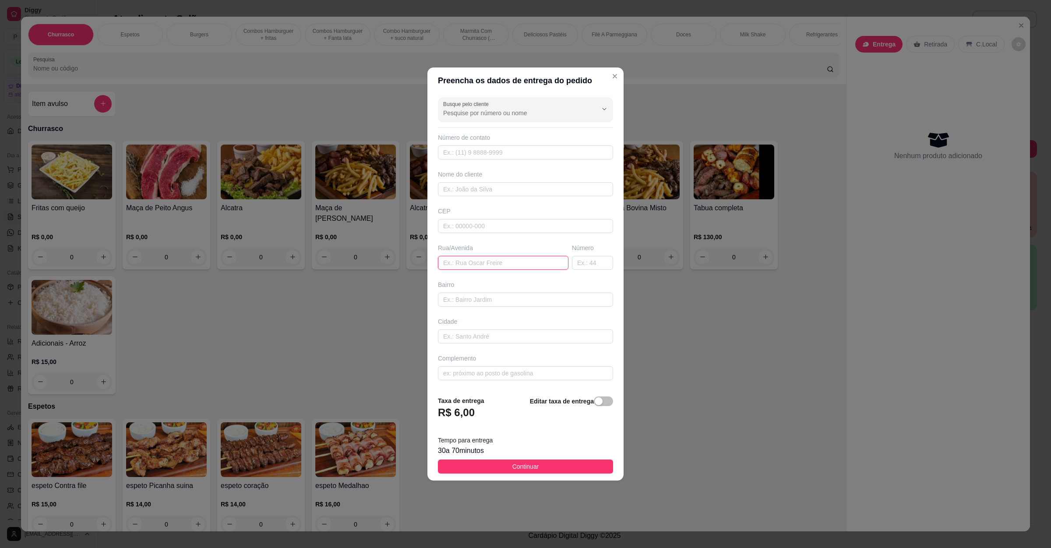
click at [481, 263] on input "text" at bounding box center [503, 263] width 130 height 14
paste input "[STREET_ADDRESS][PERSON_NAME]"
type input "[STREET_ADDRESS][PERSON_NAME]"
click at [523, 468] on span "Continuar" at bounding box center [525, 466] width 27 height 10
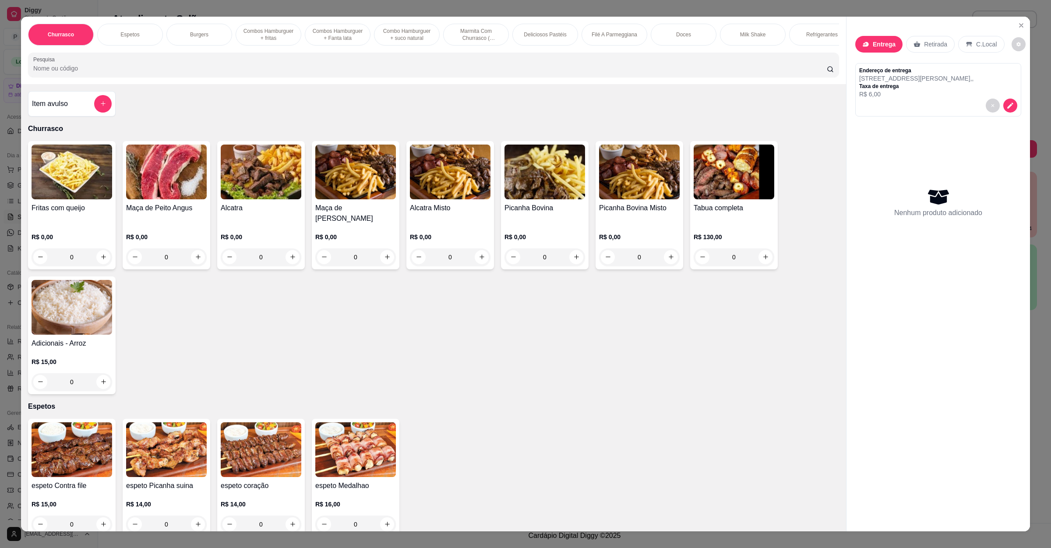
click at [159, 73] on input "Pesquisa" at bounding box center [429, 68] width 793 height 9
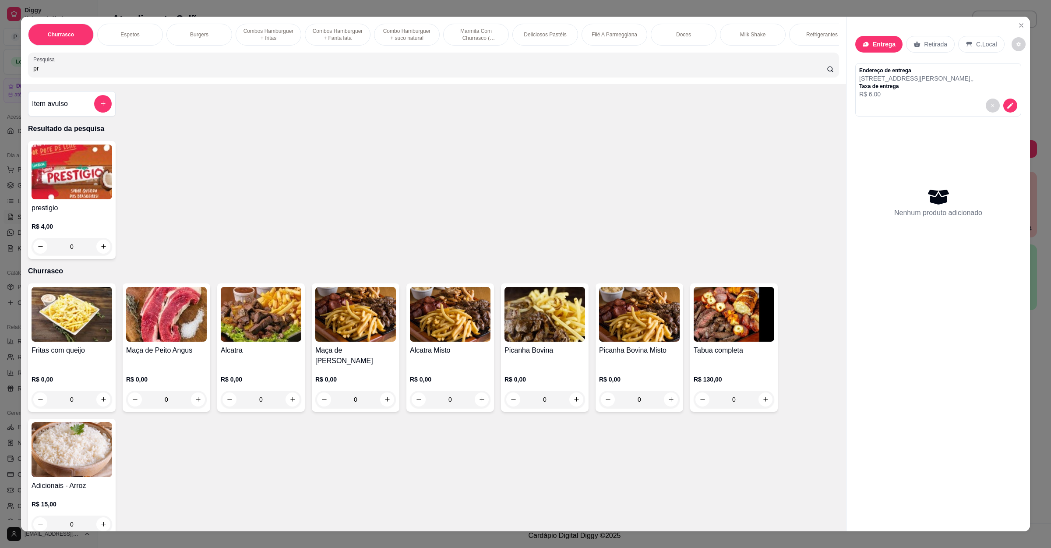
type input "p"
type input "fav"
click at [96, 253] on div "0" at bounding box center [72, 247] width 81 height 18
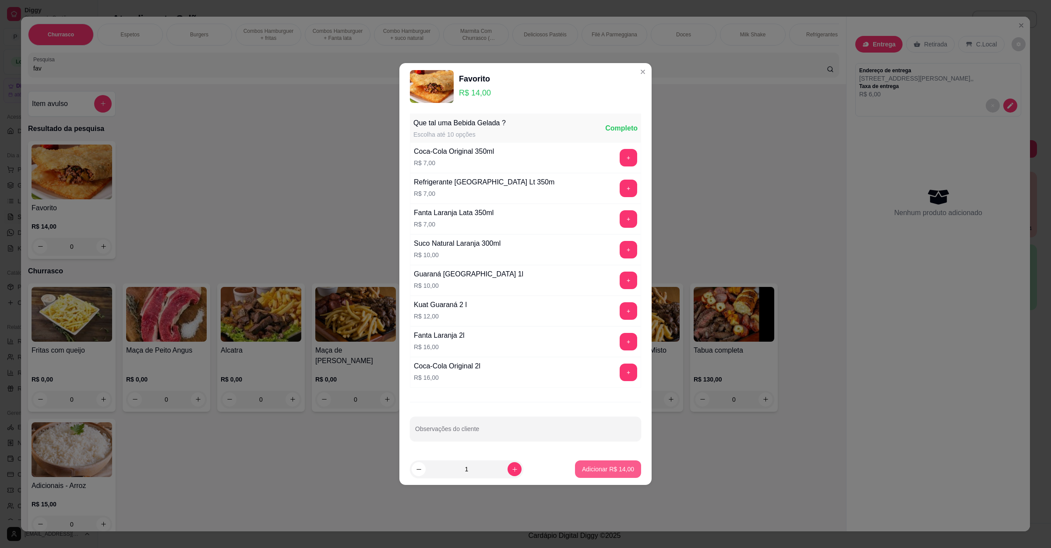
click at [599, 473] on p "Adicionar R$ 14,00" at bounding box center [608, 469] width 52 height 9
type input "1"
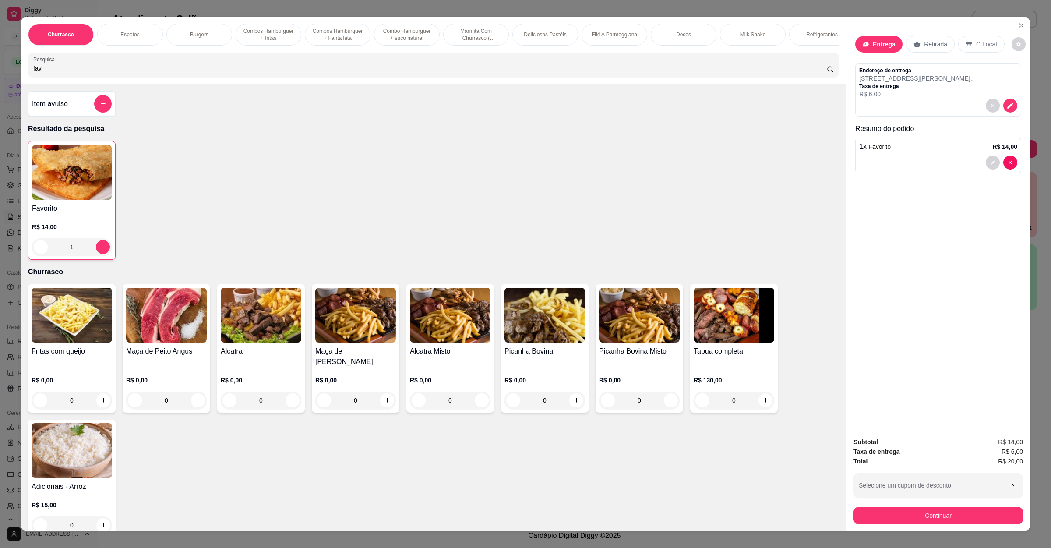
drag, startPoint x: 103, startPoint y: 71, endPoint x: 0, endPoint y: 79, distance: 103.2
click at [0, 79] on div "Churrasco Espetos Burgers Combos Hamburguer + fritas Combos Hamburguer + Fanta …" at bounding box center [525, 274] width 1051 height 548
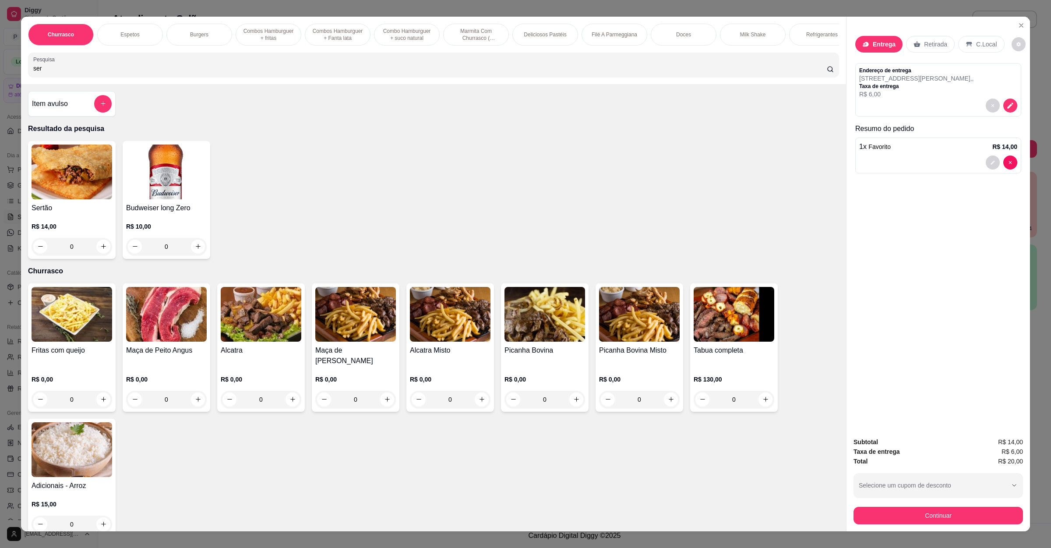
type input "ser"
click at [102, 255] on div "0" at bounding box center [72, 247] width 81 height 18
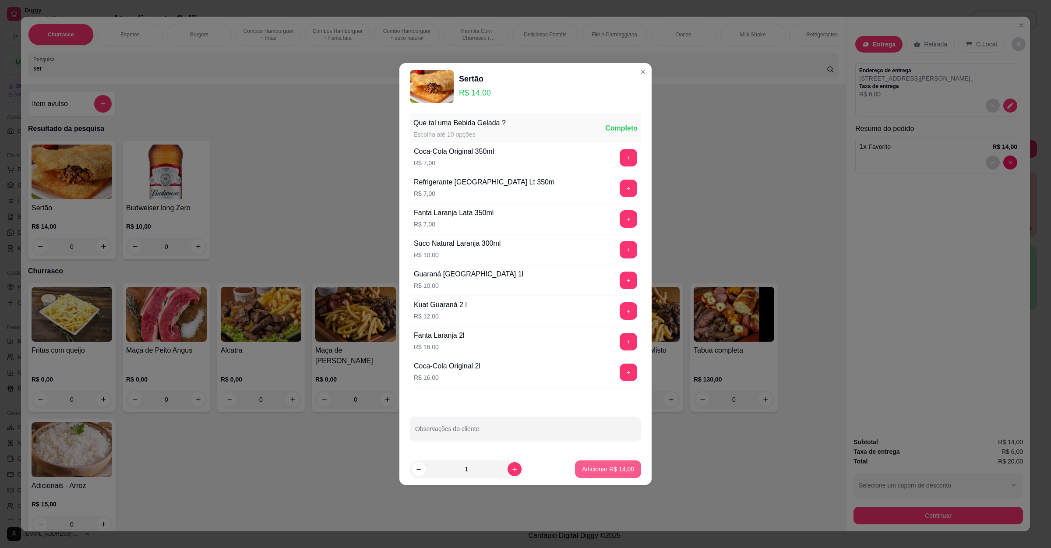
click at [609, 468] on p "Adicionar R$ 14,00" at bounding box center [608, 469] width 52 height 9
type input "1"
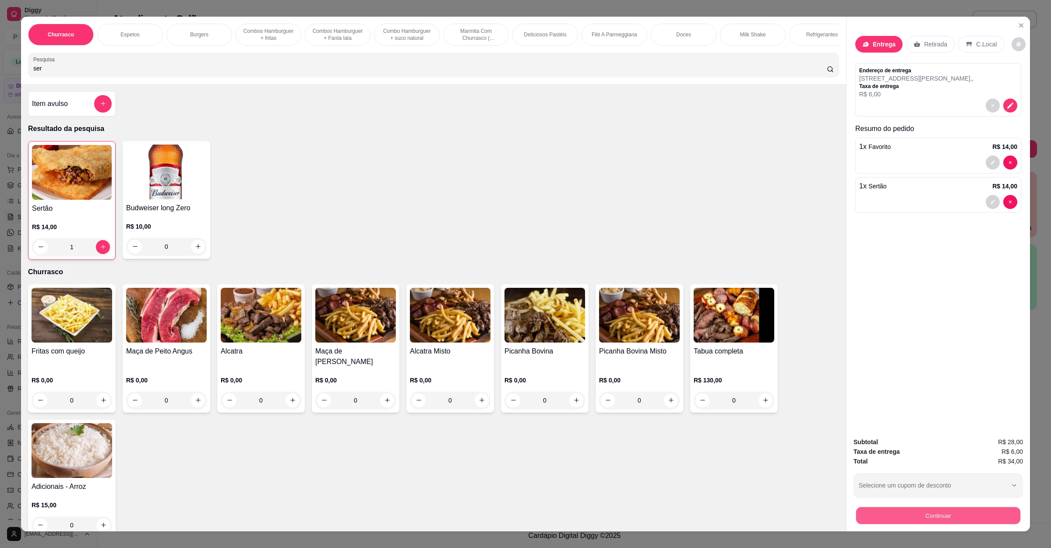
click at [877, 509] on button "Continuar" at bounding box center [938, 515] width 164 height 17
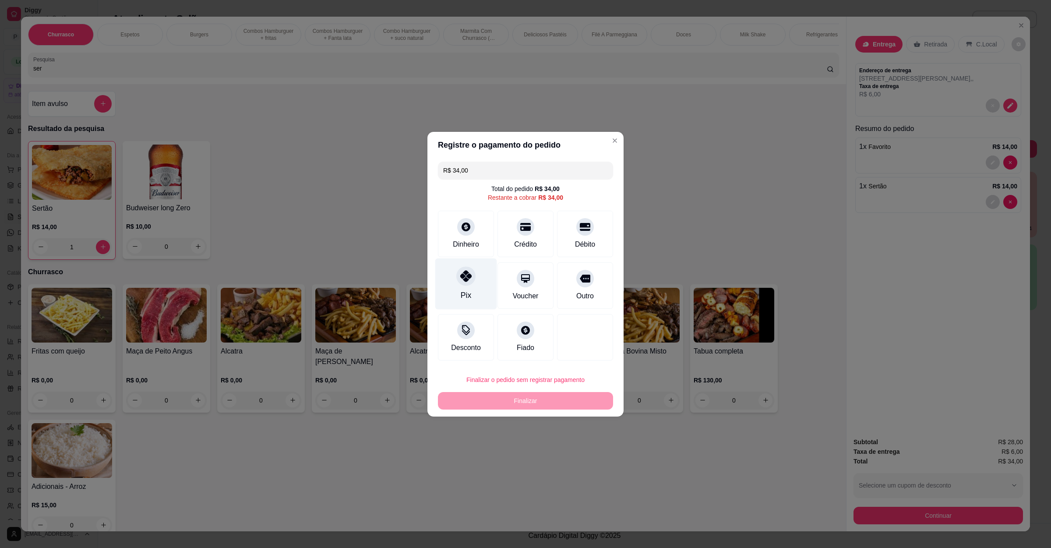
click at [470, 276] on div at bounding box center [465, 275] width 19 height 19
type input "R$ 0,00"
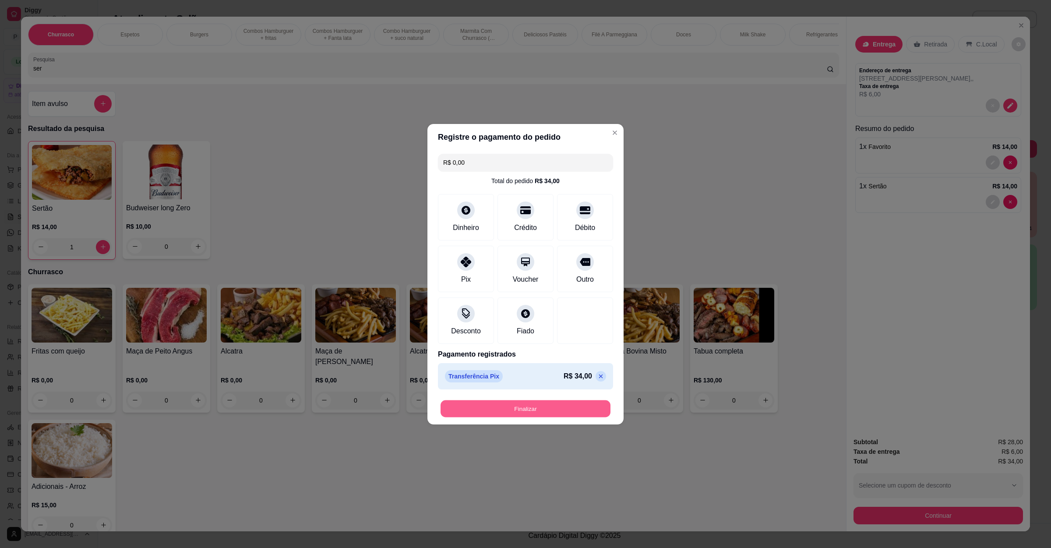
click at [489, 408] on button "Finalizar" at bounding box center [525, 408] width 170 height 17
type input "0"
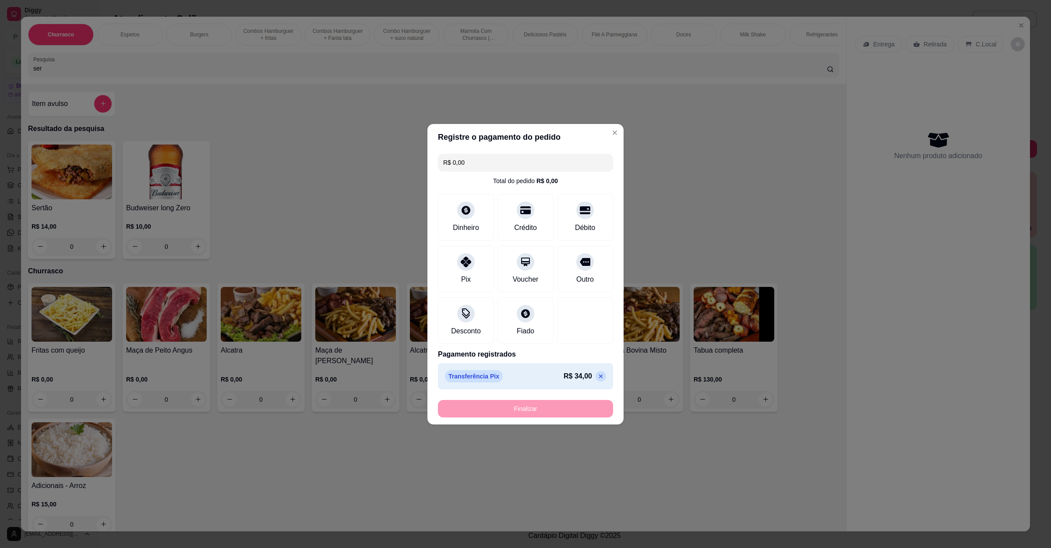
type input "-R$ 34,00"
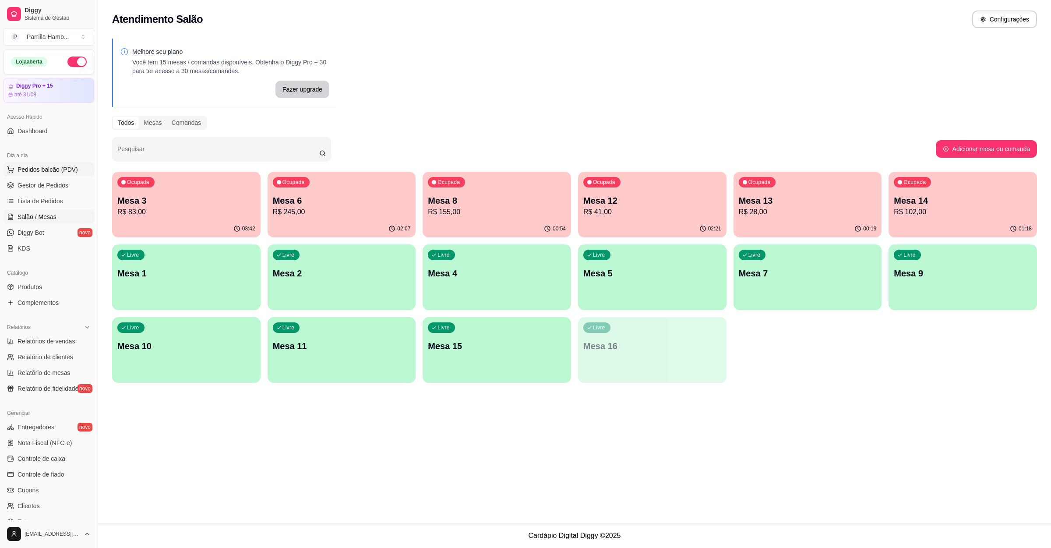
click at [66, 174] on span "Pedidos balcão (PDV)" at bounding box center [48, 169] width 60 height 9
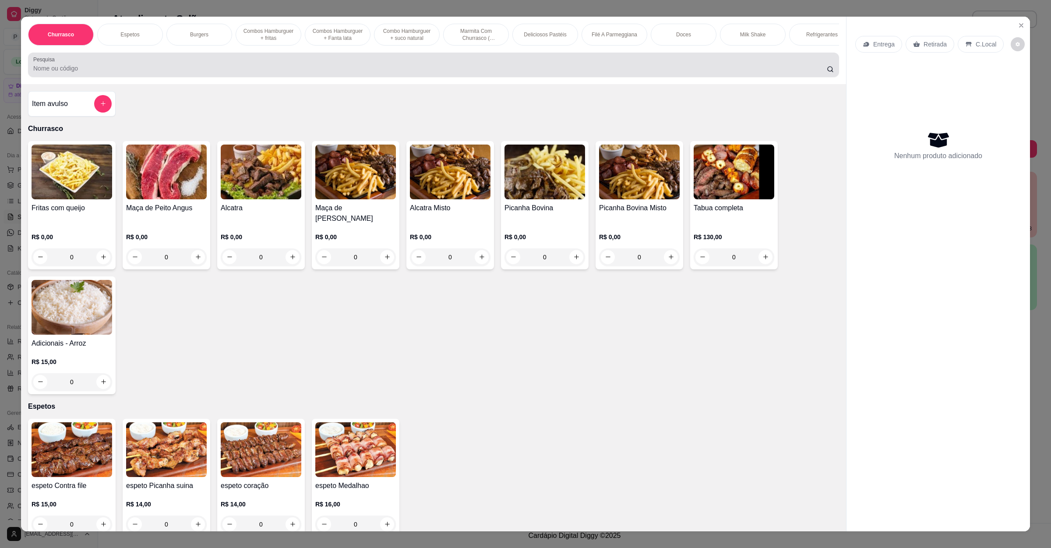
click at [207, 73] on input "Pesquisa" at bounding box center [429, 68] width 793 height 9
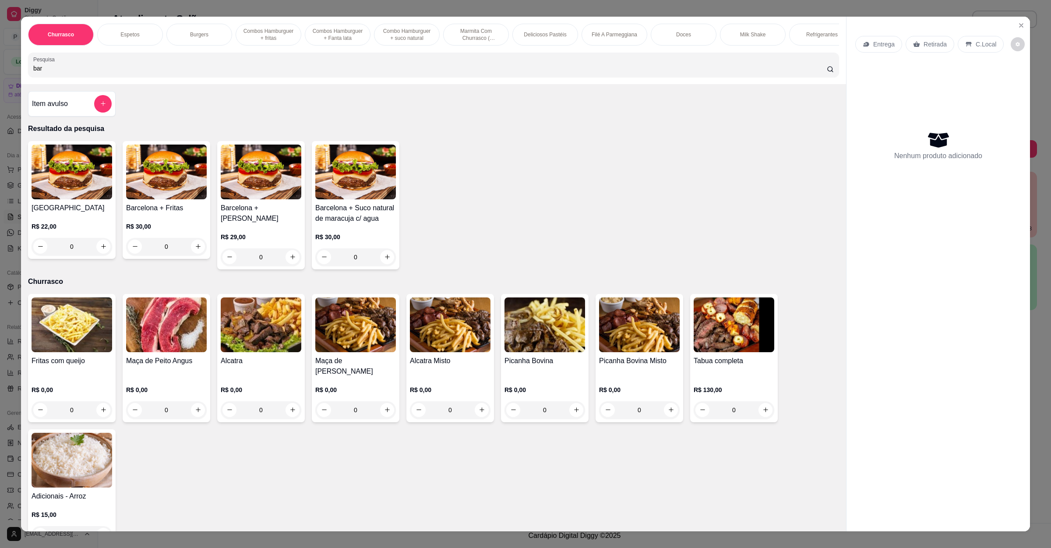
type input "bar"
click at [96, 251] on div "0" at bounding box center [72, 247] width 81 height 18
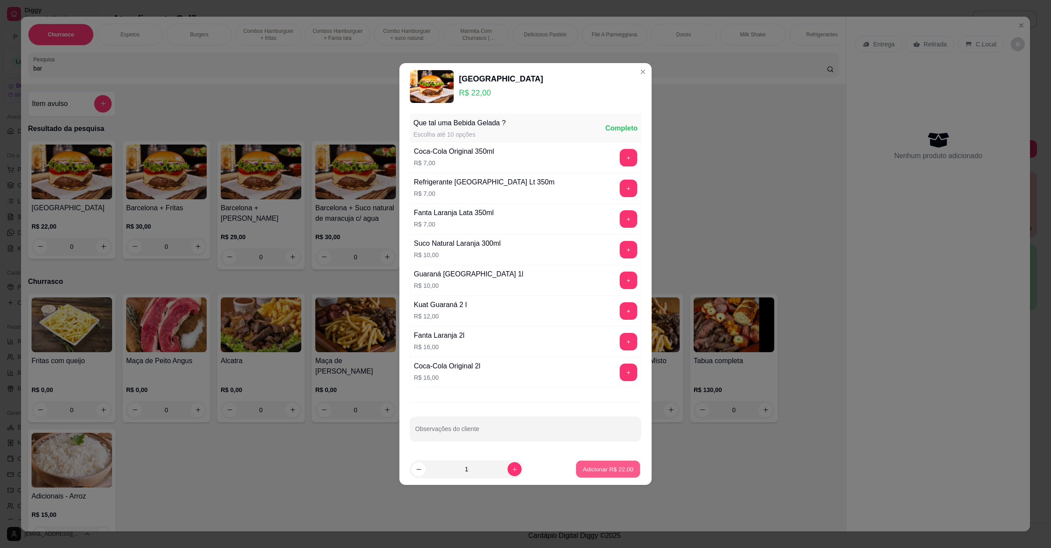
click at [583, 472] on p "Adicionar R$ 22,00" at bounding box center [608, 469] width 51 height 8
type input "1"
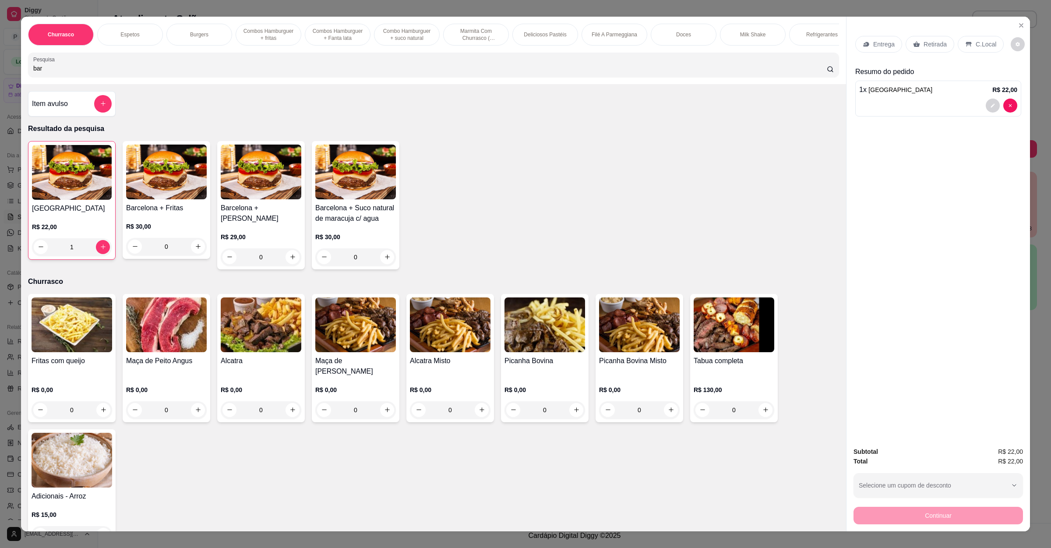
click at [869, 37] on div "Entrega" at bounding box center [878, 44] width 47 height 17
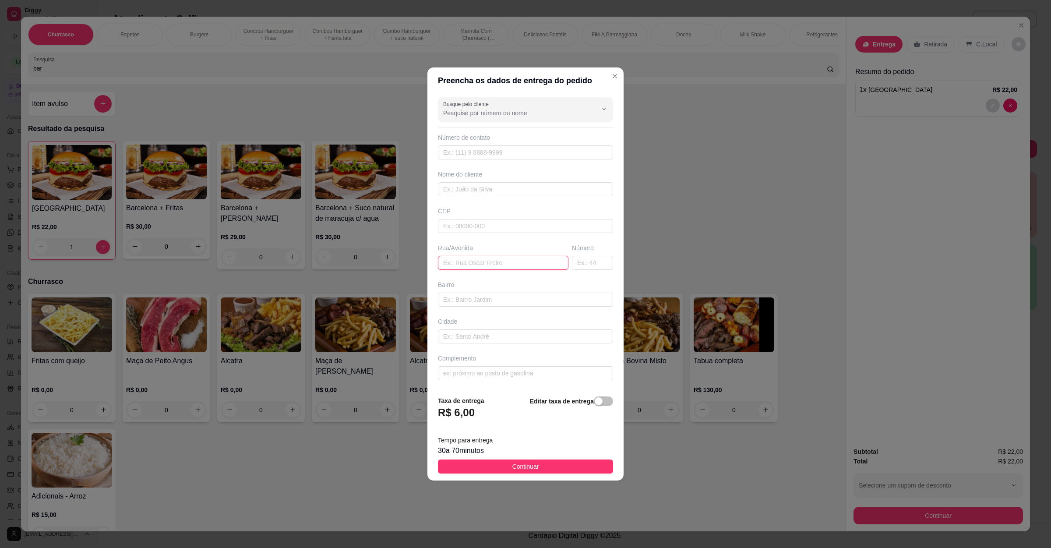
click at [544, 260] on input "text" at bounding box center [503, 263] width 130 height 14
paste input "[STREET_ADDRESS][PERSON_NAME]"
type input "[STREET_ADDRESS][PERSON_NAME]"
click at [556, 468] on button "Continuar" at bounding box center [525, 466] width 175 height 14
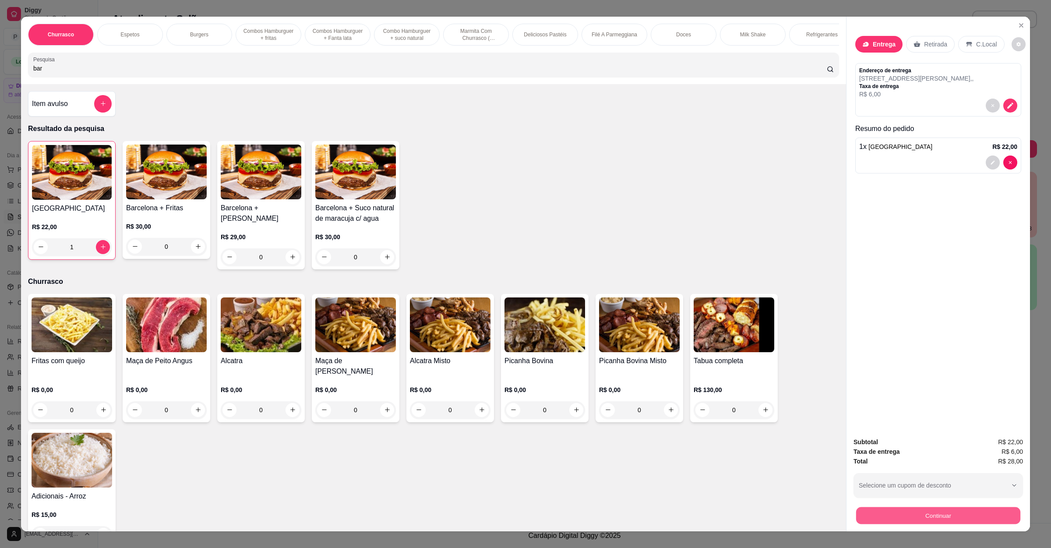
click at [954, 514] on button "Continuar" at bounding box center [938, 515] width 164 height 17
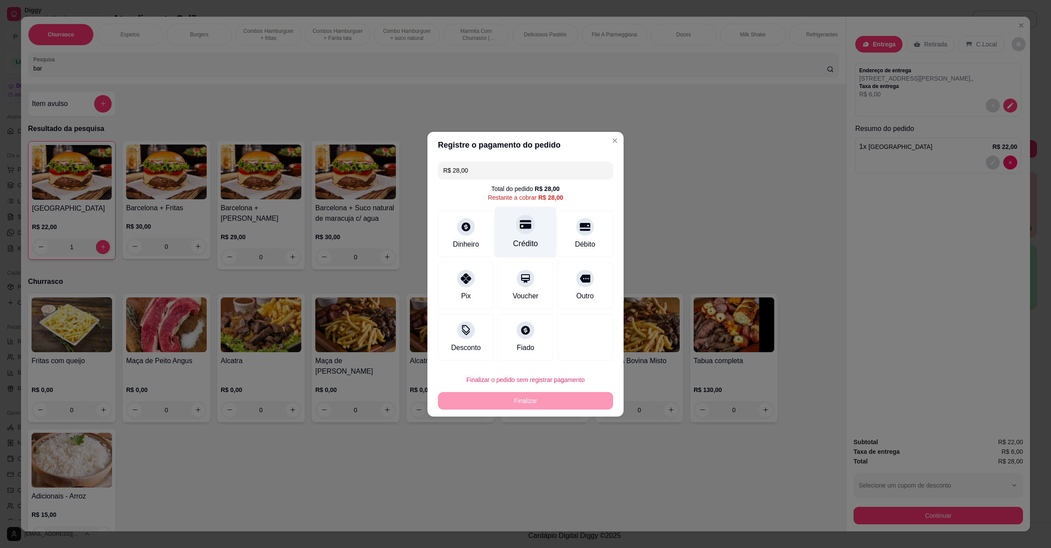
click at [516, 229] on div at bounding box center [525, 224] width 19 height 19
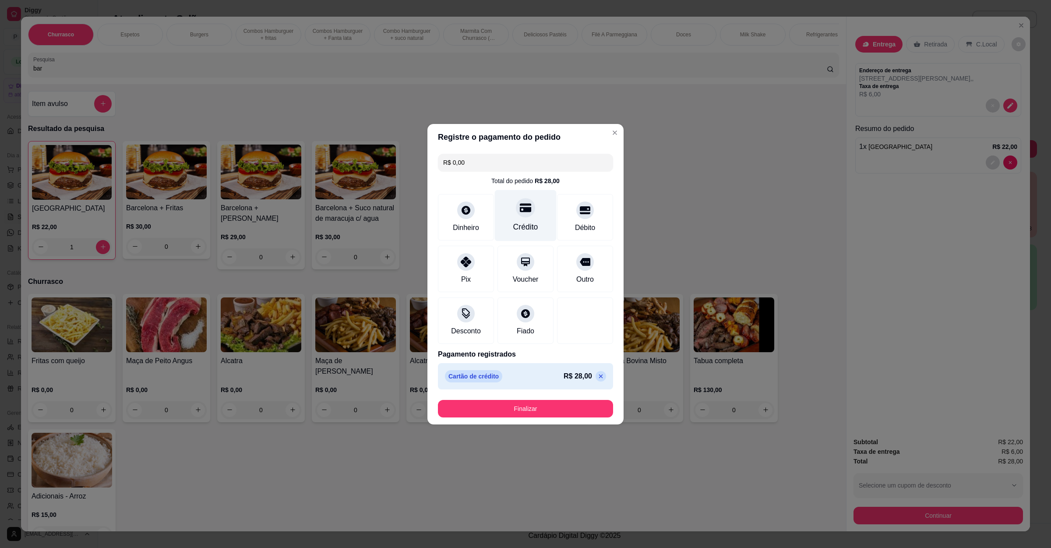
type input "R$ 0,00"
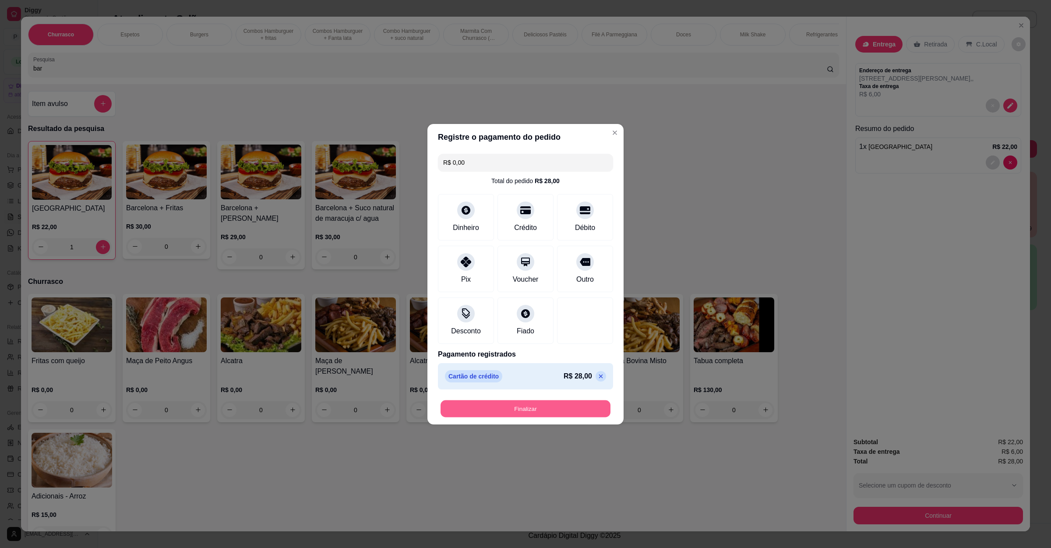
click at [532, 411] on button "Finalizar" at bounding box center [525, 408] width 170 height 17
type input "0"
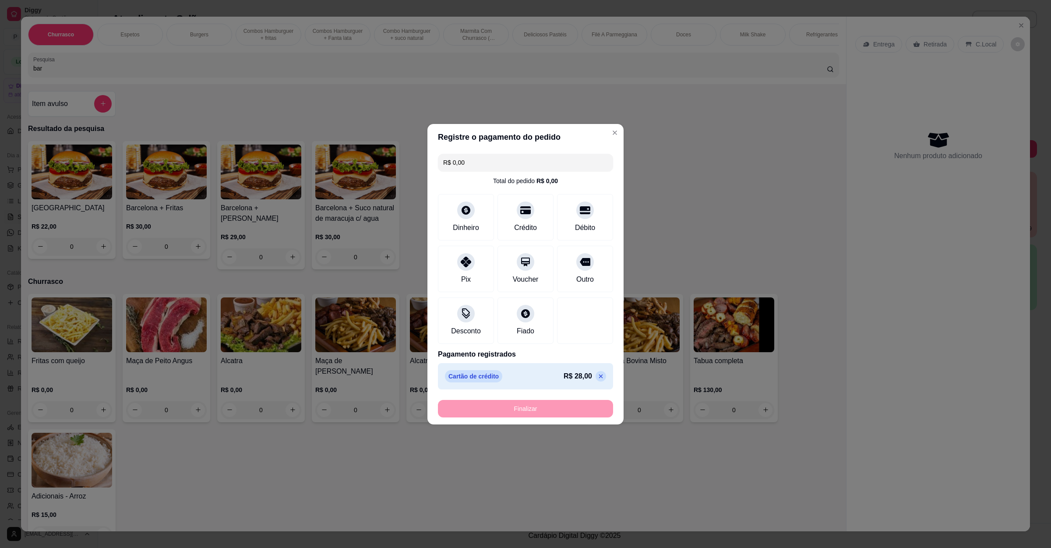
type input "-R$ 28,00"
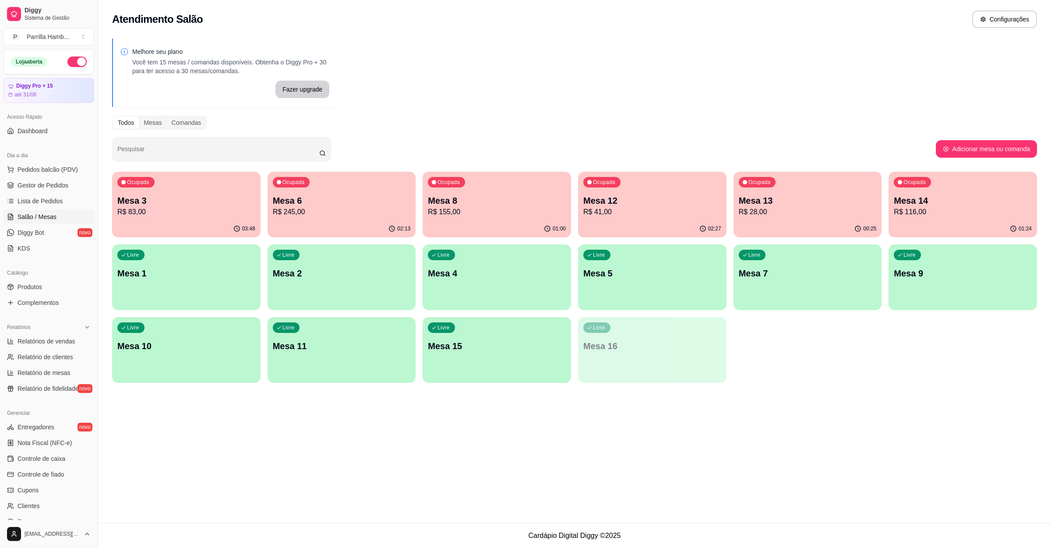
click at [521, 194] on p "Mesa 8" at bounding box center [497, 200] width 138 height 12
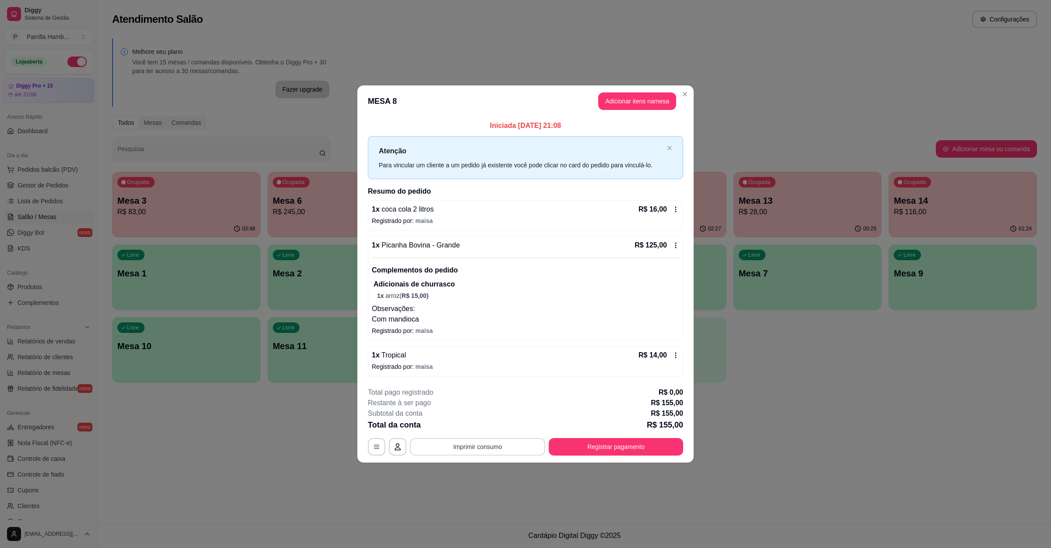
click at [517, 446] on button "Imprimir consumo" at bounding box center [477, 447] width 135 height 18
click at [487, 429] on button "IMPRESSORA" at bounding box center [479, 427] width 63 height 14
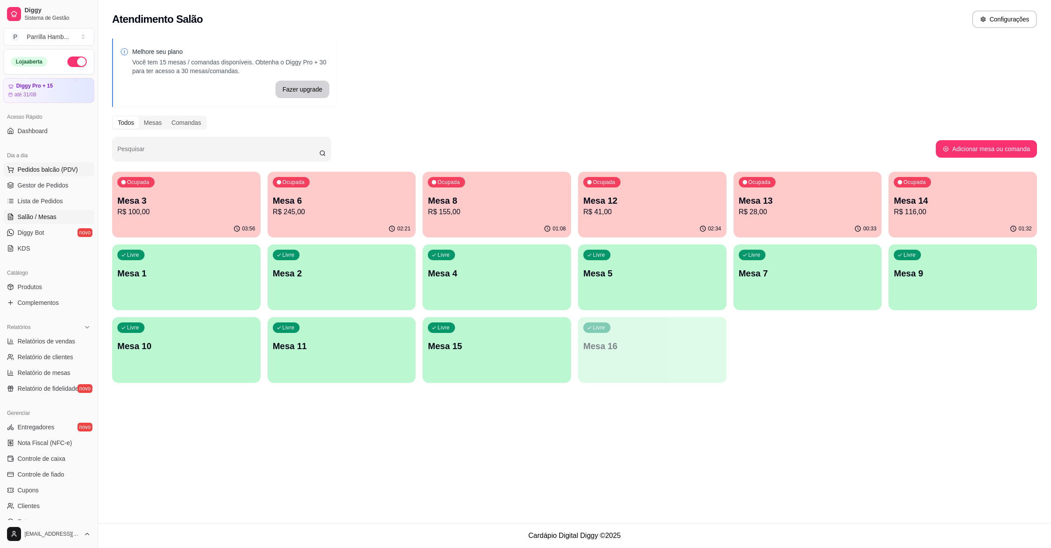
click at [51, 171] on span "Pedidos balcão (PDV)" at bounding box center [48, 169] width 60 height 9
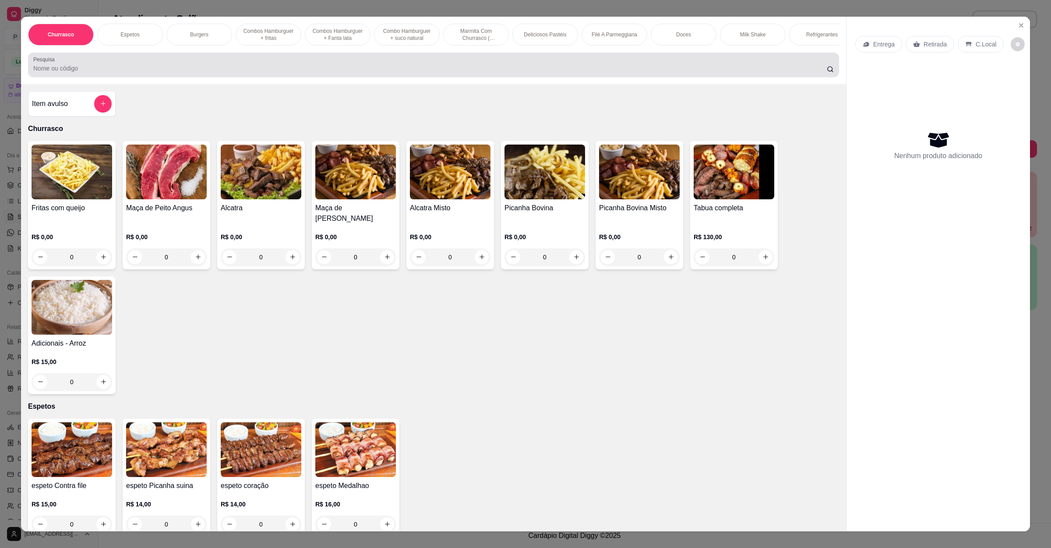
click at [236, 77] on div "Pesquisa" at bounding box center [433, 65] width 811 height 25
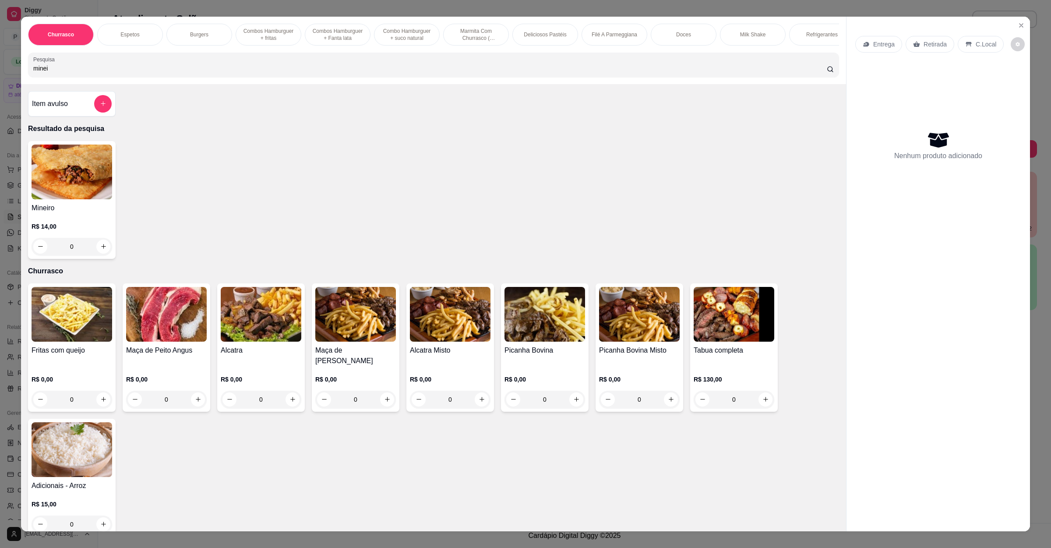
type input "minei"
click at [93, 255] on div "0" at bounding box center [72, 247] width 81 height 18
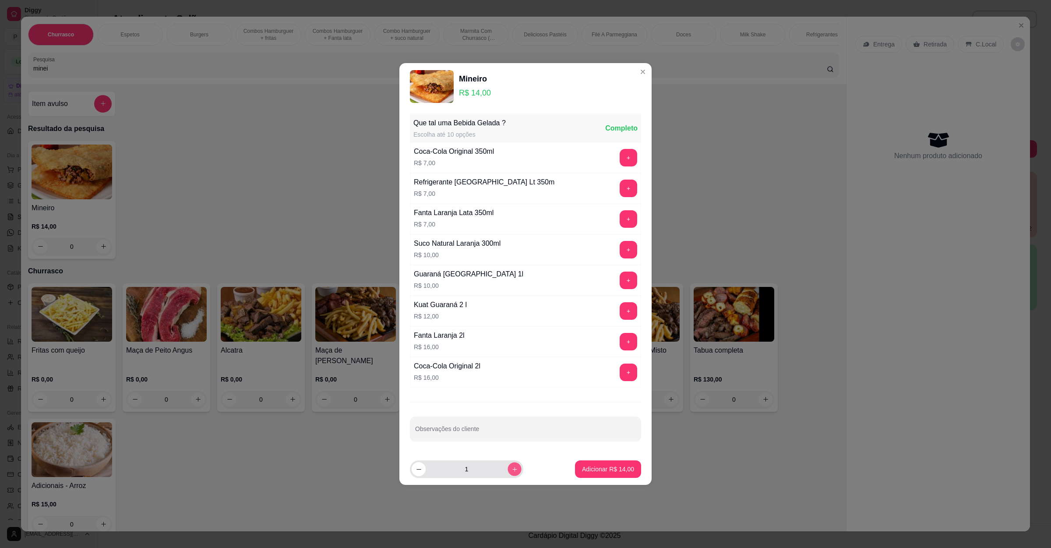
click at [511, 472] on icon "increase-product-quantity" at bounding box center [514, 469] width 7 height 7
type input "2"
click at [601, 468] on p "Adicionar R$ 28,00" at bounding box center [608, 469] width 51 height 8
type input "2"
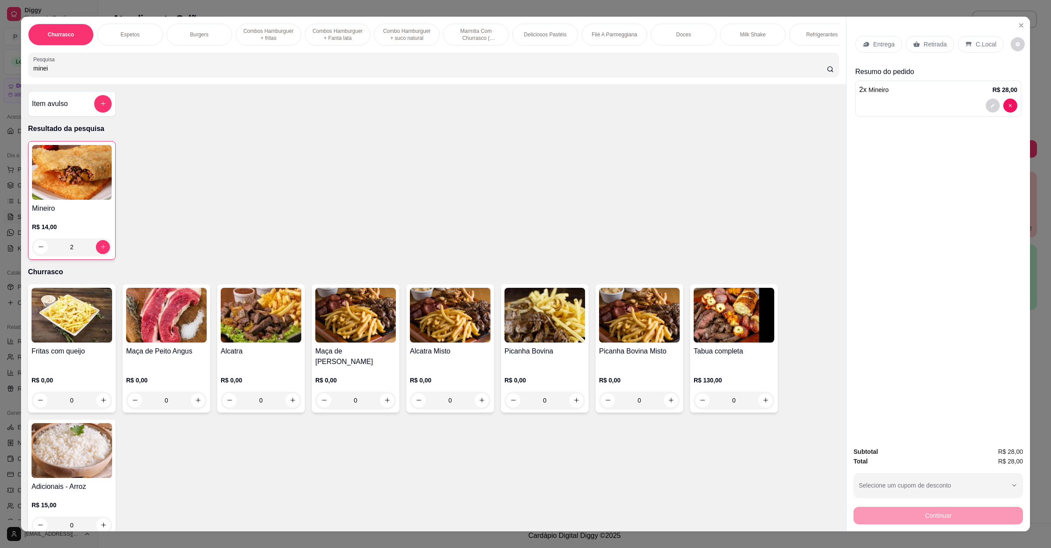
click at [916, 53] on div "Retirada" at bounding box center [929, 44] width 49 height 17
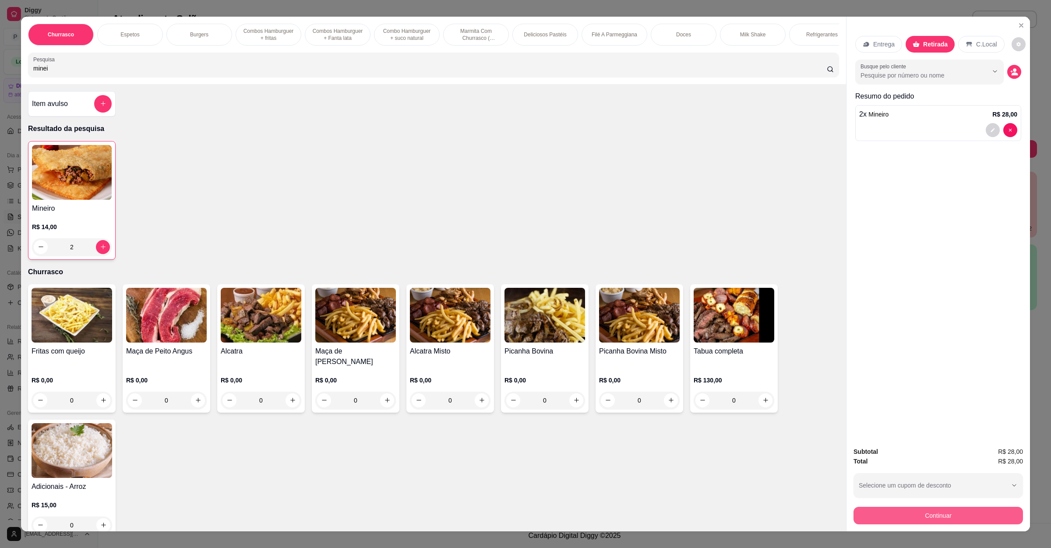
click at [897, 514] on button "Continuar" at bounding box center [937, 516] width 169 height 18
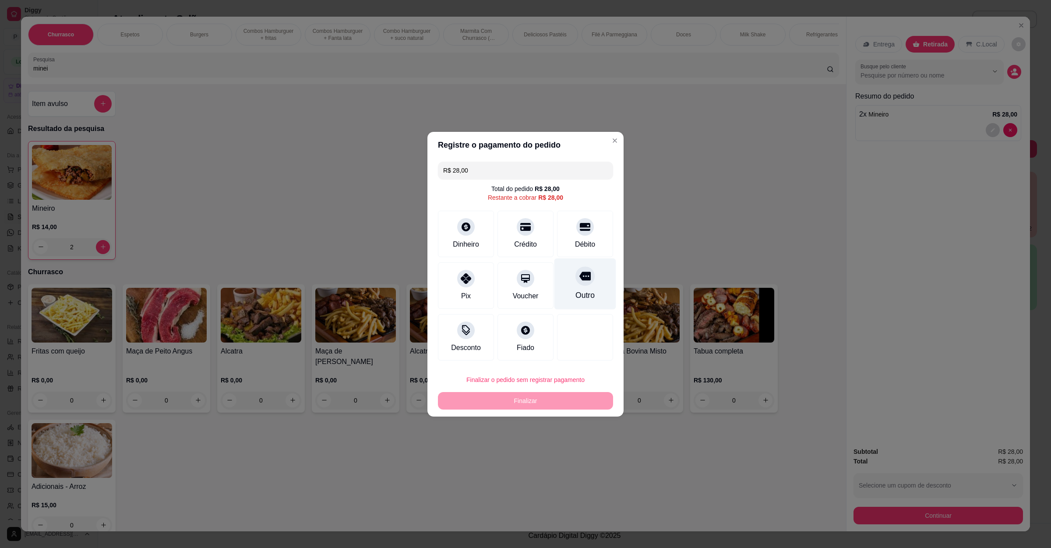
click at [575, 297] on div "Outro" at bounding box center [584, 294] width 19 height 11
type input "R$ 0,00"
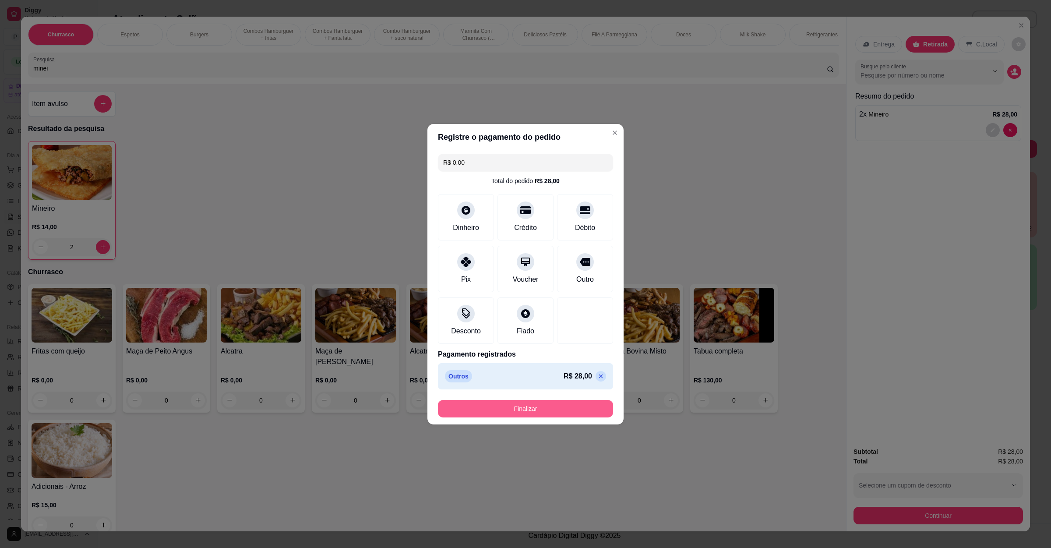
click at [553, 408] on button "Finalizar" at bounding box center [525, 409] width 175 height 18
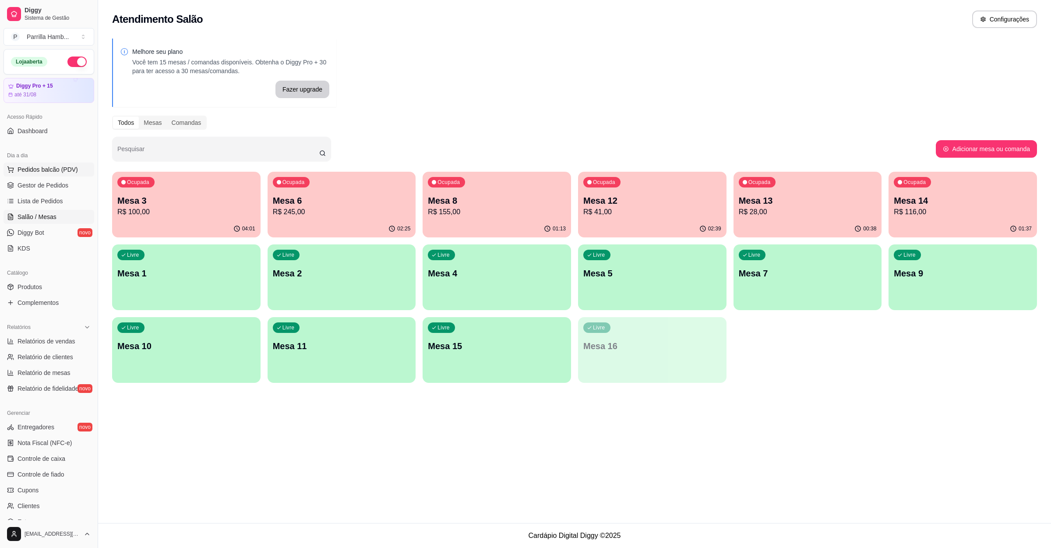
click at [77, 163] on button "Pedidos balcão (PDV)" at bounding box center [49, 169] width 91 height 14
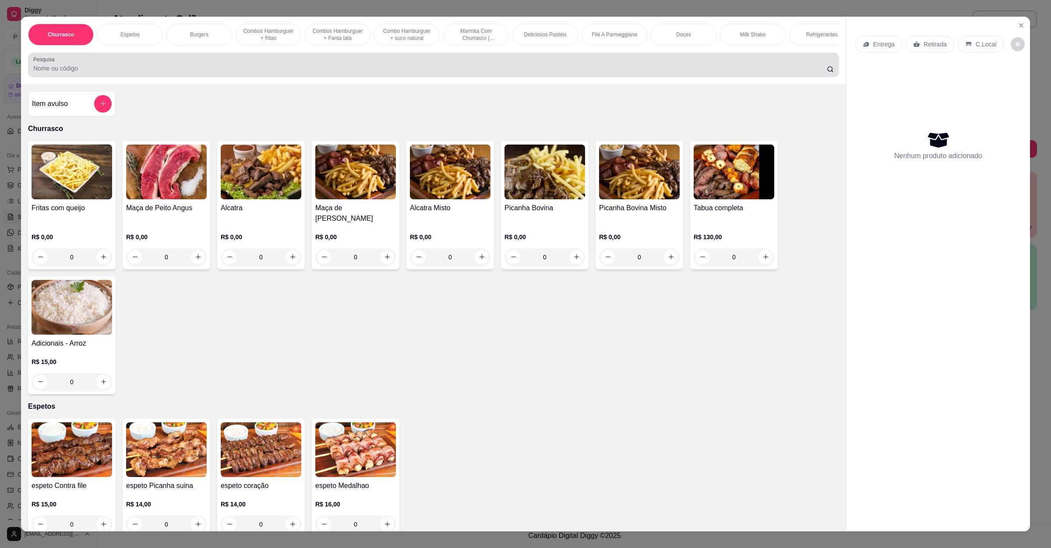
click at [380, 72] on div at bounding box center [433, 65] width 800 height 18
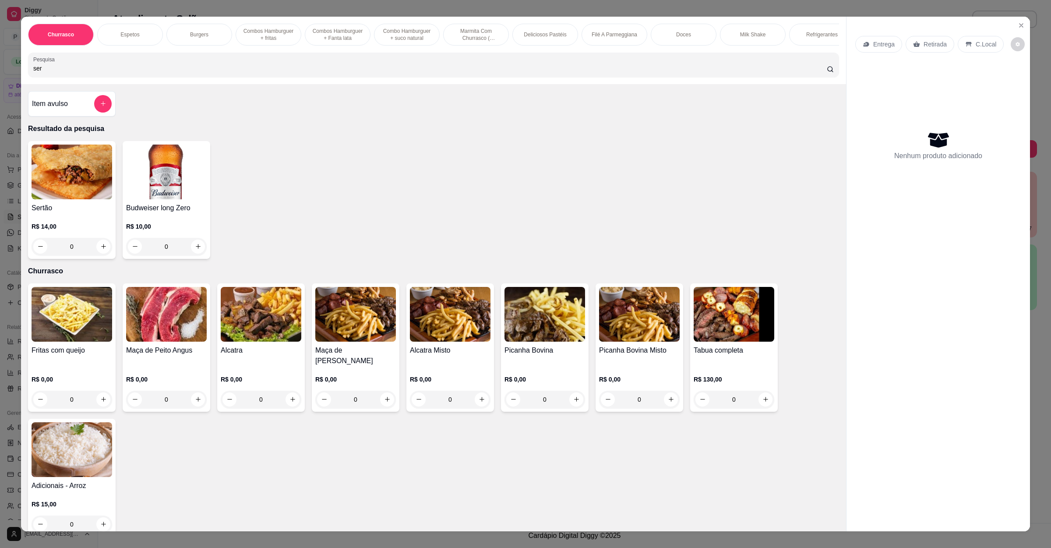
type input "ser"
click at [99, 253] on div "0" at bounding box center [72, 247] width 81 height 18
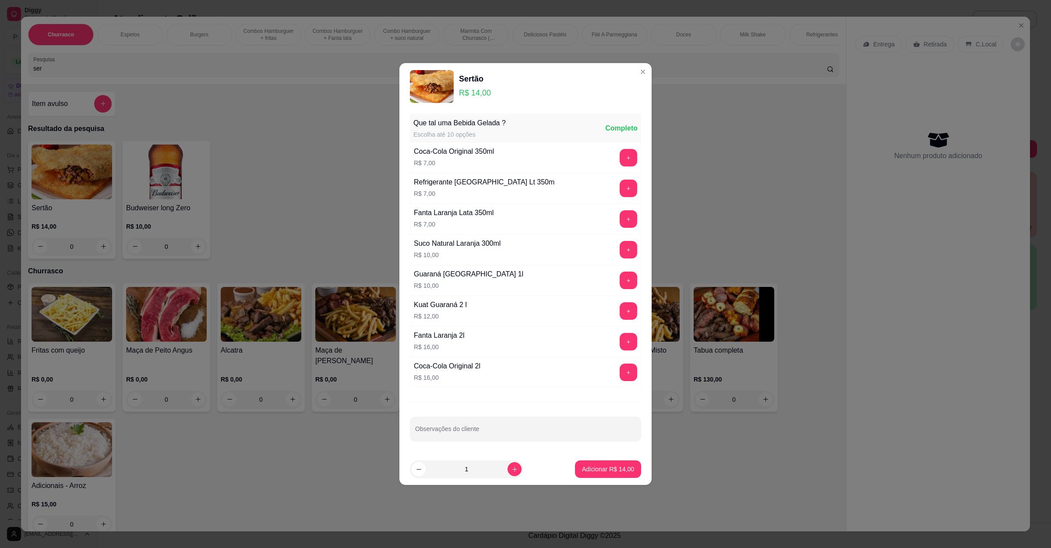
click at [594, 480] on footer "1 Adicionar R$ 14,00" at bounding box center [525, 469] width 252 height 32
click at [595, 471] on p "Adicionar R$ 14,00" at bounding box center [608, 469] width 52 height 9
type input "1"
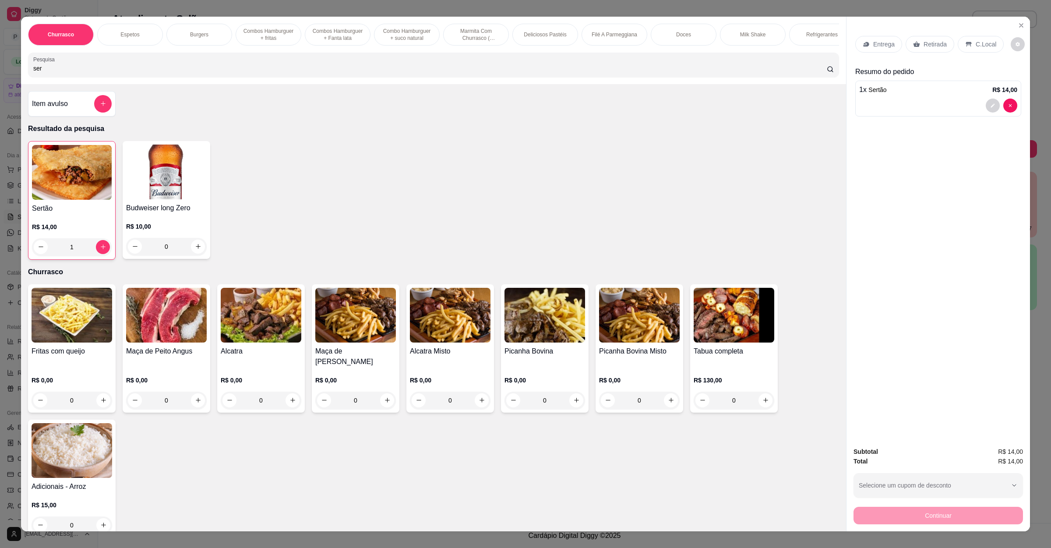
click at [913, 43] on icon at bounding box center [916, 44] width 7 height 6
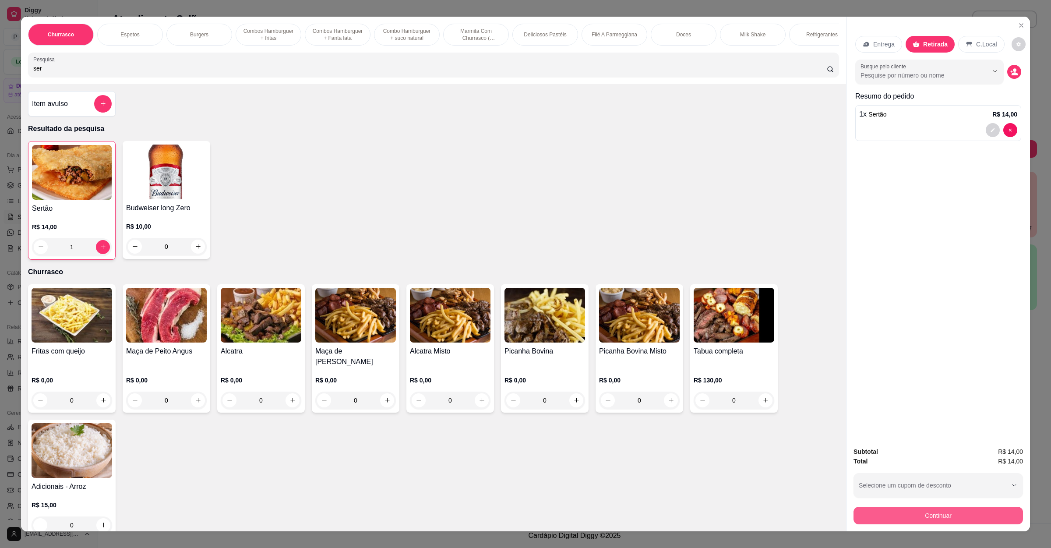
click at [871, 522] on button "Continuar" at bounding box center [937, 516] width 169 height 18
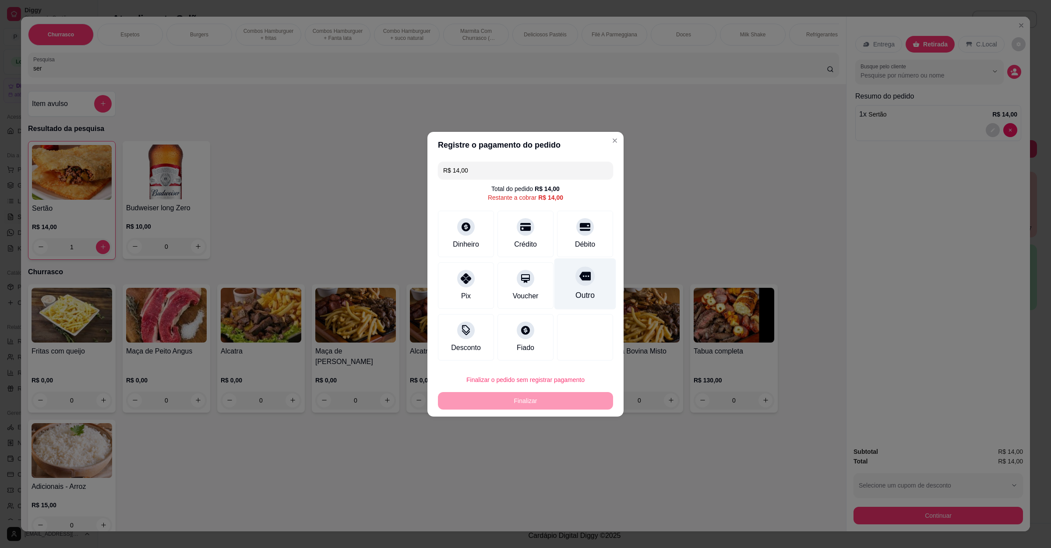
click at [605, 279] on div "Outro" at bounding box center [585, 283] width 62 height 51
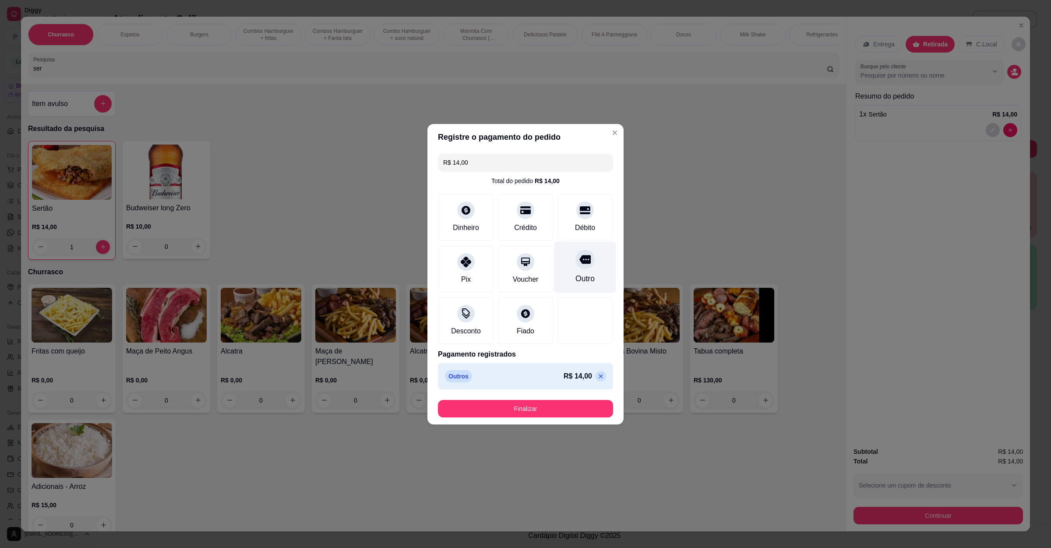
type input "R$ 0,00"
click at [546, 412] on button "Finalizar" at bounding box center [525, 409] width 175 height 18
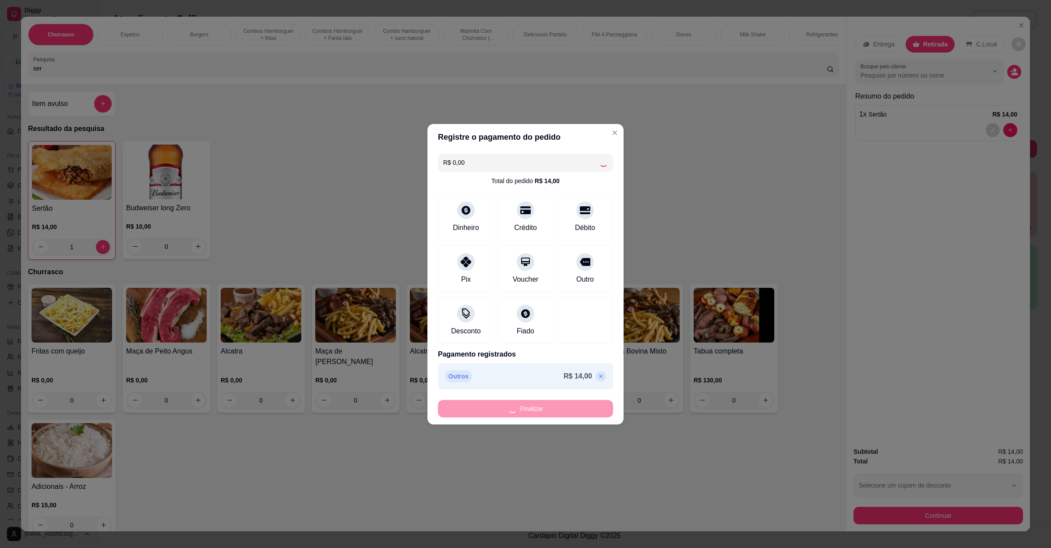
type input "0"
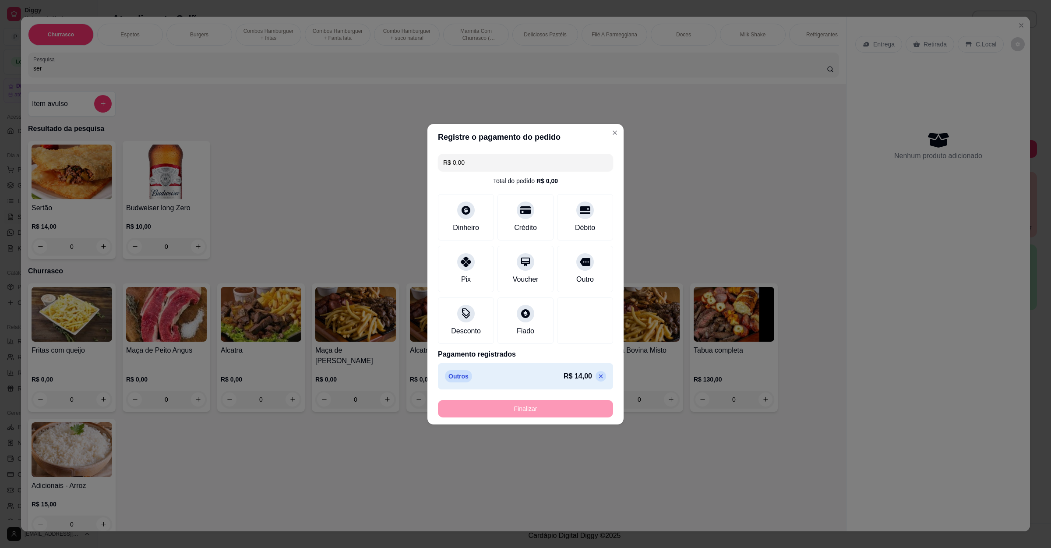
type input "-R$ 14,00"
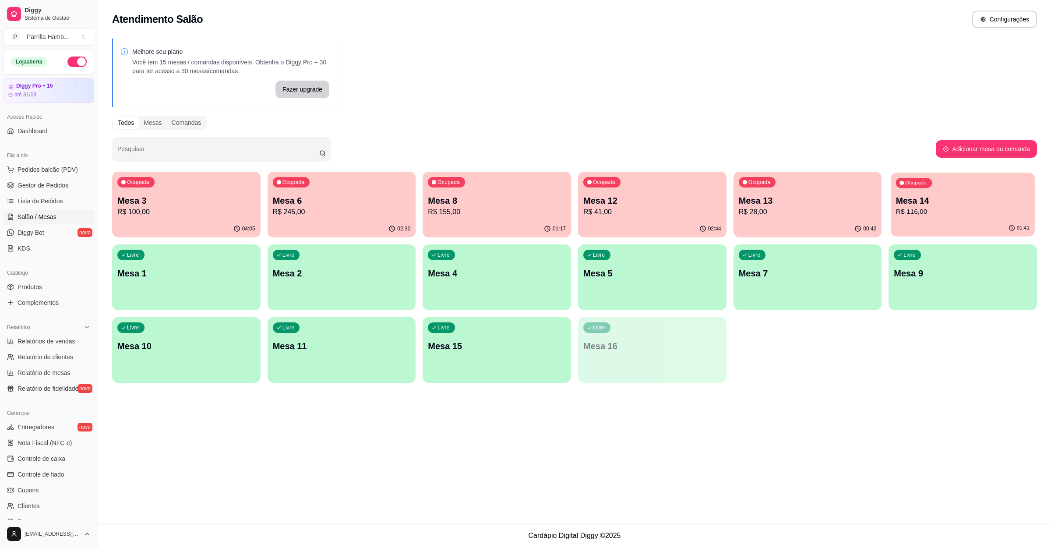
click at [905, 209] on p "R$ 116,00" at bounding box center [963, 212] width 134 height 10
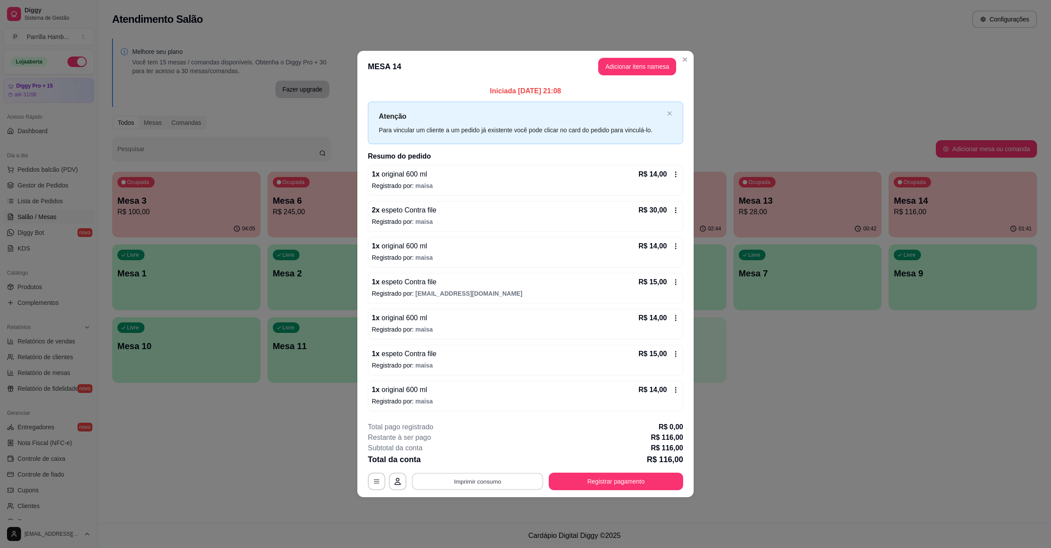
click at [475, 482] on button "Imprimir consumo" at bounding box center [477, 481] width 131 height 17
click at [486, 458] on button "IMPRESSORA" at bounding box center [479, 463] width 63 height 14
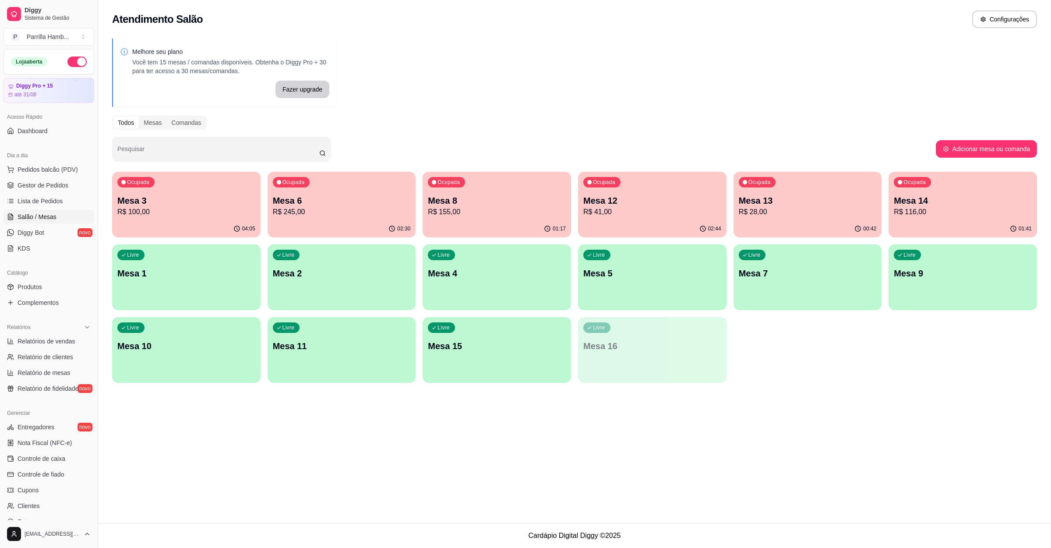
click at [636, 204] on p "Mesa 12" at bounding box center [652, 200] width 138 height 12
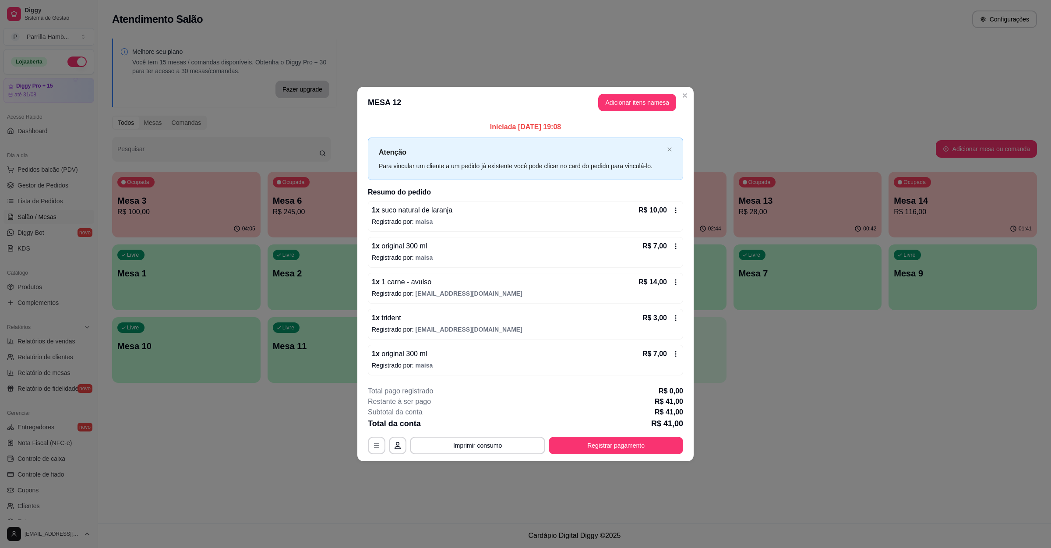
click at [607, 437] on div "**********" at bounding box center [525, 445] width 315 height 18
click at [607, 440] on button "Registrar pagamento" at bounding box center [616, 445] width 134 height 18
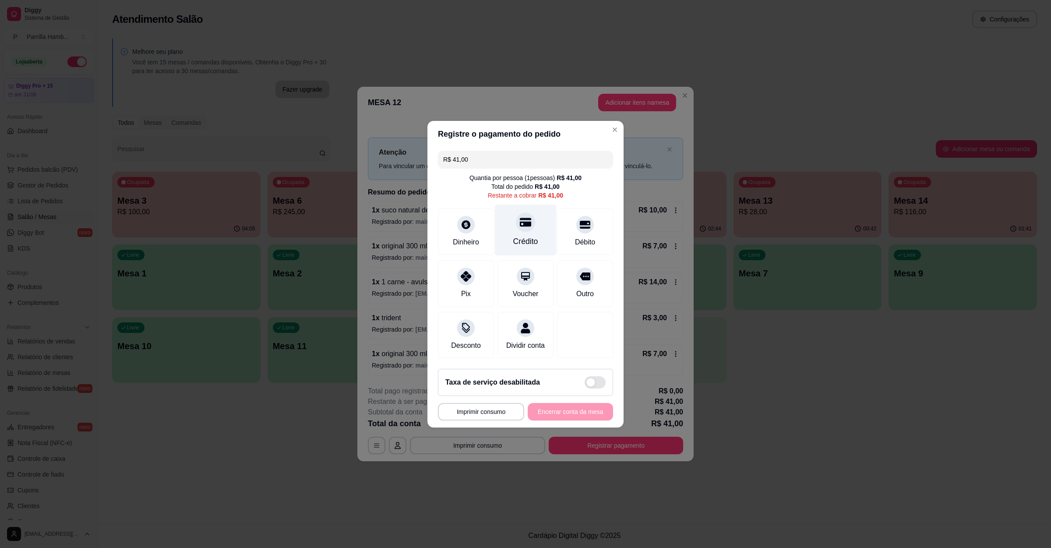
click at [525, 236] on div "Crédito" at bounding box center [525, 241] width 25 height 11
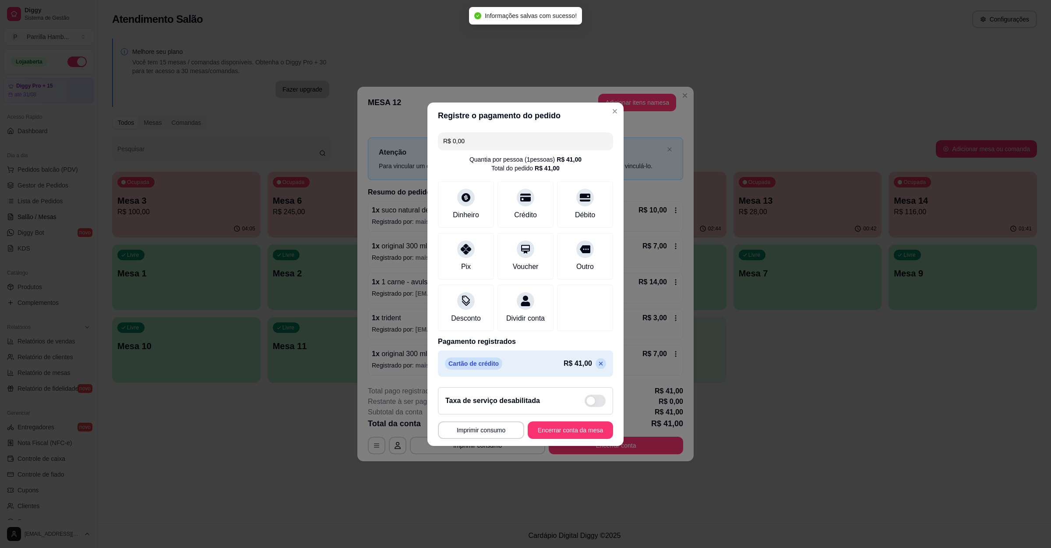
type input "R$ 0,00"
click at [564, 436] on button "Encerrar conta da mesa" at bounding box center [570, 429] width 83 height 17
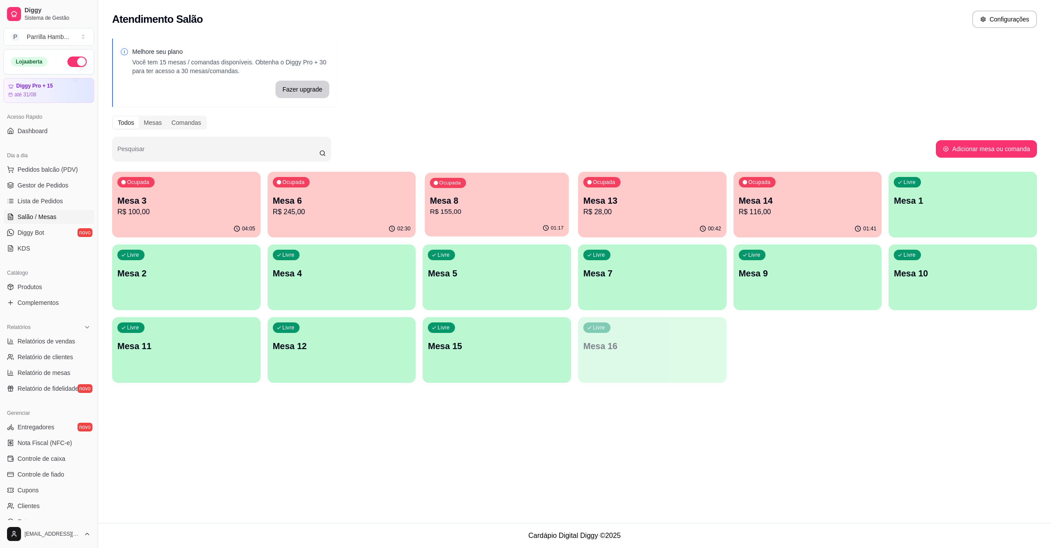
click at [461, 184] on span "Ocupada" at bounding box center [450, 183] width 24 height 7
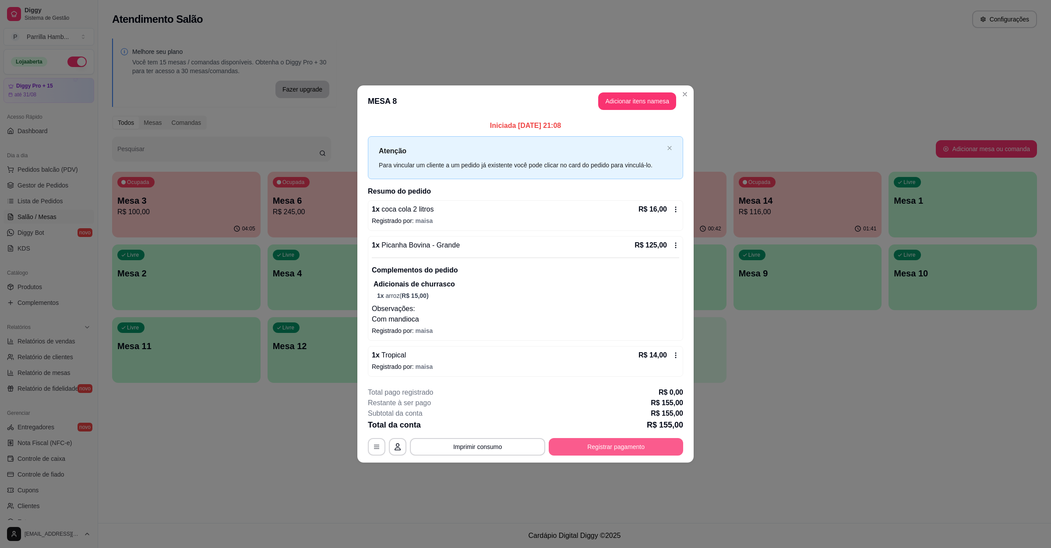
click at [622, 439] on button "Registrar pagamento" at bounding box center [616, 447] width 134 height 18
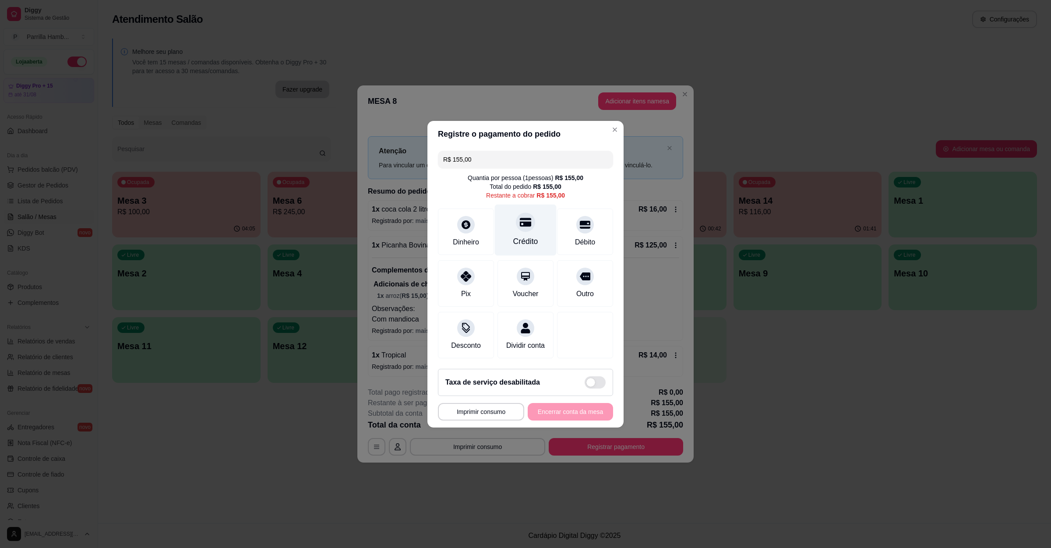
click at [523, 223] on div at bounding box center [525, 221] width 19 height 19
type input "R$ 0,00"
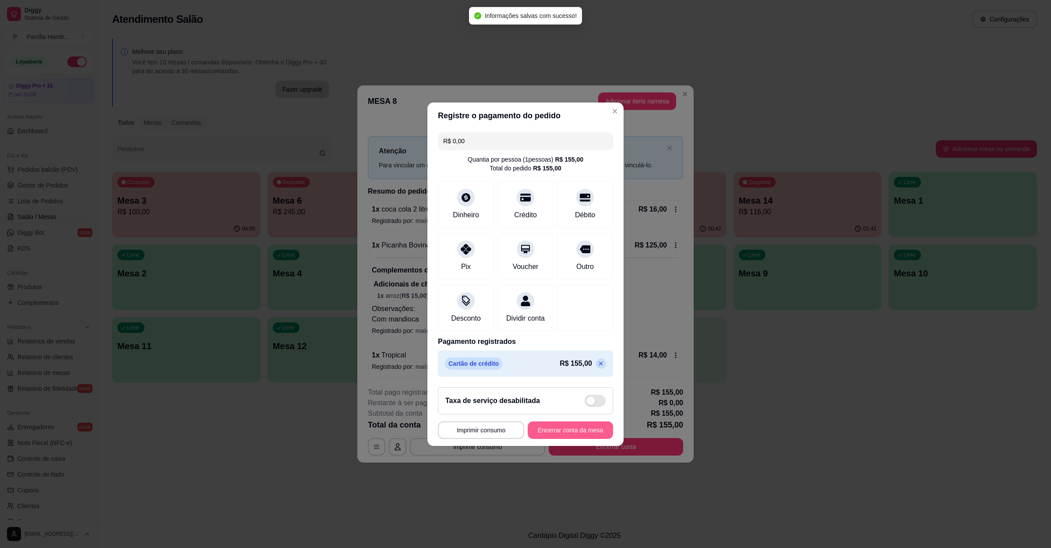
click at [549, 439] on button "Encerrar conta da mesa" at bounding box center [570, 430] width 85 height 18
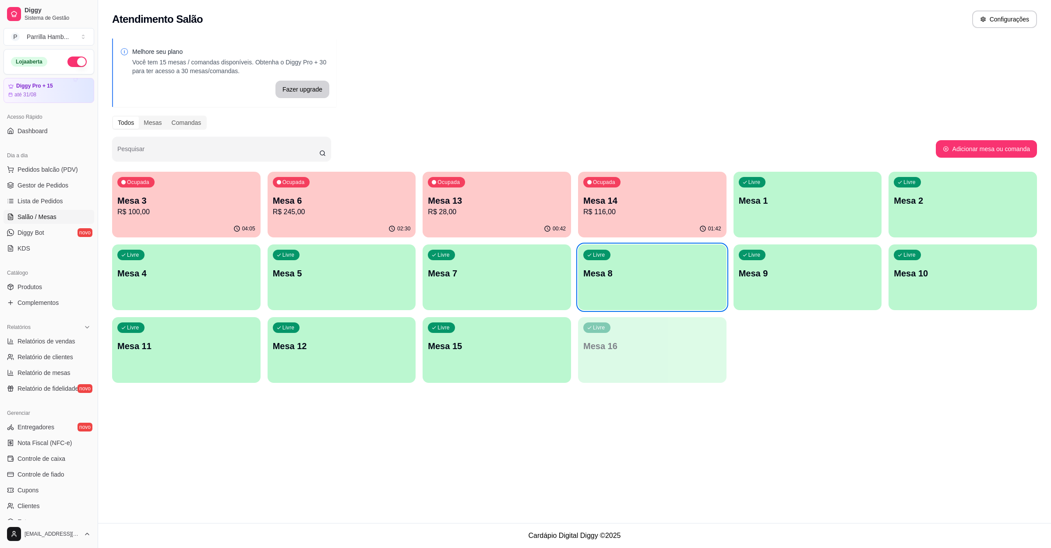
click at [648, 186] on div "Ocupada Mesa 14 R$ 116,00" at bounding box center [652, 196] width 148 height 49
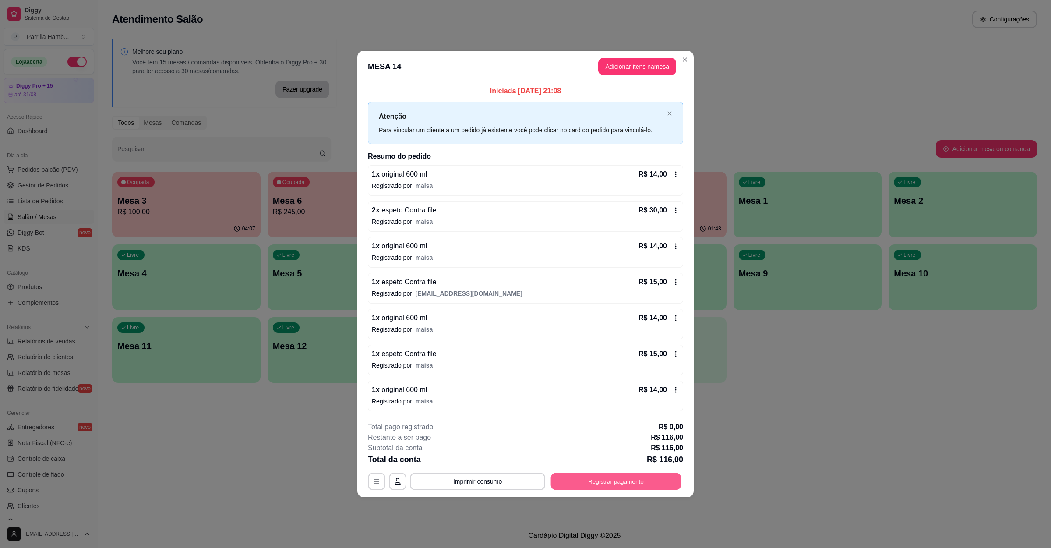
click at [600, 482] on button "Registrar pagamento" at bounding box center [616, 481] width 130 height 17
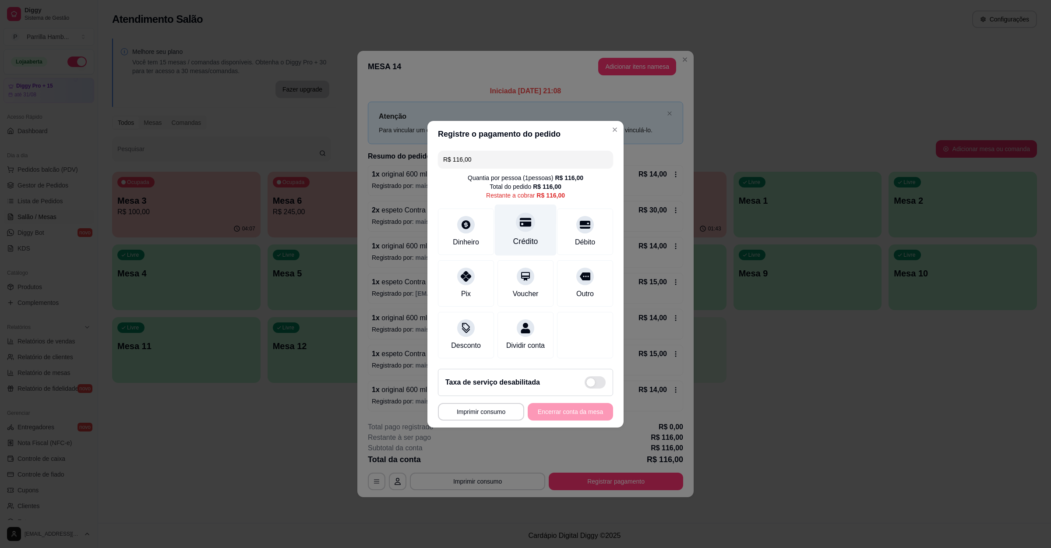
click at [518, 205] on div "Crédito" at bounding box center [526, 229] width 62 height 51
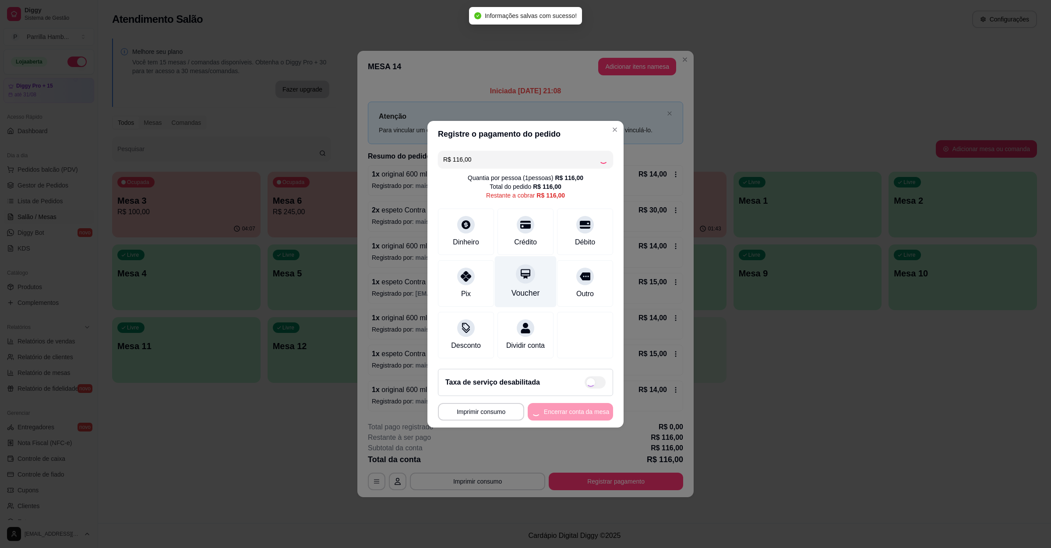
type input "R$ 0,00"
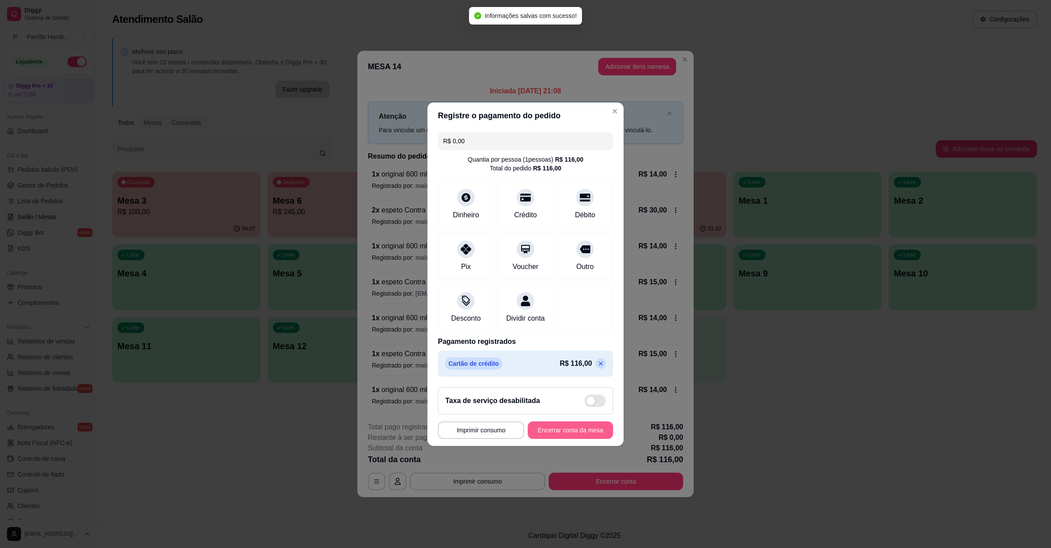
click at [560, 435] on button "Encerrar conta da mesa" at bounding box center [570, 430] width 85 height 18
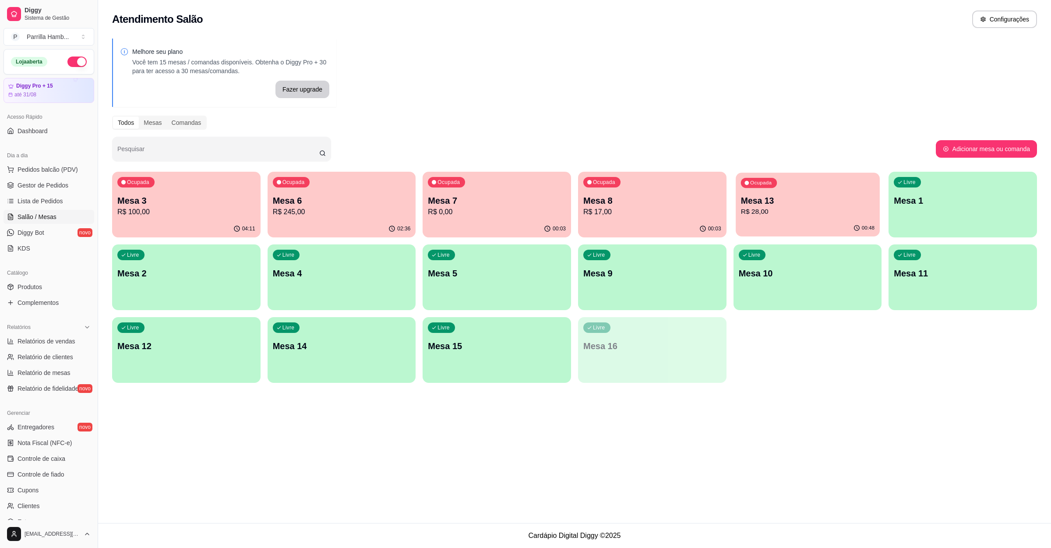
click at [838, 218] on div "Ocupada Mesa 13 R$ 28,00" at bounding box center [808, 195] width 144 height 47
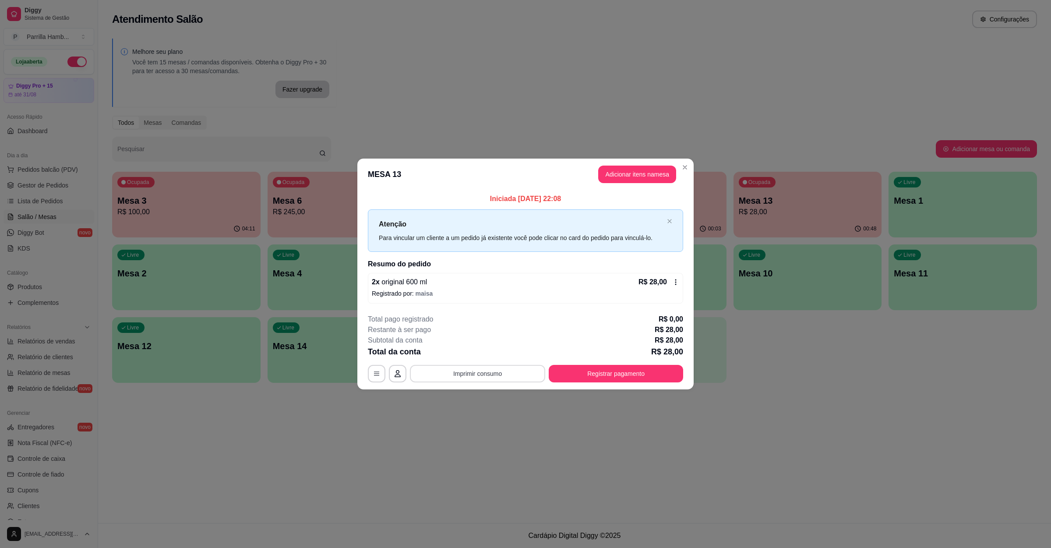
click at [487, 368] on button "Imprimir consumo" at bounding box center [477, 374] width 135 height 18
click at [477, 359] on button "IMPRESSORA" at bounding box center [479, 354] width 63 height 14
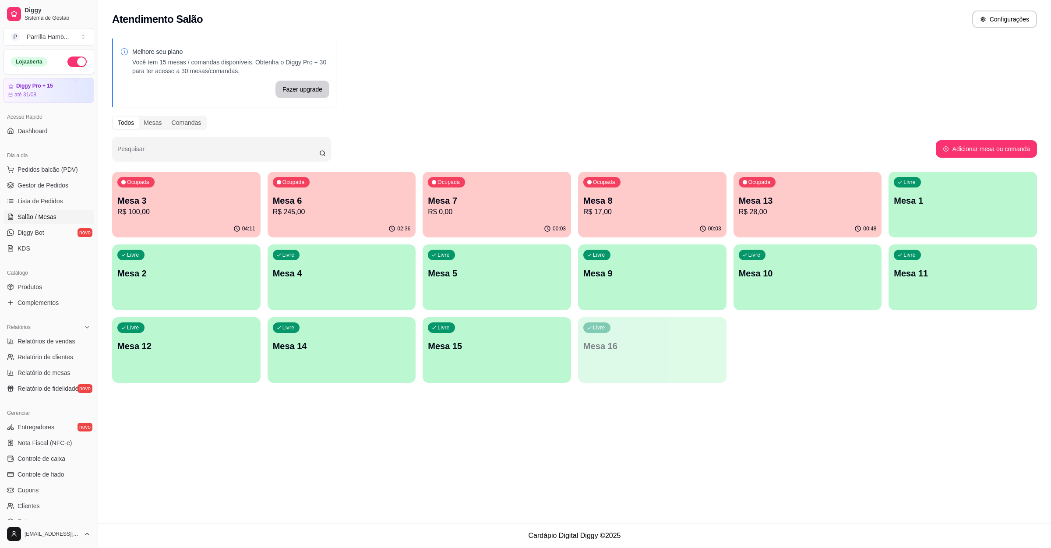
click at [810, 203] on p "Mesa 13" at bounding box center [808, 200] width 138 height 12
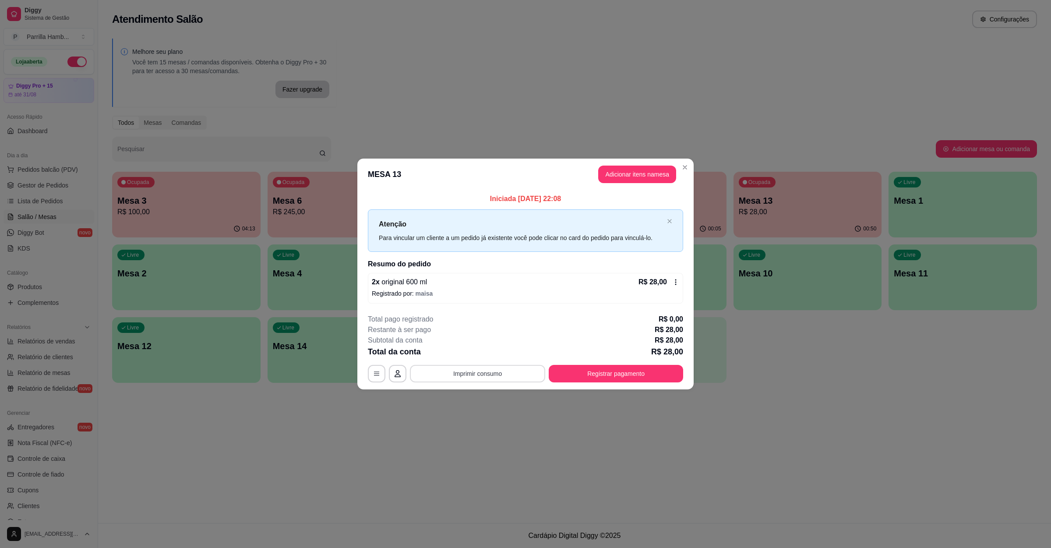
click at [500, 380] on button "Imprimir consumo" at bounding box center [477, 374] width 135 height 18
click at [578, 370] on button "Registrar pagamento" at bounding box center [616, 374] width 134 height 18
click at [592, 368] on button "Registrar pagamento" at bounding box center [616, 373] width 130 height 17
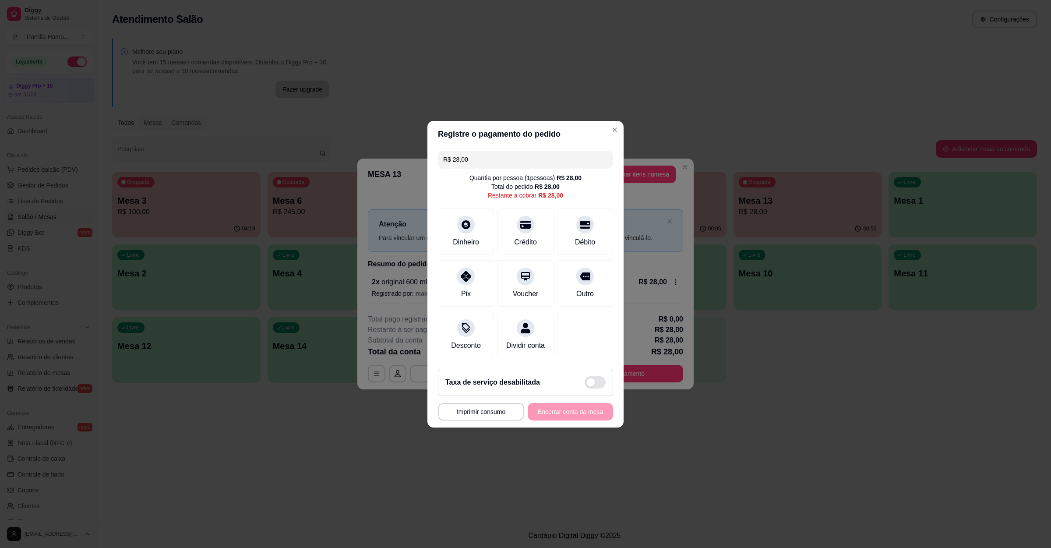
drag, startPoint x: 502, startPoint y: 151, endPoint x: 196, endPoint y: 130, distance: 306.8
click at [200, 130] on div "**********" at bounding box center [525, 274] width 1051 height 548
click at [516, 221] on div at bounding box center [525, 221] width 19 height 19
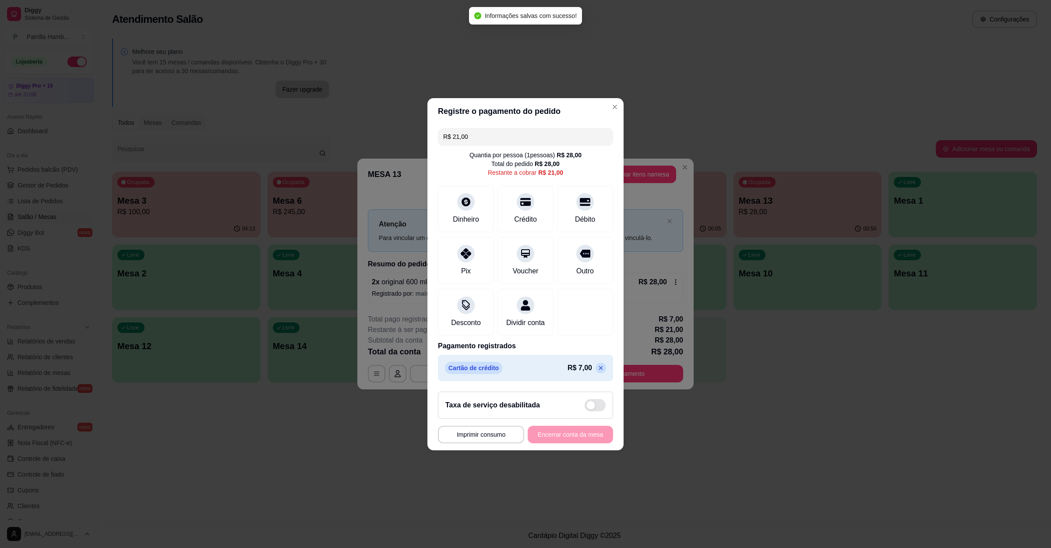
drag, startPoint x: 507, startPoint y: 138, endPoint x: 419, endPoint y: 125, distance: 88.5
click at [419, 125] on div "**********" at bounding box center [525, 274] width 1051 height 548
click at [515, 202] on div "Crédito" at bounding box center [526, 206] width 62 height 51
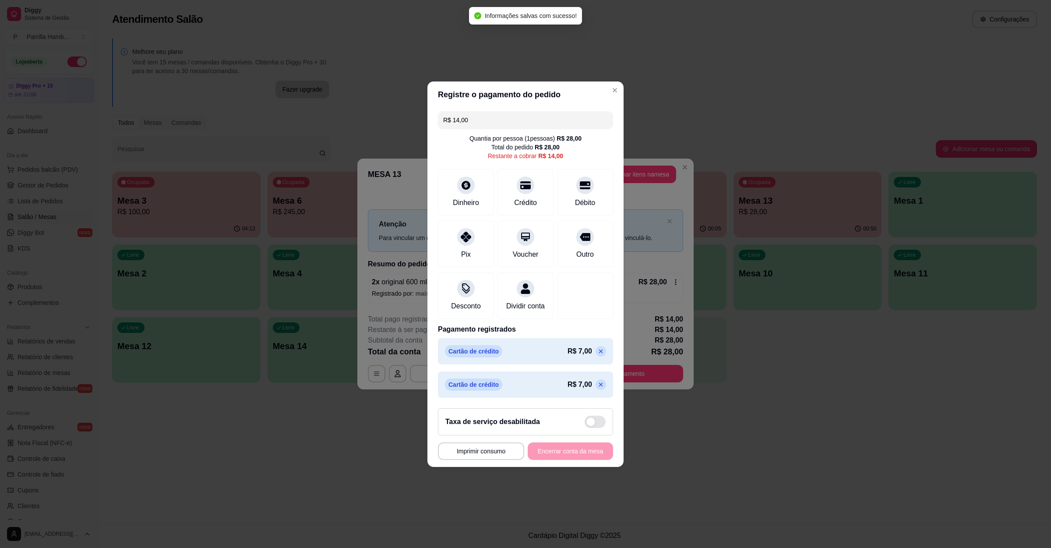
drag, startPoint x: 490, startPoint y: 120, endPoint x: 444, endPoint y: 112, distance: 46.6
click at [446, 112] on input "R$ 14,00" at bounding box center [525, 120] width 165 height 18
click at [516, 175] on div at bounding box center [525, 182] width 19 height 19
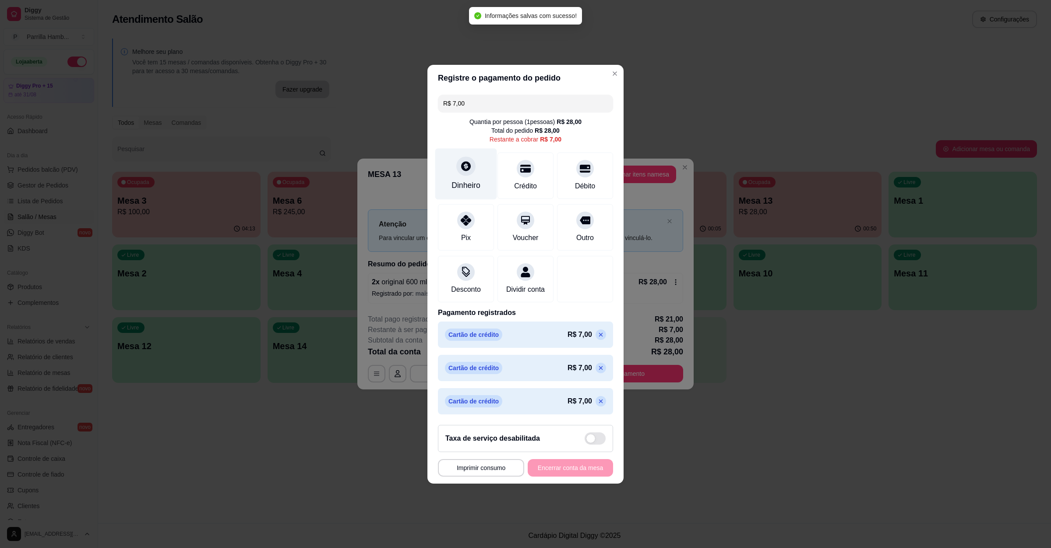
click at [463, 180] on div "Dinheiro" at bounding box center [465, 185] width 29 height 11
type input "R$ 0,00"
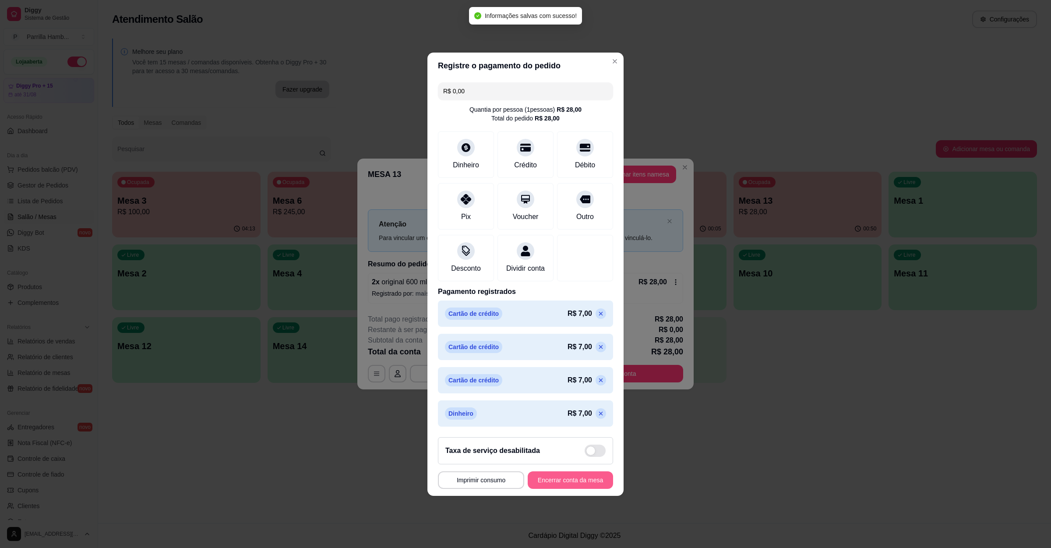
click at [577, 489] on button "Encerrar conta da mesa" at bounding box center [570, 480] width 85 height 18
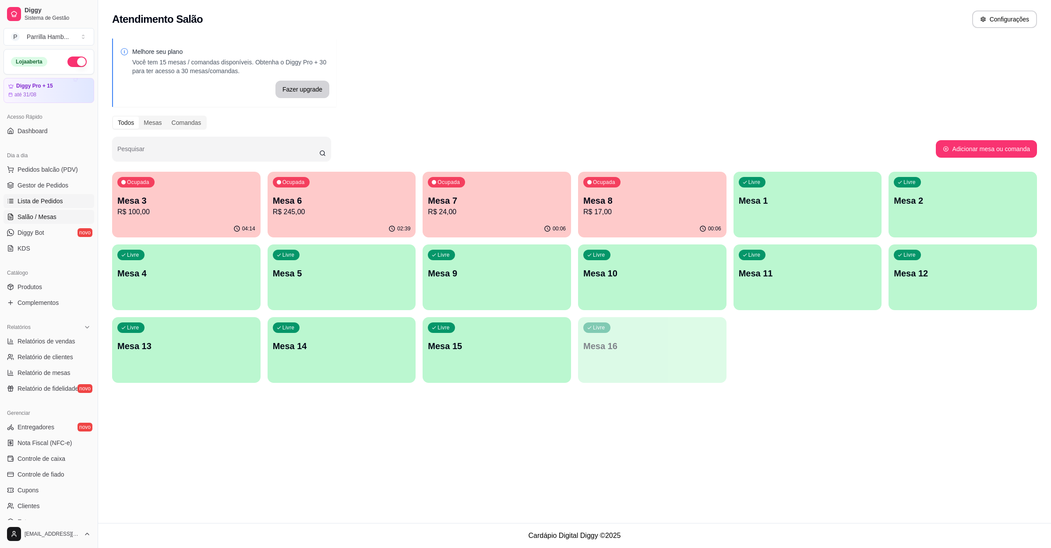
click at [30, 197] on span "Lista de Pedidos" at bounding box center [41, 201] width 46 height 9
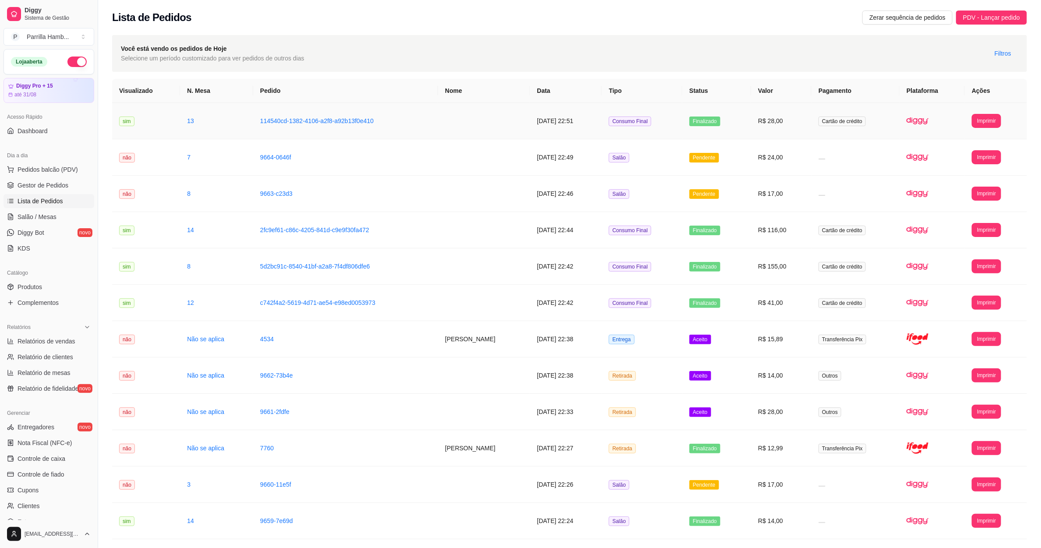
click at [1003, 116] on td "**********" at bounding box center [995, 121] width 62 height 36
click at [986, 125] on button "Imprimir" at bounding box center [985, 121] width 29 height 14
click at [979, 141] on h4 "Escolha a impressora" at bounding box center [970, 137] width 63 height 9
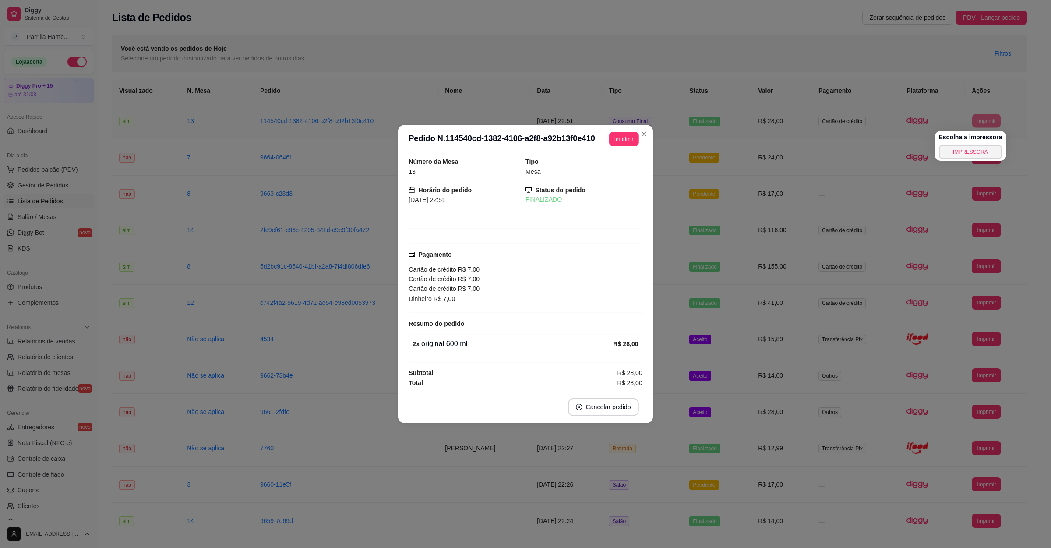
click at [978, 145] on button "IMPRESSORA" at bounding box center [970, 152] width 63 height 14
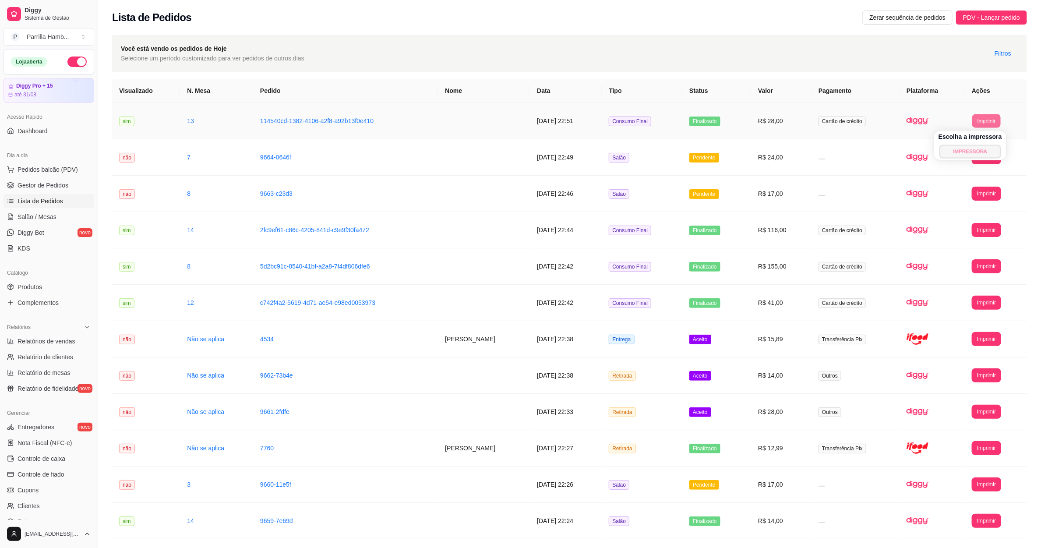
click at [978, 145] on button "IMPRESSORA" at bounding box center [969, 151] width 61 height 14
click at [34, 214] on span "Salão / Mesas" at bounding box center [37, 216] width 39 height 9
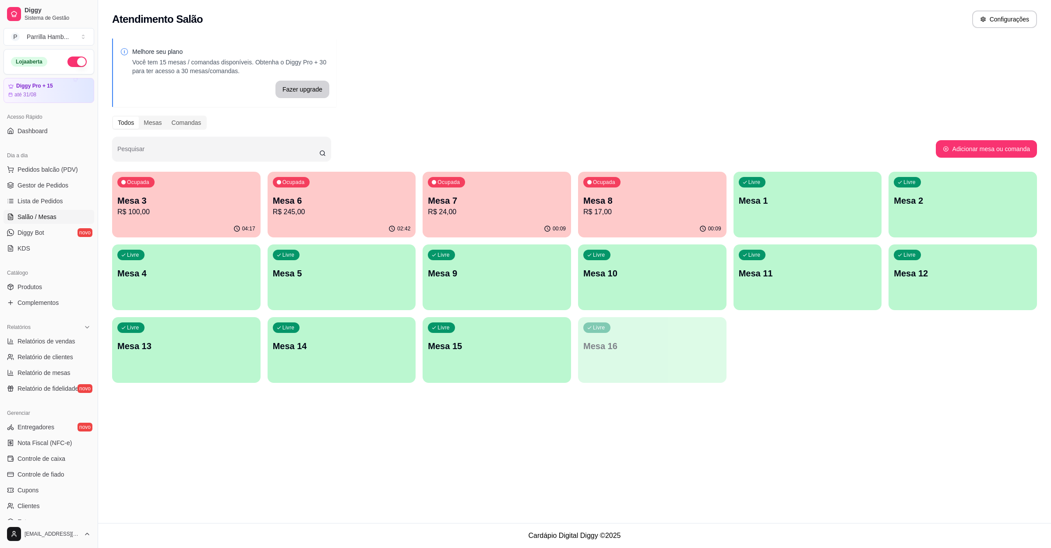
click at [343, 209] on p "R$ 245,00" at bounding box center [342, 212] width 138 height 11
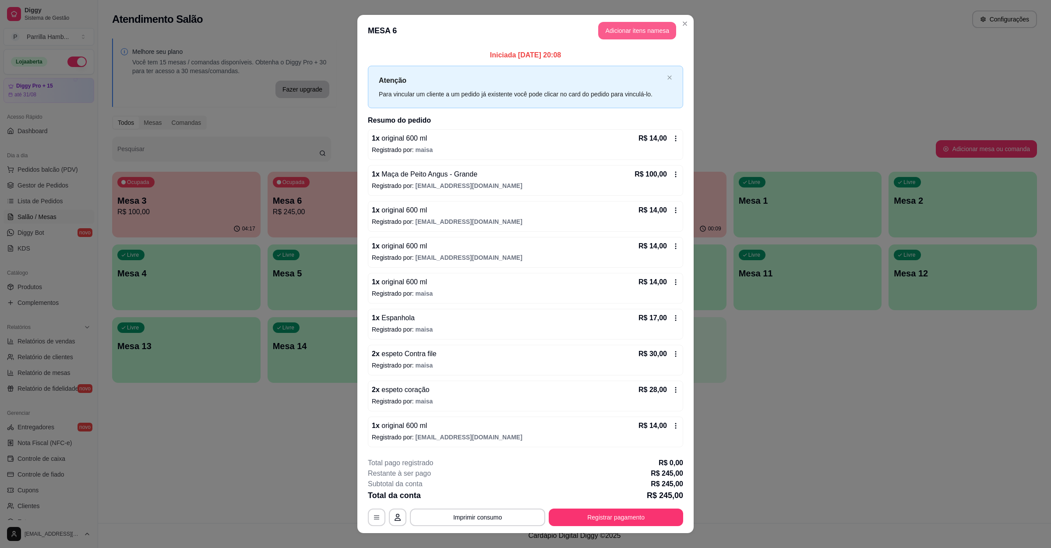
click at [605, 22] on button "Adicionar itens na mesa" at bounding box center [637, 31] width 78 height 18
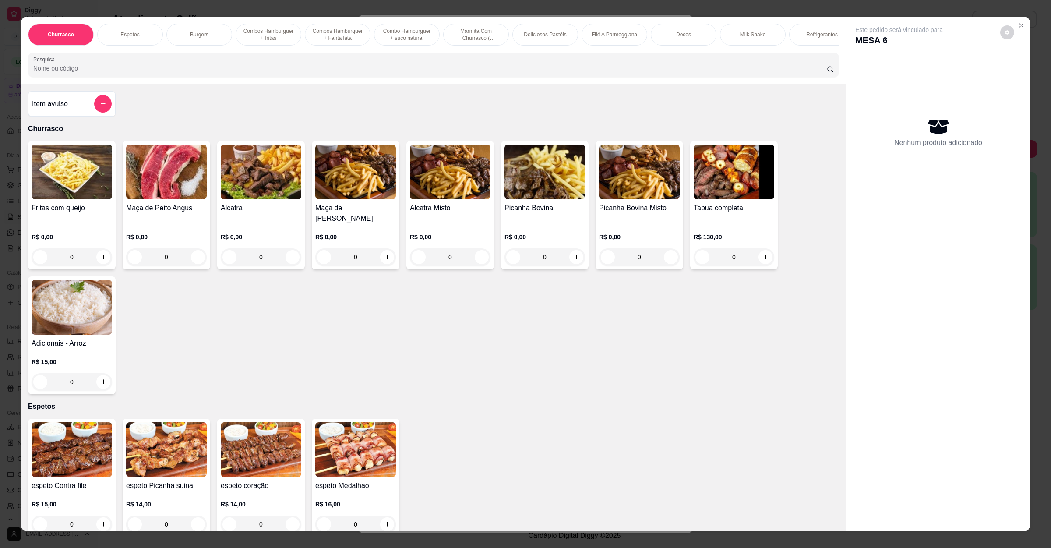
click at [259, 73] on input "Pesquisa" at bounding box center [429, 68] width 793 height 9
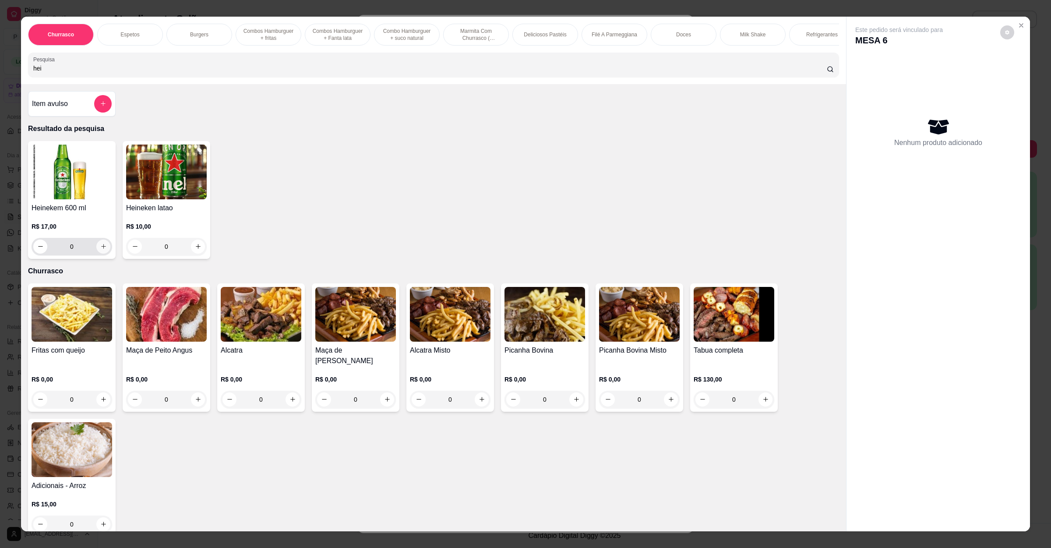
type input "hei"
click at [91, 253] on input "0" at bounding box center [71, 247] width 49 height 18
click at [96, 253] on button "increase-product-quantity" at bounding box center [103, 246] width 14 height 14
type input "1"
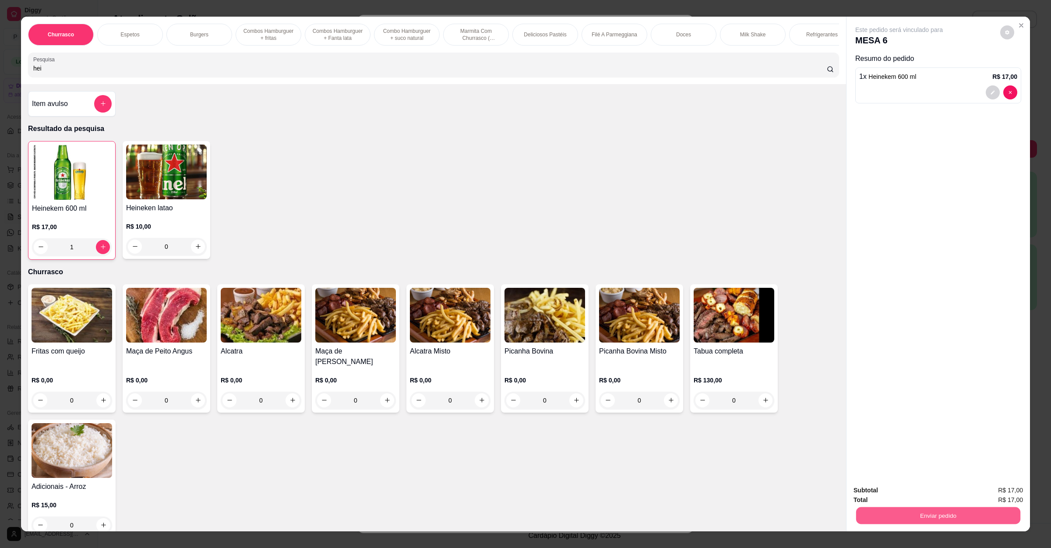
click at [869, 511] on button "Enviar pedido" at bounding box center [938, 515] width 164 height 17
click at [887, 494] on button "Não registrar e enviar pedido" at bounding box center [907, 494] width 91 height 17
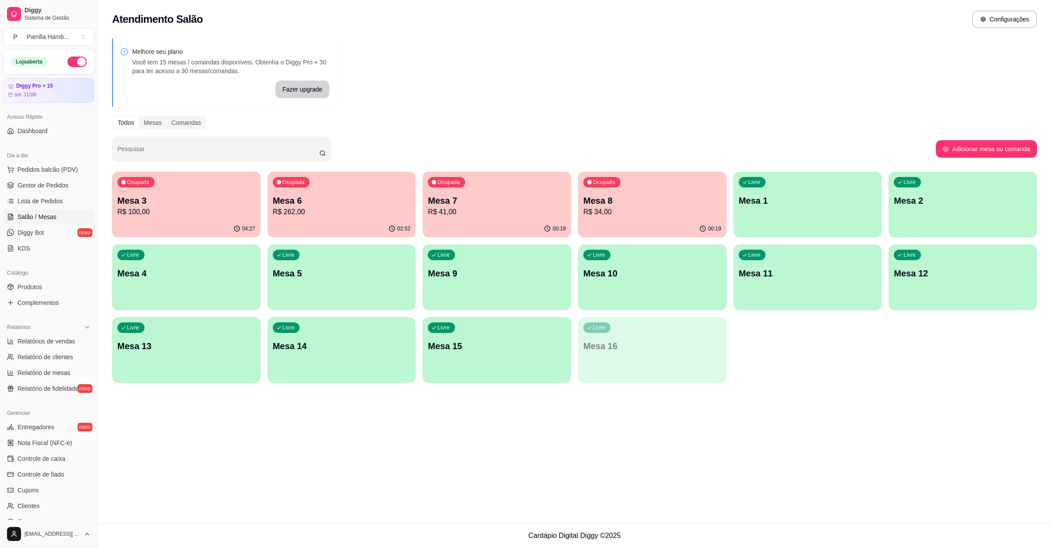
click at [201, 214] on p "R$ 100,00" at bounding box center [186, 212] width 138 height 11
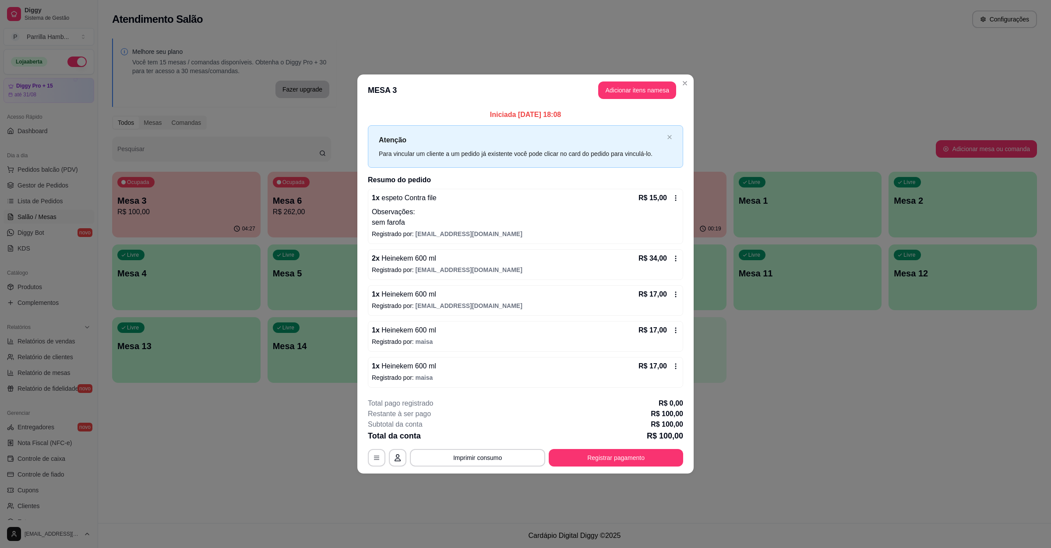
click at [461, 456] on button "Imprimir consumo" at bounding box center [477, 458] width 135 height 18
click at [466, 435] on button "IMPRESSORA" at bounding box center [480, 440] width 51 height 11
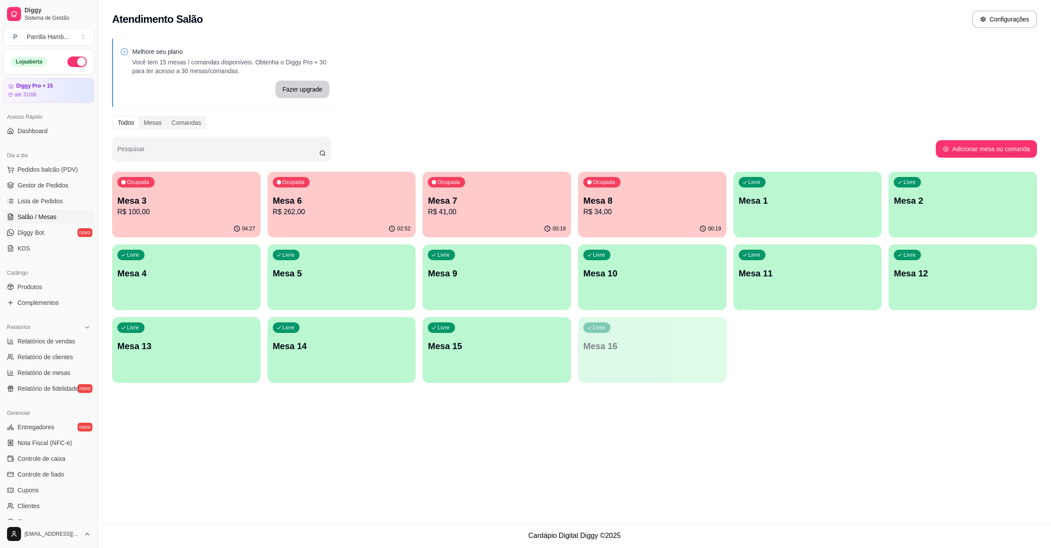
click at [762, 411] on div "Atendimento Salão Configurações Melhore seu plano Você tem 15 mesas / comandas …" at bounding box center [574, 261] width 953 height 523
click at [40, 173] on span "Pedidos balcão (PDV)" at bounding box center [48, 169] width 60 height 9
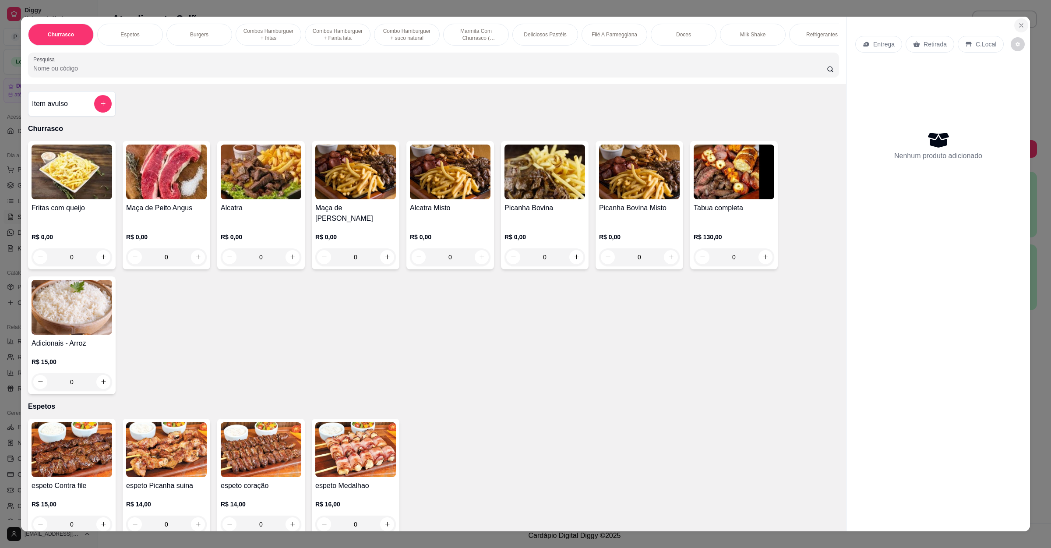
click at [1014, 18] on button "Close" at bounding box center [1021, 25] width 14 height 14
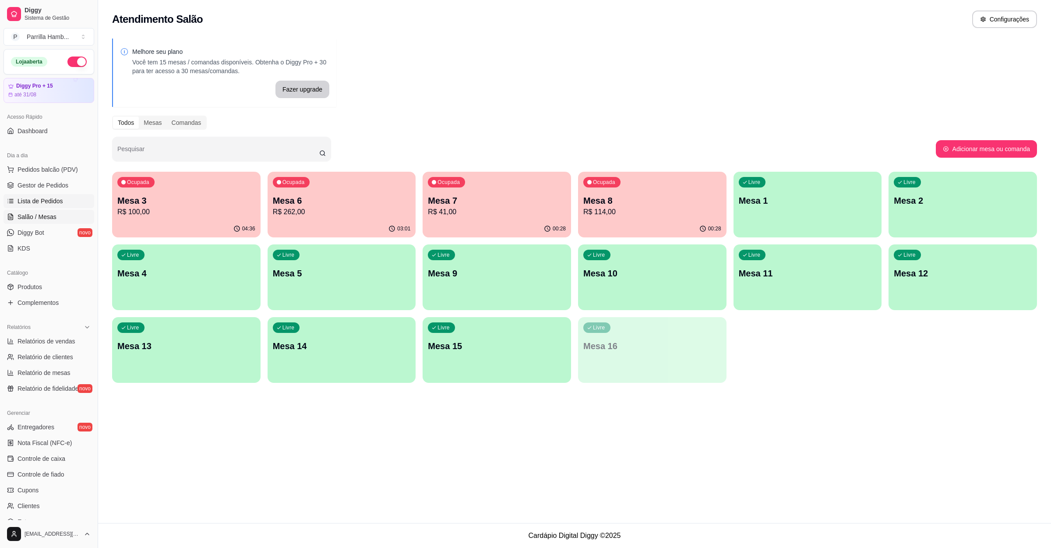
click at [63, 205] on link "Lista de Pedidos" at bounding box center [49, 201] width 91 height 14
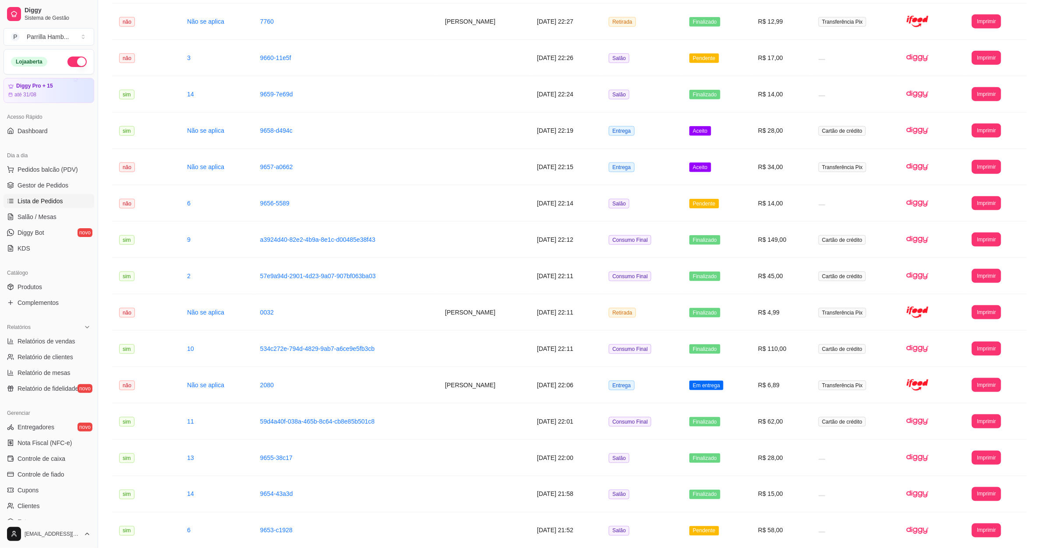
scroll to position [715, 0]
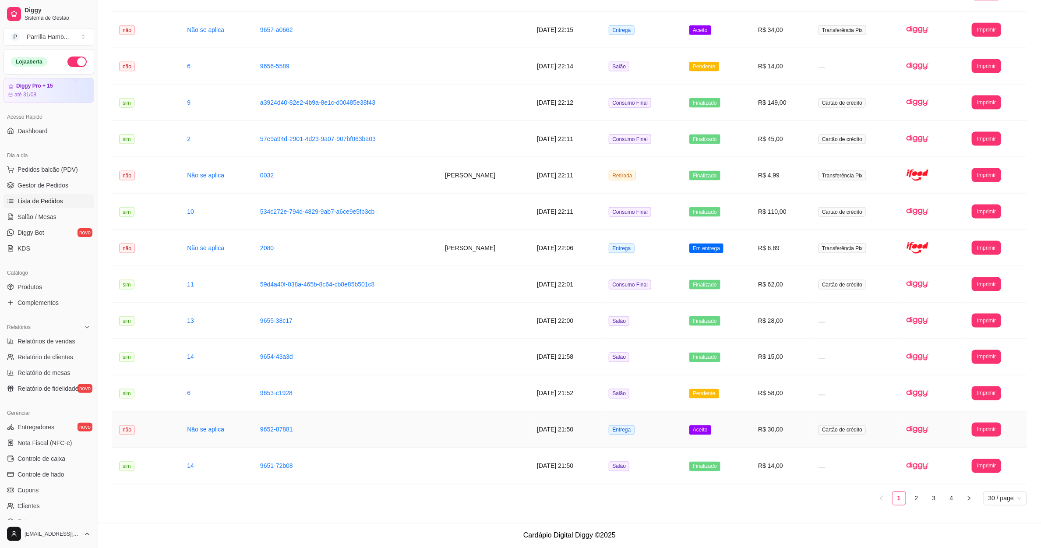
click at [582, 427] on td "[DATE] 21:50" at bounding box center [566, 430] width 72 height 36
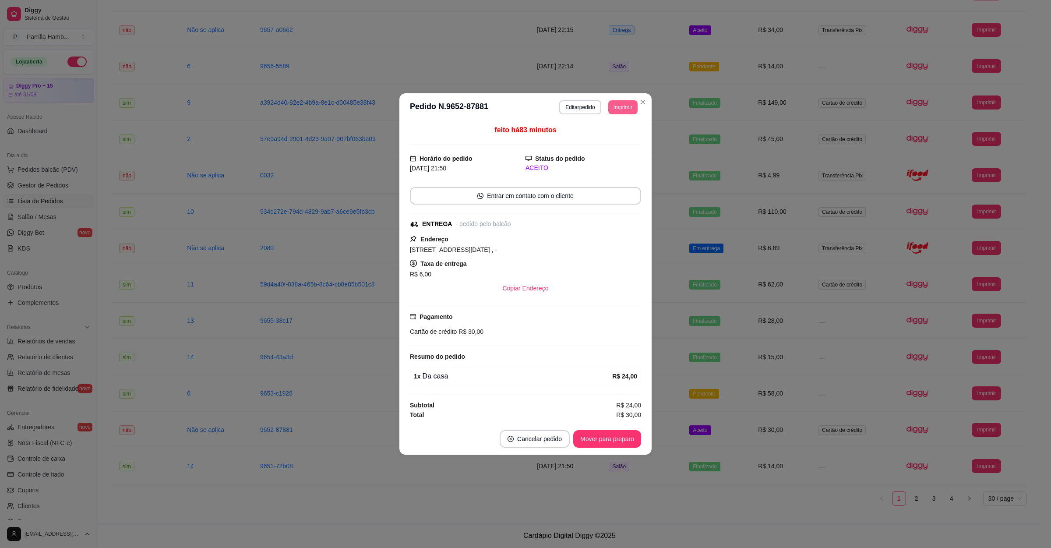
click at [615, 105] on button "Imprimir" at bounding box center [622, 107] width 29 height 14
click at [608, 136] on button "IMPRESSORA" at bounding box center [606, 143] width 63 height 14
click at [551, 444] on button "Cancelar pedido" at bounding box center [534, 438] width 68 height 17
click at [554, 419] on button "Sim" at bounding box center [559, 425] width 34 height 17
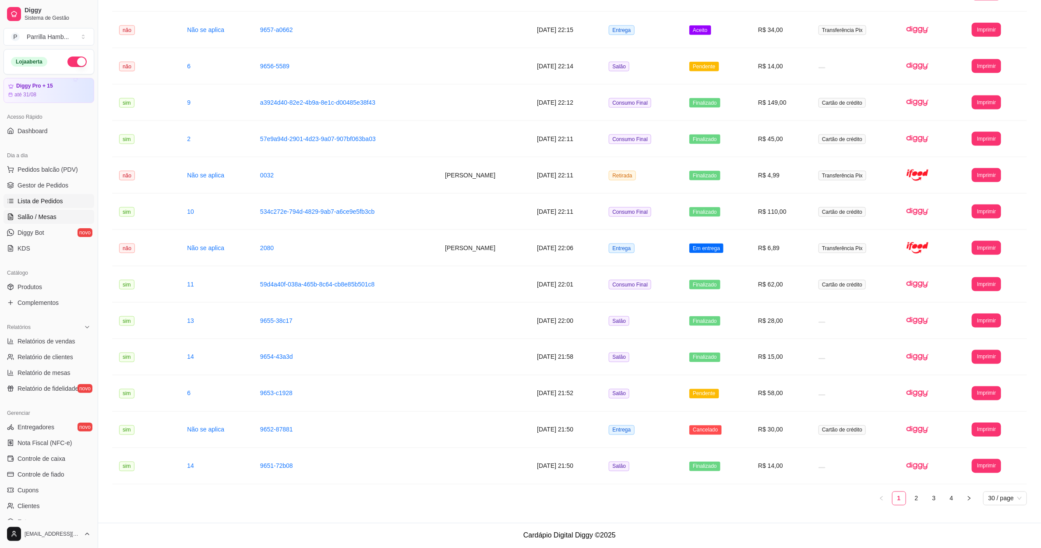
click at [49, 218] on span "Salão / Mesas" at bounding box center [37, 216] width 39 height 9
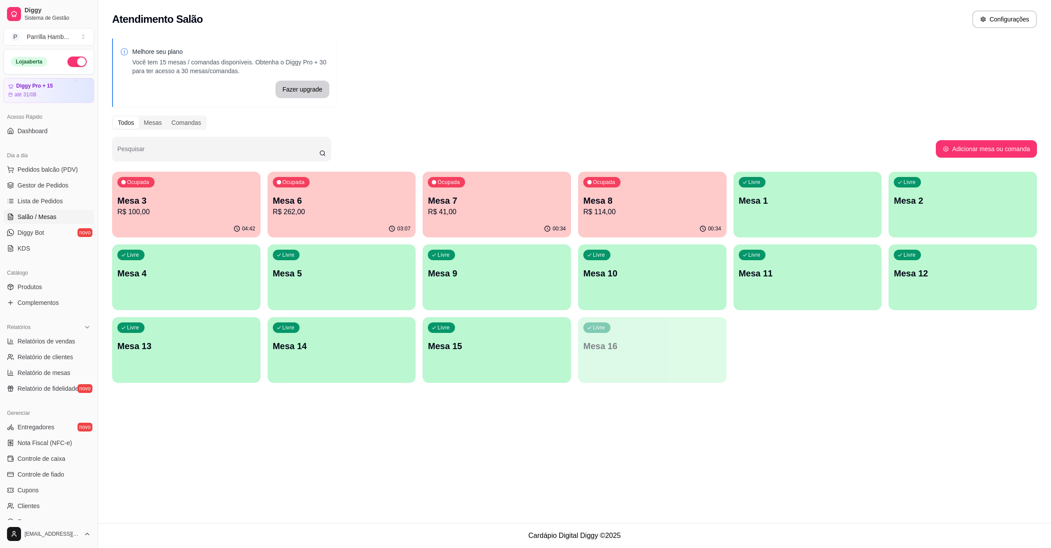
click at [217, 196] on p "Mesa 3" at bounding box center [186, 200] width 138 height 12
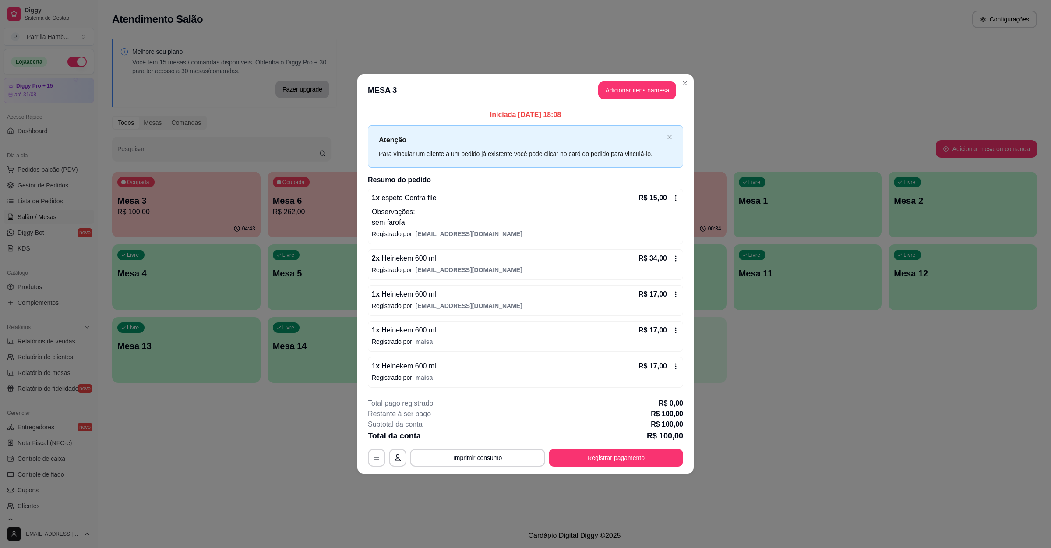
click at [604, 452] on button "Registrar pagamento" at bounding box center [616, 458] width 134 height 18
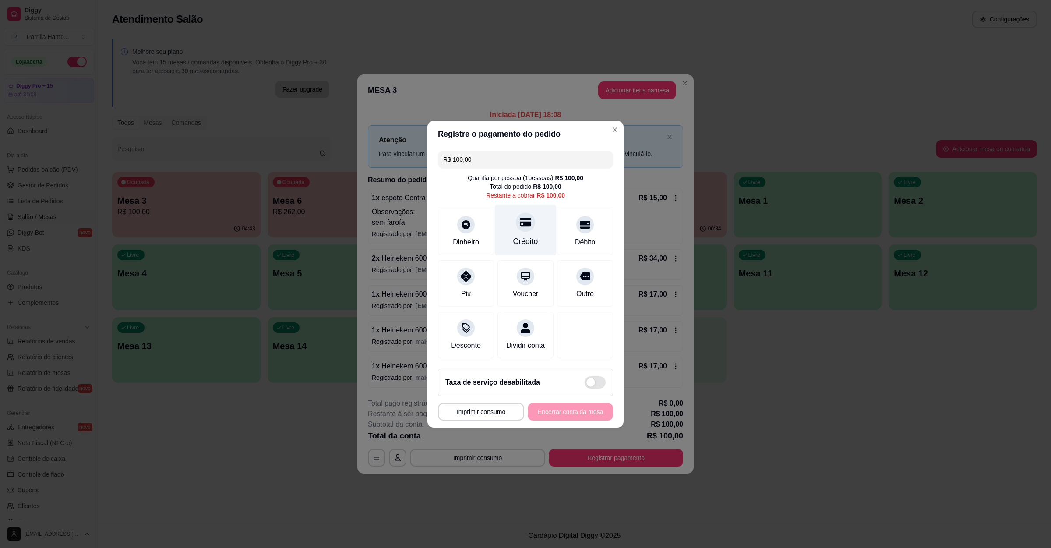
click at [524, 227] on div "Crédito" at bounding box center [526, 229] width 62 height 51
type input "R$ 0,00"
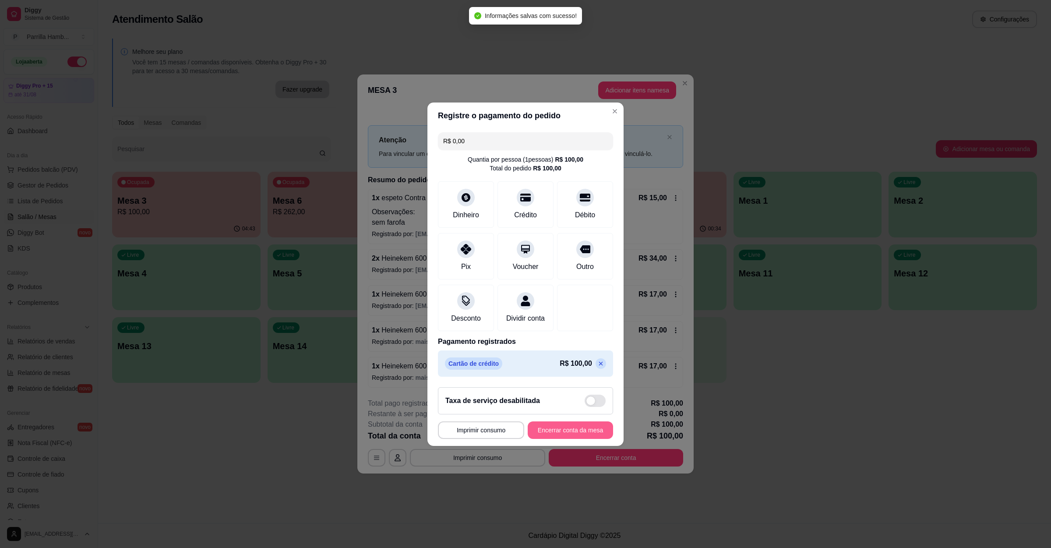
click at [563, 431] on button "Encerrar conta da mesa" at bounding box center [570, 430] width 85 height 18
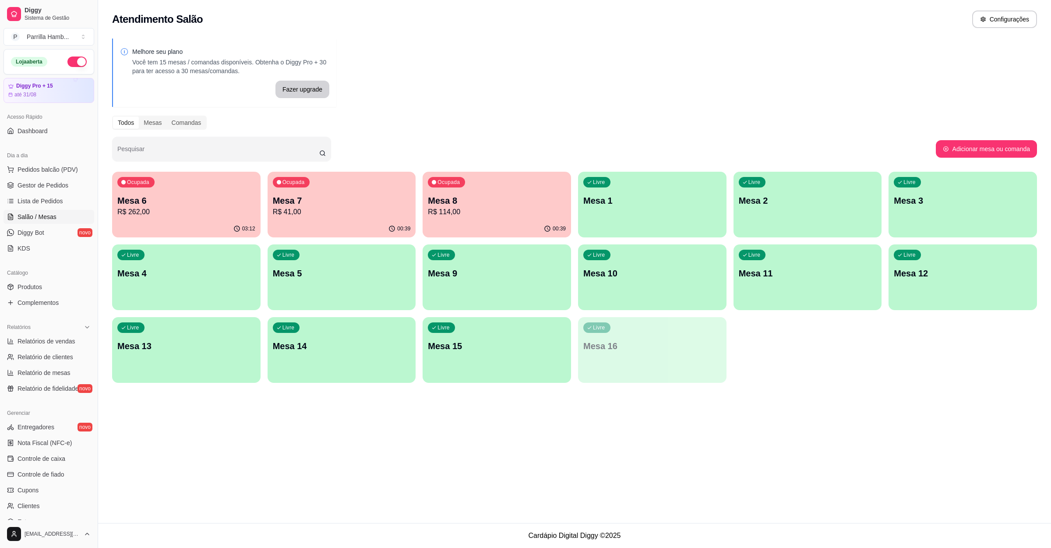
click at [489, 285] on div "Livre Mesa 9" at bounding box center [496, 271] width 148 height 55
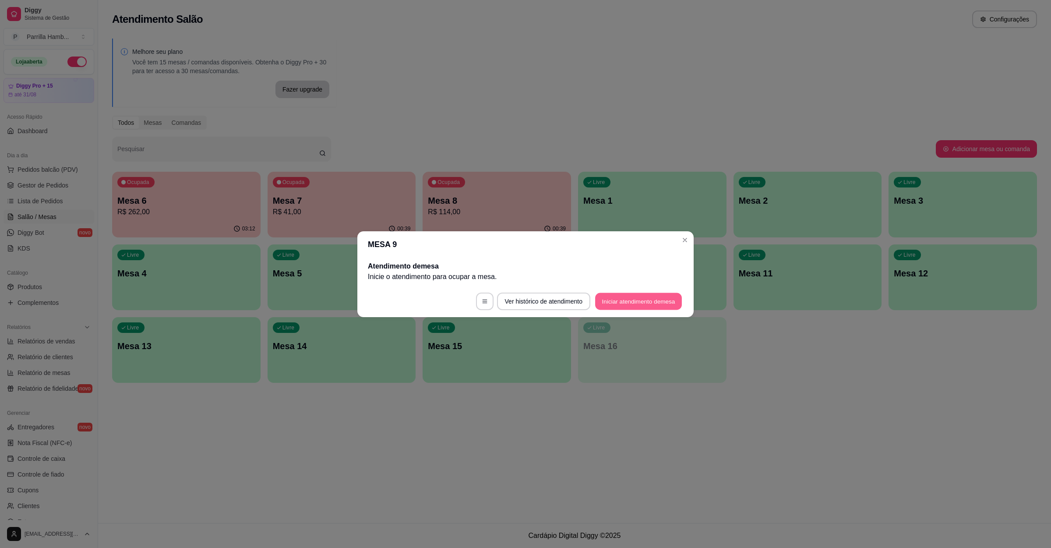
click at [617, 300] on button "Iniciar atendimento de mesa" at bounding box center [638, 300] width 87 height 17
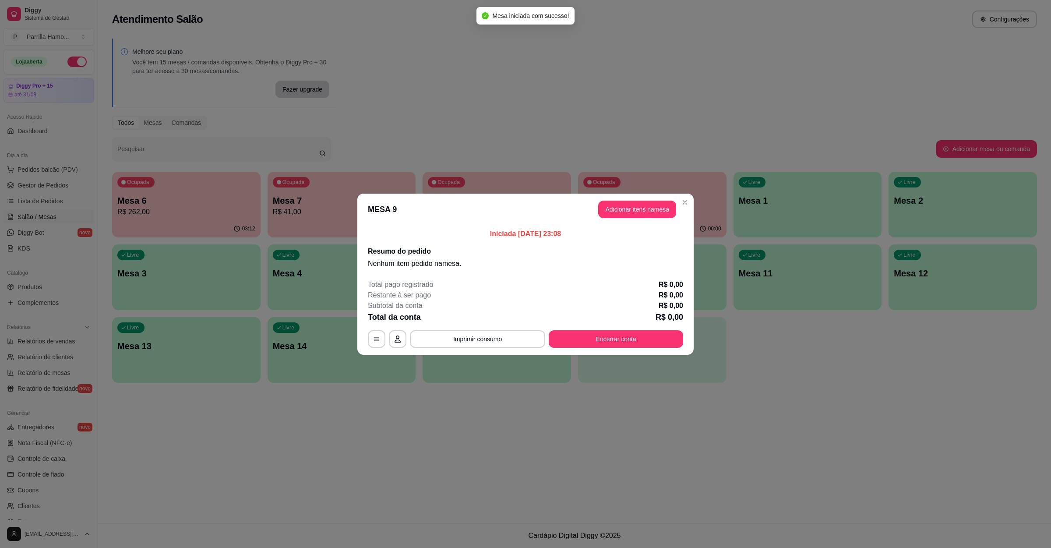
click at [625, 213] on button "Adicionar itens na mesa" at bounding box center [637, 210] width 78 height 18
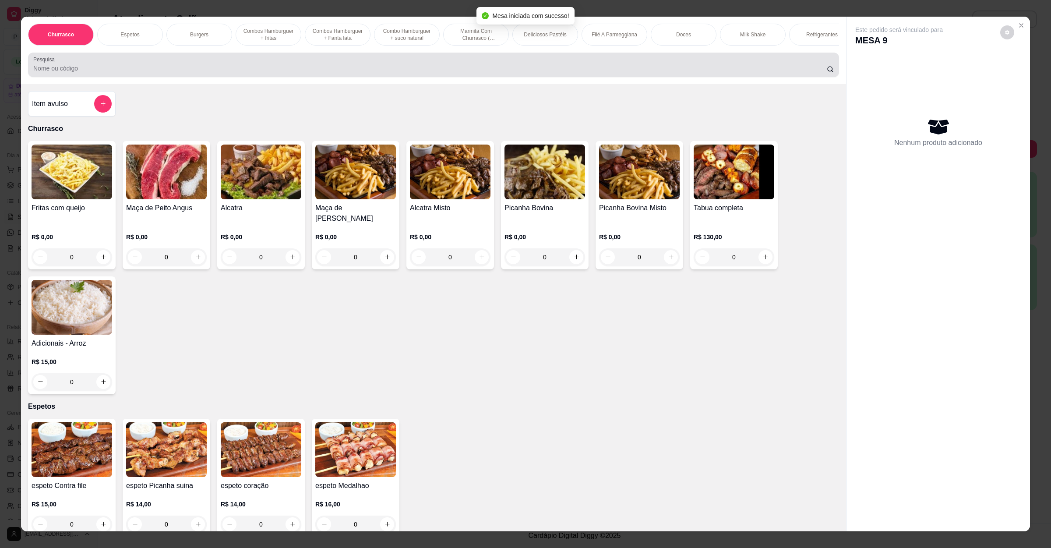
click at [278, 73] on div at bounding box center [433, 65] width 800 height 18
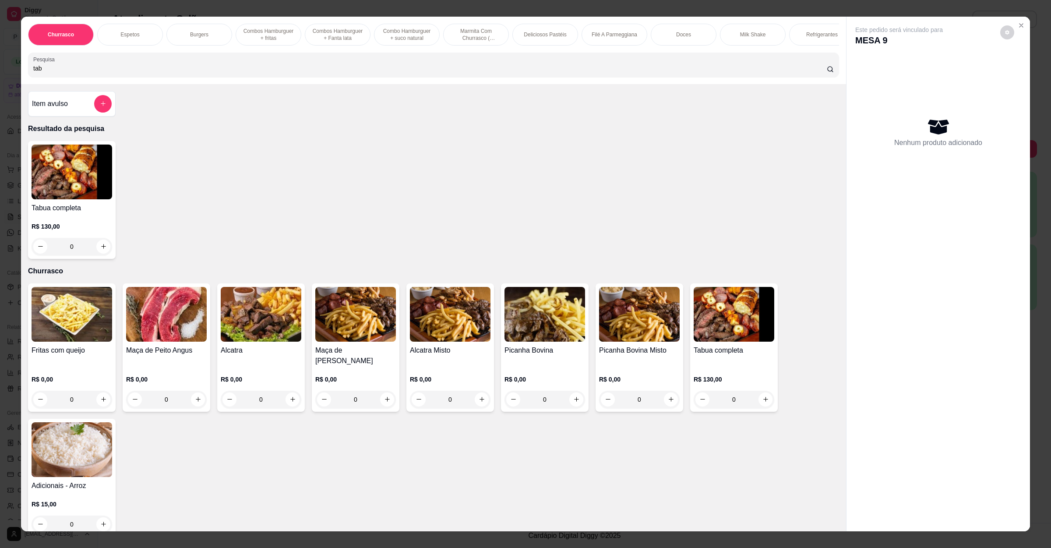
type input "tab"
click at [97, 250] on div "0" at bounding box center [72, 247] width 81 height 18
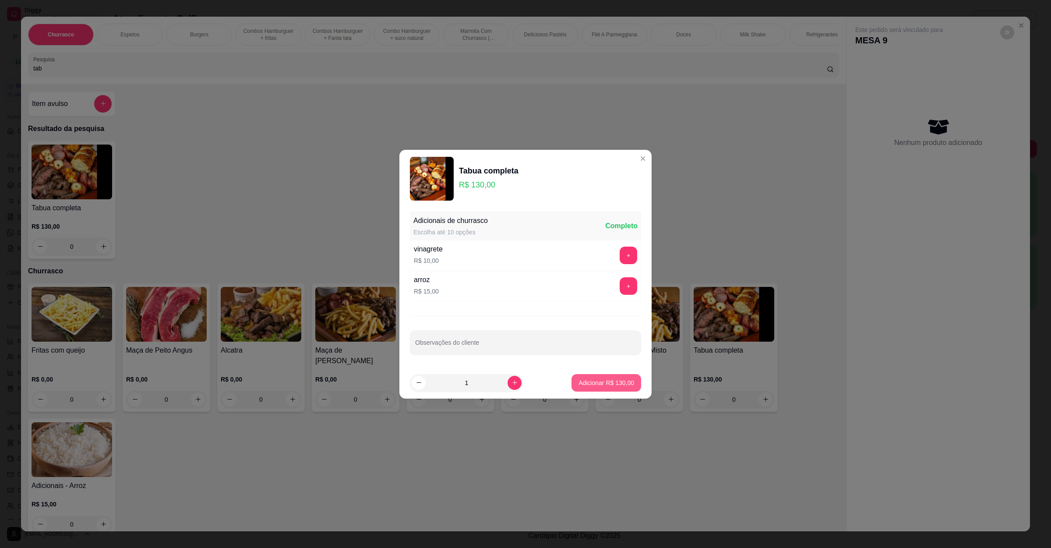
click at [595, 390] on button "Adicionar R$ 130,00" at bounding box center [606, 383] width 70 height 18
type input "1"
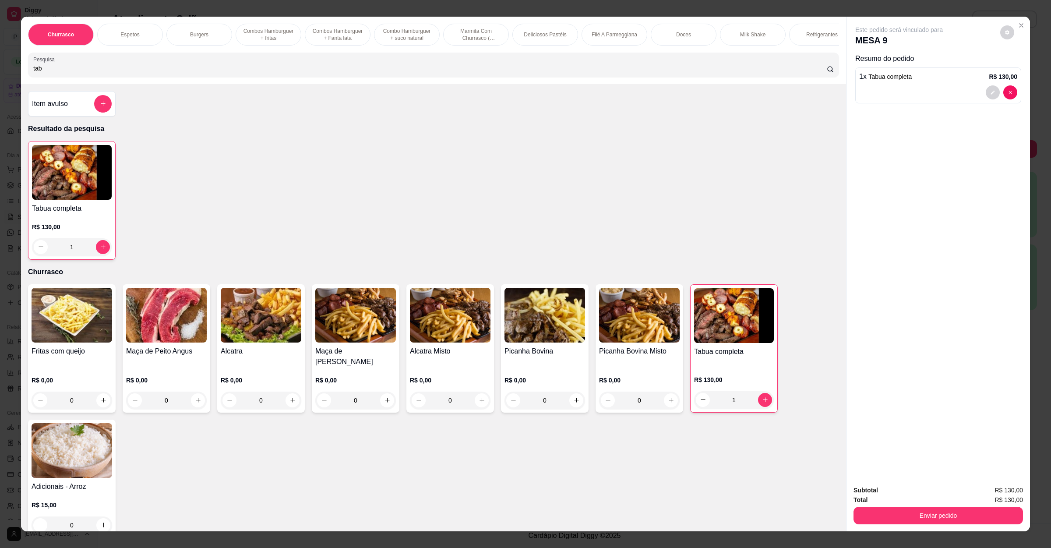
drag, startPoint x: 46, startPoint y: 75, endPoint x: 0, endPoint y: 91, distance: 49.0
click at [0, 91] on div "Churrasco Espetos Burgers Combos Hamburguer + fritas Combos Hamburguer + Fanta …" at bounding box center [525, 274] width 1051 height 548
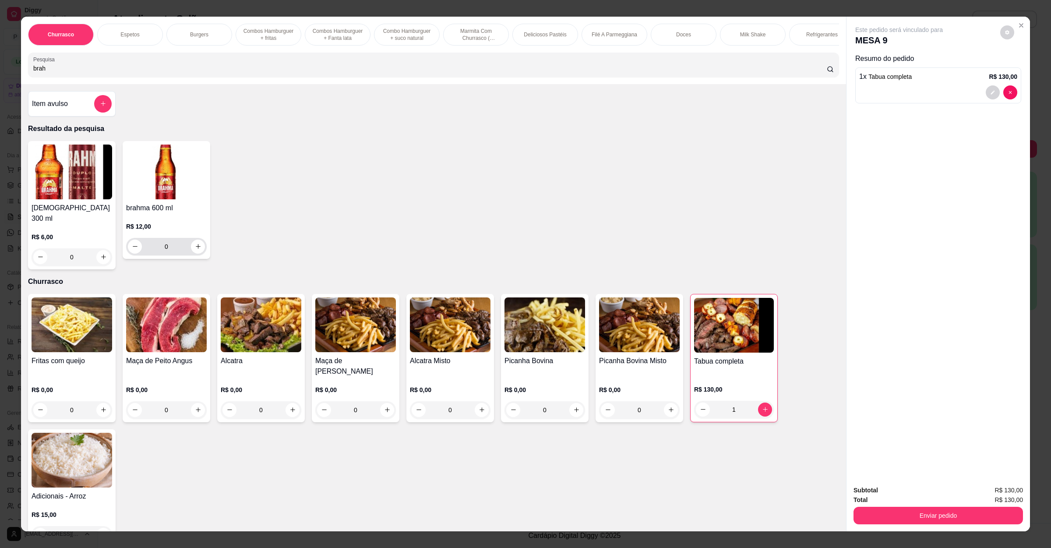
type input "brah"
click at [196, 250] on icon "increase-product-quantity" at bounding box center [198, 246] width 7 height 7
type input "1"
click at [909, 513] on button "Enviar pedido" at bounding box center [937, 516] width 169 height 18
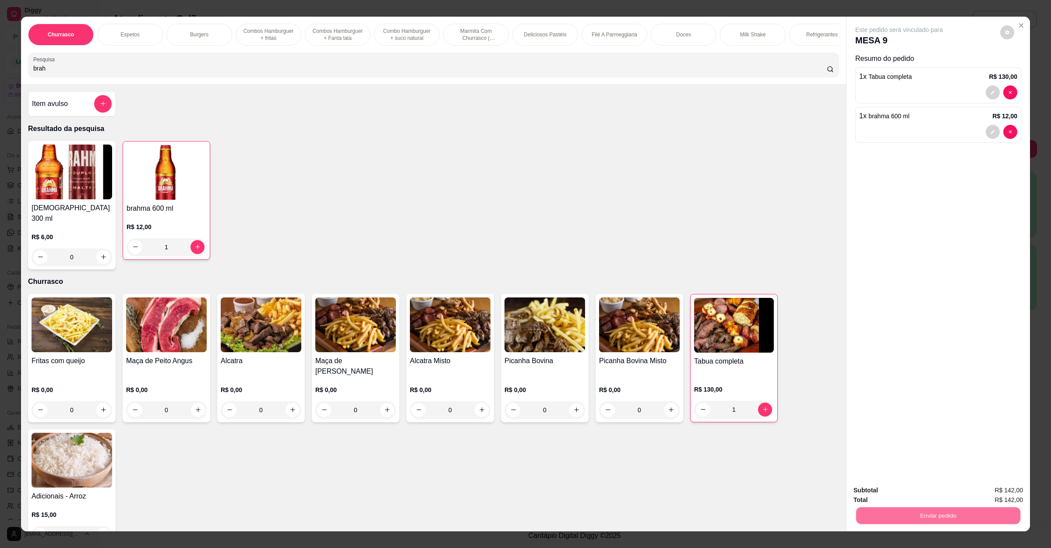
click at [913, 493] on button "Não registrar e enviar pedido" at bounding box center [907, 494] width 91 height 17
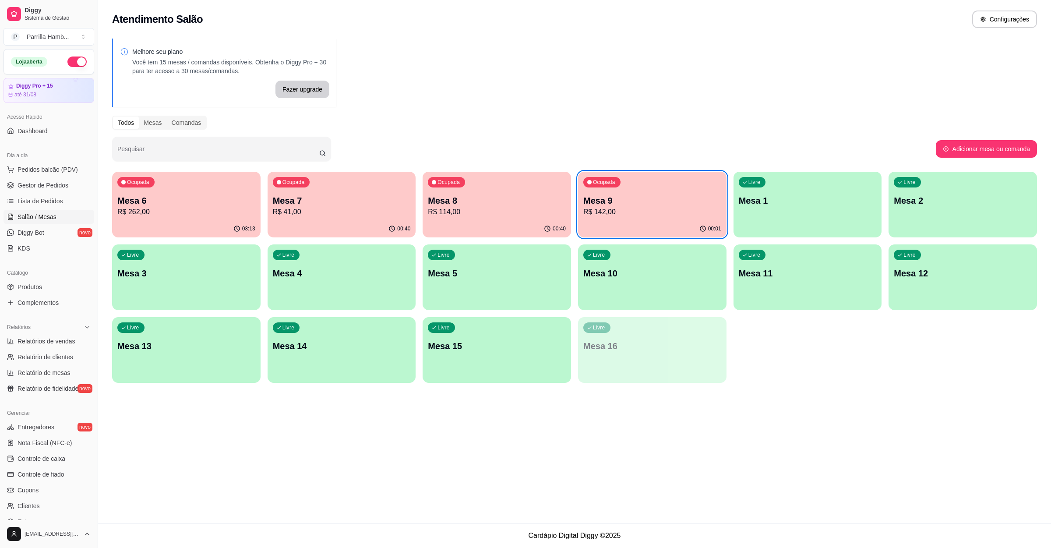
click at [646, 208] on p "R$ 142,00" at bounding box center [652, 212] width 138 height 11
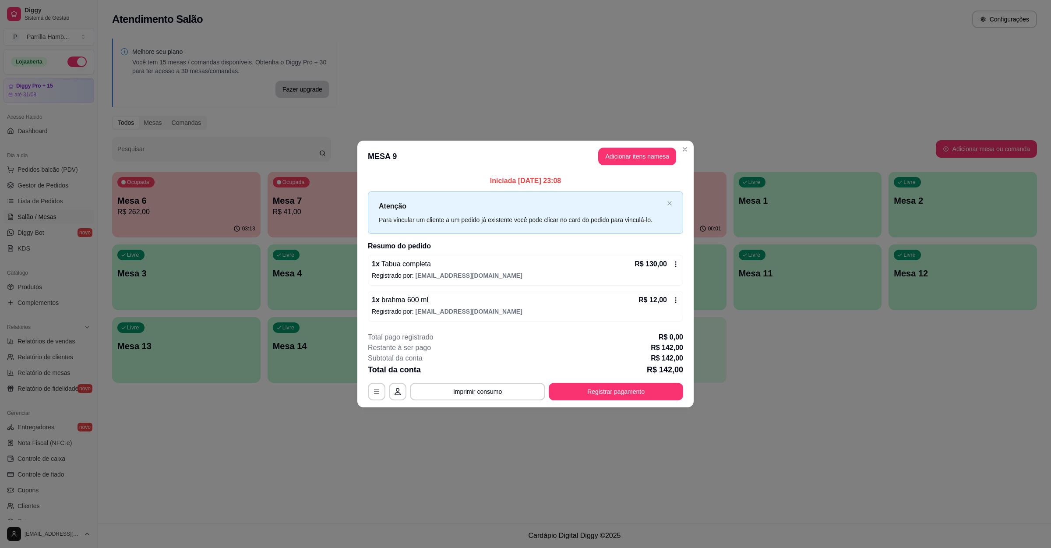
click at [624, 163] on button "Adicionar itens na mesa" at bounding box center [637, 157] width 78 height 18
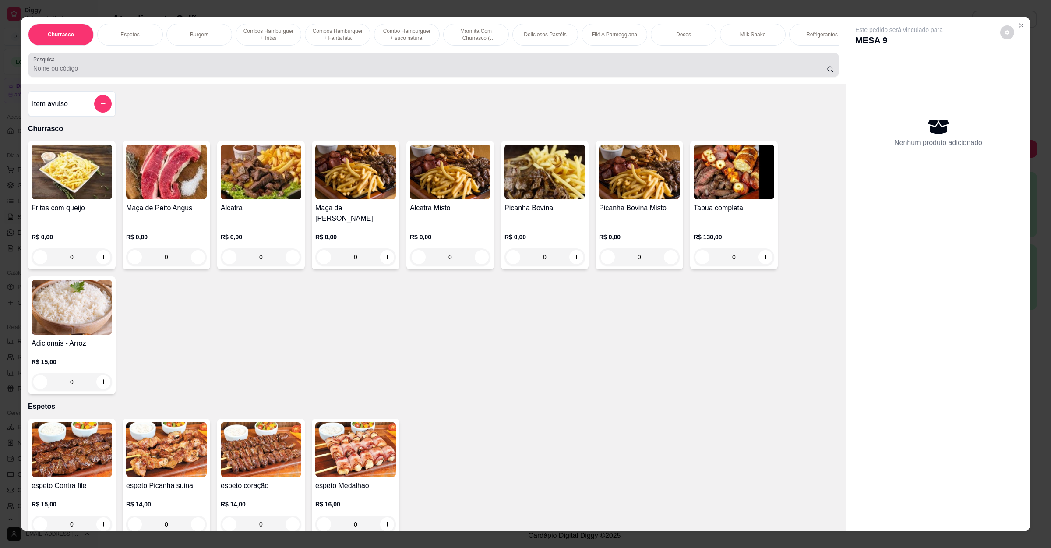
click at [318, 73] on input "Pesquisa" at bounding box center [429, 68] width 793 height 9
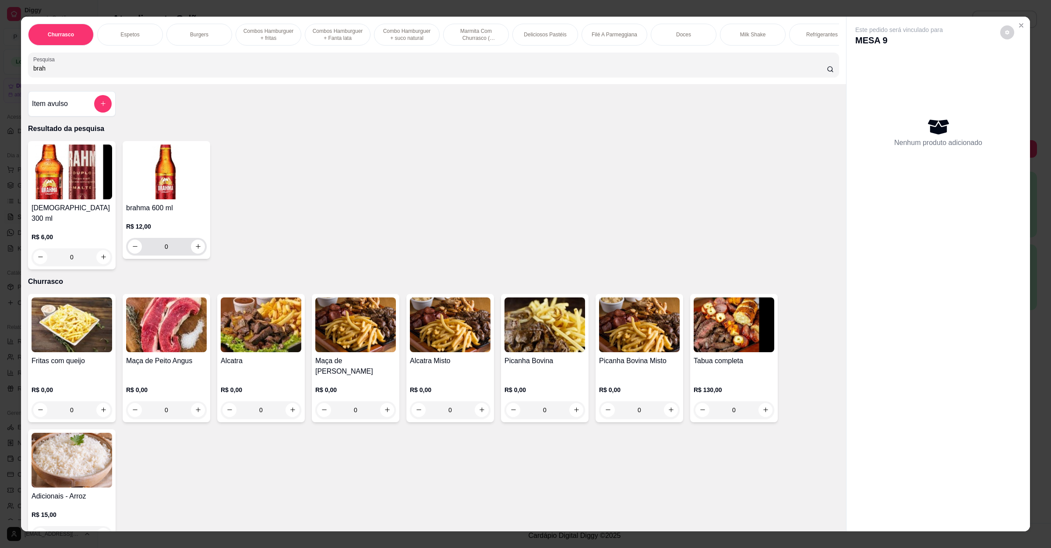
type input "brah"
click at [195, 250] on icon "increase-product-quantity" at bounding box center [198, 246] width 7 height 7
type input "1"
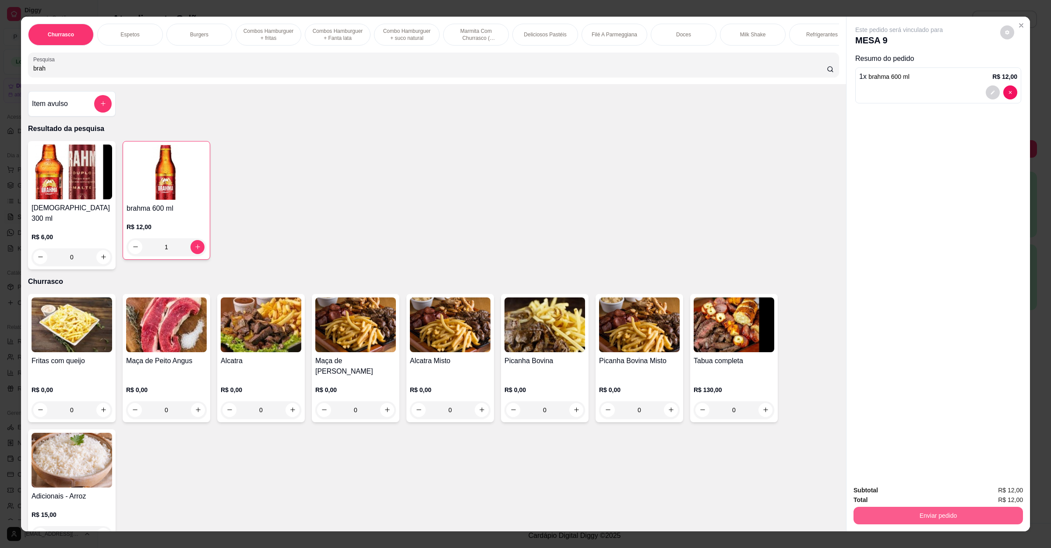
click at [901, 509] on button "Enviar pedido" at bounding box center [937, 516] width 169 height 18
click at [901, 494] on button "Não registrar e enviar pedido" at bounding box center [907, 494] width 88 height 16
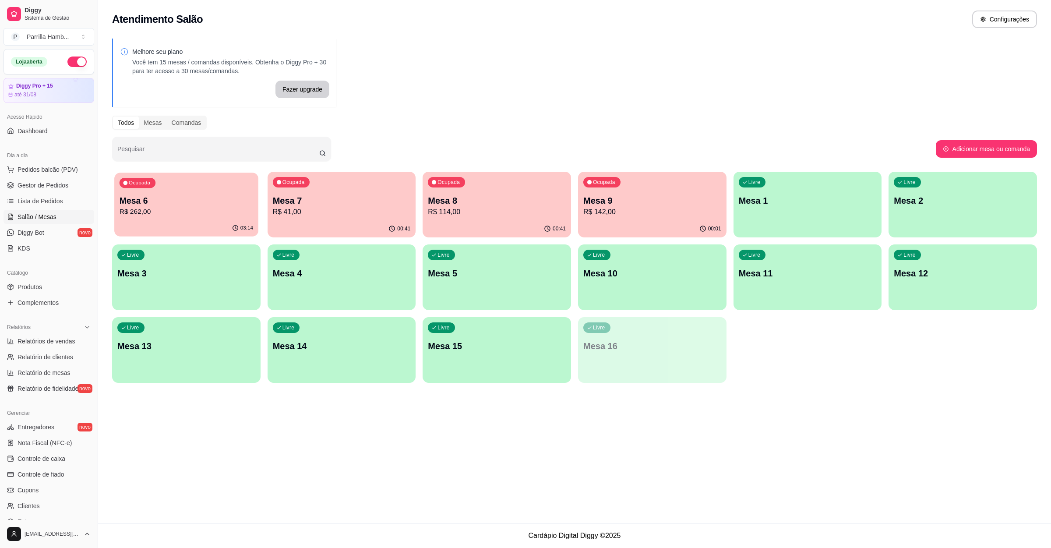
click at [169, 209] on p "R$ 262,00" at bounding box center [187, 212] width 134 height 10
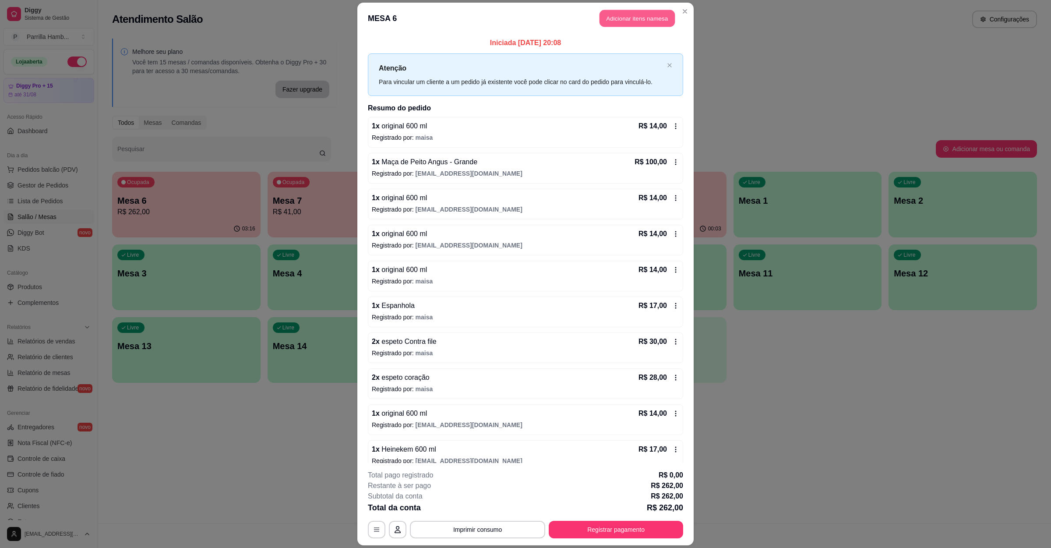
click at [622, 25] on button "Adicionar itens na mesa" at bounding box center [636, 18] width 75 height 17
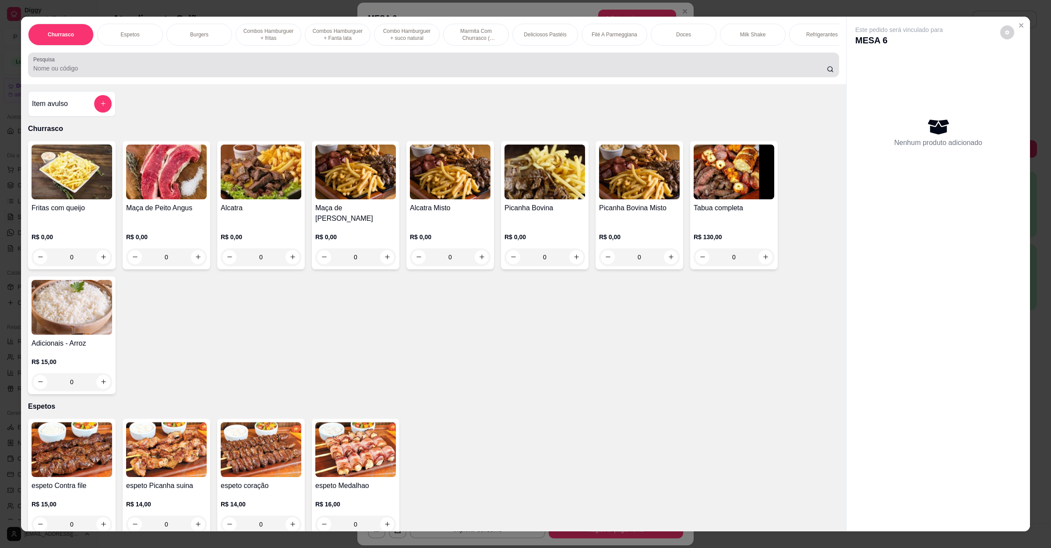
click at [274, 68] on div at bounding box center [433, 65] width 800 height 18
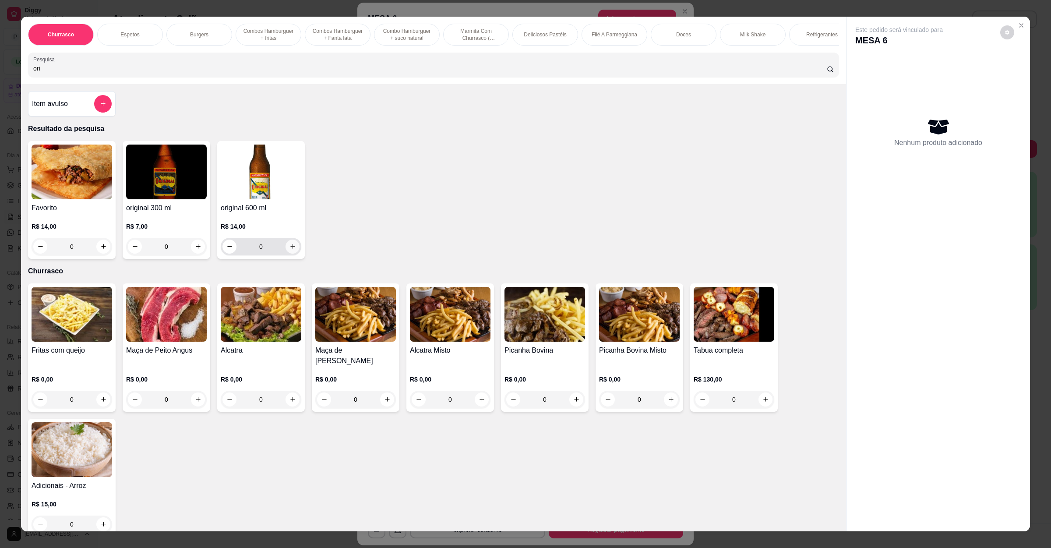
type input "ori"
click at [289, 250] on icon "increase-product-quantity" at bounding box center [292, 246] width 7 height 7
type input "1"
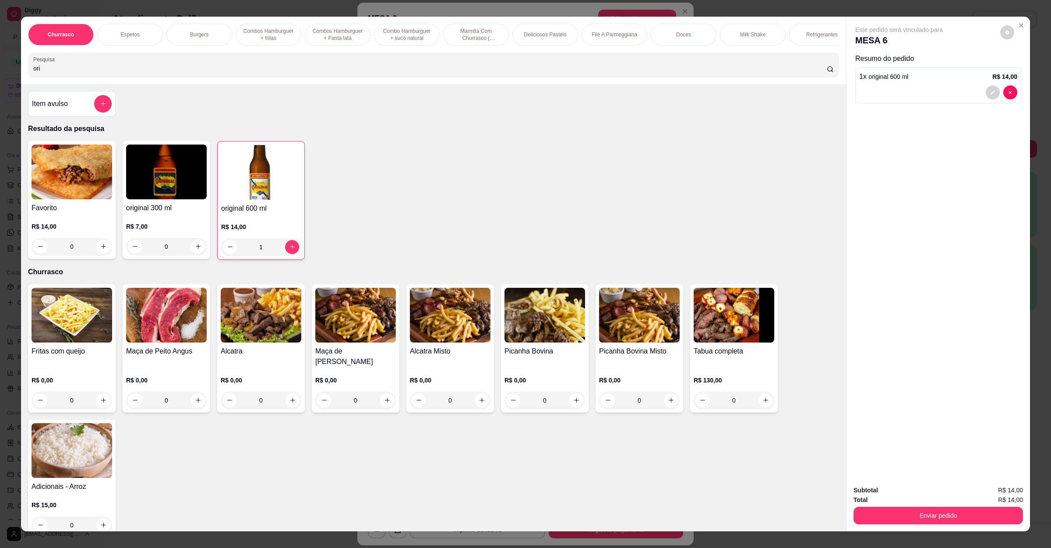
click at [891, 512] on button "Enviar pedido" at bounding box center [937, 516] width 169 height 18
click at [895, 494] on button "Não registrar e enviar pedido" at bounding box center [907, 494] width 91 height 17
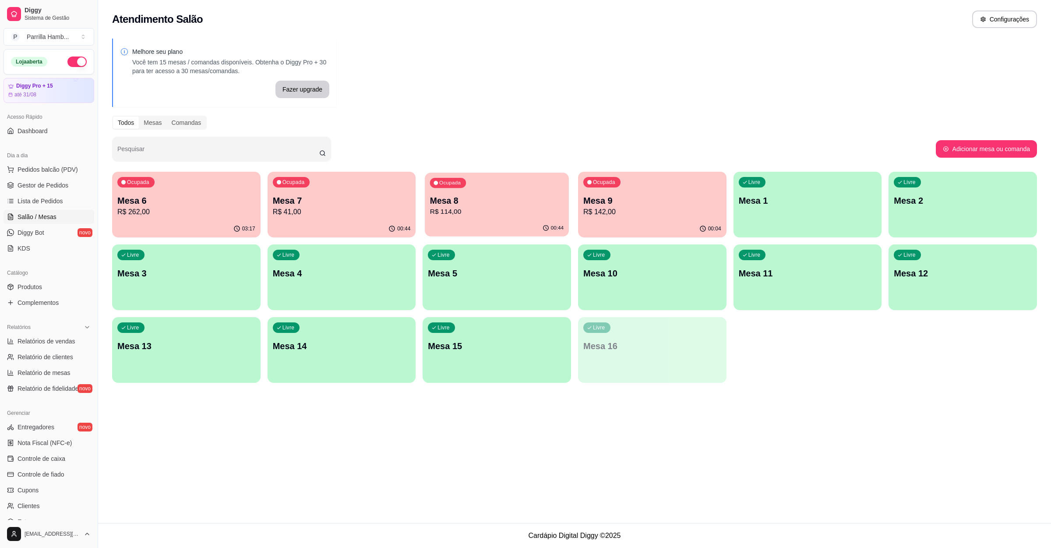
click at [497, 183] on div "Ocupada Mesa 8 R$ 114,00" at bounding box center [497, 195] width 144 height 47
click at [637, 215] on p "R$ 142,00" at bounding box center [652, 212] width 134 height 10
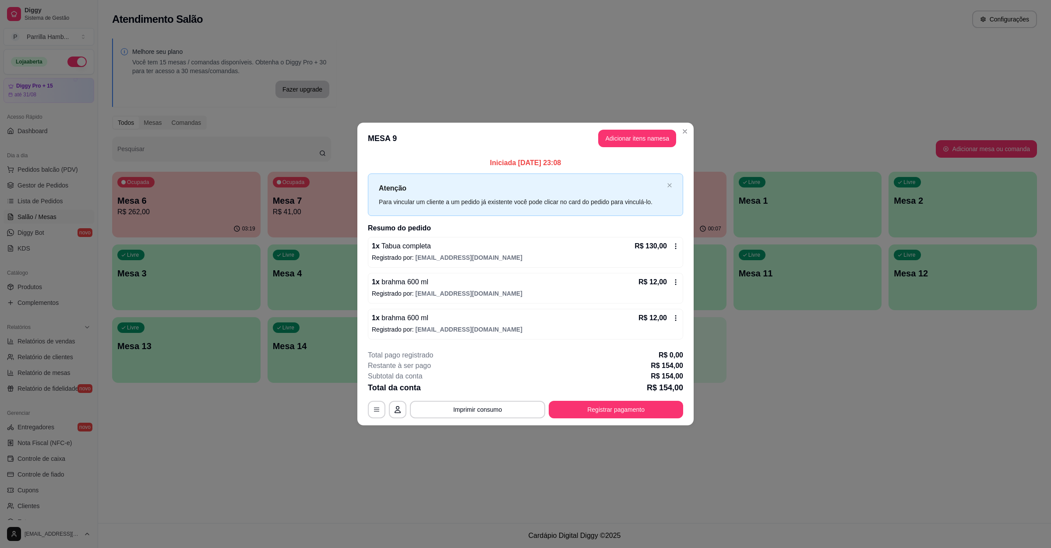
click at [648, 125] on header "MESA 9 Adicionar itens na mesa" at bounding box center [525, 139] width 336 height 32
click at [646, 130] on button "Adicionar itens na mesa" at bounding box center [636, 138] width 75 height 17
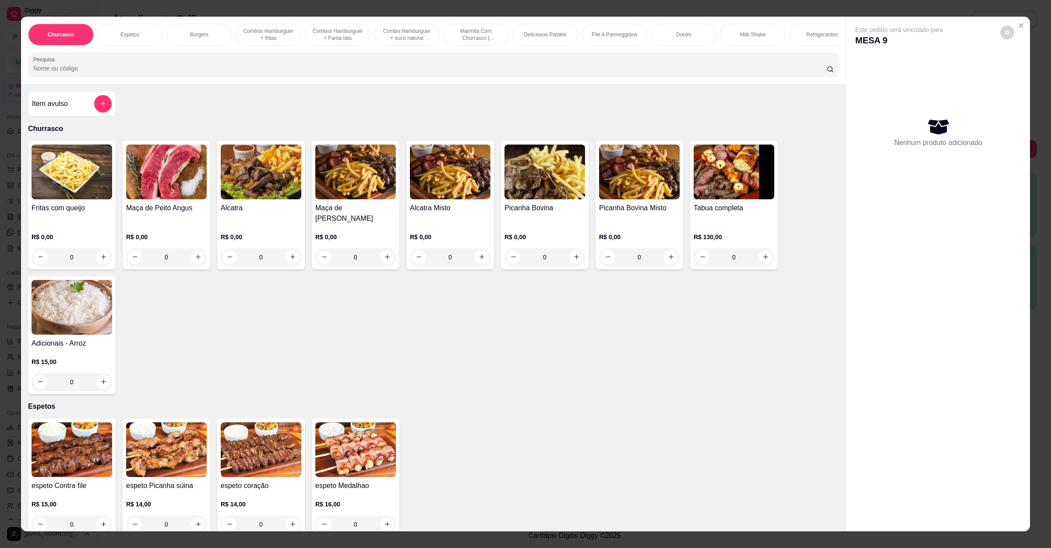
click at [319, 73] on input "Pesquisa" at bounding box center [429, 68] width 793 height 9
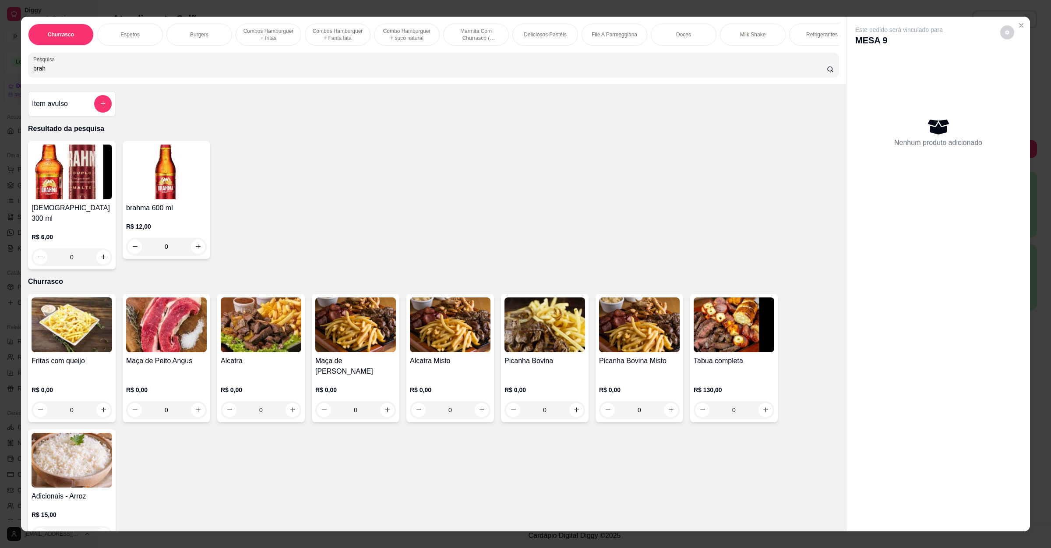
type input "brah"
click at [195, 250] on icon "increase-product-quantity" at bounding box center [198, 246] width 7 height 7
type input "1"
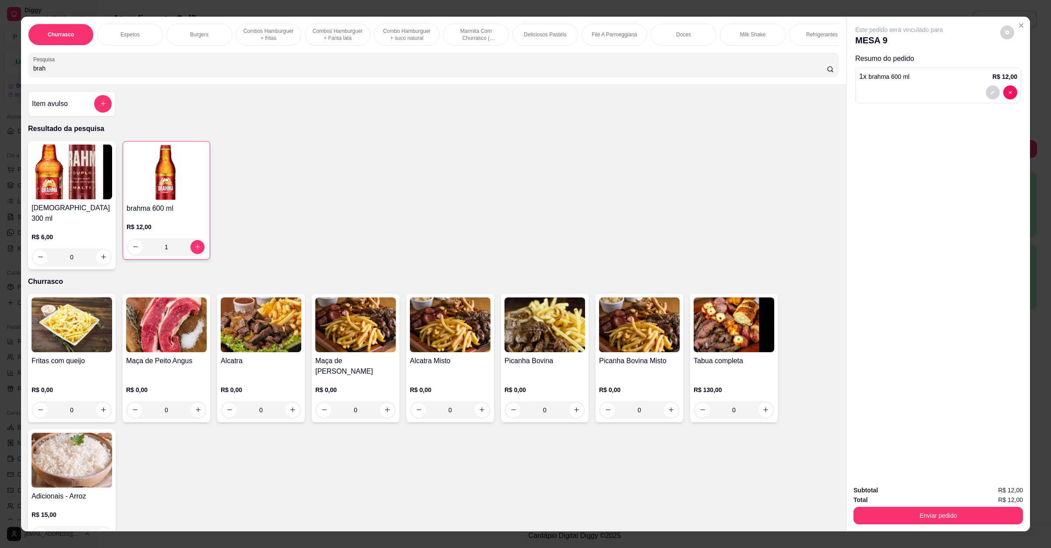
click at [873, 510] on button "Enviar pedido" at bounding box center [937, 516] width 169 height 18
click at [874, 487] on button "Não registrar e enviar pedido" at bounding box center [907, 494] width 91 height 17
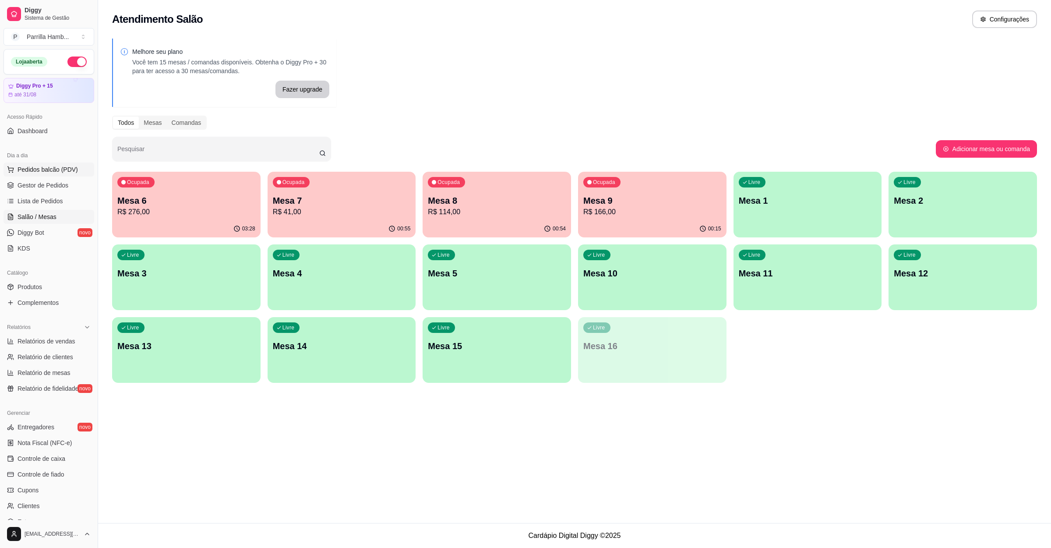
click at [21, 167] on span "Pedidos balcão (PDV)" at bounding box center [48, 169] width 60 height 9
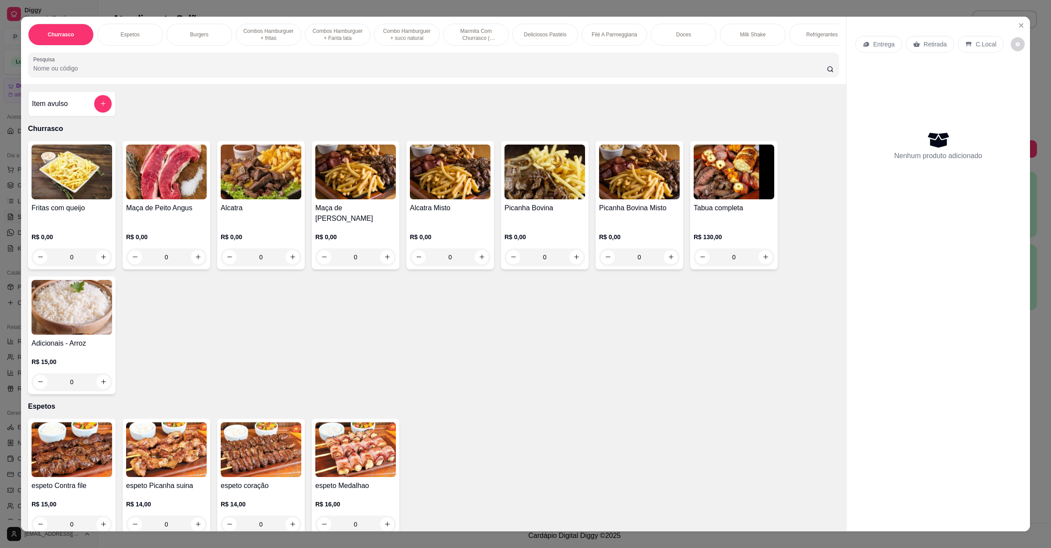
click at [873, 45] on p "Entrega" at bounding box center [883, 44] width 21 height 9
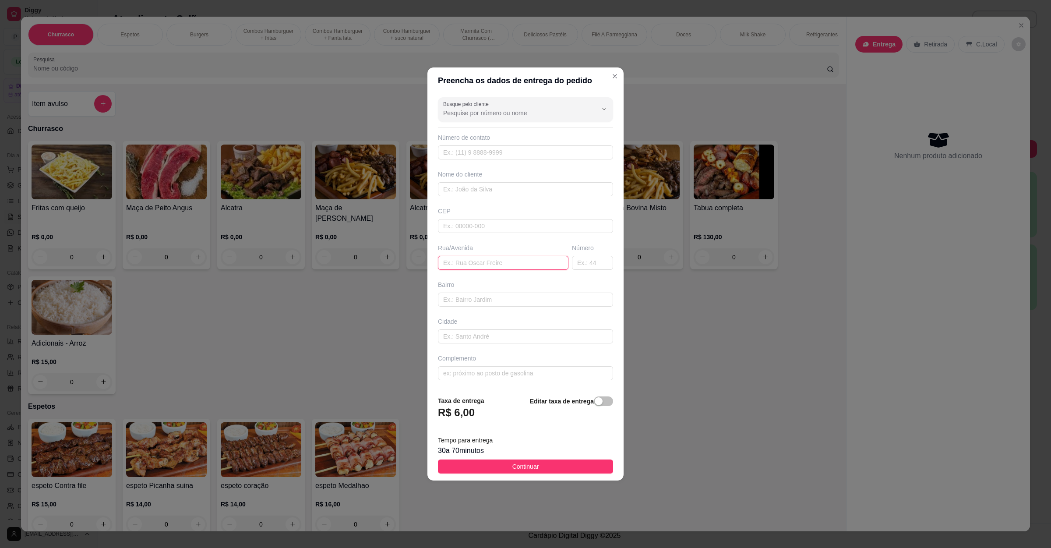
click at [461, 256] on input "text" at bounding box center [503, 263] width 130 height 14
type input "v"
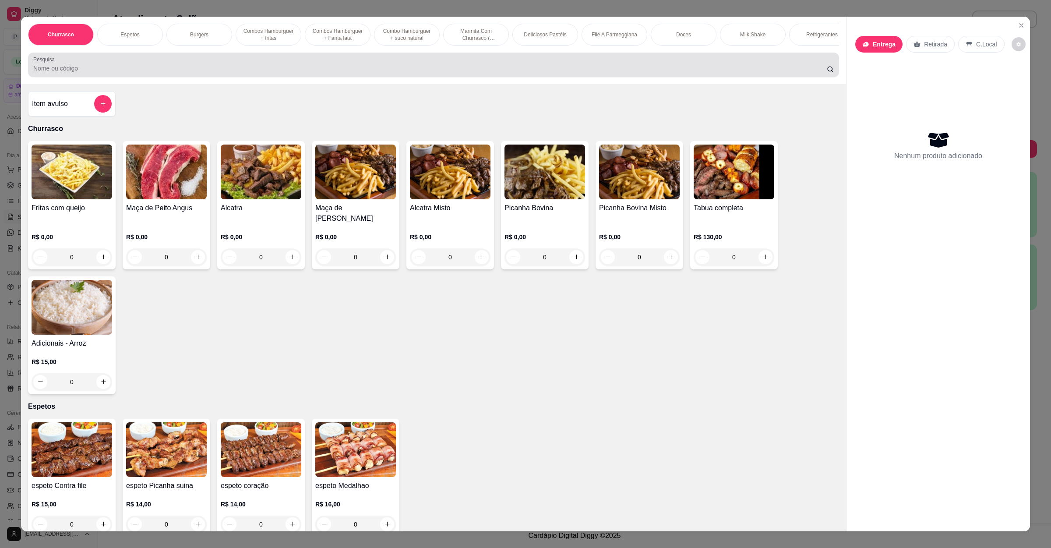
click at [122, 73] on input "Pesquisa" at bounding box center [429, 68] width 793 height 9
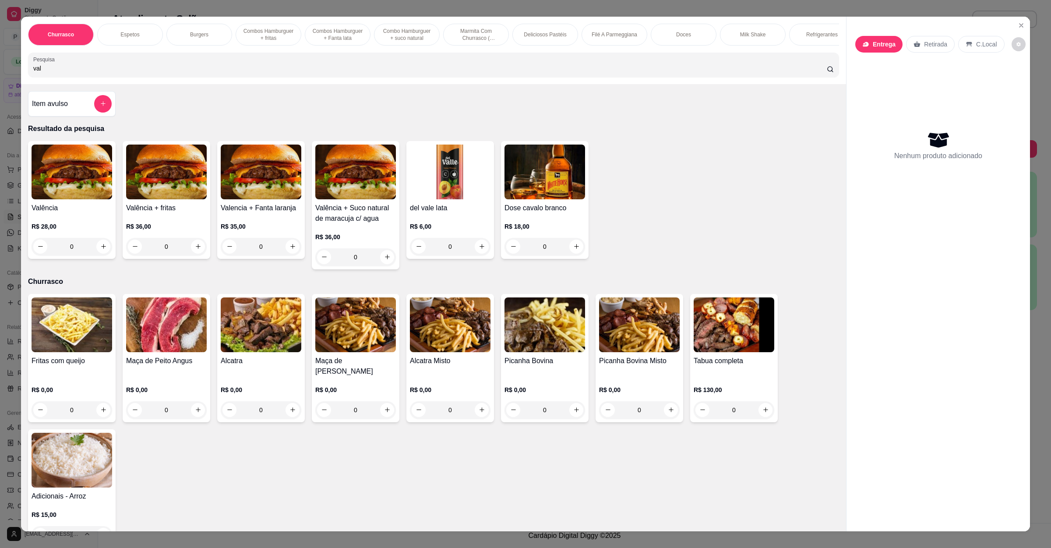
type input "val"
click at [97, 255] on div "0" at bounding box center [72, 247] width 81 height 18
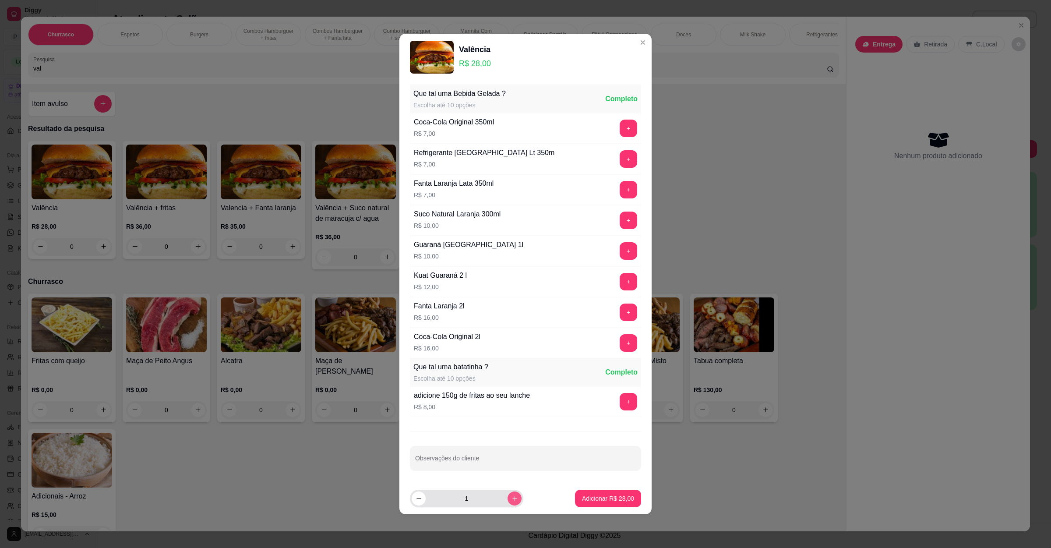
click at [507, 494] on button "increase-product-quantity" at bounding box center [514, 498] width 14 height 14
type input "2"
click at [582, 496] on p "Adicionar R$ 56,00" at bounding box center [608, 498] width 52 height 9
type input "2"
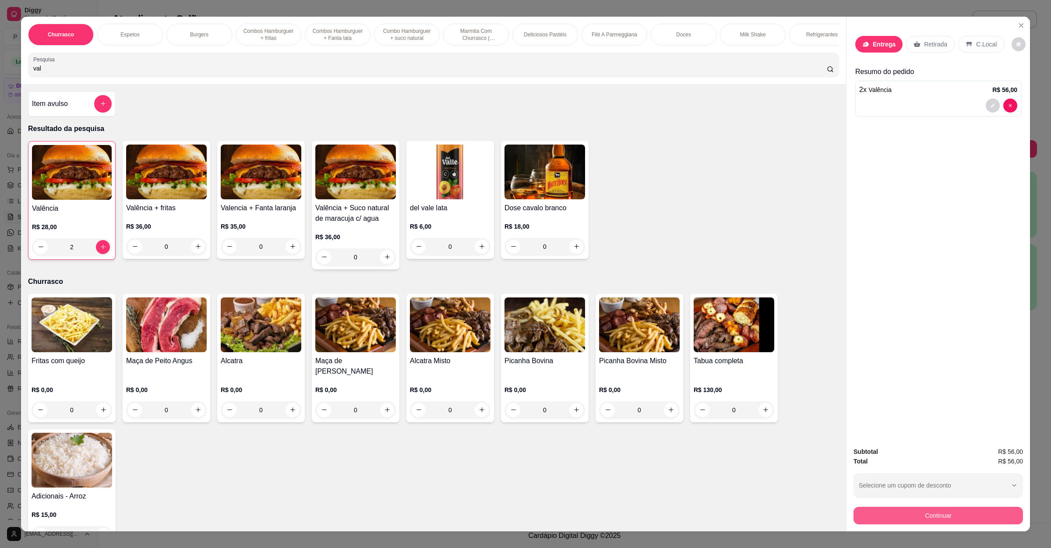
click at [879, 520] on button "Continuar" at bounding box center [937, 516] width 169 height 18
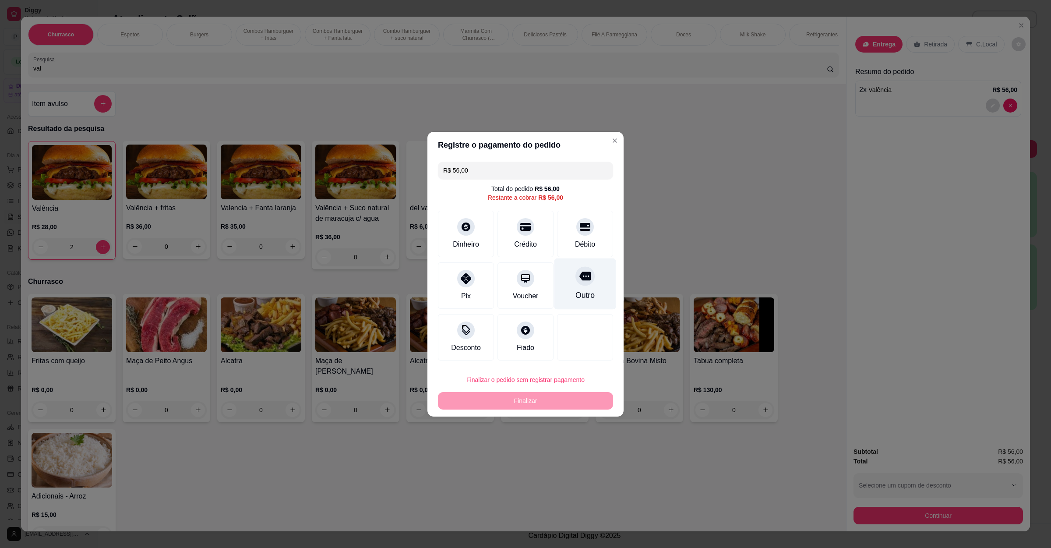
click at [567, 281] on div "Outro" at bounding box center [585, 283] width 62 height 51
type input "R$ 0,00"
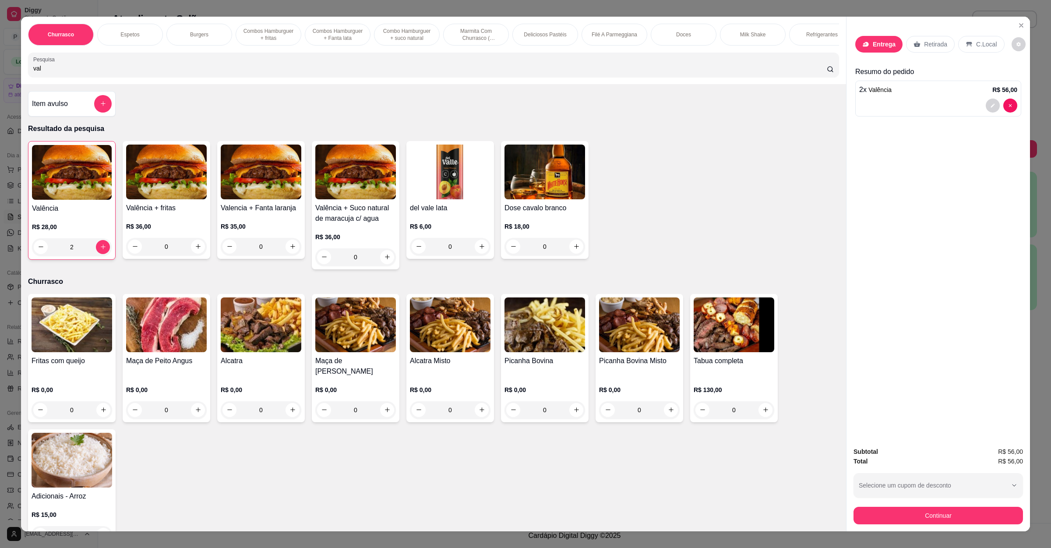
click at [906, 58] on div "Entrega Retirada C.Local" at bounding box center [938, 44] width 166 height 31
click at [910, 54] on div "Entrega Retirada C.Local" at bounding box center [938, 44] width 166 height 31
click at [915, 47] on div "Retirada" at bounding box center [930, 44] width 49 height 17
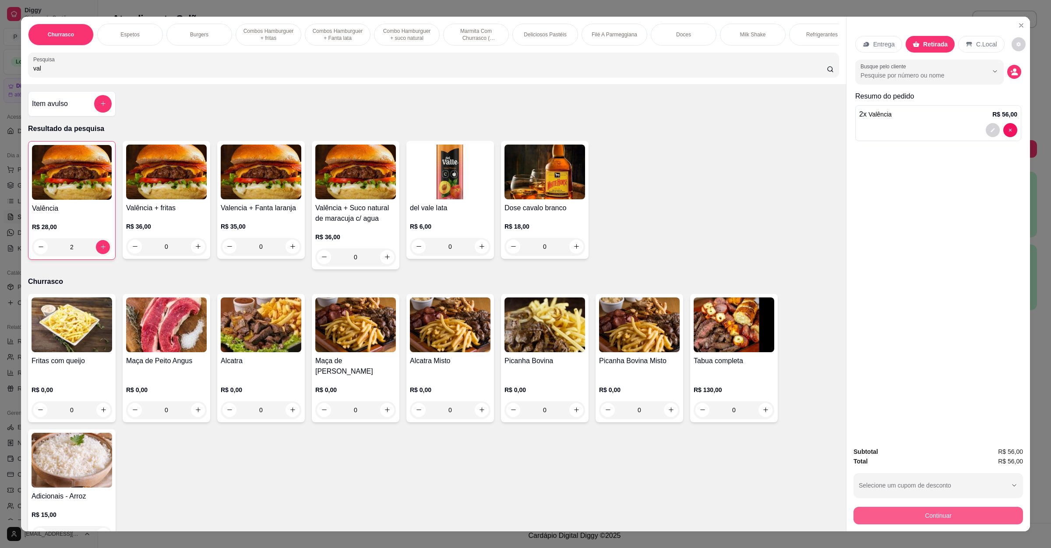
click at [901, 511] on button "Continuar" at bounding box center [937, 516] width 169 height 18
click at [586, 278] on div "Outro" at bounding box center [585, 283] width 62 height 51
type input "R$ 0,00"
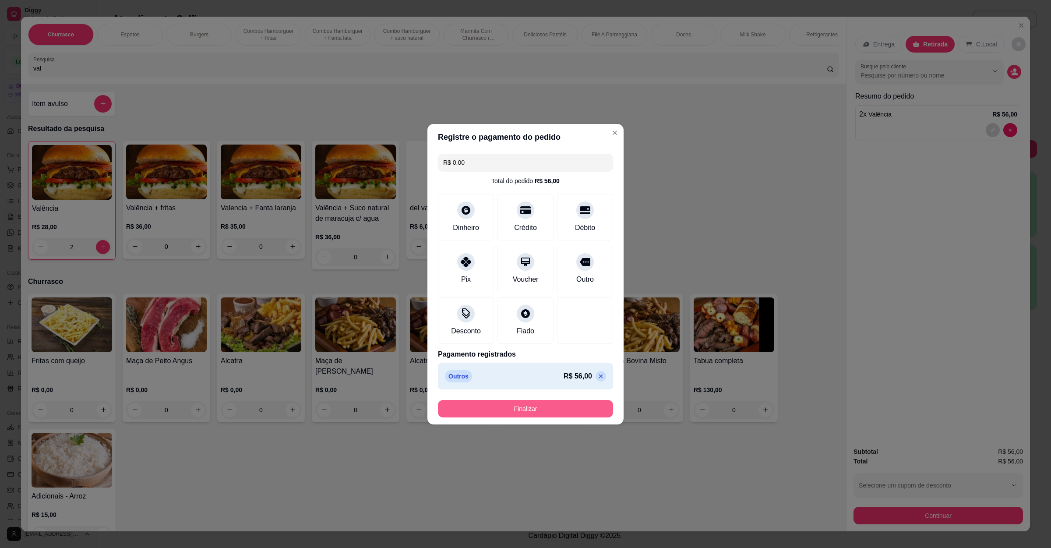
click at [567, 415] on button "Finalizar" at bounding box center [525, 409] width 175 height 18
type input "0"
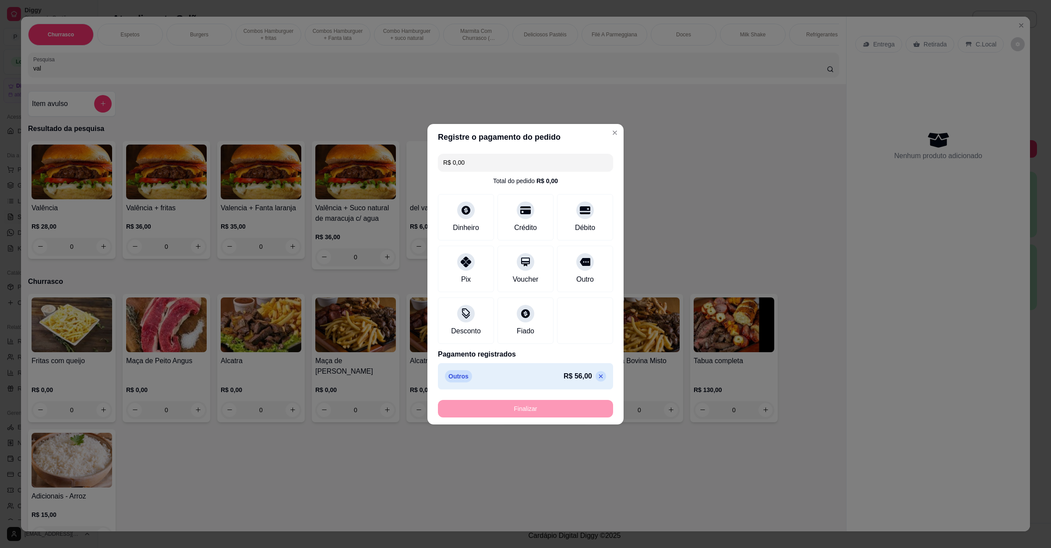
type input "-R$ 56,00"
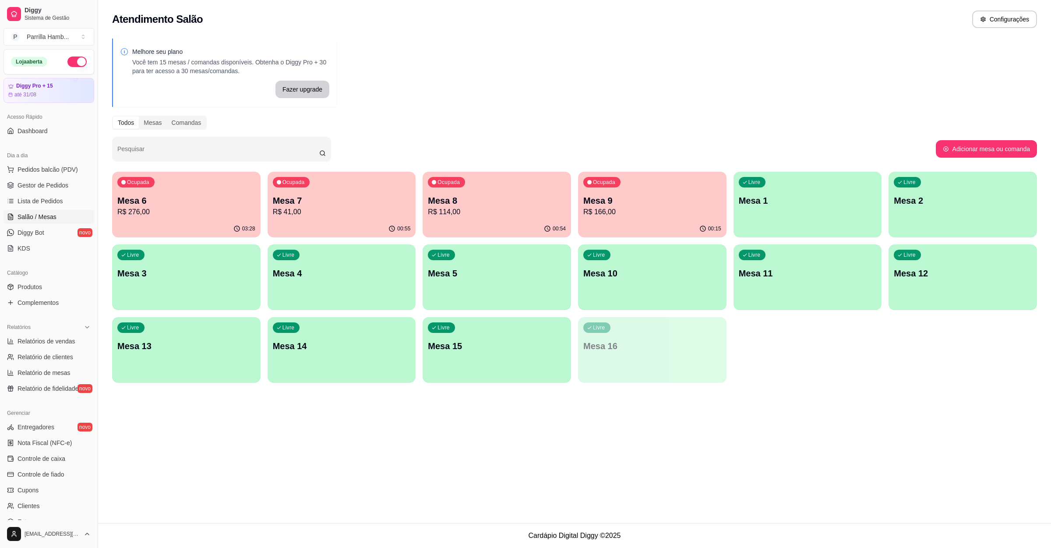
click at [786, 347] on div "Ocupada Mesa 6 R$ 276,00 03:28 Ocupada Mesa 7 R$ 41,00 00:55 Ocupada Mesa 8 R$ …" at bounding box center [574, 277] width 925 height 211
click at [633, 182] on div "Ocupada Mesa 9 R$ 166,00" at bounding box center [652, 196] width 148 height 49
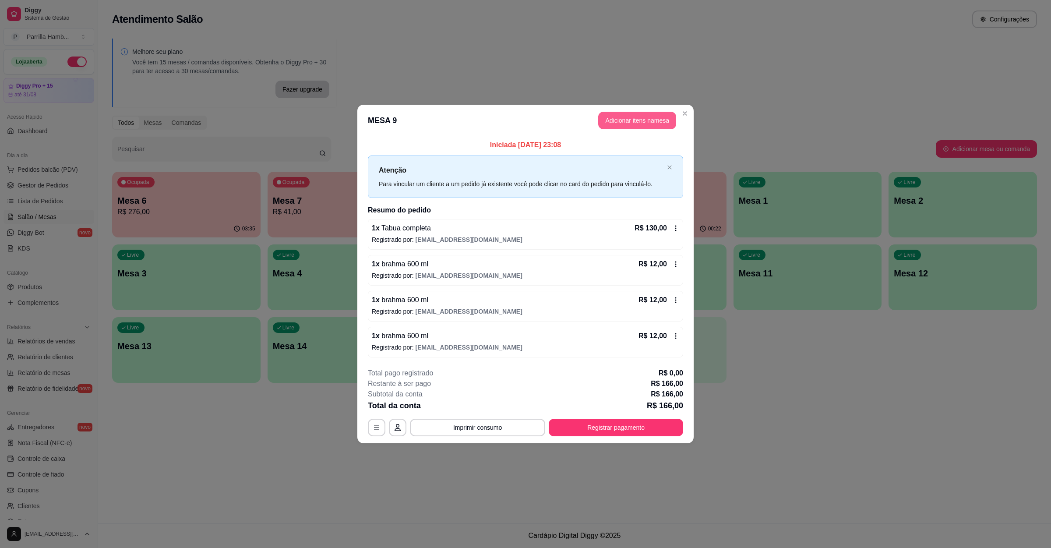
click at [638, 126] on button "Adicionar itens na mesa" at bounding box center [637, 121] width 78 height 18
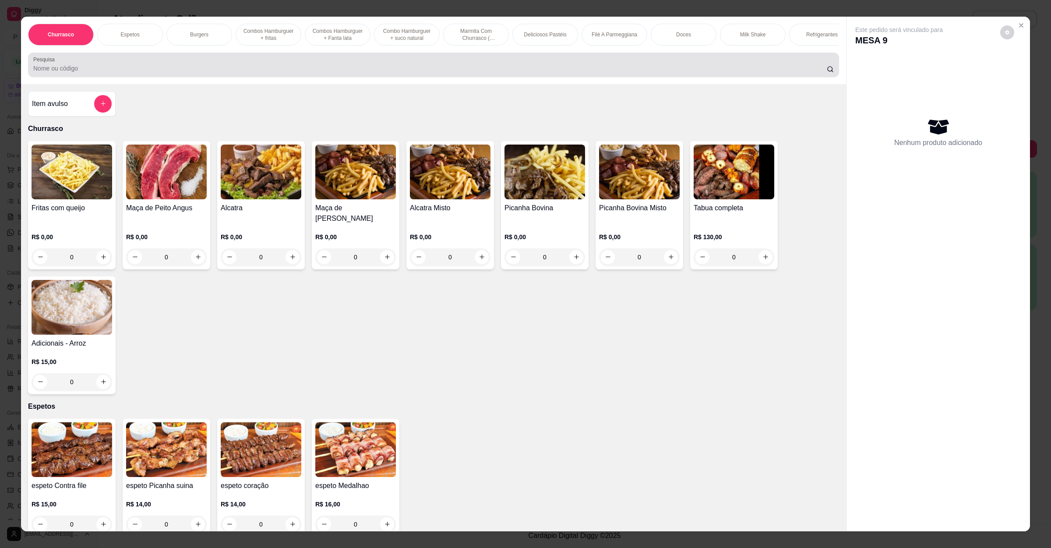
click at [148, 72] on div at bounding box center [433, 65] width 800 height 18
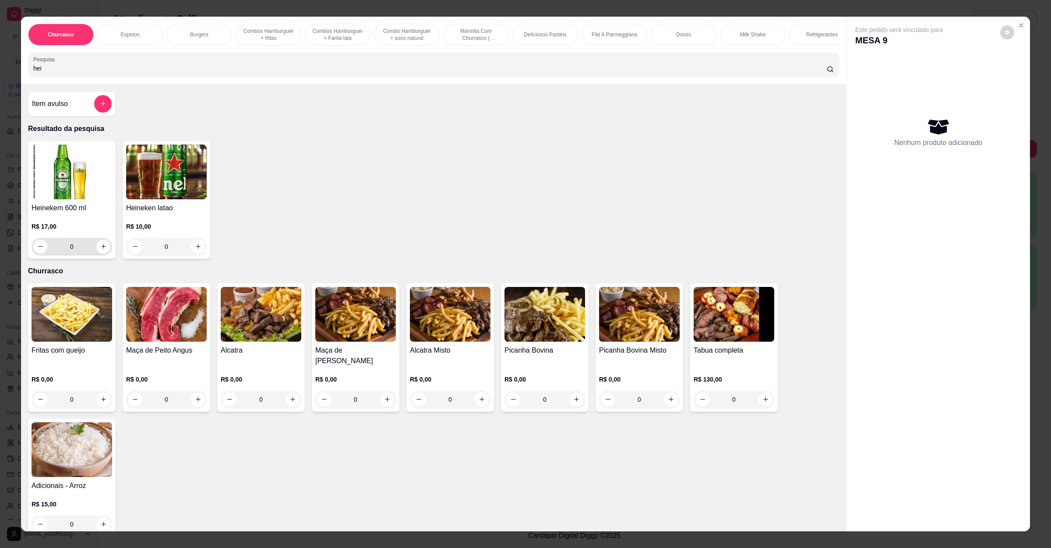
type input "hei"
click at [97, 253] on button "increase-product-quantity" at bounding box center [103, 246] width 14 height 14
type input "1"
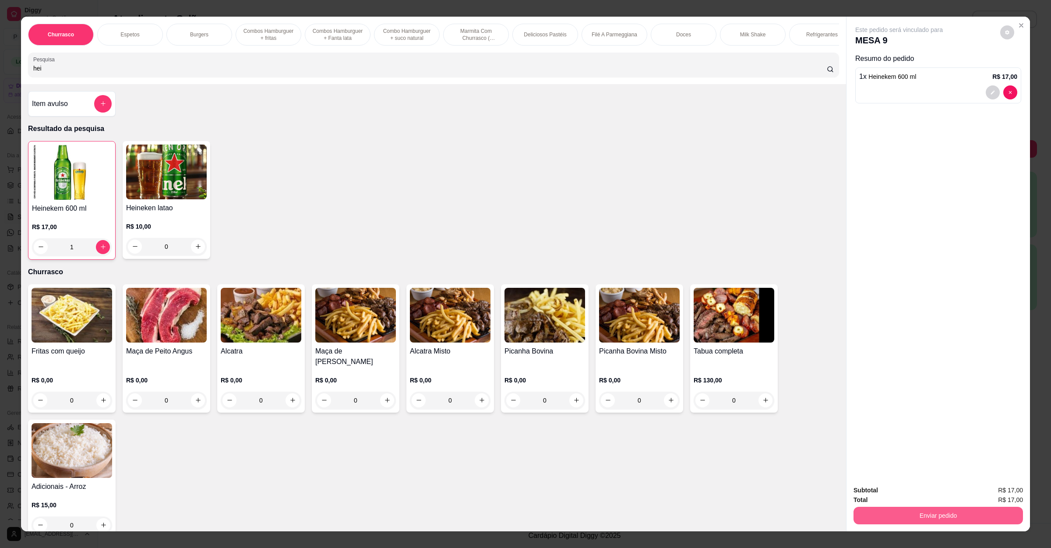
click at [935, 520] on button "Enviar pedido" at bounding box center [937, 516] width 169 height 18
click at [932, 490] on button "Não registrar e enviar pedido" at bounding box center [907, 494] width 91 height 17
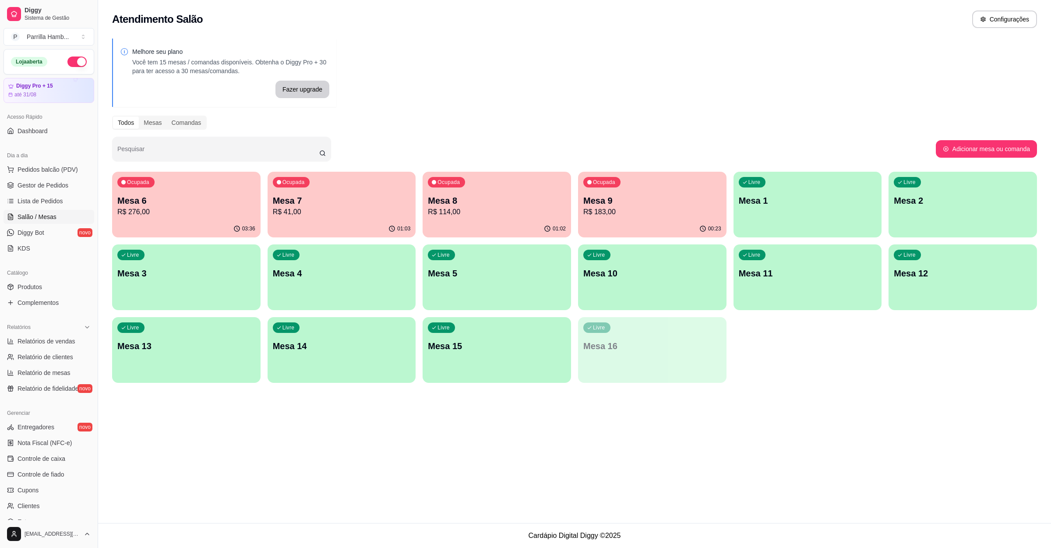
click at [69, 58] on button "button" at bounding box center [76, 61] width 19 height 11
click at [519, 228] on div "01:08" at bounding box center [497, 228] width 144 height 17
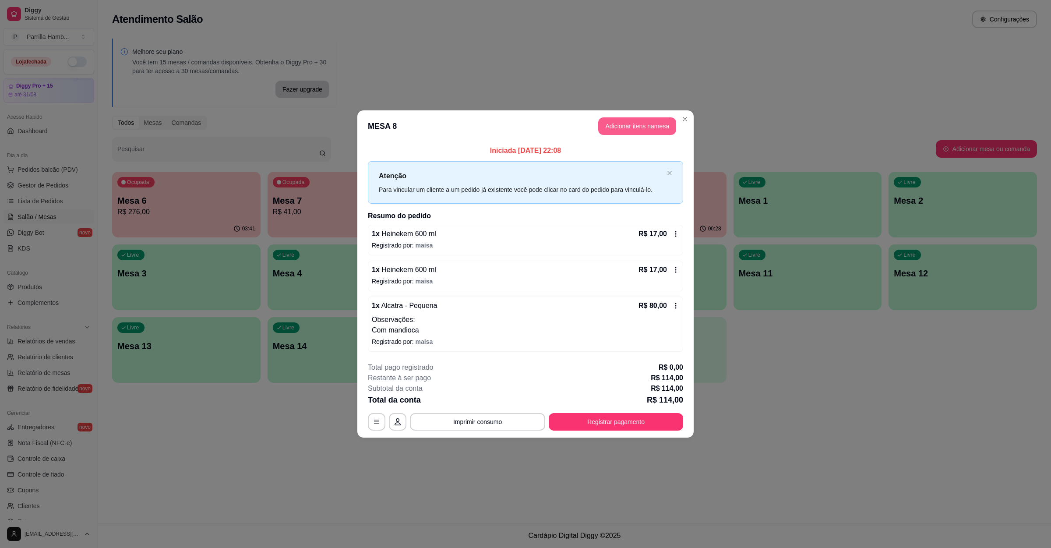
click at [641, 132] on button "Adicionar itens na mesa" at bounding box center [637, 126] width 78 height 18
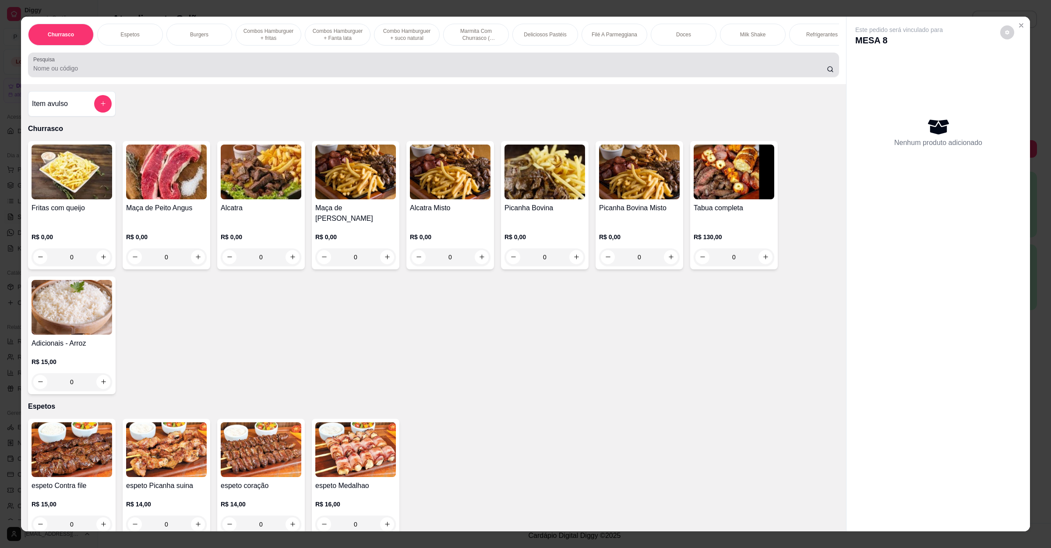
click at [523, 73] on input "Pesquisa" at bounding box center [429, 68] width 793 height 9
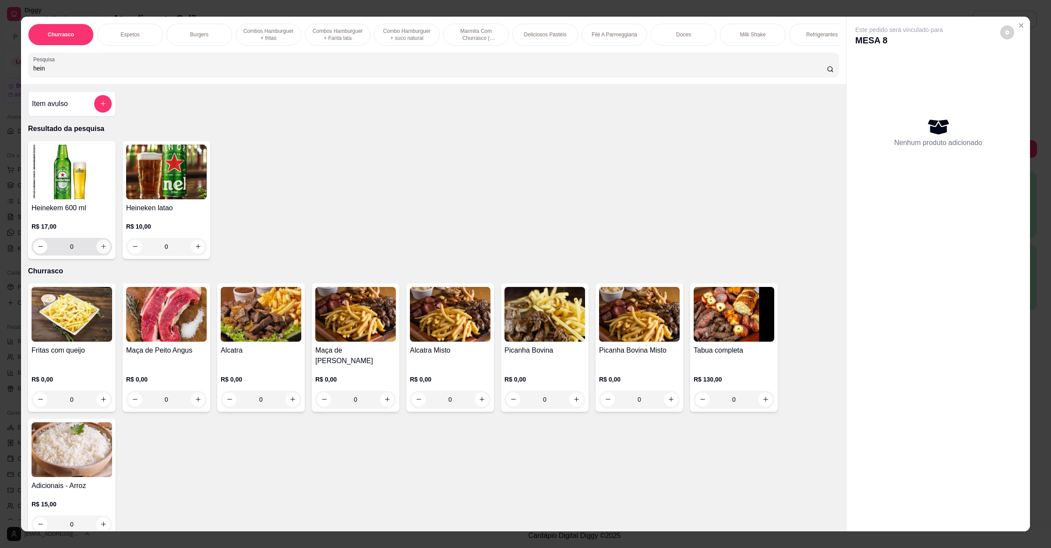
type input "hein"
click at [102, 253] on button "increase-product-quantity" at bounding box center [103, 246] width 14 height 14
type input "1"
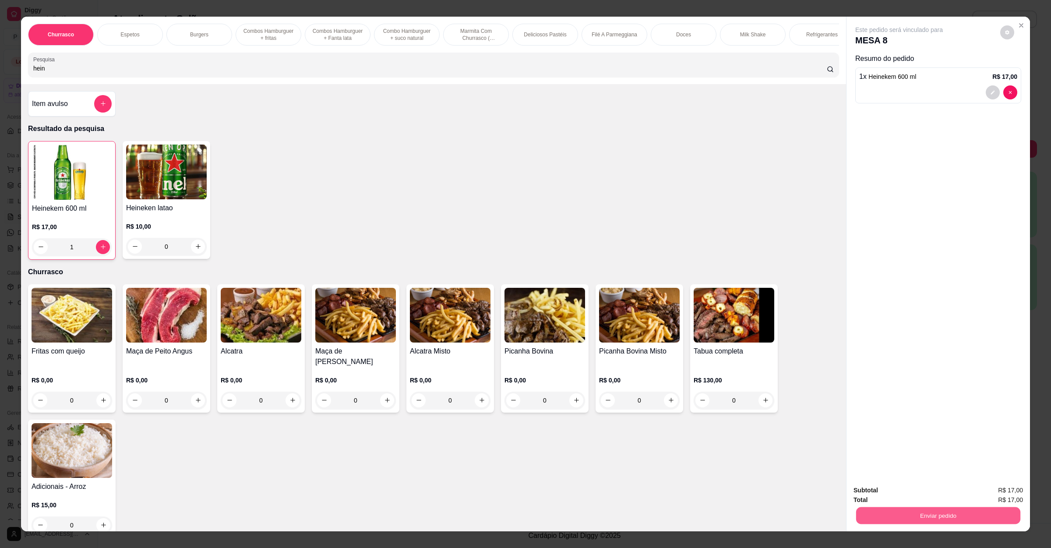
click at [1001, 519] on button "Enviar pedido" at bounding box center [938, 515] width 164 height 17
click at [882, 496] on button "Não registrar e enviar pedido" at bounding box center [907, 494] width 88 height 16
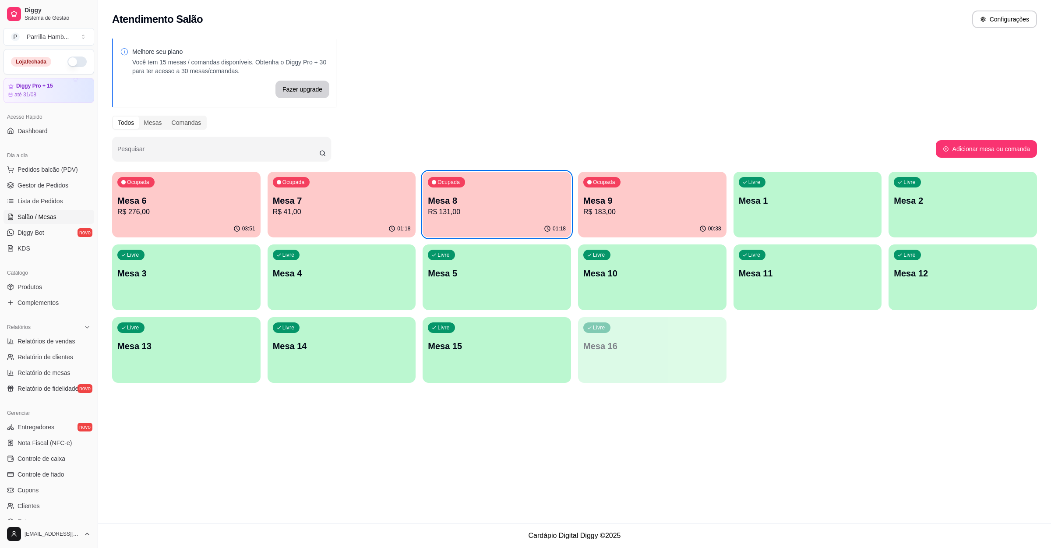
click at [186, 204] on p "Mesa 6" at bounding box center [186, 200] width 138 height 12
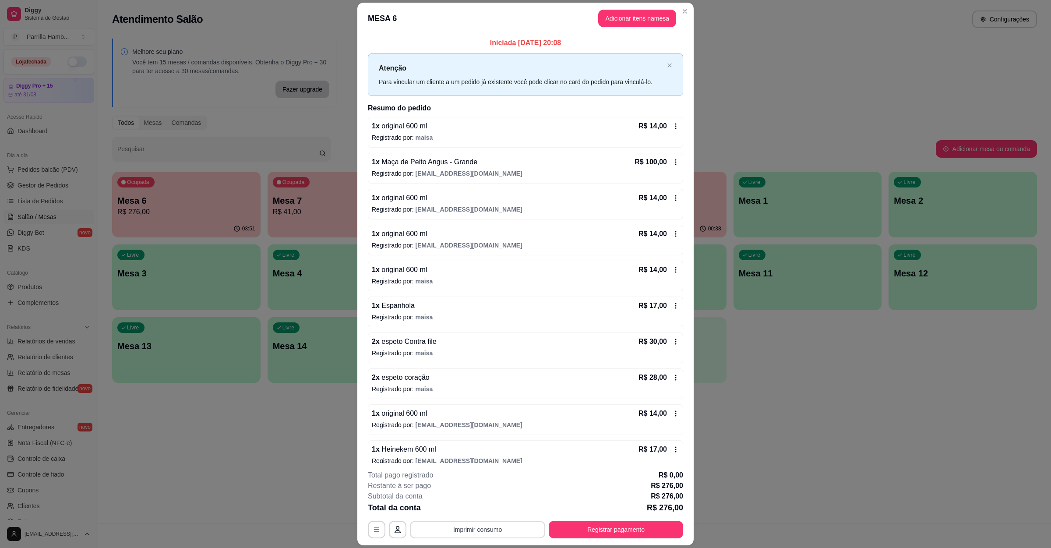
click at [439, 524] on button "Imprimir consumo" at bounding box center [477, 530] width 135 height 18
click at [451, 511] on button "IMPRESSORA" at bounding box center [474, 509] width 61 height 14
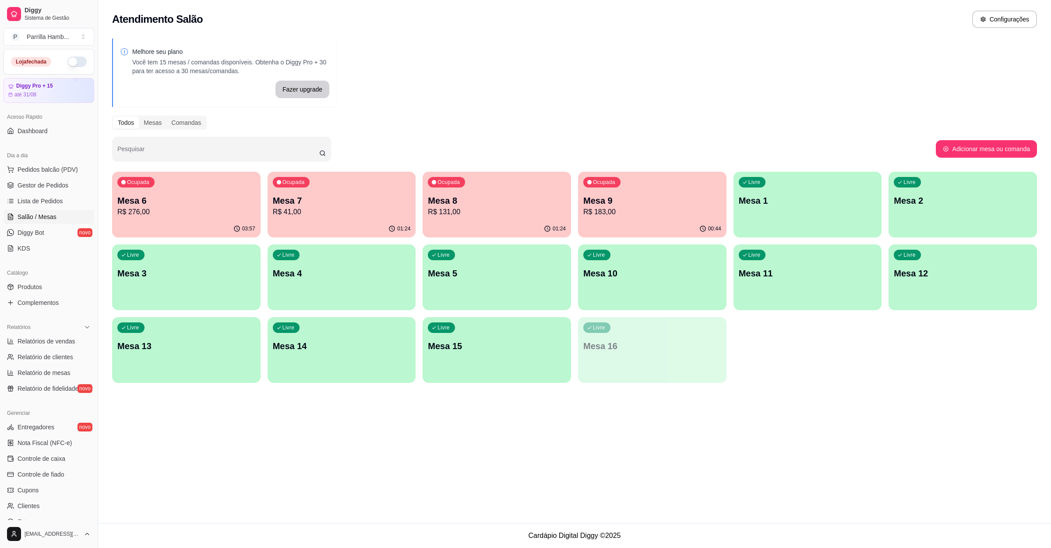
click at [183, 338] on div "Livre Mesa 13" at bounding box center [186, 344] width 148 height 55
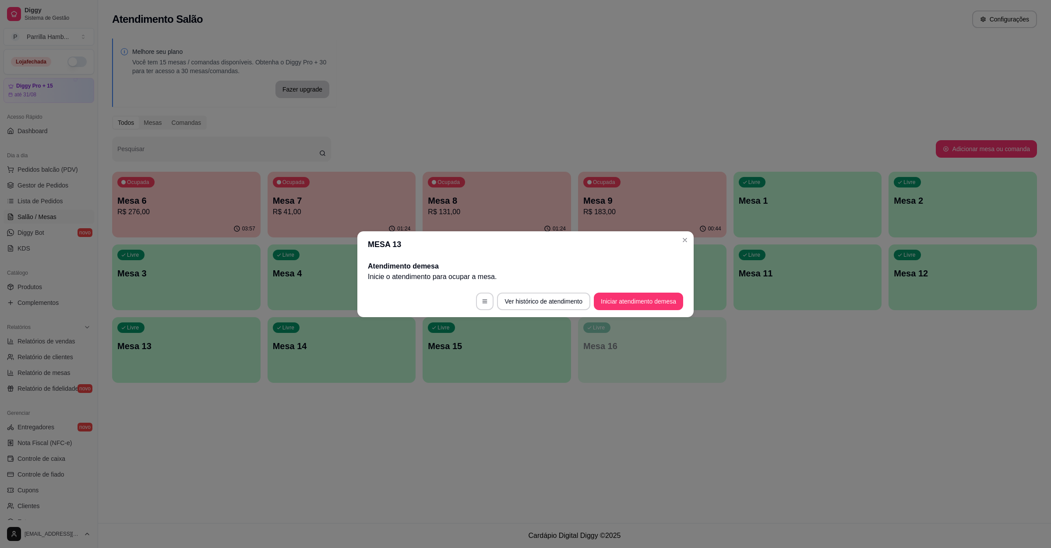
click at [636, 298] on button "Iniciar atendimento de mesa" at bounding box center [638, 301] width 89 height 18
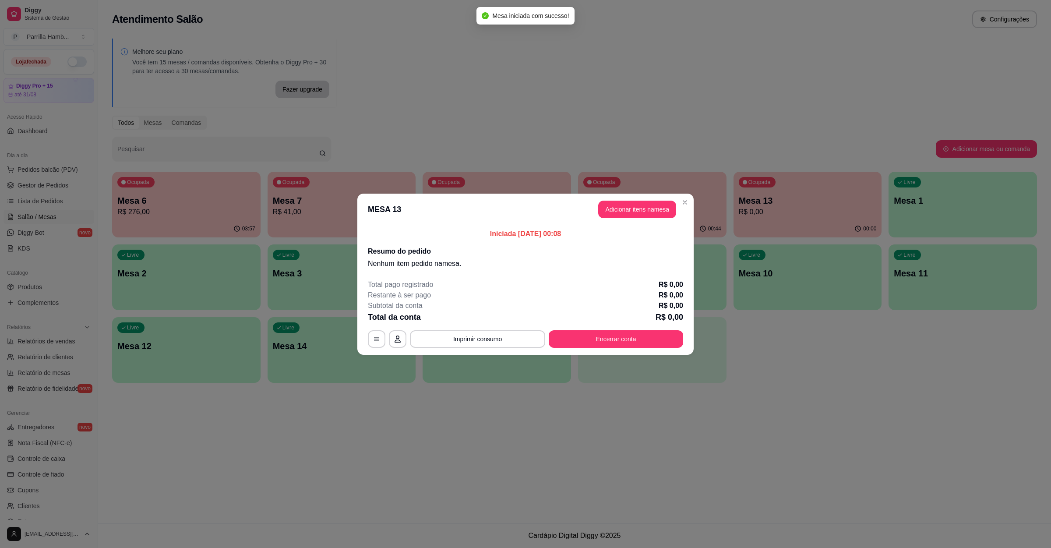
click at [640, 213] on button "Adicionar itens na mesa" at bounding box center [637, 210] width 78 height 18
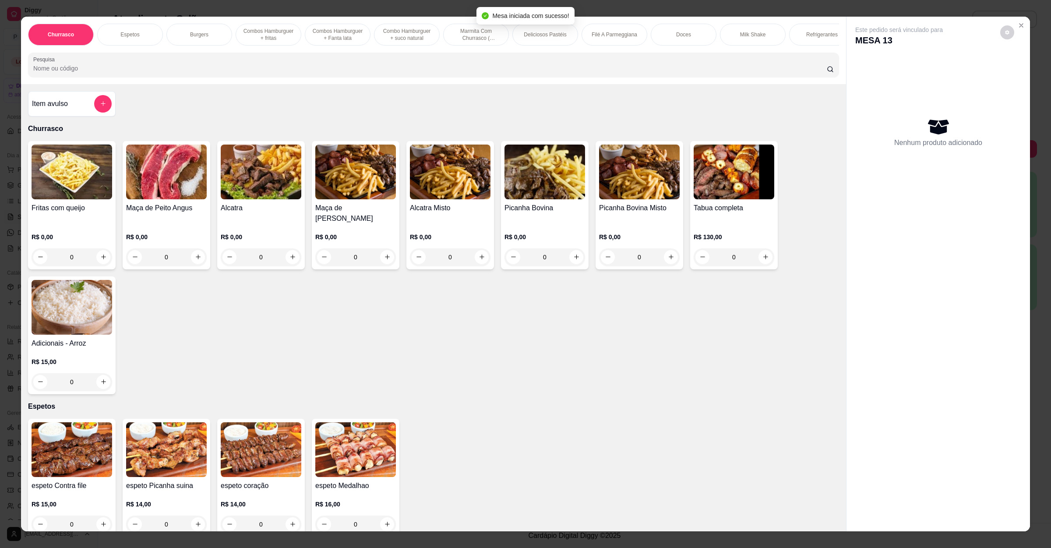
drag, startPoint x: 144, startPoint y: 89, endPoint x: 176, endPoint y: 75, distance: 34.5
click at [152, 84] on div "Churrasco Espetos Burgers Combos Hamburguer + fritas Combos Hamburguer + Fanta …" at bounding box center [433, 50] width 825 height 67
click at [183, 73] on input "Pesquisa" at bounding box center [429, 68] width 793 height 9
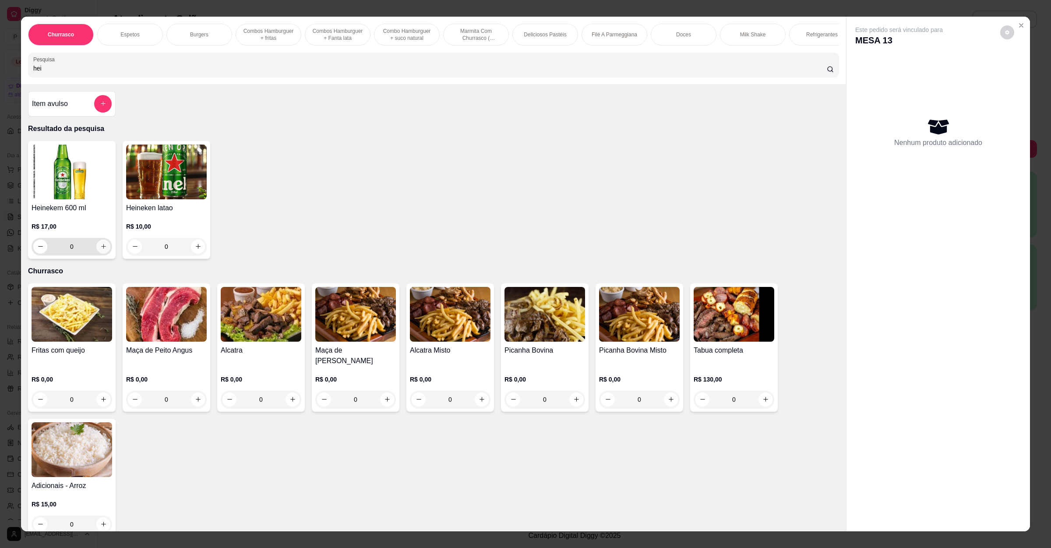
type input "hei"
click at [102, 253] on button "increase-product-quantity" at bounding box center [103, 246] width 14 height 14
type input "1"
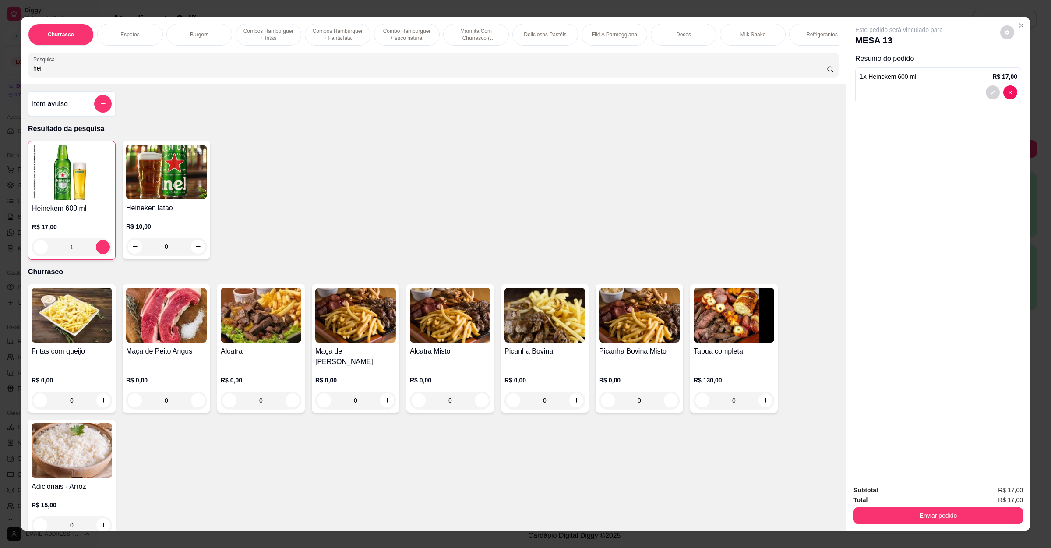
drag, startPoint x: 102, startPoint y: 82, endPoint x: 0, endPoint y: 75, distance: 102.7
click at [0, 75] on div "Churrasco Espetos Burgers Combos Hamburguer + fritas Combos Hamburguer + Fanta …" at bounding box center [525, 274] width 1051 height 548
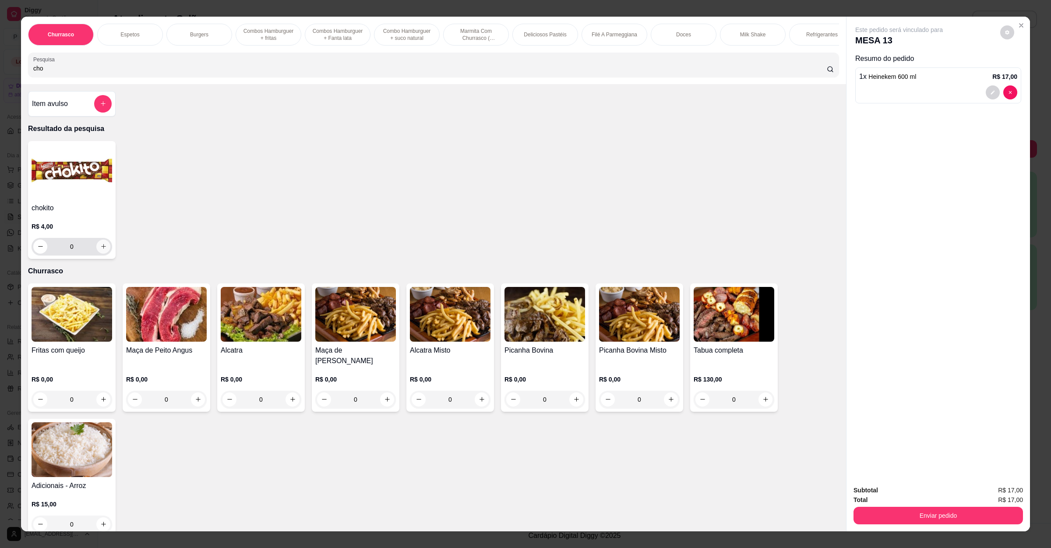
type input "cho"
click at [100, 250] on icon "increase-product-quantity" at bounding box center [103, 246] width 7 height 7
type input "1"
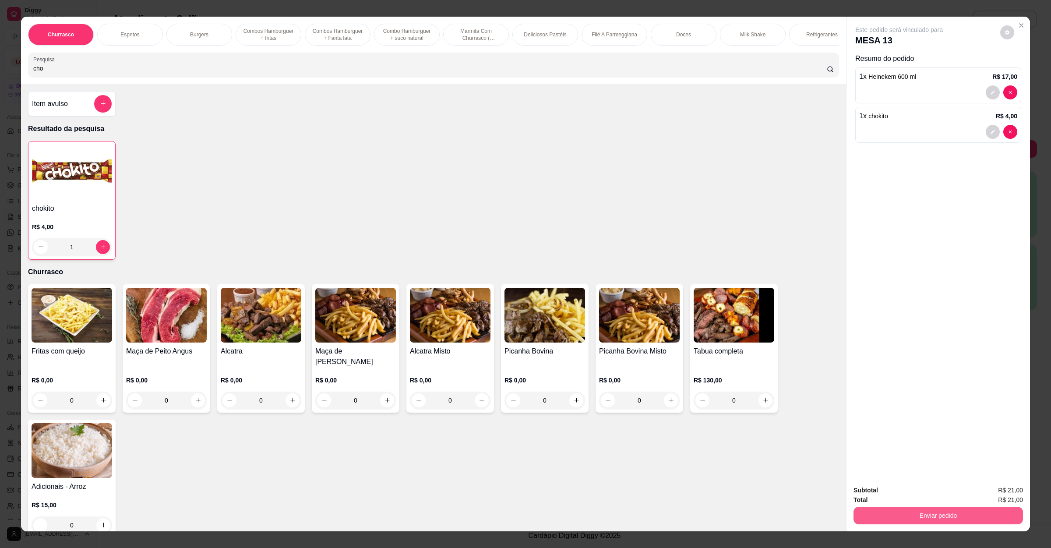
click at [941, 515] on button "Enviar pedido" at bounding box center [937, 516] width 169 height 18
click at [936, 487] on button "Não registrar e enviar pedido" at bounding box center [907, 494] width 88 height 16
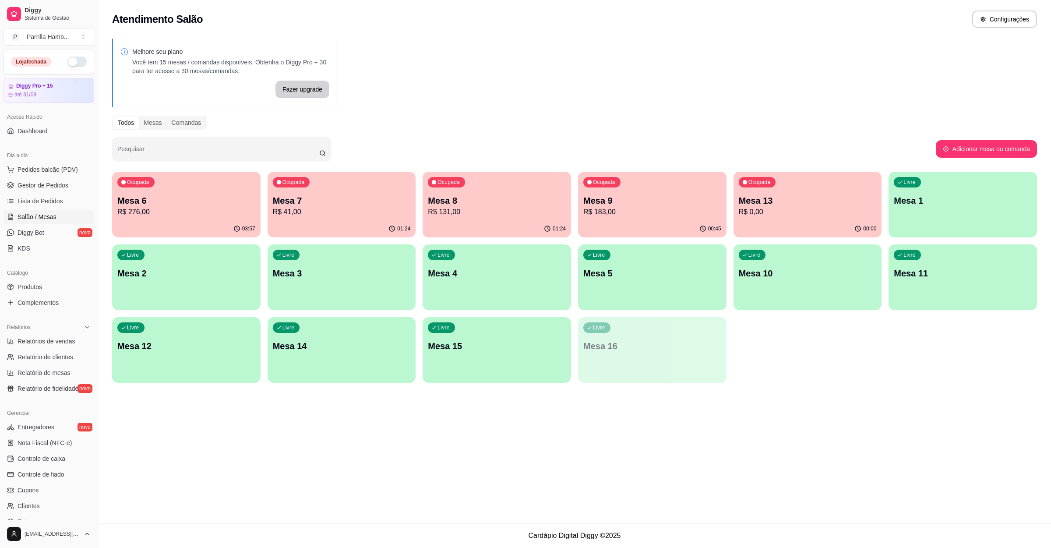
click at [641, 215] on p "R$ 183,00" at bounding box center [652, 212] width 138 height 11
click at [162, 194] on p "Mesa 6" at bounding box center [186, 200] width 138 height 12
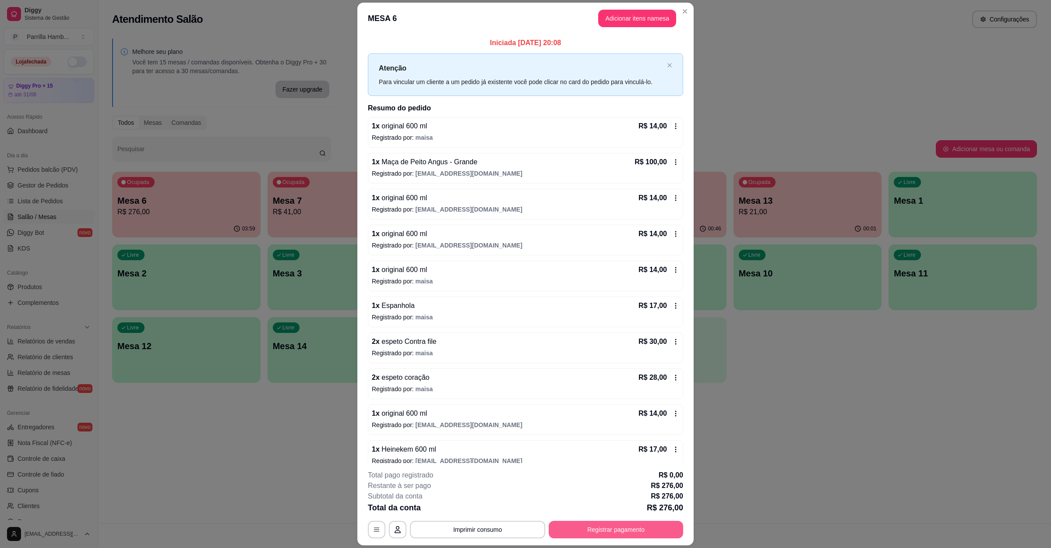
click at [605, 526] on button "Registrar pagamento" at bounding box center [616, 530] width 134 height 18
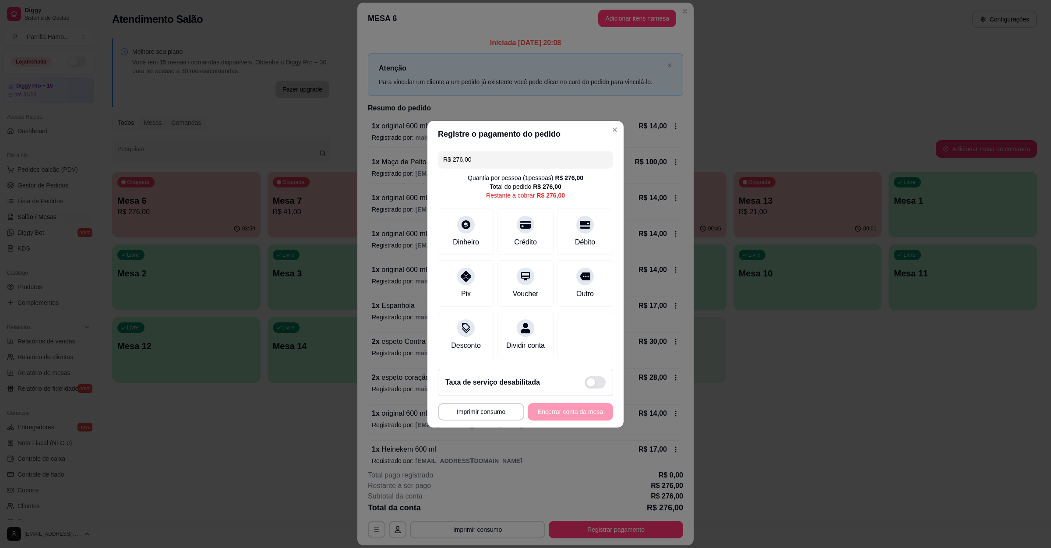
click at [527, 198] on div "R$ 276,00 Quantia por pessoa ( 1 pessoas) R$ 276,00 Total do pedido R$ 276,00 R…" at bounding box center [525, 254] width 196 height 215
click at [524, 209] on div "Crédito" at bounding box center [526, 229] width 62 height 51
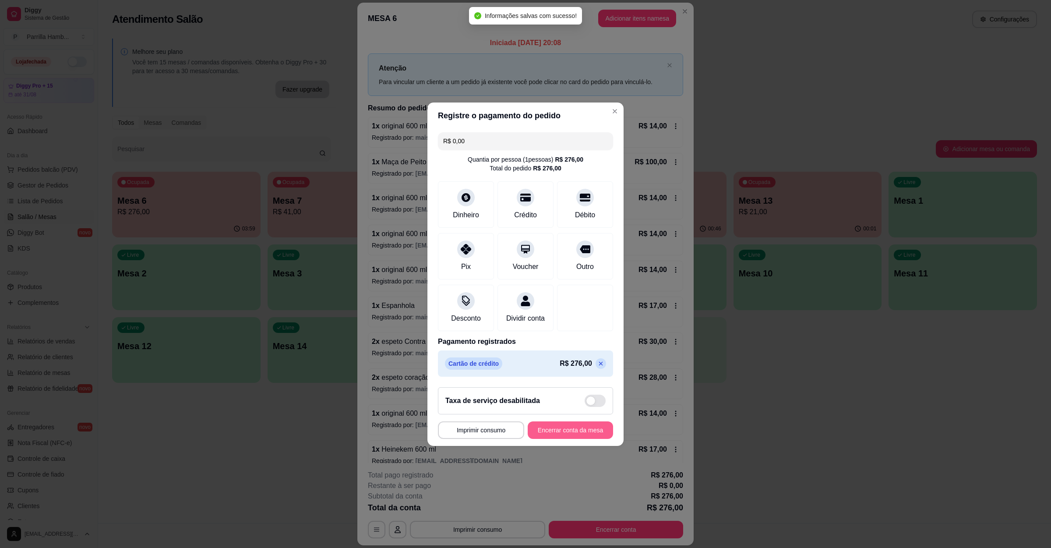
type input "R$ 0,00"
click at [566, 439] on button "Encerrar conta da mesa" at bounding box center [570, 430] width 85 height 18
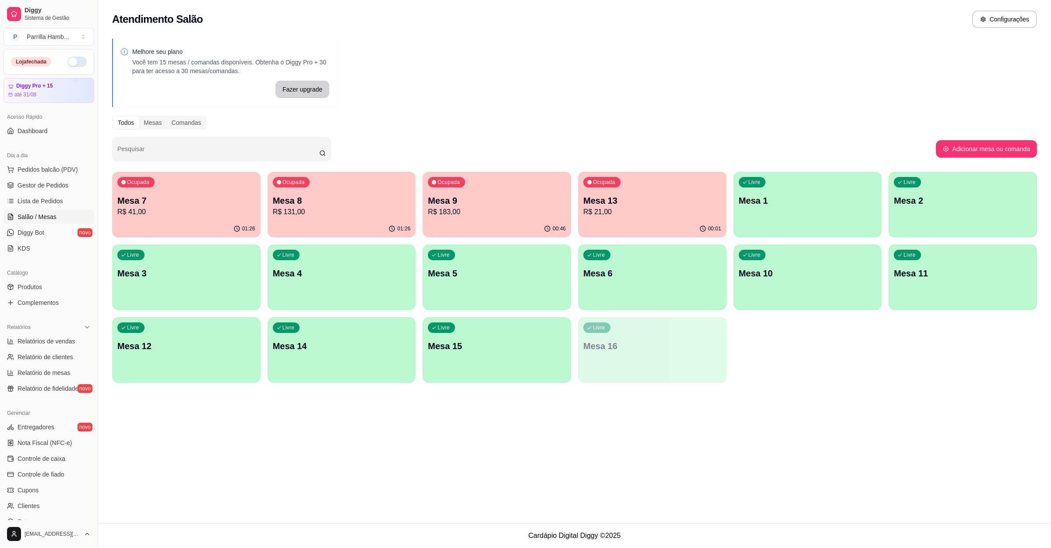
click at [160, 189] on div "Ocupada Mesa 7 R$ 41,00" at bounding box center [186, 196] width 148 height 49
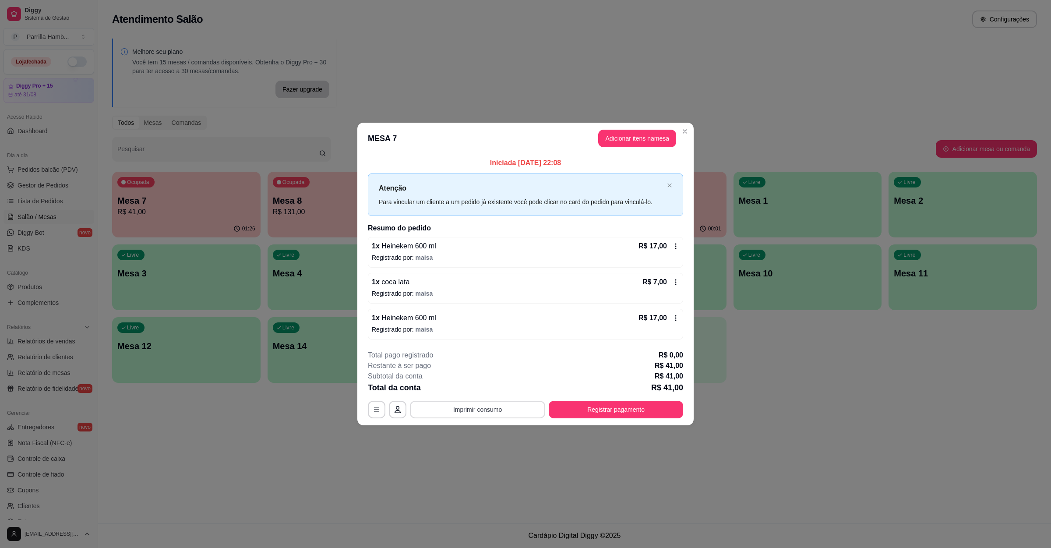
click at [503, 402] on button "Imprimir consumo" at bounding box center [477, 410] width 135 height 18
click at [491, 390] on button "IMPRESSORA" at bounding box center [479, 390] width 63 height 14
drag, startPoint x: 485, startPoint y: 400, endPoint x: 485, endPoint y: 406, distance: 6.6
click at [485, 401] on div "**********" at bounding box center [525, 384] width 315 height 68
click at [485, 411] on button "Imprimir consumo" at bounding box center [477, 409] width 131 height 17
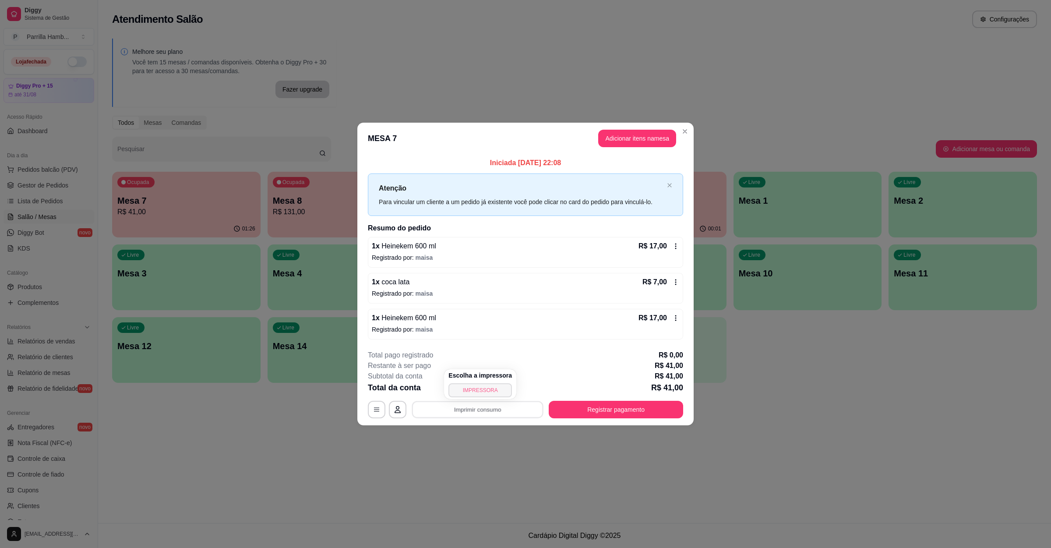
click at [491, 391] on button "IMPRESSORA" at bounding box center [479, 390] width 63 height 14
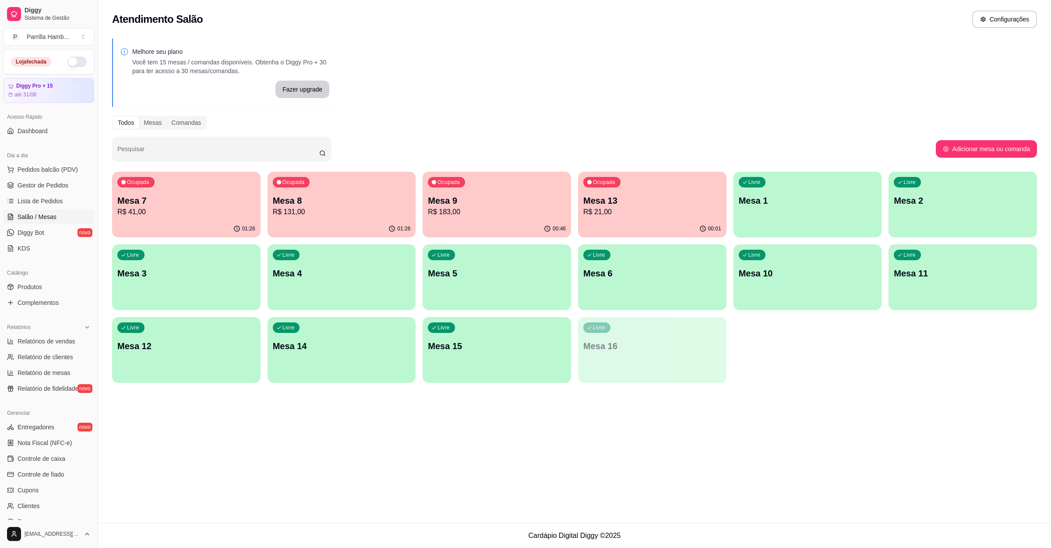
click at [223, 200] on p "Mesa 7" at bounding box center [186, 200] width 138 height 12
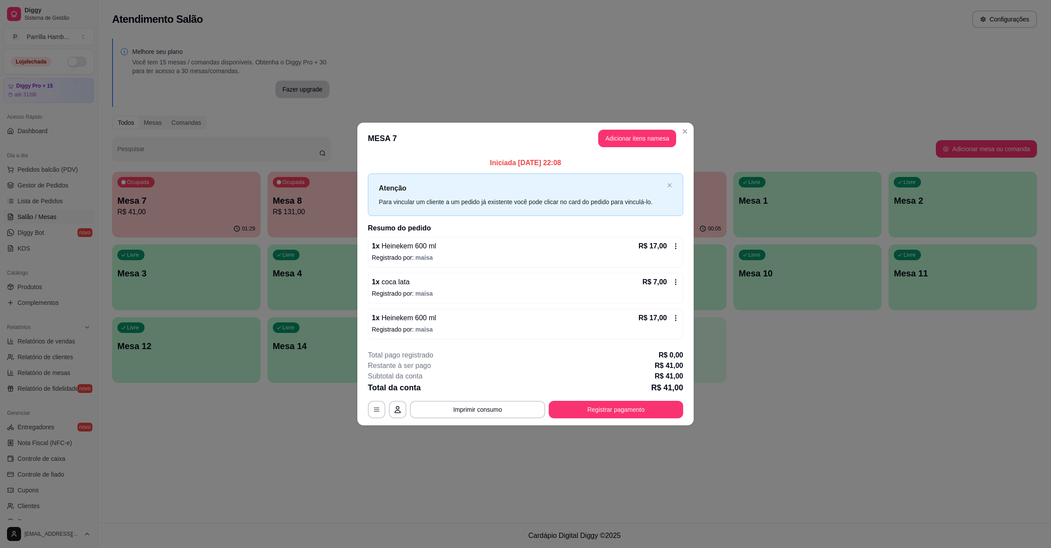
click at [464, 333] on p "Registrado por: maisa" at bounding box center [525, 329] width 307 height 9
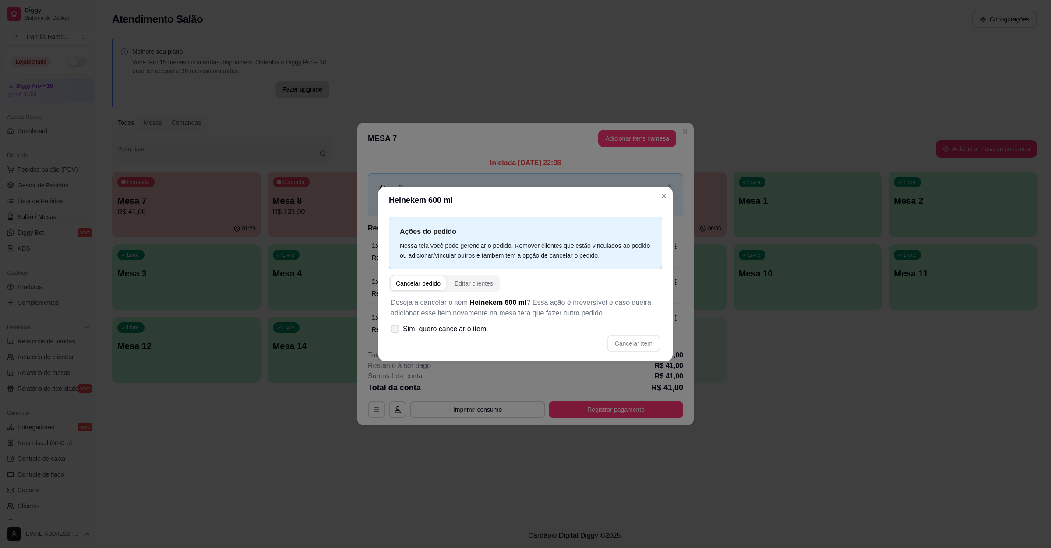
click at [461, 330] on span "Sim, quero cancelar o item." at bounding box center [445, 329] width 85 height 11
click at [396, 330] on input "Sim, quero cancelar o item." at bounding box center [393, 333] width 6 height 6
checkbox input "true"
click at [613, 337] on button "Cancelar item" at bounding box center [633, 343] width 53 height 18
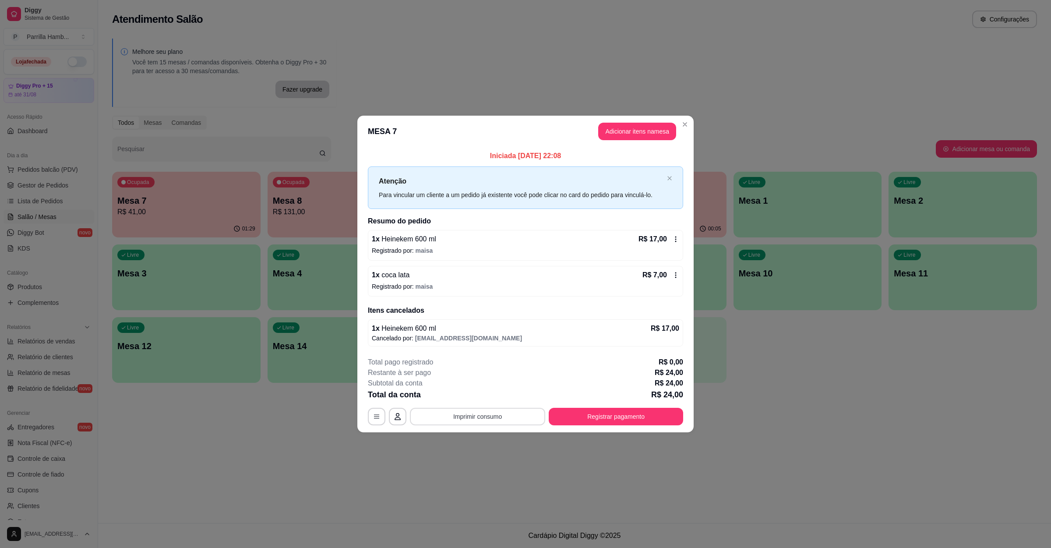
click at [517, 408] on button "Imprimir consumo" at bounding box center [477, 417] width 135 height 18
click at [502, 389] on div "Escolha a impressora IMPRESSORA" at bounding box center [480, 394] width 58 height 24
click at [501, 390] on button "IMPRESSORA" at bounding box center [479, 397] width 63 height 14
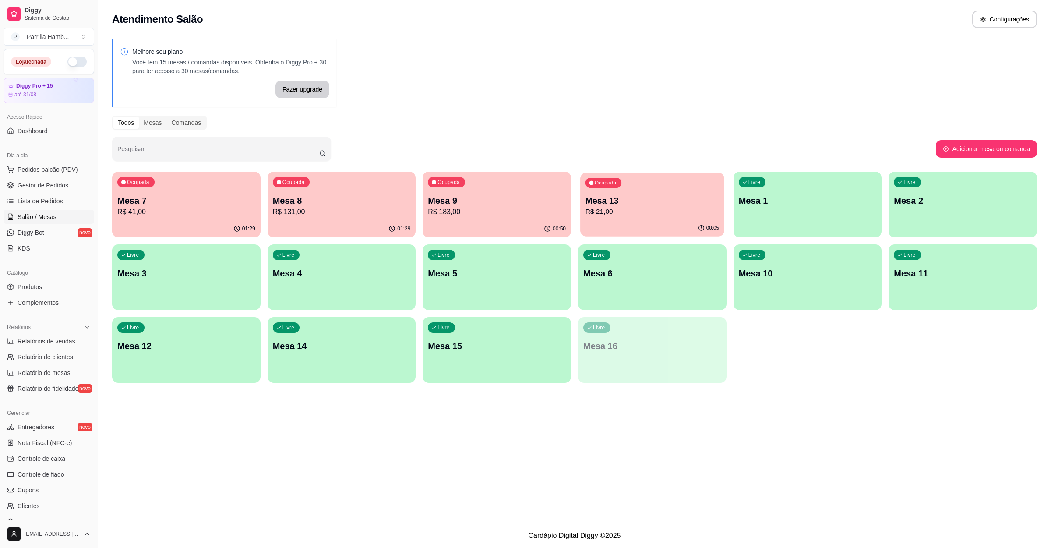
click at [676, 219] on div "Ocupada Mesa 13 R$ 21,00" at bounding box center [652, 195] width 144 height 47
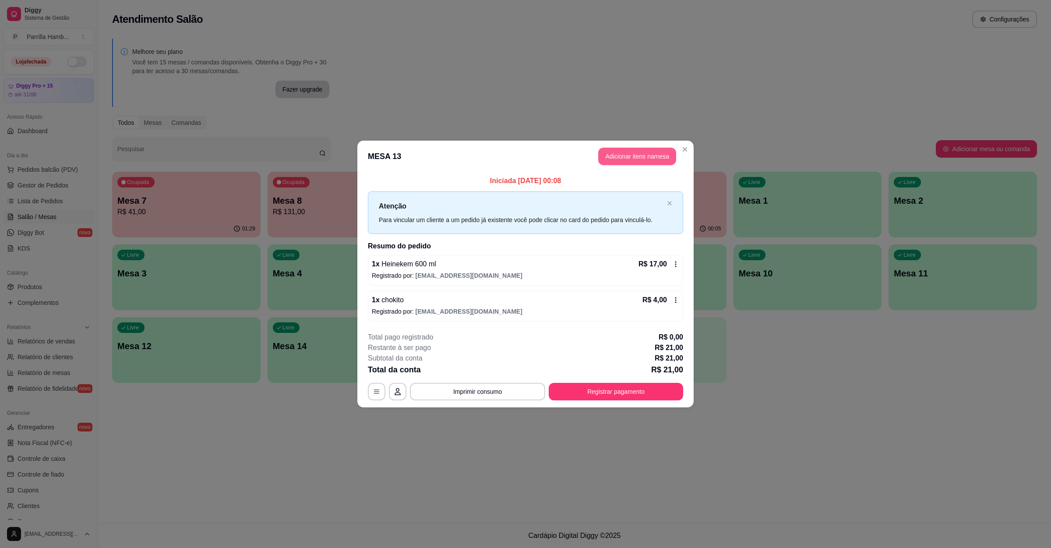
click at [637, 155] on button "Adicionar itens na mesa" at bounding box center [637, 157] width 78 height 18
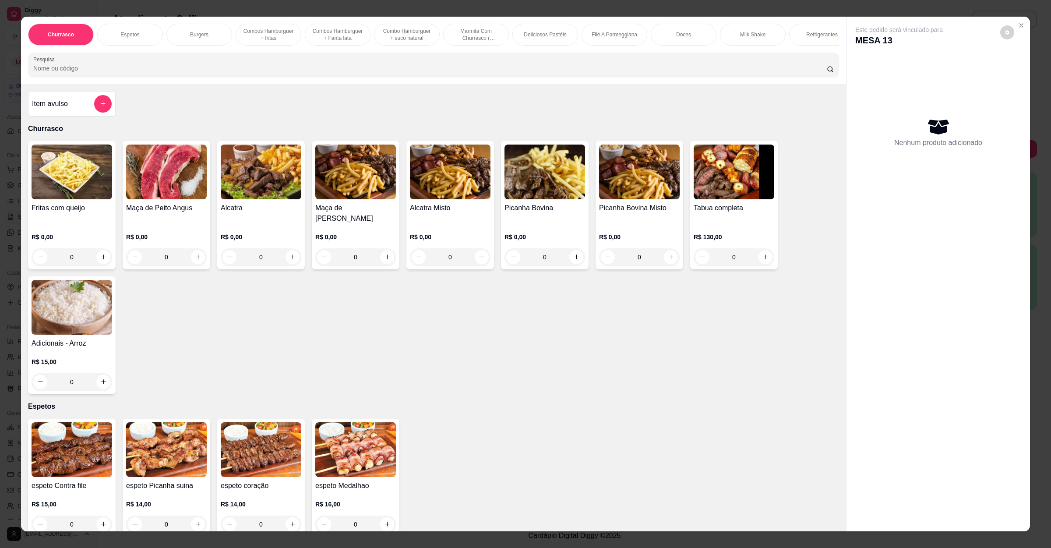
click at [179, 73] on input "Pesquisa" at bounding box center [429, 68] width 793 height 9
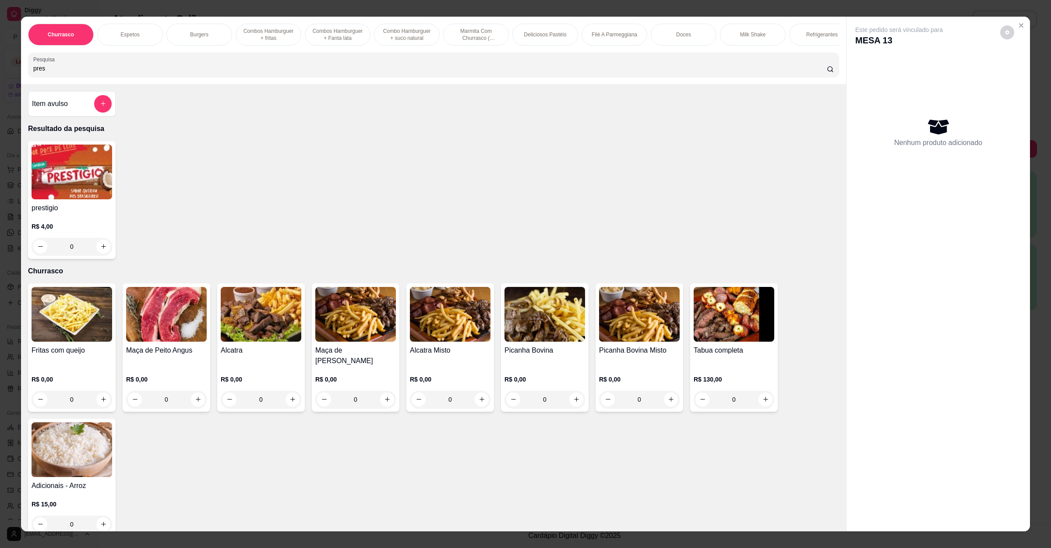
type input "pres"
click at [102, 259] on div "prestigio R$ 4,00 0" at bounding box center [72, 200] width 88 height 118
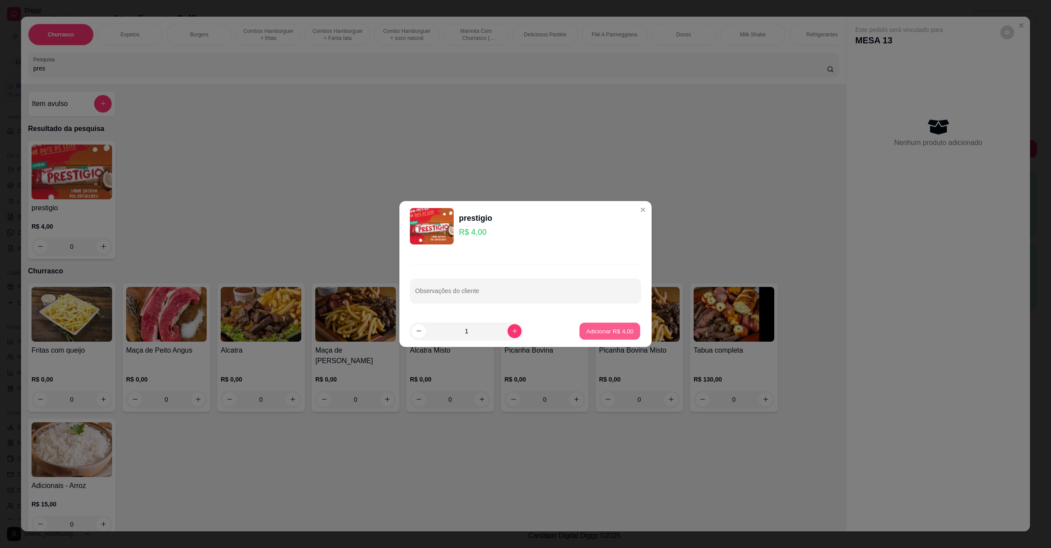
click at [591, 330] on p "Adicionar R$ 4,00" at bounding box center [609, 331] width 47 height 8
type input "1"
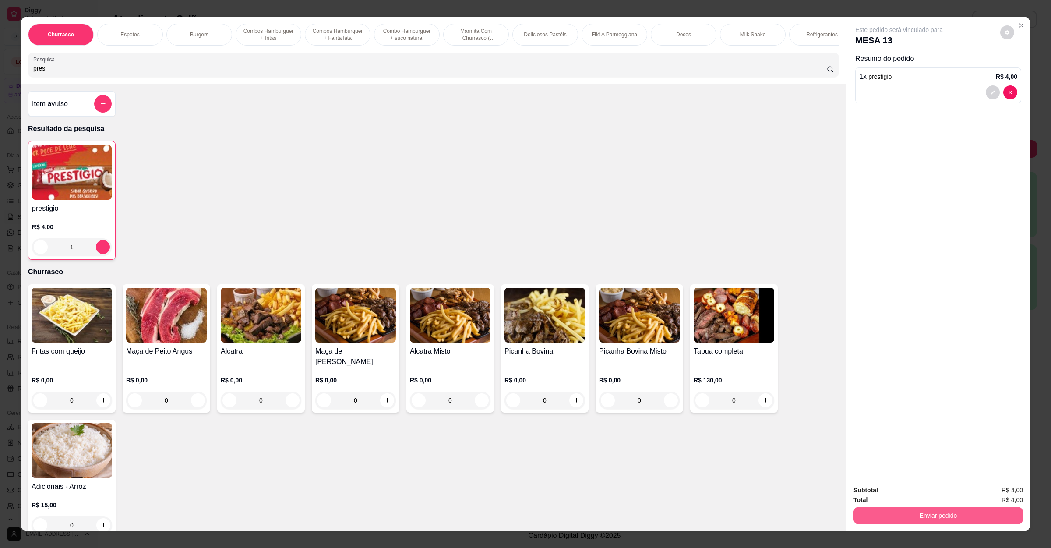
click at [968, 511] on button "Enviar pedido" at bounding box center [937, 516] width 169 height 18
click at [917, 496] on button "Não registrar e enviar pedido" at bounding box center [907, 494] width 91 height 17
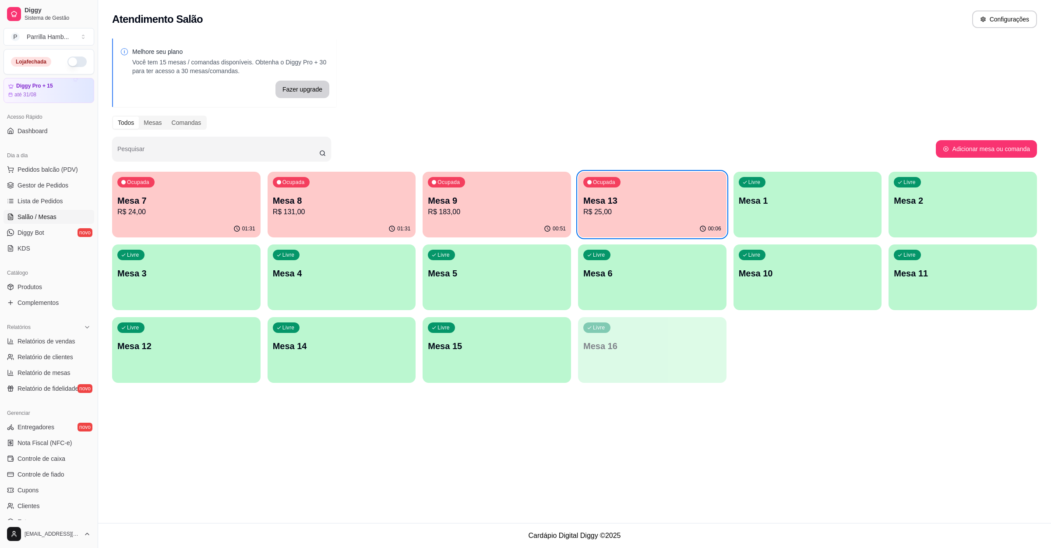
click at [343, 230] on div "01:31" at bounding box center [342, 228] width 148 height 17
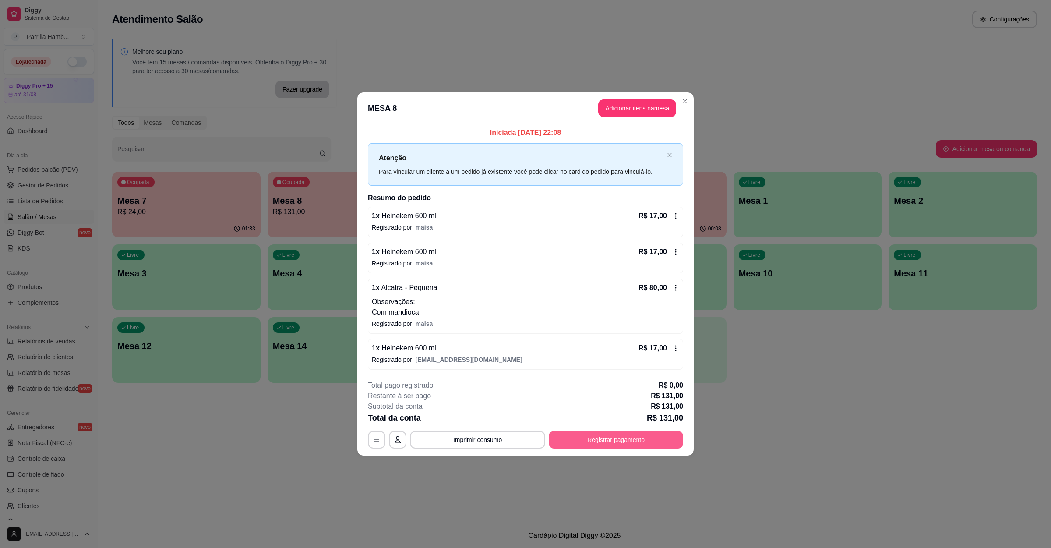
click at [594, 443] on button "Registrar pagamento" at bounding box center [616, 440] width 134 height 18
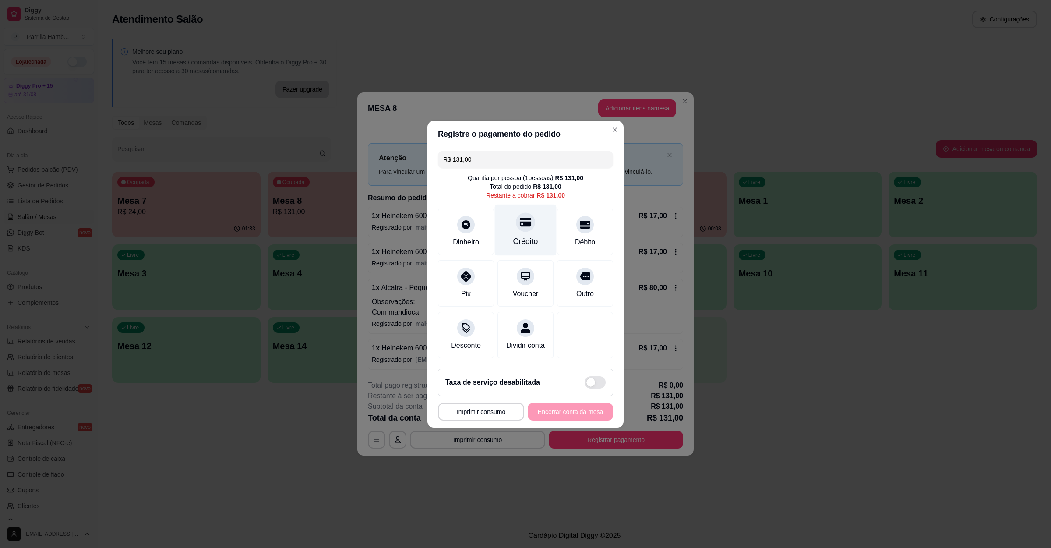
click at [520, 221] on icon at bounding box center [525, 221] width 11 height 11
type input "R$ 0,00"
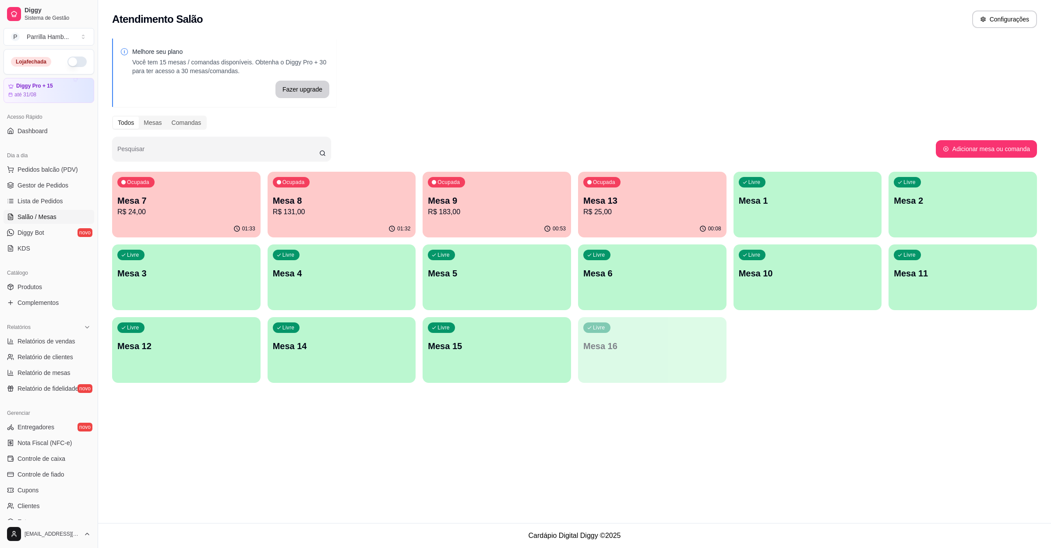
click at [183, 225] on div "01:33" at bounding box center [186, 228] width 148 height 17
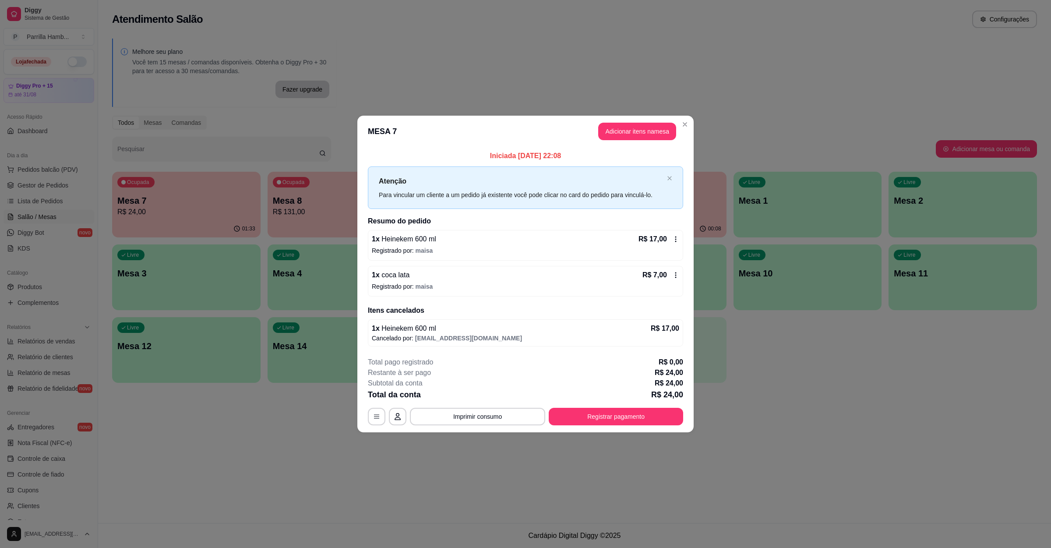
click at [577, 406] on div "**********" at bounding box center [525, 391] width 315 height 68
click at [573, 421] on button "Registrar pagamento" at bounding box center [616, 417] width 134 height 18
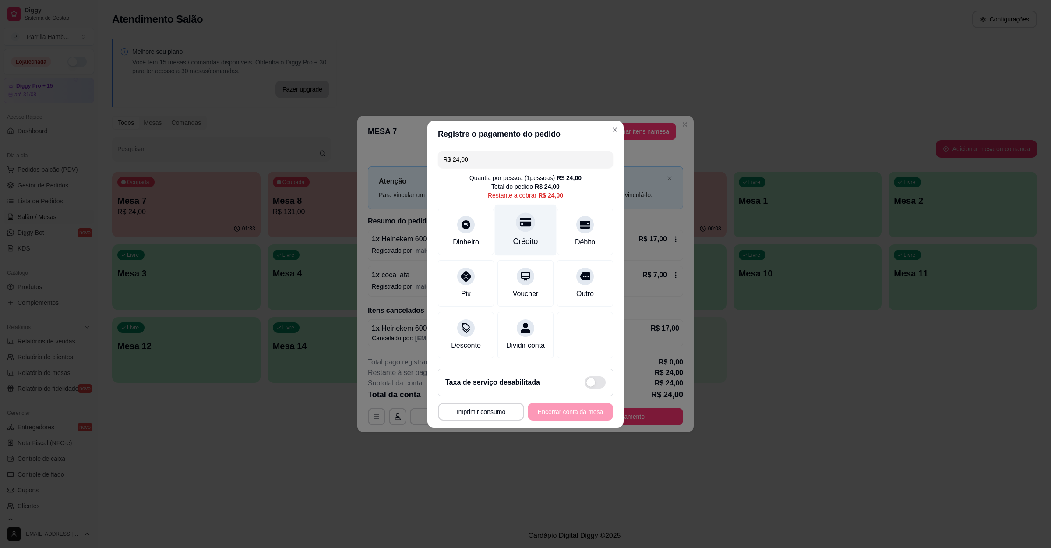
click at [524, 219] on icon at bounding box center [525, 222] width 11 height 9
type input "R$ 0,00"
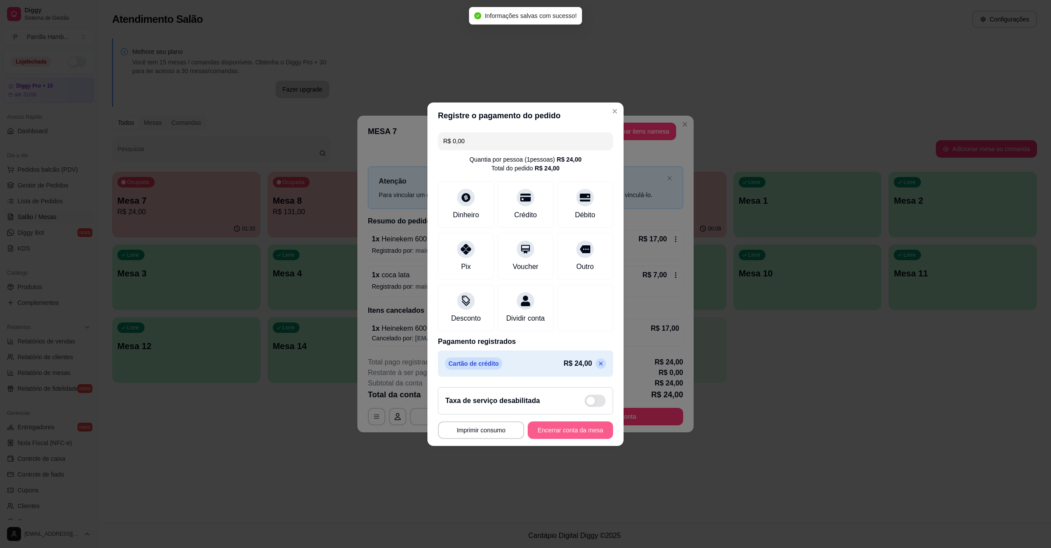
click at [567, 432] on button "Encerrar conta da mesa" at bounding box center [570, 430] width 85 height 18
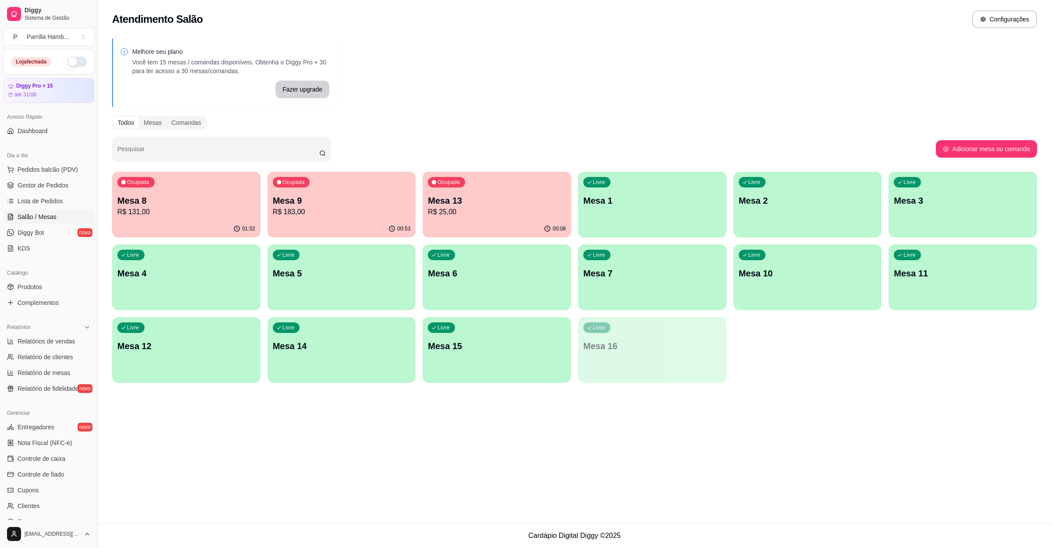
click at [464, 217] on p "R$ 25,00" at bounding box center [497, 212] width 138 height 11
click at [357, 193] on div "Ocupada Mesa 9 R$ 183,00" at bounding box center [342, 196] width 148 height 49
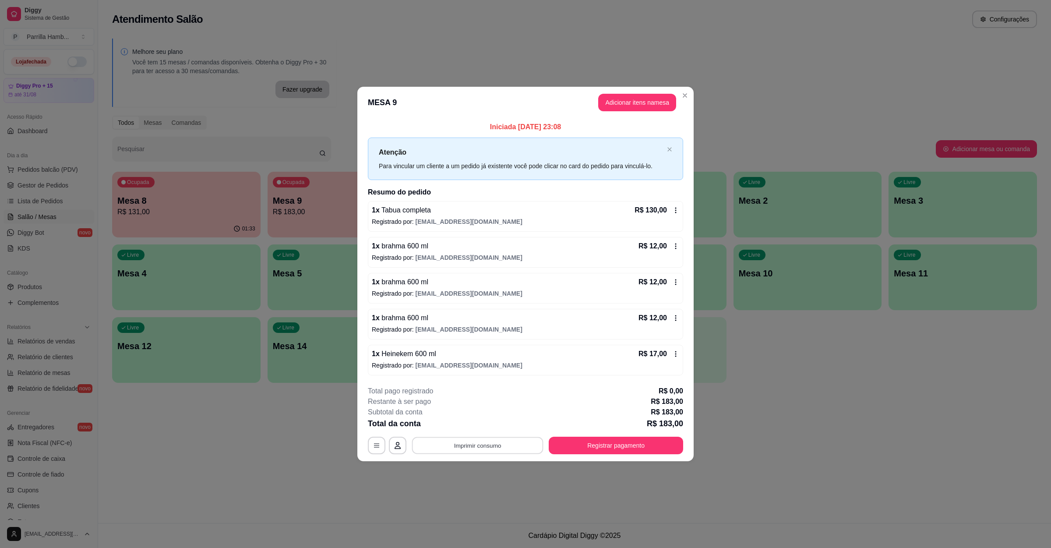
click at [454, 447] on button "Imprimir consumo" at bounding box center [477, 445] width 131 height 17
click at [463, 430] on button "IMPRESSORA" at bounding box center [480, 427] width 51 height 11
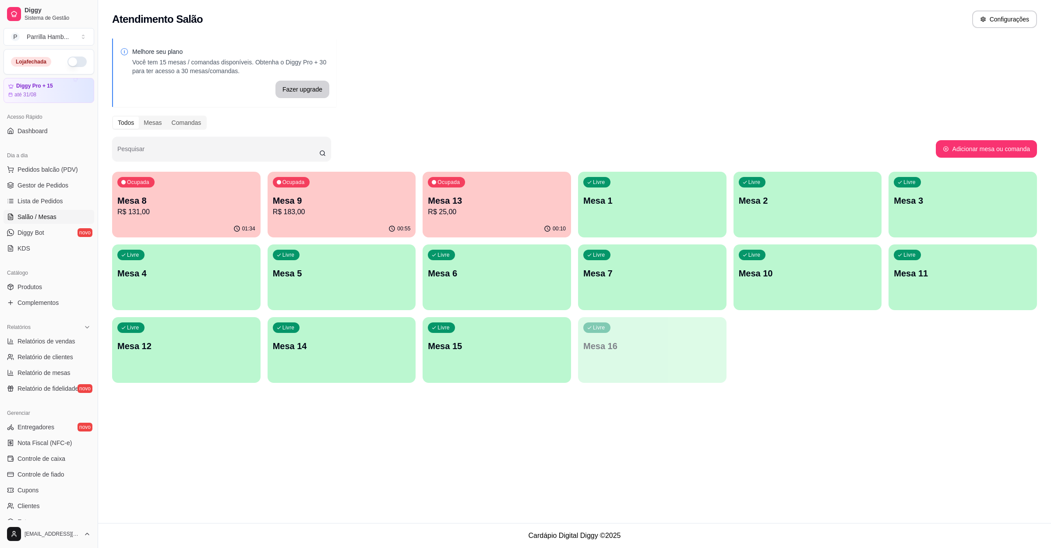
click at [352, 201] on p "Mesa 9" at bounding box center [342, 200] width 138 height 12
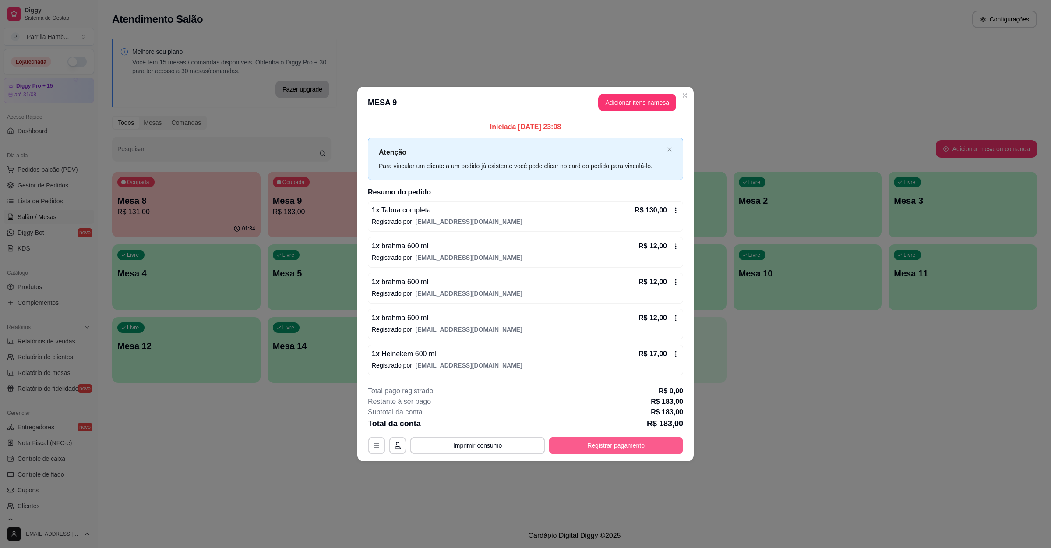
click at [624, 441] on button "Registrar pagamento" at bounding box center [616, 445] width 134 height 18
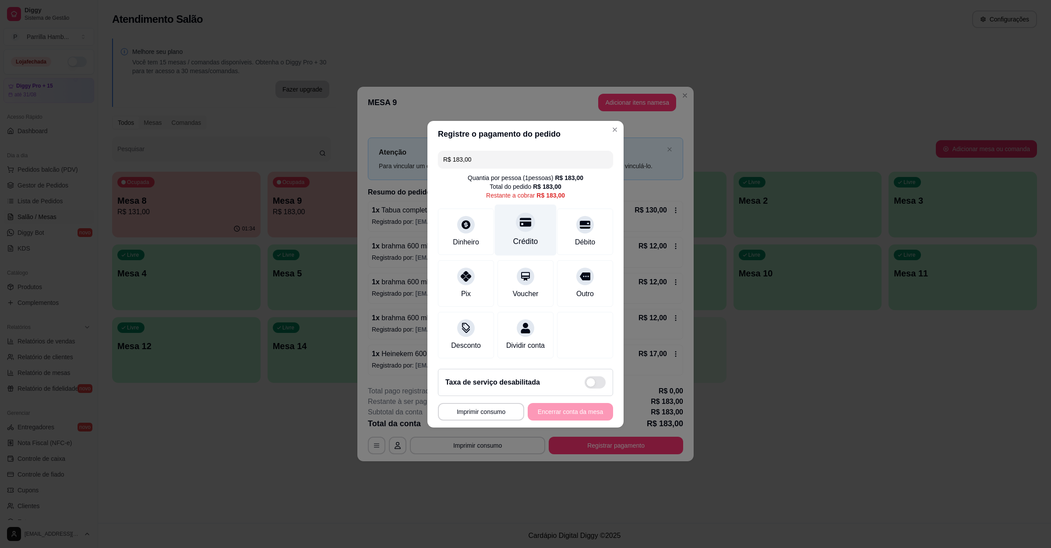
click at [528, 236] on div "Crédito" at bounding box center [525, 241] width 25 height 11
type input "R$ 0,00"
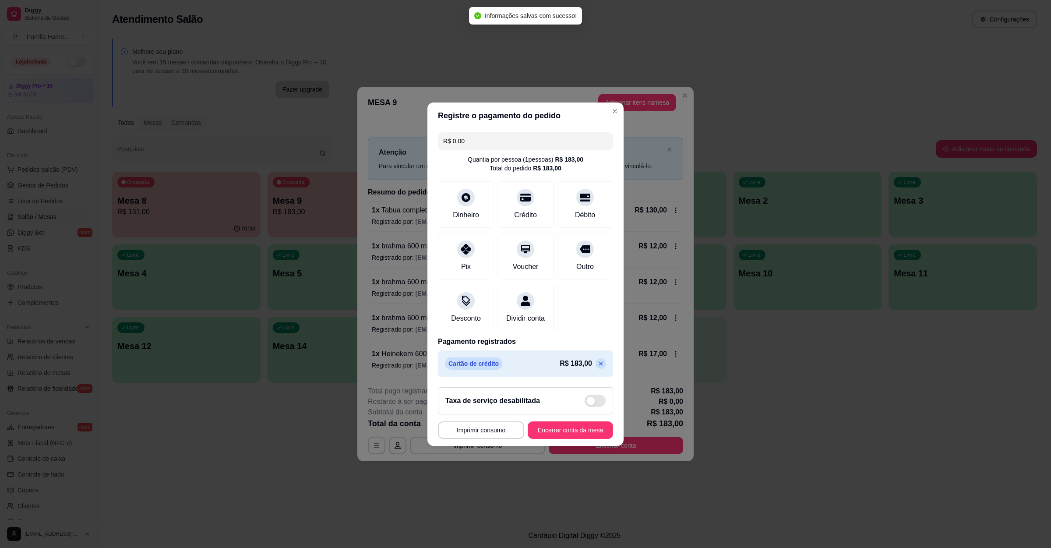
click at [553, 446] on footer "**********" at bounding box center [525, 413] width 196 height 66
click at [558, 436] on button "Encerrar conta da mesa" at bounding box center [570, 430] width 85 height 18
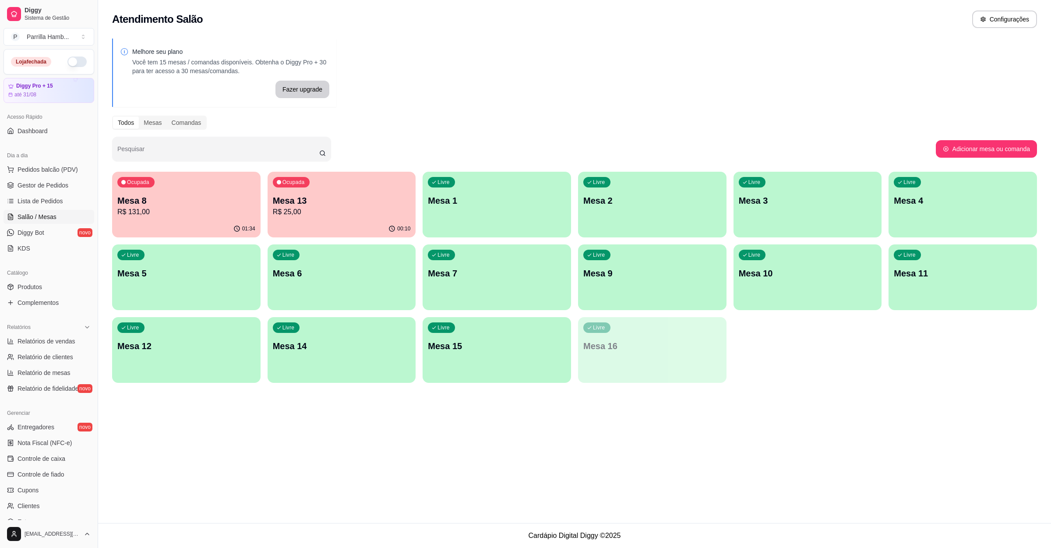
click at [179, 188] on div "Ocupada Mesa 8 R$ 131,00" at bounding box center [186, 196] width 148 height 49
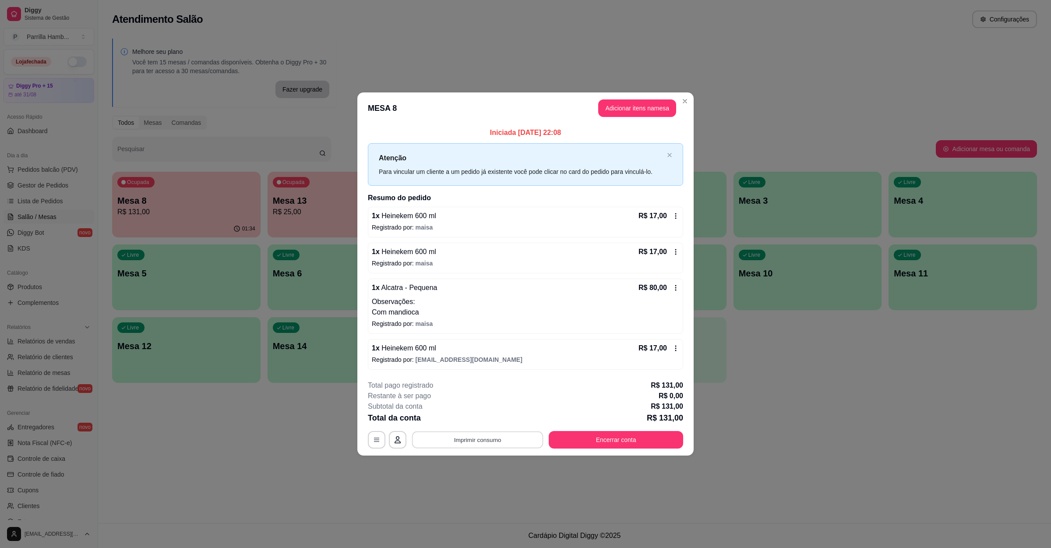
click at [436, 439] on button "Imprimir consumo" at bounding box center [477, 439] width 131 height 17
click at [455, 416] on button "IMPRESSORA" at bounding box center [480, 421] width 51 height 11
click at [597, 443] on button "Encerrar conta" at bounding box center [616, 439] width 130 height 17
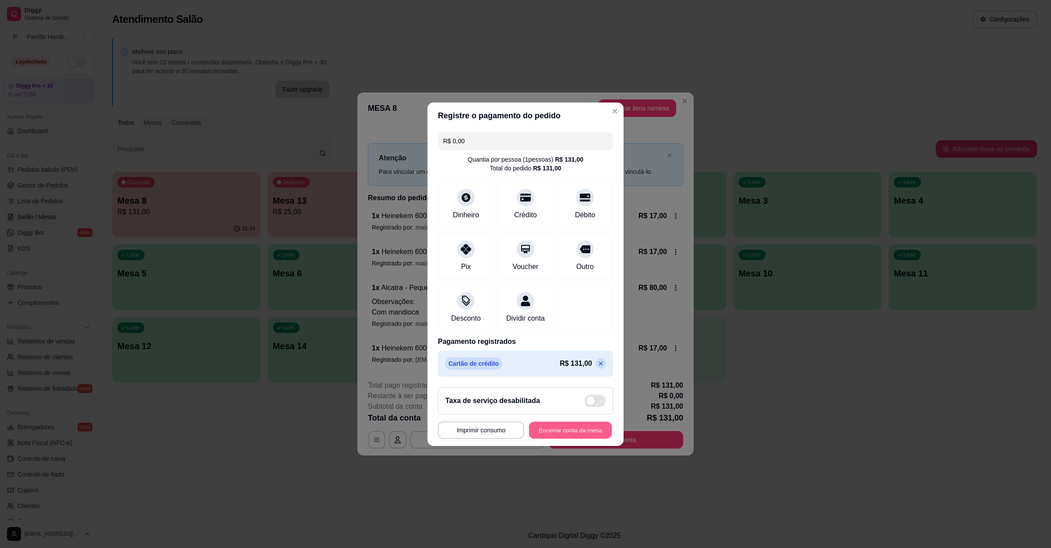
click at [547, 435] on button "Encerrar conta da mesa" at bounding box center [570, 429] width 83 height 17
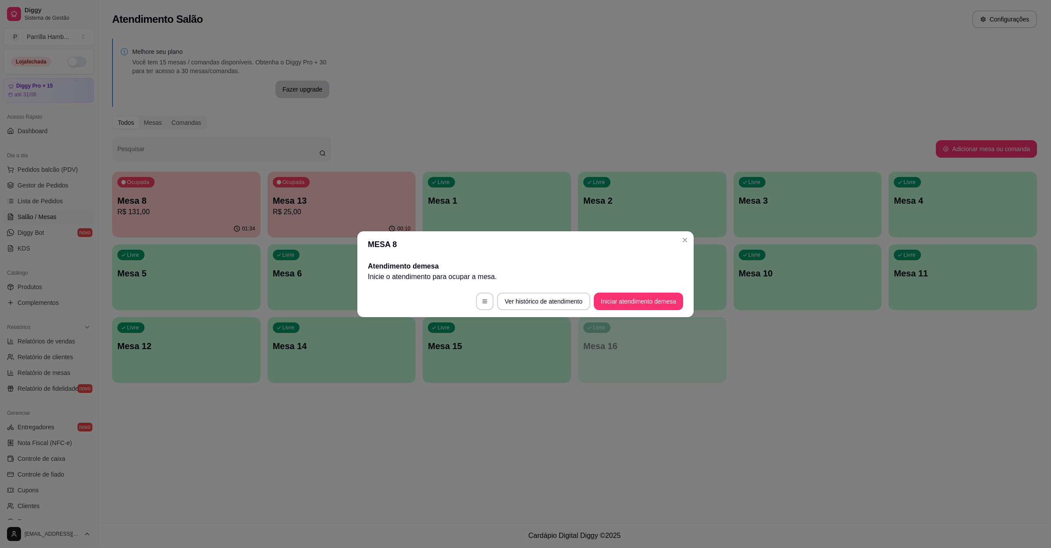
click at [942, 469] on div "Atendimento Salão Configurações Melhore seu plano Você tem 15 mesas / comandas …" at bounding box center [574, 261] width 953 height 523
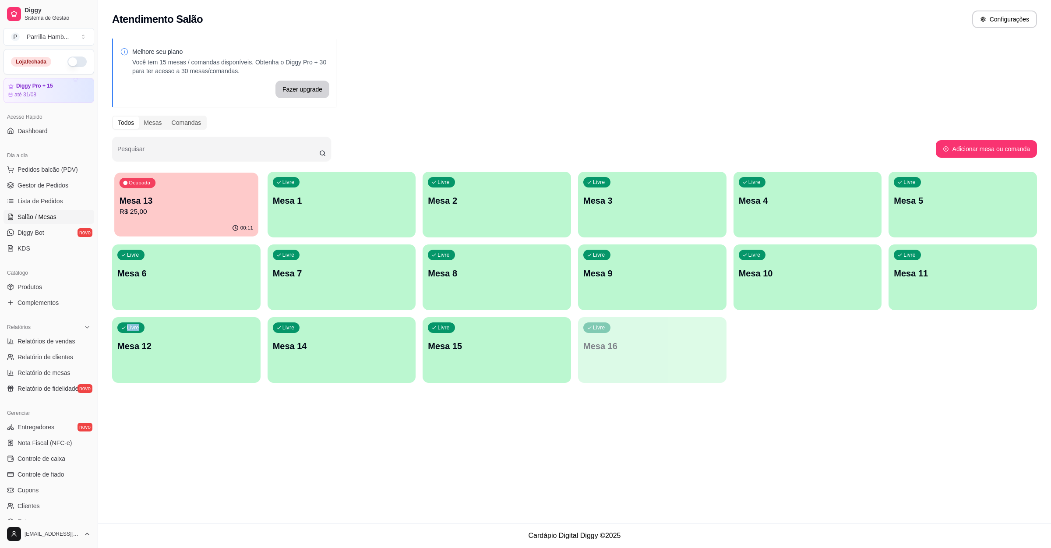
click at [196, 218] on div "Ocupada Mesa 13 R$ 25,00" at bounding box center [186, 195] width 144 height 47
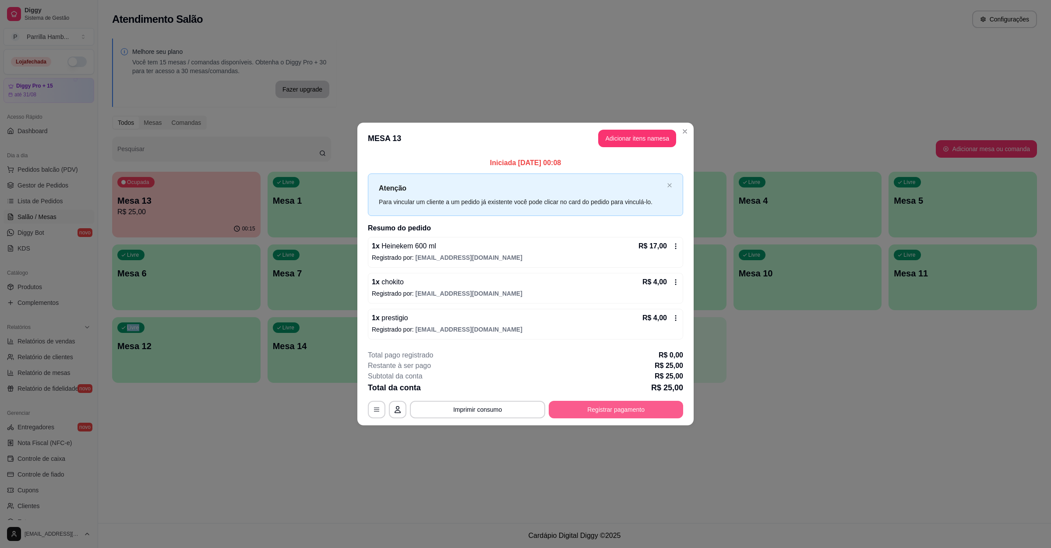
click at [599, 404] on button "Registrar pagamento" at bounding box center [616, 410] width 134 height 18
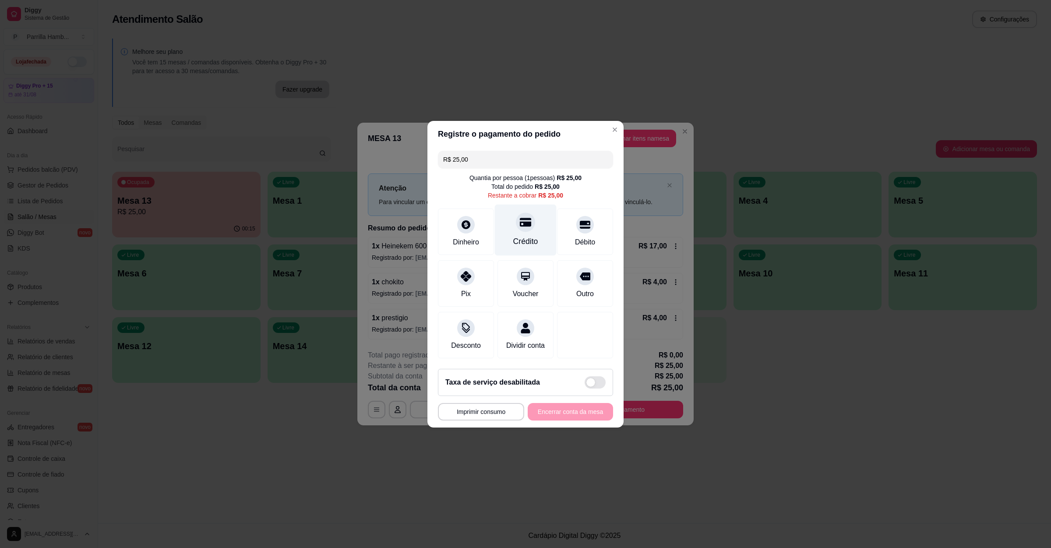
click at [527, 239] on div "Crédito" at bounding box center [525, 241] width 25 height 11
type input "R$ 0,00"
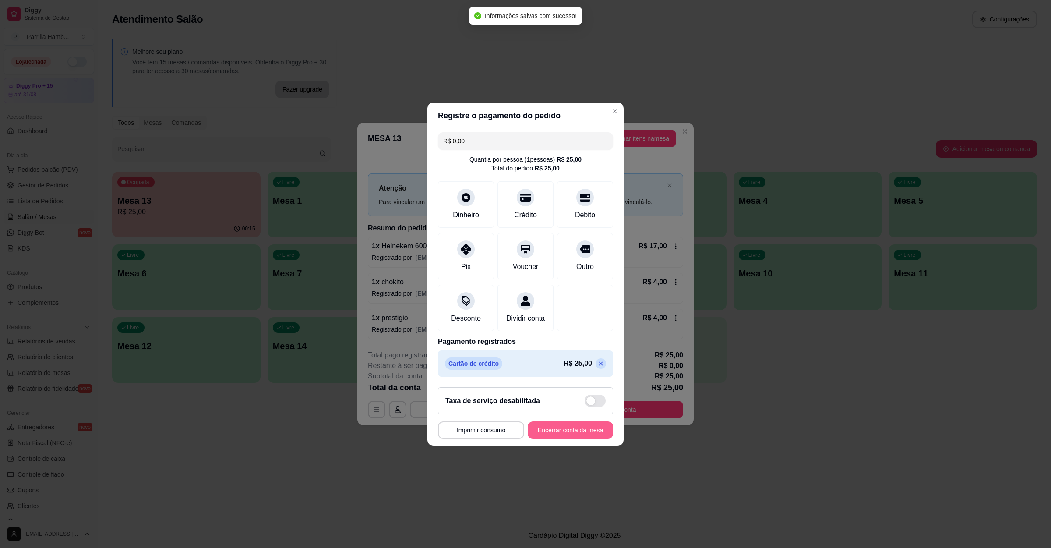
click at [542, 430] on button "Encerrar conta da mesa" at bounding box center [570, 430] width 85 height 18
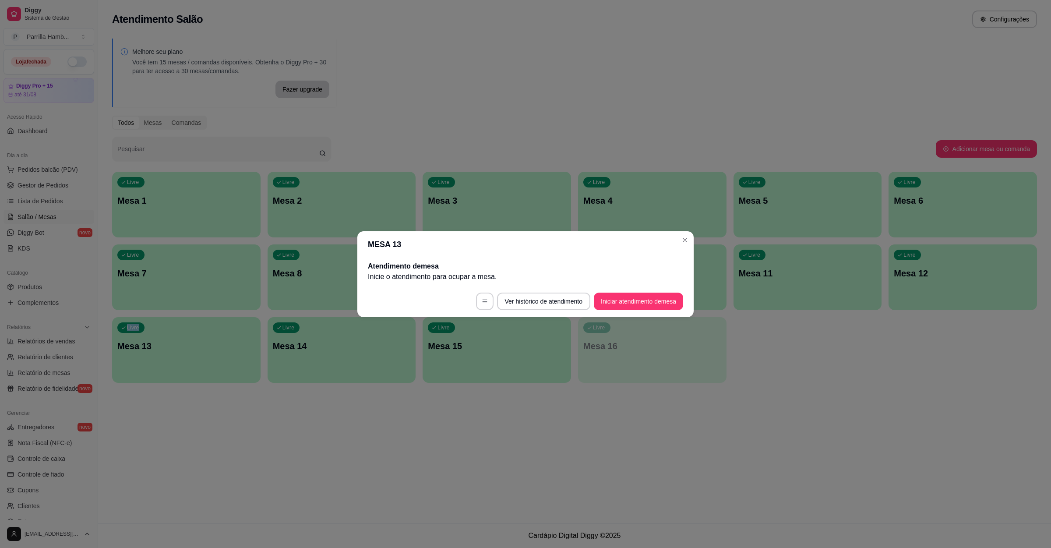
click at [895, 493] on div "Atendimento Salão Configurações Melhore seu plano Você tem 15 mesas / comandas …" at bounding box center [574, 261] width 953 height 523
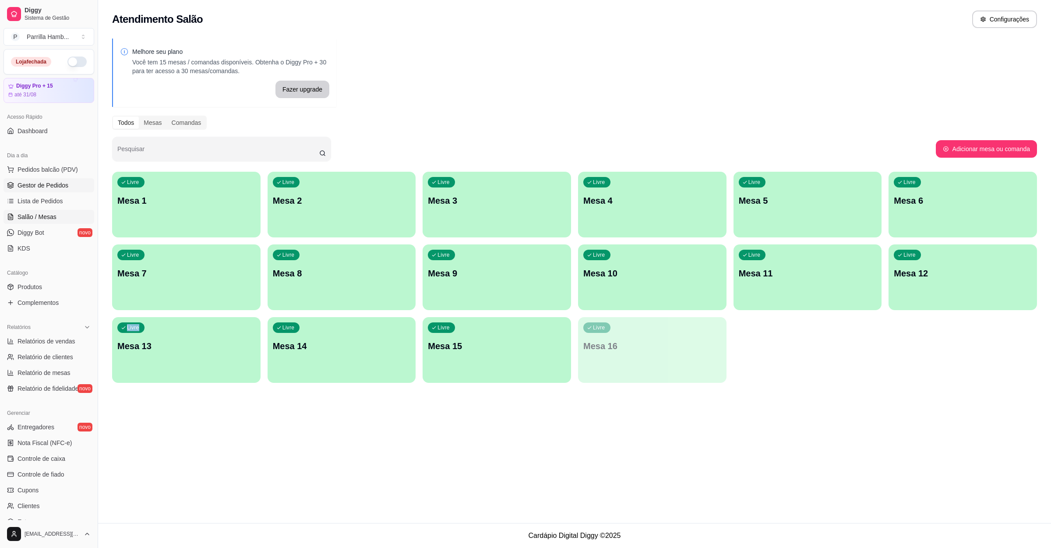
click at [50, 184] on span "Gestor de Pedidos" at bounding box center [43, 185] width 51 height 9
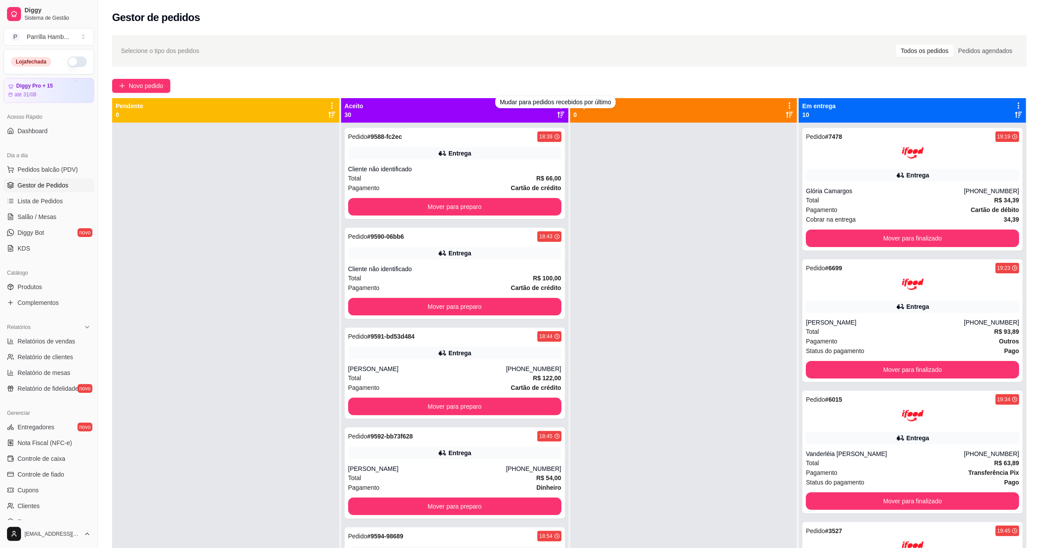
click at [539, 77] on div "Selecione o tipo dos pedidos Todos os pedidos Pedidos agendados Novo pedido Pen…" at bounding box center [569, 343] width 943 height 627
click at [552, 99] on div "Aceito 30" at bounding box center [454, 110] width 227 height 25
click at [553, 100] on div "Aceito 30" at bounding box center [454, 110] width 227 height 25
click at [557, 104] on icon at bounding box center [561, 106] width 8 height 8
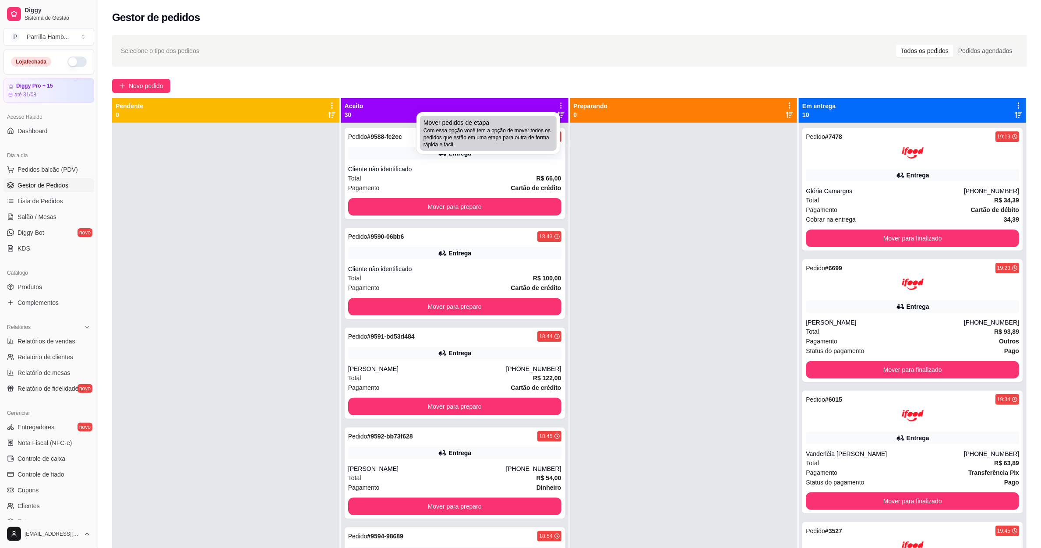
click at [515, 144] on span "Com essa opção você tem a opção de mover todos os pedidos que estão em uma etap…" at bounding box center [488, 137] width 130 height 21
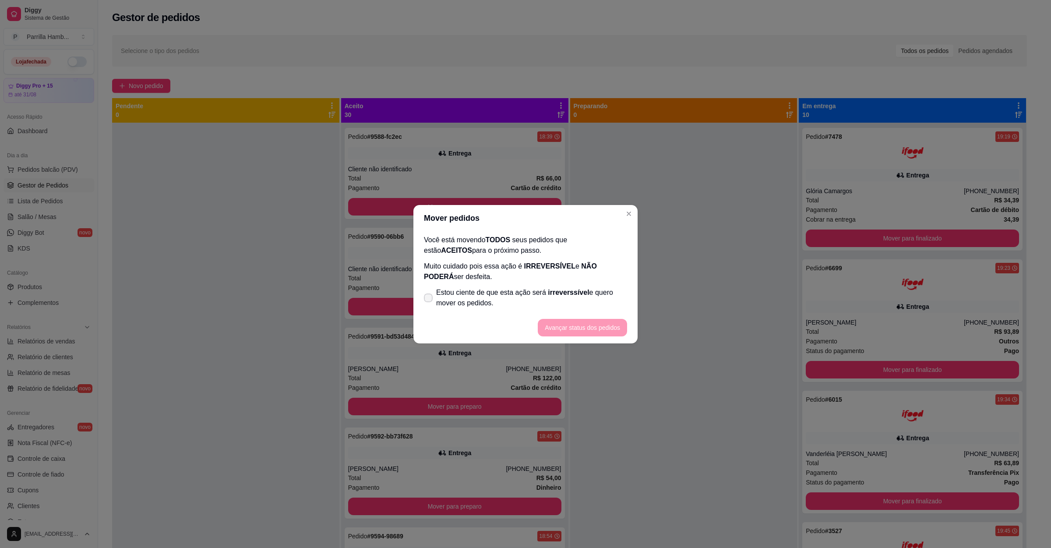
click at [493, 292] on span "Estou ciente de que esta ação será irreverssível e quero mover os pedidos." at bounding box center [531, 297] width 191 height 21
click at [429, 299] on input "Estou ciente de que esta ação será irreverssível e quero mover os pedidos." at bounding box center [426, 302] width 6 height 6
checkbox input "true"
click at [580, 322] on button "Avançar status dos pedidos" at bounding box center [582, 327] width 87 height 17
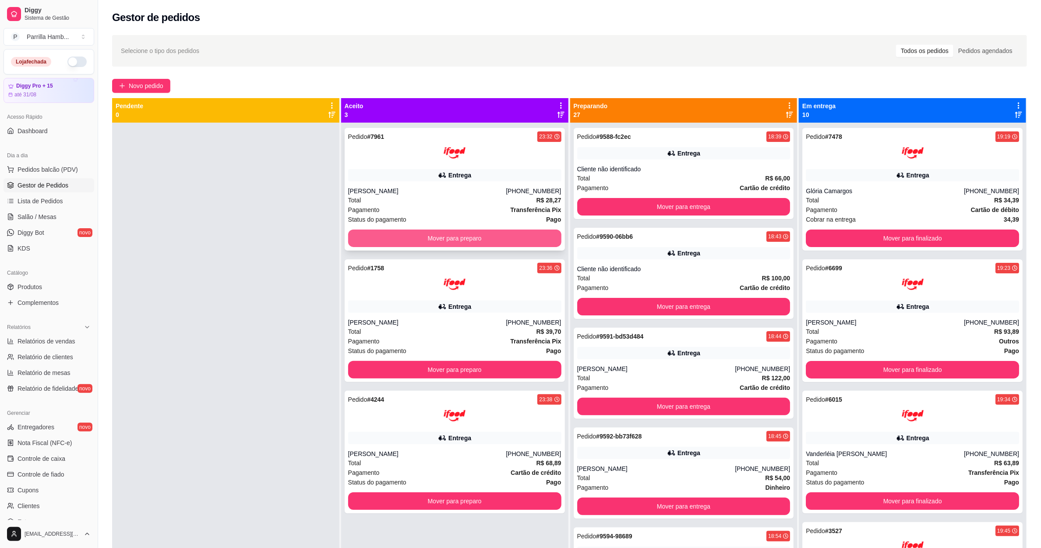
click at [516, 232] on button "Mover para preparo" at bounding box center [454, 238] width 213 height 18
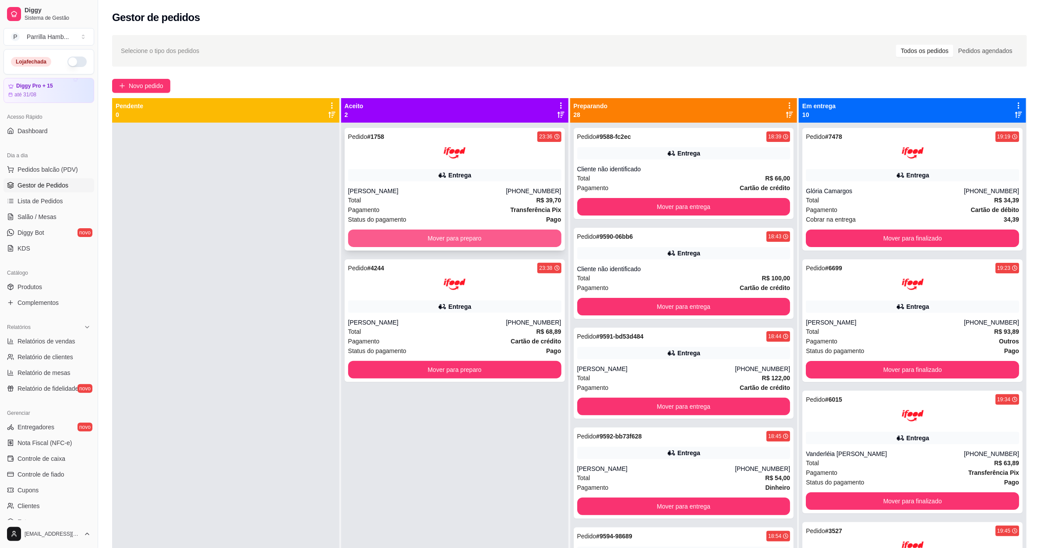
click at [502, 229] on button "Mover para preparo" at bounding box center [454, 238] width 213 height 18
click at [502, 231] on button "Mover para preparo" at bounding box center [454, 238] width 207 height 17
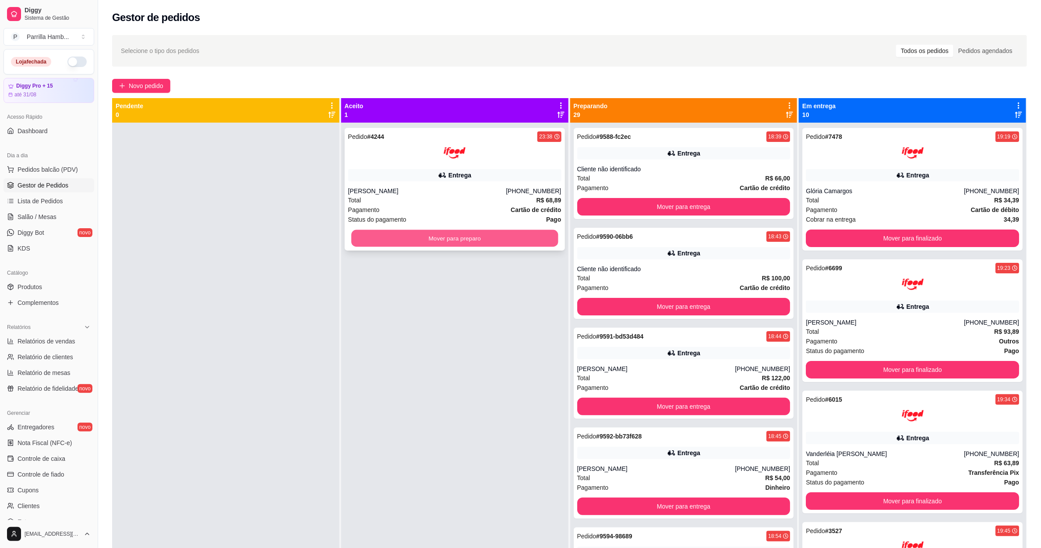
click at [515, 233] on button "Mover para preparo" at bounding box center [454, 238] width 207 height 17
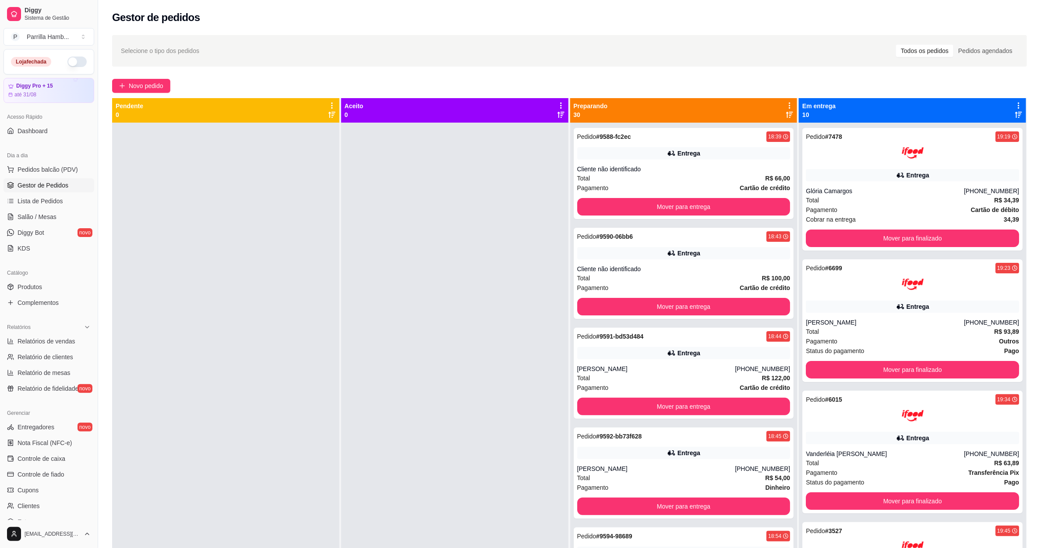
click at [785, 106] on icon at bounding box center [789, 106] width 8 height 8
click at [708, 119] on span "Mover pedidos de etapa" at bounding box center [683, 122] width 66 height 9
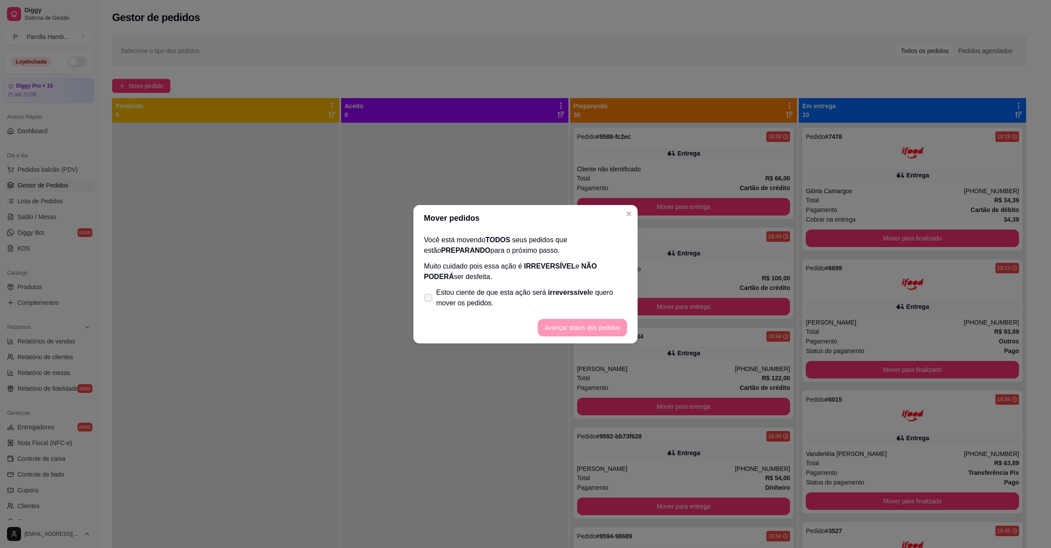
click at [494, 295] on span "Estou ciente de que esta ação será irreverssível e quero mover os pedidos." at bounding box center [531, 297] width 191 height 21
click at [429, 299] on input "Estou ciente de que esta ação será irreverssível e quero mover os pedidos." at bounding box center [426, 302] width 6 height 6
checkbox input "true"
click at [595, 332] on button "Avançar status dos pedidos" at bounding box center [582, 328] width 89 height 18
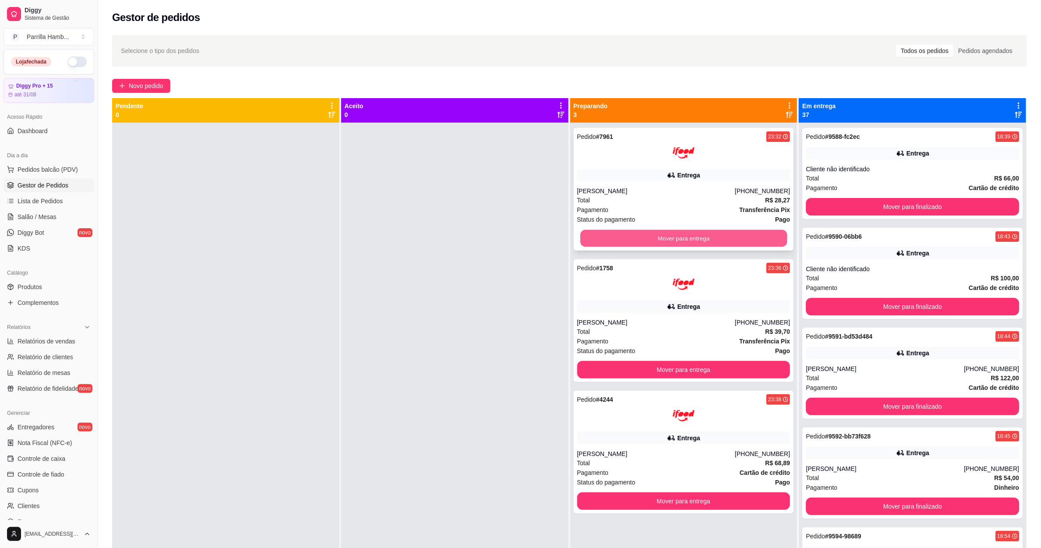
click at [684, 236] on button "Mover para entrega" at bounding box center [683, 238] width 207 height 17
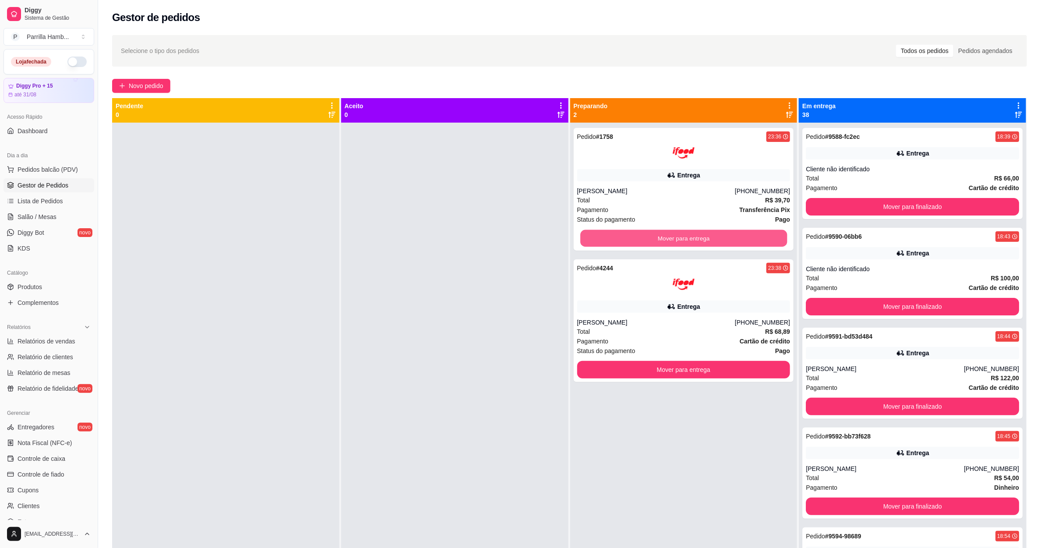
click at [684, 236] on button "Mover para entrega" at bounding box center [683, 238] width 207 height 17
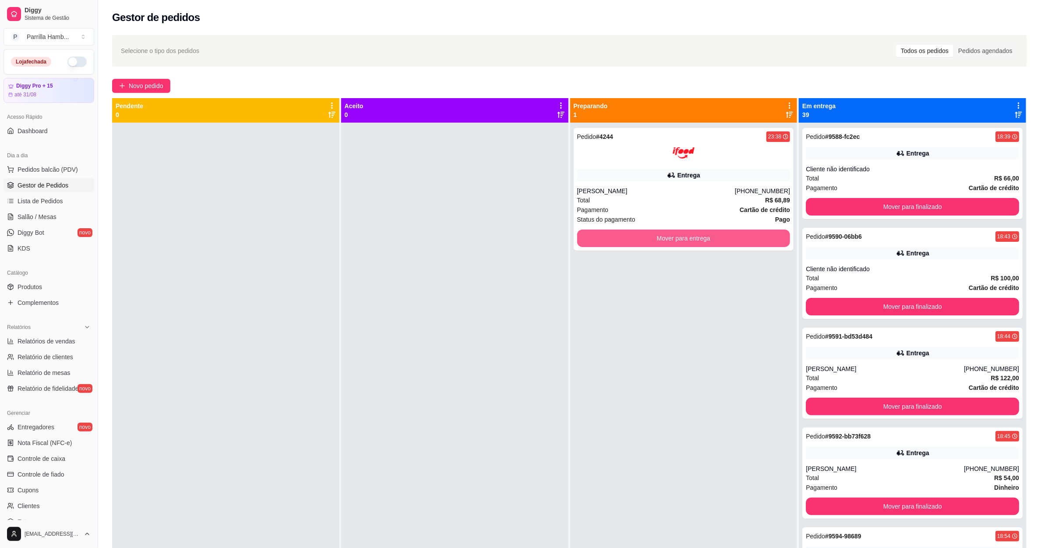
click at [684, 236] on button "Mover para entrega" at bounding box center [683, 238] width 213 height 18
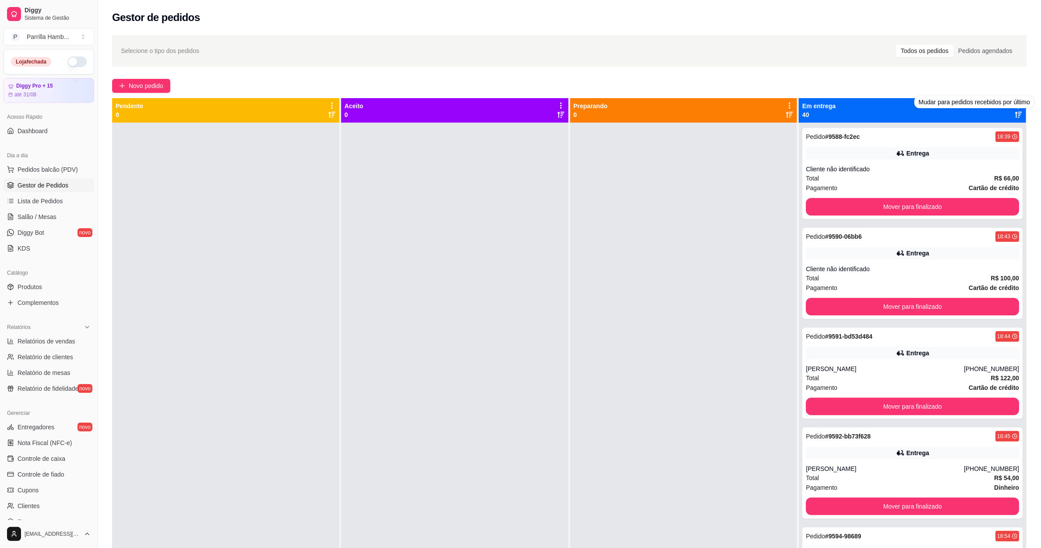
click at [965, 81] on div "Novo pedido" at bounding box center [569, 86] width 915 height 14
click at [1014, 102] on icon at bounding box center [1018, 106] width 8 height 8
click at [904, 141] on span "Com essa opção você tem a opção de mover todos os pedidos que estão em uma etap…" at bounding box center [956, 132] width 104 height 17
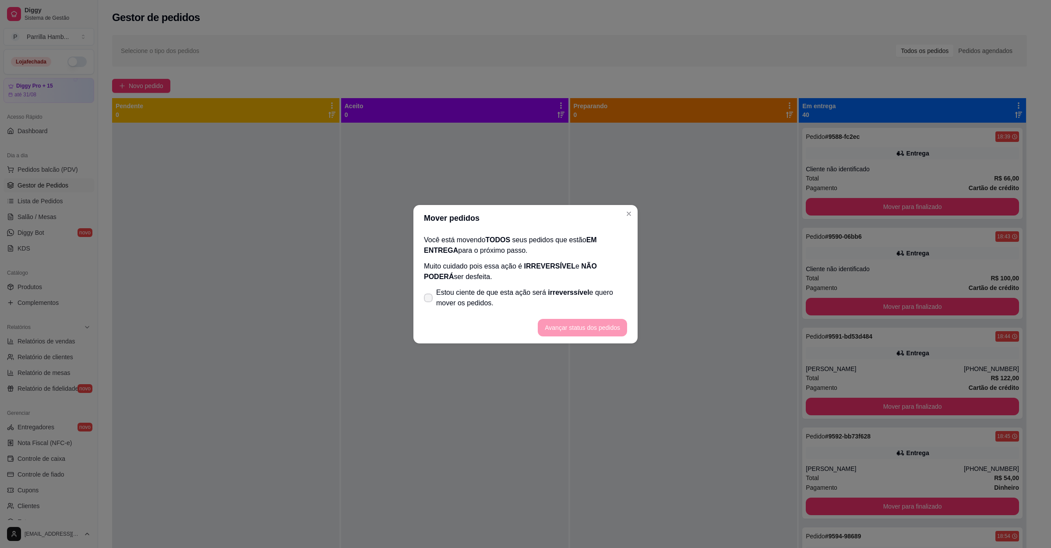
click at [461, 296] on span "Estou ciente de que esta ação será irreverssível e quero mover os pedidos." at bounding box center [531, 297] width 191 height 21
click at [429, 299] on input "Estou ciente de que esta ação será irreverssível e quero mover os pedidos." at bounding box center [426, 302] width 6 height 6
checkbox input "true"
click at [570, 324] on button "Avançar status dos pedidos" at bounding box center [582, 328] width 89 height 18
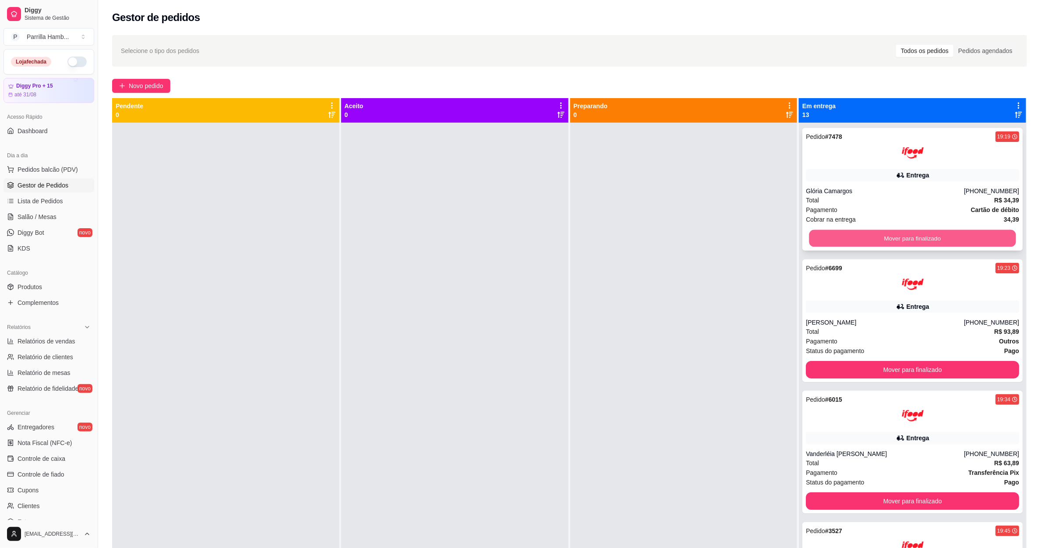
click at [877, 240] on button "Mover para finalizado" at bounding box center [912, 238] width 207 height 17
click at [877, 240] on button "Mover para finalizado" at bounding box center [912, 238] width 213 height 18
click at [877, 240] on div "Mover para finalizado" at bounding box center [912, 238] width 213 height 18
click at [877, 240] on button "Mover para finalizado" at bounding box center [912, 238] width 207 height 17
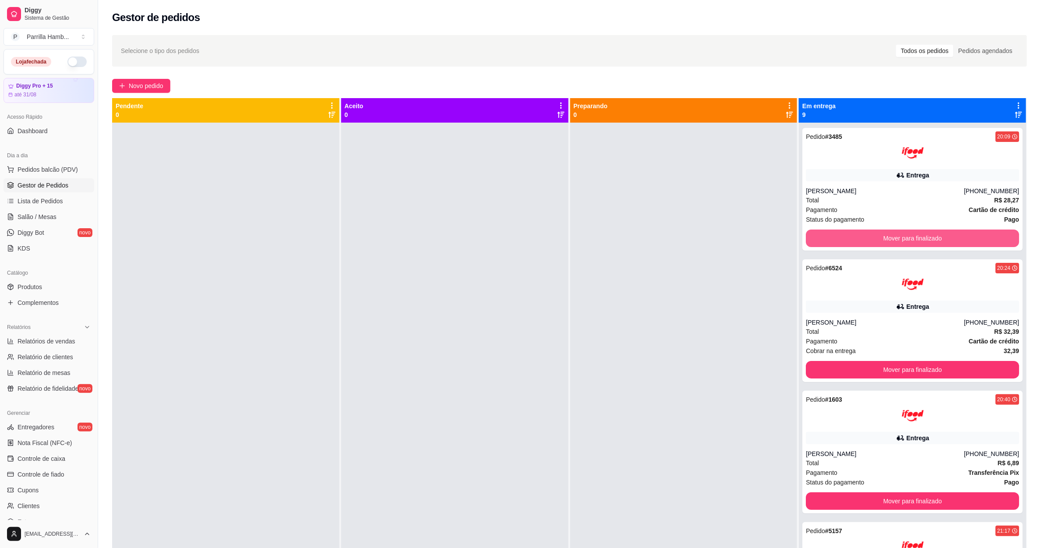
click at [877, 240] on button "Mover para finalizado" at bounding box center [912, 238] width 213 height 18
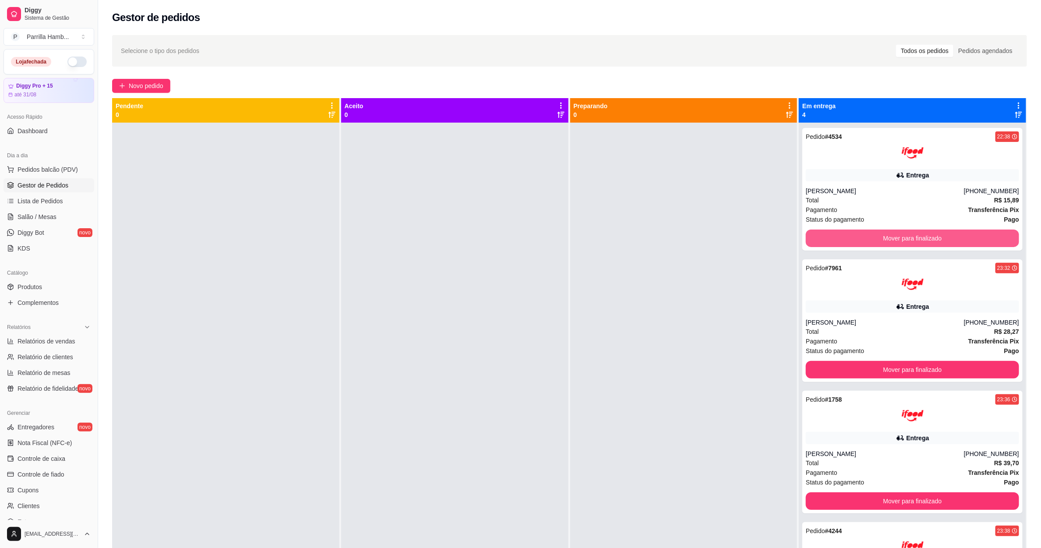
click at [877, 240] on button "Mover para finalizado" at bounding box center [912, 238] width 213 height 18
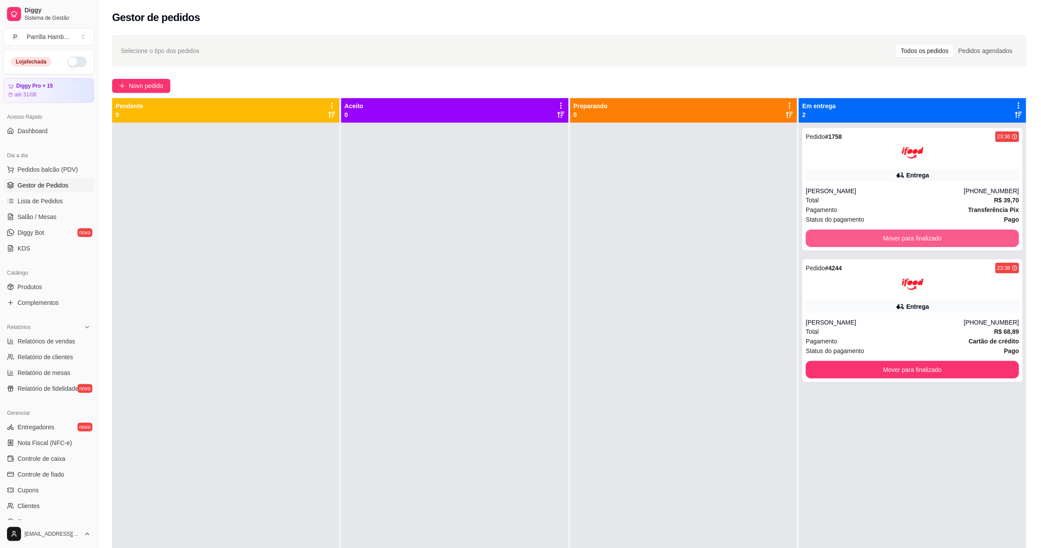
click at [877, 240] on button "Mover para finalizado" at bounding box center [912, 238] width 213 height 18
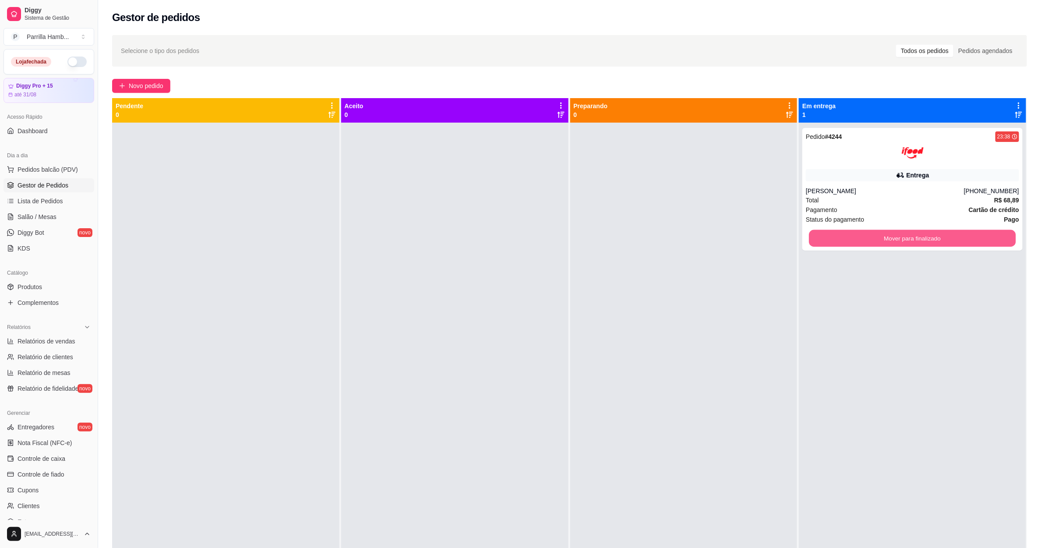
click at [877, 240] on button "Mover para finalizado" at bounding box center [912, 238] width 207 height 17
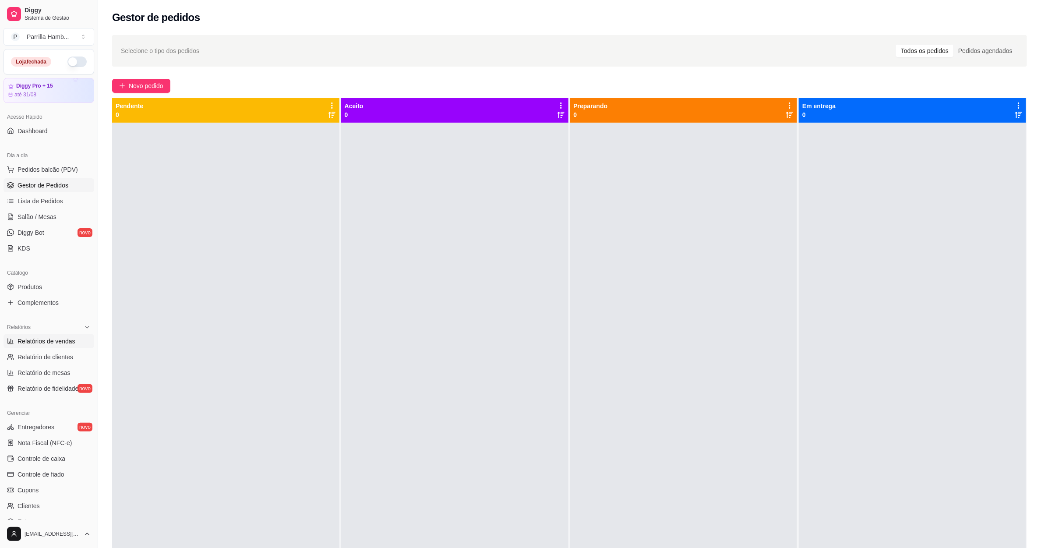
click at [57, 339] on span "Relatórios de vendas" at bounding box center [47, 341] width 58 height 9
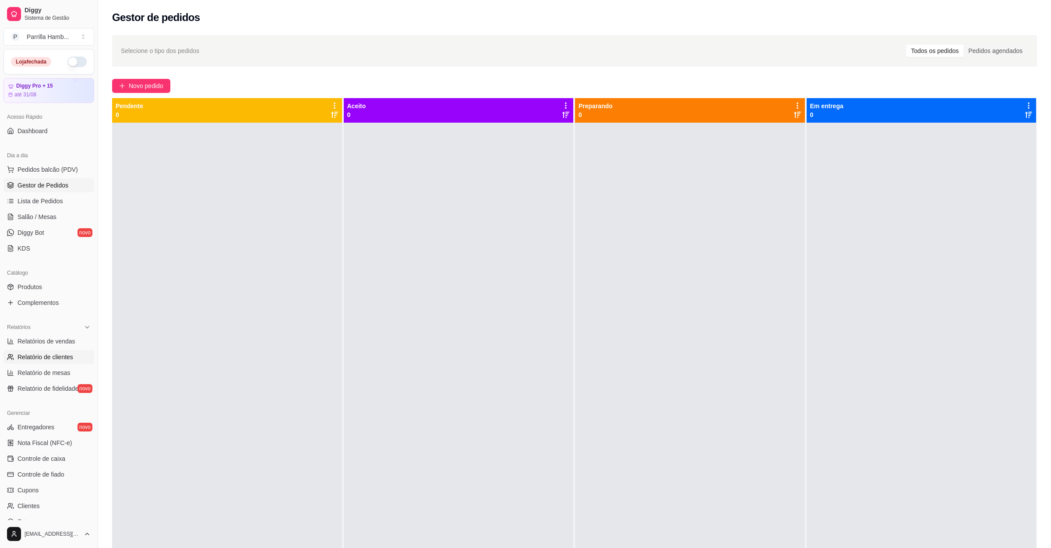
select select "ALL"
select select "0"
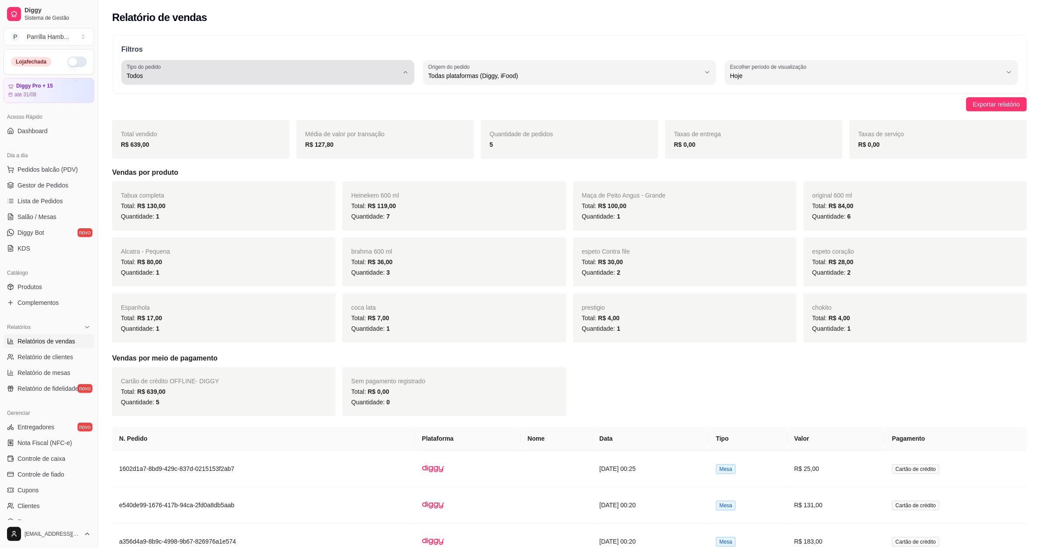
click at [327, 79] on span "Todos" at bounding box center [263, 75] width 272 height 9
click at [214, 115] on span "Entrega" at bounding box center [263, 111] width 259 height 8
type input "DELIVERY"
select select "DELIVERY"
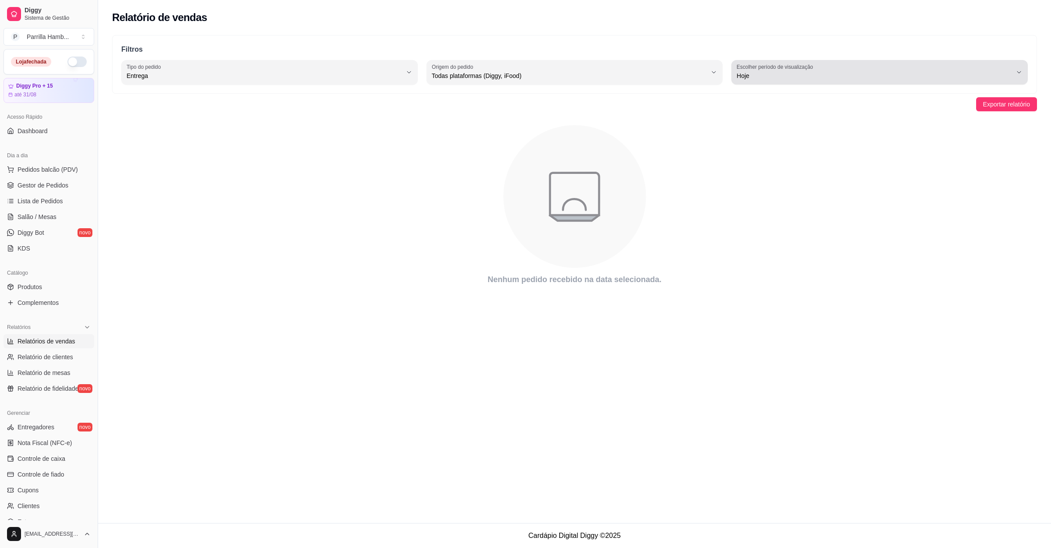
click at [757, 73] on span "Hoje" at bounding box center [873, 75] width 275 height 9
click at [751, 114] on span "Ontem" at bounding box center [875, 111] width 262 height 8
type input "1"
select select "1"
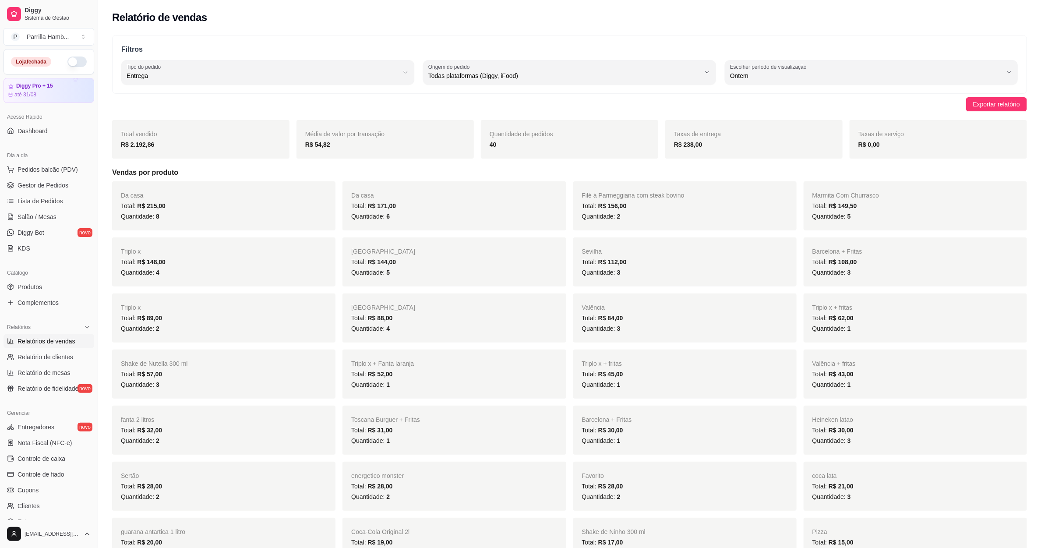
click at [498, 134] on span "Quantidade de pedidos" at bounding box center [520, 133] width 63 height 7
click at [558, 137] on div "Quantidade de pedidos 40" at bounding box center [569, 139] width 177 height 39
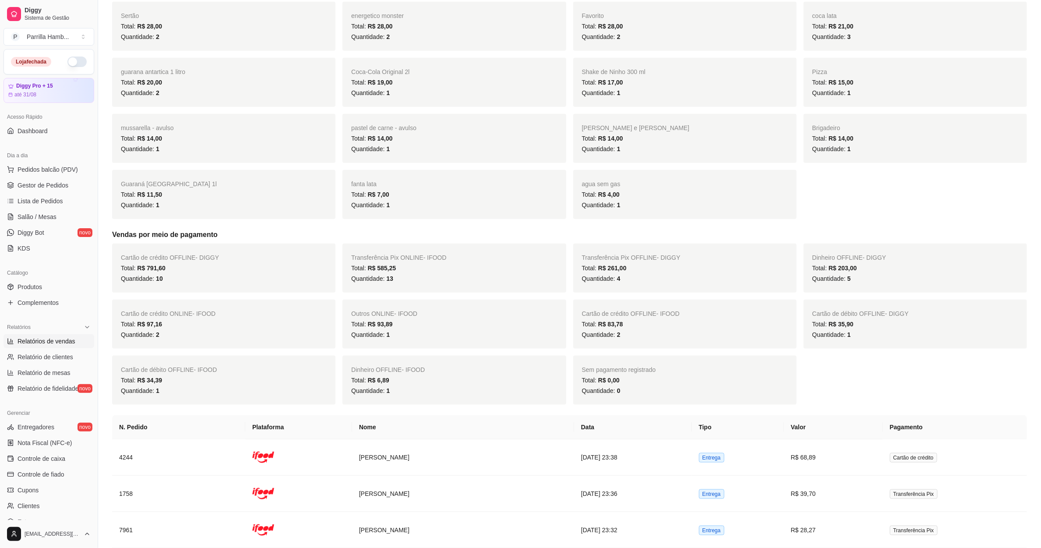
scroll to position [1512, 0]
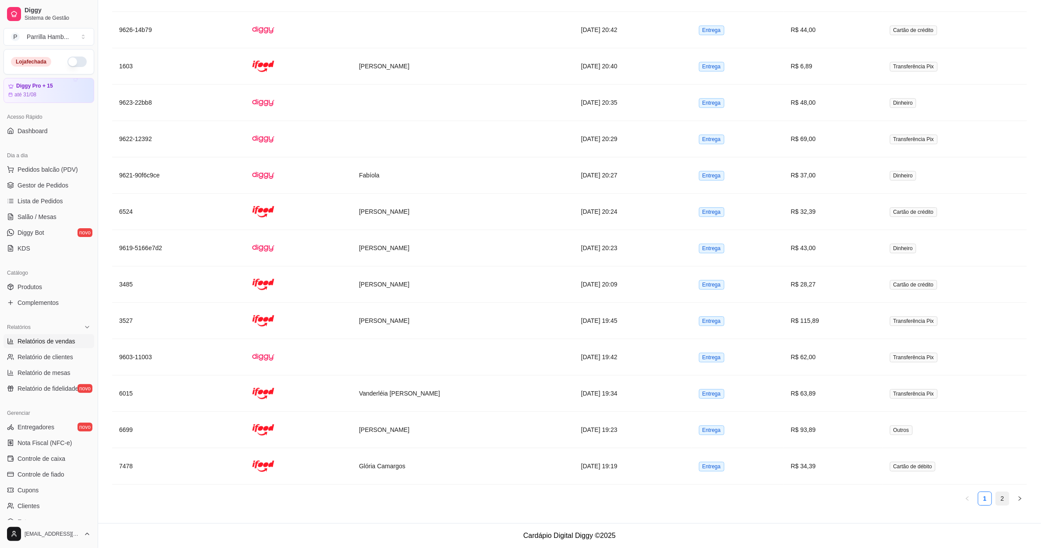
click at [1007, 499] on link "2" at bounding box center [1002, 498] width 13 height 13
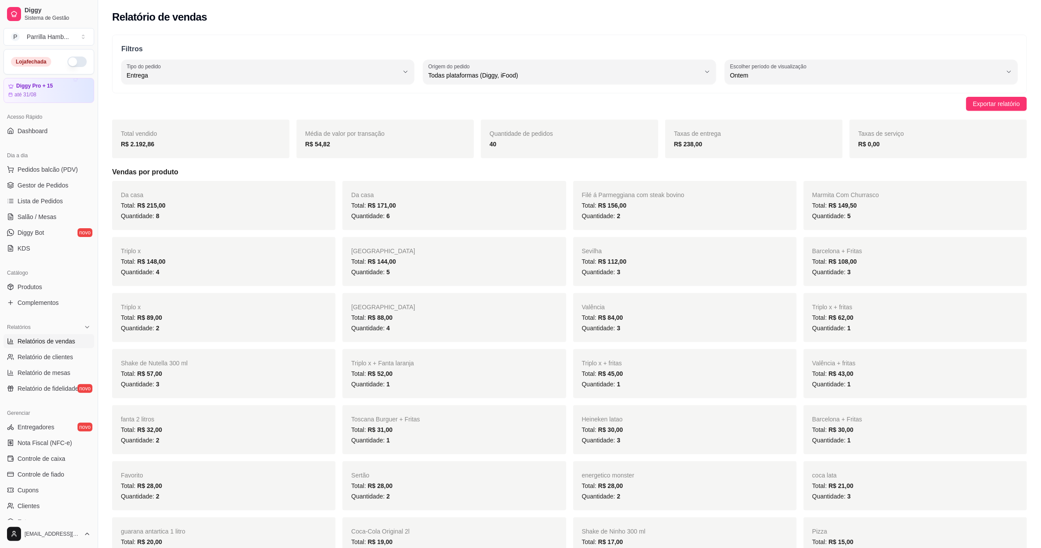
scroll to position [0, 0]
click at [318, 77] on span "Entrega" at bounding box center [263, 75] width 272 height 9
click at [187, 96] on span "Todos" at bounding box center [263, 96] width 259 height 8
type input "ALL"
select select "ALL"
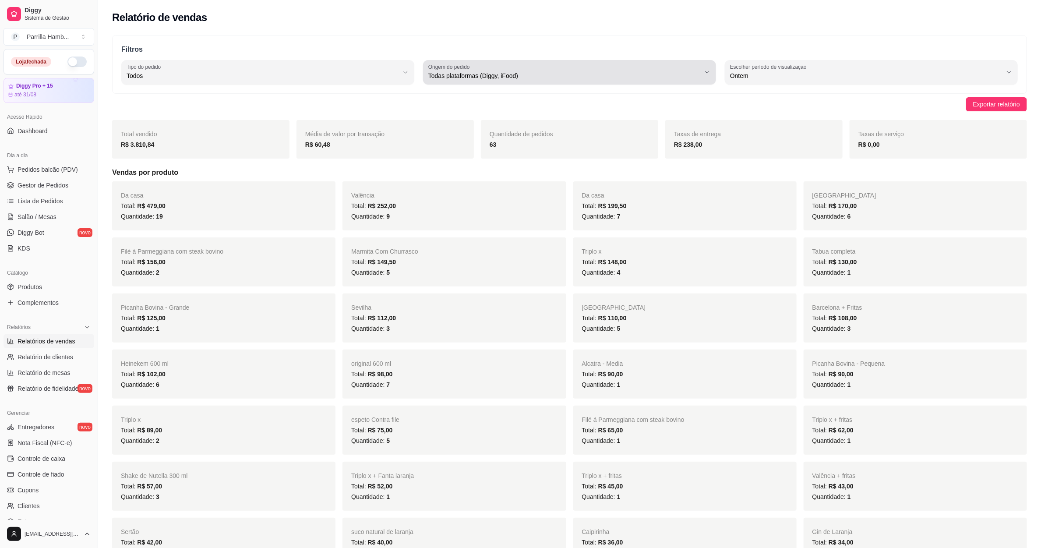
click at [521, 64] on div "Todas plataformas (Diggy, iFood)" at bounding box center [564, 72] width 272 height 18
click at [338, 91] on div "Filtros ALL Tipo do pedido Todos Entrega Retirada Mesa Consumo local Tipo do pe…" at bounding box center [569, 64] width 915 height 59
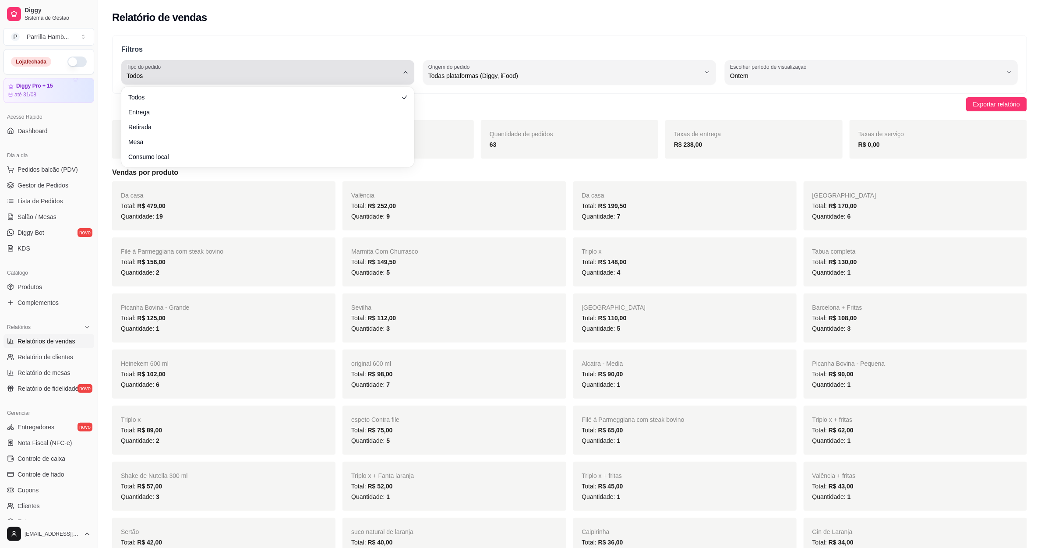
click at [336, 71] on span "Todos" at bounding box center [263, 75] width 272 height 9
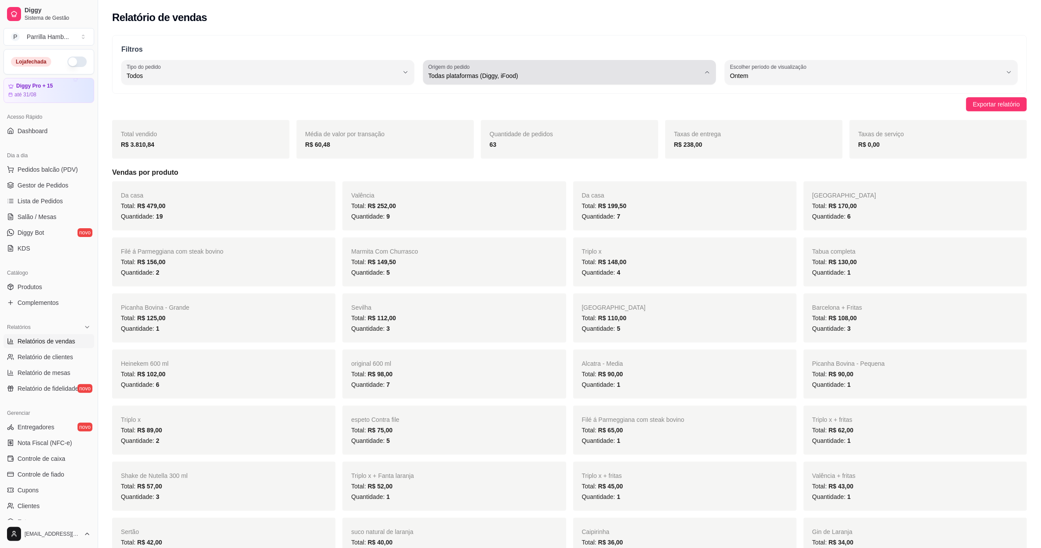
click at [440, 70] on label "Origem do pedido" at bounding box center [450, 66] width 44 height 7
click at [464, 115] on span "Diggy" at bounding box center [565, 111] width 259 height 8
type input "DIGGY"
select select "DIGGY"
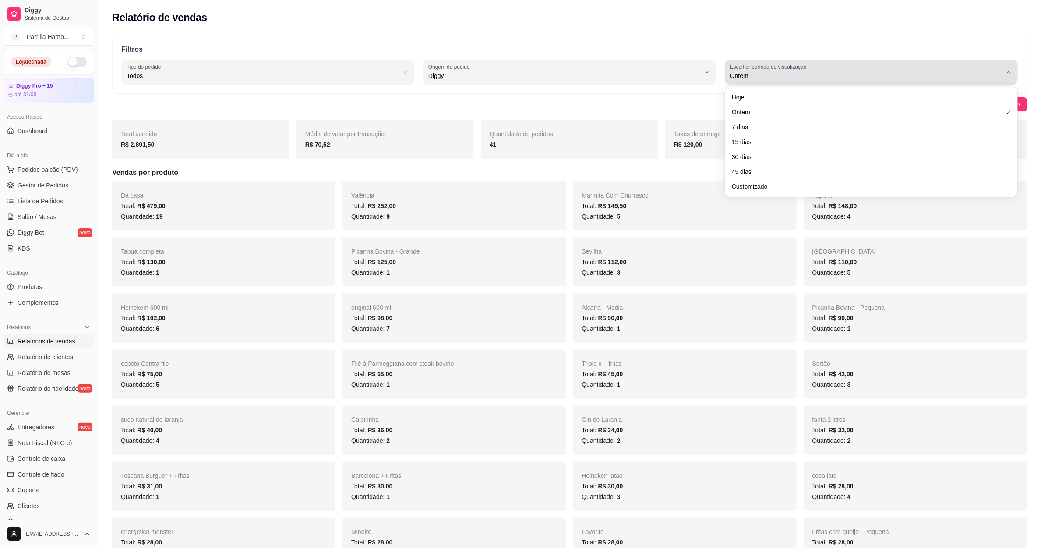
click at [887, 69] on div "Ontem" at bounding box center [866, 72] width 272 height 18
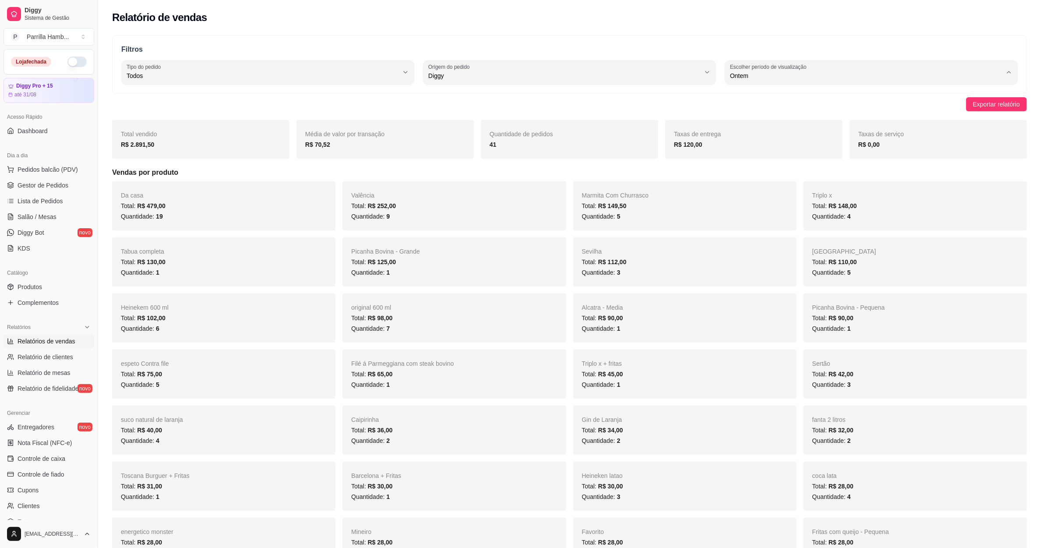
click at [765, 94] on span "Hoje" at bounding box center [866, 96] width 259 height 8
type input "0"
select select "0"
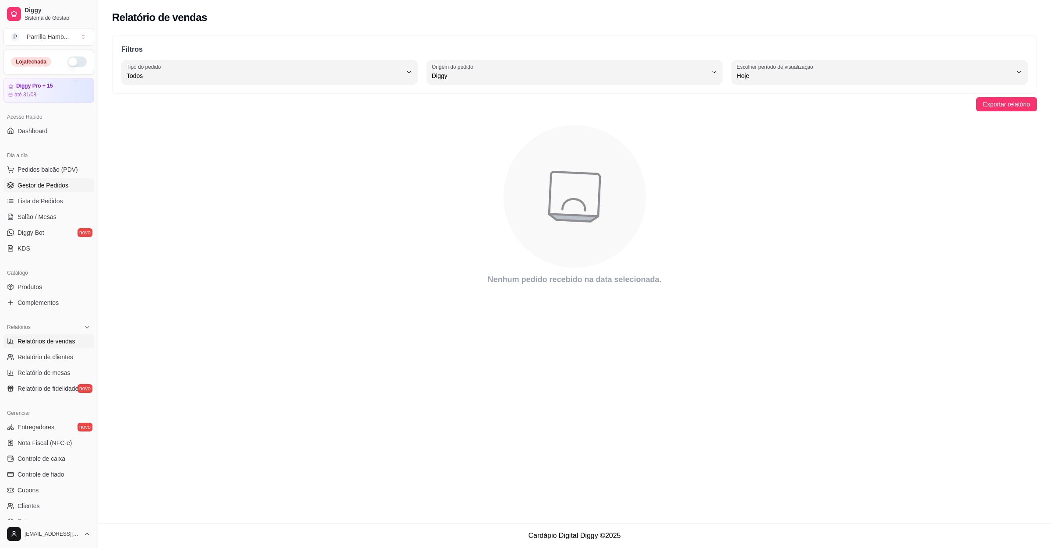
click at [55, 187] on span "Gestor de Pedidos" at bounding box center [43, 185] width 51 height 9
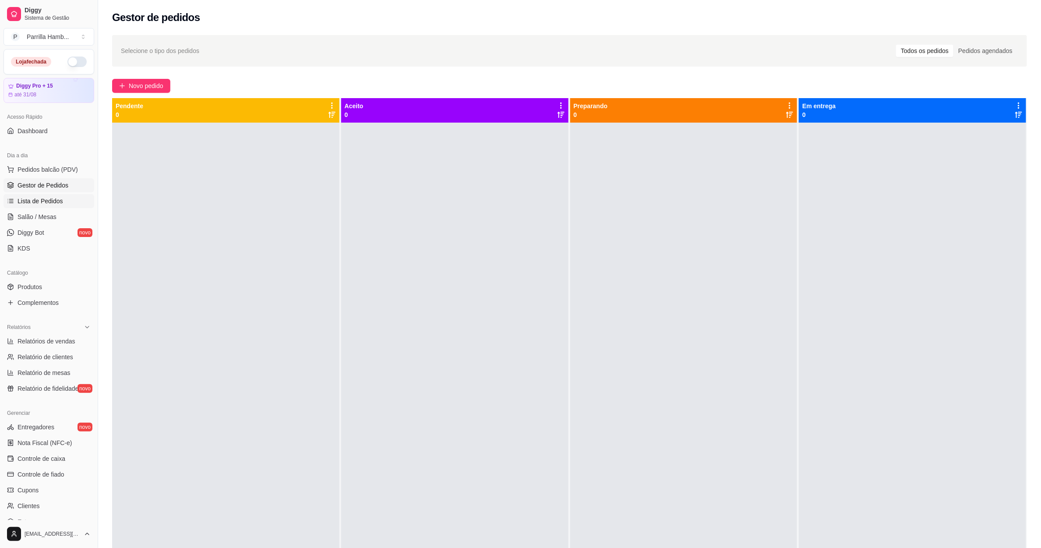
click at [60, 203] on span "Lista de Pedidos" at bounding box center [41, 201] width 46 height 9
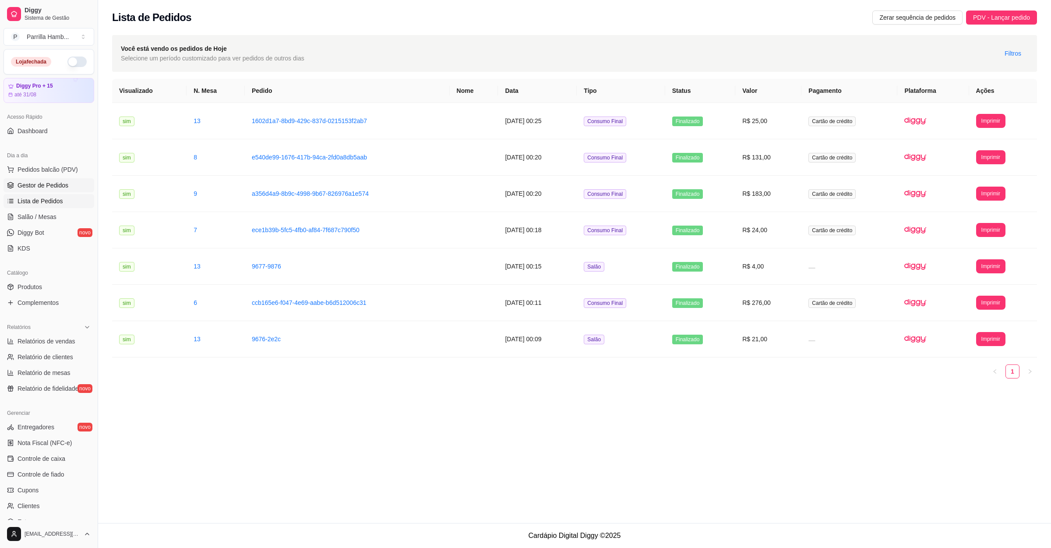
click at [58, 183] on span "Gestor de Pedidos" at bounding box center [43, 185] width 51 height 9
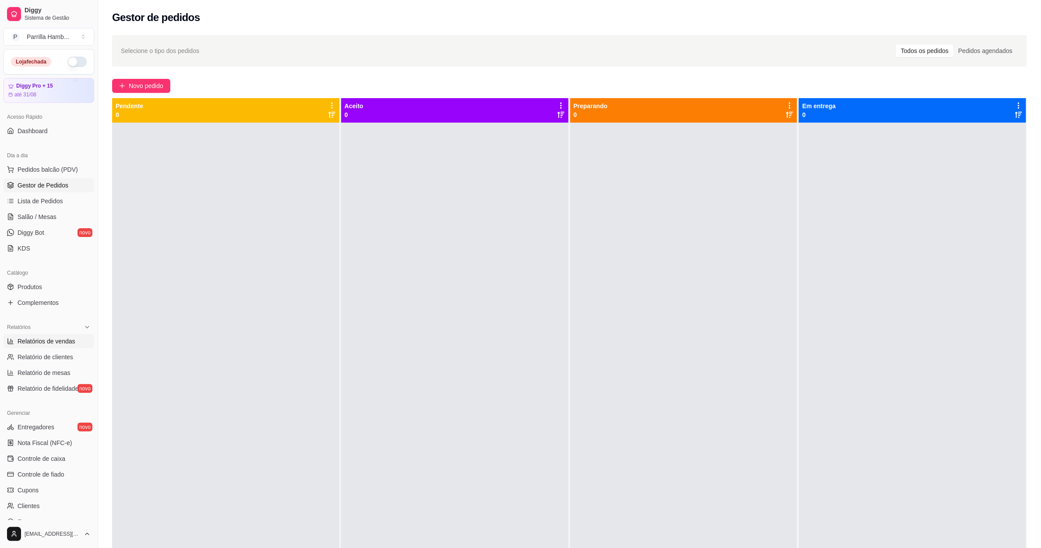
click at [73, 343] on span "Relatórios de vendas" at bounding box center [47, 341] width 58 height 9
select select "ALL"
select select "0"
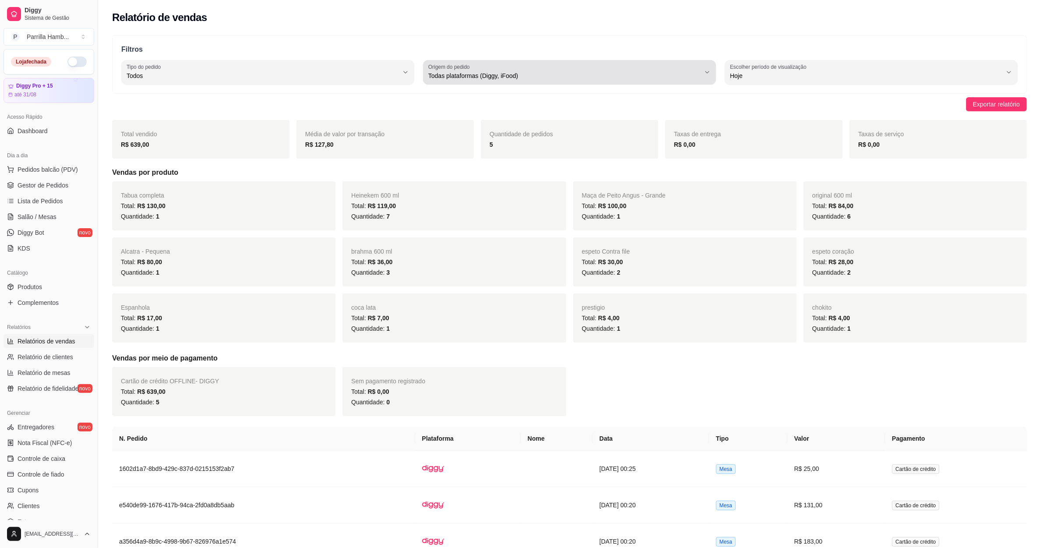
click at [753, 67] on label "Escolher período de visualização" at bounding box center [769, 66] width 79 height 7
click at [749, 112] on span "Ontem" at bounding box center [866, 111] width 259 height 8
type input "1"
select select "1"
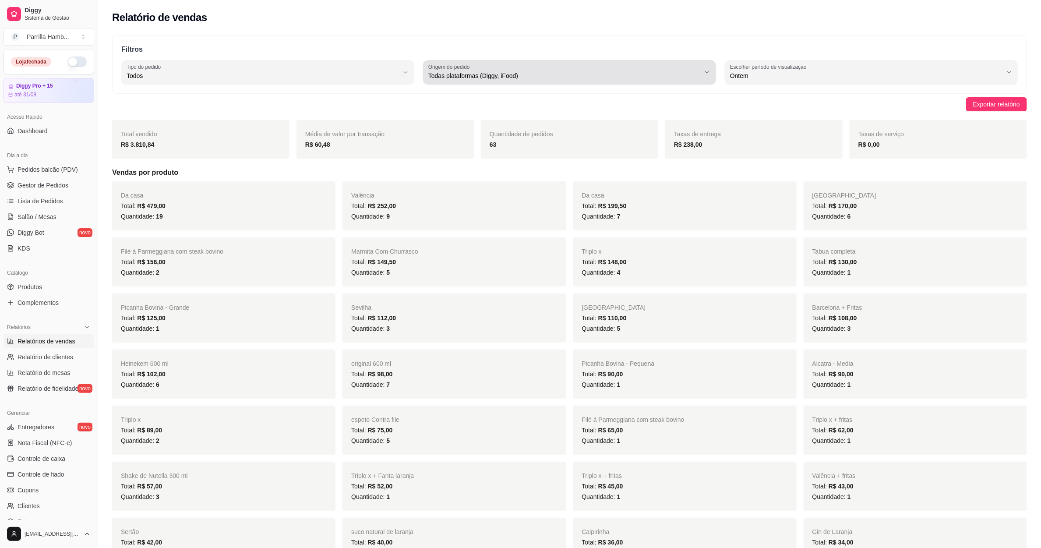
click at [452, 77] on span "Todas plataformas (Diggy, iFood)" at bounding box center [564, 75] width 272 height 9
click at [456, 115] on span "Diggy" at bounding box center [565, 111] width 259 height 8
type input "DIGGY"
select select "DIGGY"
